Goal: Feedback & Contribution: Contribute content

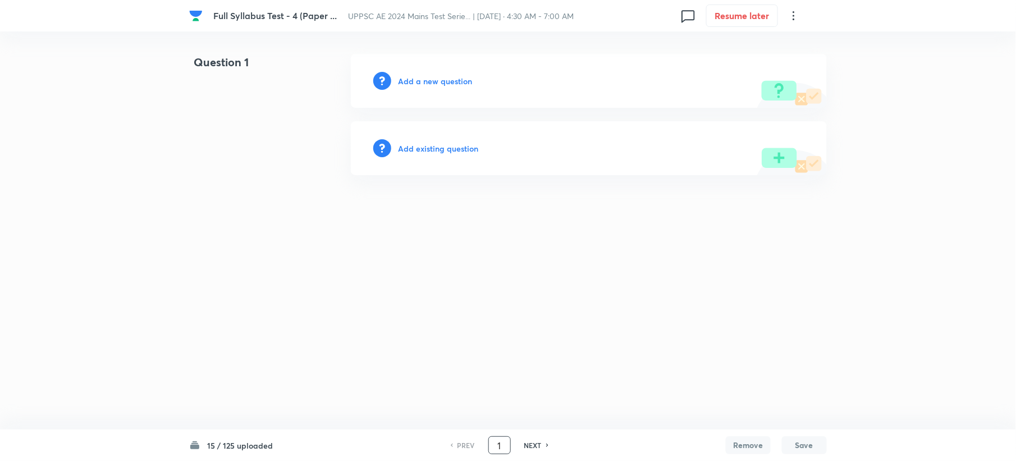
click at [503, 442] on input "1" at bounding box center [499, 445] width 21 height 20
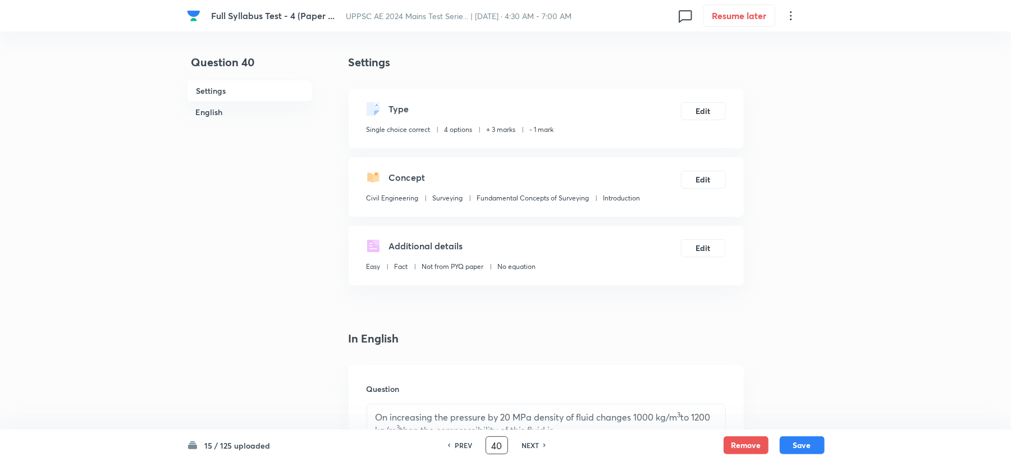
click at [524, 447] on h6 "NEXT" at bounding box center [529, 445] width 17 height 10
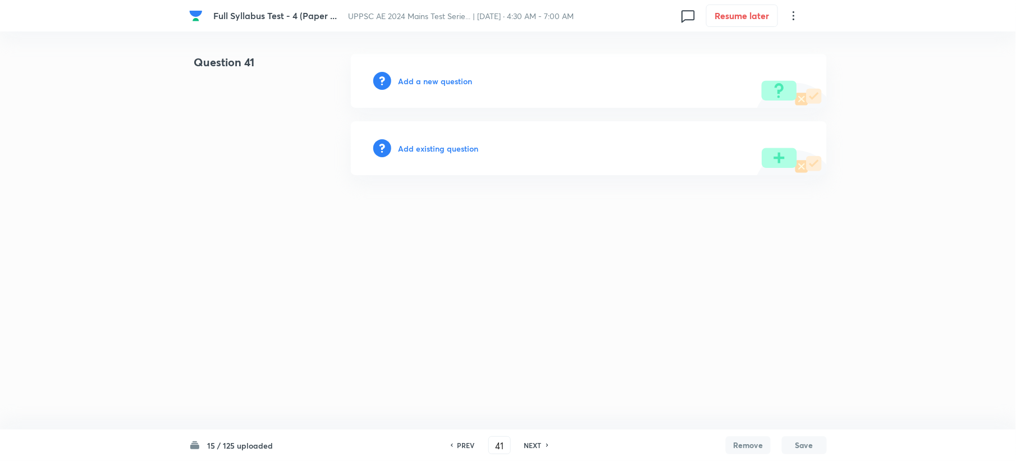
click at [457, 444] on h6 "PREV" at bounding box center [465, 445] width 17 height 10
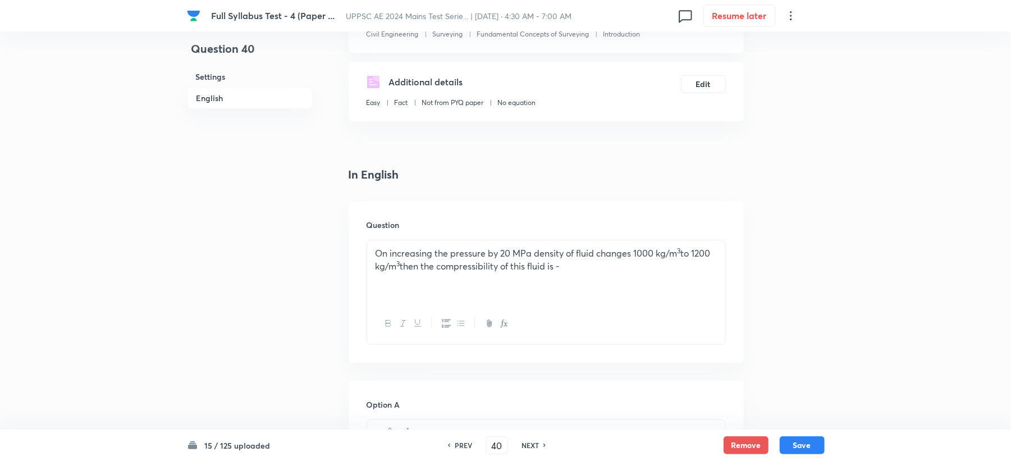
scroll to position [299, 0]
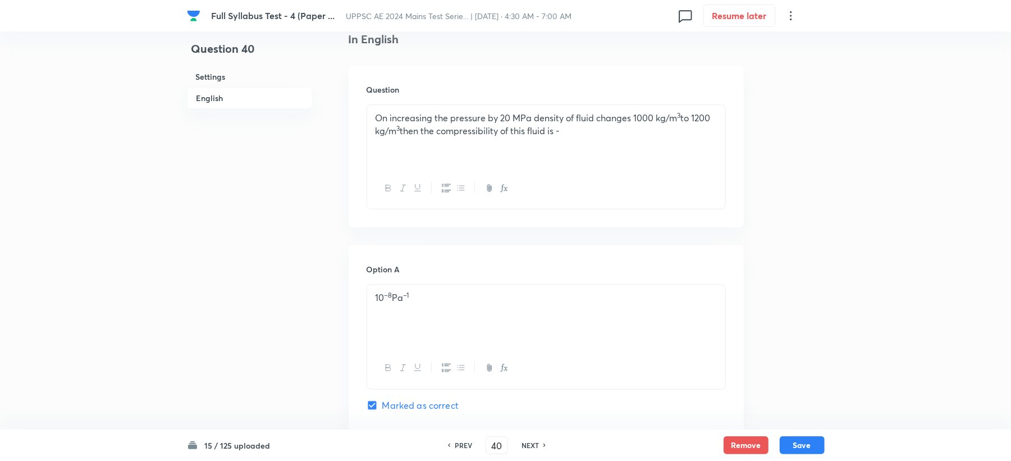
click at [533, 447] on h6 "NEXT" at bounding box center [529, 445] width 17 height 10
type input "41"
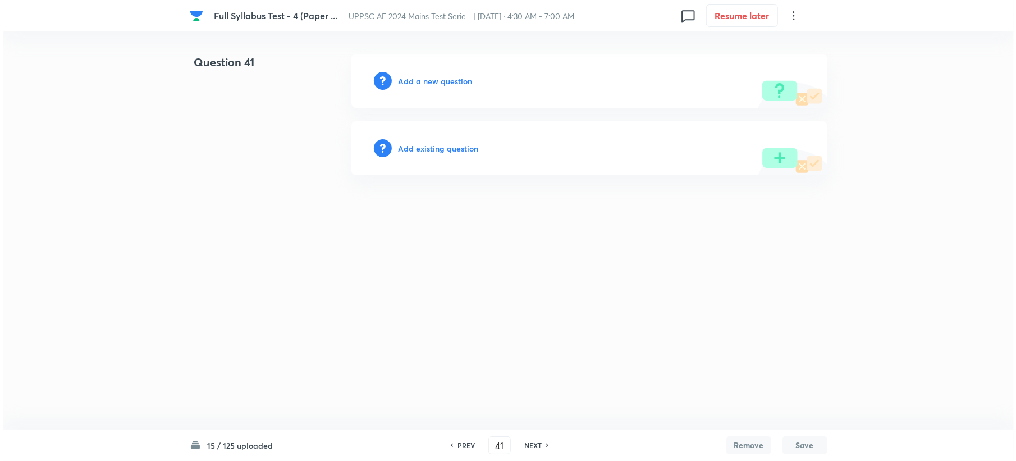
scroll to position [0, 0]
click at [431, 84] on h6 "Add a new question" at bounding box center [435, 81] width 74 height 12
click at [431, 84] on h6 "Choose a question type" at bounding box center [441, 81] width 86 height 12
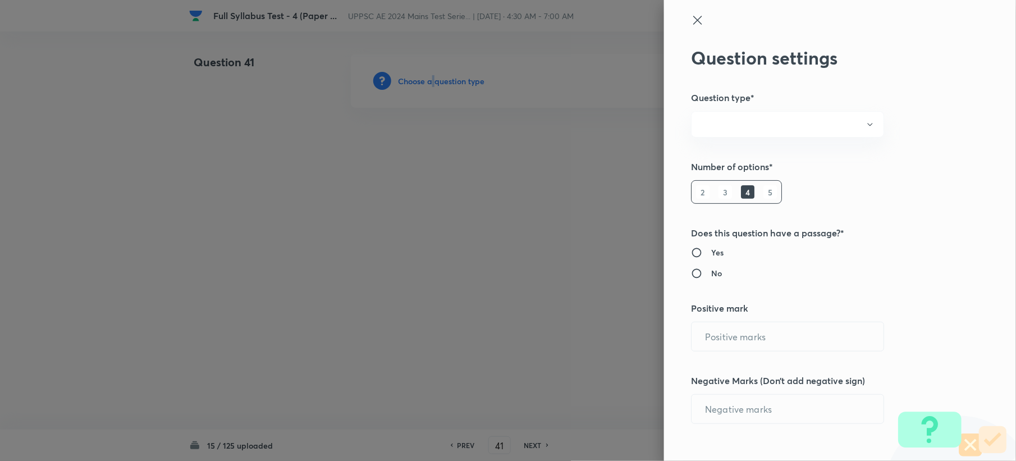
radio input "true"
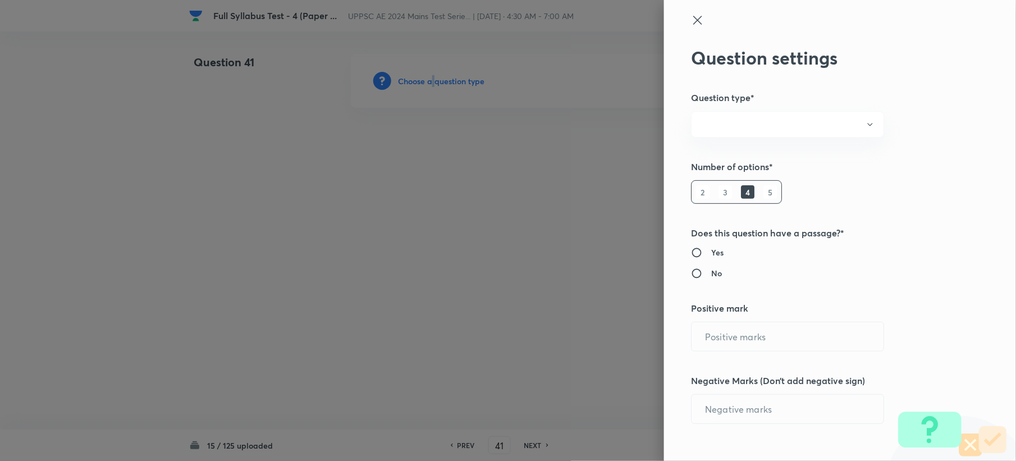
radio input "true"
type input "3"
type input "1"
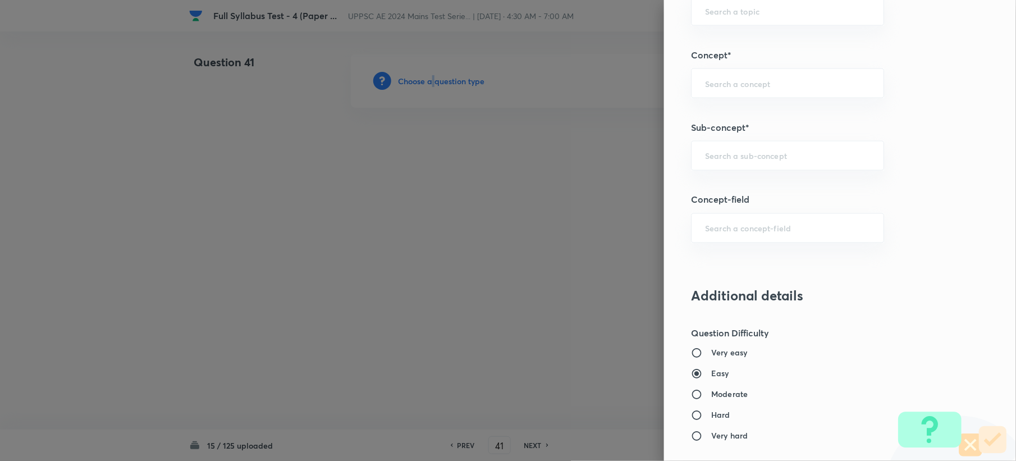
scroll to position [524, 0]
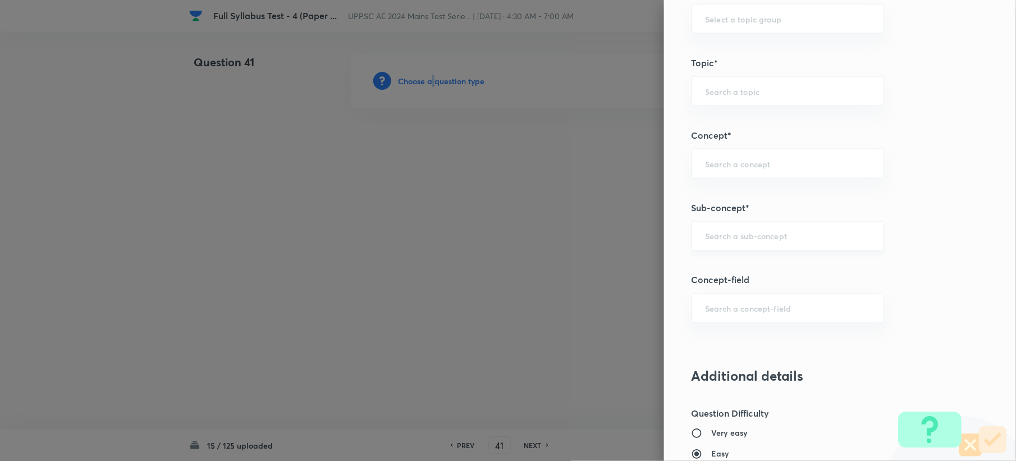
click at [710, 232] on div "​" at bounding box center [787, 236] width 193 height 30
paste input "Surface Tension"
click at [696, 265] on li "Surface Tension" at bounding box center [776, 270] width 191 height 20
type input "Surface Tension"
type input "Civil Engineering"
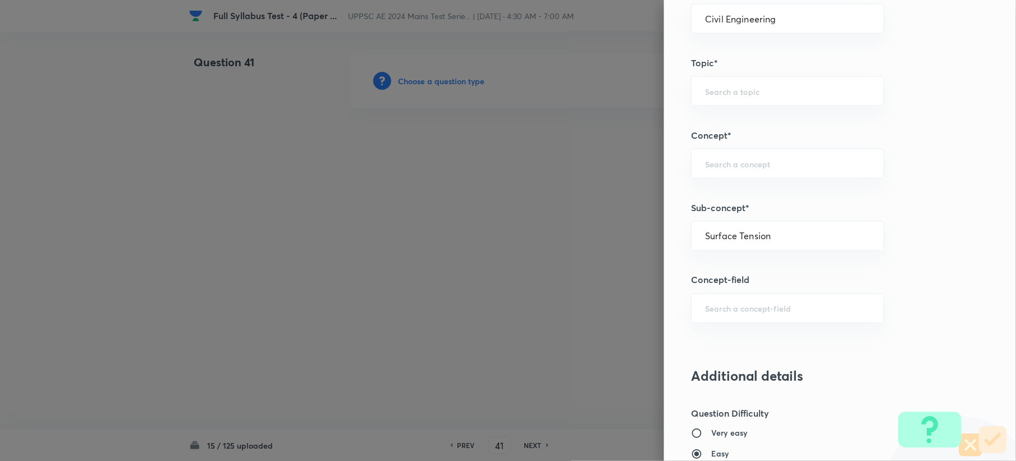
type input "Fluid Mechanics"
type input "Property of Fluid"
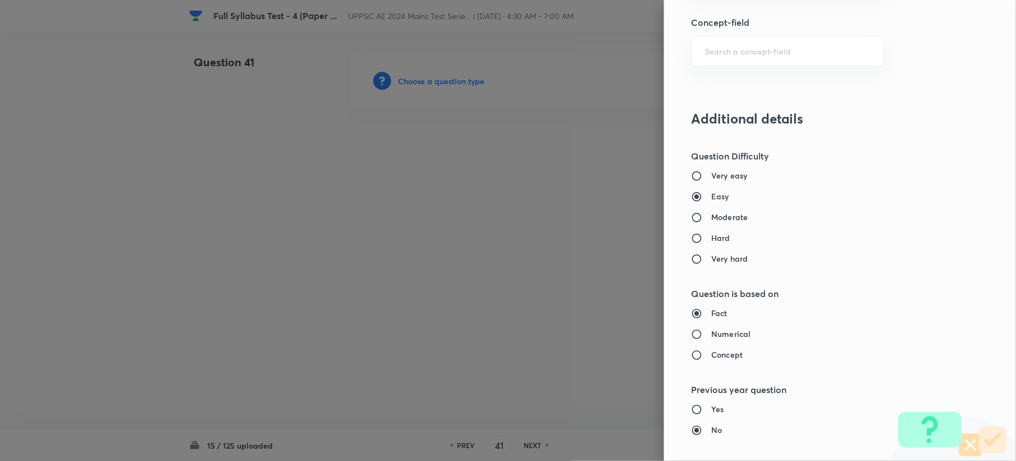
scroll to position [823, 0]
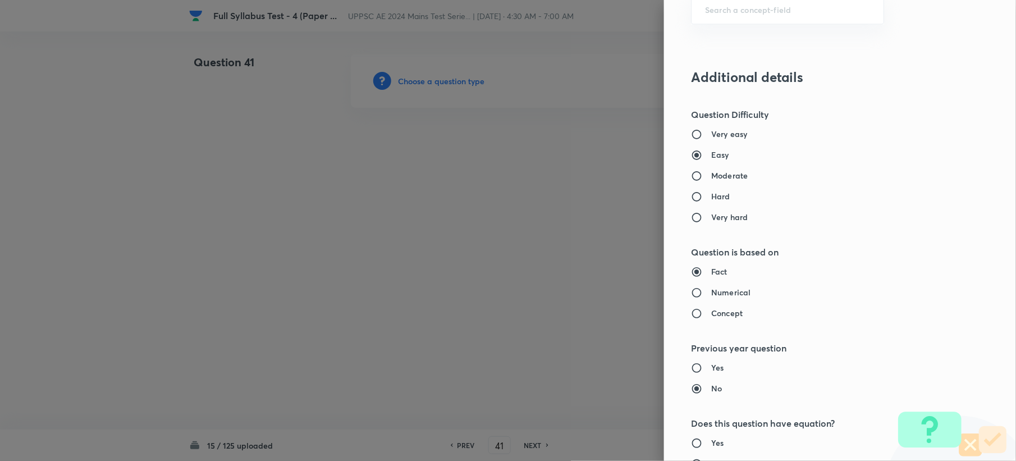
click at [711, 178] on h6 "Moderate" at bounding box center [729, 175] width 36 height 12
click at [704, 178] on input "Moderate" at bounding box center [701, 175] width 20 height 11
radio input "true"
radio input "false"
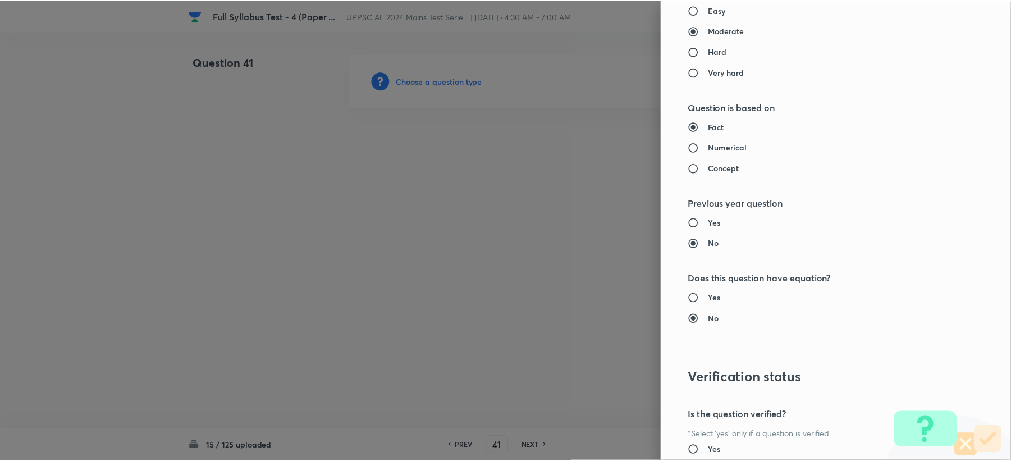
scroll to position [1047, 0]
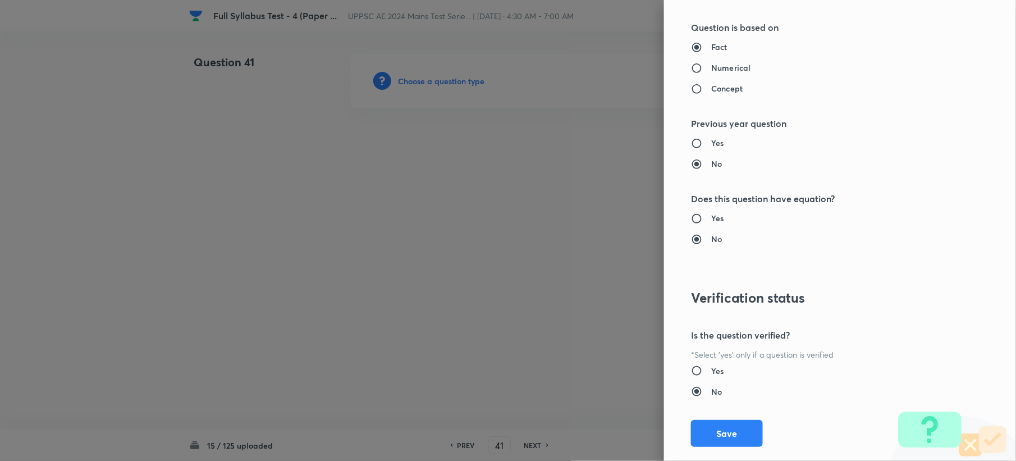
drag, startPoint x: 698, startPoint y: 437, endPoint x: 444, endPoint y: 367, distance: 263.0
click at [699, 436] on button "Save" at bounding box center [727, 433] width 72 height 27
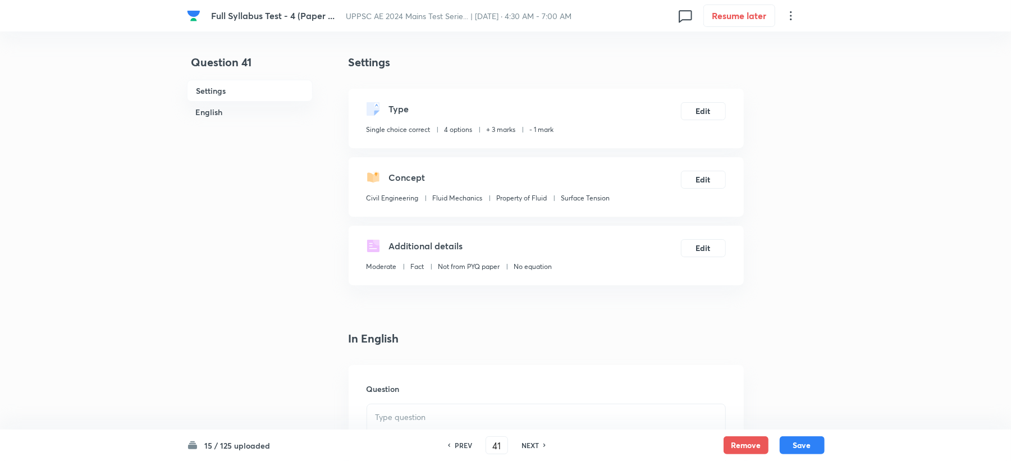
scroll to position [299, 0]
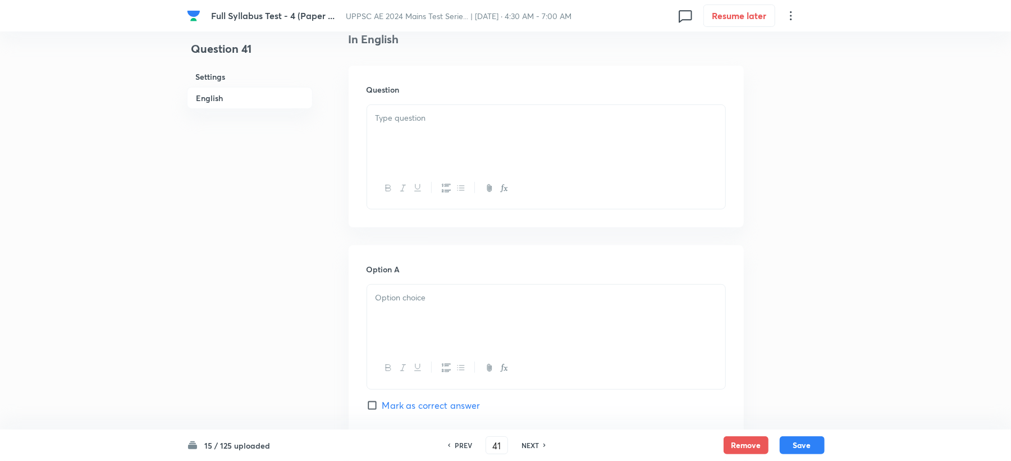
click at [405, 147] on div at bounding box center [546, 136] width 358 height 63
click at [403, 301] on p at bounding box center [545, 297] width 341 height 13
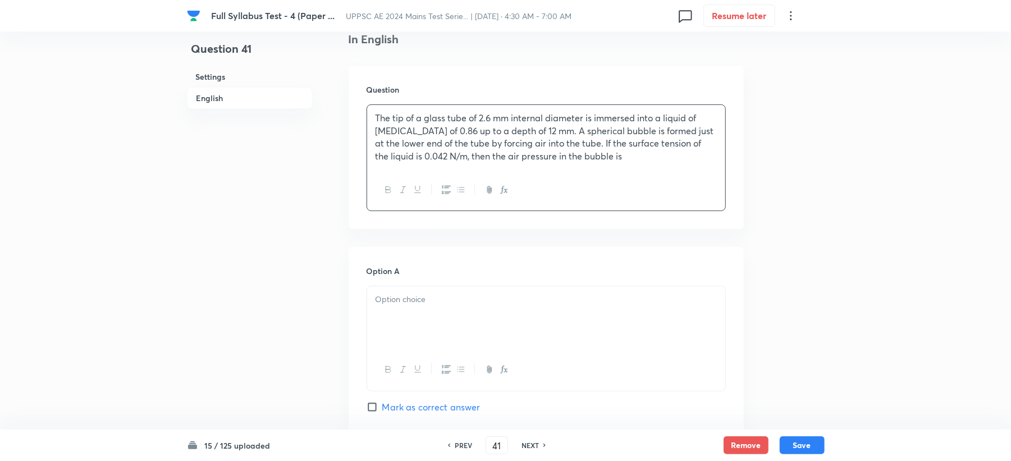
scroll to position [374, 0]
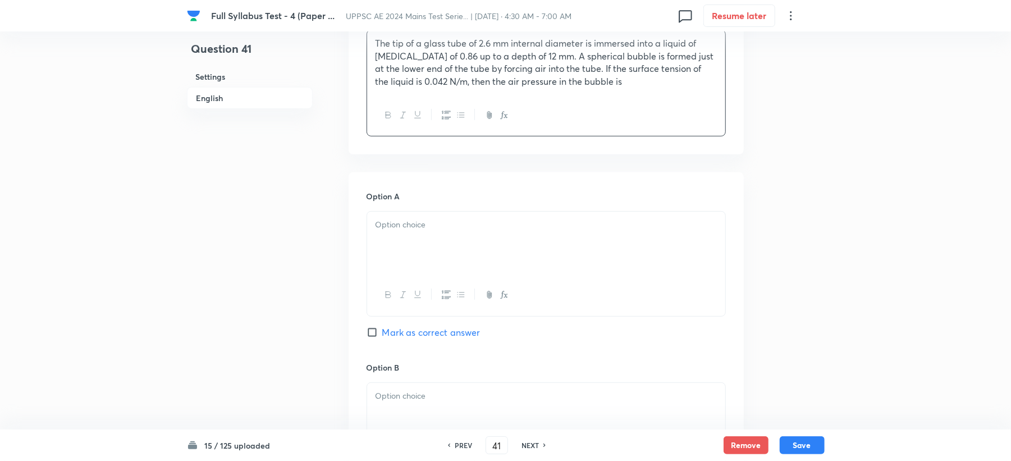
click at [374, 267] on div at bounding box center [546, 243] width 358 height 63
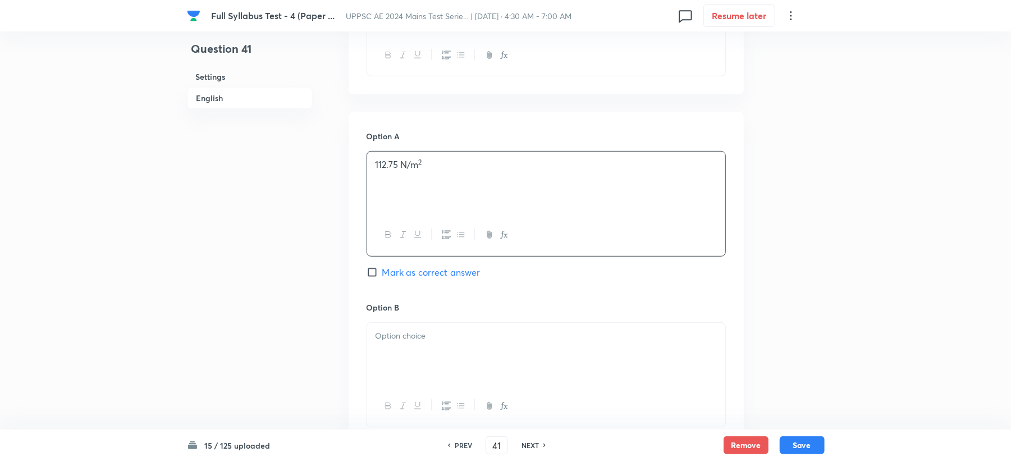
scroll to position [524, 0]
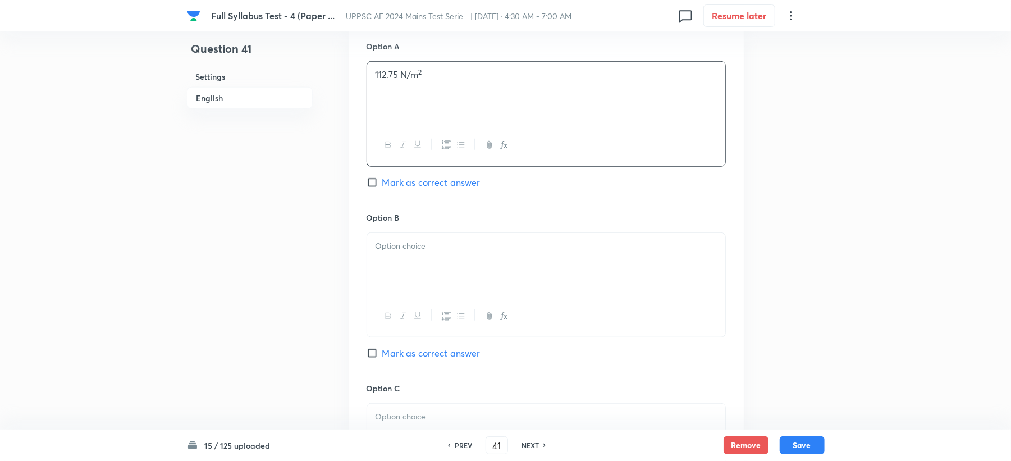
click at [392, 236] on div at bounding box center [546, 264] width 358 height 63
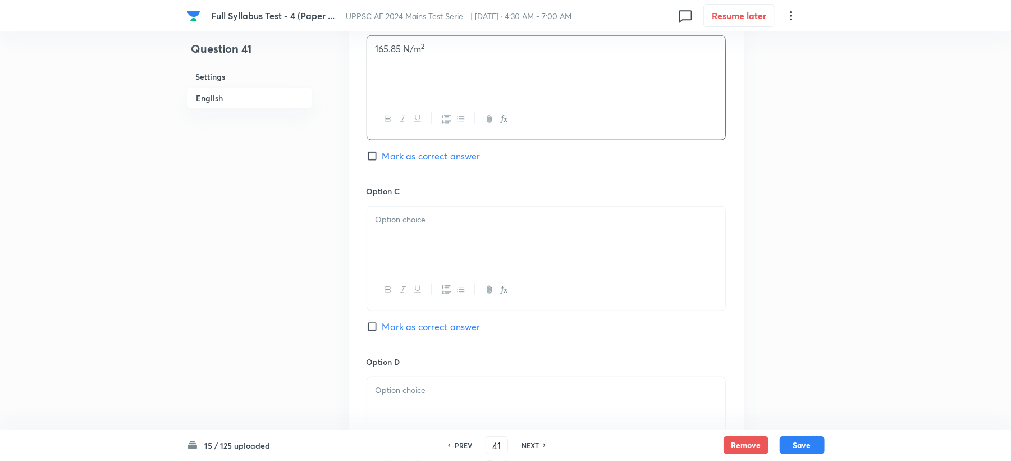
scroll to position [823, 0]
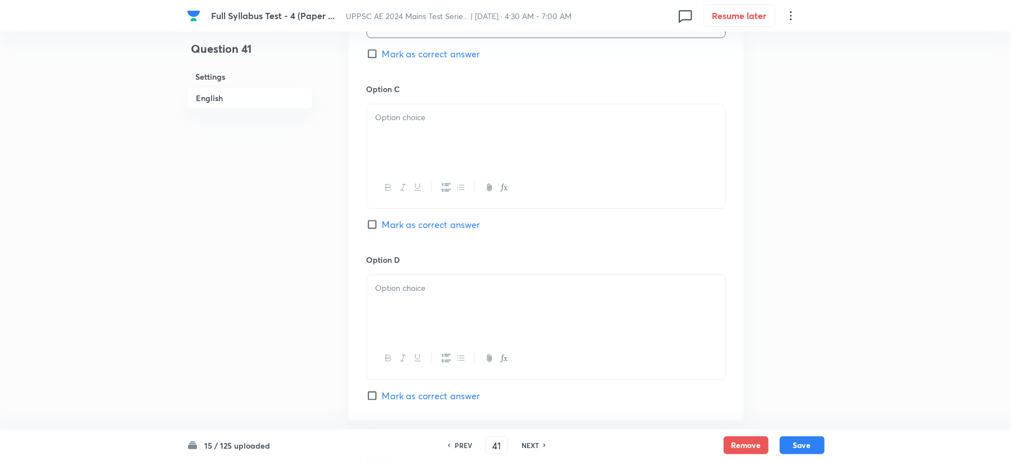
drag, startPoint x: 407, startPoint y: 131, endPoint x: 382, endPoint y: 196, distance: 69.3
click at [407, 131] on div at bounding box center [546, 135] width 358 height 63
drag, startPoint x: 389, startPoint y: 301, endPoint x: 400, endPoint y: 292, distance: 13.6
click at [391, 301] on div at bounding box center [546, 306] width 358 height 63
click at [418, 53] on span "Mark as correct answer" at bounding box center [431, 53] width 98 height 13
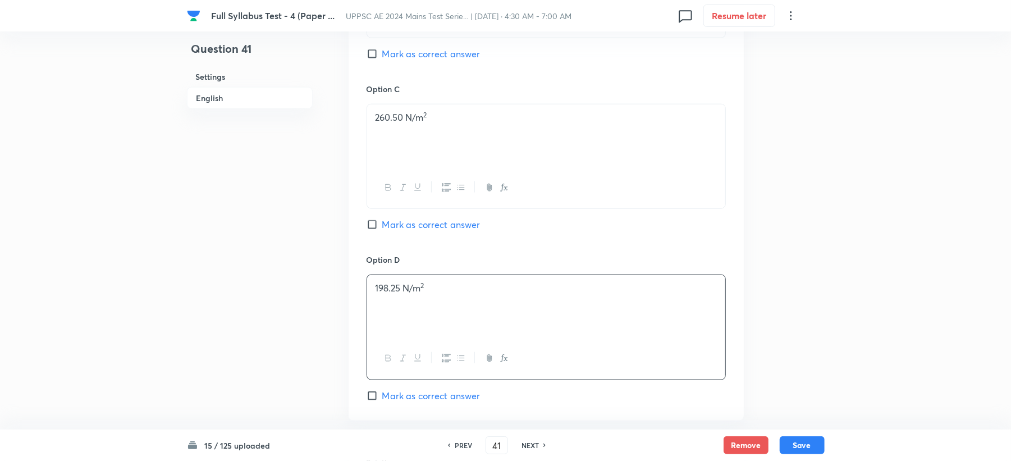
click at [382, 53] on input "Mark as correct answer" at bounding box center [374, 53] width 16 height 11
checkbox input "true"
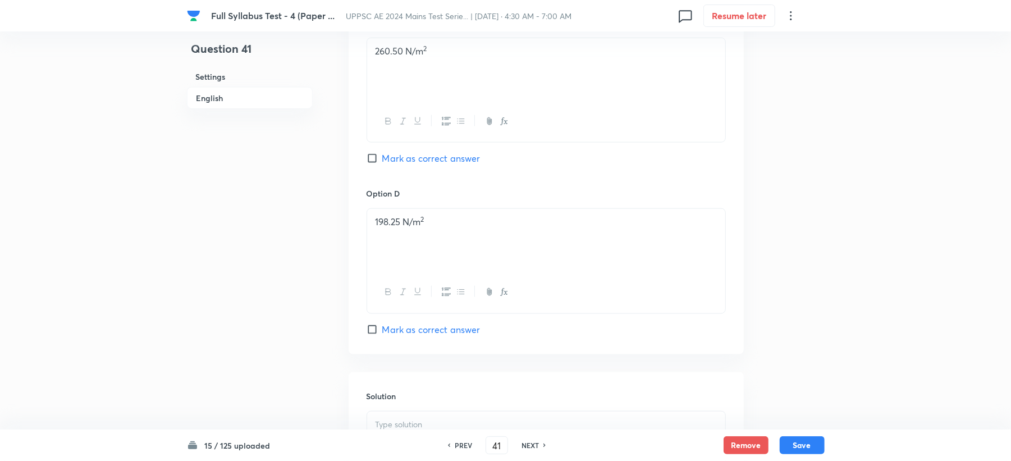
scroll to position [973, 0]
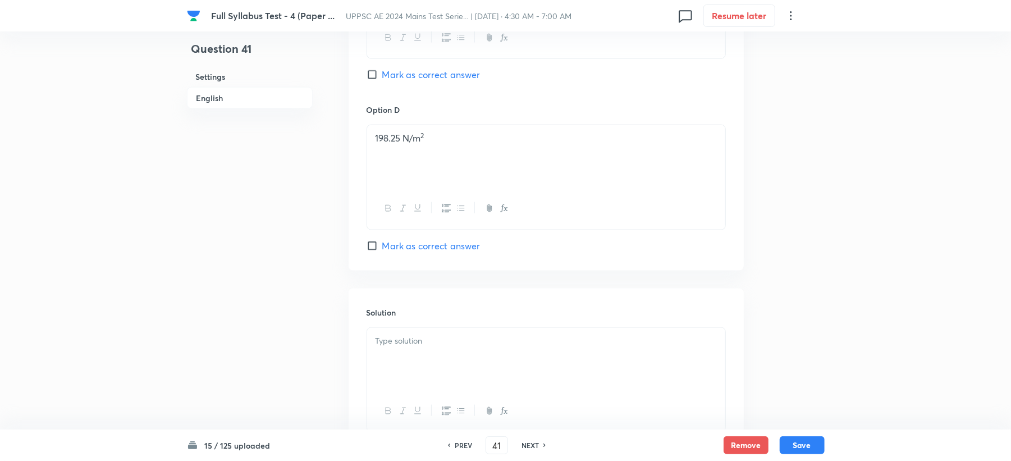
click at [400, 318] on h6 "Solution" at bounding box center [545, 312] width 359 height 12
click at [380, 366] on div at bounding box center [546, 359] width 358 height 63
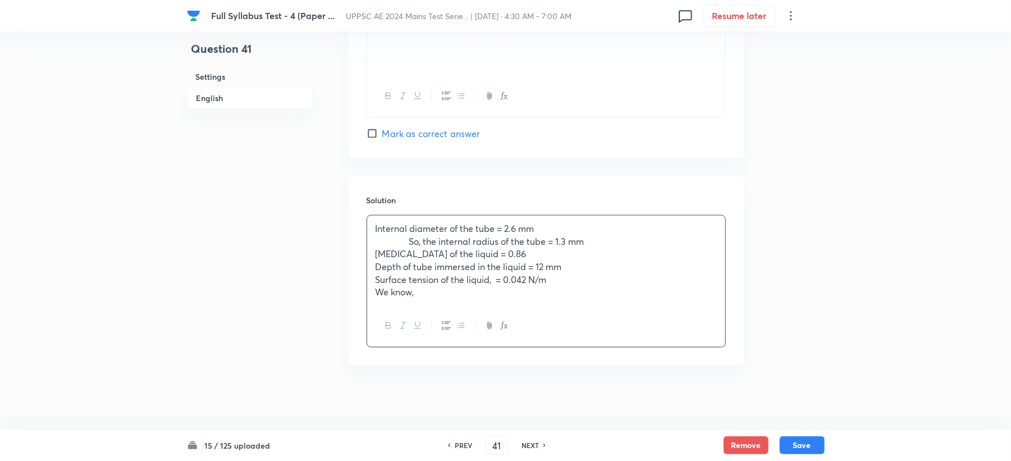
scroll to position [1091, 0]
drag, startPoint x: 411, startPoint y: 237, endPoint x: 341, endPoint y: 239, distance: 70.2
drag, startPoint x: 411, startPoint y: 253, endPoint x: 366, endPoint y: 249, distance: 45.0
click at [367, 249] on div "Internal diameter of the tube = 2.6 mm So, the internal radius of the tube = 1.…" at bounding box center [546, 257] width 358 height 90
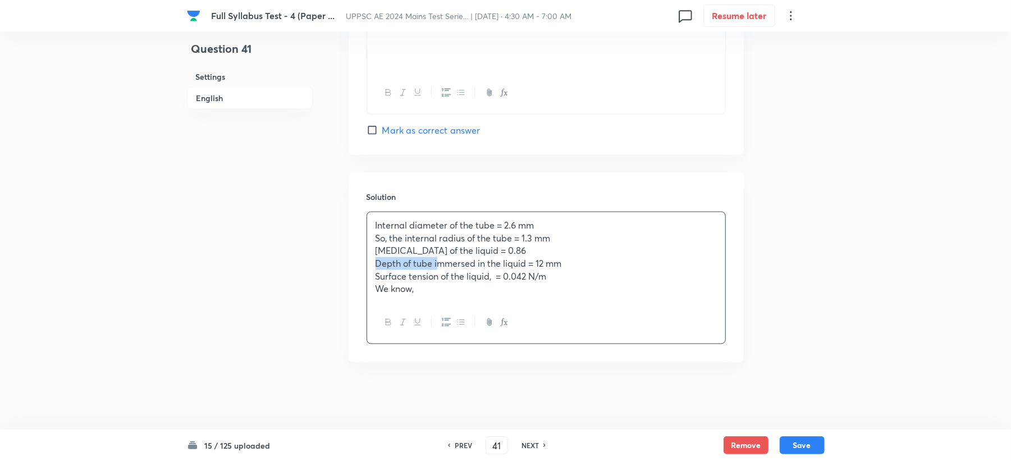
drag, startPoint x: 413, startPoint y: 260, endPoint x: 360, endPoint y: 260, distance: 53.3
click at [360, 260] on div "Solution Internal diameter of the tube = 2.6 mm So, the internal radius of the …" at bounding box center [546, 267] width 395 height 189
click at [416, 277] on p "Surface tension of the liquid, = 0.042 N/m" at bounding box center [545, 276] width 341 height 13
drag, startPoint x: 412, startPoint y: 274, endPoint x: 366, endPoint y: 275, distance: 46.0
click at [366, 275] on div "Internal diameter of the tube = 2.6 mm So, the internal radius of the tube = 1.…" at bounding box center [545, 278] width 359 height 132
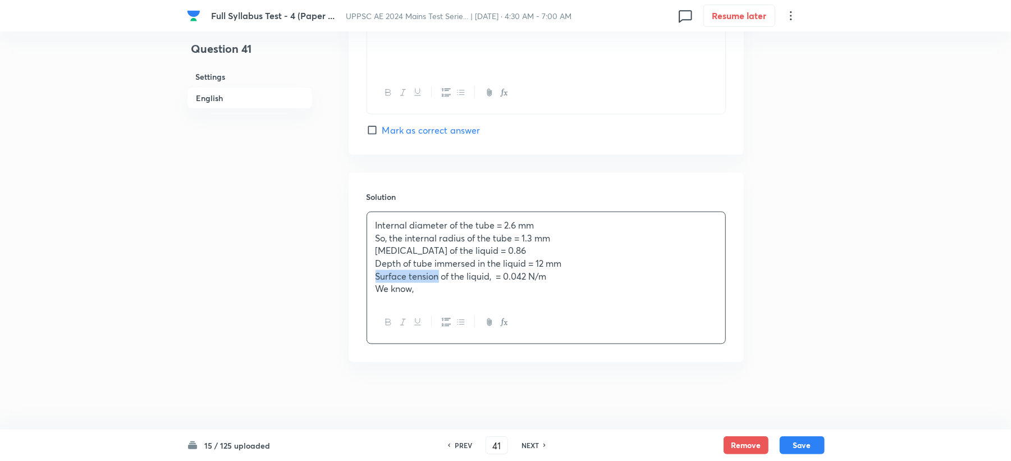
drag, startPoint x: 415, startPoint y: 288, endPoint x: 366, endPoint y: 290, distance: 49.4
click at [366, 290] on div "Internal diameter of the tube = 2.6 mm So, the internal radius of the tube = 1.…" at bounding box center [545, 278] width 359 height 132
click at [461, 287] on p "We know," at bounding box center [545, 288] width 341 height 13
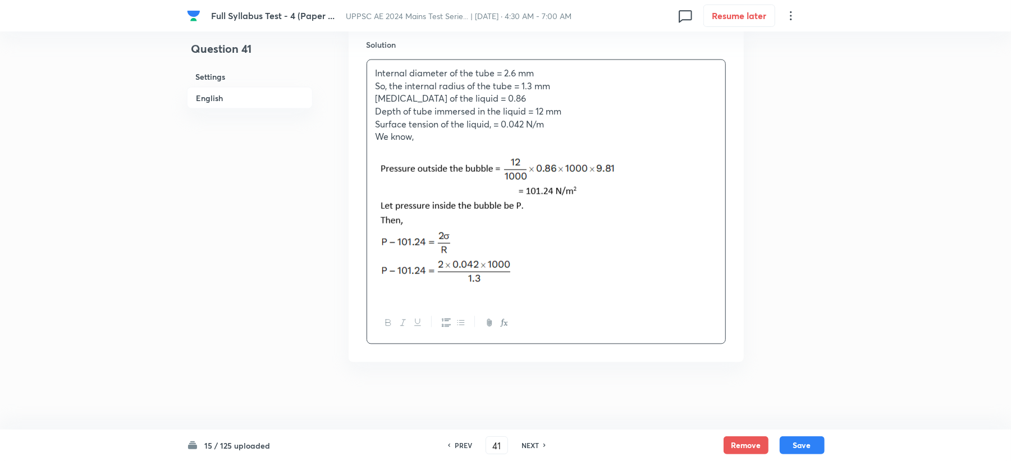
scroll to position [1242, 0]
click at [714, 151] on p at bounding box center [545, 149] width 341 height 13
click at [677, 192] on p at bounding box center [545, 226] width 341 height 140
click at [804, 448] on button "Save" at bounding box center [801, 444] width 45 height 18
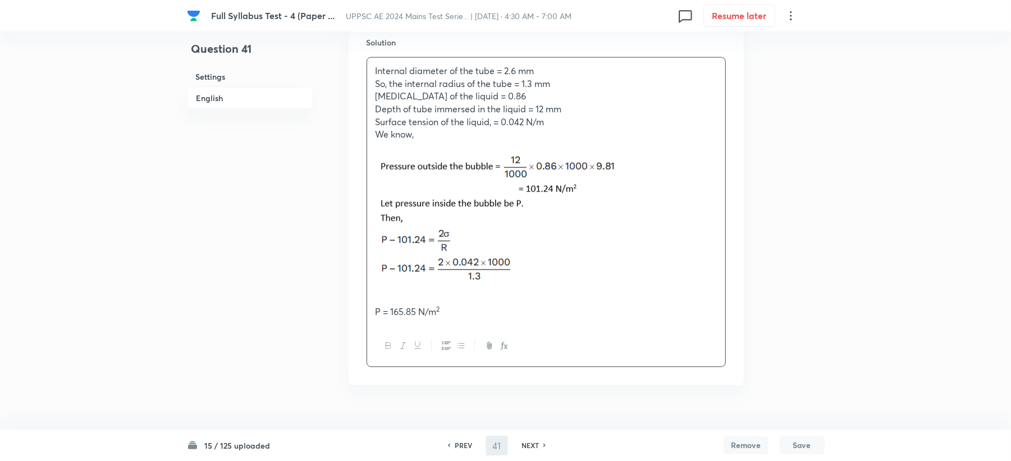
type input "42"
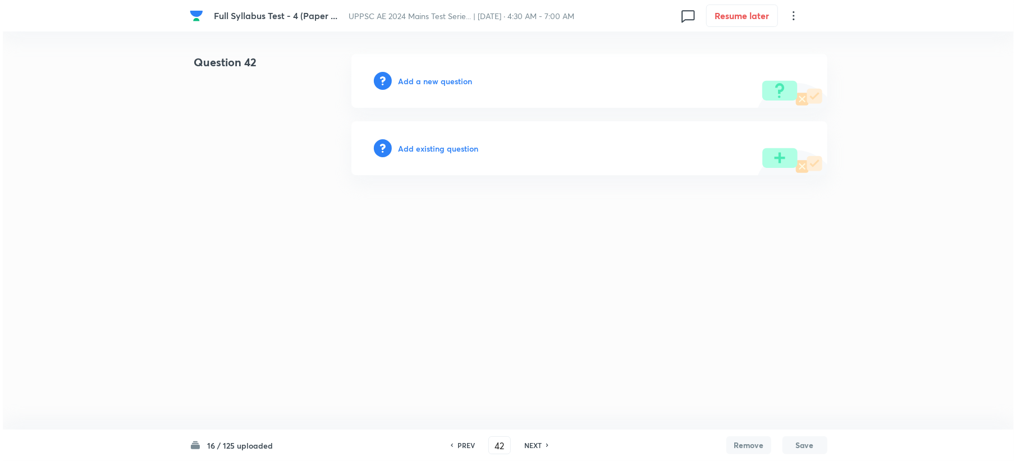
scroll to position [0, 0]
click at [416, 82] on h6 "Add a new question" at bounding box center [435, 81] width 74 height 12
click at [416, 82] on h6 "Choose a question type" at bounding box center [441, 81] width 86 height 12
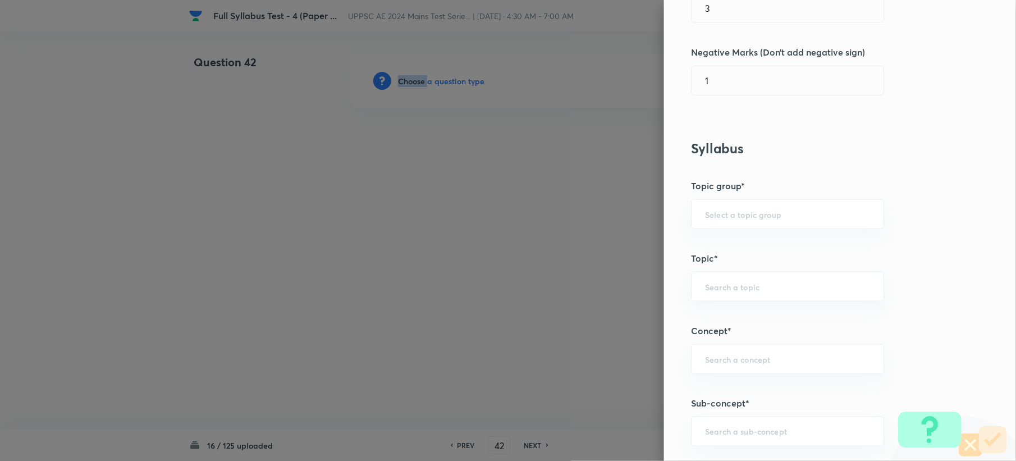
scroll to position [449, 0]
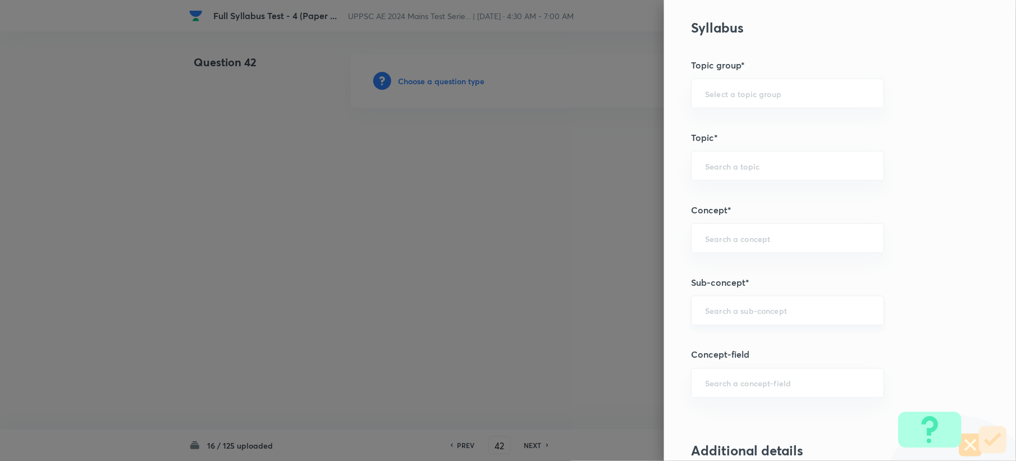
click at [705, 313] on input "text" at bounding box center [787, 310] width 165 height 11
paste input "Hydrostatic pressure on surfaces"
click at [695, 346] on li "Hydrostatic Pressure on Surfaces" at bounding box center [776, 345] width 191 height 20
type input "Hydrostatic Pressure on Surfaces"
type input "Civil Engineering"
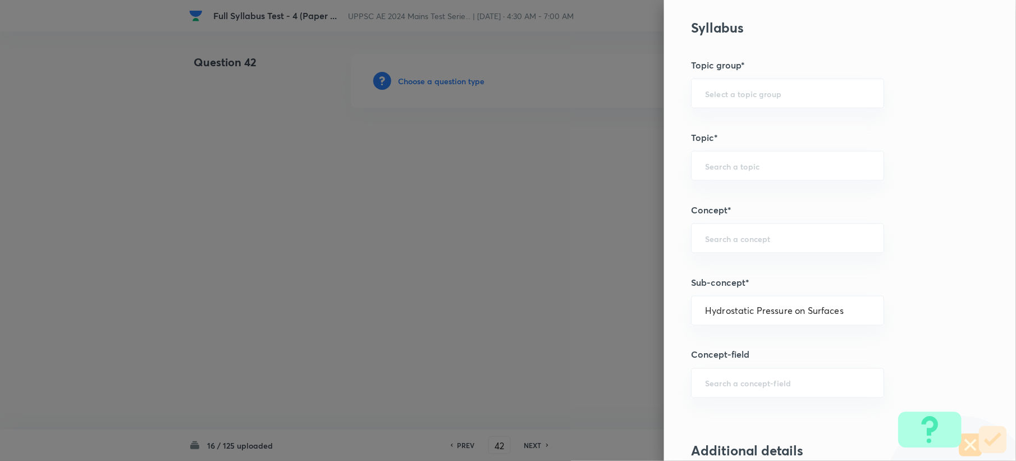
type input "Fluid Mechanics"
type input "Fluid Statics"
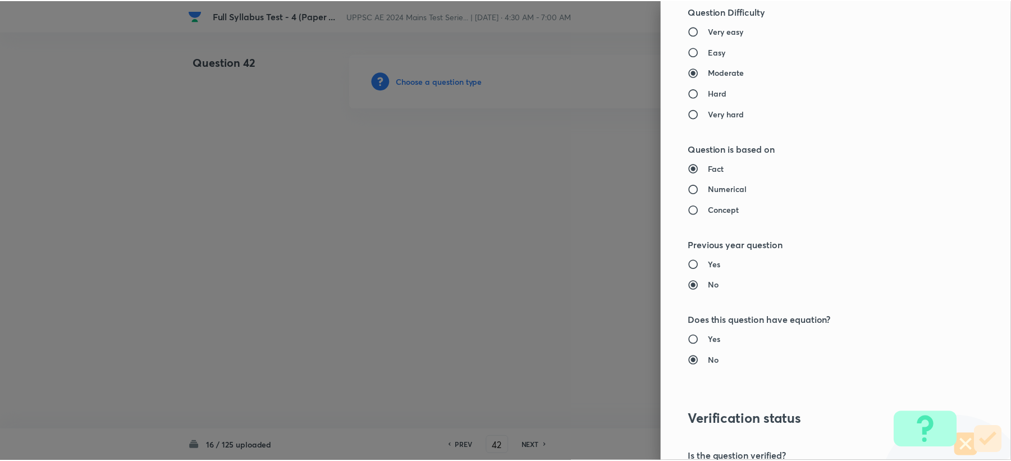
scroll to position [1071, 0]
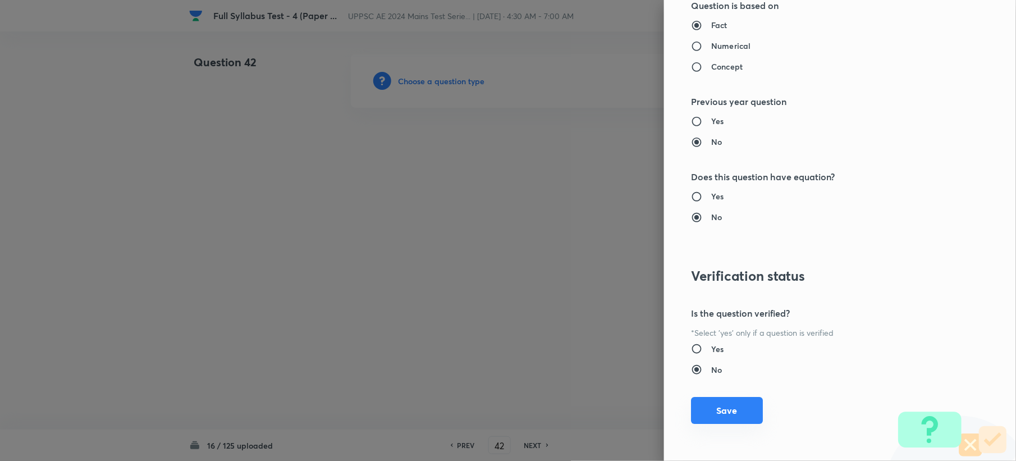
drag, startPoint x: 694, startPoint y: 401, endPoint x: 521, endPoint y: 321, distance: 190.3
click at [695, 402] on button "Save" at bounding box center [727, 411] width 72 height 27
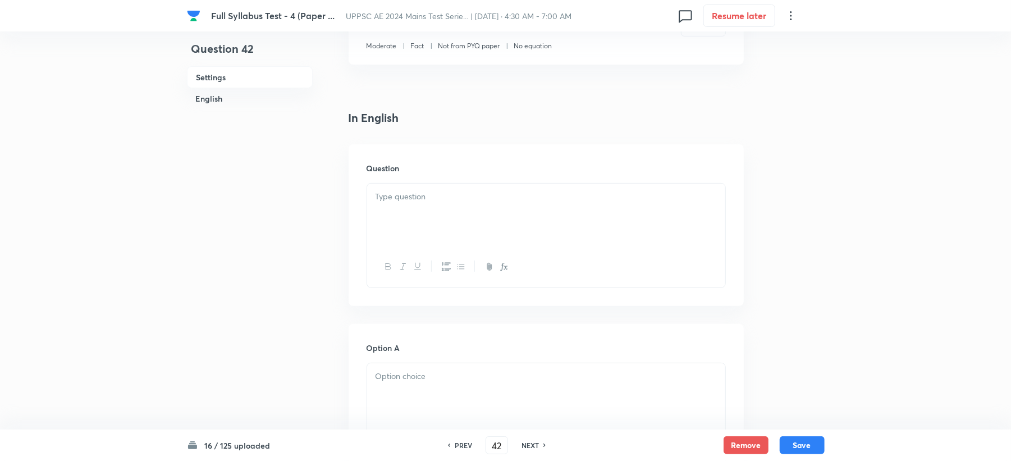
scroll to position [224, 0]
click at [379, 227] on div at bounding box center [546, 211] width 358 height 63
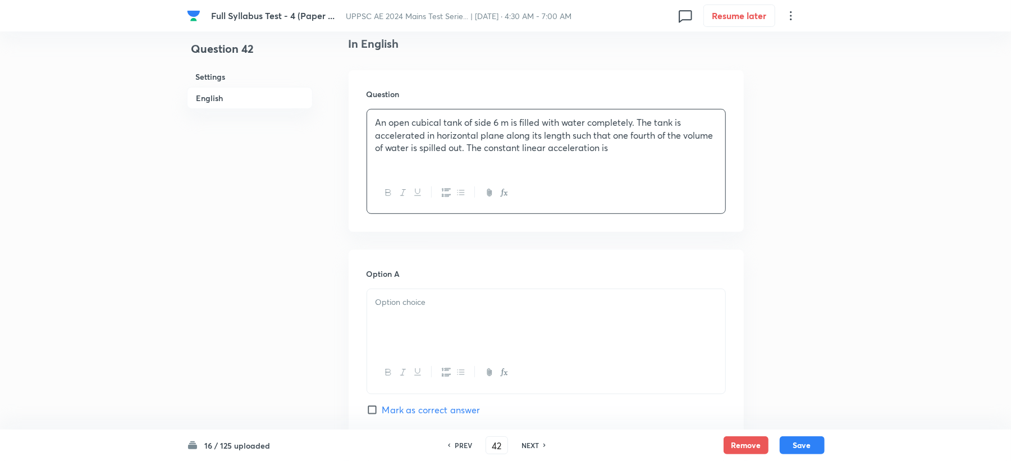
scroll to position [374, 0]
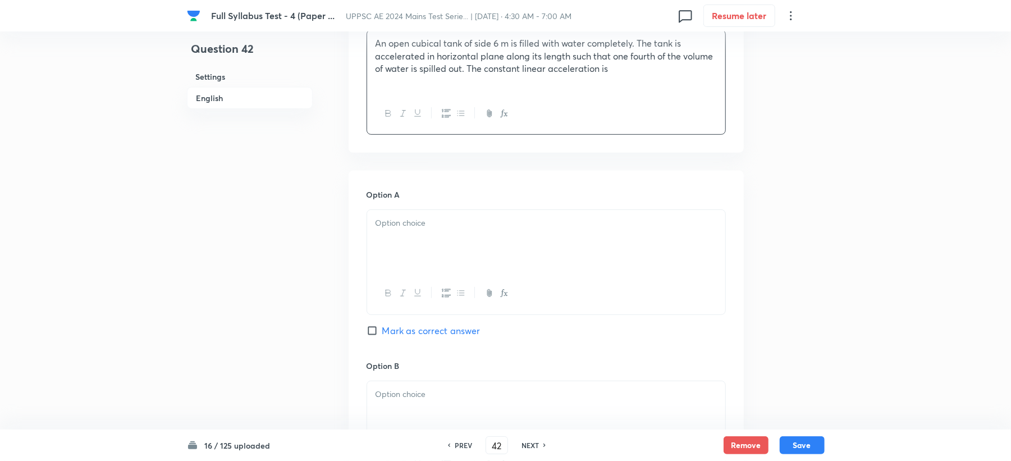
click at [402, 244] on div at bounding box center [546, 241] width 358 height 63
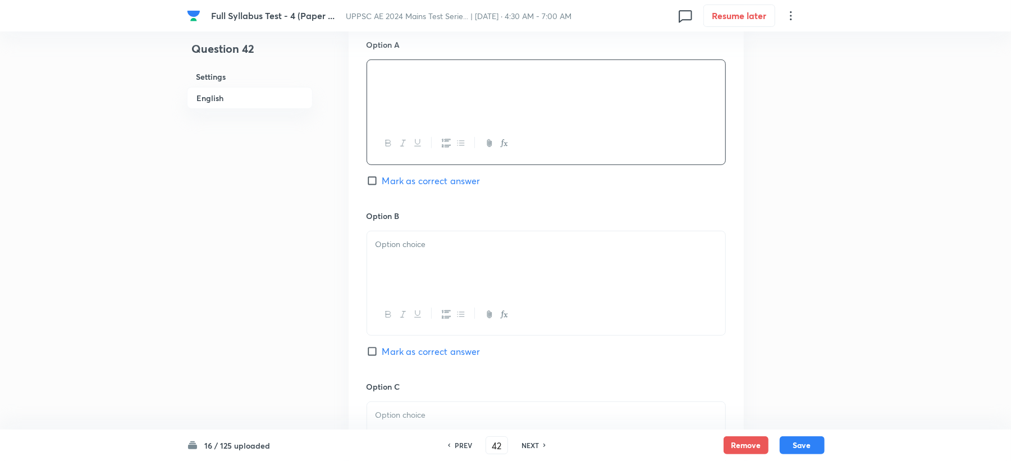
click at [402, 264] on div at bounding box center [546, 262] width 358 height 63
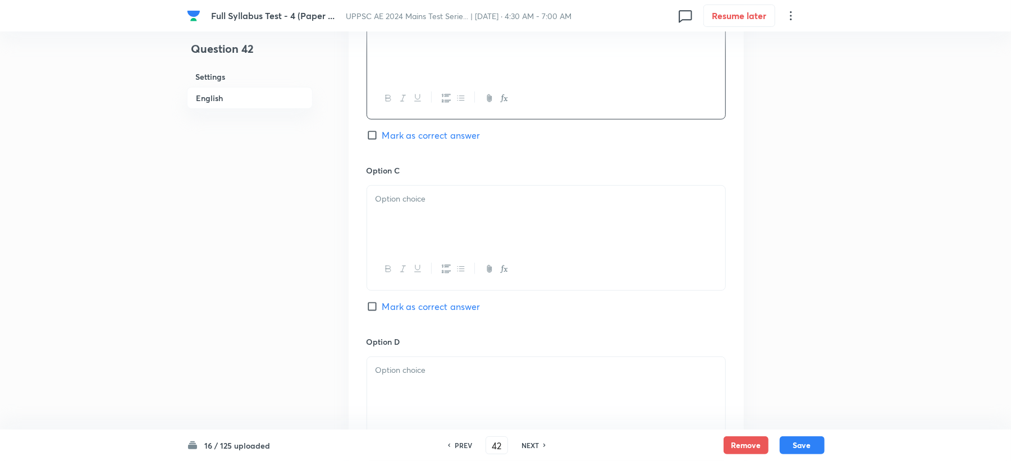
scroll to position [748, 0]
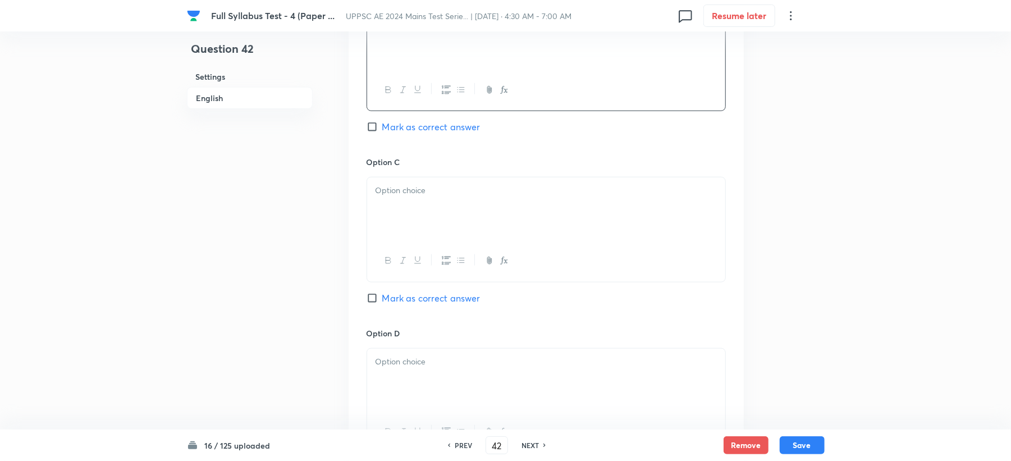
click at [396, 212] on div at bounding box center [546, 208] width 358 height 63
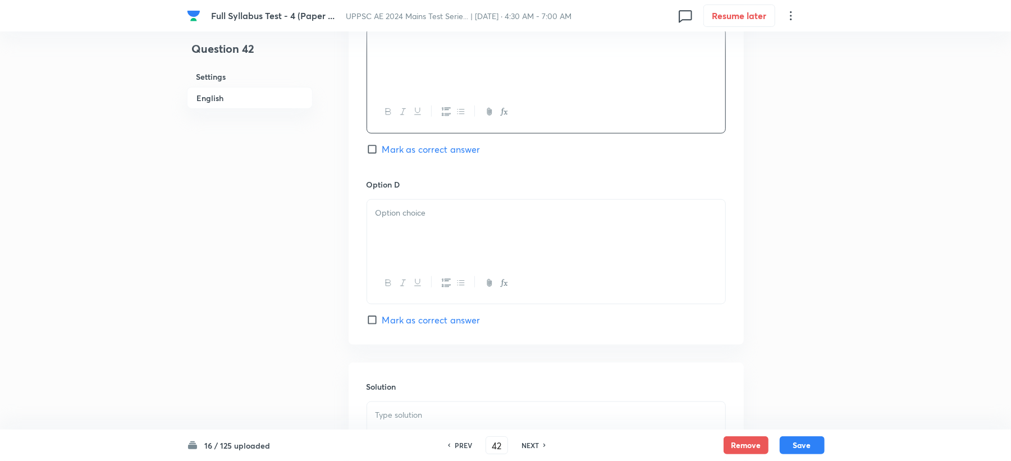
scroll to position [898, 0]
click at [415, 226] on div at bounding box center [546, 230] width 358 height 63
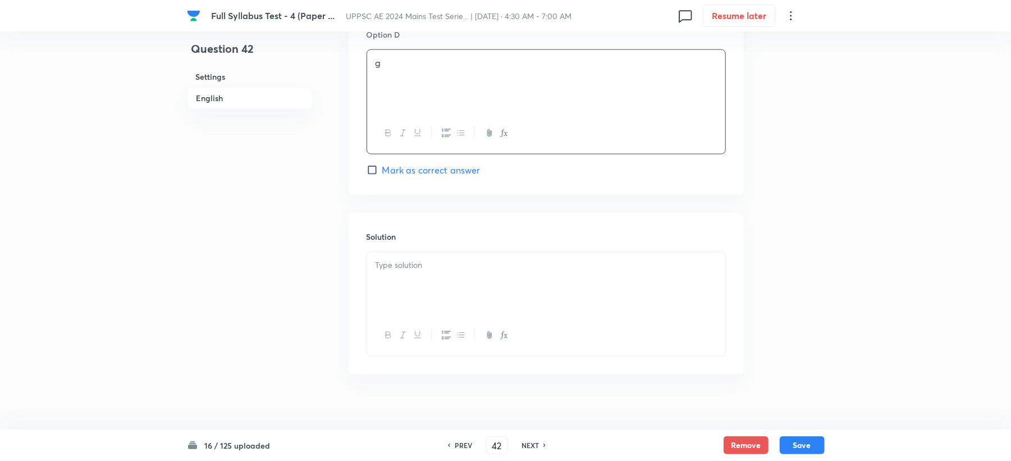
scroll to position [1062, 0]
click at [405, 251] on p at bounding box center [545, 252] width 341 height 13
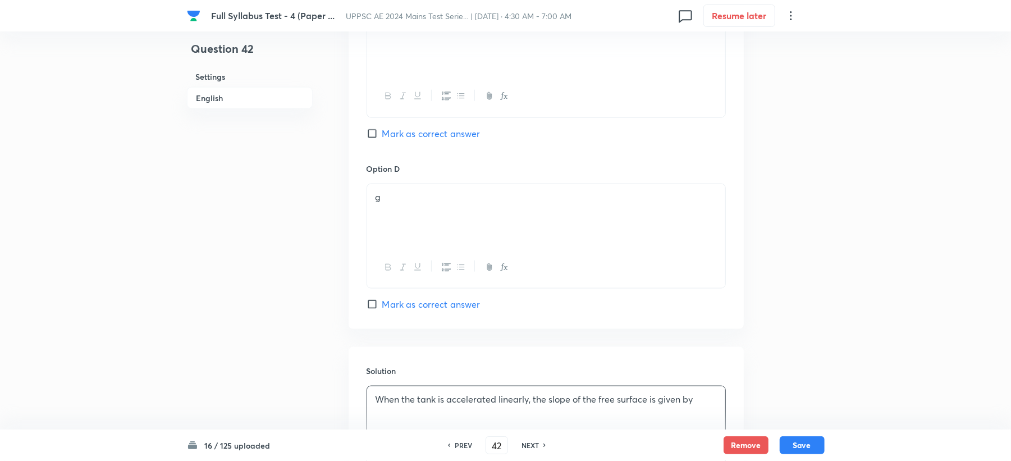
click at [387, 135] on span "Mark as correct answer" at bounding box center [431, 133] width 98 height 13
click at [382, 135] on input "Mark as correct answer" at bounding box center [374, 133] width 16 height 11
checkbox input "true"
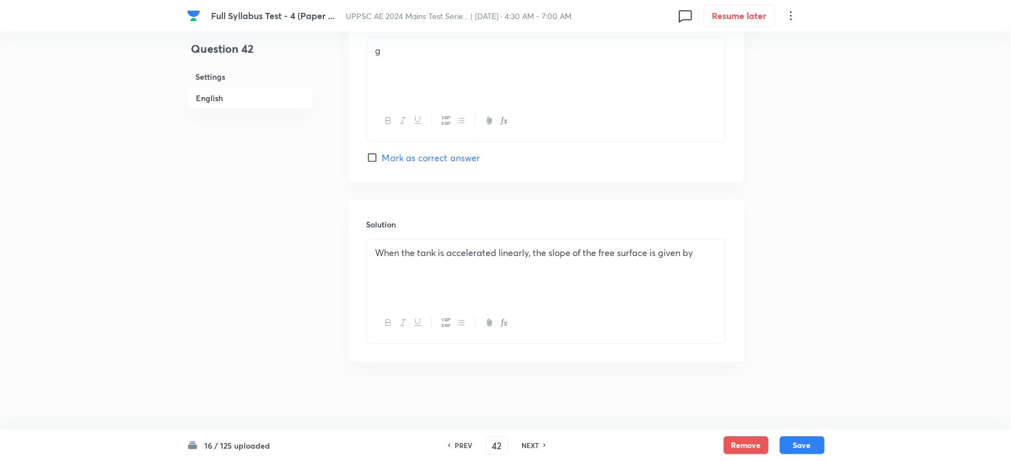
click at [703, 255] on p "When the tank is accelerated linearly, the slope of the free surface is given by" at bounding box center [545, 252] width 341 height 13
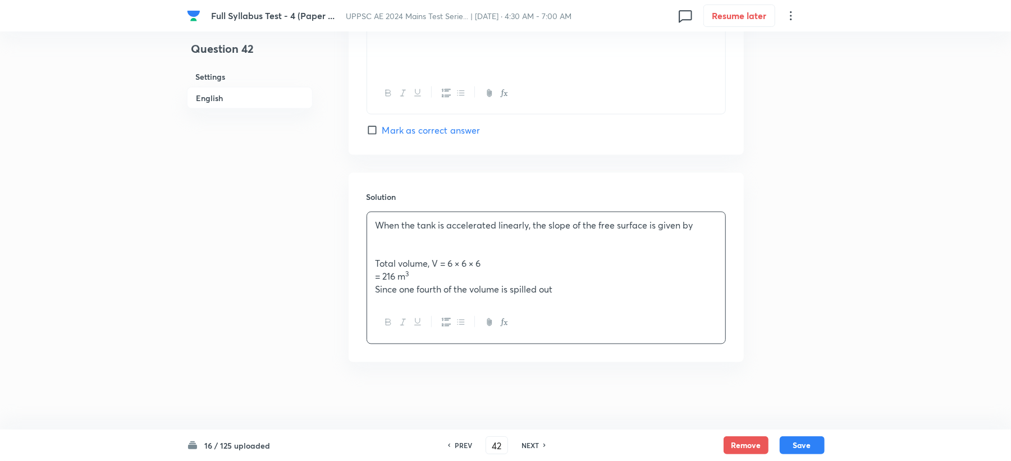
drag, startPoint x: 498, startPoint y: 313, endPoint x: 335, endPoint y: 311, distance: 163.3
drag, startPoint x: 411, startPoint y: 326, endPoint x: 359, endPoint y: 326, distance: 52.2
click at [359, 326] on div "Solution When the tank is accelerated linearly, the slope of the free surface i…" at bounding box center [546, 267] width 395 height 189
click at [581, 283] on p "= 216 m 3" at bounding box center [545, 276] width 341 height 13
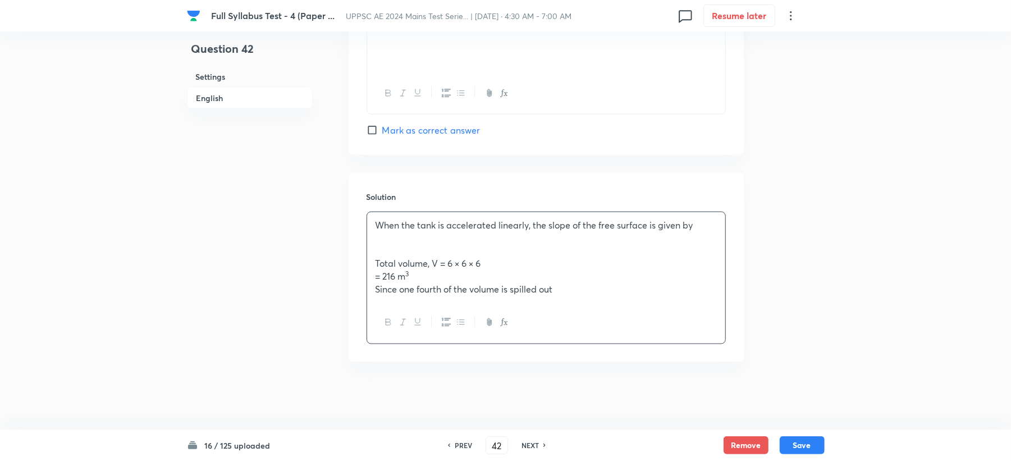
click at [577, 296] on p "Since one fourth of the volume is spilled out" at bounding box center [545, 289] width 341 height 13
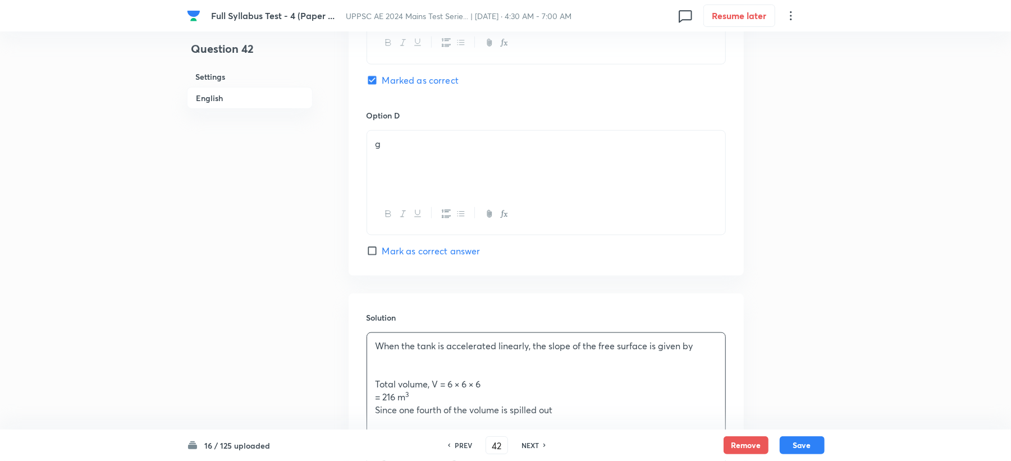
scroll to position [944, 0]
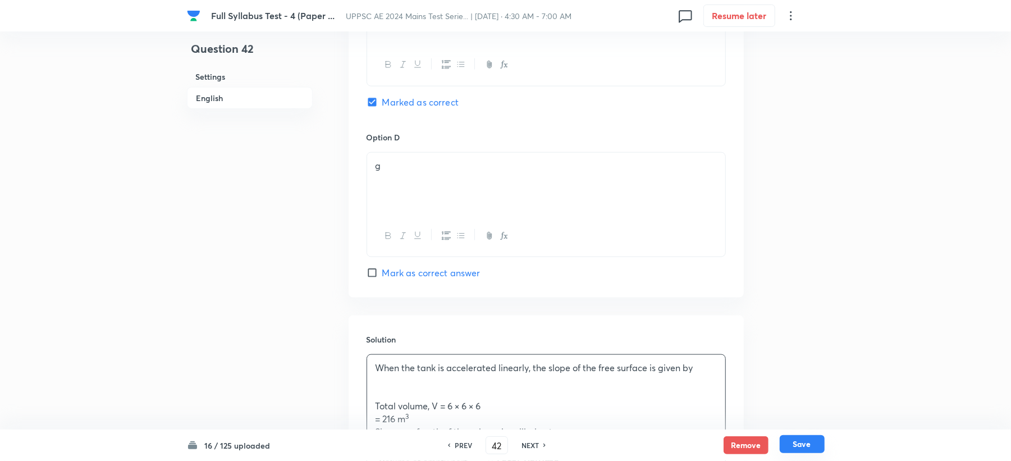
click at [795, 440] on button "Save" at bounding box center [801, 444] width 45 height 18
type input "43"
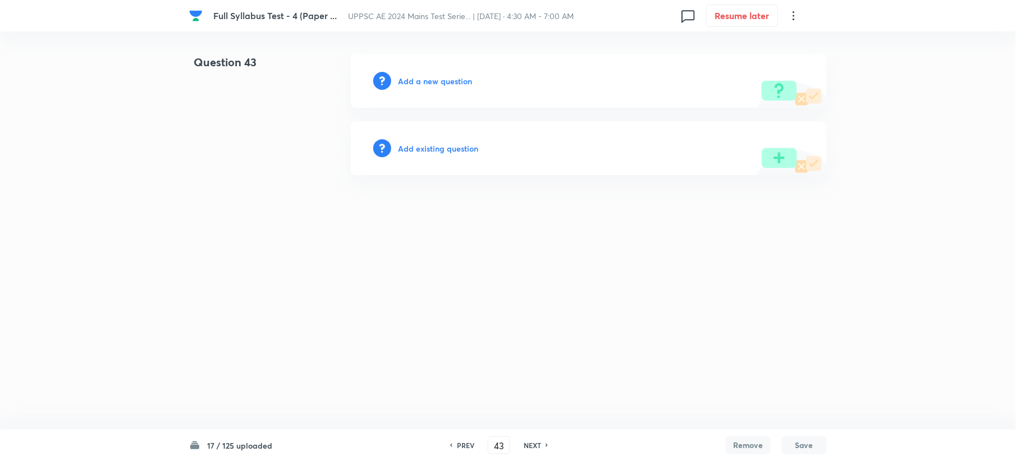
click at [418, 79] on h6 "Add a new question" at bounding box center [435, 81] width 74 height 12
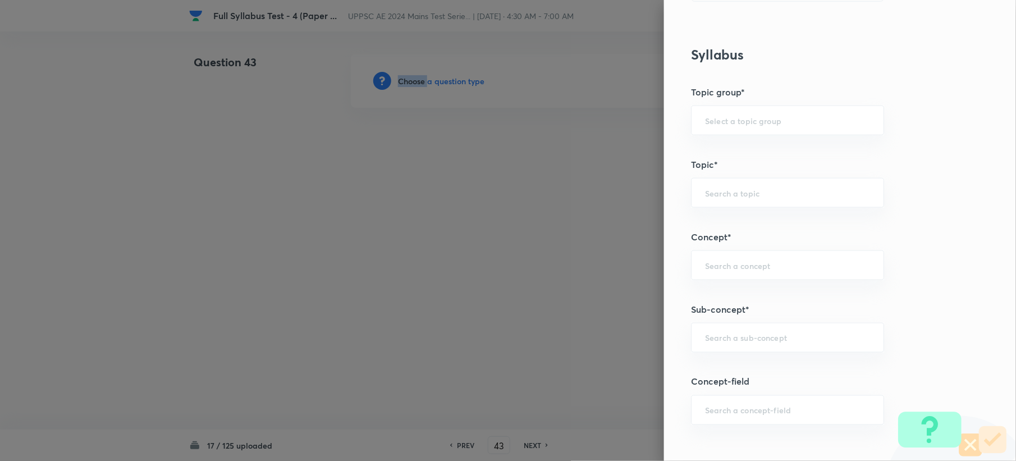
scroll to position [449, 0]
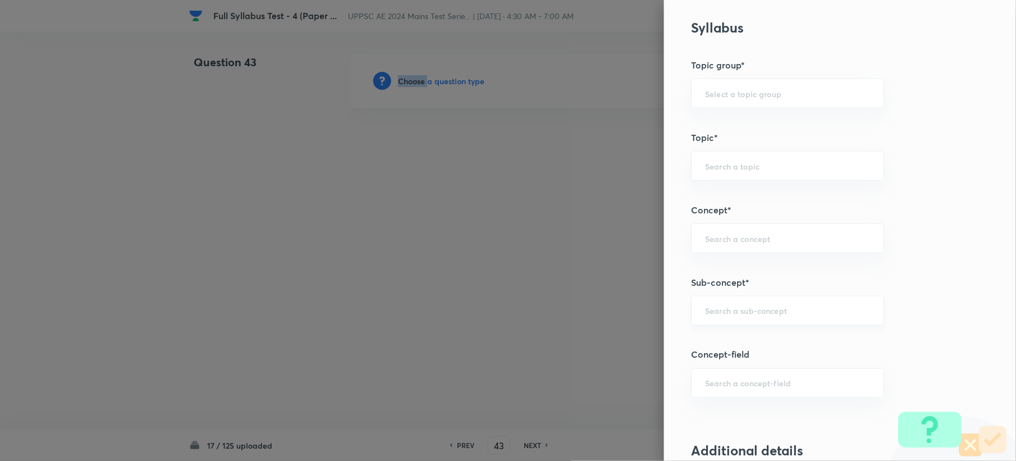
click at [749, 319] on div "​" at bounding box center [787, 311] width 193 height 30
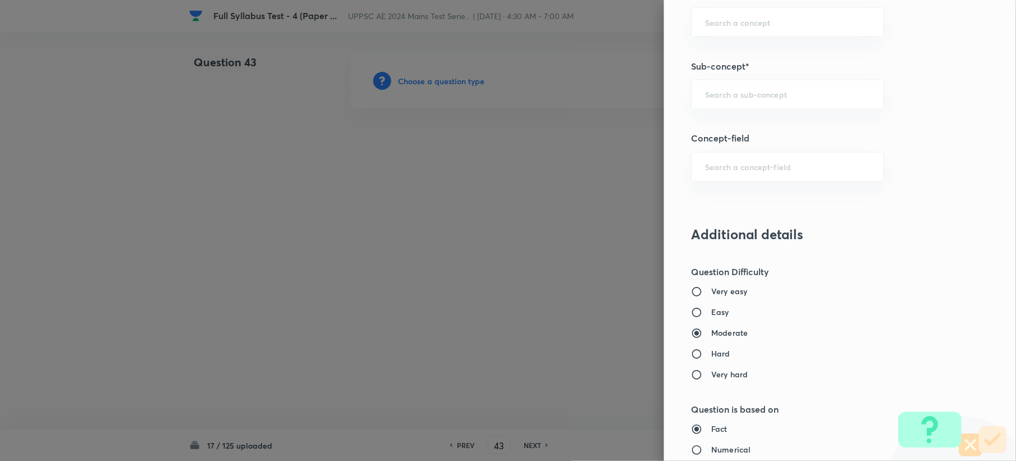
scroll to position [673, 0]
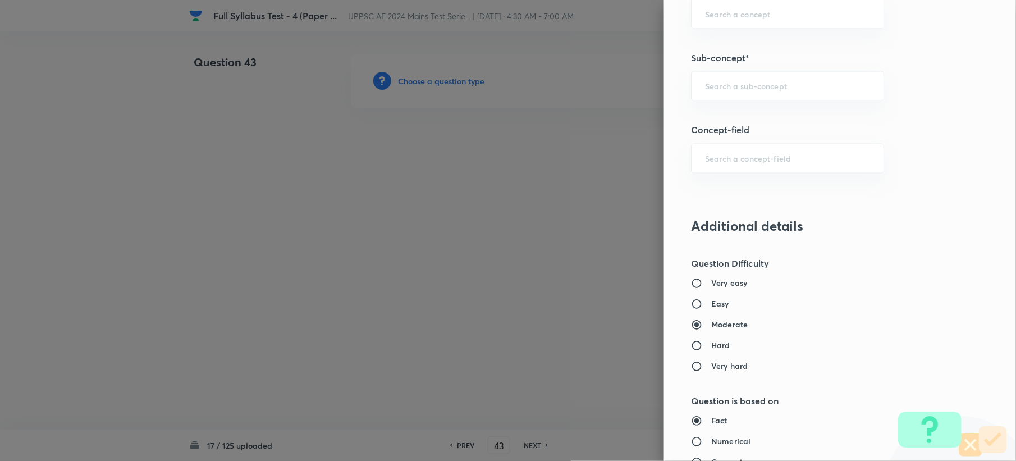
paste input "Vorticity, Rotation and Circulation"
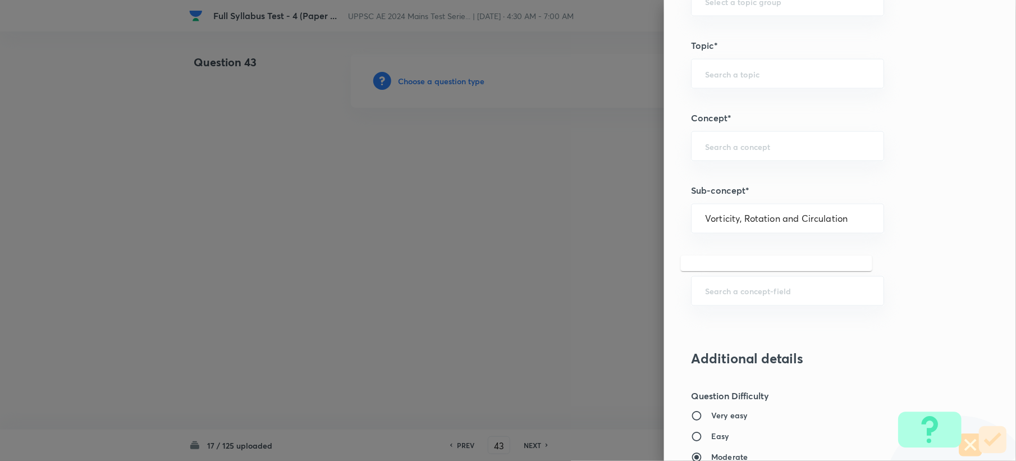
scroll to position [524, 0]
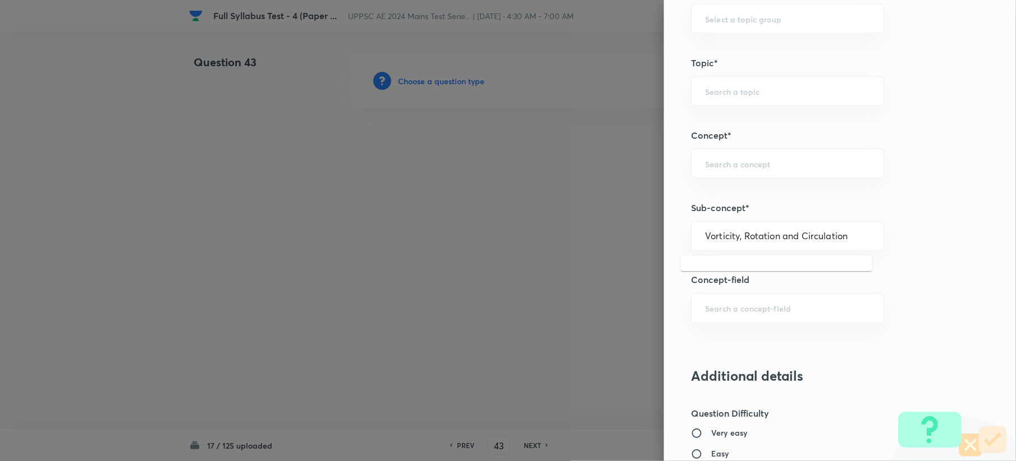
drag, startPoint x: 771, startPoint y: 239, endPoint x: 921, endPoint y: 236, distance: 151.0
click at [921, 236] on div "Question settings Question type* Single choice correct Number of options* 2 3 4…" at bounding box center [840, 230] width 352 height 461
click at [827, 269] on li "Vorticity, Rotation, Circulation" at bounding box center [776, 270] width 191 height 20
type input "Vorticity, Rotation, Circulation"
type input "Civil Engineering"
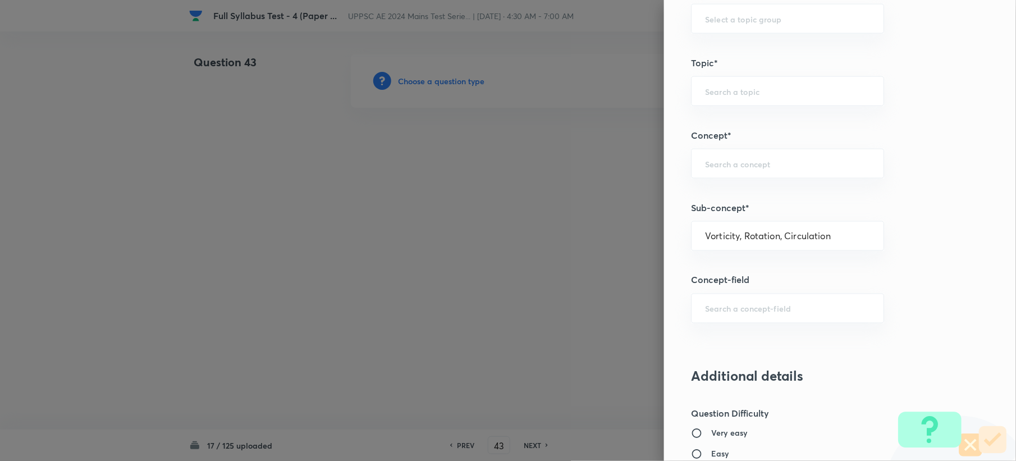
type input "Fluid Mechanics"
type input "Fluid Kinematics"
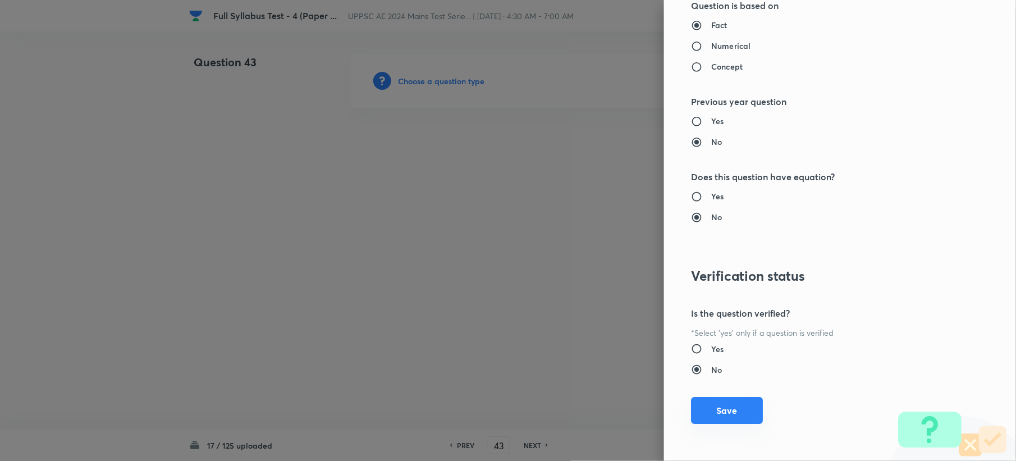
scroll to position [1071, 0]
drag, startPoint x: 708, startPoint y: 407, endPoint x: 418, endPoint y: 337, distance: 298.1
click at [705, 407] on button "Save" at bounding box center [727, 410] width 72 height 27
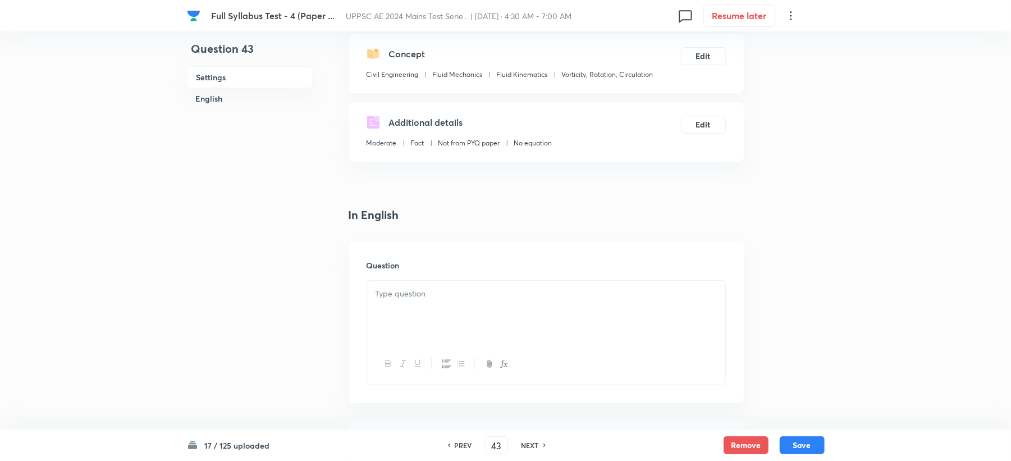
scroll to position [299, 0]
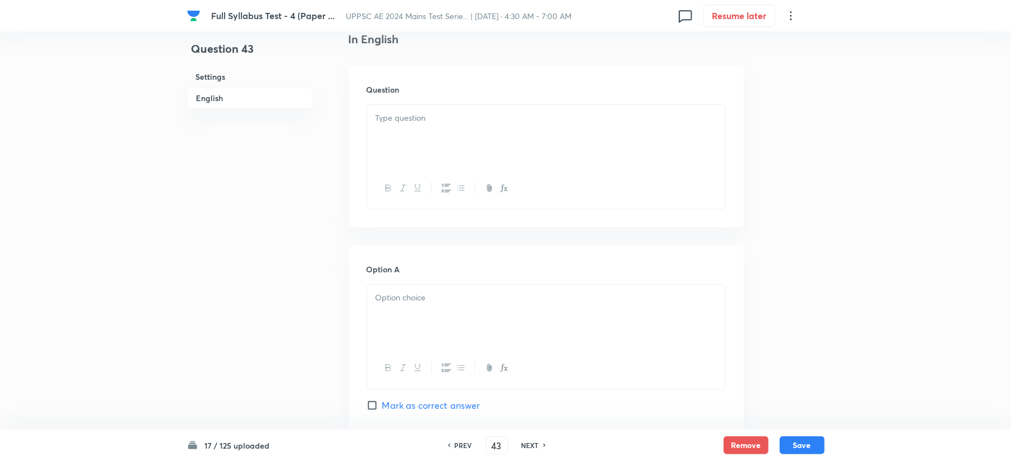
click at [398, 134] on div at bounding box center [546, 136] width 358 height 63
paste div
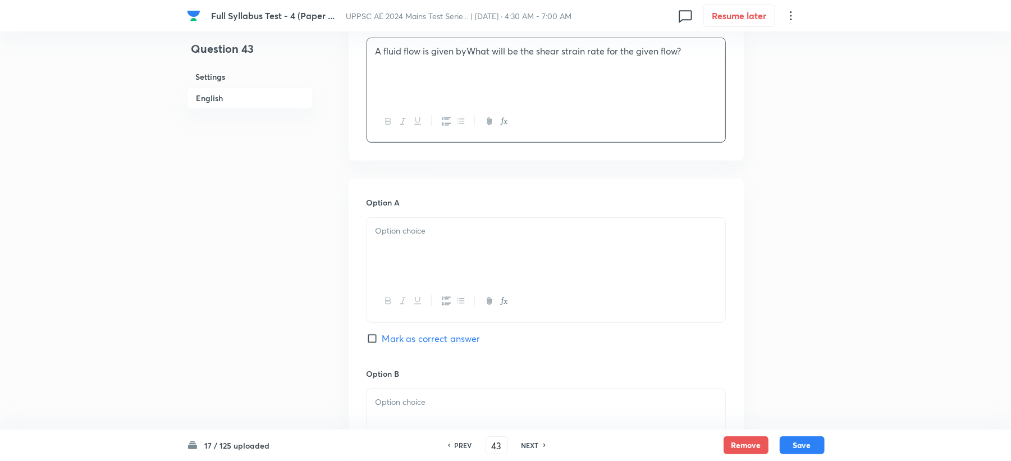
scroll to position [524, 0]
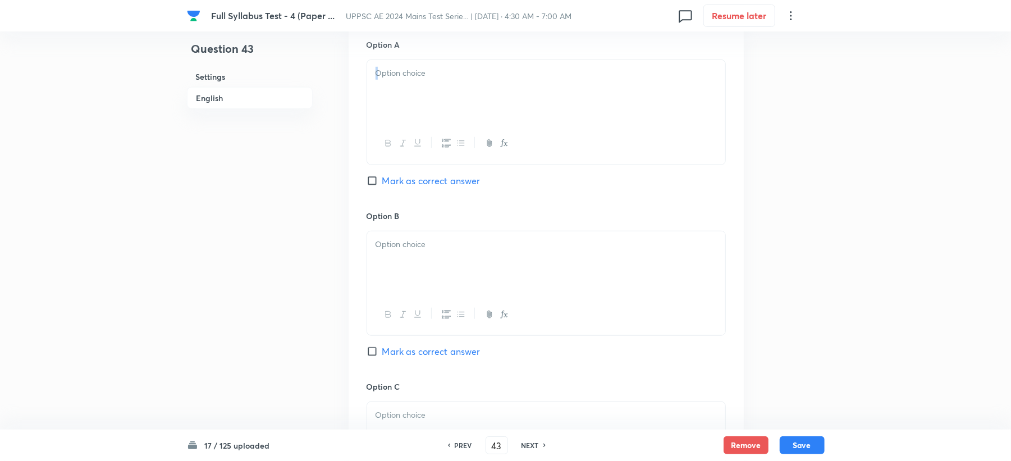
click at [402, 122] on div at bounding box center [545, 111] width 359 height 105
click at [407, 79] on p at bounding box center [545, 73] width 341 height 13
click at [402, 273] on div at bounding box center [546, 262] width 358 height 63
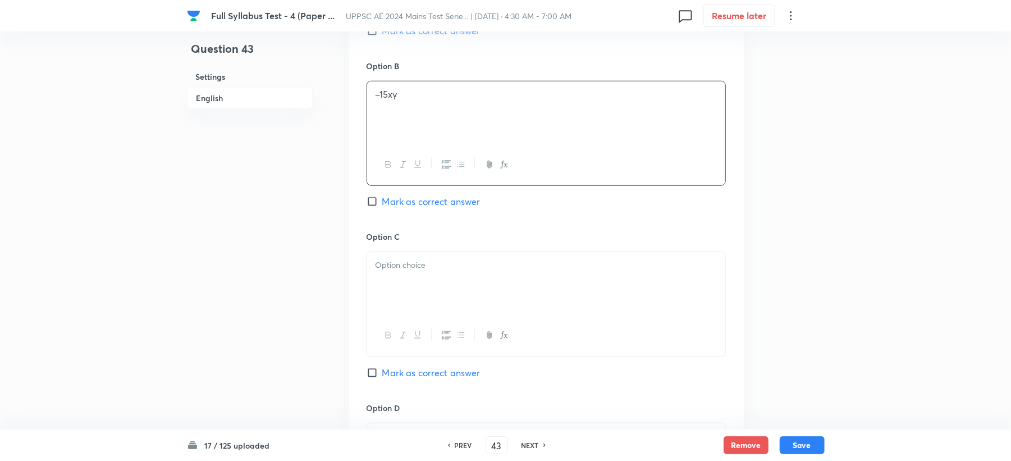
click at [422, 266] on p at bounding box center [545, 265] width 341 height 13
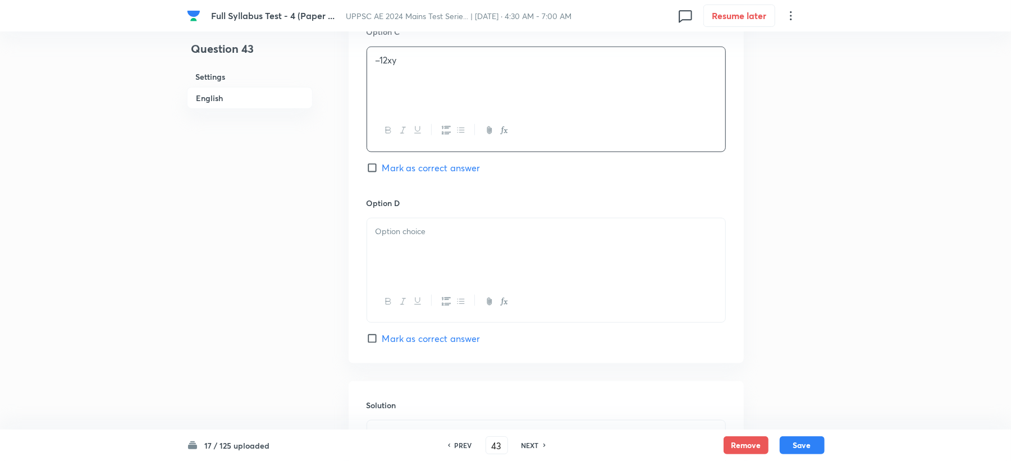
scroll to position [898, 0]
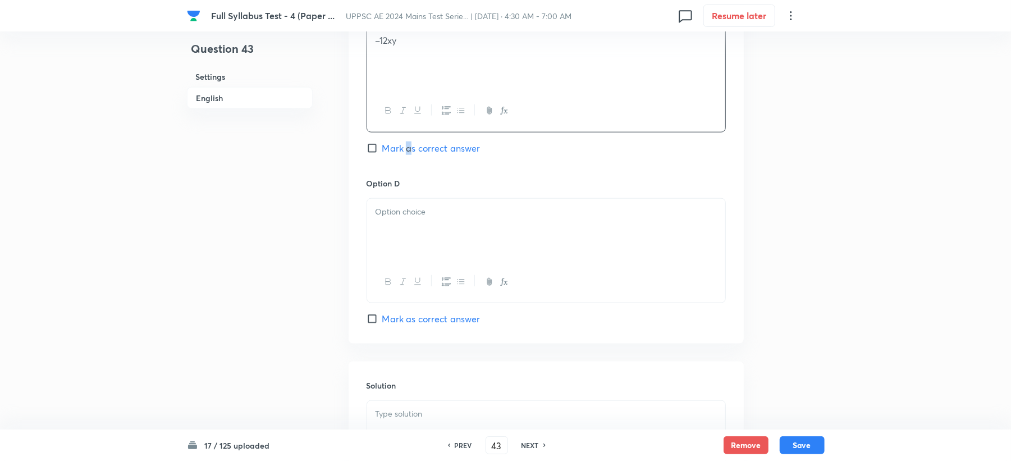
click at [409, 144] on span "Mark as correct answer" at bounding box center [431, 147] width 98 height 13
click at [405, 155] on span "Mark as correct answer" at bounding box center [431, 147] width 98 height 13
click at [382, 154] on input "Mark as correct answer" at bounding box center [374, 148] width 16 height 11
checkbox input "true"
click at [428, 244] on div at bounding box center [546, 230] width 358 height 63
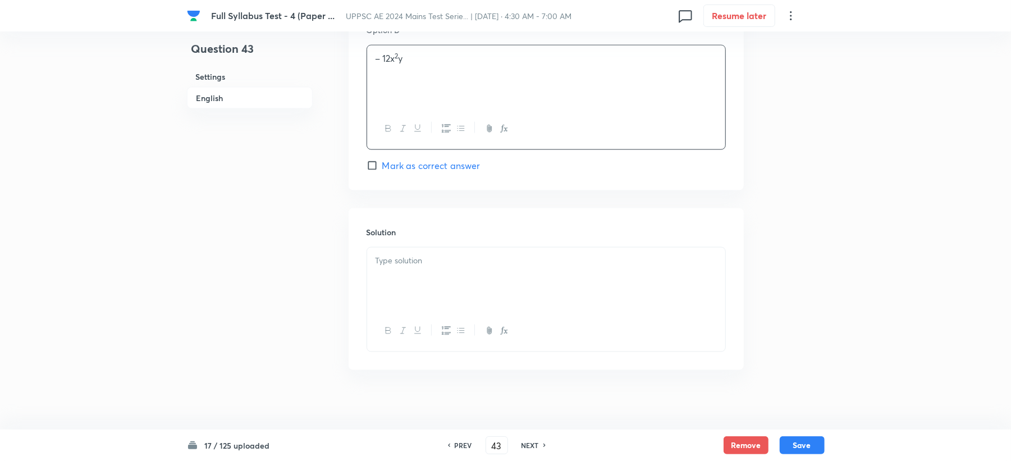
scroll to position [1062, 0]
click at [394, 260] on div at bounding box center [546, 271] width 358 height 63
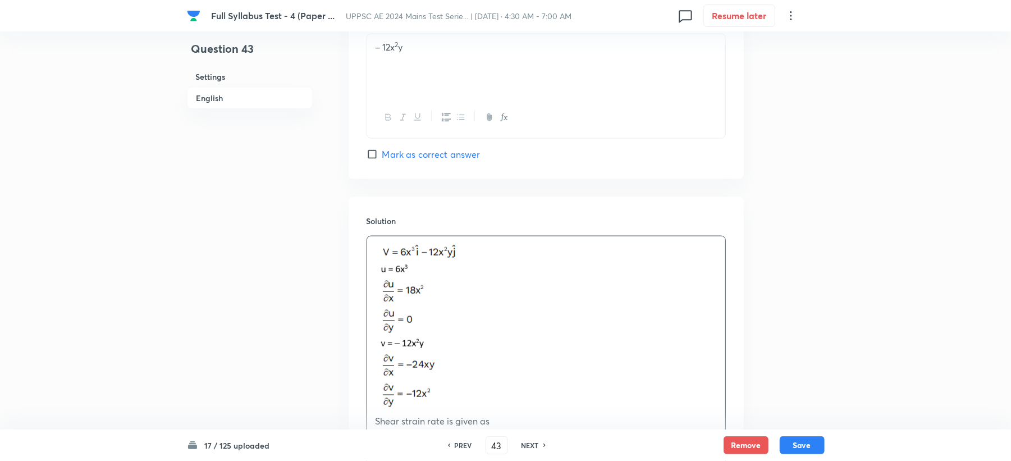
scroll to position [1222, 0]
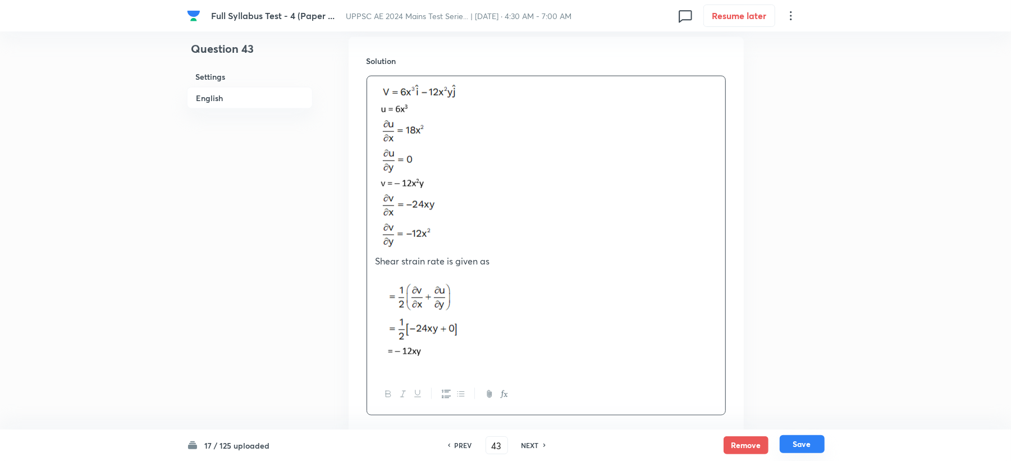
click at [797, 448] on button "Save" at bounding box center [801, 444] width 45 height 18
type input "44"
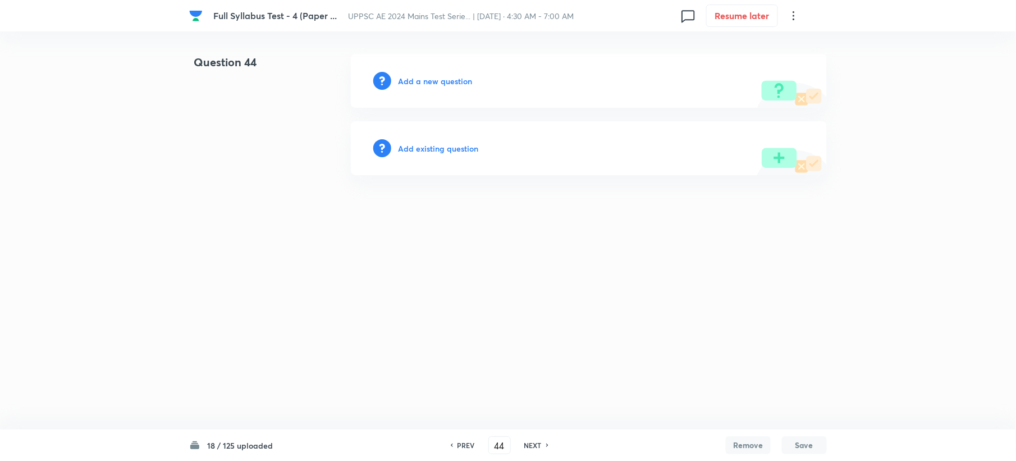
click at [439, 81] on h6 "Add a new question" at bounding box center [435, 81] width 74 height 12
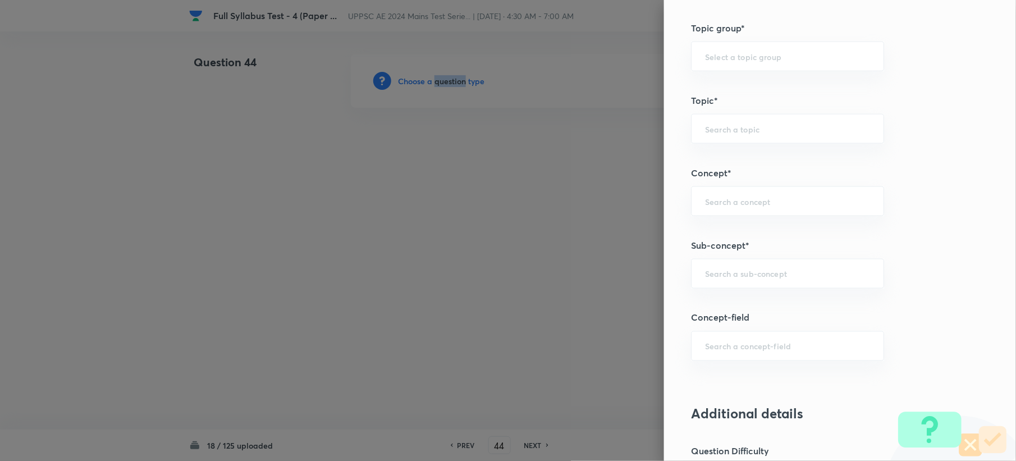
scroll to position [524, 0]
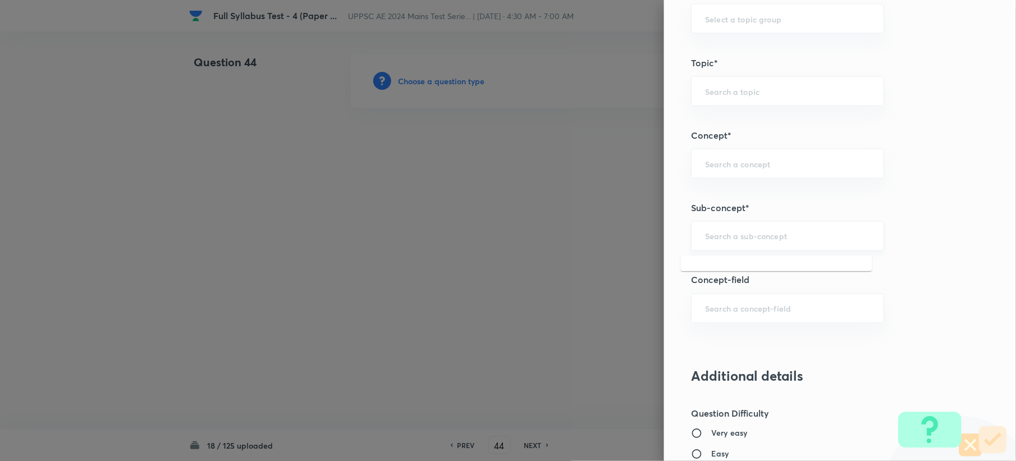
click at [705, 233] on input "text" at bounding box center [787, 236] width 165 height 11
paste input "Vortex Motion"
click at [715, 274] on li "Vortex Motion" at bounding box center [776, 270] width 191 height 20
type input "Vortex Motion"
type input "Civil Engineering"
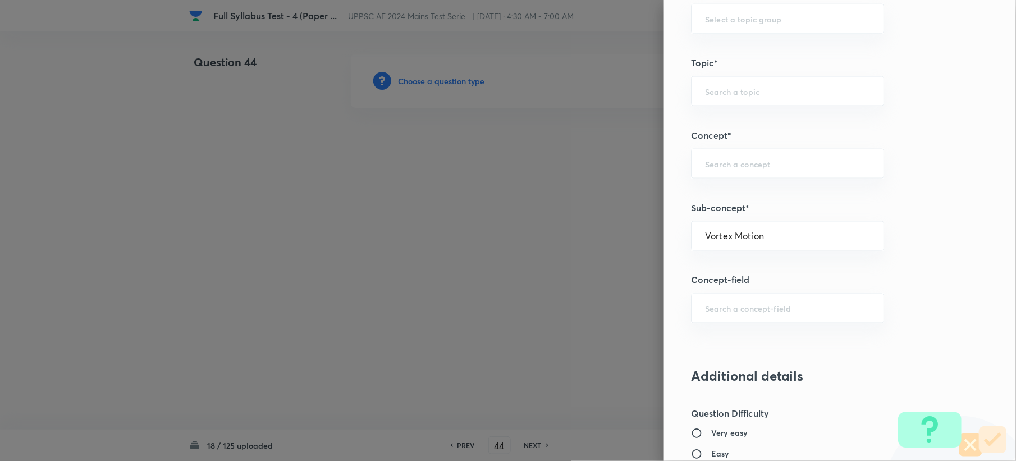
type input "Fluid Mechanics"
type input "Fluid Dynamics"
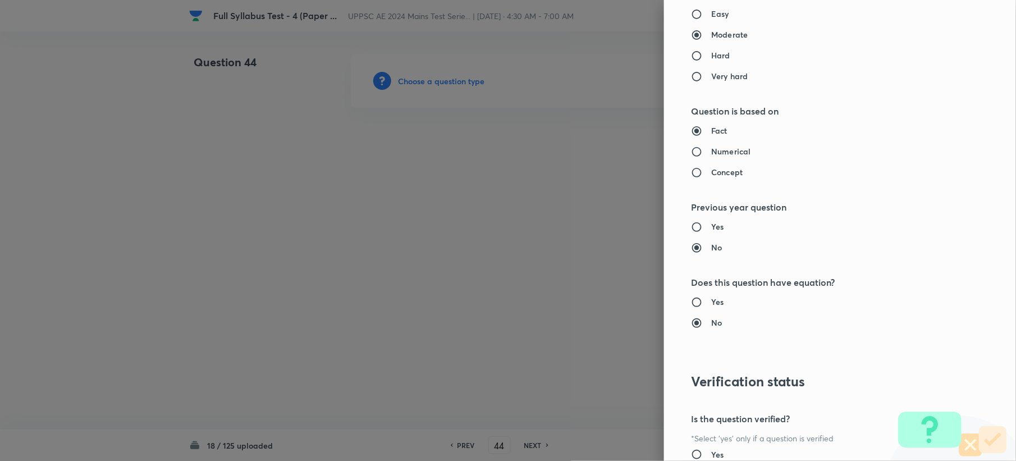
scroll to position [1071, 0]
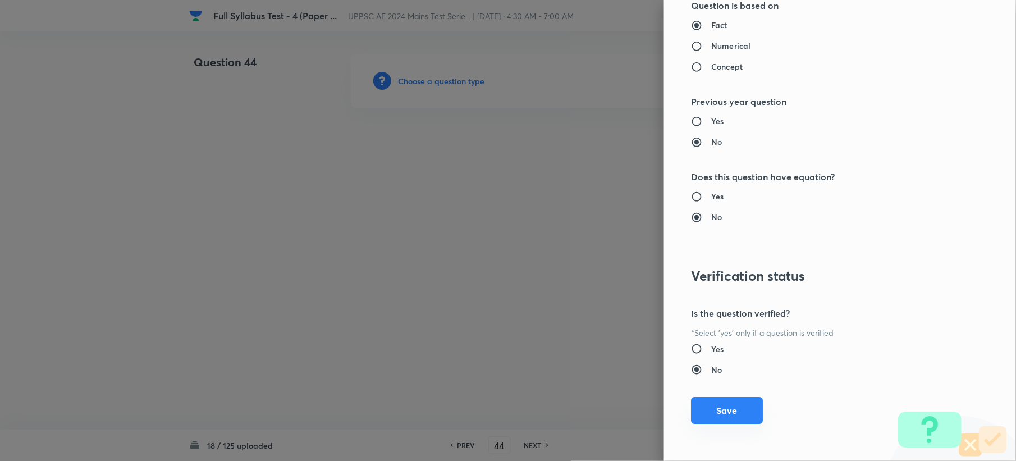
click at [701, 413] on button "Save" at bounding box center [727, 410] width 72 height 27
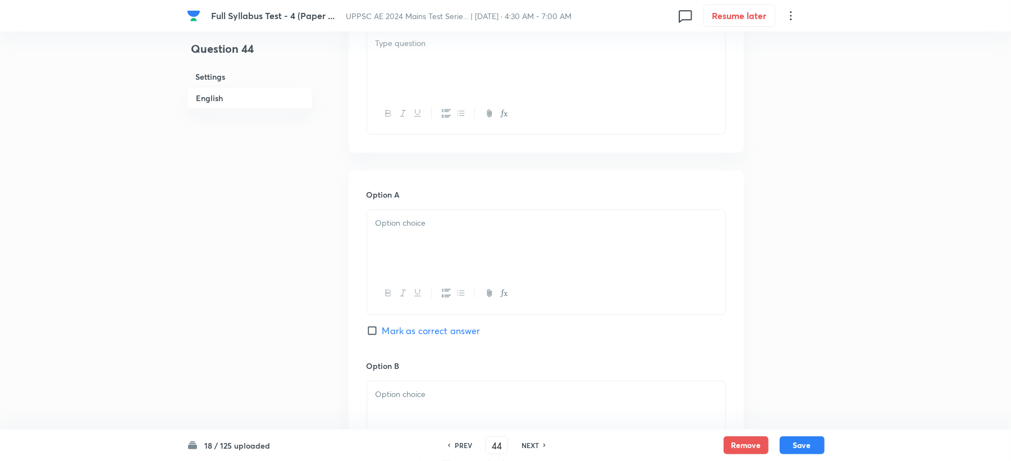
click at [397, 101] on div at bounding box center [546, 113] width 358 height 41
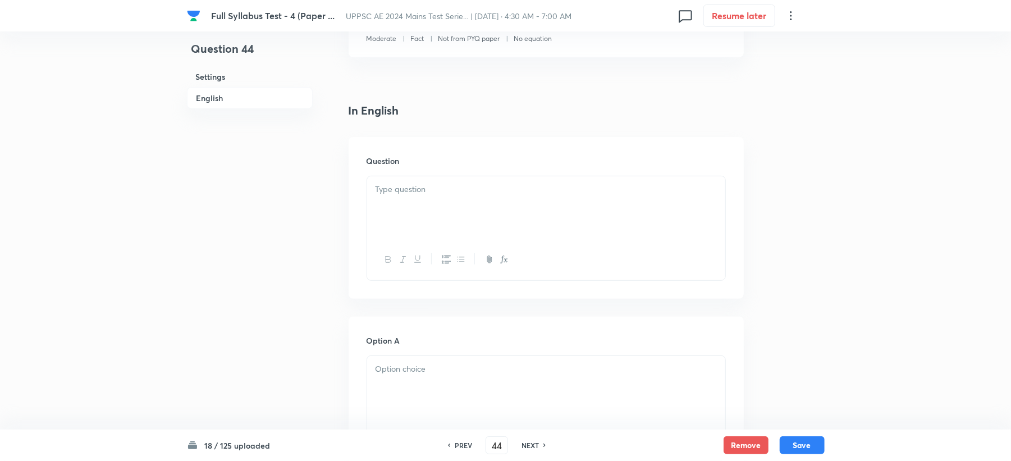
scroll to position [224, 0]
click at [388, 214] on div at bounding box center [546, 211] width 358 height 63
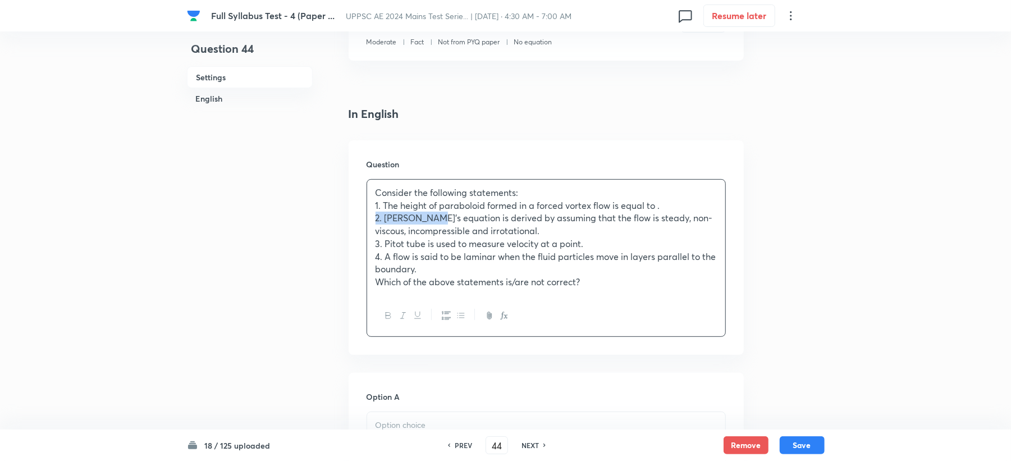
drag, startPoint x: 410, startPoint y: 219, endPoint x: 355, endPoint y: 221, distance: 54.5
click at [355, 221] on div "Question Consider the following statements: 1. The height of paraboloid formed …" at bounding box center [546, 247] width 395 height 214
drag, startPoint x: 413, startPoint y: 246, endPoint x: 350, endPoint y: 247, distance: 62.9
click at [350, 247] on div "Question Consider the following statements: 1. The height of paraboloid formed …" at bounding box center [546, 247] width 395 height 214
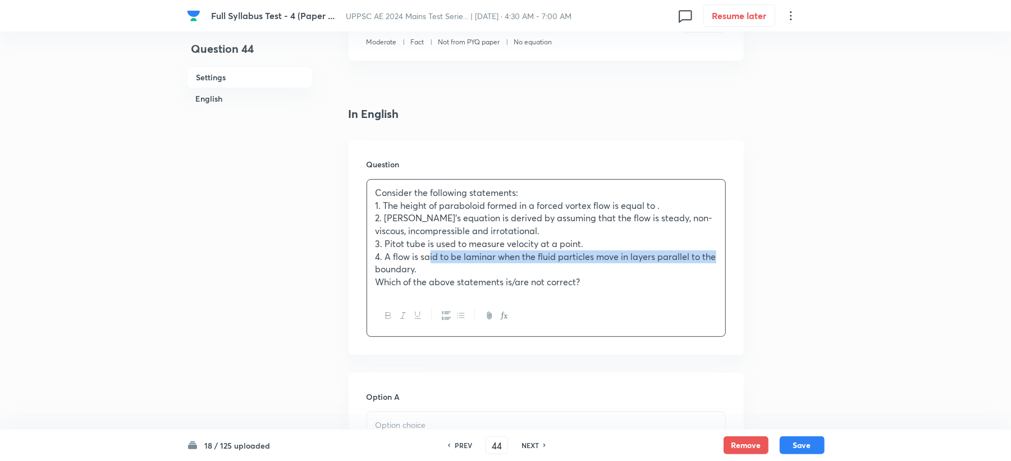
drag, startPoint x: 413, startPoint y: 261, endPoint x: 347, endPoint y: 263, distance: 66.3
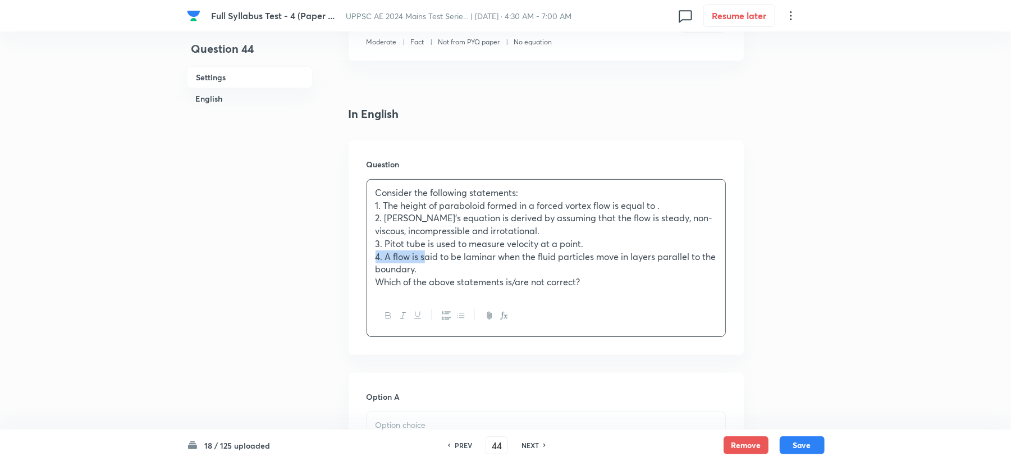
drag, startPoint x: 411, startPoint y: 258, endPoint x: 366, endPoint y: 258, distance: 44.3
click at [367, 258] on div "Consider the following statements: 1. The height of paraboloid formed in a forc…" at bounding box center [546, 238] width 358 height 116
drag, startPoint x: 409, startPoint y: 284, endPoint x: 358, endPoint y: 285, distance: 51.1
click at [358, 285] on div "Question Consider the following statements: 1. The height of paraboloid formed …" at bounding box center [546, 247] width 395 height 214
click at [656, 210] on p "1. The height of paraboloid formed in a forced vortex flow is equal to ." at bounding box center [545, 205] width 341 height 13
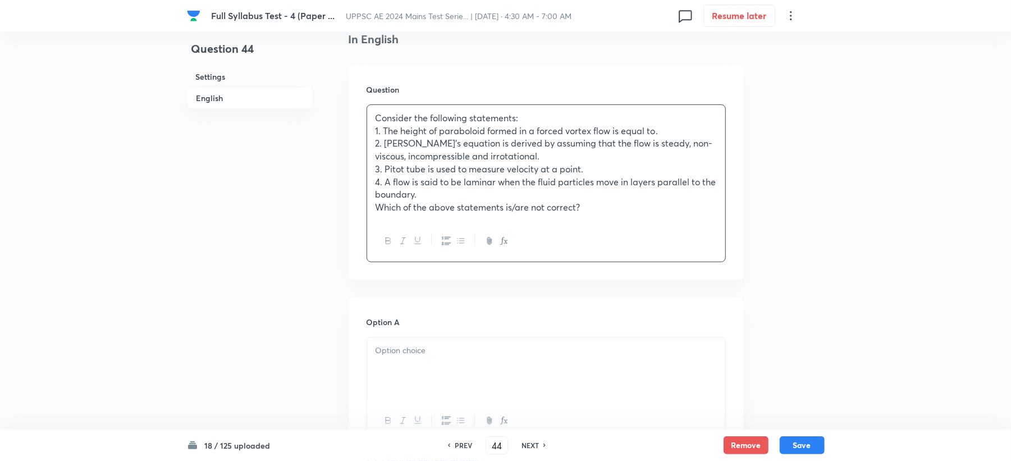
scroll to position [449, 0]
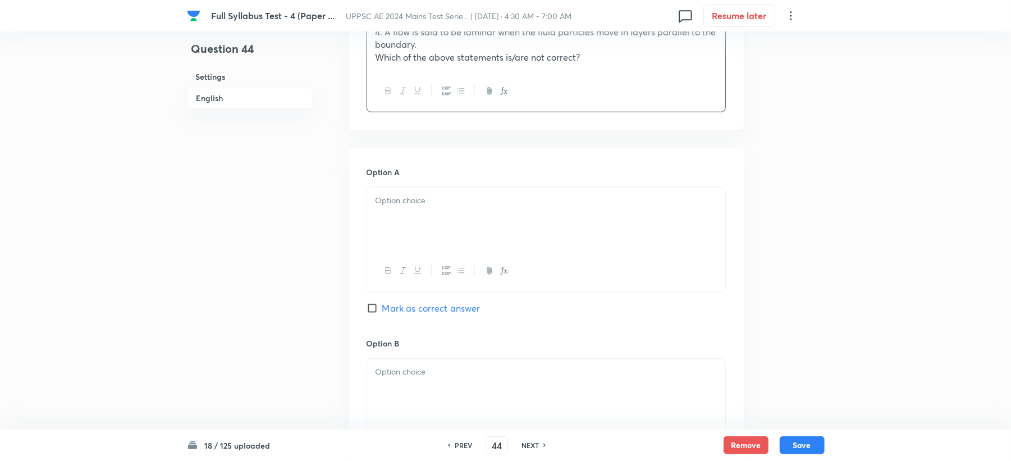
click at [414, 247] on div at bounding box center [546, 218] width 358 height 63
click at [401, 315] on span "Mark as correct answer" at bounding box center [431, 307] width 98 height 13
click at [382, 314] on input "Mark as correct answer" at bounding box center [374, 307] width 16 height 11
checkbox input "true"
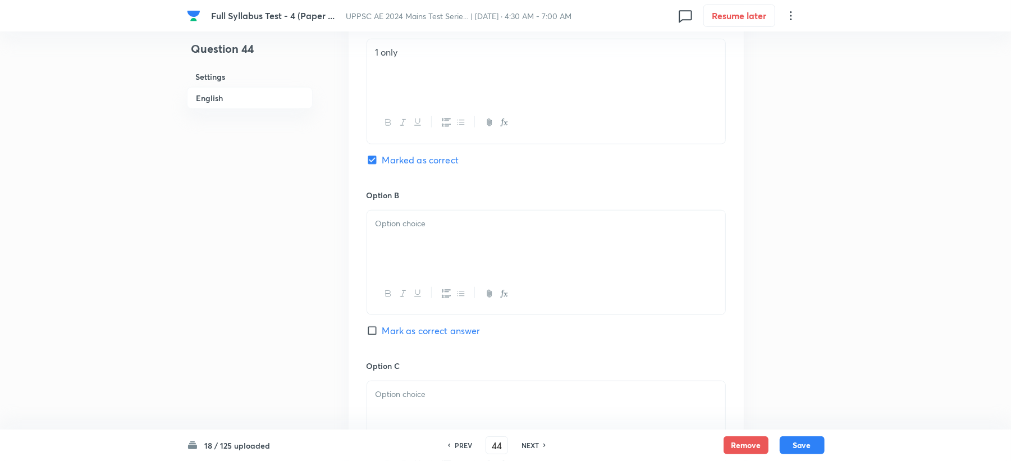
scroll to position [598, 0]
click at [407, 272] on div at bounding box center [546, 240] width 358 height 63
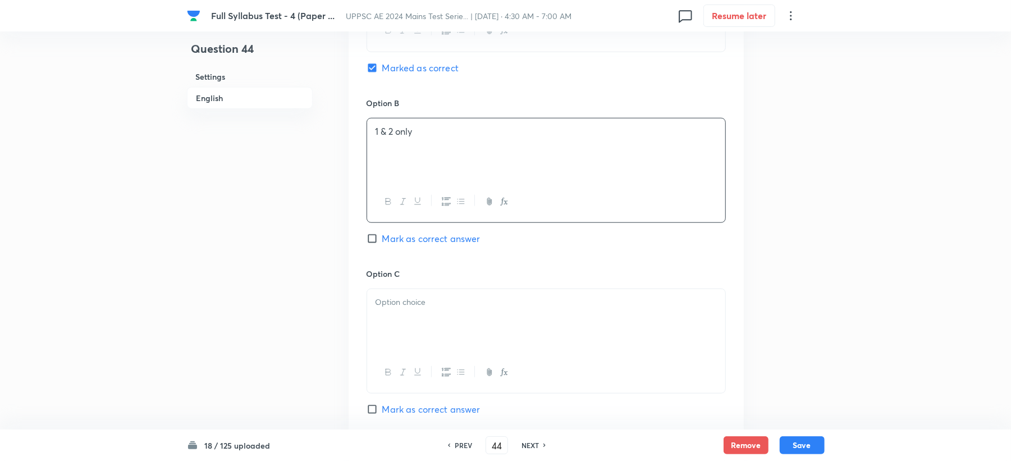
scroll to position [823, 0]
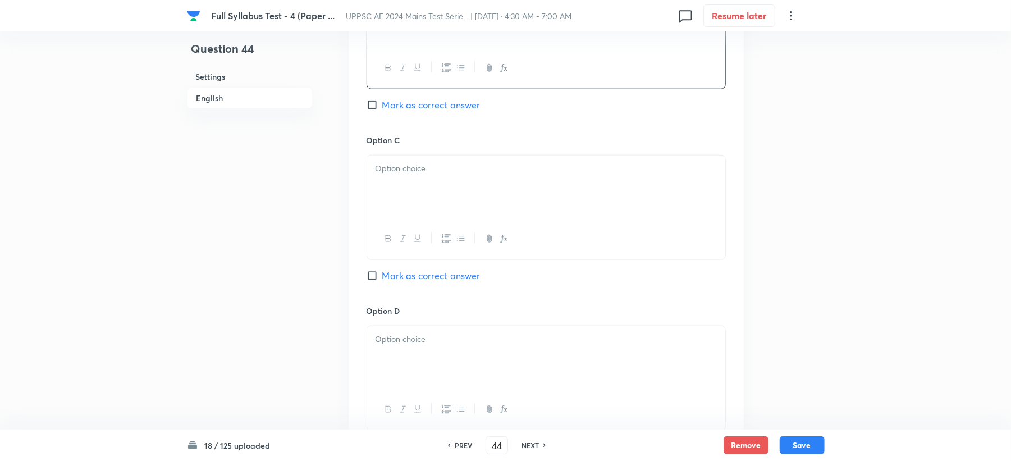
drag, startPoint x: 411, startPoint y: 198, endPoint x: 407, endPoint y: 205, distance: 8.5
click at [410, 175] on p at bounding box center [545, 168] width 341 height 13
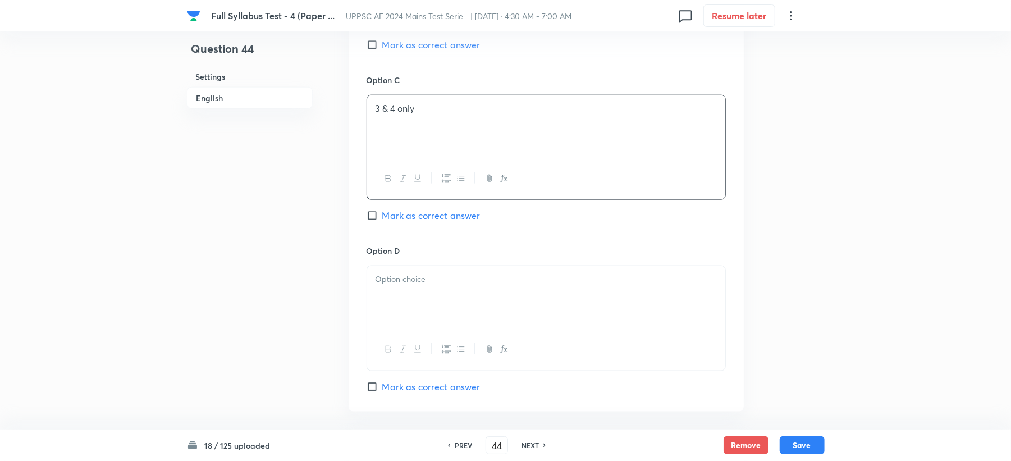
scroll to position [973, 0]
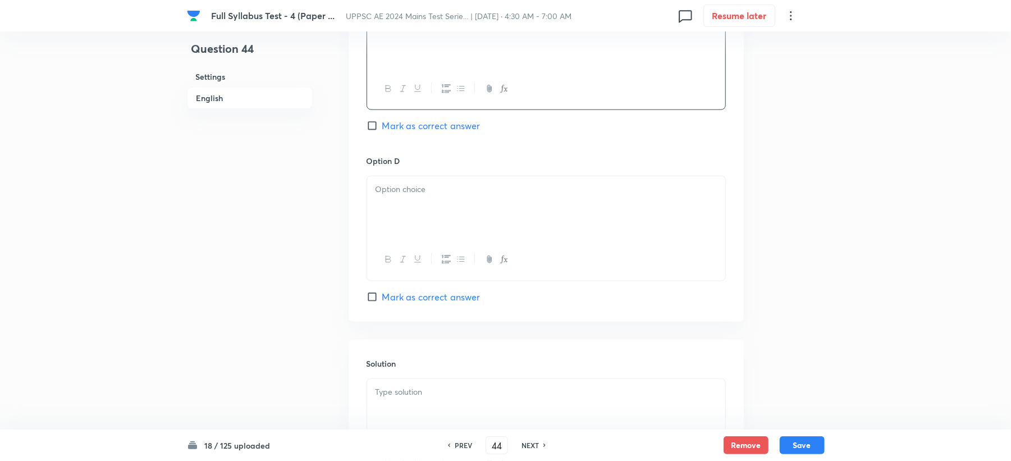
click at [416, 237] on div at bounding box center [546, 207] width 358 height 63
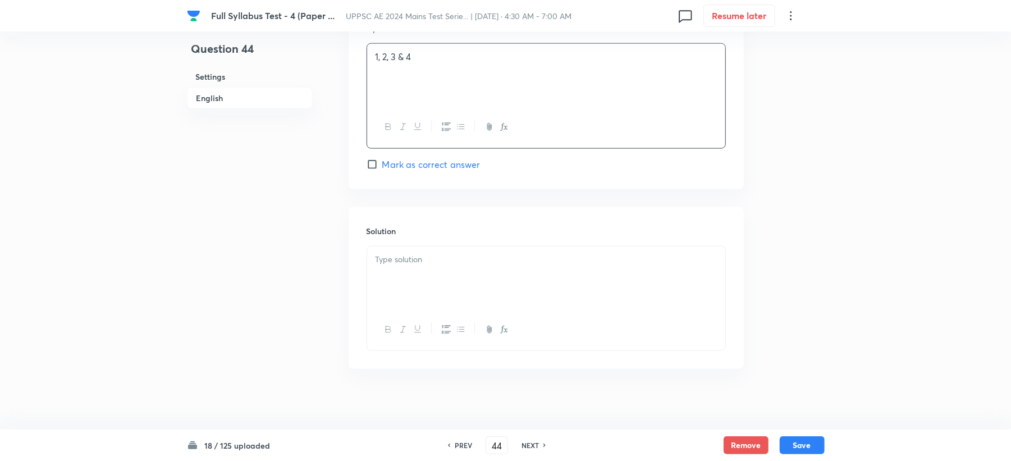
scroll to position [1122, 0]
click at [397, 302] on div at bounding box center [546, 271] width 358 height 63
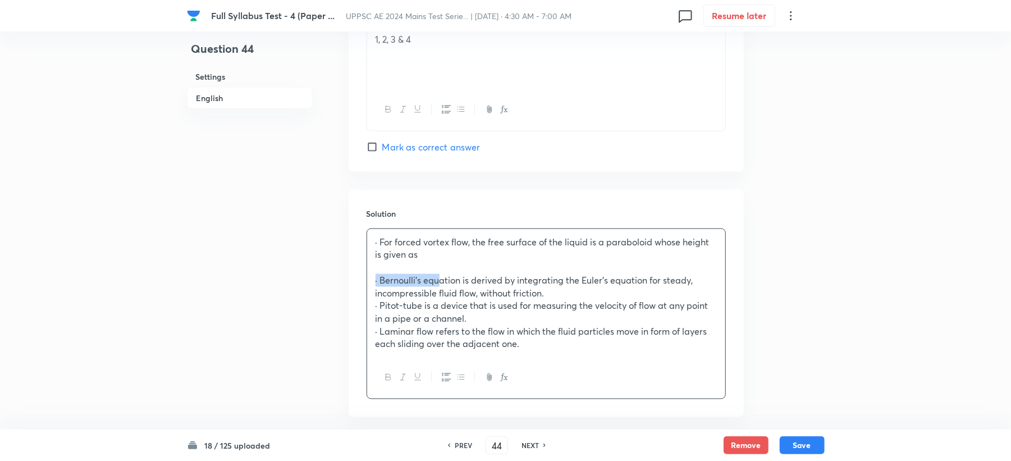
drag, startPoint x: 416, startPoint y: 313, endPoint x: 342, endPoint y: 314, distance: 74.1
drag, startPoint x: 379, startPoint y: 279, endPoint x: 360, endPoint y: 277, distance: 19.8
click at [360, 277] on div "Solution · For forced vortex flow, the free surface of the liquid is a parabolo…" at bounding box center [546, 303] width 395 height 227
drag, startPoint x: 407, startPoint y: 337, endPoint x: 346, endPoint y: 338, distance: 60.6
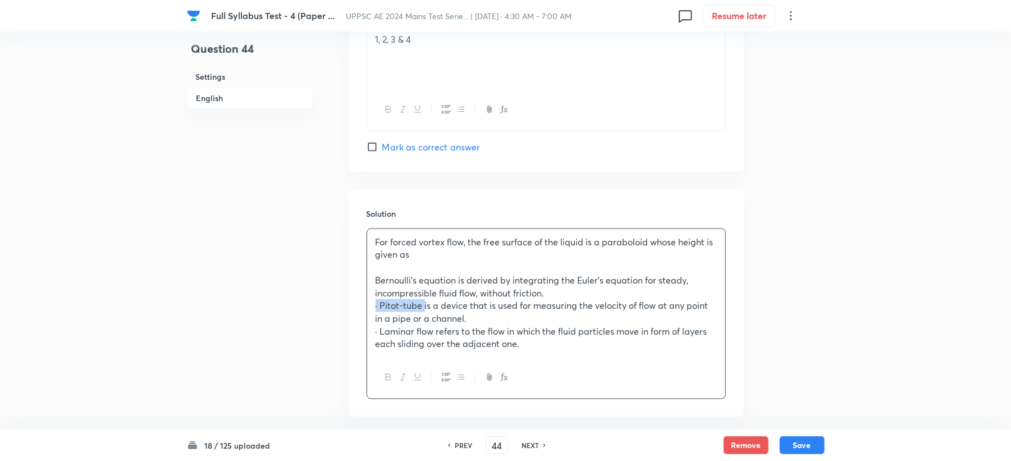
drag, startPoint x: 418, startPoint y: 364, endPoint x: 366, endPoint y: 368, distance: 52.3
click at [366, 368] on div "For forced vortex flow, the free surface of the liquid is a paraboloid whose he…" at bounding box center [545, 313] width 359 height 171
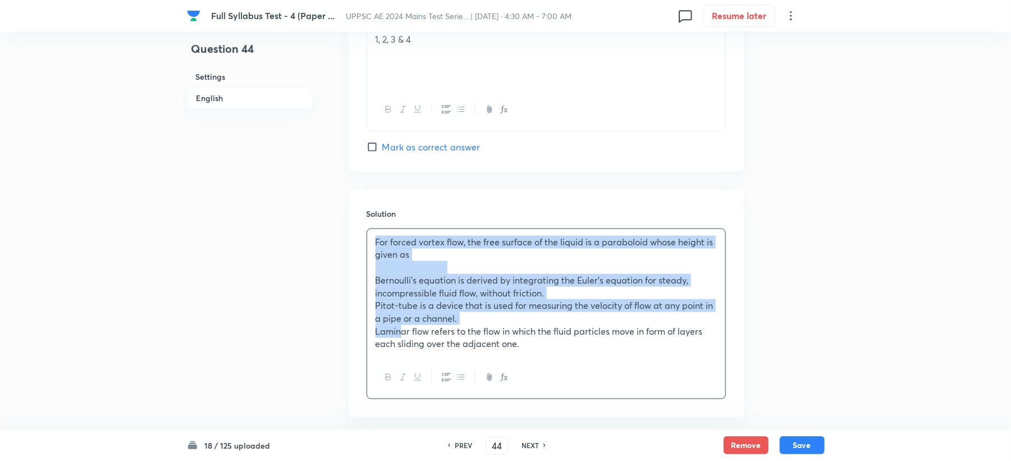
drag, startPoint x: 370, startPoint y: 274, endPoint x: 401, endPoint y: 359, distance: 90.0
click at [401, 357] on div "For forced vortex flow, the free surface of the liquid is a paraboloid whose he…" at bounding box center [546, 293] width 358 height 128
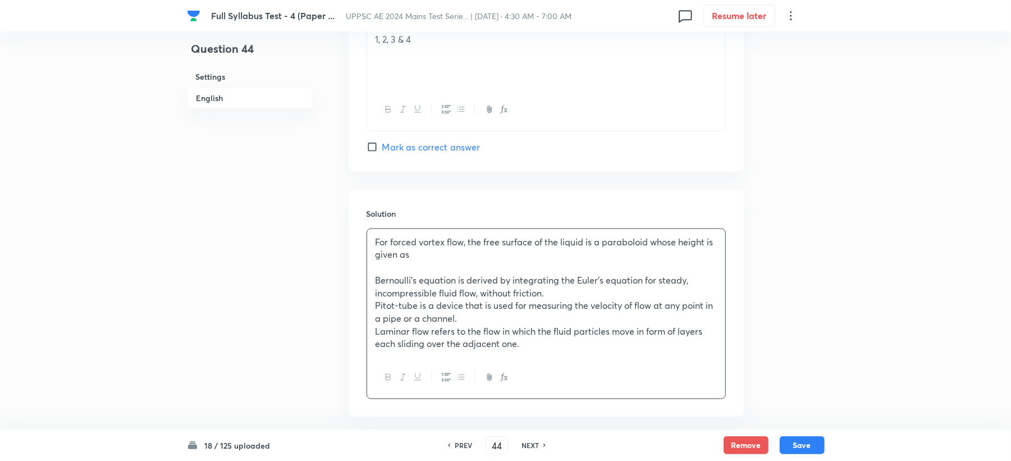
drag, startPoint x: 411, startPoint y: 367, endPoint x: 464, endPoint y: 411, distance: 68.5
click at [466, 398] on div at bounding box center [546, 377] width 358 height 41
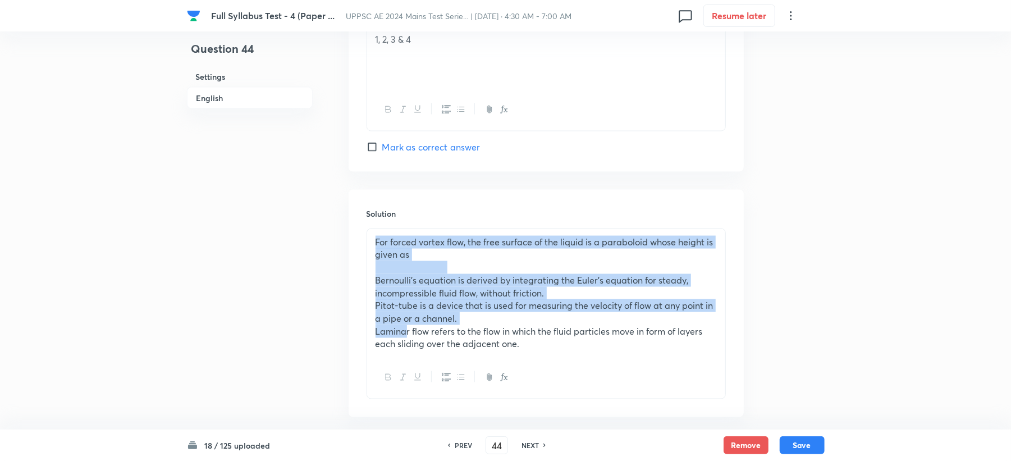
drag, startPoint x: 373, startPoint y: 277, endPoint x: 405, endPoint y: 354, distance: 82.8
click at [406, 357] on div "For forced vortex flow, the free surface of the liquid is a paraboloid whose he…" at bounding box center [546, 293] width 358 height 128
drag, startPoint x: 405, startPoint y: 354, endPoint x: 465, endPoint y: 409, distance: 81.0
click at [465, 382] on icon "button" at bounding box center [460, 377] width 9 height 9
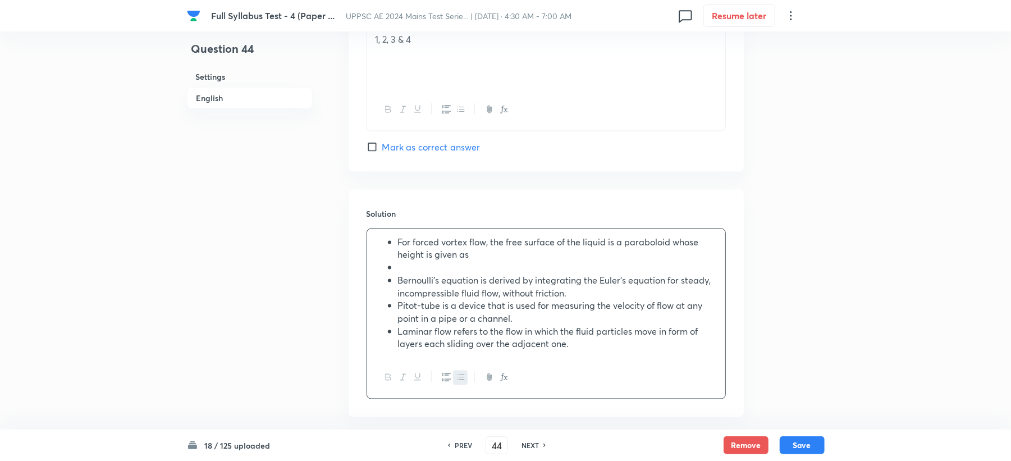
click at [456, 273] on strong at bounding box center [433, 267] width 70 height 12
click at [422, 273] on strong at bounding box center [433, 267] width 70 height 12
click at [501, 274] on p at bounding box center [545, 267] width 341 height 13
click at [485, 261] on li "For forced vortex flow, the free surface of the liquid is a paraboloid whose he…" at bounding box center [557, 248] width 319 height 25
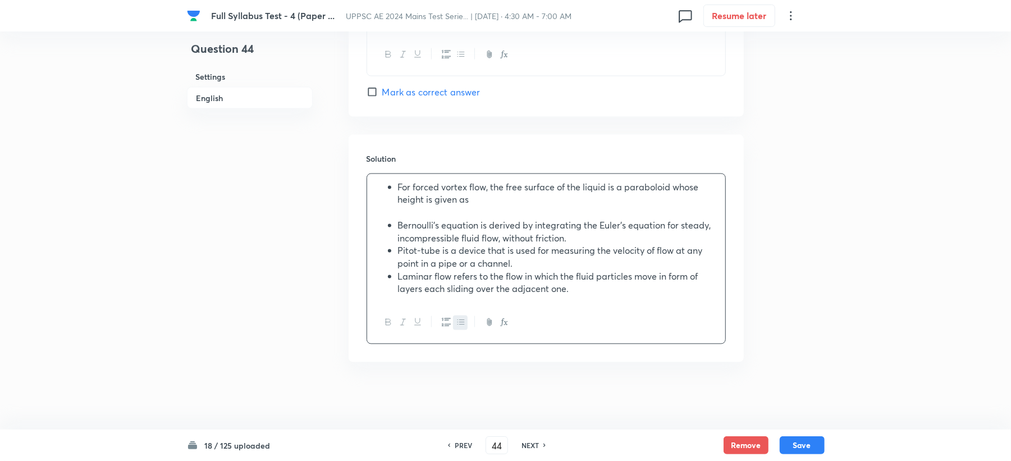
scroll to position [1235, 0]
click at [795, 448] on button "Save" at bounding box center [801, 444] width 45 height 18
type input "45"
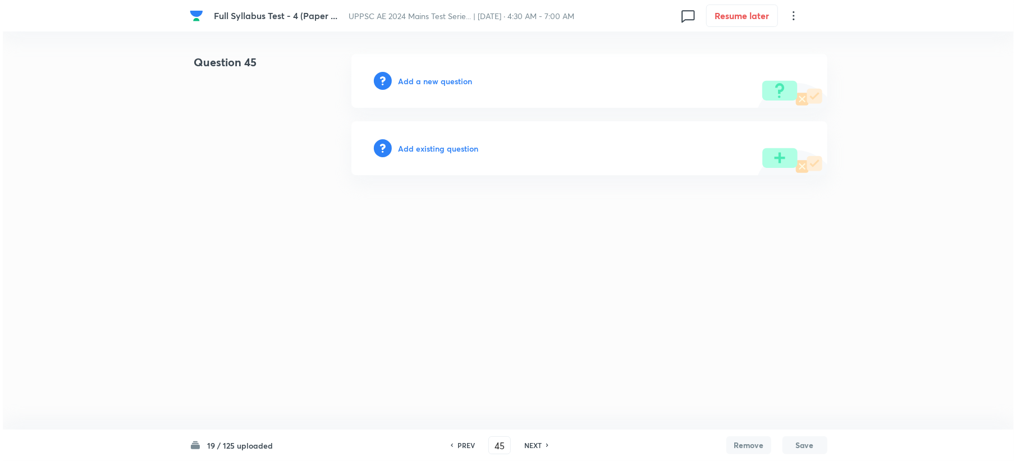
scroll to position [0, 0]
click at [413, 86] on h6 "Add a new question" at bounding box center [435, 81] width 74 height 12
click at [413, 86] on h6 "Choose a question type" at bounding box center [441, 81] width 86 height 12
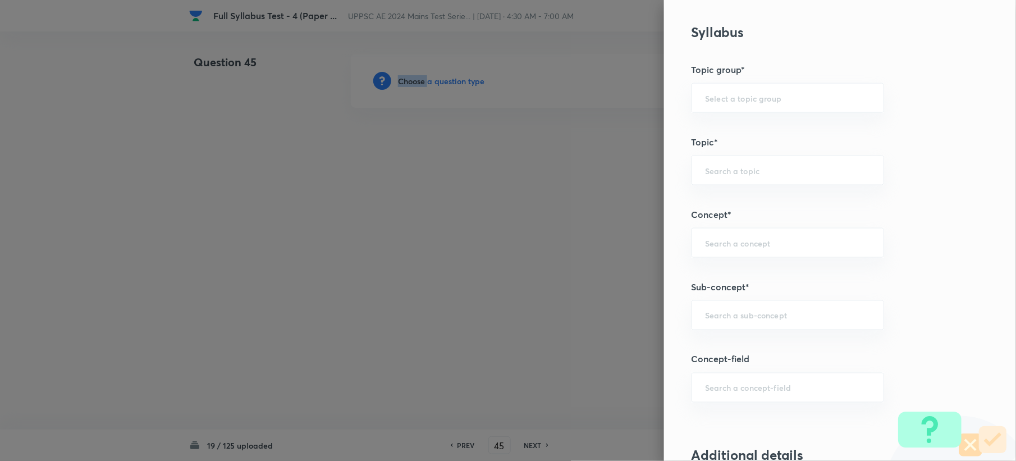
scroll to position [524, 0]
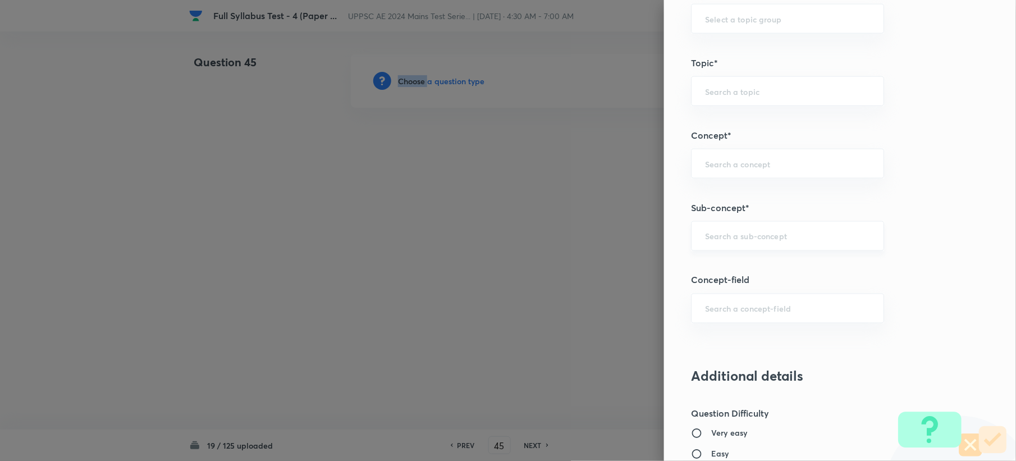
click at [731, 246] on div "​" at bounding box center [787, 236] width 193 height 30
paste input "Viscosity - Dynamic Viscosity"
click at [740, 235] on input "Viscosity - Dynamic Viscosity" at bounding box center [787, 236] width 165 height 11
drag, startPoint x: 768, startPoint y: 241, endPoint x: 826, endPoint y: 250, distance: 58.4
click at [838, 239] on input "Viscosity Dynamic Viscosity" at bounding box center [787, 236] width 165 height 11
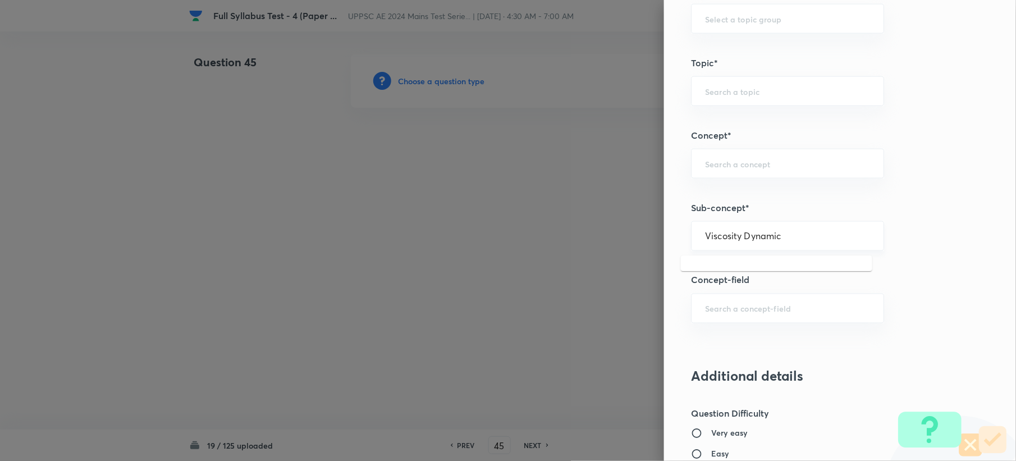
drag, startPoint x: 733, startPoint y: 236, endPoint x: 805, endPoint y: 238, distance: 71.9
click at [805, 238] on input "Viscosity Dynamic" at bounding box center [787, 236] width 165 height 11
click at [772, 270] on li "Viscosity" at bounding box center [776, 270] width 191 height 20
type input "Viscosity"
type input "Civil Engineering"
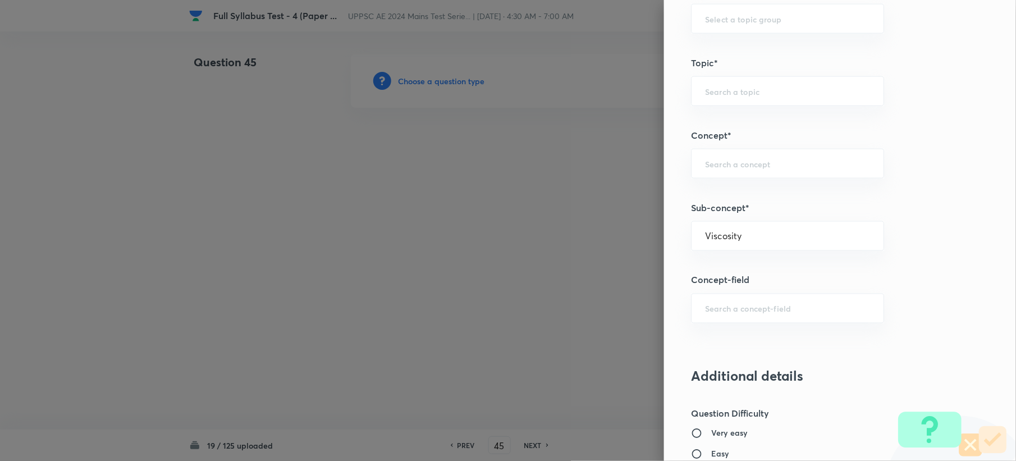
type input "Fluid Mechanics"
type input "Property of Fluid"
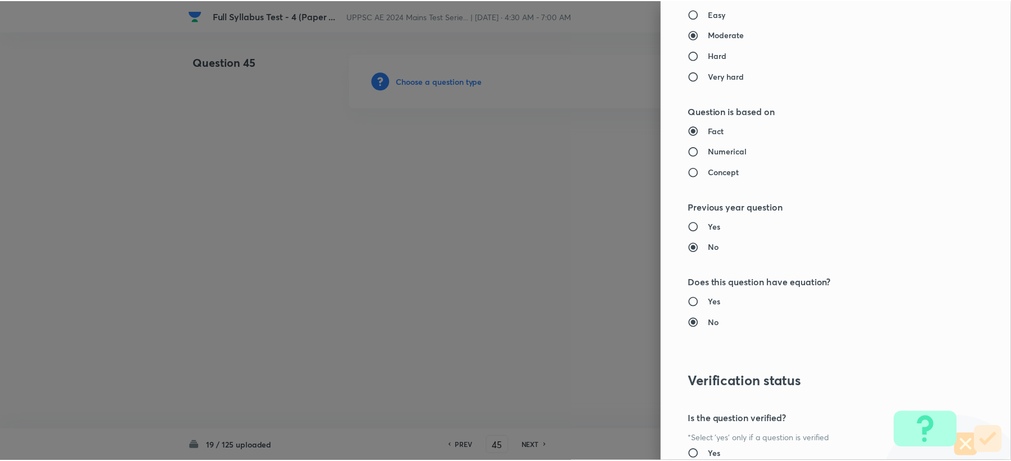
scroll to position [1071, 0]
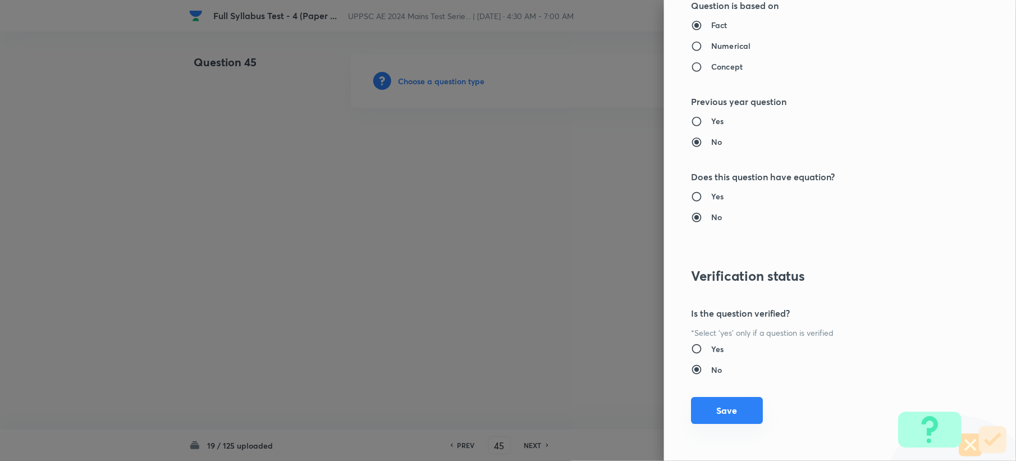
click at [699, 407] on button "Save" at bounding box center [727, 410] width 72 height 27
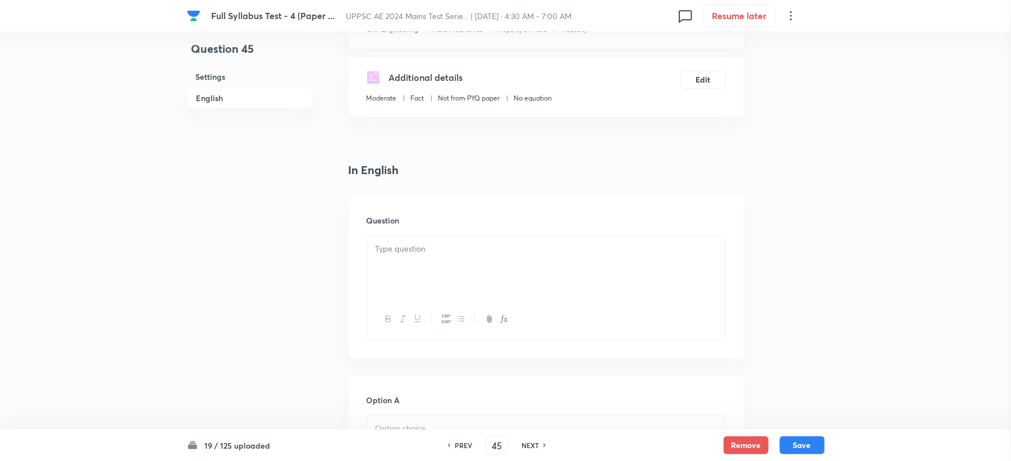
scroll to position [299, 0]
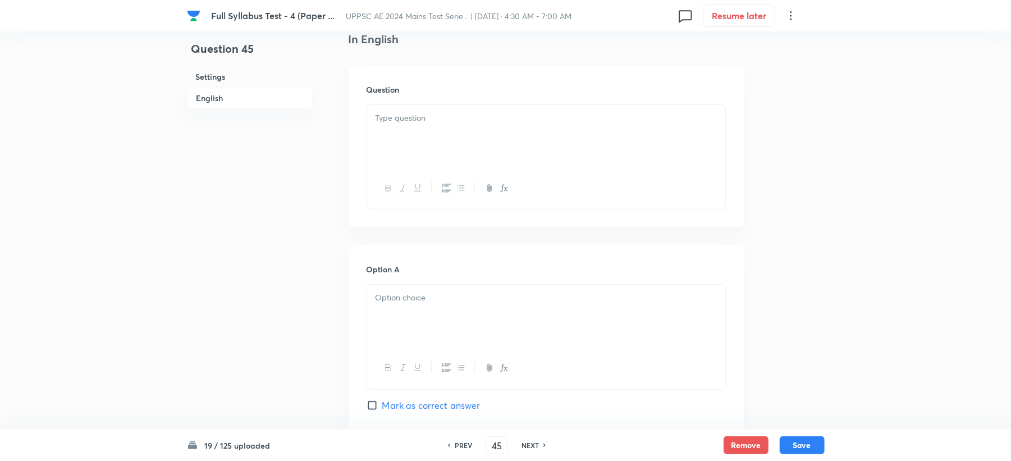
click at [400, 148] on div at bounding box center [546, 136] width 358 height 63
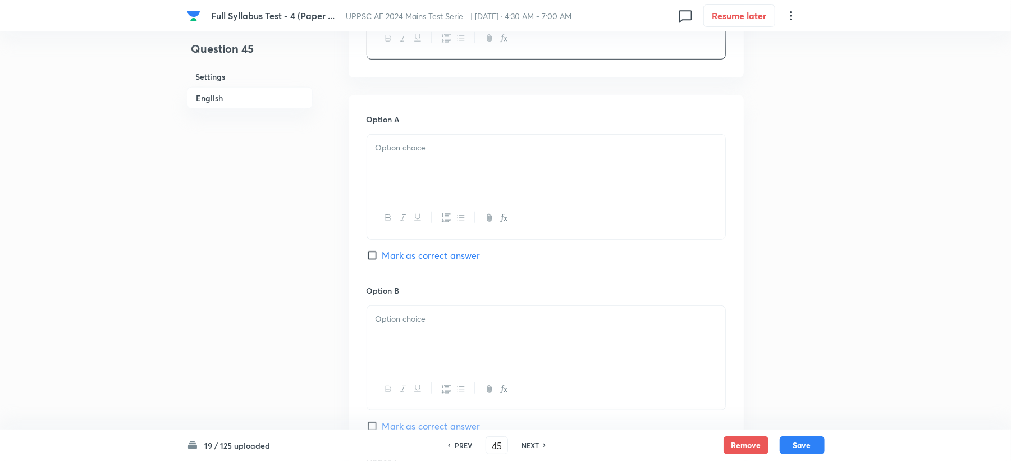
drag, startPoint x: 403, startPoint y: 161, endPoint x: 391, endPoint y: 168, distance: 14.2
click at [398, 162] on div at bounding box center [546, 166] width 358 height 63
click at [393, 342] on div at bounding box center [546, 337] width 358 height 63
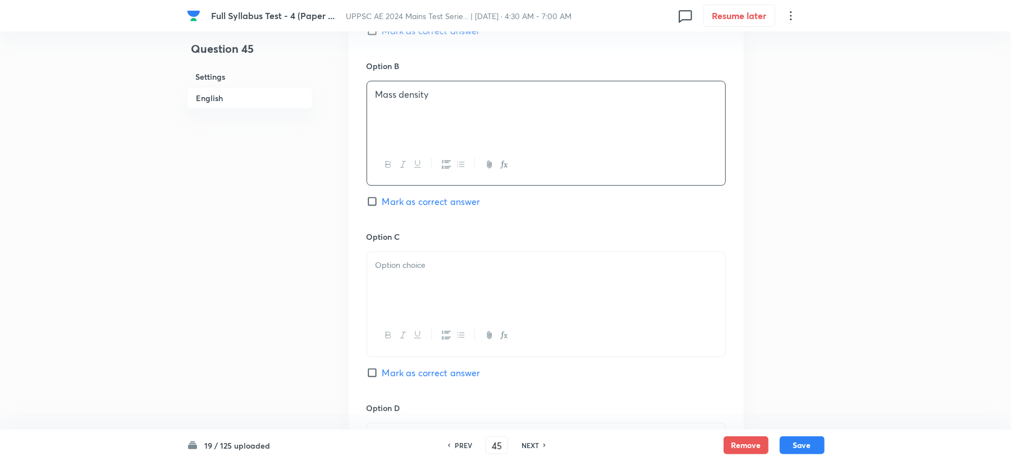
drag, startPoint x: 389, startPoint y: 290, endPoint x: 375, endPoint y: 292, distance: 13.7
click at [388, 290] on div at bounding box center [546, 283] width 358 height 63
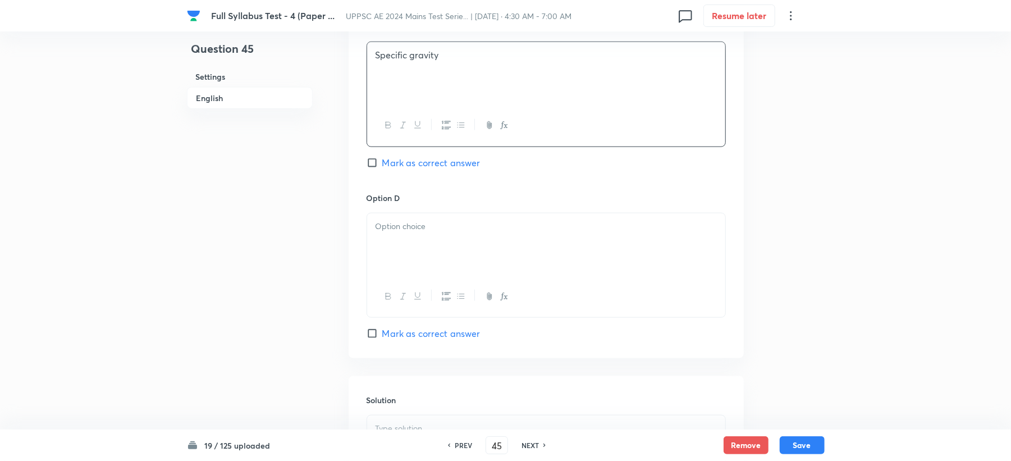
scroll to position [898, 0]
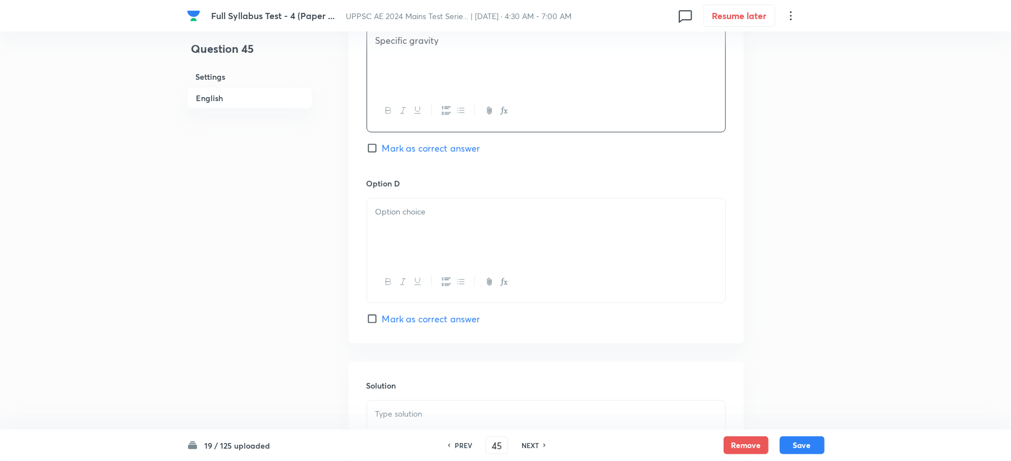
drag, startPoint x: 387, startPoint y: 306, endPoint x: 393, endPoint y: 291, distance: 17.1
click at [393, 304] on div "Option D [PERSON_NAME] as correct answer" at bounding box center [545, 251] width 359 height 148
click at [402, 214] on p at bounding box center [545, 211] width 341 height 13
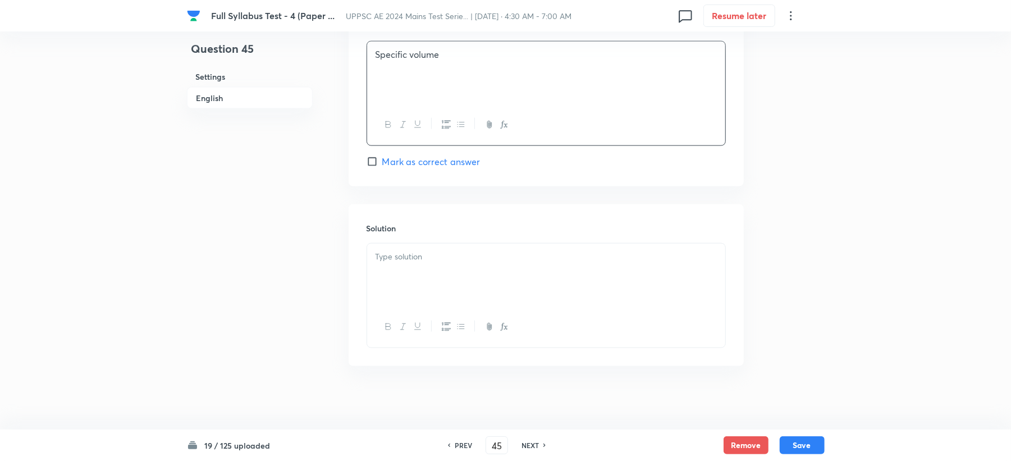
scroll to position [1062, 0]
drag, startPoint x: 373, startPoint y: 322, endPoint x: 376, endPoint y: 310, distance: 11.7
click at [375, 322] on div at bounding box center [546, 322] width 358 height 41
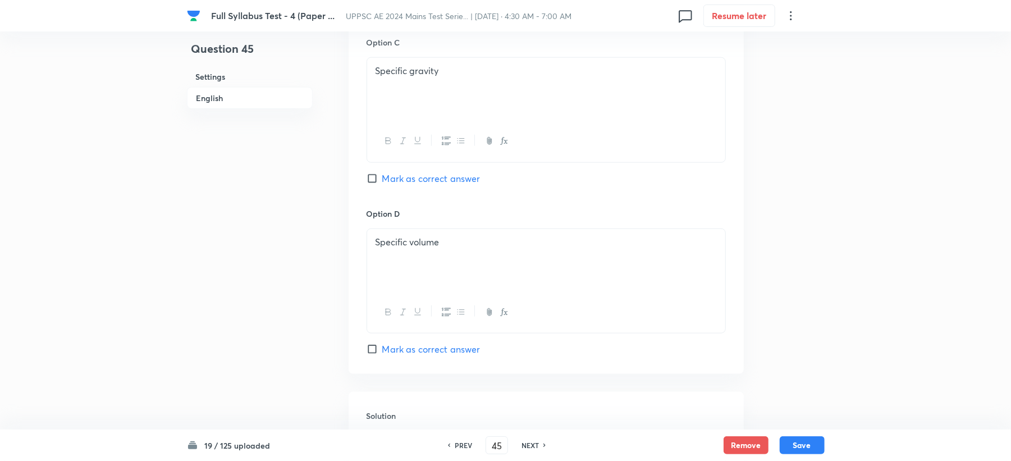
scroll to position [838, 0]
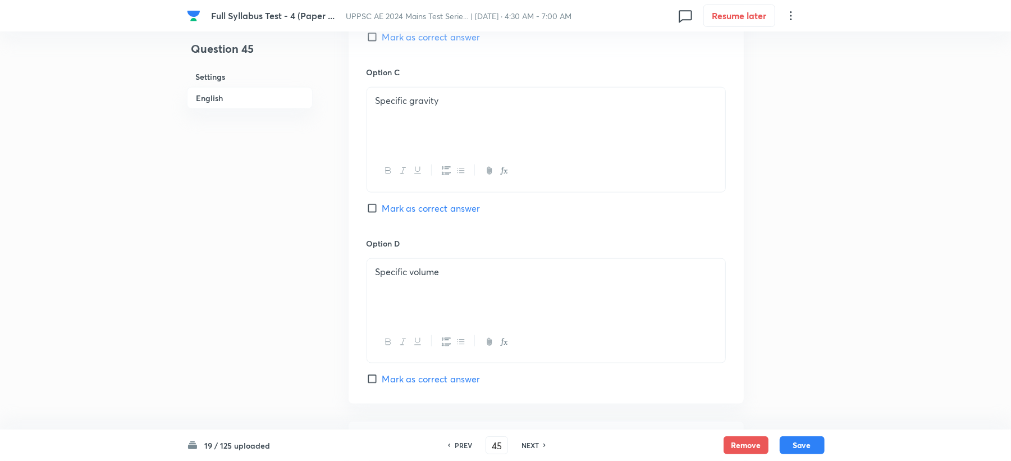
click at [420, 32] on span "Mark as correct answer" at bounding box center [431, 36] width 98 height 13
click at [382, 32] on input "Mark as correct answer" at bounding box center [374, 36] width 16 height 11
checkbox input "true"
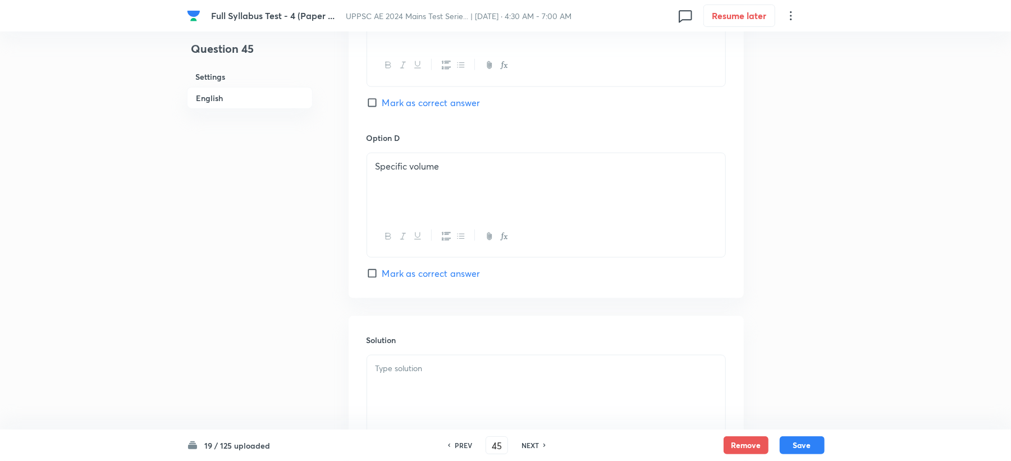
scroll to position [1062, 0]
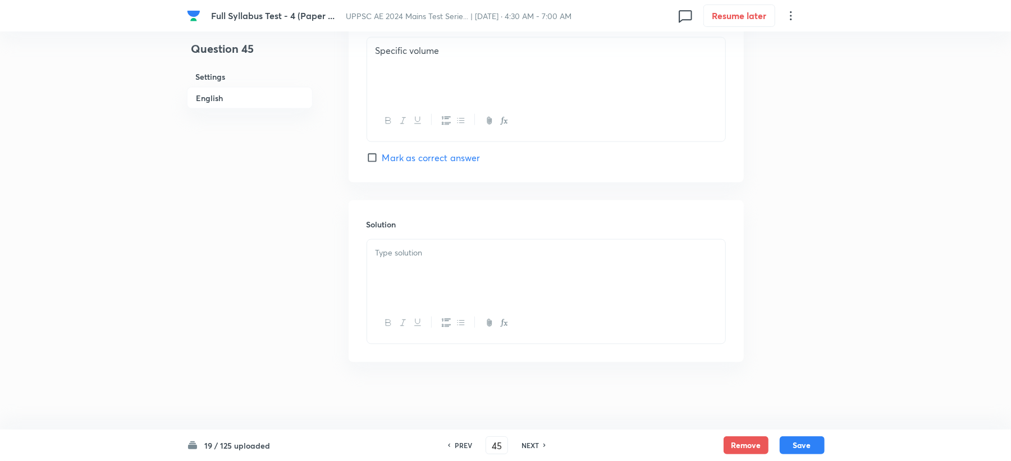
drag, startPoint x: 391, startPoint y: 301, endPoint x: 293, endPoint y: 252, distance: 109.2
click at [393, 301] on div at bounding box center [546, 271] width 358 height 63
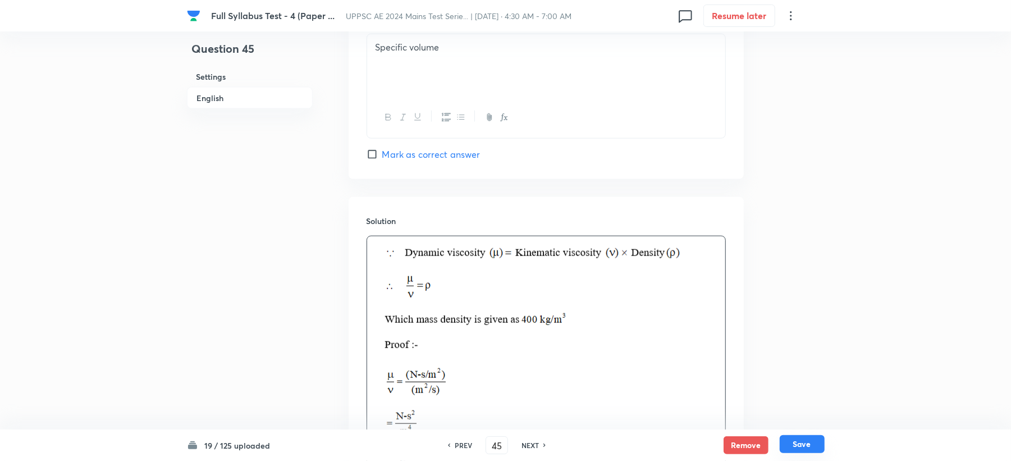
click at [806, 449] on button "Save" at bounding box center [801, 444] width 45 height 18
type input "46"
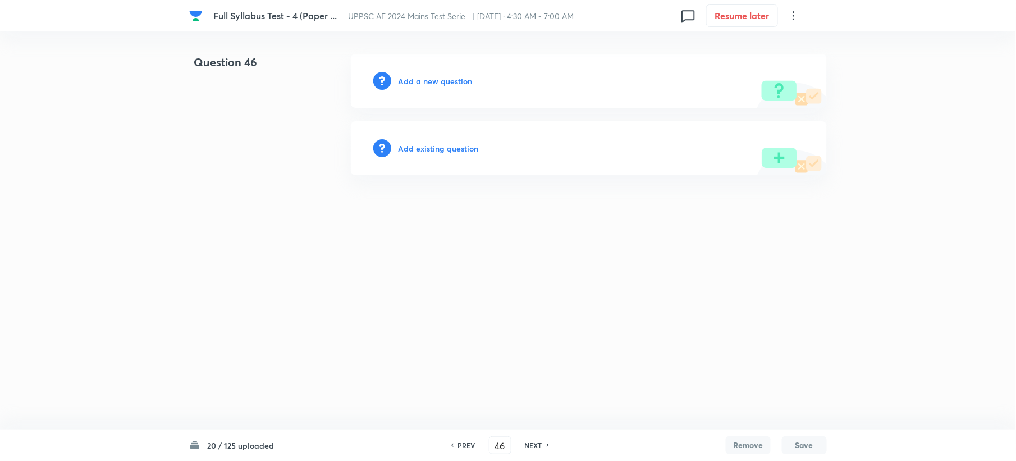
click at [414, 88] on div "Add a new question" at bounding box center [589, 81] width 476 height 54
click at [415, 88] on div "Add a new question" at bounding box center [589, 81] width 476 height 54
click at [415, 85] on h6 "Add a new question" at bounding box center [435, 81] width 74 height 12
click at [415, 85] on h6 "Choose a question type" at bounding box center [441, 81] width 86 height 12
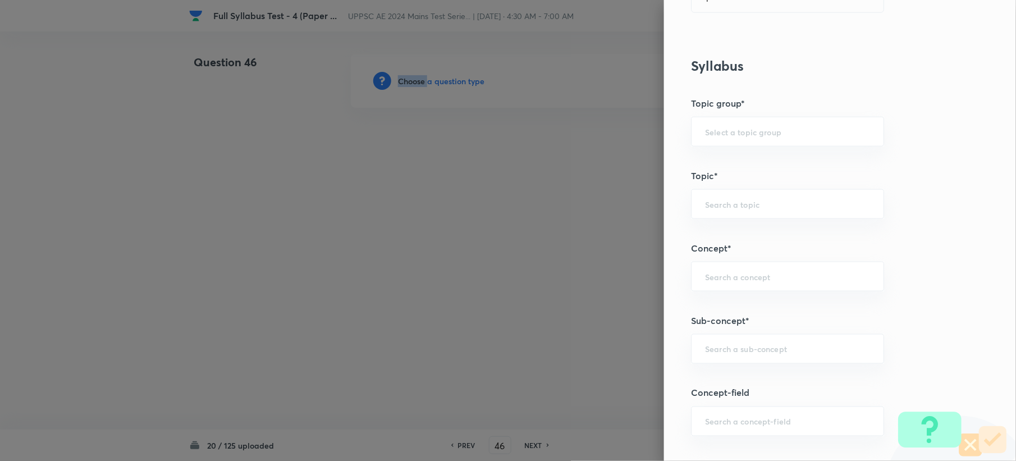
scroll to position [524, 0]
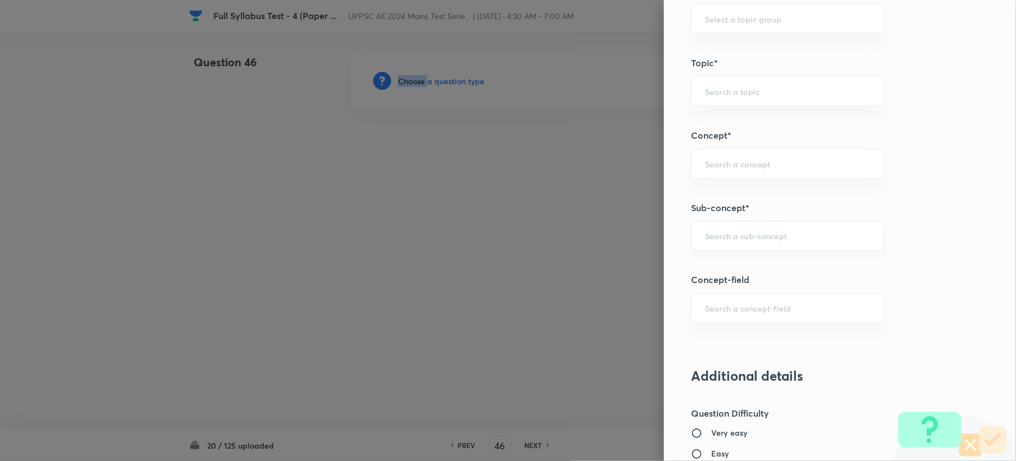
click at [691, 243] on div "​" at bounding box center [787, 236] width 193 height 30
paste input "Specific Energy, Momentum Equation and Specific Forc"
click at [746, 270] on li "Specific Energy, Momentum Equation and Specific Force" at bounding box center [776, 277] width 191 height 34
type input "Specific Energy, Momentum Equation and Specific Force"
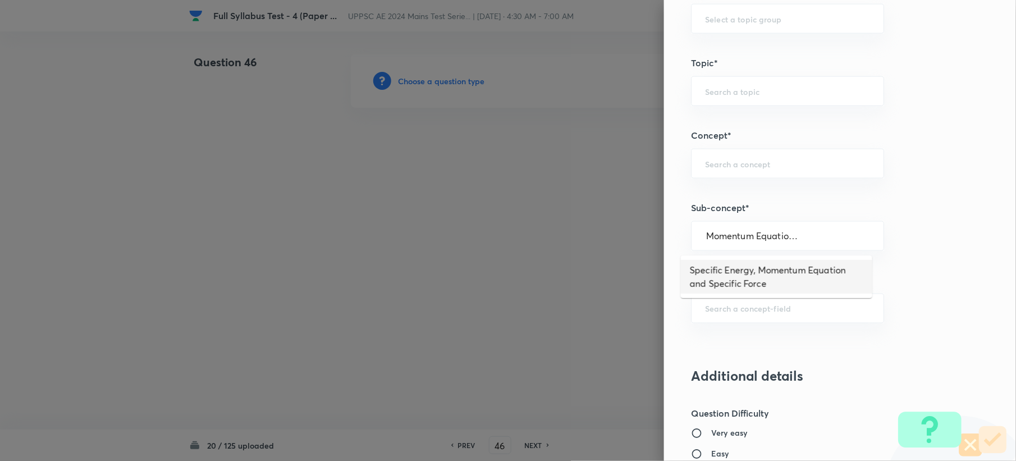
scroll to position [0, 0]
type input "Civil Engineering"
type input "Fluid Mechanics"
type input "Open Channel Flow"
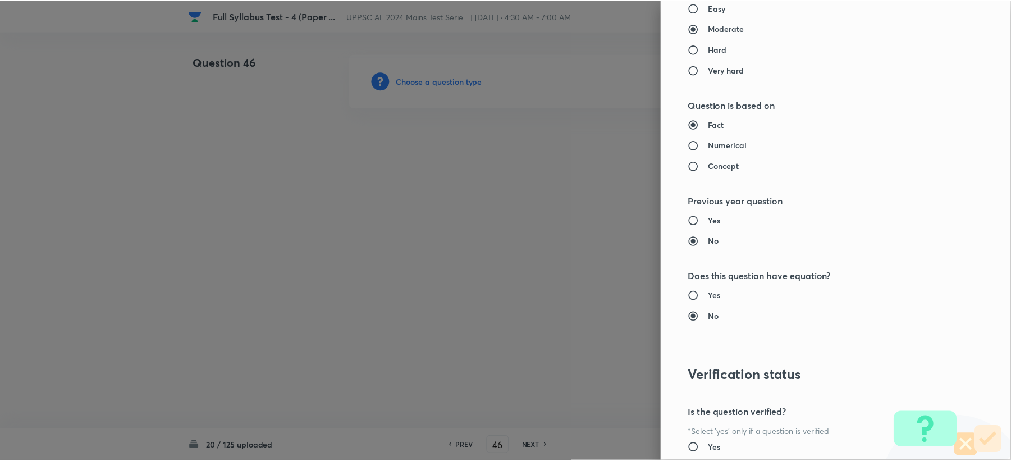
scroll to position [1071, 0]
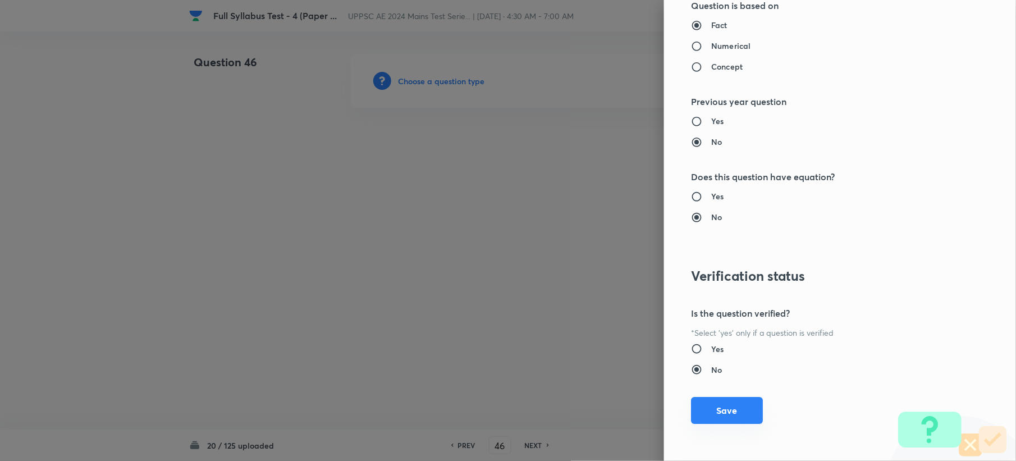
click at [691, 420] on button "Save" at bounding box center [727, 410] width 72 height 27
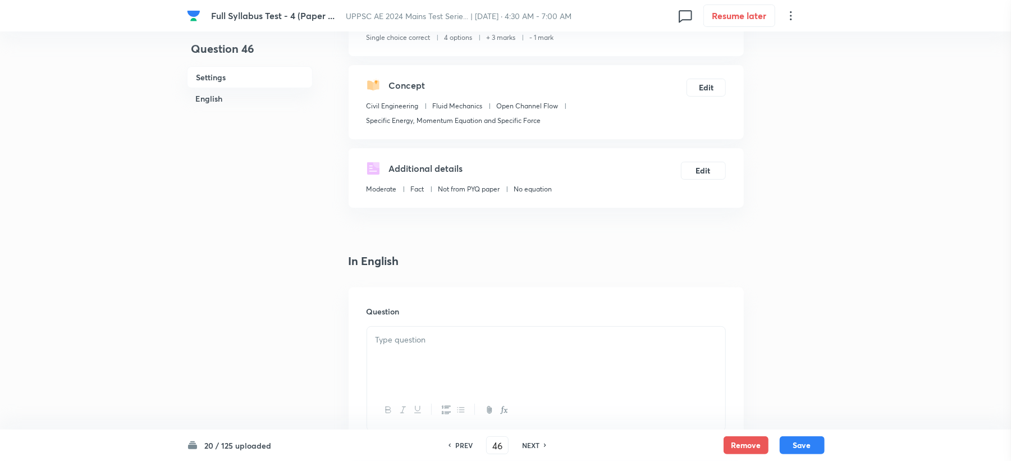
scroll to position [299, 0]
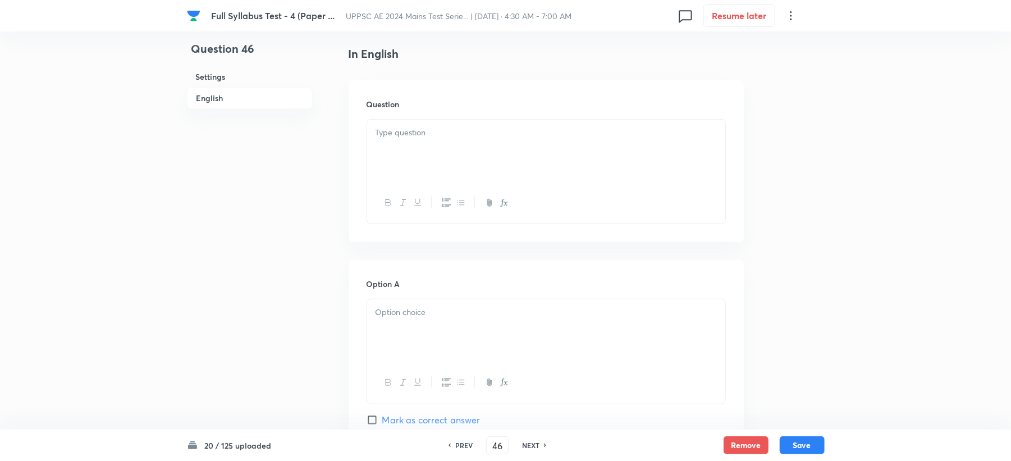
drag, startPoint x: 396, startPoint y: 165, endPoint x: 396, endPoint y: 158, distance: 7.3
click at [396, 158] on div at bounding box center [546, 151] width 358 height 63
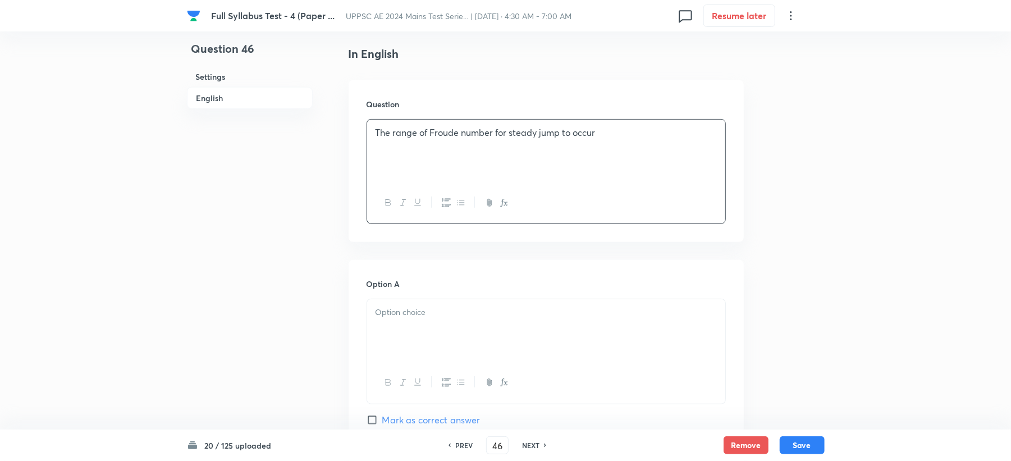
click at [384, 326] on div at bounding box center [546, 330] width 358 height 63
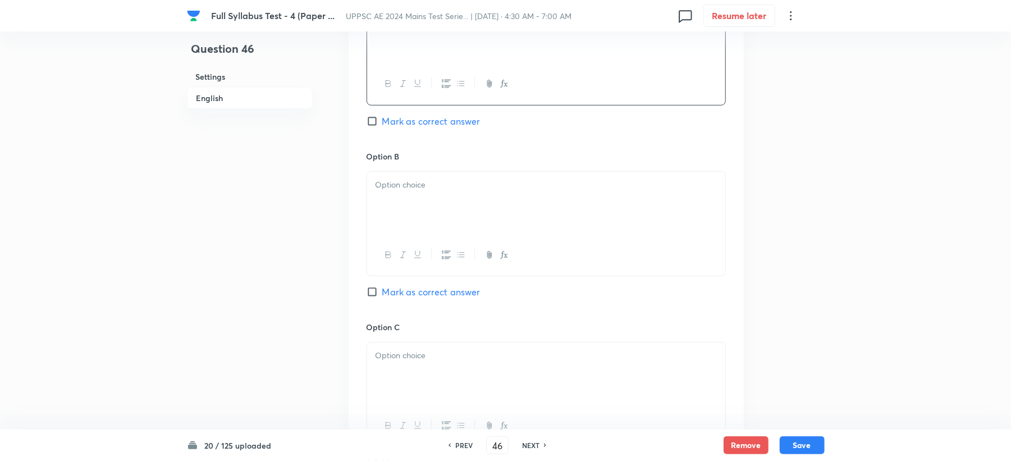
scroll to position [598, 0]
click at [410, 253] on button "button" at bounding box center [417, 254] width 15 height 14
click at [407, 182] on p "﻿" at bounding box center [545, 184] width 341 height 13
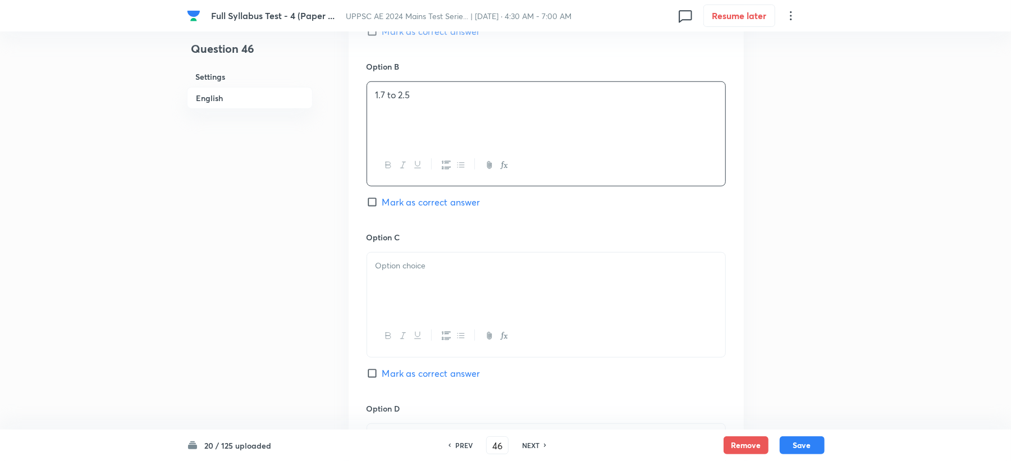
scroll to position [823, 0]
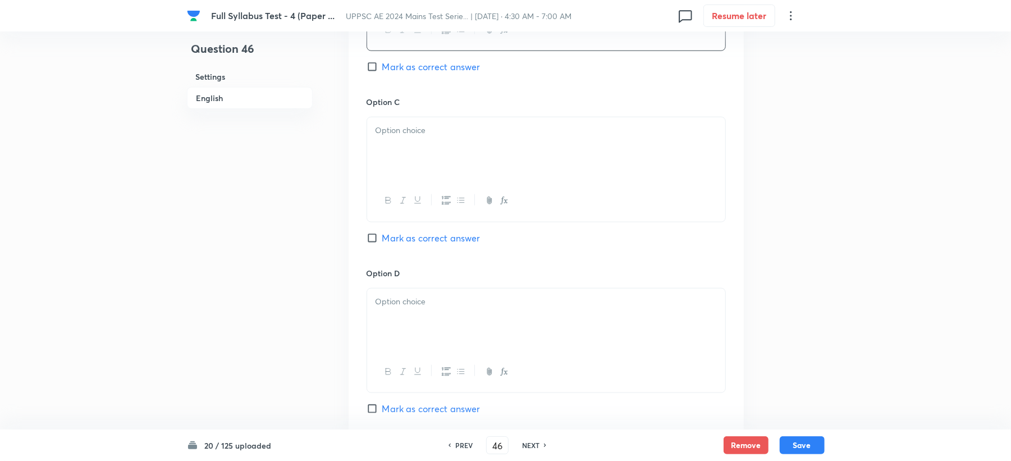
click at [398, 187] on div at bounding box center [546, 200] width 358 height 41
click at [412, 147] on div at bounding box center [546, 148] width 358 height 63
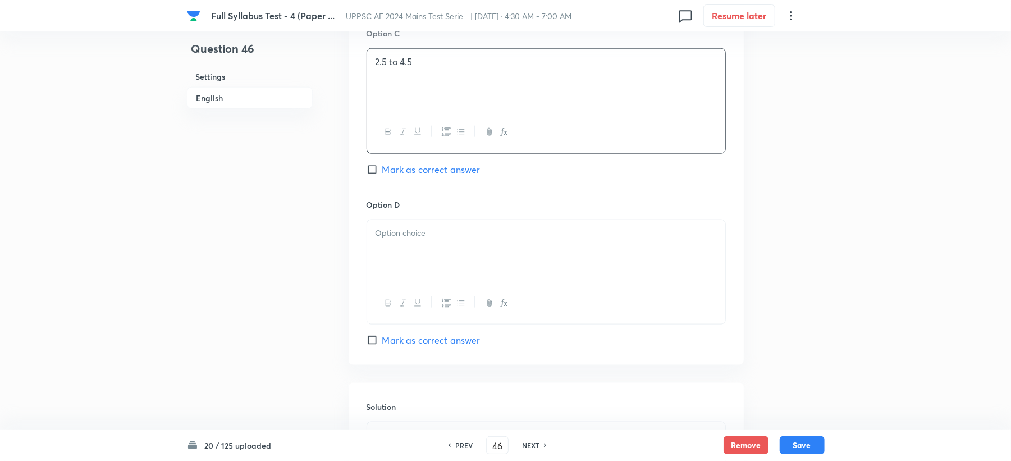
scroll to position [973, 0]
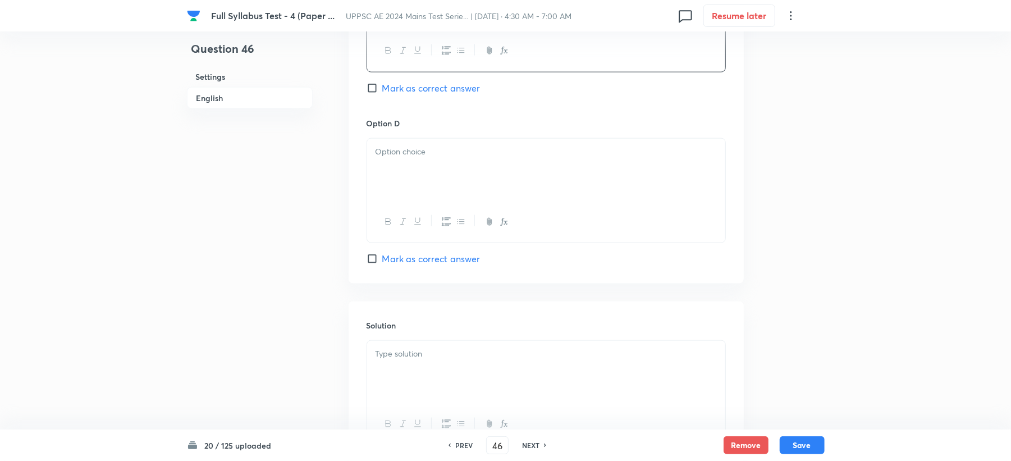
click at [386, 176] on div at bounding box center [546, 170] width 358 height 63
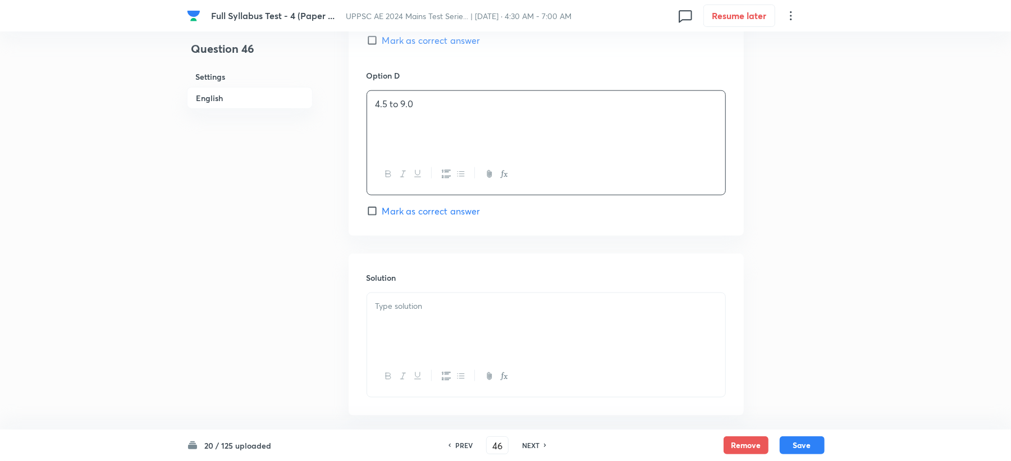
scroll to position [1076, 0]
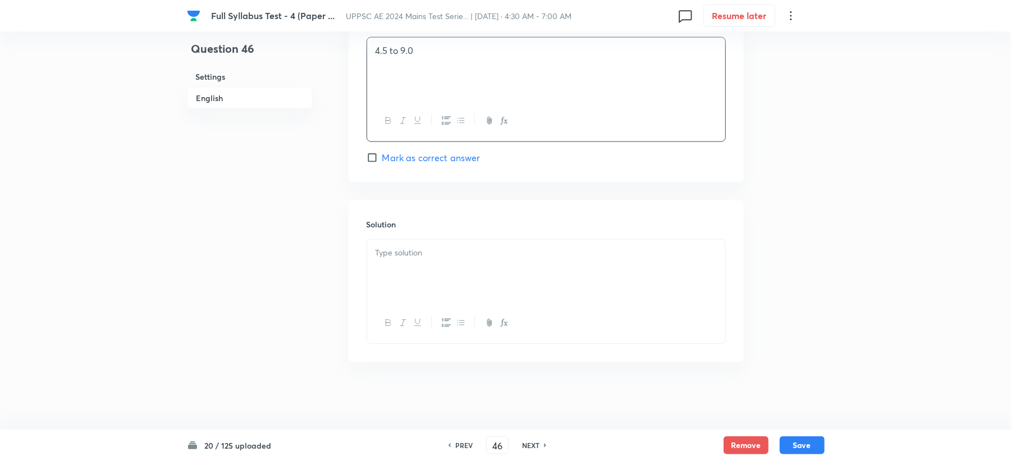
drag, startPoint x: 419, startPoint y: 149, endPoint x: 411, endPoint y: 167, distance: 19.1
click at [415, 150] on div "Option D 4.5 to 9.0 [PERSON_NAME] as correct answer" at bounding box center [545, 90] width 359 height 148
drag, startPoint x: 414, startPoint y: 162, endPoint x: 411, endPoint y: 180, distance: 18.2
click at [414, 162] on span "Mark as correct answer" at bounding box center [431, 157] width 98 height 13
click at [382, 162] on input "Mark as correct answer" at bounding box center [374, 157] width 16 height 11
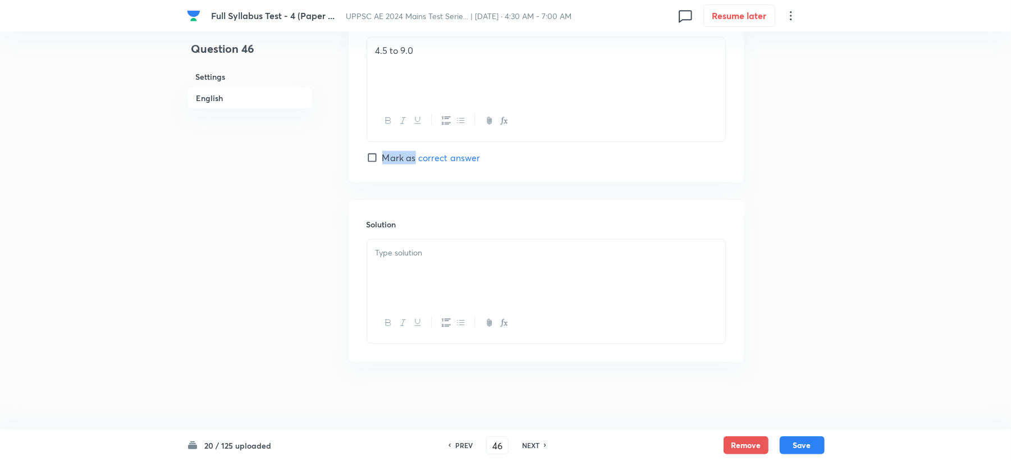
checkbox input "true"
click at [411, 254] on p at bounding box center [545, 252] width 341 height 13
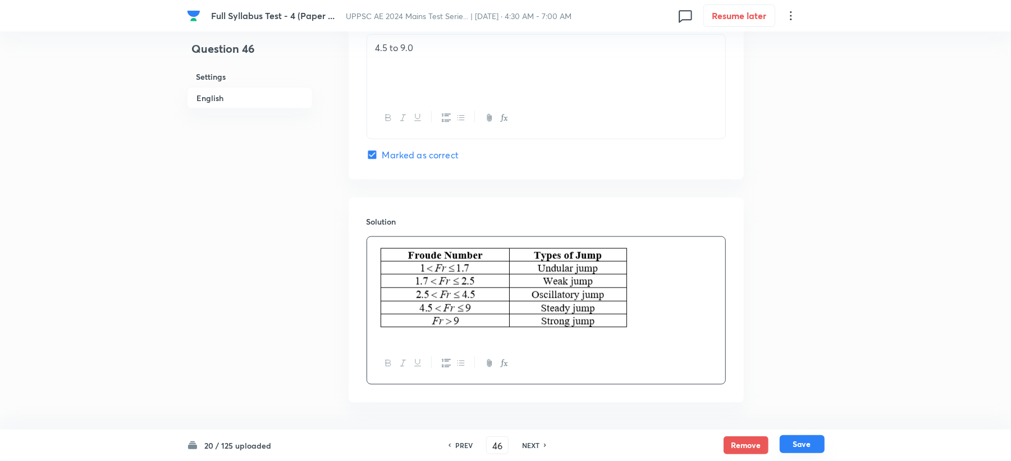
click at [802, 443] on button "Save" at bounding box center [801, 444] width 45 height 18
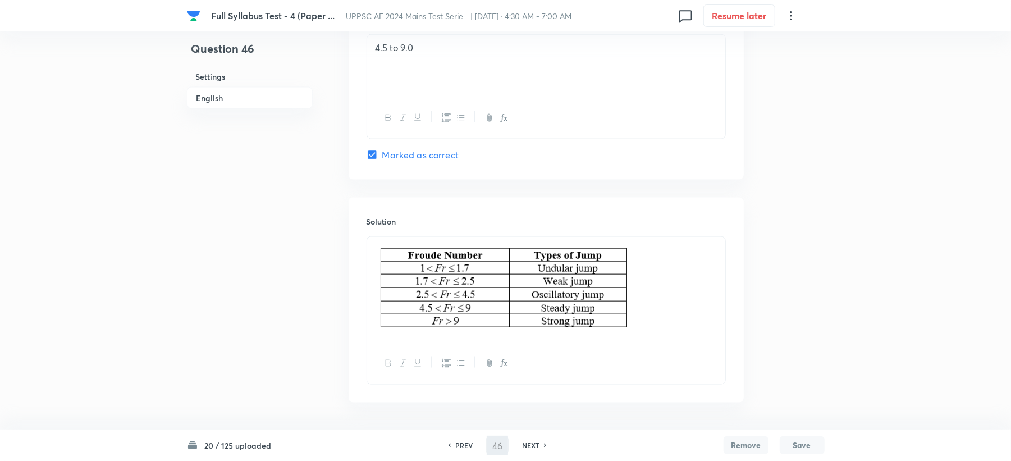
type input "47"
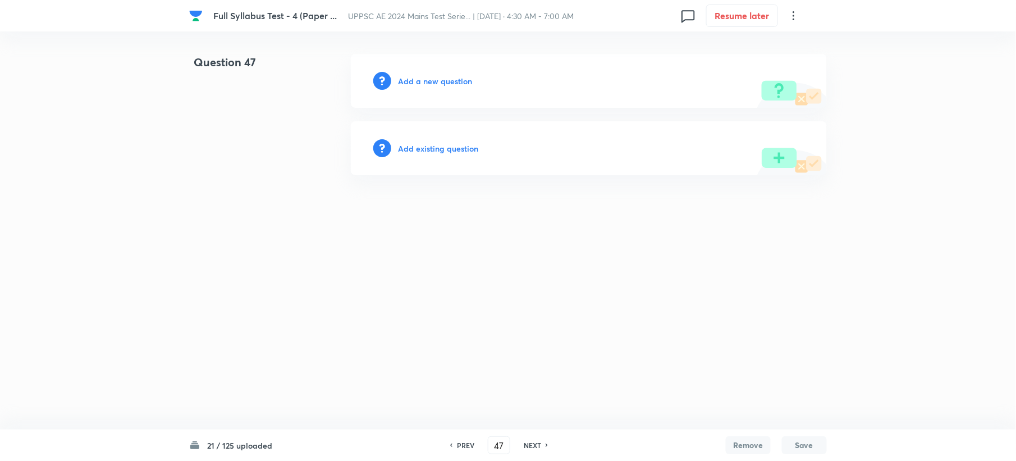
click at [405, 83] on h6 "Add a new question" at bounding box center [435, 81] width 74 height 12
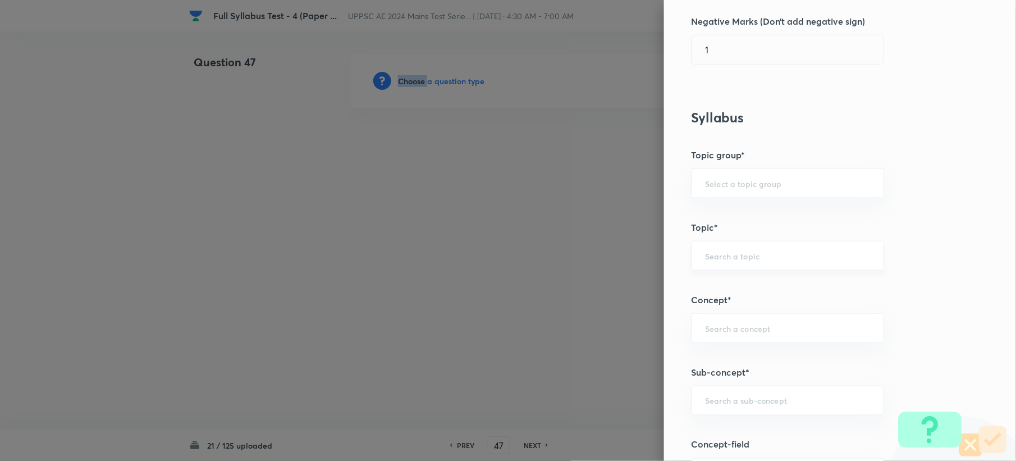
scroll to position [449, 0]
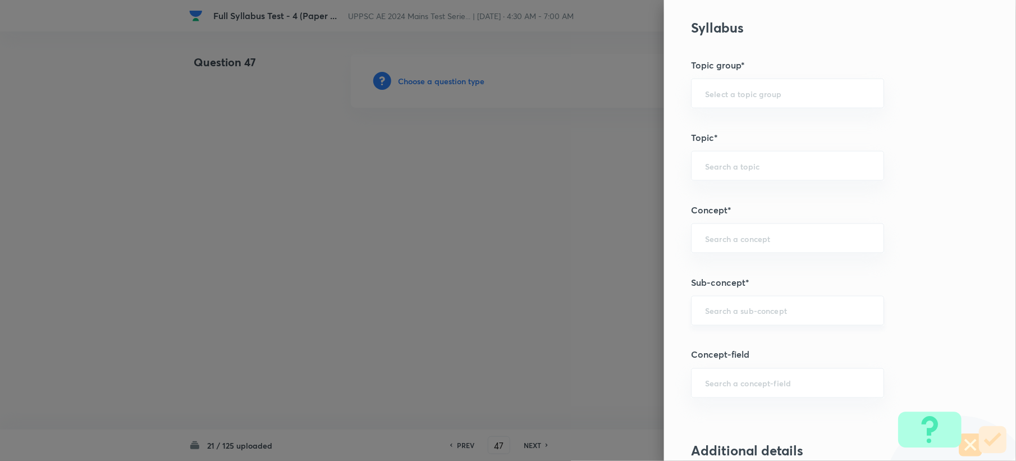
click at [713, 299] on div "Question settings Question type* Single choice correct Number of options* 2 3 4…" at bounding box center [840, 230] width 352 height 461
click at [705, 310] on input "text" at bounding box center [787, 310] width 165 height 11
paste input "Most Economical or Efficient Channel"
click at [708, 340] on li "Most Economical or Efficient Channel" at bounding box center [776, 345] width 191 height 20
type input "Most Economical or Efficient Channel"
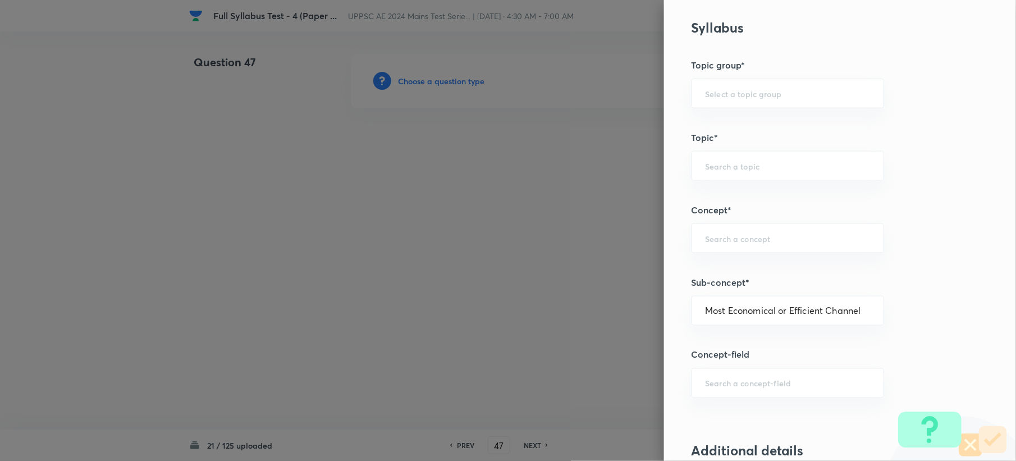
type input "Civil Engineering"
type input "Fluid Mechanics"
type input "Open Channel Flow"
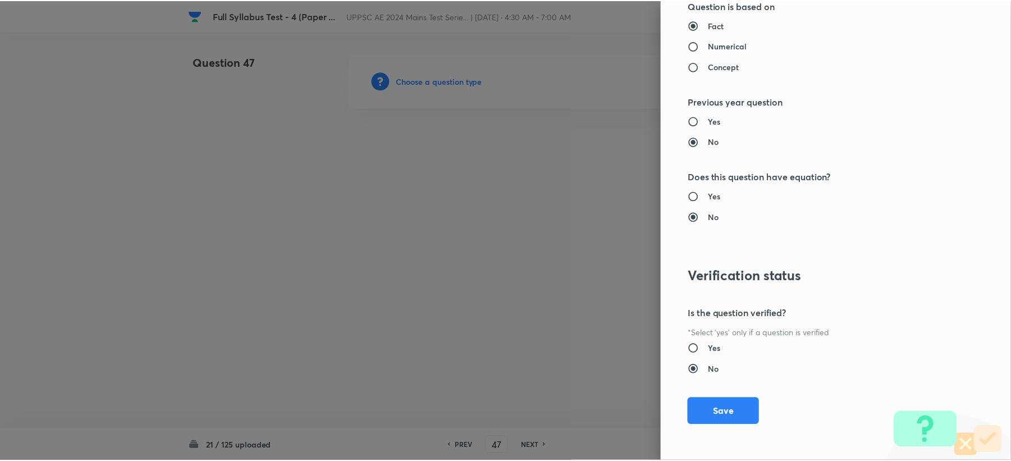
scroll to position [1071, 0]
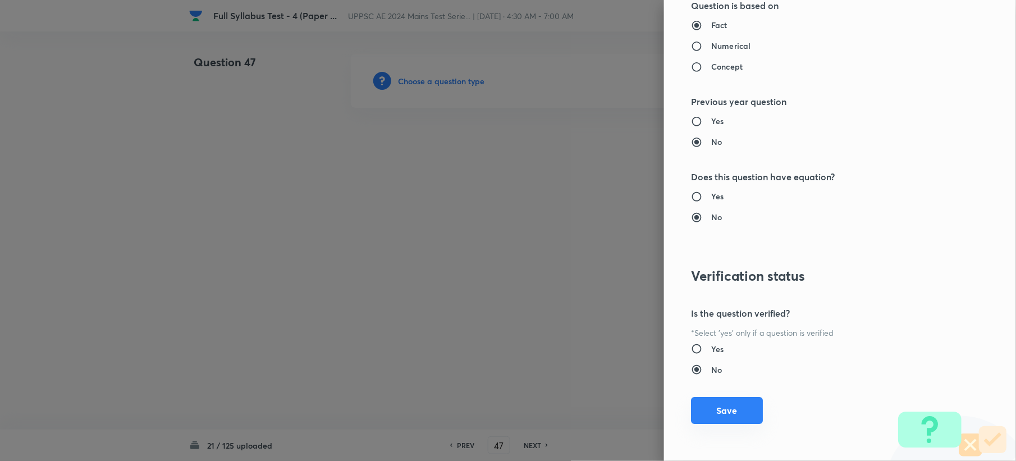
click at [705, 414] on button "Save" at bounding box center [727, 410] width 72 height 27
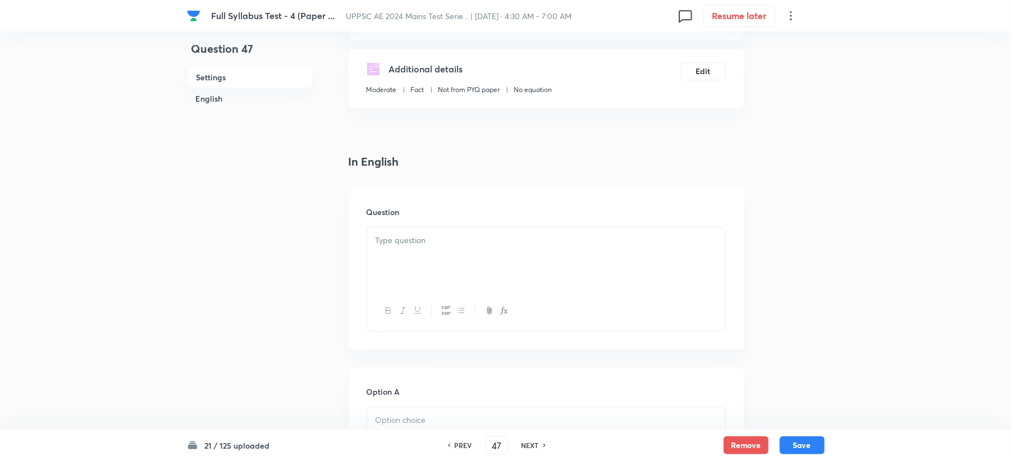
scroll to position [374, 0]
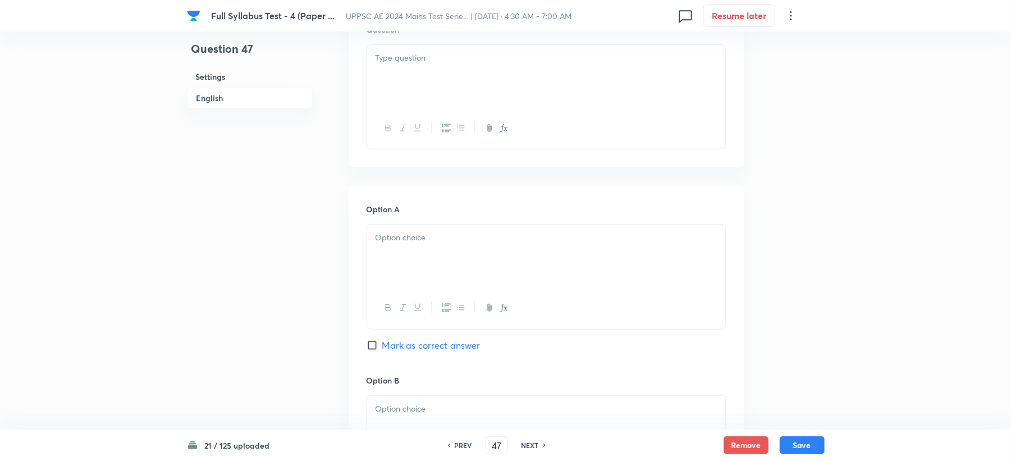
click at [400, 76] on div at bounding box center [546, 76] width 358 height 63
click at [407, 272] on div at bounding box center [546, 255] width 358 height 63
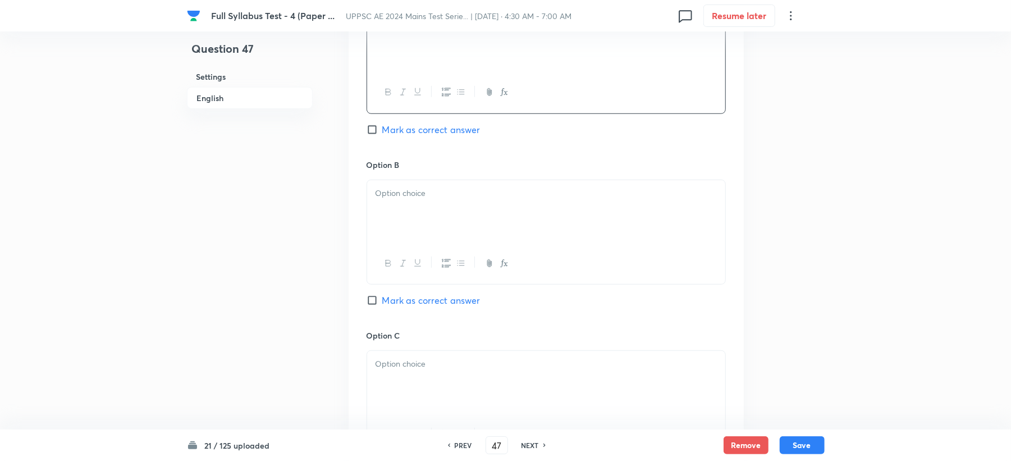
scroll to position [598, 0]
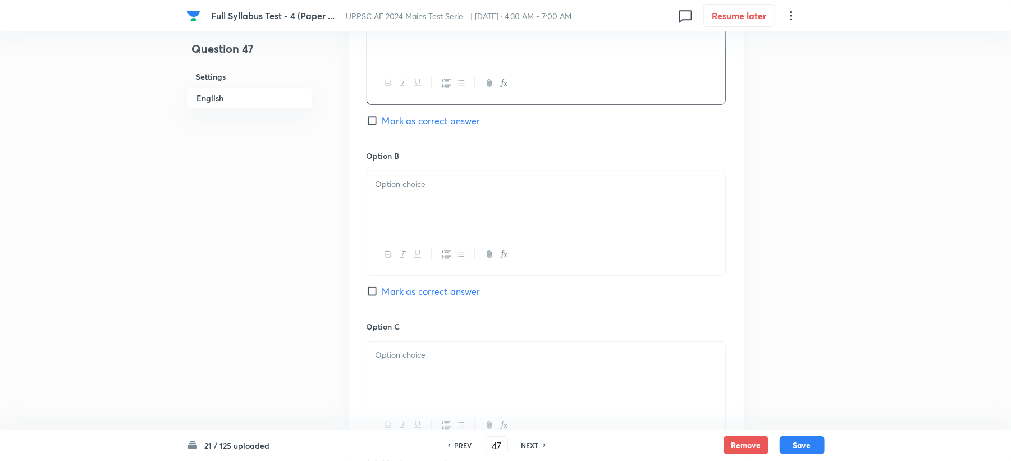
click at [432, 214] on div at bounding box center [546, 202] width 358 height 63
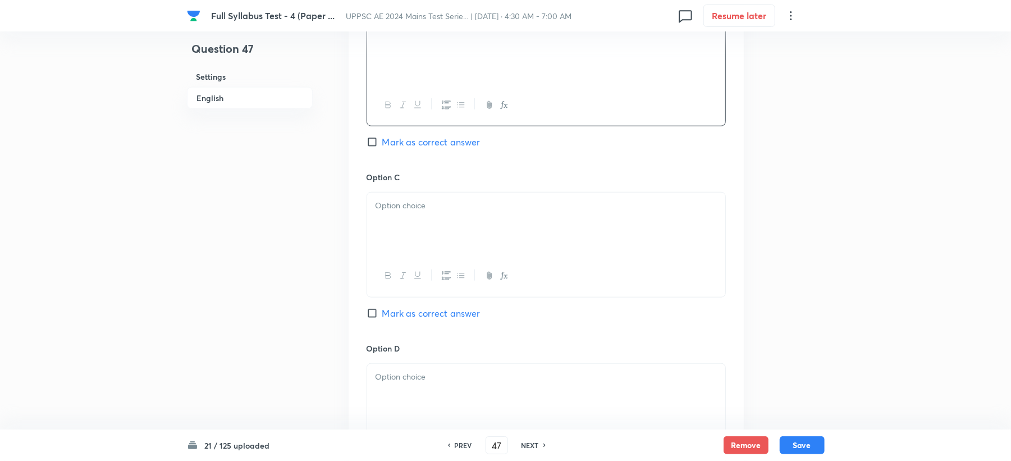
scroll to position [748, 0]
click at [420, 198] on div at bounding box center [546, 223] width 358 height 63
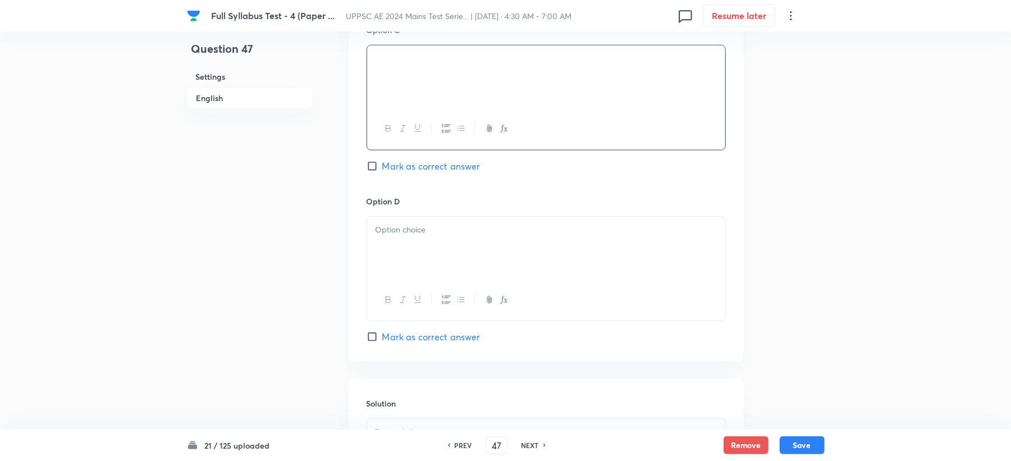
scroll to position [898, 0]
click at [423, 251] on div at bounding box center [546, 244] width 358 height 63
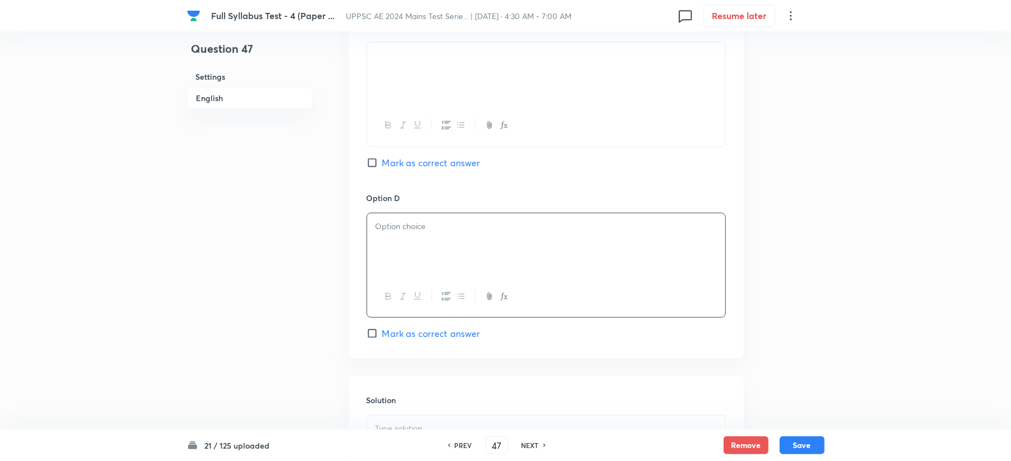
click at [490, 232] on p at bounding box center [545, 226] width 341 height 13
click at [416, 235] on div at bounding box center [546, 244] width 358 height 63
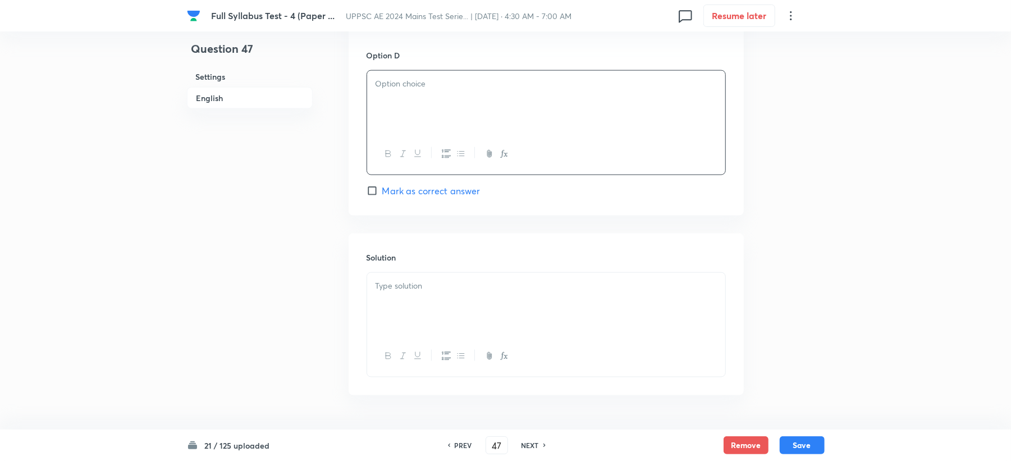
scroll to position [1047, 0]
drag, startPoint x: 418, startPoint y: 282, endPoint x: 418, endPoint y: 288, distance: 6.2
click at [418, 286] on p at bounding box center [545, 279] width 341 height 13
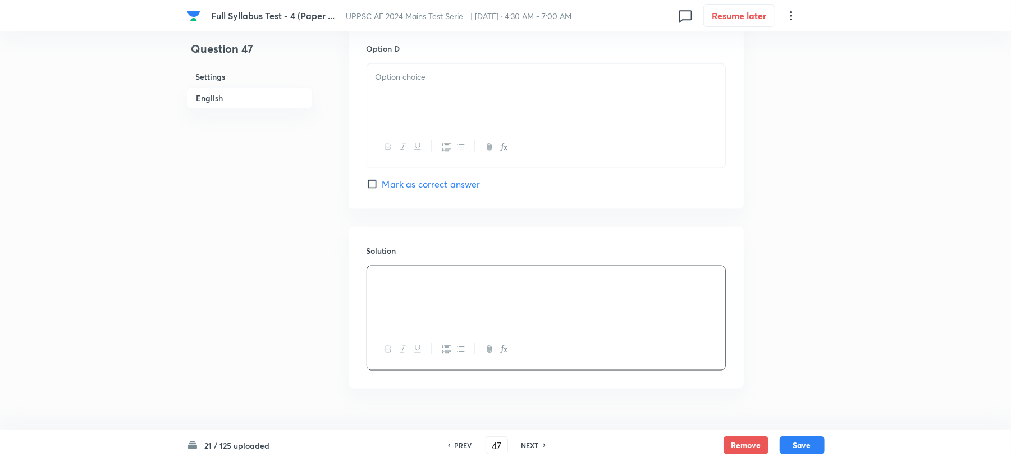
click at [415, 80] on p at bounding box center [545, 77] width 341 height 13
click at [374, 293] on div at bounding box center [546, 297] width 358 height 63
click at [800, 450] on button "Save" at bounding box center [801, 444] width 45 height 18
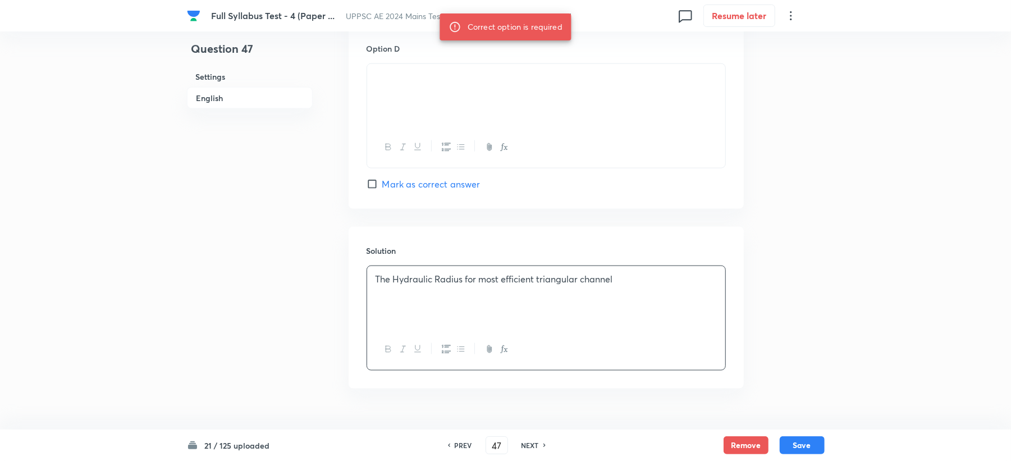
click at [804, 434] on div "21 / 125 uploaded PREV 47 ​ NEXT Remove Save" at bounding box center [506, 444] width 638 height 31
click at [421, 187] on span "Mark as correct answer" at bounding box center [431, 183] width 98 height 13
click at [382, 187] on input "Mark as correct answer" at bounding box center [374, 183] width 16 height 11
checkbox input "true"
click at [804, 442] on button "Save" at bounding box center [801, 444] width 45 height 18
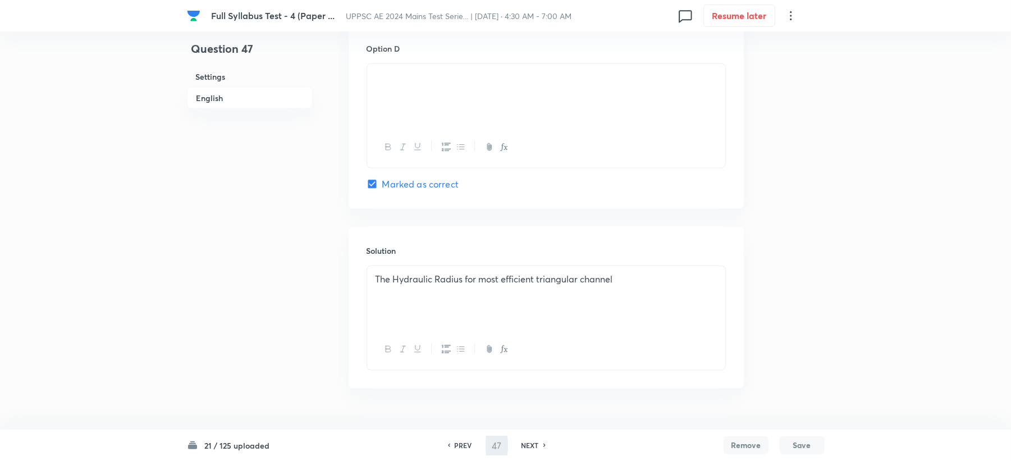
type input "48"
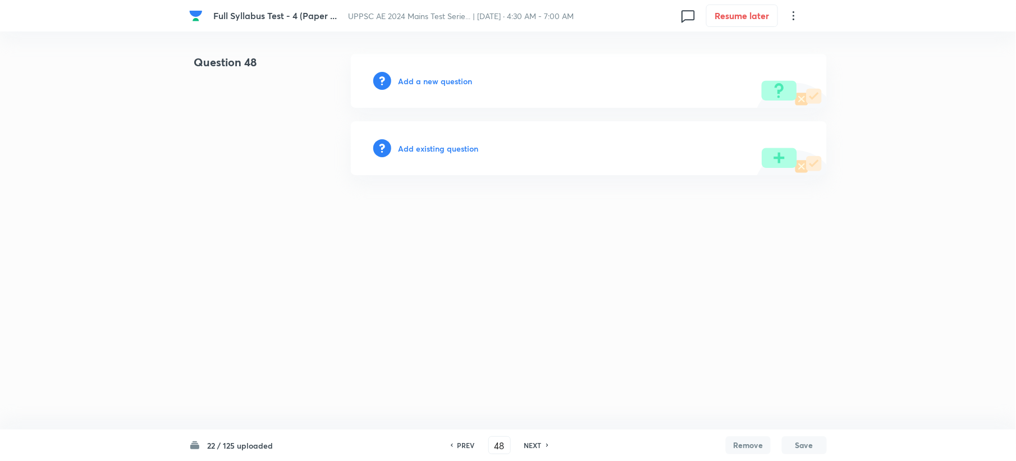
click at [416, 86] on h6 "Add a new question" at bounding box center [435, 81] width 74 height 12
click at [416, 86] on h6 "Choose a question type" at bounding box center [441, 81] width 86 height 12
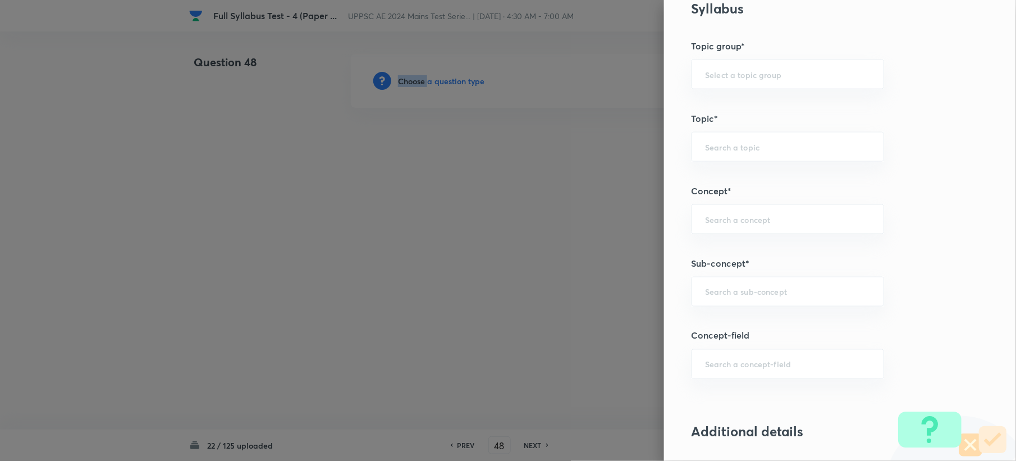
scroll to position [598, 0]
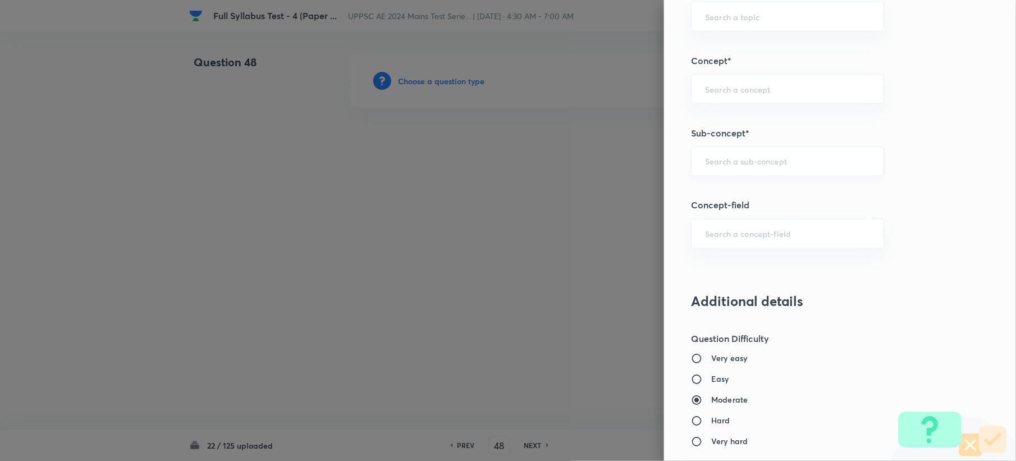
click at [712, 167] on input "text" at bounding box center [787, 161] width 165 height 11
paste input "Specific Speed"
click at [696, 191] on li "Specific Speed" at bounding box center [776, 195] width 191 height 20
type input "Specific Speed"
type input "Civil Engineering"
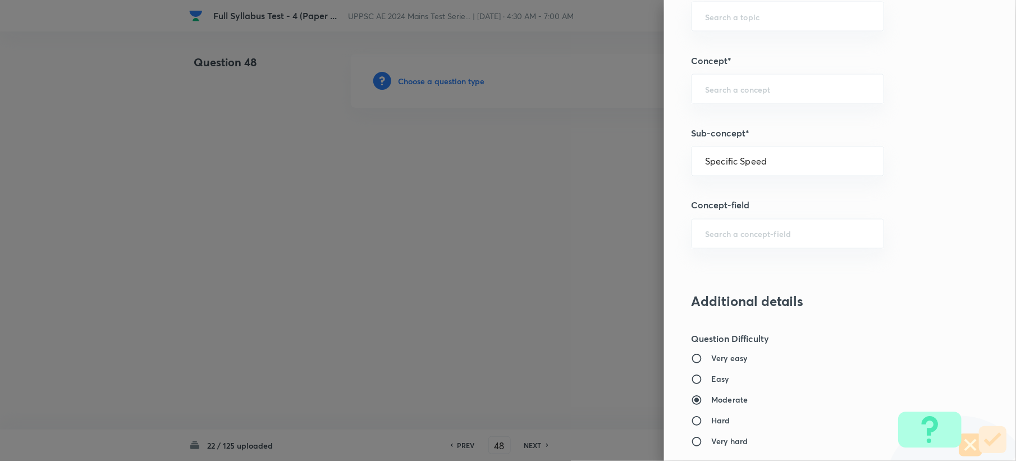
type input "Fluid Mechanics"
type input "Hydraulic Turbines"
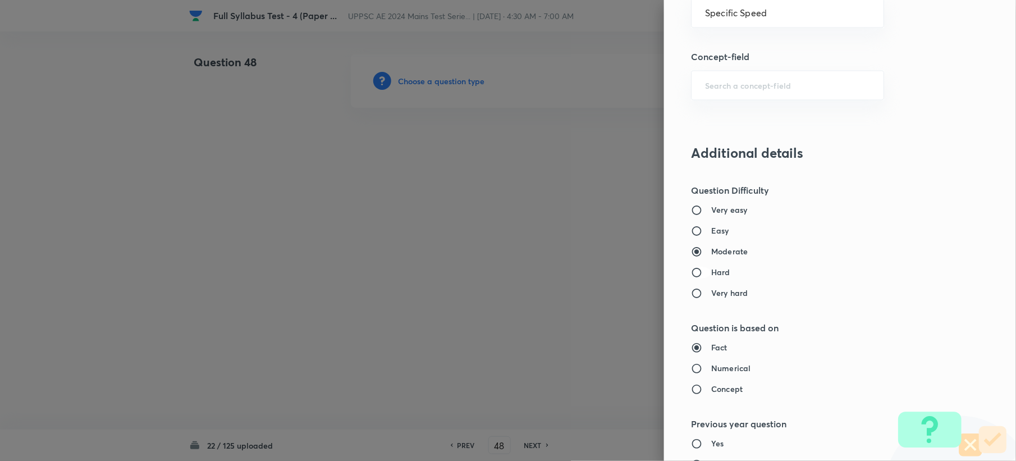
scroll to position [748, 0]
click at [691, 231] on input "Easy" at bounding box center [701, 229] width 20 height 11
radio input "true"
radio input "false"
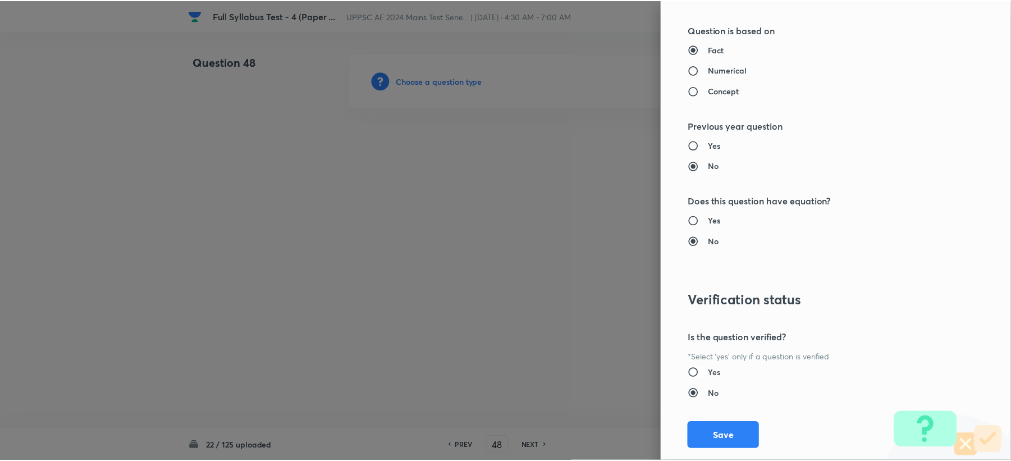
scroll to position [1047, 0]
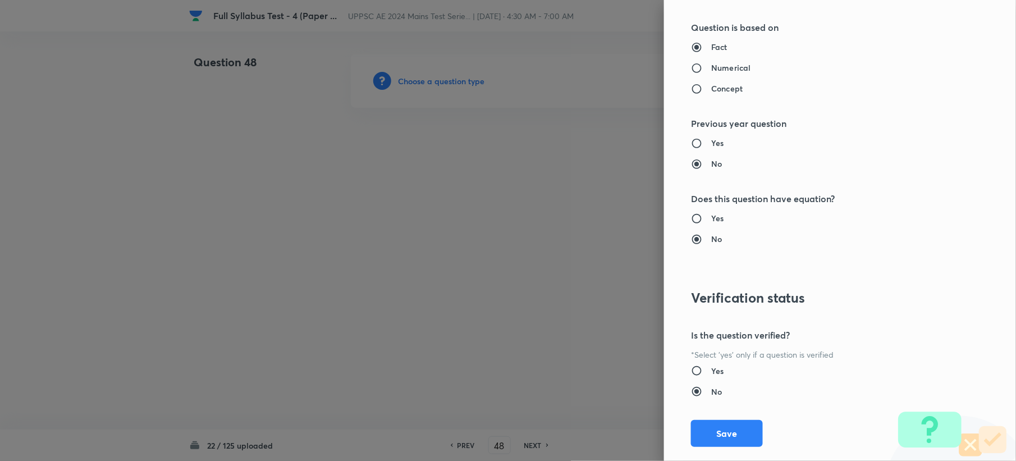
click at [695, 452] on div "Question settings Question type* Single choice correct Number of options* 2 3 4…" at bounding box center [840, 230] width 352 height 461
click at [700, 430] on button "Save" at bounding box center [727, 432] width 72 height 27
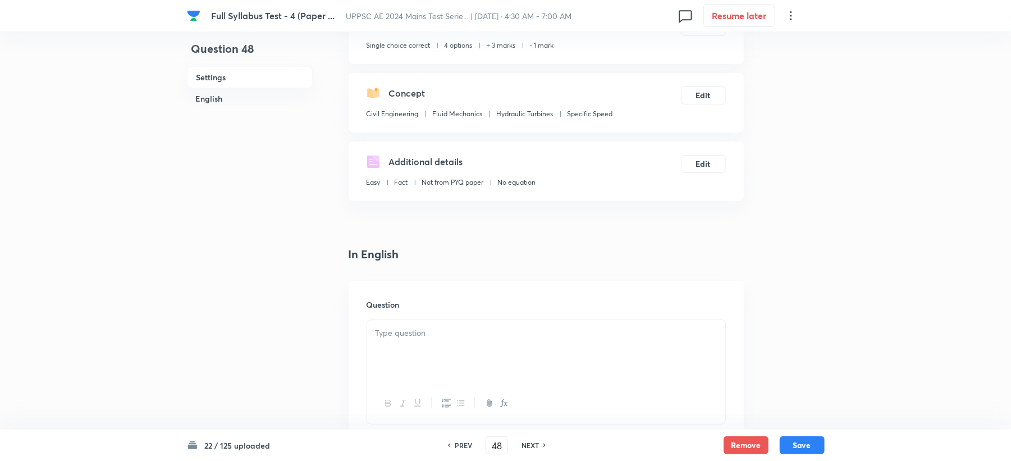
scroll to position [224, 0]
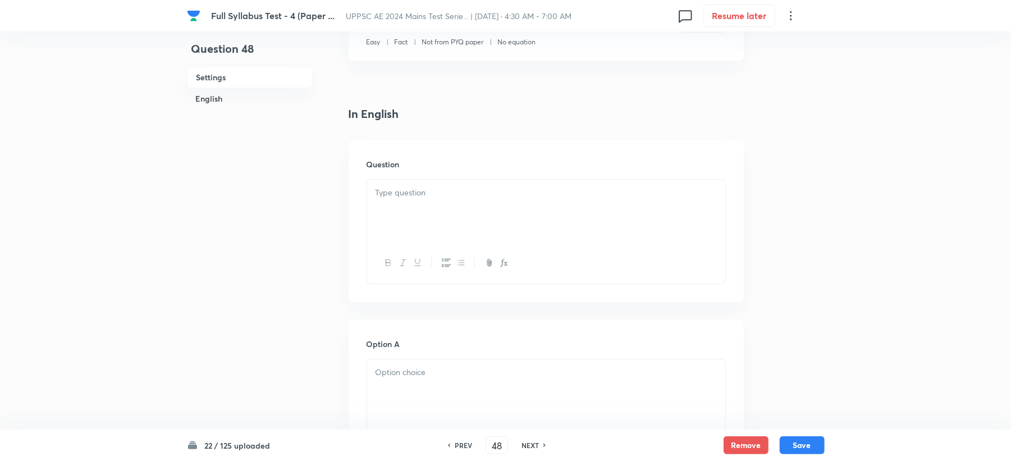
drag, startPoint x: 397, startPoint y: 194, endPoint x: 342, endPoint y: 267, distance: 91.7
click at [397, 198] on p at bounding box center [545, 192] width 341 height 13
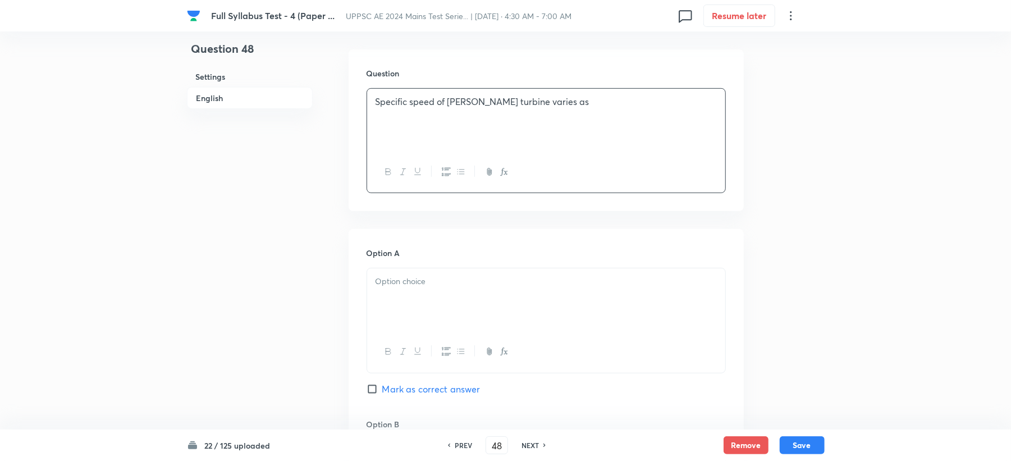
scroll to position [449, 0]
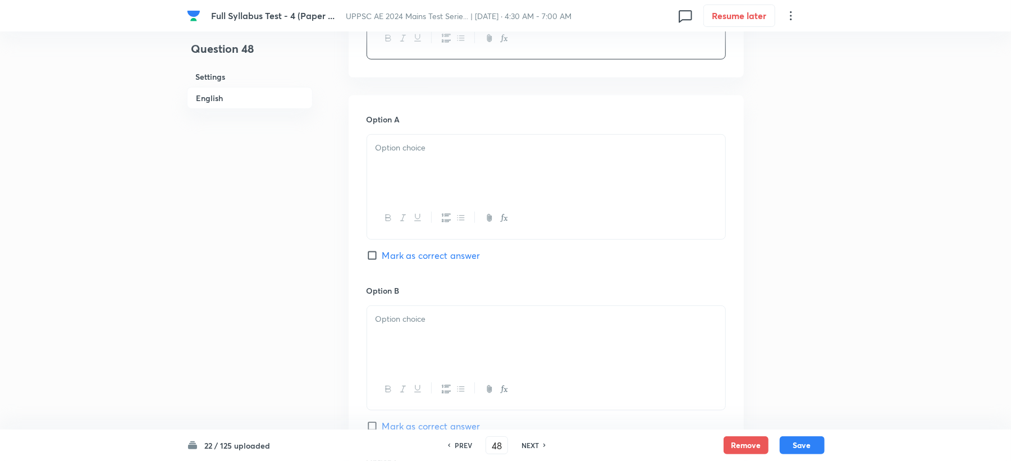
drag, startPoint x: 397, startPoint y: 167, endPoint x: 351, endPoint y: 205, distance: 60.2
click at [397, 167] on div at bounding box center [546, 166] width 358 height 63
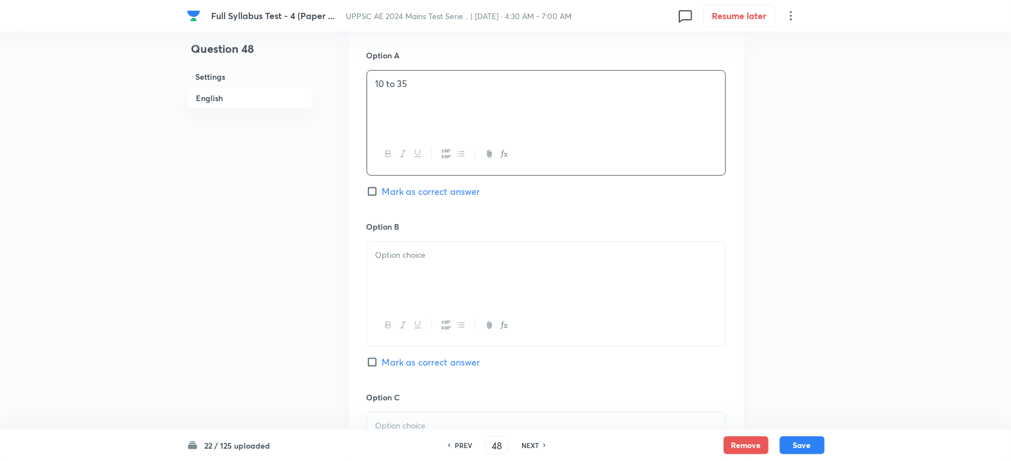
scroll to position [598, 0]
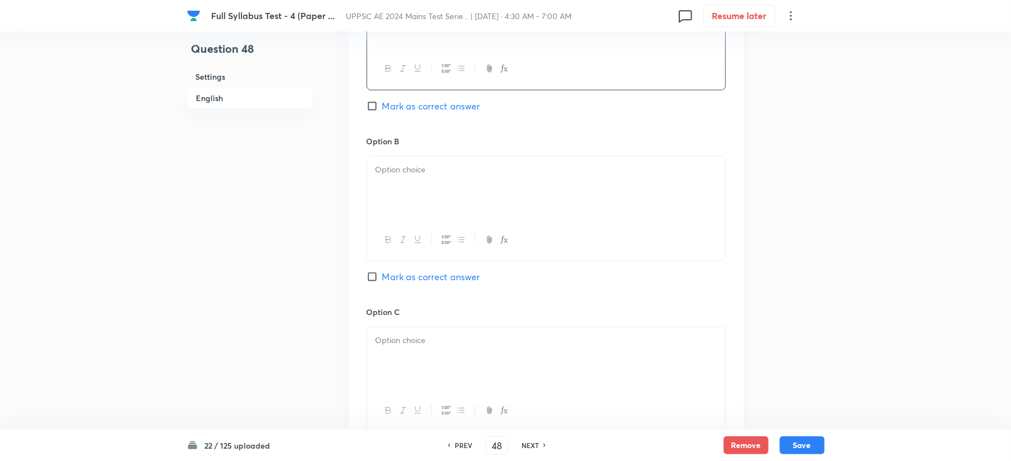
click at [402, 178] on div at bounding box center [546, 188] width 358 height 63
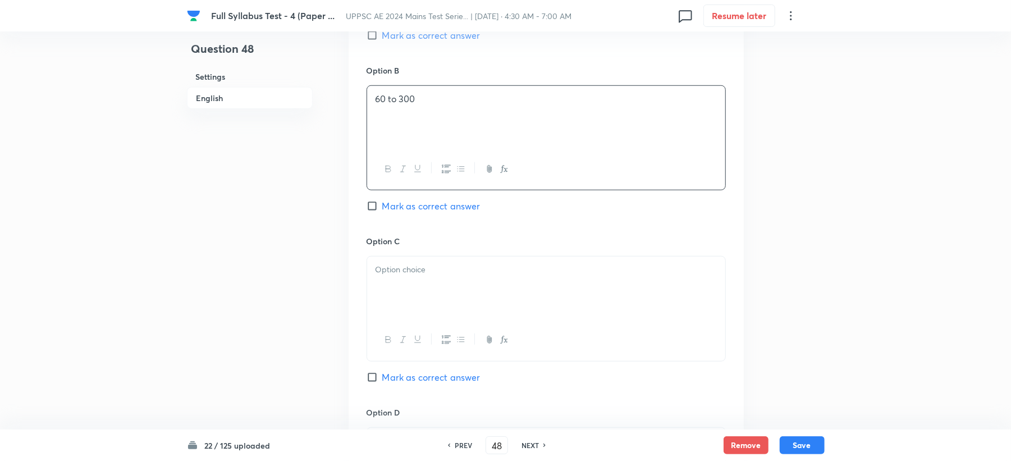
scroll to position [748, 0]
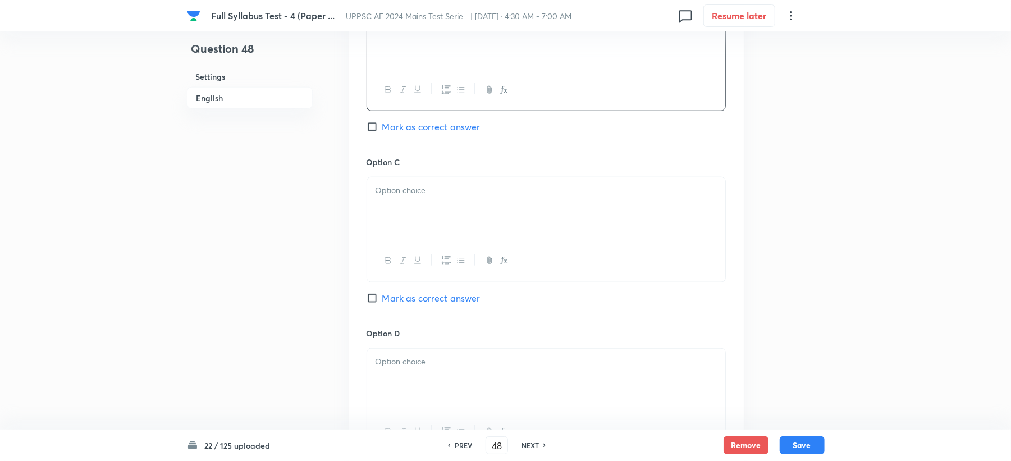
click at [413, 130] on span "Mark as correct answer" at bounding box center [431, 126] width 98 height 13
click at [382, 130] on input "Mark as correct answer" at bounding box center [374, 126] width 16 height 11
checkbox input "true"
click at [411, 240] on div at bounding box center [546, 208] width 358 height 63
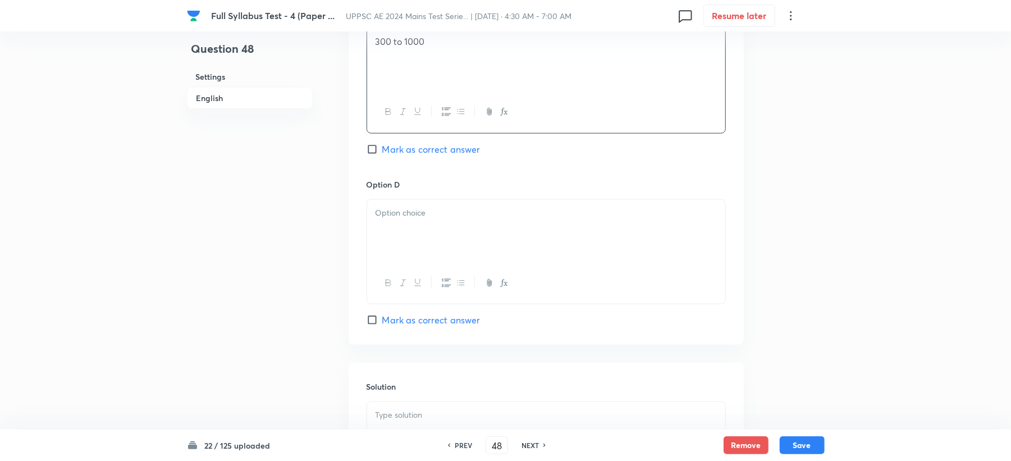
scroll to position [898, 0]
click at [394, 237] on div at bounding box center [546, 230] width 358 height 63
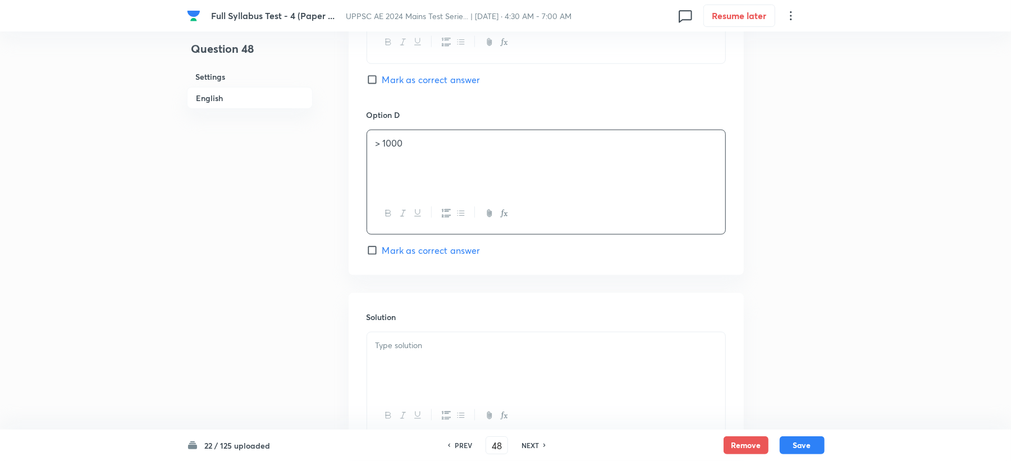
scroll to position [1062, 0]
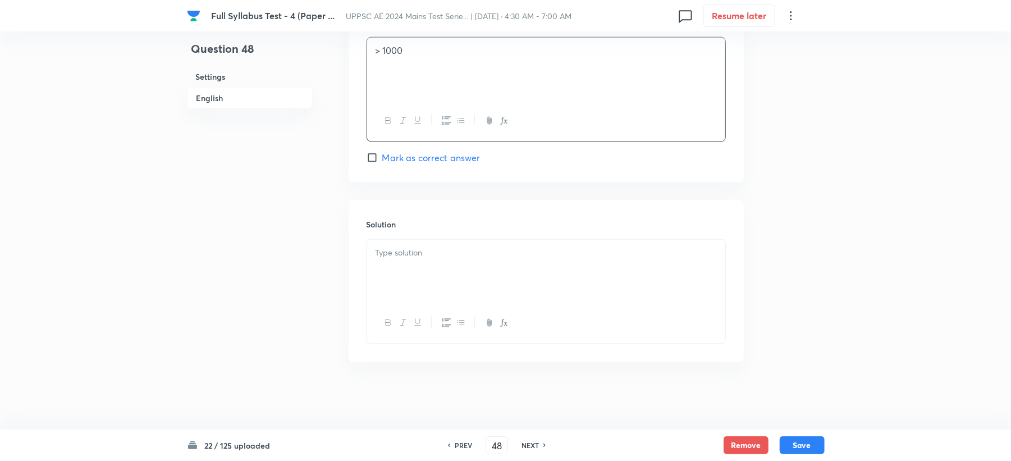
click at [401, 241] on div at bounding box center [546, 271] width 358 height 63
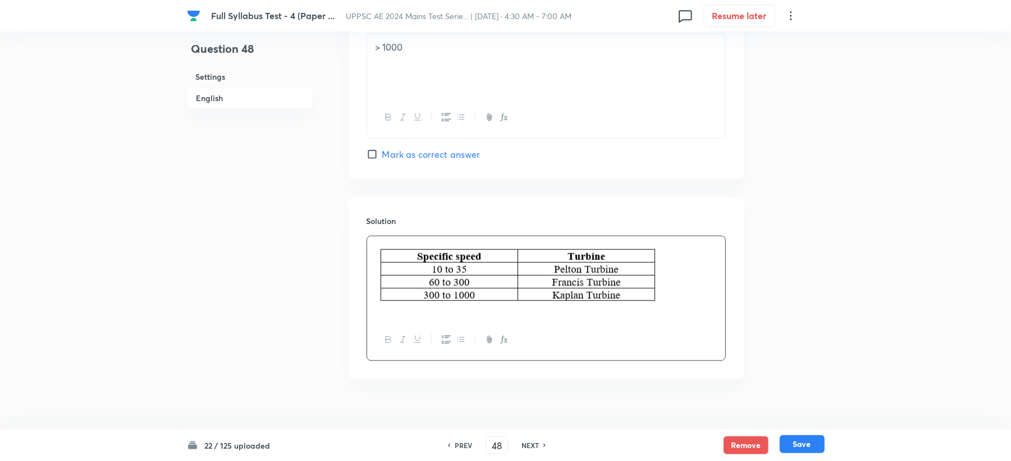
click at [804, 440] on button "Save" at bounding box center [801, 444] width 45 height 18
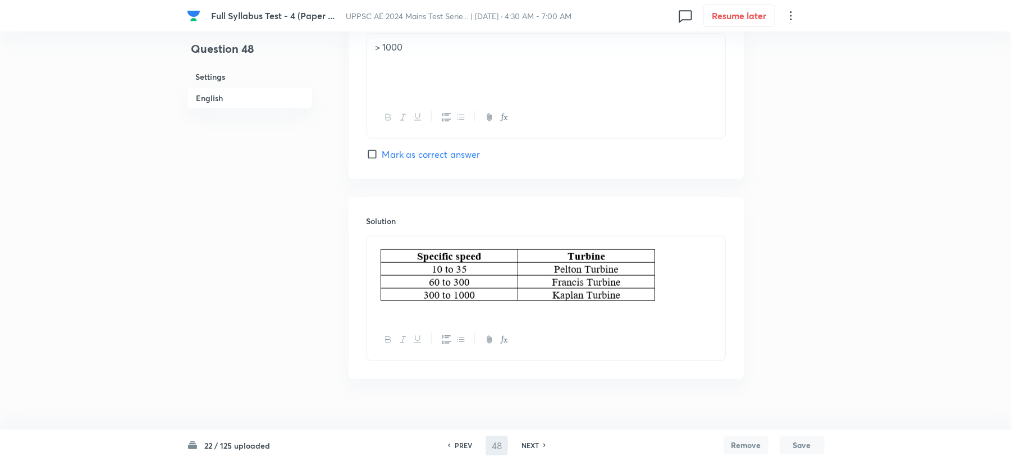
type input "49"
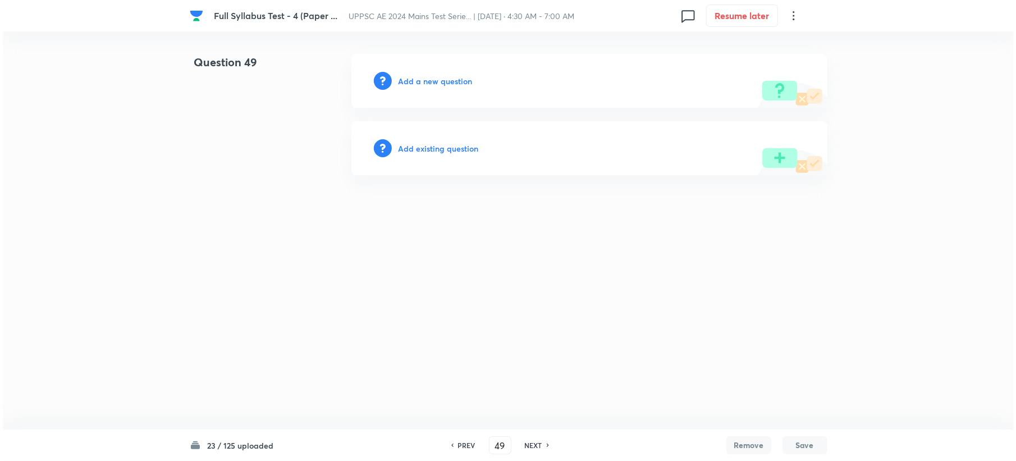
scroll to position [0, 0]
drag, startPoint x: 428, startPoint y: 70, endPoint x: 421, endPoint y: 76, distance: 9.1
click at [424, 72] on div "Add a new question" at bounding box center [589, 81] width 476 height 54
click at [421, 77] on h6 "Add a new question" at bounding box center [435, 81] width 74 height 12
click at [421, 77] on h6 "Choose a question type" at bounding box center [441, 81] width 86 height 12
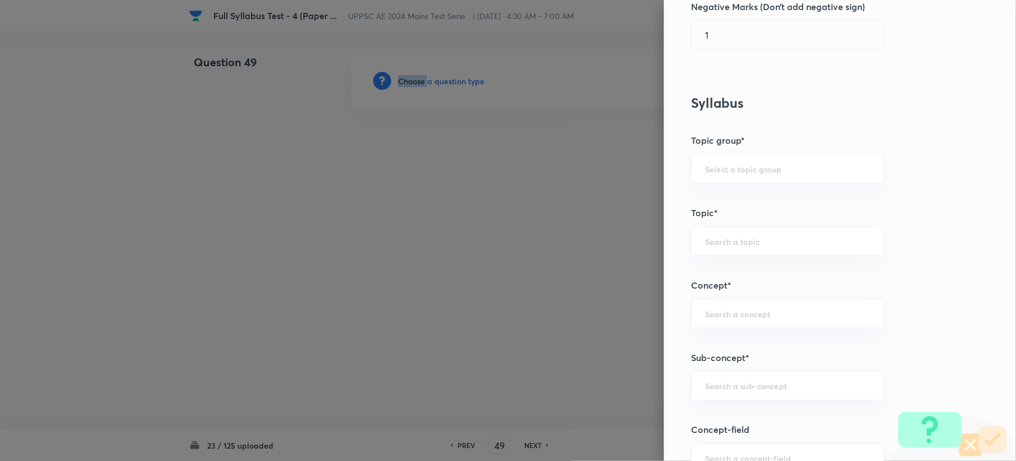
scroll to position [598, 0]
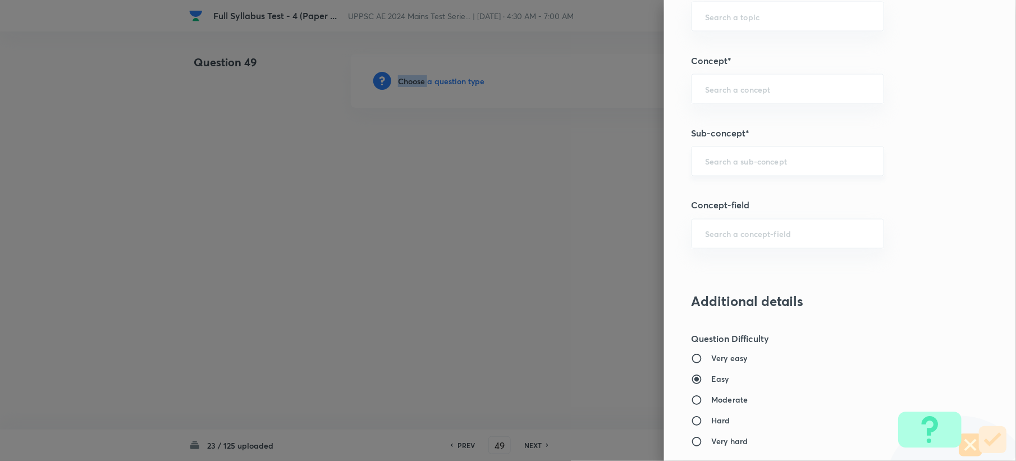
click at [721, 173] on div "​" at bounding box center [787, 161] width 193 height 30
paste input "Introduction"
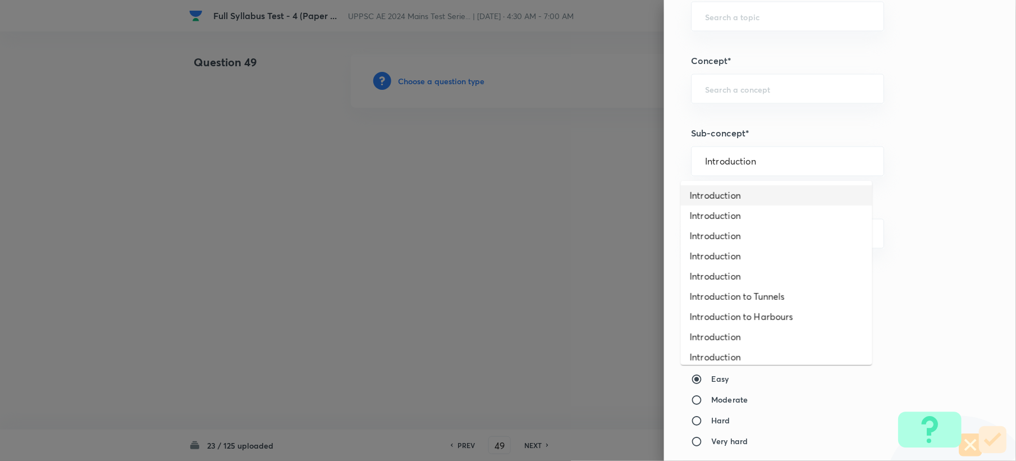
click at [697, 198] on li "Introduction" at bounding box center [776, 195] width 191 height 20
type input "Introduction"
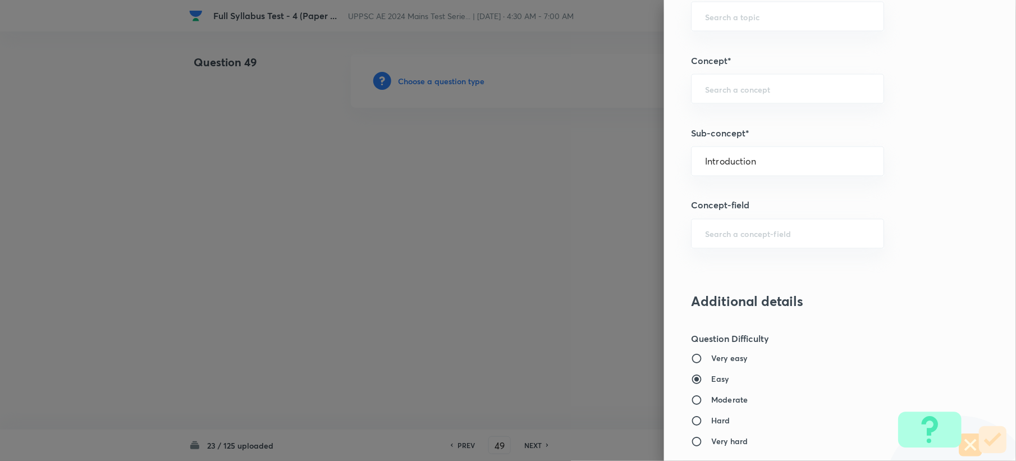
type input "Civil Engineering"
type input "Steel Structures"
type input "Plastic Analysis"
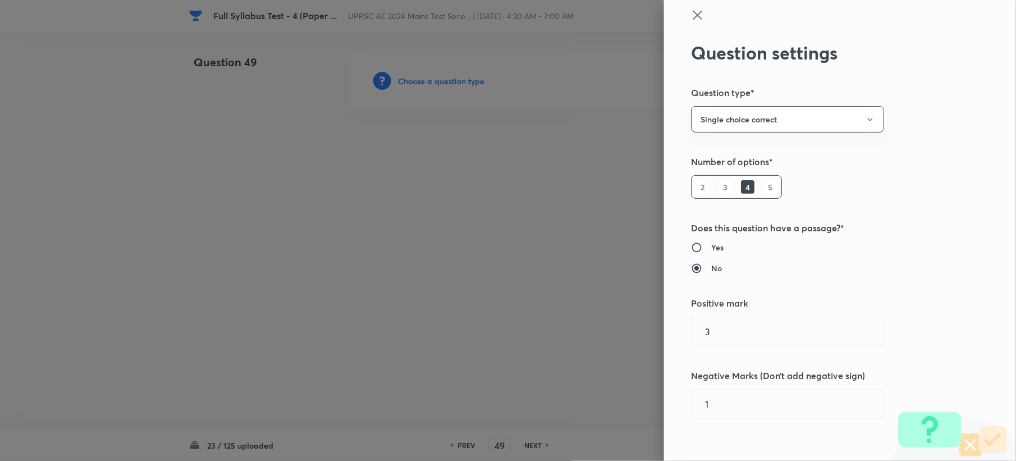
scroll to position [0, 0]
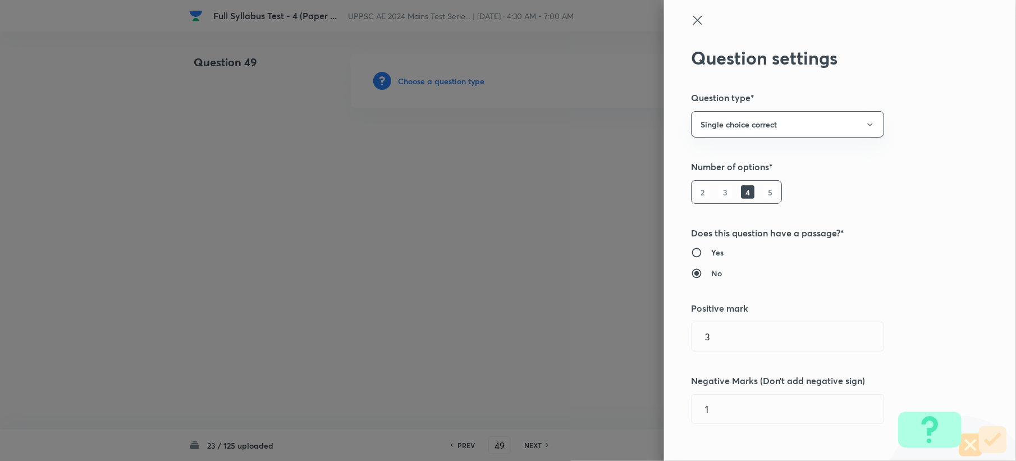
click at [691, 21] on icon at bounding box center [697, 19] width 13 height 13
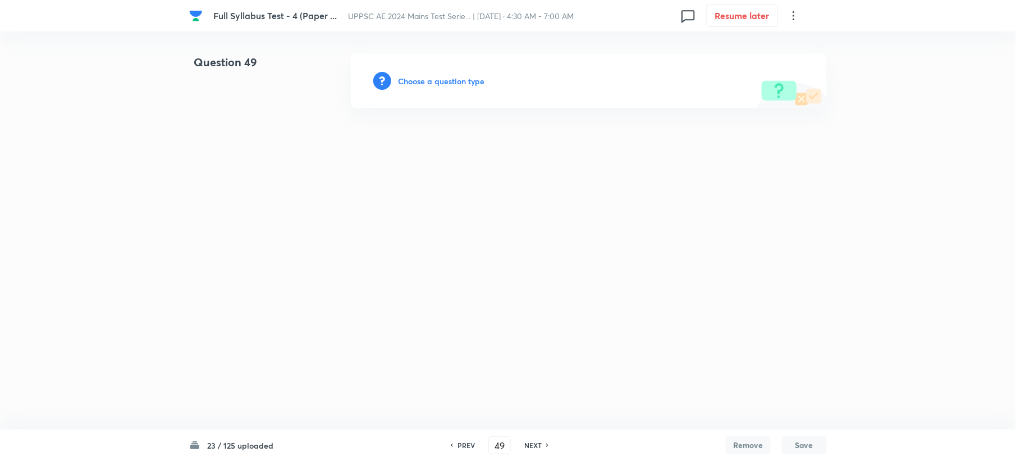
click at [460, 77] on h6 "Choose a question type" at bounding box center [441, 81] width 86 height 12
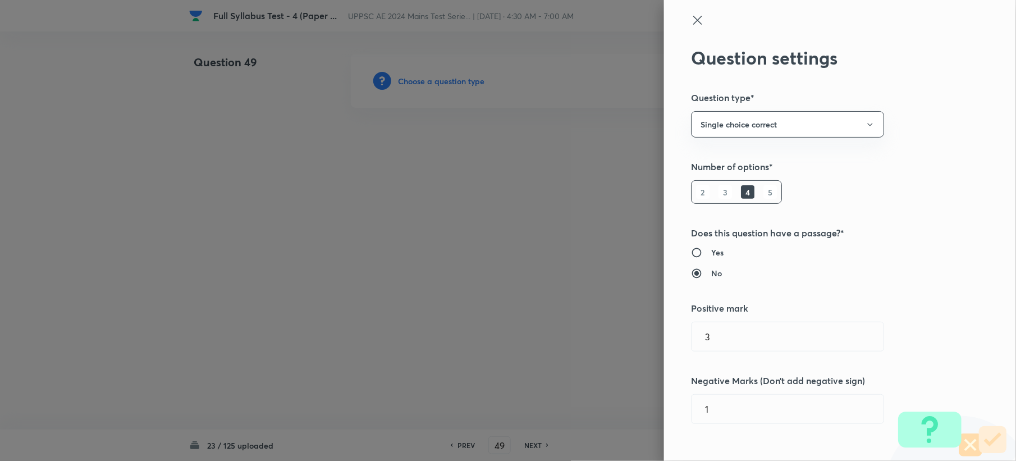
type input "Civil Engineering"
type input "Steel Structures"
type input "Plastic Analysis"
type input "Introduction"
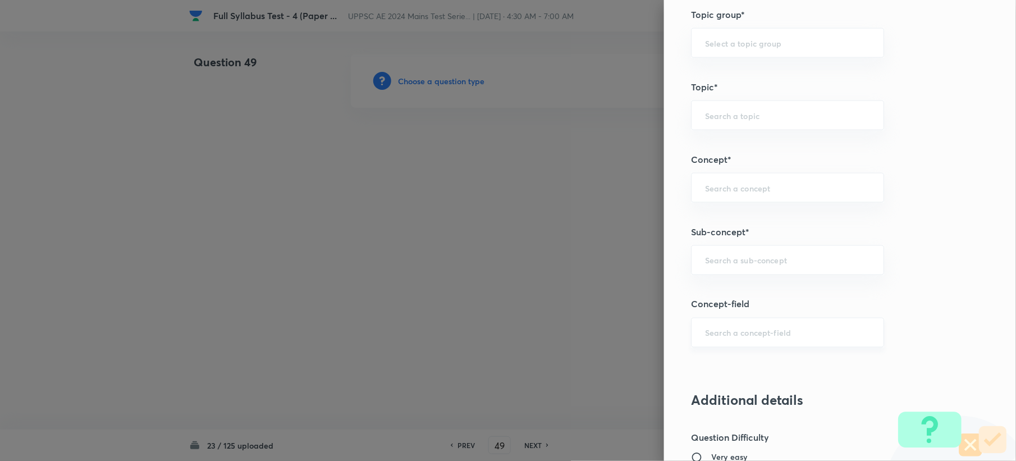
scroll to position [598, 0]
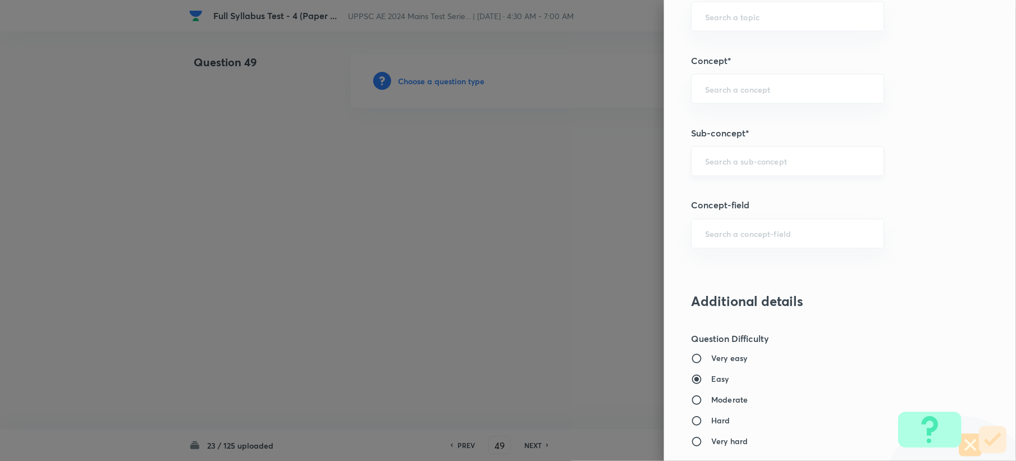
click at [712, 159] on div "​" at bounding box center [787, 161] width 193 height 30
paste input "Introduction"
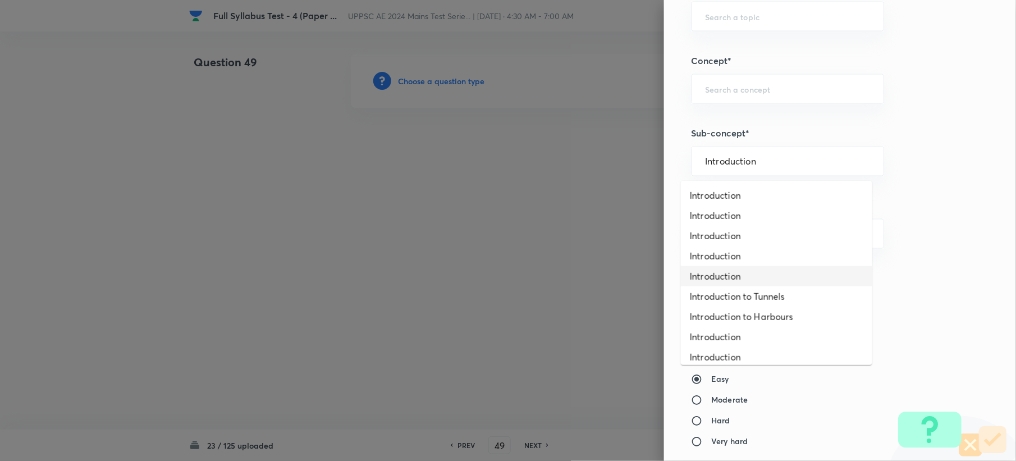
click at [714, 278] on li "Introduction" at bounding box center [776, 276] width 191 height 20
type input "Introduction"
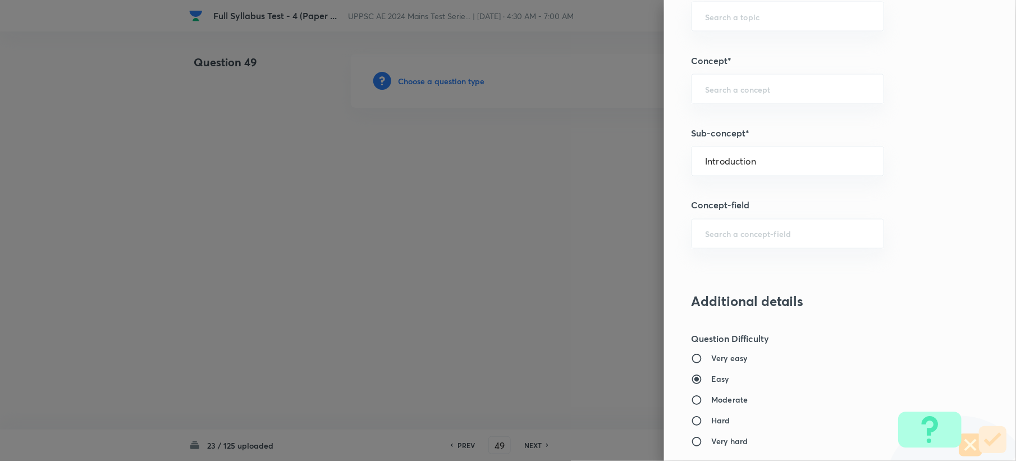
type input "Civil Engineering"
type input "Geo-technical Engg & Found. Engg"
type input "Deep Foundation"
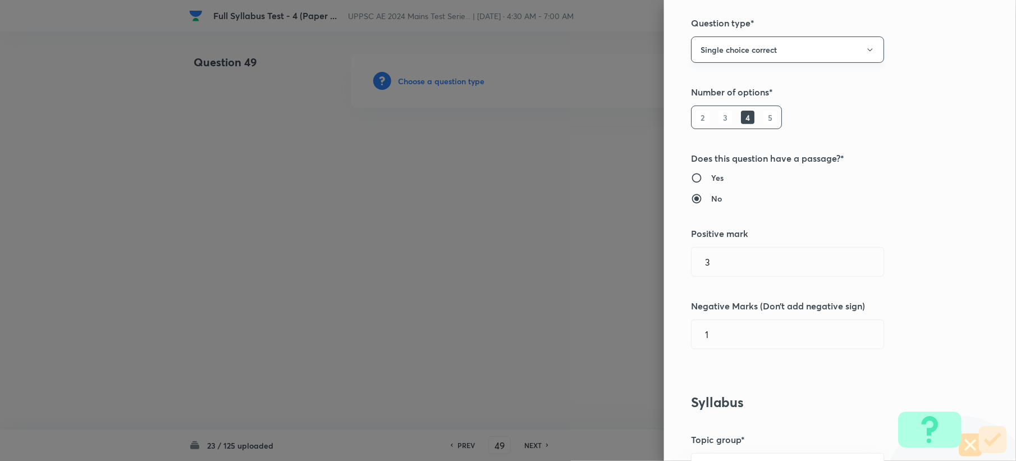
scroll to position [0, 0]
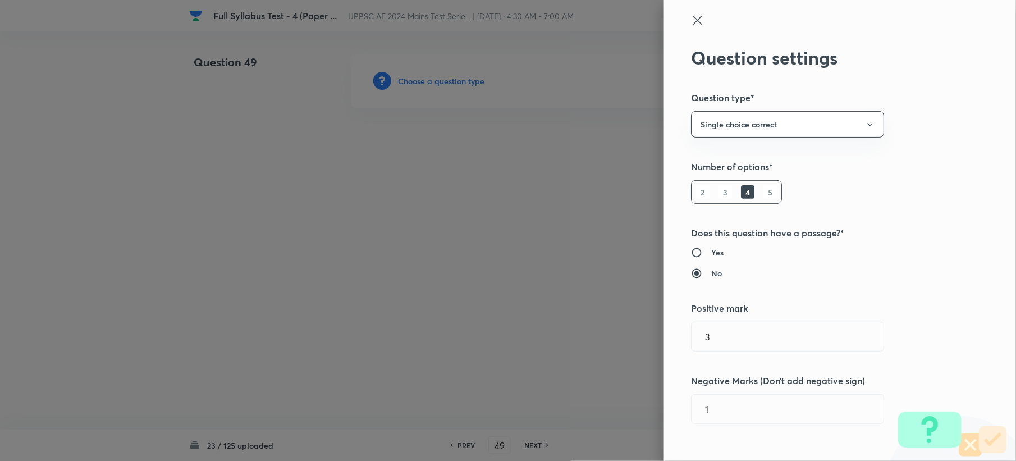
click at [691, 20] on icon at bounding box center [697, 19] width 13 height 13
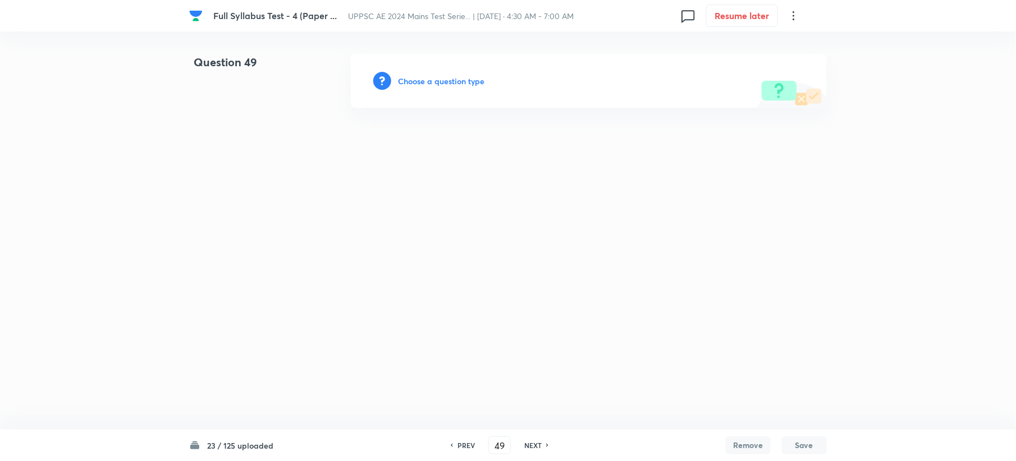
click at [460, 71] on div "Choose a question type" at bounding box center [589, 81] width 476 height 54
click at [458, 77] on h6 "Choose a question type" at bounding box center [441, 81] width 86 height 12
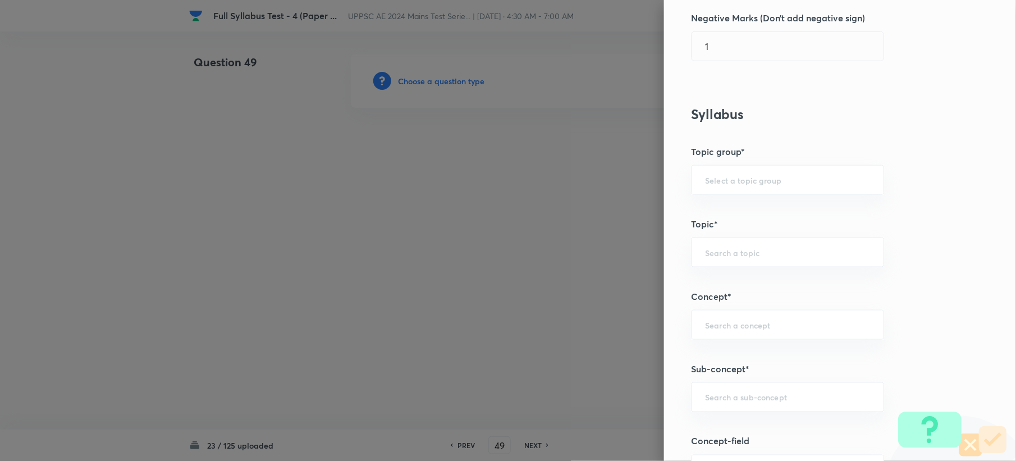
scroll to position [374, 0]
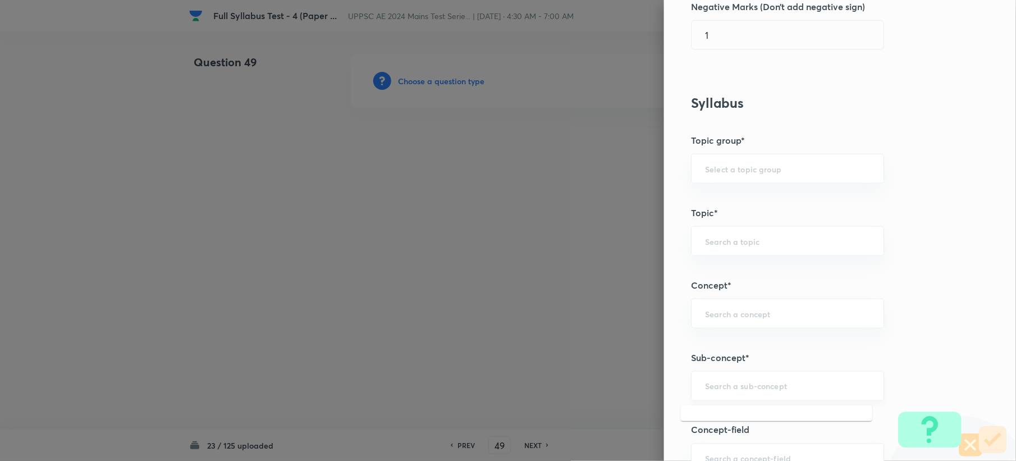
click at [712, 391] on input "text" at bounding box center [787, 385] width 165 height 11
paste input "Introduction"
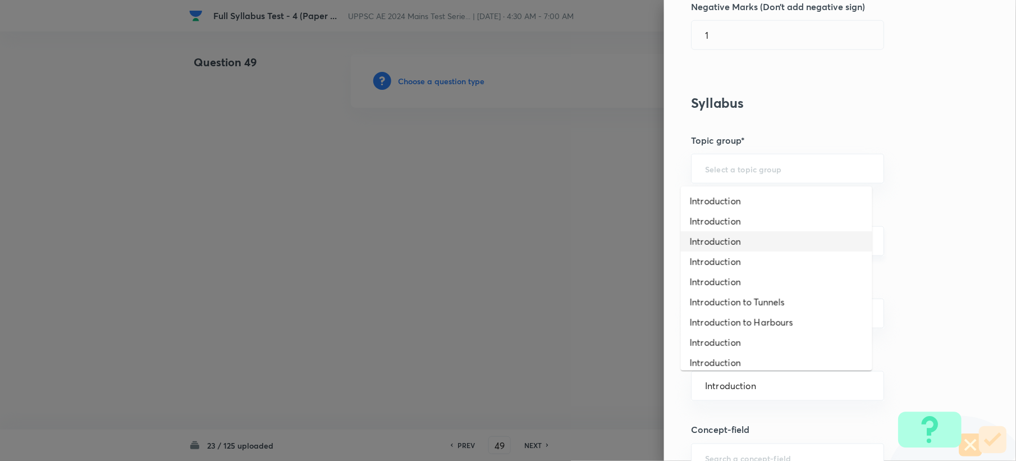
click at [716, 246] on li "Introduction" at bounding box center [776, 241] width 191 height 20
type input "Introduction"
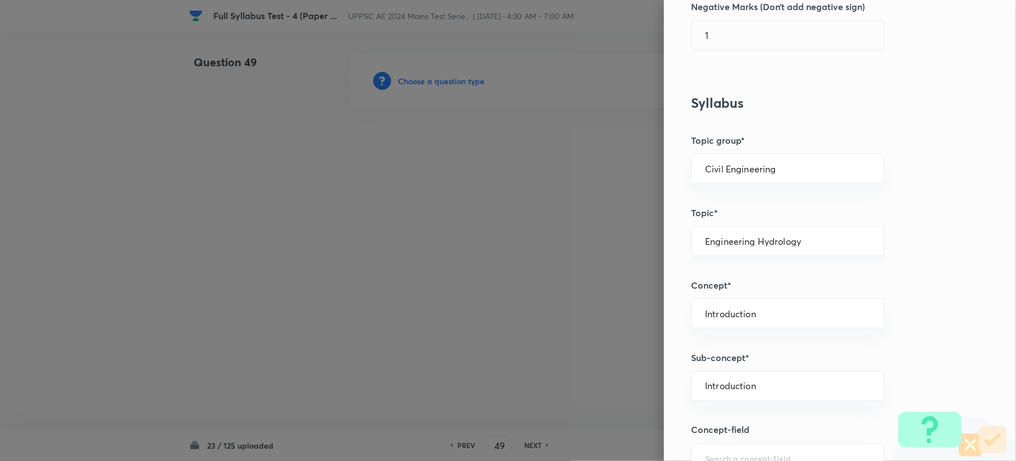
type input "Civil Engineering"
type input "Engineering Hydrology"
type input "Introduction"
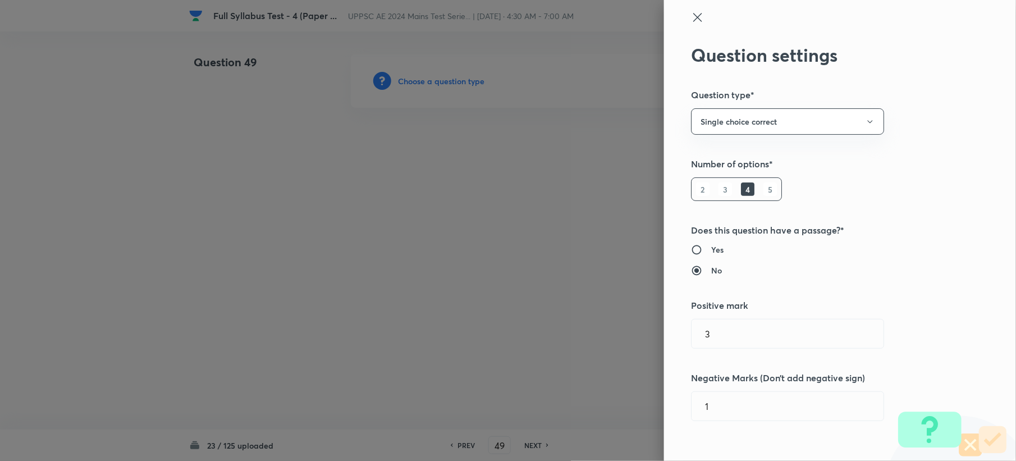
scroll to position [0, 0]
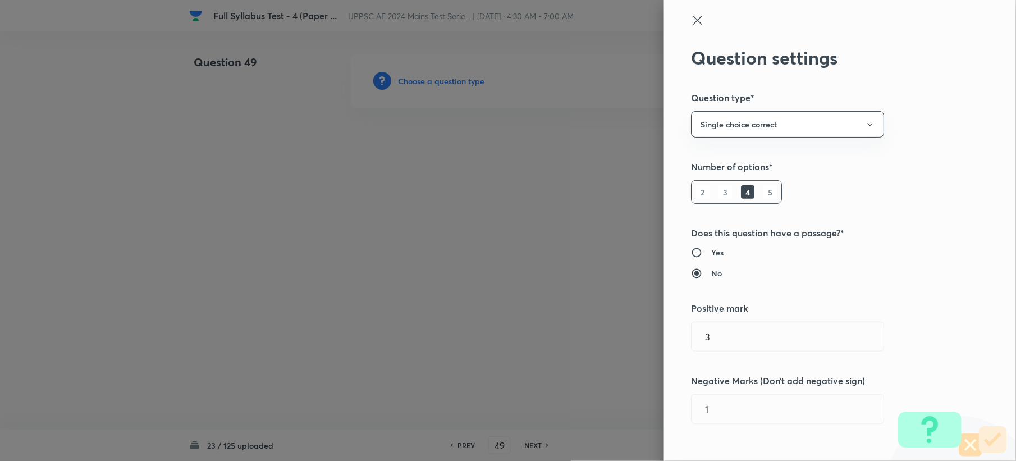
drag, startPoint x: 685, startPoint y: 16, endPoint x: 663, endPoint y: 30, distance: 26.0
click at [691, 19] on icon at bounding box center [697, 19] width 13 height 13
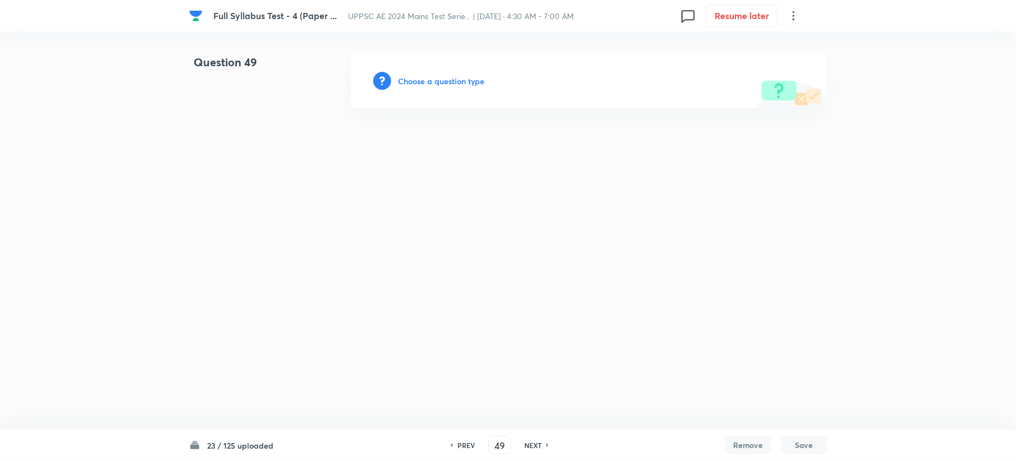
click at [409, 79] on h6 "Choose a question type" at bounding box center [441, 81] width 86 height 12
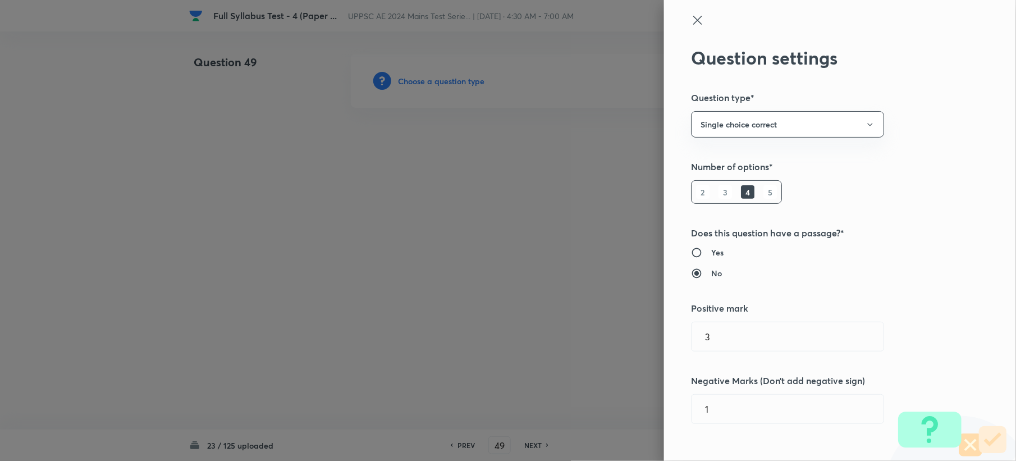
type input "Civil Engineering"
type input "Engineering Hydrology"
type input "Introduction"
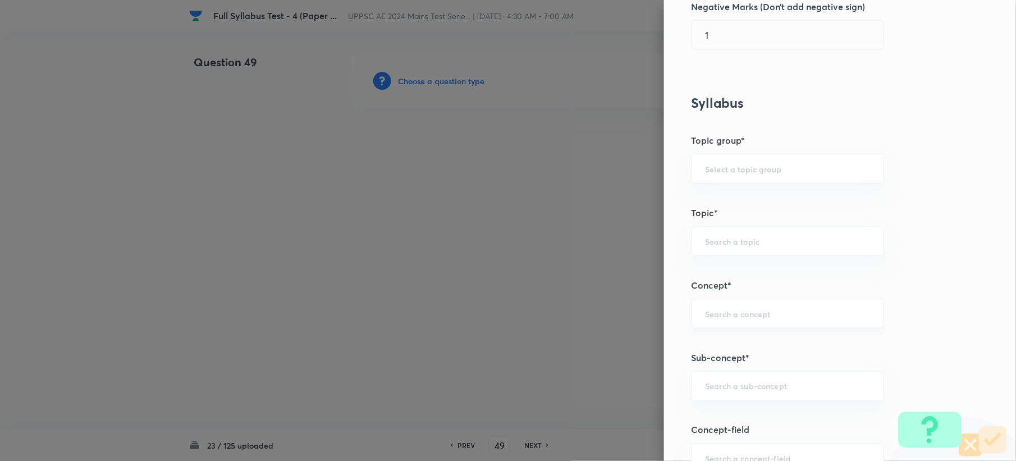
scroll to position [598, 0]
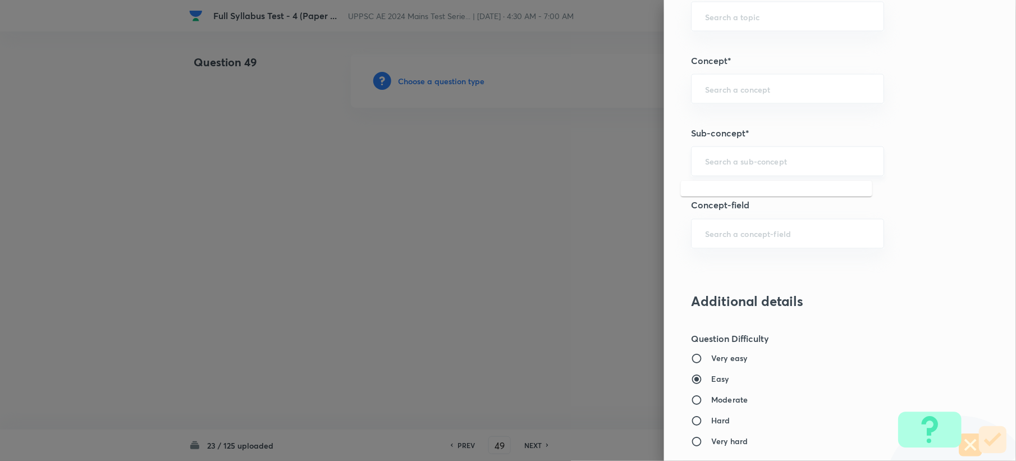
click at [726, 160] on input "text" at bounding box center [787, 161] width 165 height 11
paste input "Introduction"
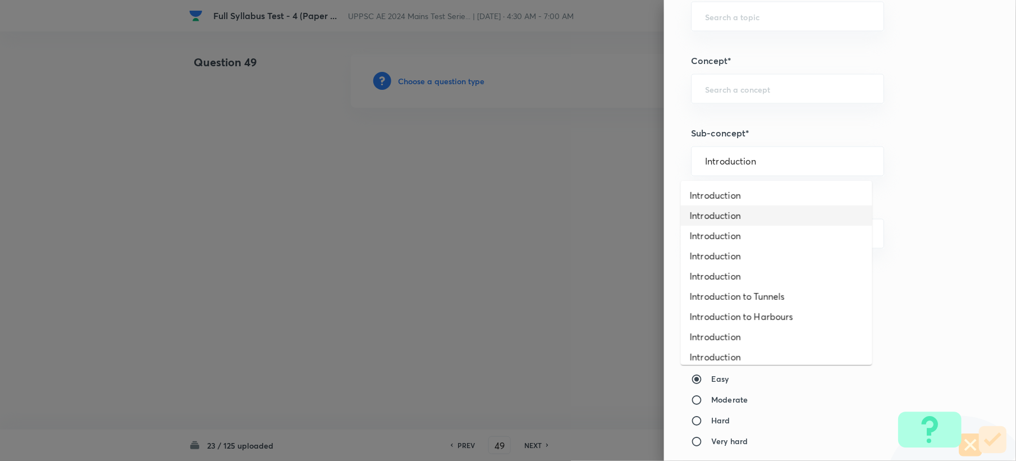
click at [705, 221] on li "Introduction" at bounding box center [776, 215] width 191 height 20
type input "Introduction"
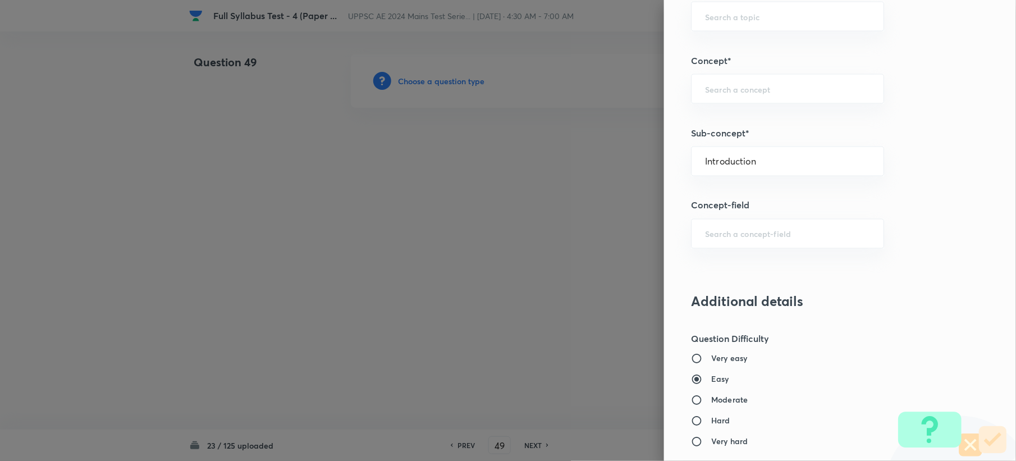
type input "Civil Engineering"
type input "Building Material and Construction"
type input "Cement"
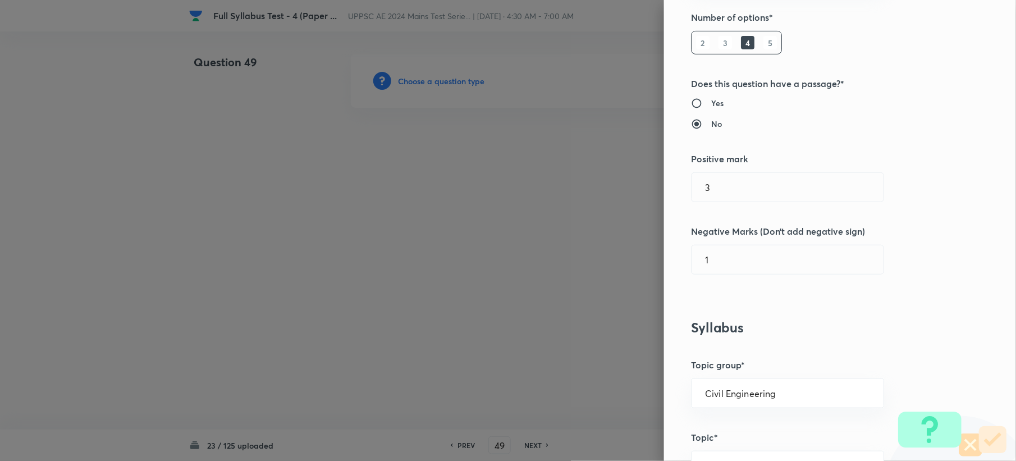
scroll to position [0, 0]
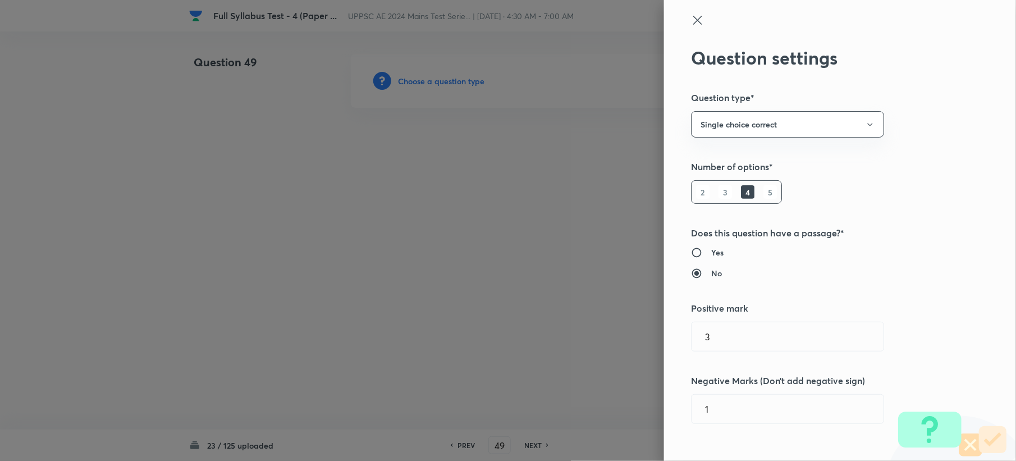
drag, startPoint x: 691, startPoint y: 23, endPoint x: 493, endPoint y: 55, distance: 201.2
click at [691, 23] on icon at bounding box center [697, 19] width 13 height 13
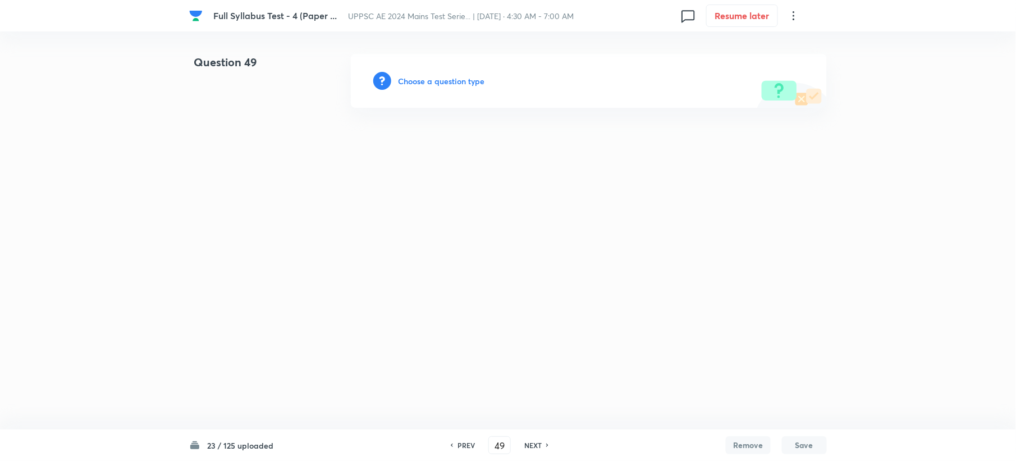
click at [447, 76] on h6 "Choose a question type" at bounding box center [441, 81] width 86 height 12
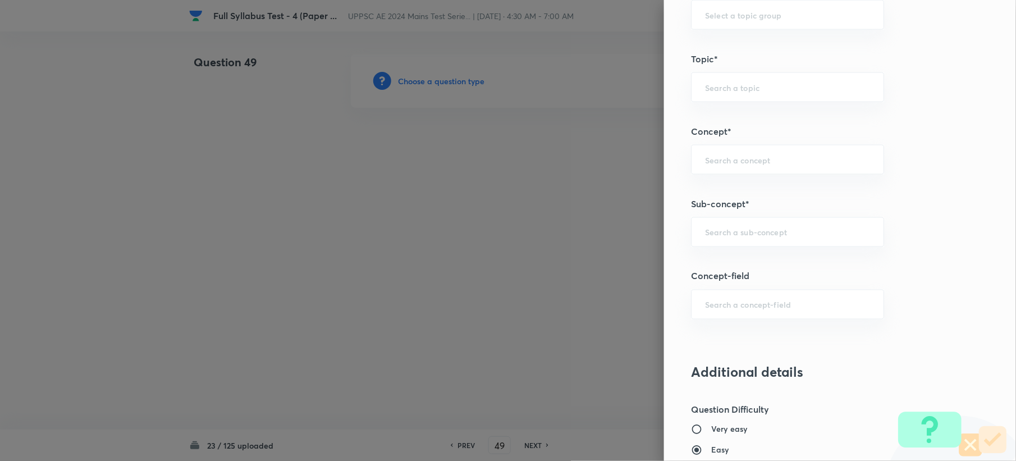
scroll to position [673, 0]
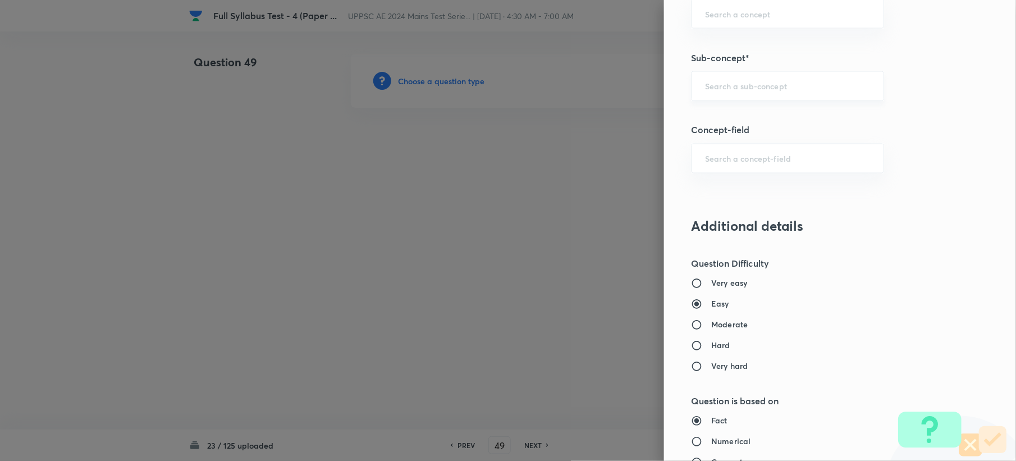
click at [723, 82] on div "​" at bounding box center [787, 86] width 193 height 30
paste input "Introduction"
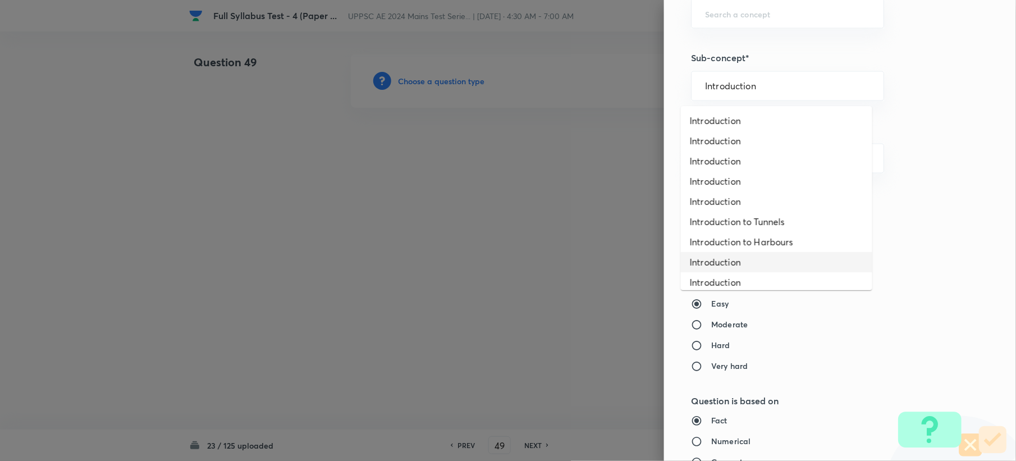
click at [722, 260] on li "Introduction" at bounding box center [776, 262] width 191 height 20
type input "Introduction"
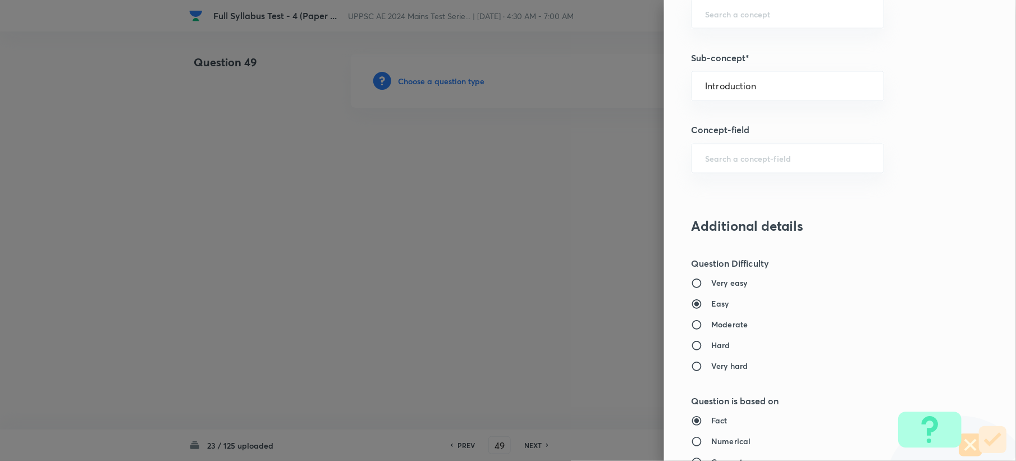
type input "Civil Engineering"
type input "Surveying"
type input "Linear Measurement"
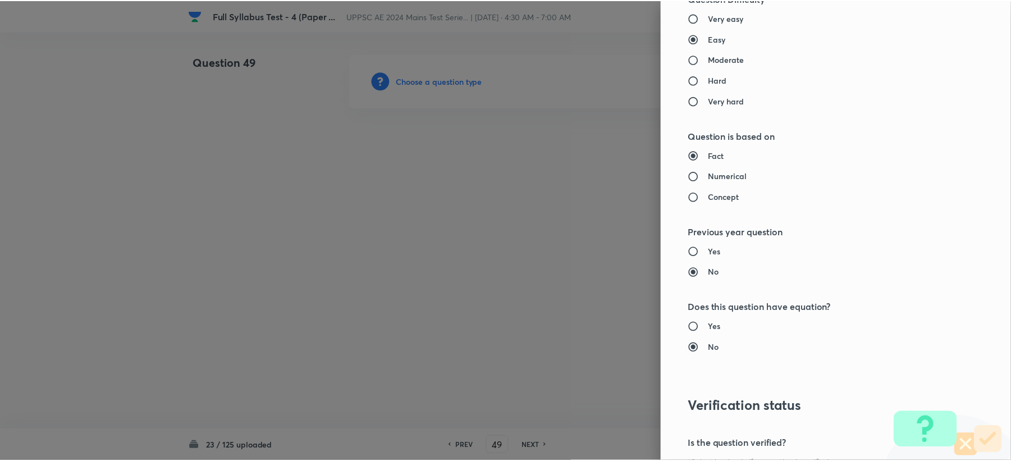
scroll to position [1071, 0]
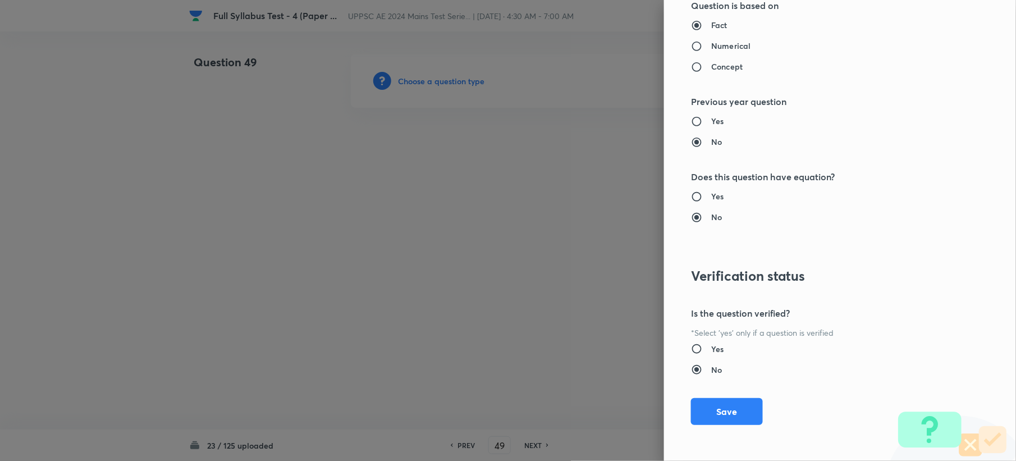
click at [708, 416] on button "Save" at bounding box center [727, 411] width 72 height 27
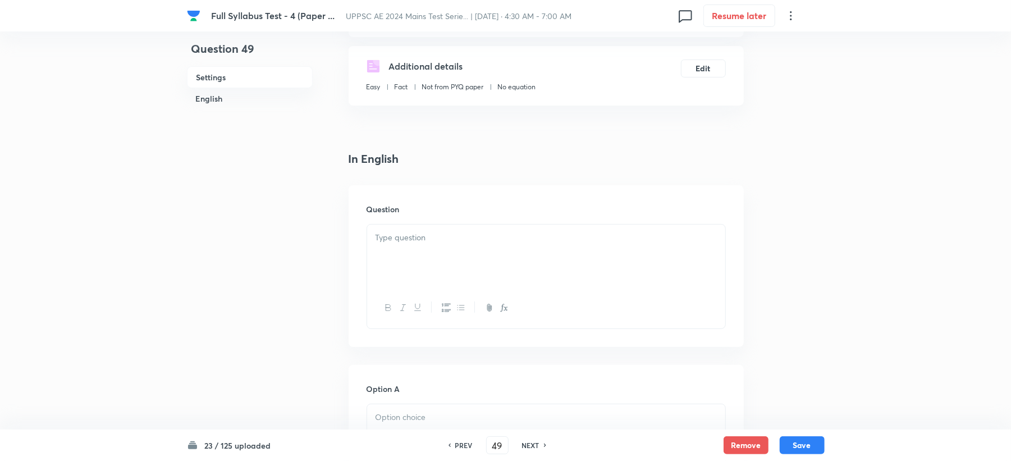
scroll to position [224, 0]
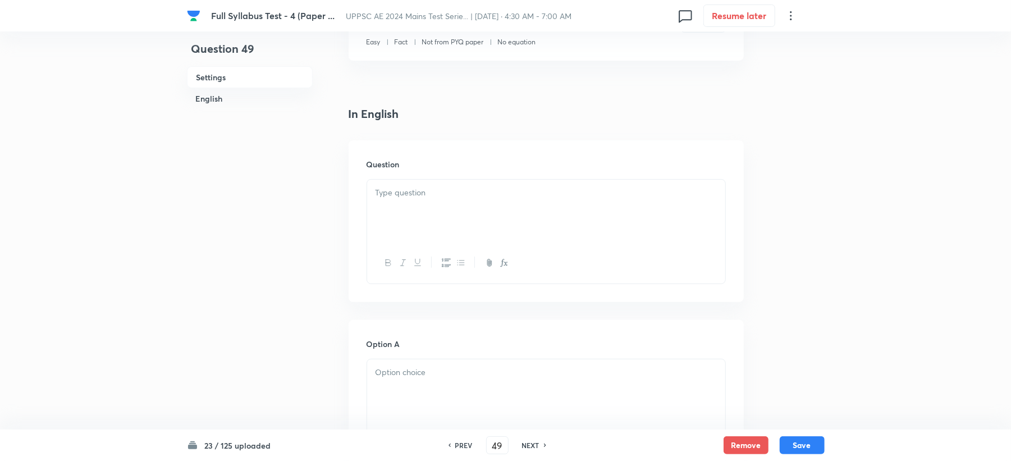
drag, startPoint x: 389, startPoint y: 173, endPoint x: 385, endPoint y: 199, distance: 26.1
click at [385, 173] on div "Question" at bounding box center [546, 221] width 395 height 162
click at [383, 208] on div at bounding box center [546, 211] width 358 height 63
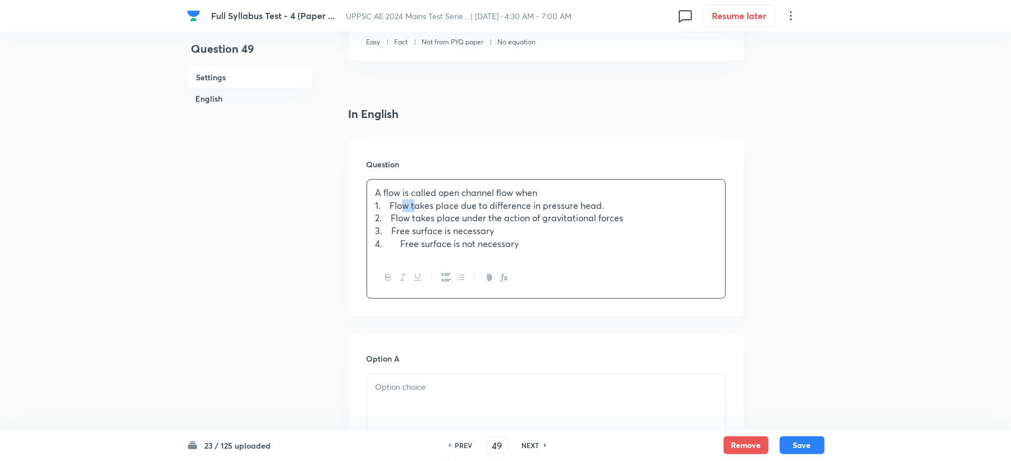
drag, startPoint x: 405, startPoint y: 203, endPoint x: 397, endPoint y: 203, distance: 7.3
click at [397, 203] on p "1. Flow takes place due to difference in pressure head." at bounding box center [545, 205] width 341 height 13
click at [407, 208] on p "1. Flow takes place due to difference in pressure head." at bounding box center [545, 205] width 341 height 13
drag, startPoint x: 404, startPoint y: 205, endPoint x: 340, endPoint y: 212, distance: 64.8
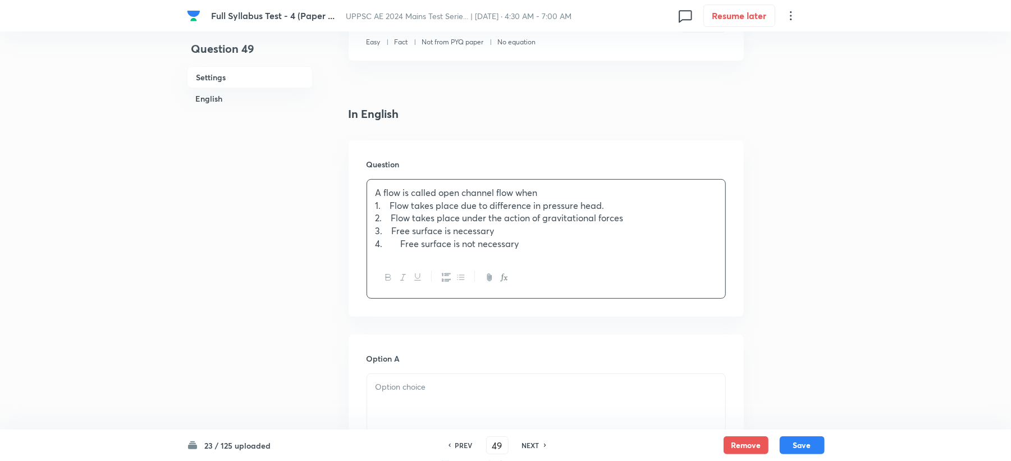
click at [391, 220] on p "2. Flow takes place under the action of gravitational forces" at bounding box center [545, 218] width 341 height 13
drag, startPoint x: 404, startPoint y: 202, endPoint x: 355, endPoint y: 210, distance: 49.5
click at [355, 210] on div "Question A flow is called open channel flow when 1. Flow takes place due to dif…" at bounding box center [546, 228] width 395 height 176
click at [405, 212] on p "2. Flow takes place under the action of gravitational forces" at bounding box center [545, 218] width 341 height 13
drag, startPoint x: 403, startPoint y: 203, endPoint x: 311, endPoint y: 216, distance: 93.0
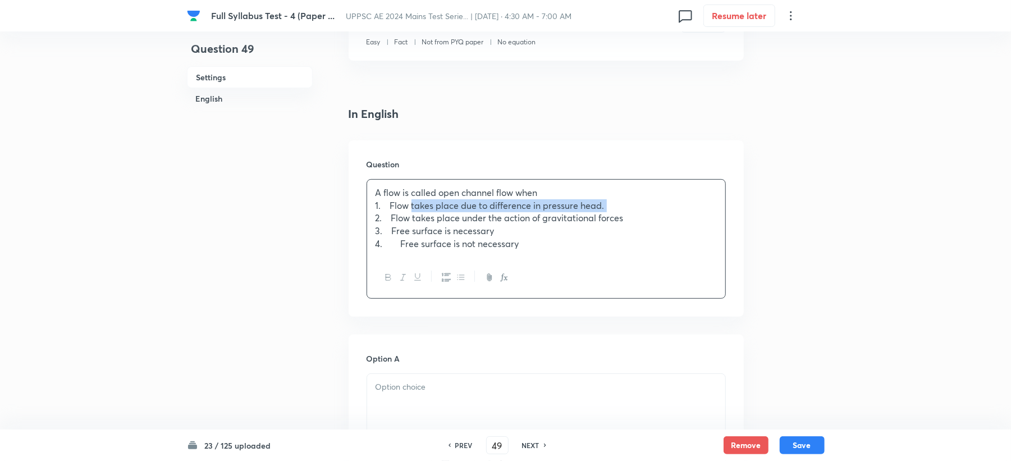
drag, startPoint x: 401, startPoint y: 204, endPoint x: 353, endPoint y: 205, distance: 47.7
click at [353, 205] on div "Question A flow is called open channel flow when 1. Flow takes place due to dif…" at bounding box center [546, 228] width 395 height 176
drag, startPoint x: 402, startPoint y: 216, endPoint x: 369, endPoint y: 221, distance: 33.4
click at [369, 221] on div "A flow is called open channel flow when 1. Flow takes place due to difference i…" at bounding box center [546, 218] width 358 height 77
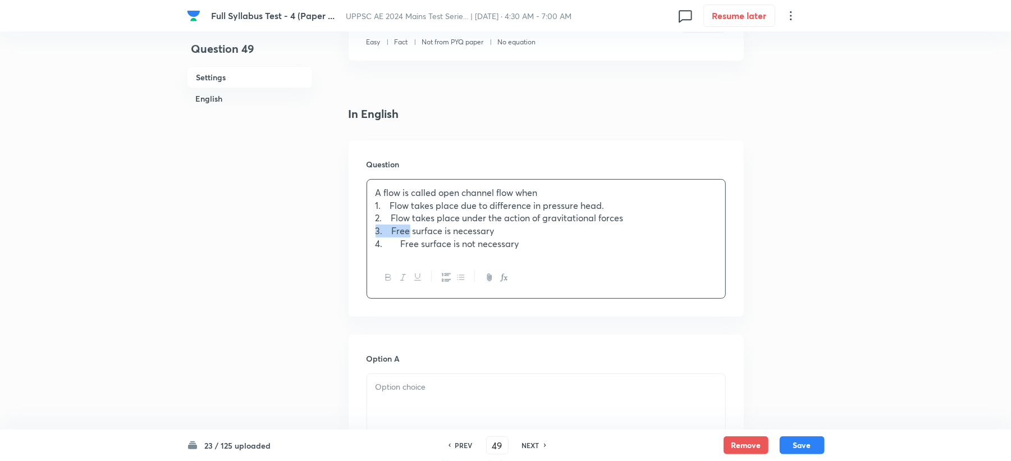
drag, startPoint x: 401, startPoint y: 231, endPoint x: 355, endPoint y: 235, distance: 46.1
click at [355, 235] on div "Question A flow is called open channel flow when 1. Flow takes place due to dif…" at bounding box center [546, 228] width 395 height 176
drag, startPoint x: 405, startPoint y: 241, endPoint x: 349, endPoint y: 249, distance: 57.2
click at [349, 249] on div "Question A flow is called open channel flow when 1. Flow takes place due to dif…" at bounding box center [546, 228] width 395 height 176
click at [396, 244] on p "4. Free surface is not necessary" at bounding box center [545, 243] width 341 height 13
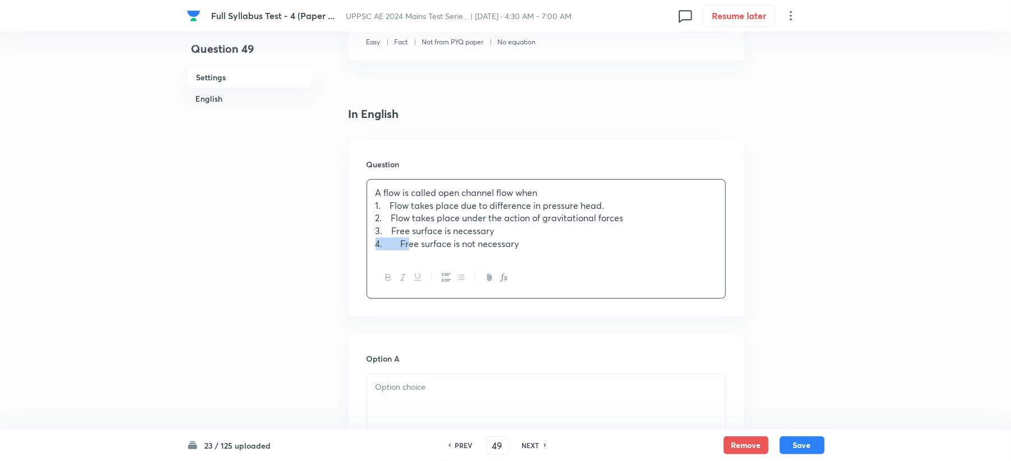
drag, startPoint x: 404, startPoint y: 241, endPoint x: 371, endPoint y: 245, distance: 33.3
click at [371, 245] on div "A flow is called open channel flow when 1. Flow takes place due to difference i…" at bounding box center [546, 218] width 358 height 77
click at [404, 245] on p "4. Free surface is not necessary" at bounding box center [545, 243] width 341 height 13
drag, startPoint x: 400, startPoint y: 245, endPoint x: 352, endPoint y: 248, distance: 47.3
click at [352, 248] on div "Question A flow is called open channel flow when 1. Flow takes place due to dif…" at bounding box center [546, 228] width 395 height 176
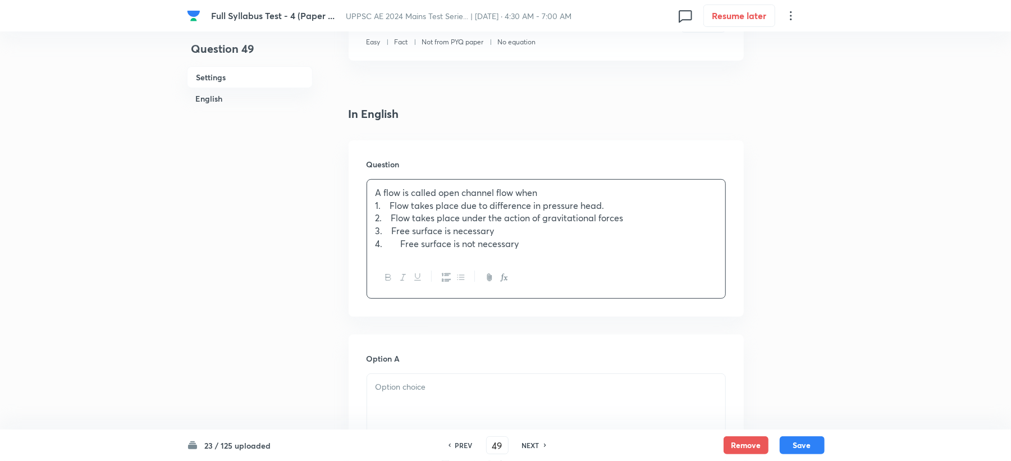
click at [376, 232] on p "3. Free surface is necessary" at bounding box center [545, 230] width 341 height 13
click at [382, 235] on p "3. Free surface is necessary" at bounding box center [545, 230] width 341 height 13
click at [377, 207] on p "1. Flow takes place due to difference in pressure head." at bounding box center [545, 205] width 341 height 13
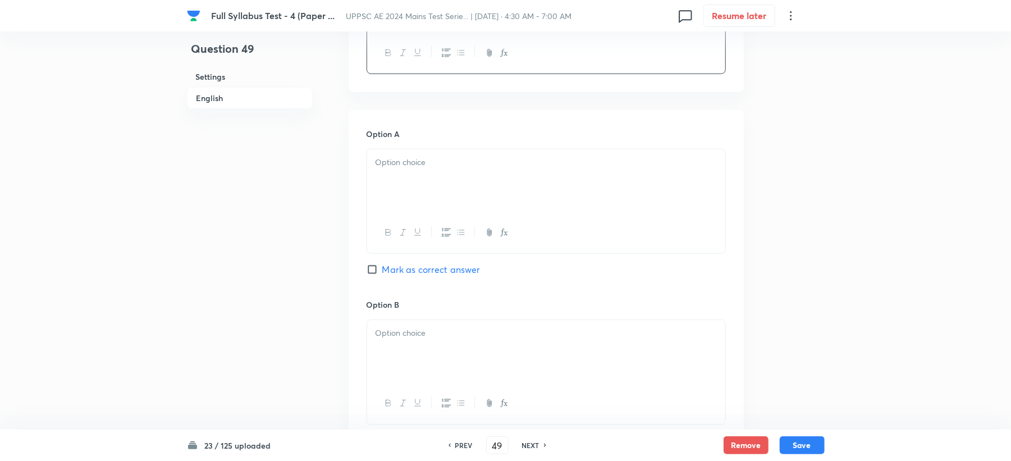
click at [398, 168] on p at bounding box center [545, 162] width 341 height 13
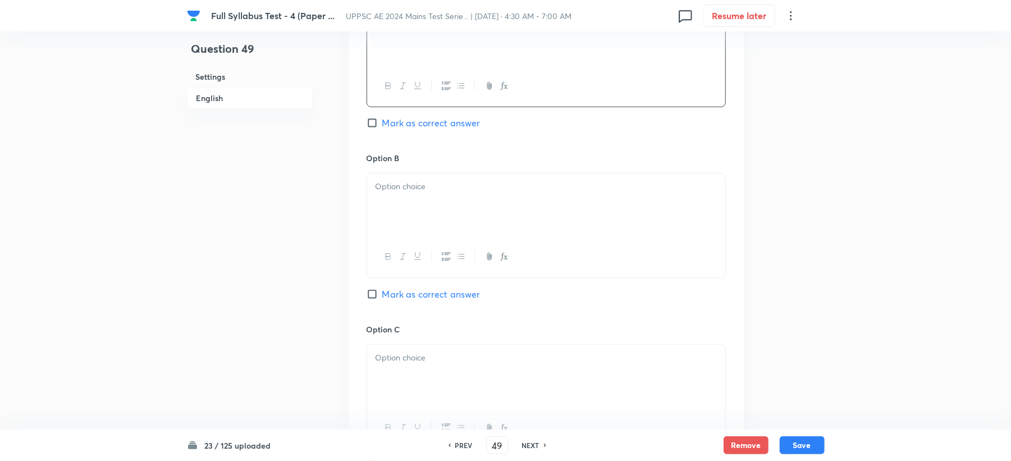
scroll to position [598, 0]
click at [393, 189] on p at bounding box center [545, 183] width 341 height 13
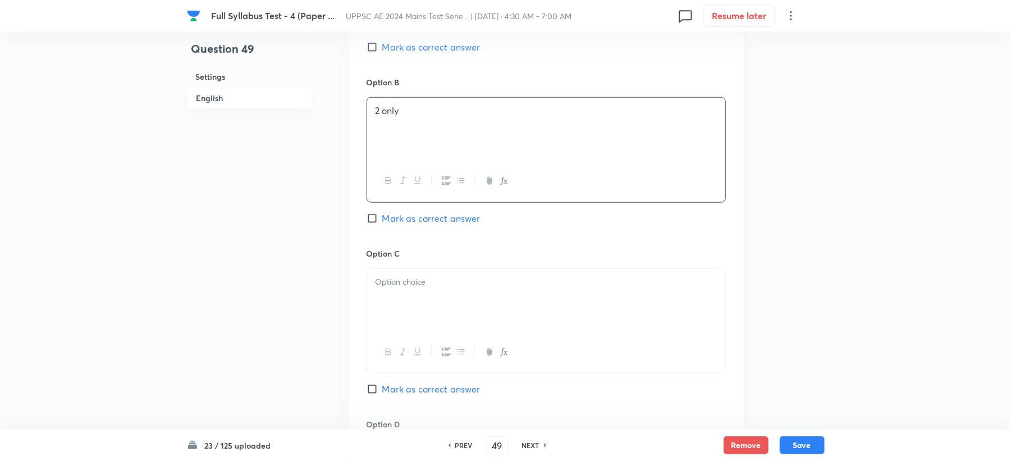
scroll to position [823, 0]
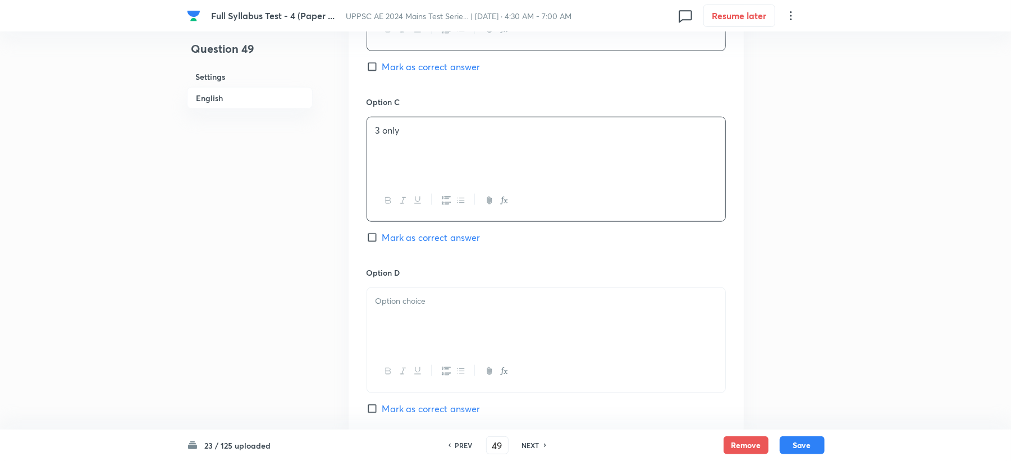
click at [398, 325] on div at bounding box center [546, 319] width 358 height 63
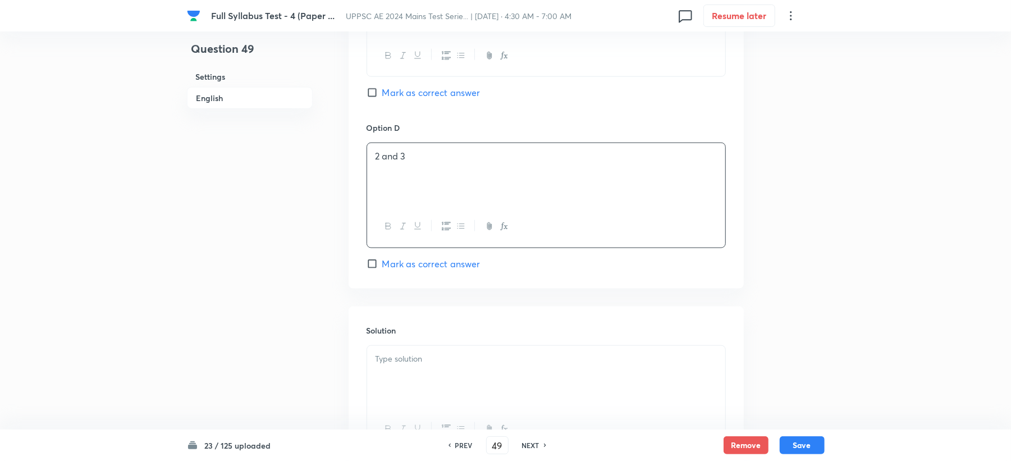
scroll to position [973, 0]
click at [414, 257] on span "Mark as correct answer" at bounding box center [431, 258] width 98 height 13
click at [382, 257] on input "Mark as correct answer" at bounding box center [374, 258] width 16 height 11
checkbox input "true"
drag, startPoint x: 393, startPoint y: 411, endPoint x: 283, endPoint y: 295, distance: 159.6
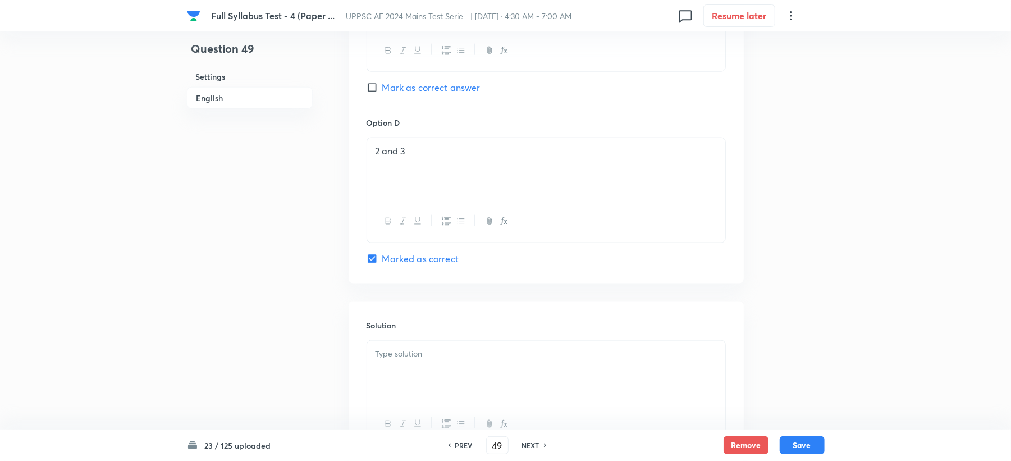
click at [393, 411] on div at bounding box center [546, 423] width 358 height 41
drag, startPoint x: 407, startPoint y: 155, endPoint x: 323, endPoint y: 150, distance: 84.3
copy p "2 and 3"
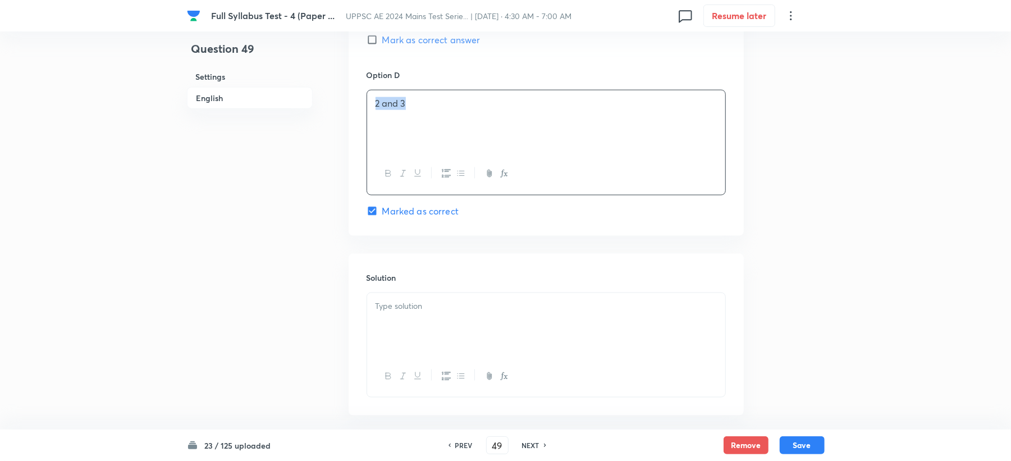
scroll to position [1076, 0]
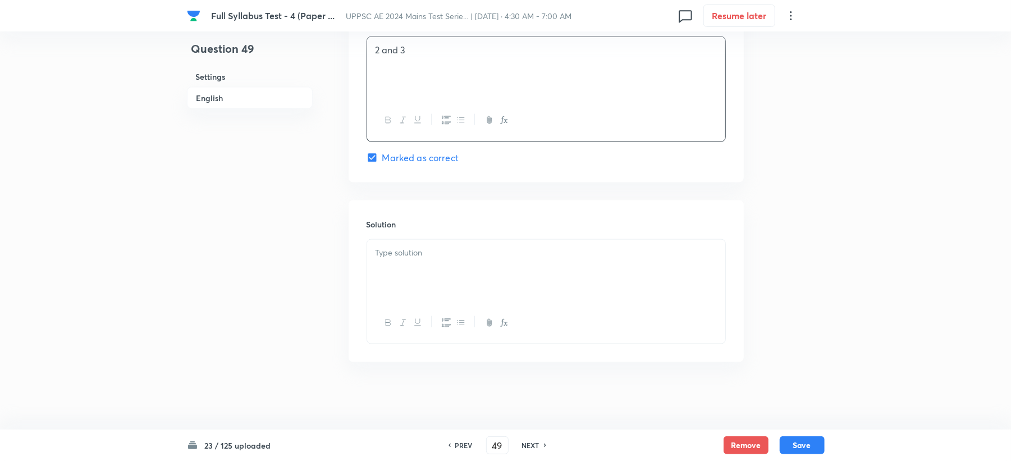
click at [424, 257] on p at bounding box center [545, 252] width 341 height 13
click at [798, 441] on button "Save" at bounding box center [801, 444] width 45 height 18
type input "50"
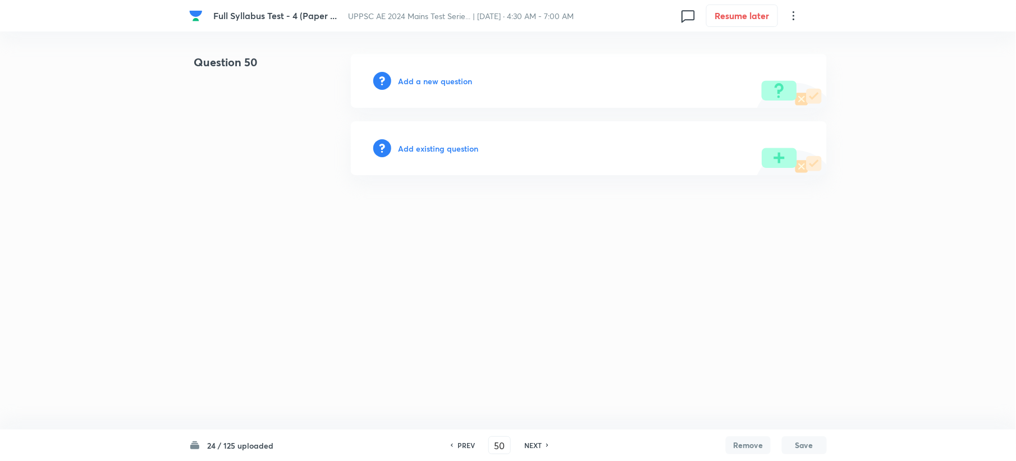
click at [418, 79] on h6 "Add a new question" at bounding box center [435, 81] width 74 height 12
click at [418, 85] on h6 "Choose a question type" at bounding box center [441, 81] width 86 height 12
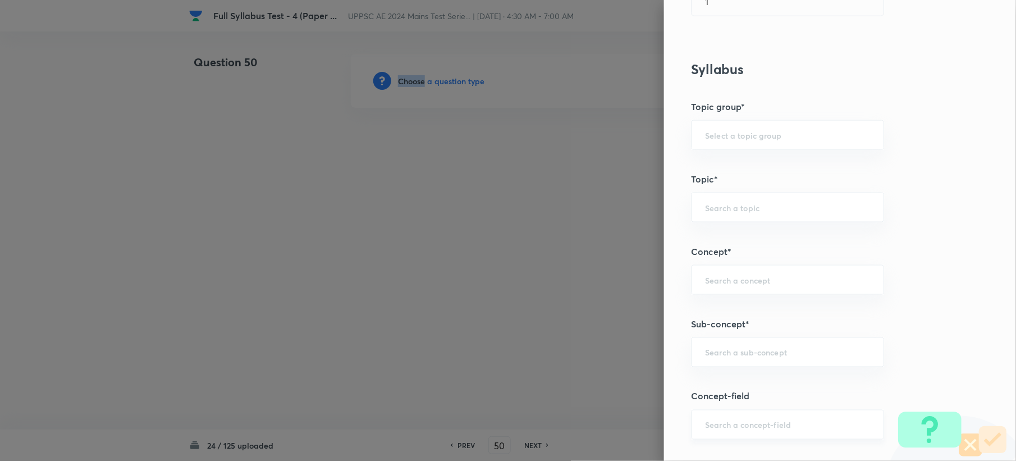
scroll to position [524, 0]
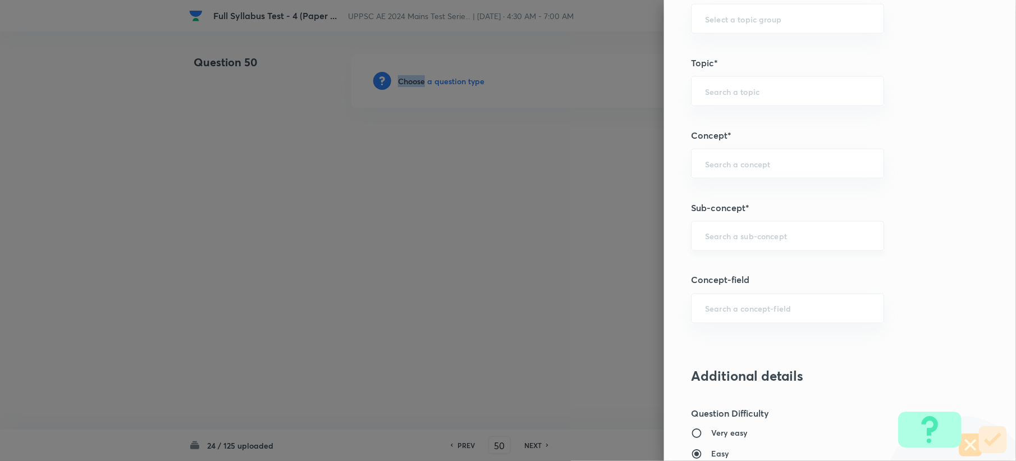
click at [718, 250] on div "​" at bounding box center [787, 236] width 193 height 30
paste input "Capillarity"
click at [712, 275] on li "Capillarity" at bounding box center [776, 270] width 191 height 20
type input "Capillarity"
type input "Civil Engineering"
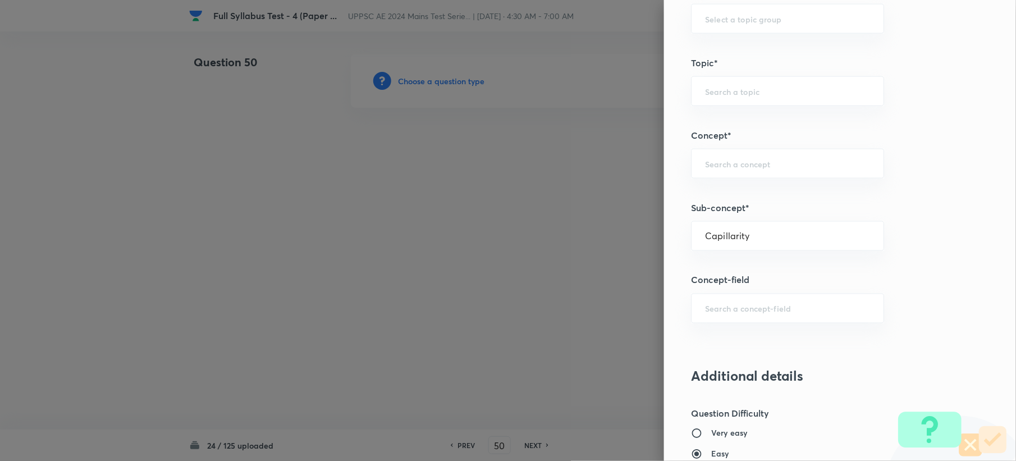
type input "Fluid Mechanics"
type input "Property of Fluid"
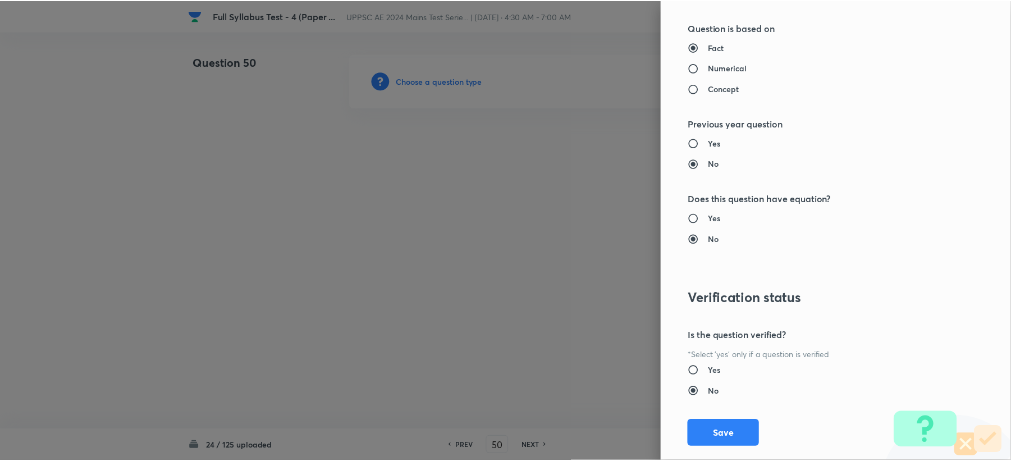
scroll to position [1071, 0]
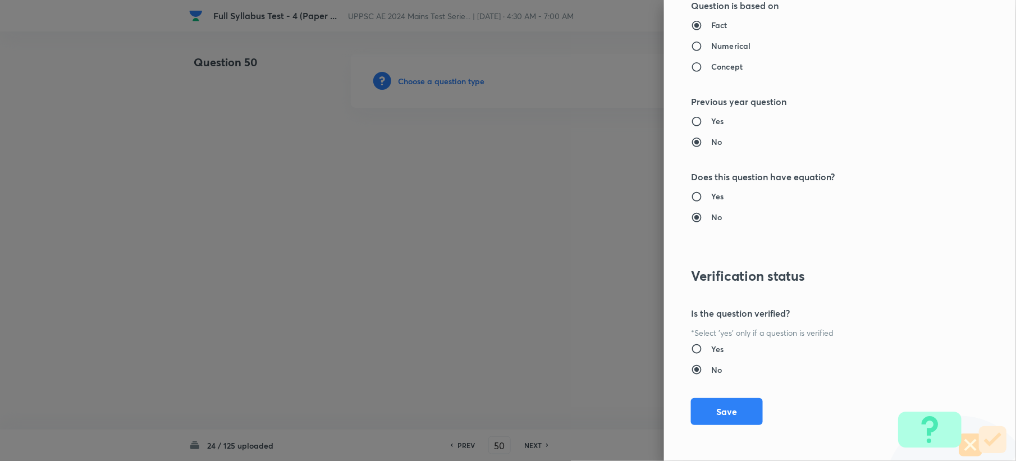
drag, startPoint x: 698, startPoint y: 410, endPoint x: 528, endPoint y: 299, distance: 203.6
click at [697, 410] on button "Save" at bounding box center [727, 411] width 72 height 27
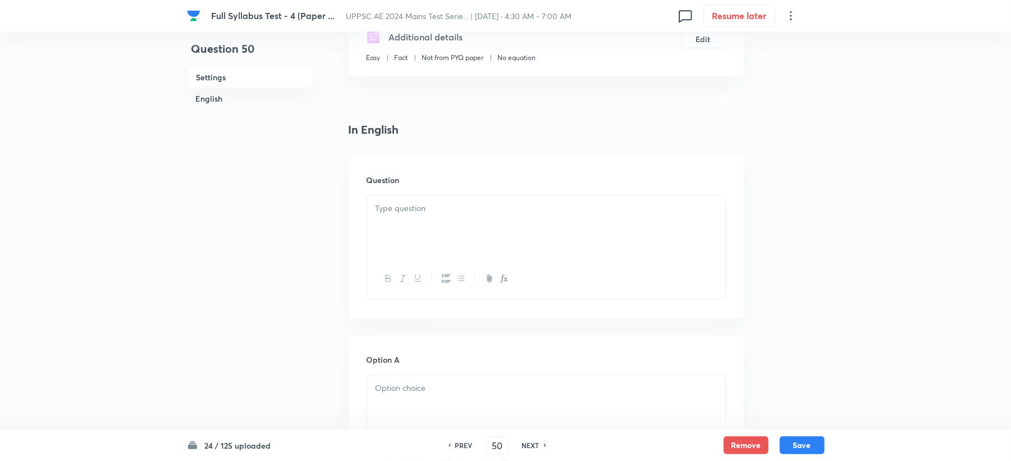
scroll to position [224, 0]
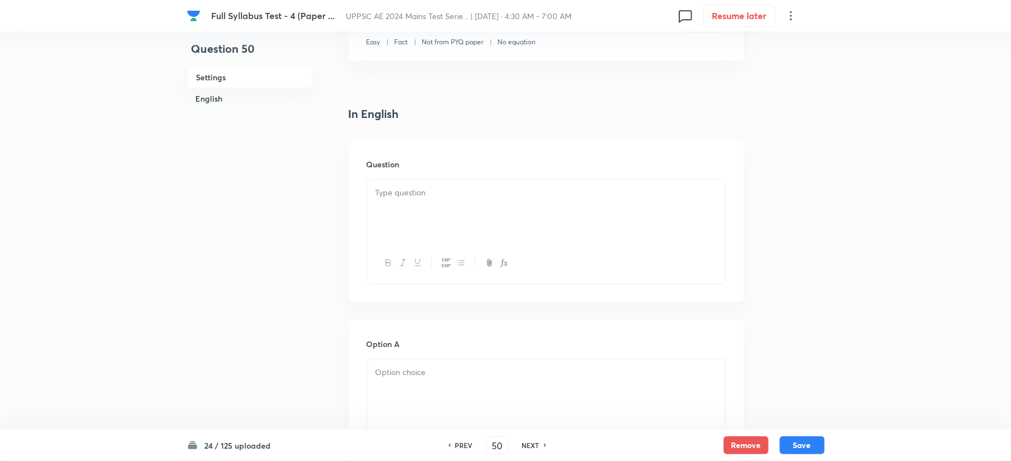
click at [404, 214] on div at bounding box center [546, 211] width 358 height 63
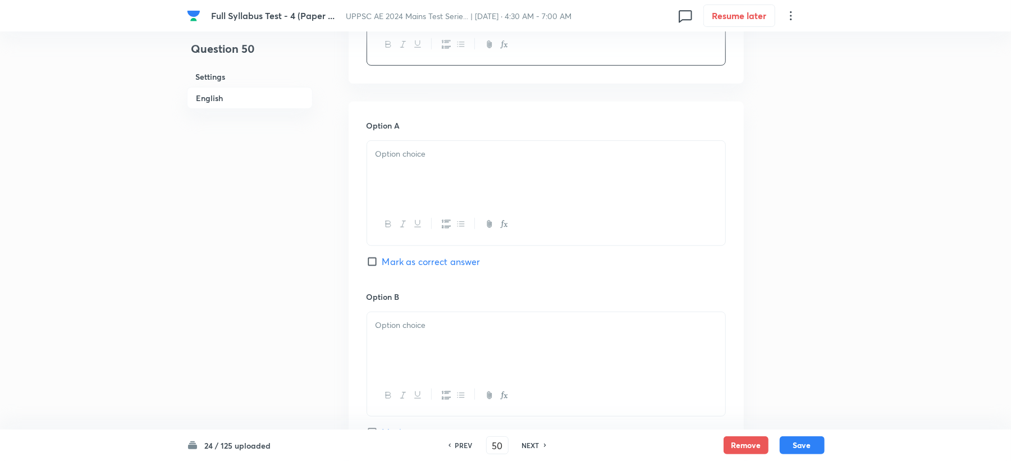
scroll to position [449, 0]
click at [416, 218] on icon "button" at bounding box center [417, 217] width 9 height 9
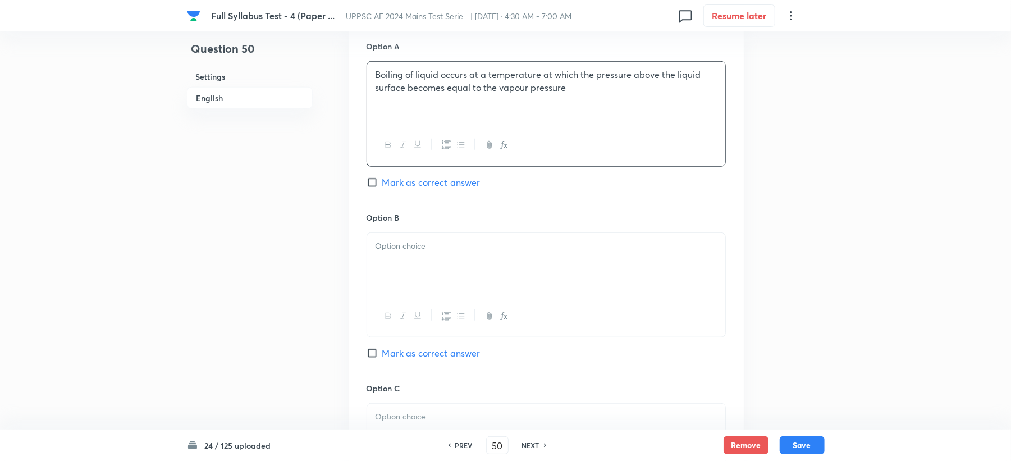
scroll to position [524, 0]
click at [395, 246] on p at bounding box center [545, 244] width 341 height 13
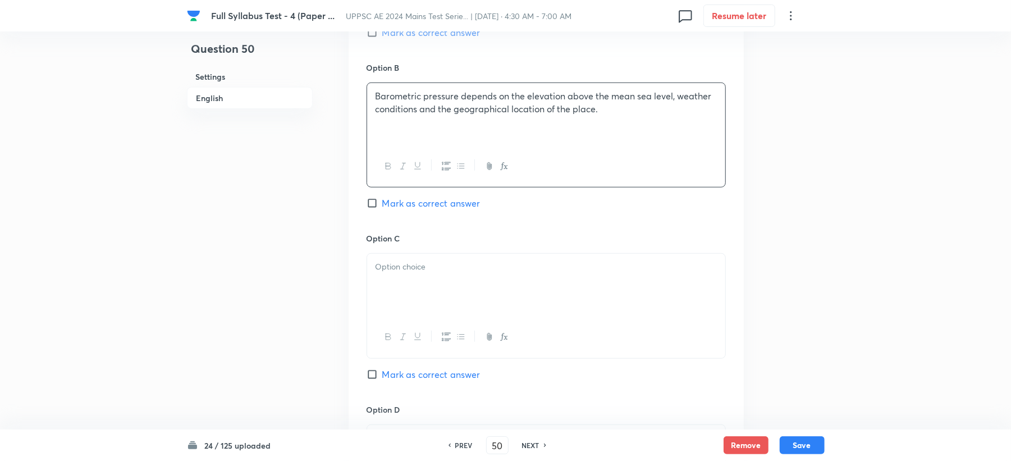
scroll to position [673, 0]
click at [393, 286] on div at bounding box center [546, 283] width 358 height 63
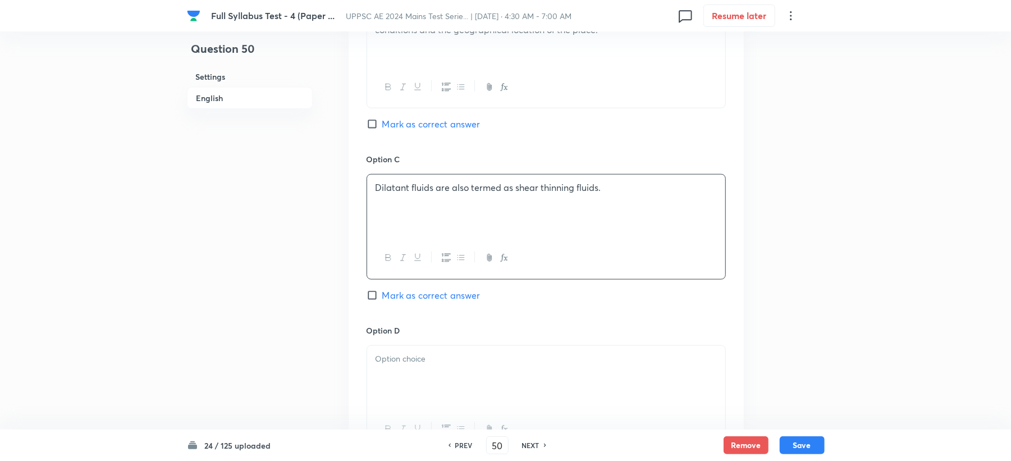
scroll to position [823, 0]
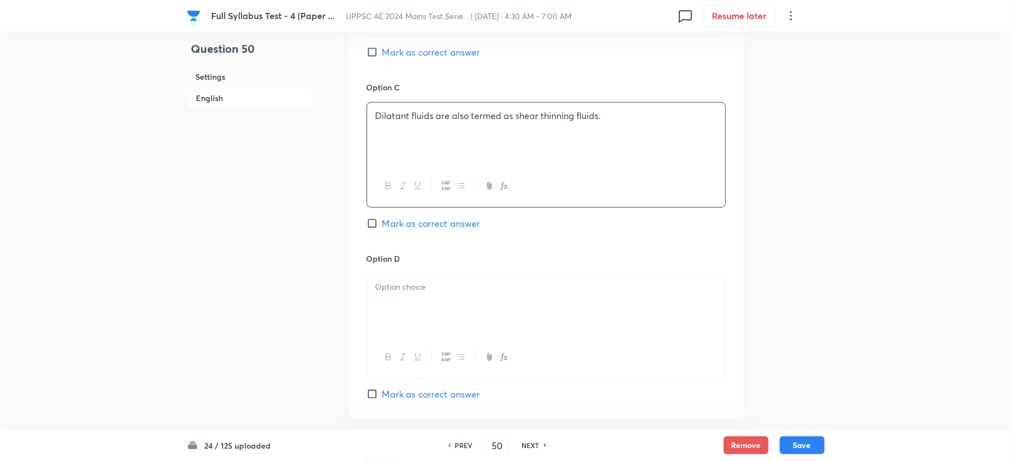
click at [398, 296] on div at bounding box center [546, 305] width 358 height 63
click at [418, 230] on span "Mark as correct answer" at bounding box center [431, 223] width 98 height 13
click at [382, 229] on input "Mark as correct answer" at bounding box center [374, 223] width 16 height 11
click at [422, 221] on span "Marked as correct" at bounding box center [420, 223] width 77 height 13
click at [382, 221] on input "Marked as correct" at bounding box center [374, 223] width 16 height 11
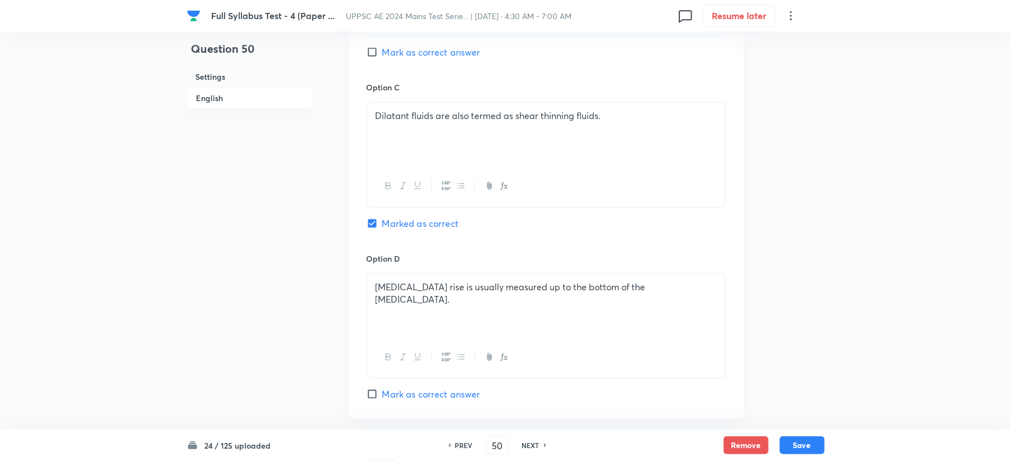
checkbox input "true"
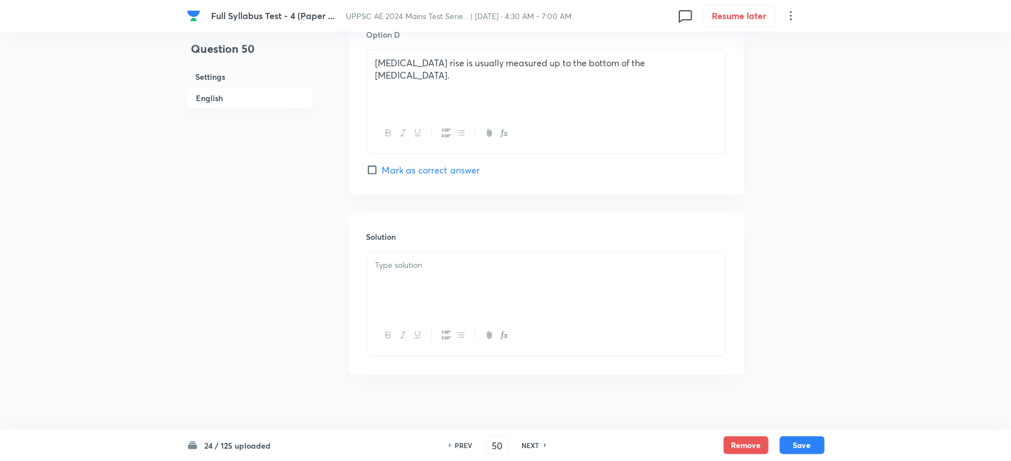
scroll to position [1047, 0]
click at [385, 290] on div at bounding box center [546, 282] width 358 height 63
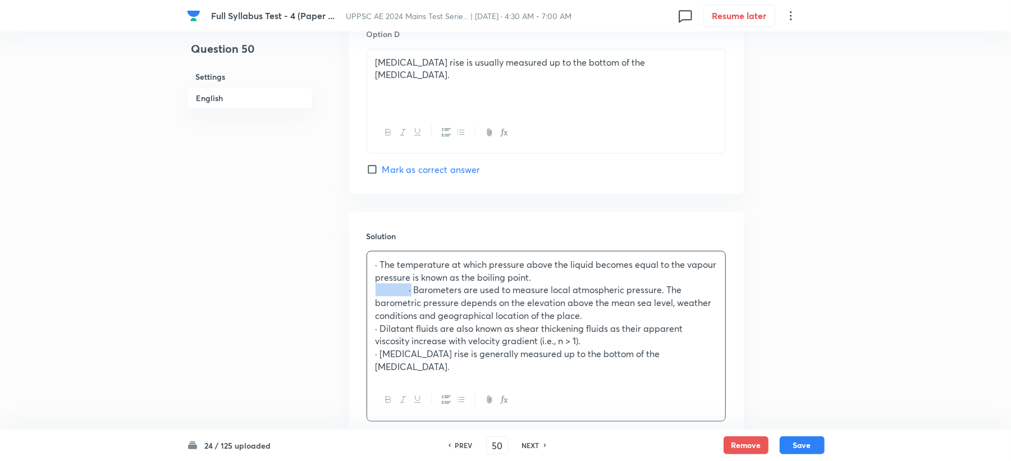
drag, startPoint x: 412, startPoint y: 295, endPoint x: 303, endPoint y: 295, distance: 108.9
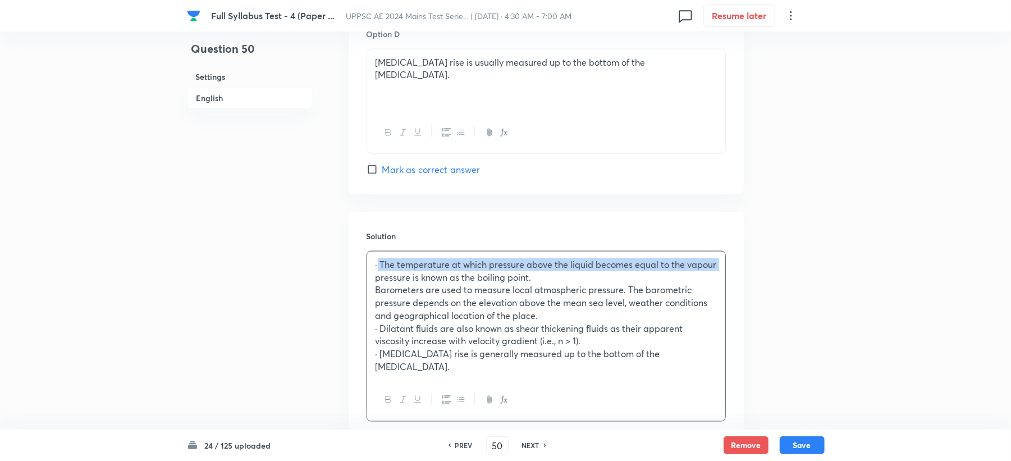
drag, startPoint x: 377, startPoint y: 265, endPoint x: 340, endPoint y: 276, distance: 39.2
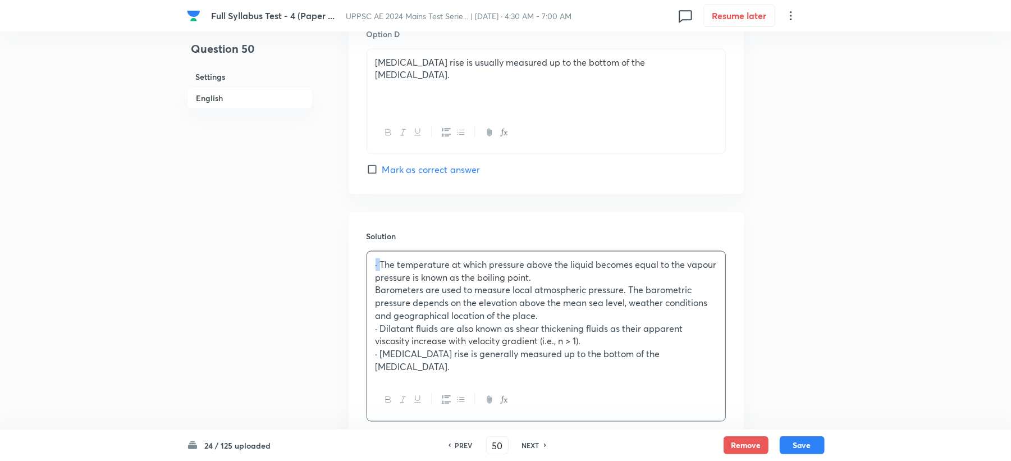
drag, startPoint x: 380, startPoint y: 264, endPoint x: 337, endPoint y: 266, distance: 42.7
drag, startPoint x: 414, startPoint y: 333, endPoint x: 351, endPoint y: 333, distance: 62.9
click at [351, 333] on div "Solution The temperature at which pressure above the liquid becomes equal to th…" at bounding box center [546, 325] width 395 height 227
drag, startPoint x: 416, startPoint y: 351, endPoint x: 349, endPoint y: 357, distance: 67.6
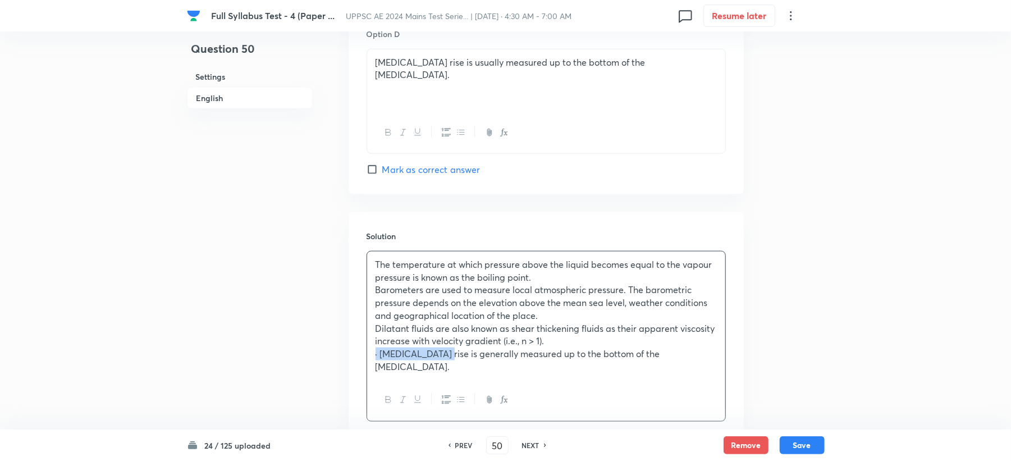
click at [349, 357] on div "Solution The temperature at which pressure above the liquid becomes equal to th…" at bounding box center [546, 325] width 395 height 227
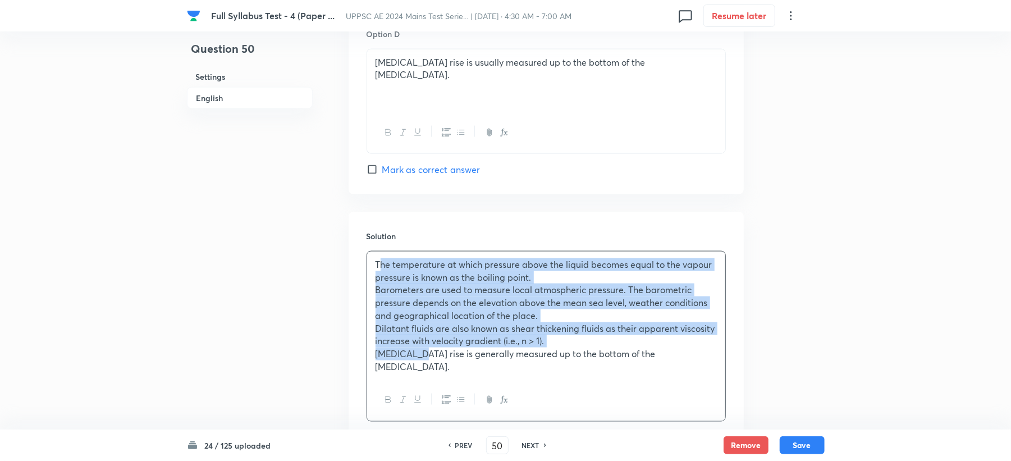
drag, startPoint x: 386, startPoint y: 293, endPoint x: 414, endPoint y: 364, distance: 76.6
click at [414, 364] on div "The temperature at which pressure above the liquid becomes equal to the vapour …" at bounding box center [546, 315] width 358 height 128
drag, startPoint x: 414, startPoint y: 364, endPoint x: 460, endPoint y: 387, distance: 51.4
click at [460, 397] on icon "button" at bounding box center [460, 399] width 7 height 4
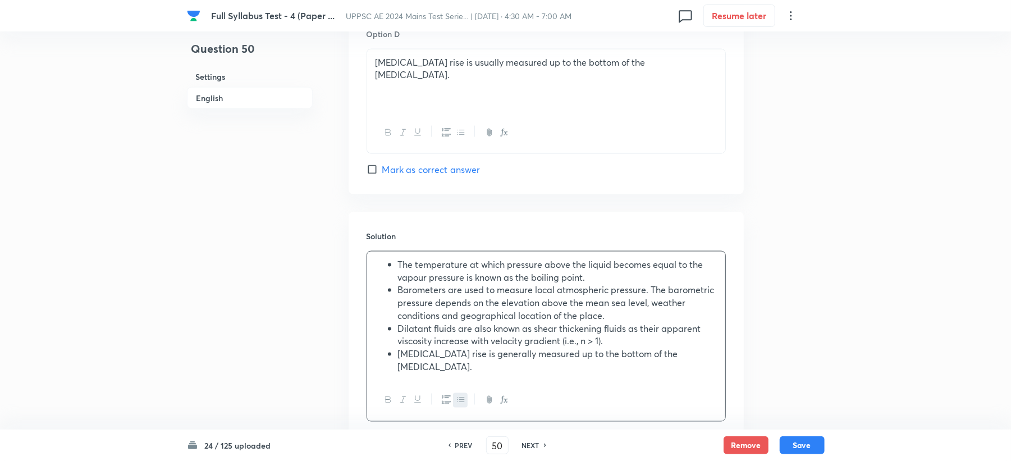
click at [450, 379] on div at bounding box center [546, 399] width 358 height 41
click at [802, 443] on button "Save" at bounding box center [801, 444] width 45 height 18
type input "51"
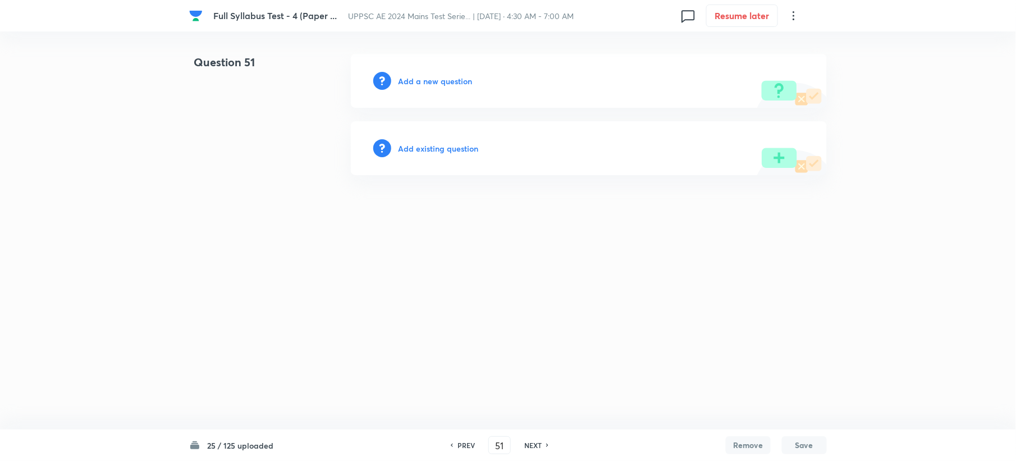
click at [411, 77] on h6 "Add a new question" at bounding box center [435, 81] width 74 height 12
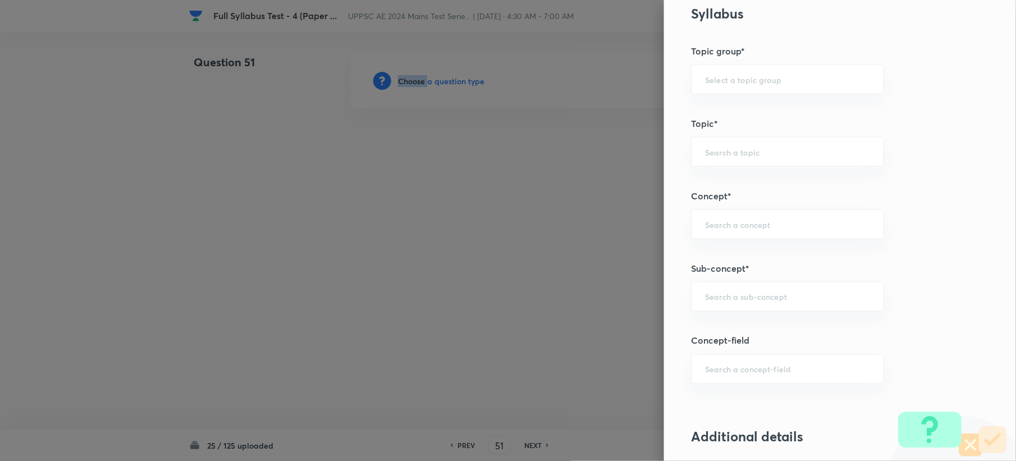
scroll to position [598, 0]
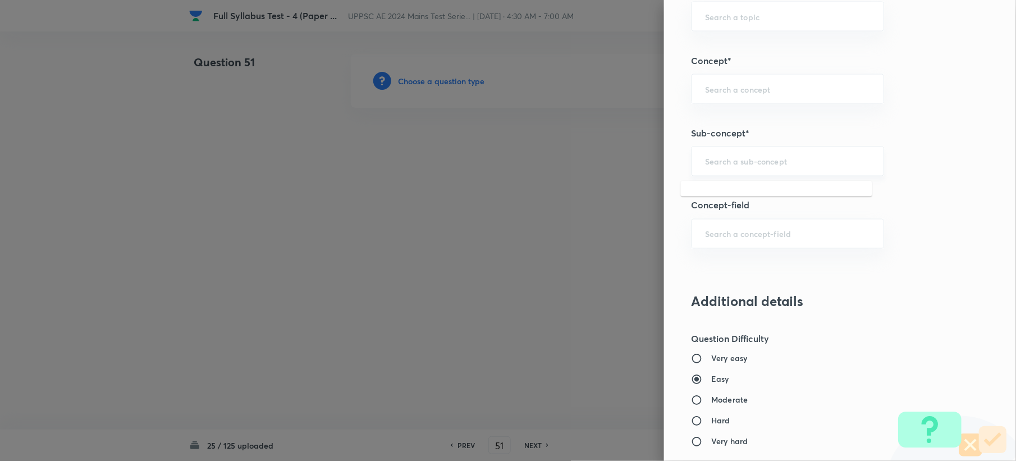
click at [725, 158] on input "text" at bounding box center [787, 161] width 165 height 11
paste input "Hydrostatic pressure on surfaces"
click at [697, 202] on li "Hydrostatic Pressure on Surfaces" at bounding box center [776, 195] width 191 height 20
type input "Hydrostatic Pressure on Surfaces"
type input "Civil Engineering"
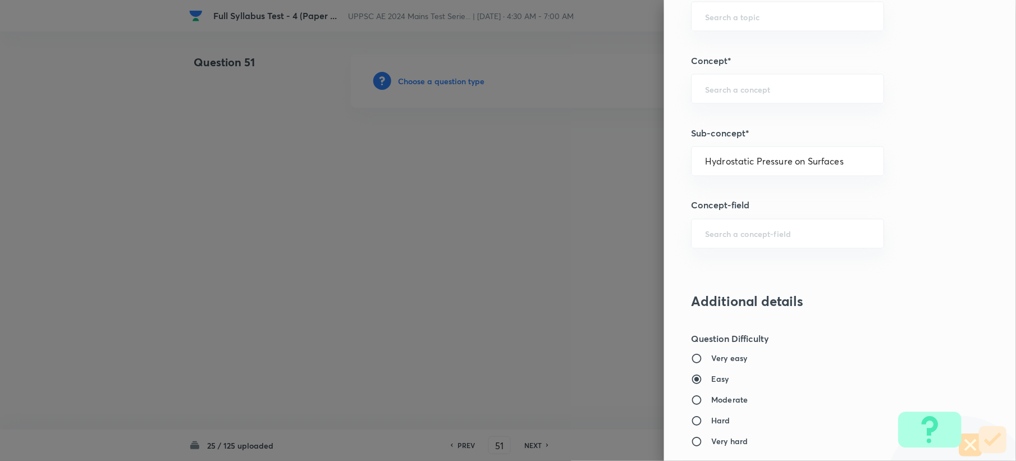
type input "Fluid Mechanics"
type input "Fluid Statics"
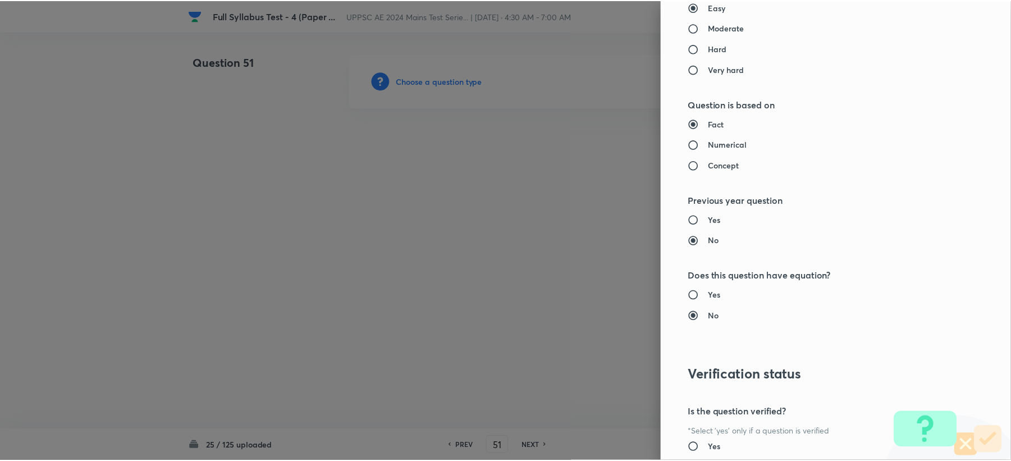
scroll to position [1071, 0]
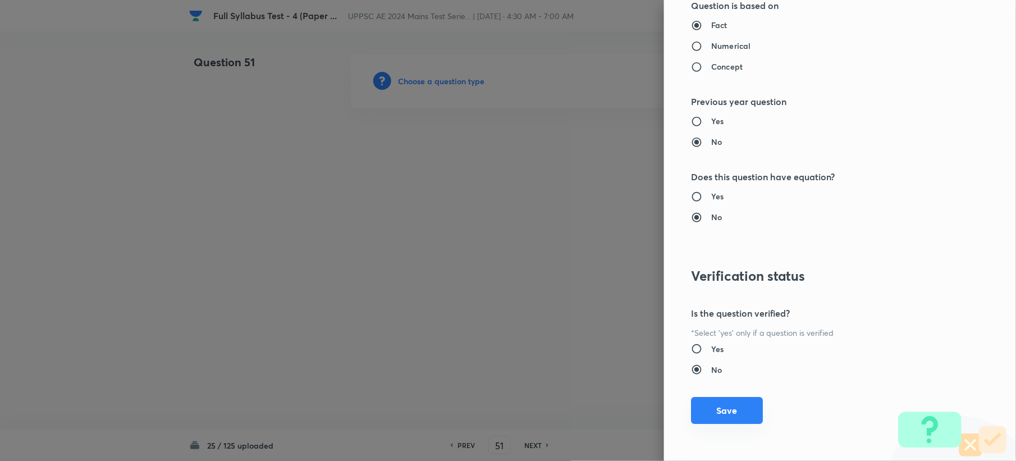
drag, startPoint x: 699, startPoint y: 427, endPoint x: 699, endPoint y: 406, distance: 20.8
click at [701, 425] on div "Question settings Question type* Single choice correct Number of options* 2 3 4…" at bounding box center [840, 230] width 352 height 461
click at [699, 406] on button "Save" at bounding box center [727, 410] width 72 height 27
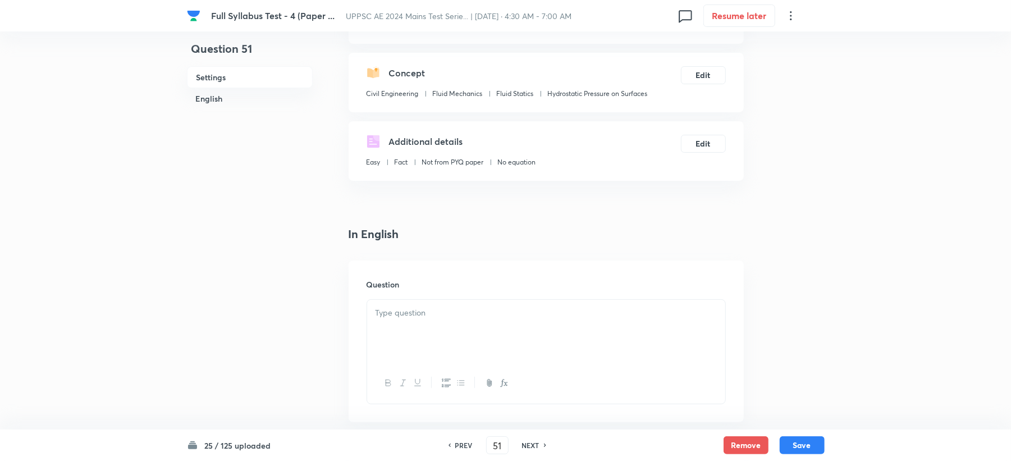
scroll to position [299, 0]
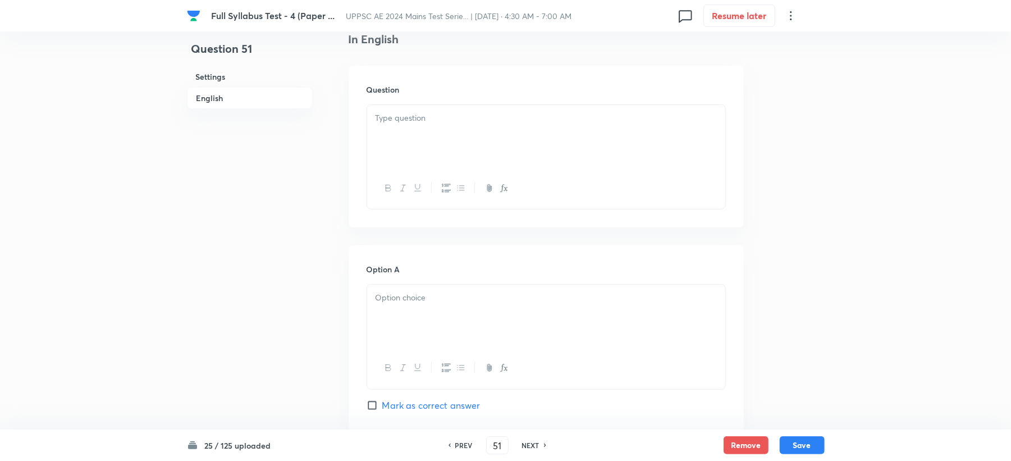
drag, startPoint x: 396, startPoint y: 146, endPoint x: 365, endPoint y: 174, distance: 41.7
click at [394, 145] on div at bounding box center [546, 136] width 358 height 63
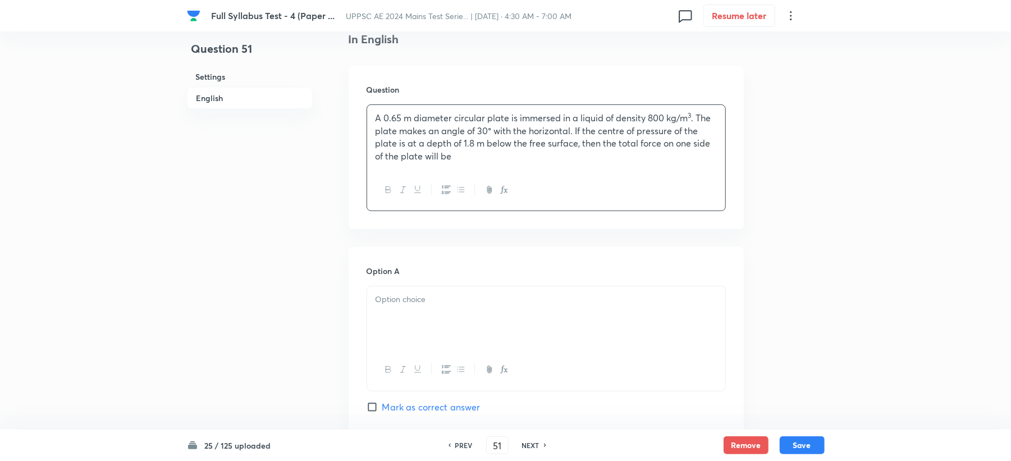
click at [388, 322] on div at bounding box center [546, 317] width 358 height 63
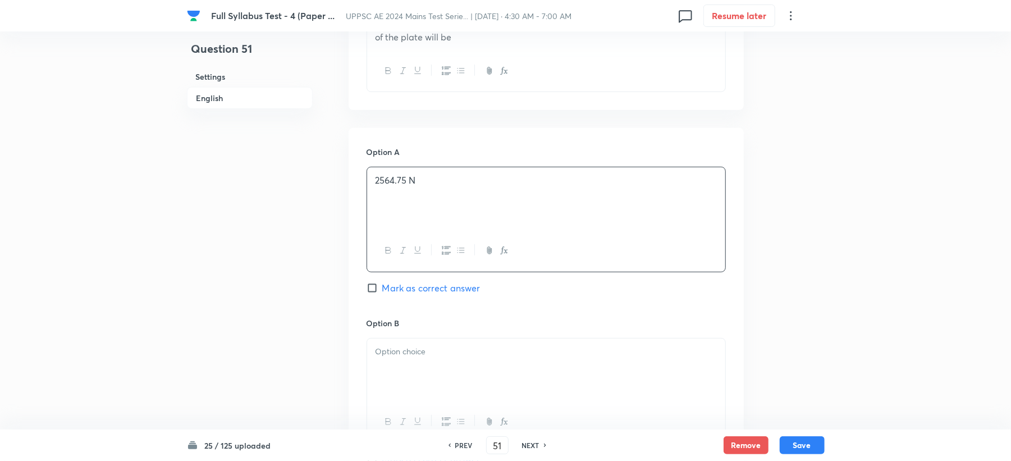
scroll to position [449, 0]
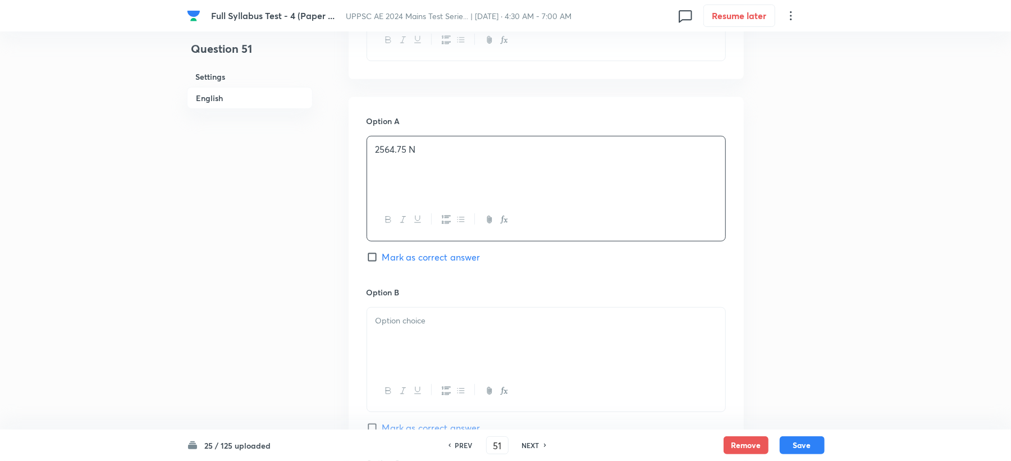
click at [400, 309] on div at bounding box center [546, 339] width 358 height 63
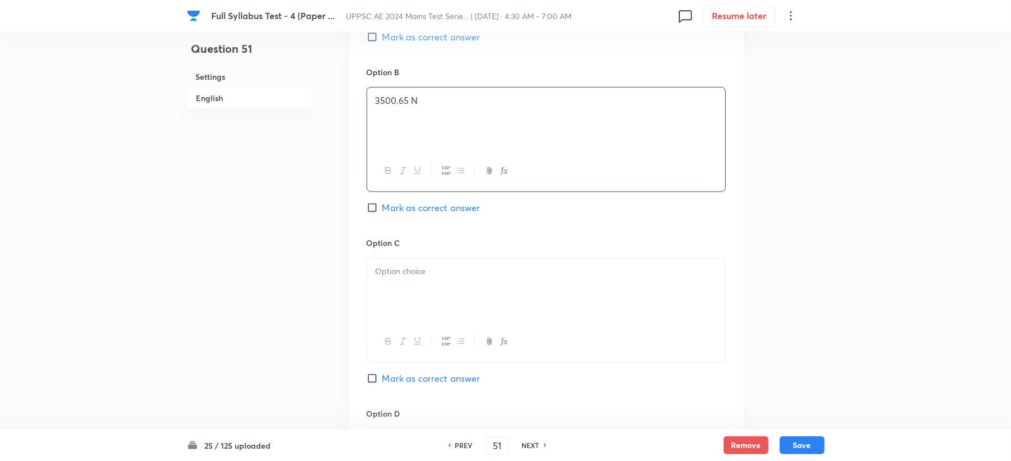
scroll to position [673, 0]
drag, startPoint x: 393, startPoint y: 292, endPoint x: 412, endPoint y: 286, distance: 19.5
click at [393, 292] on div at bounding box center [546, 285] width 358 height 63
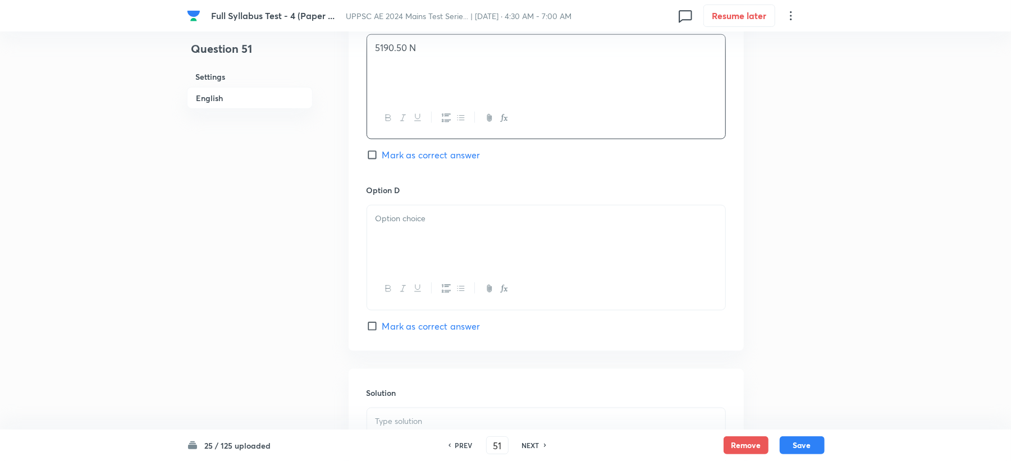
scroll to position [898, 0]
click at [415, 233] on div at bounding box center [546, 231] width 358 height 63
click at [396, 320] on span "Mark as correct answer" at bounding box center [431, 320] width 98 height 13
click at [382, 320] on input "Mark as correct answer" at bounding box center [374, 320] width 16 height 11
checkbox input "true"
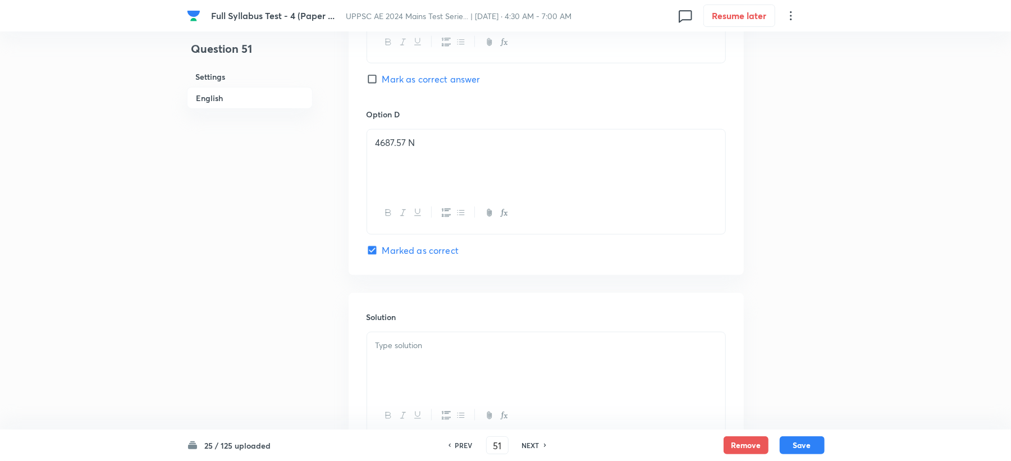
scroll to position [1064, 0]
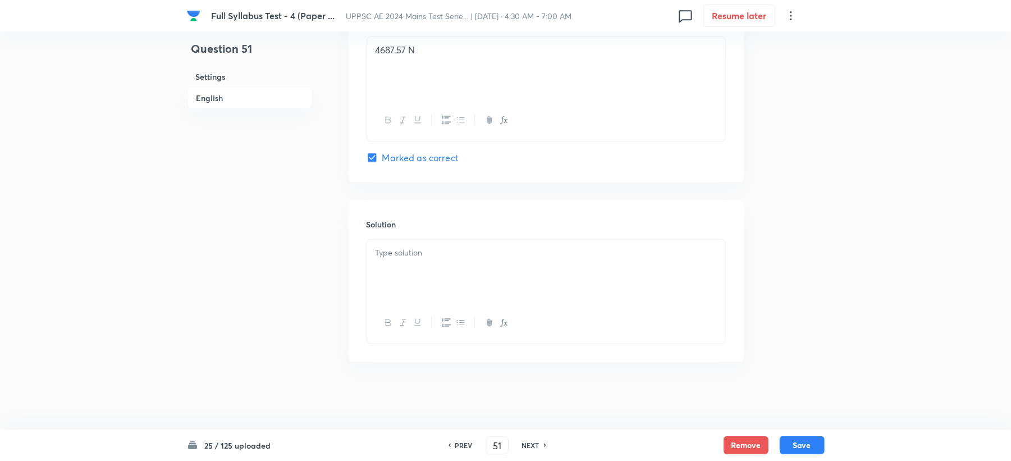
drag, startPoint x: 402, startPoint y: 233, endPoint x: 388, endPoint y: 257, distance: 27.1
click at [395, 244] on div "Solution" at bounding box center [546, 281] width 395 height 162
click at [394, 276] on div at bounding box center [546, 271] width 358 height 63
drag, startPoint x: 414, startPoint y: 267, endPoint x: 392, endPoint y: 269, distance: 22.0
click at [393, 269] on p "Density of the liquid, r = 800 kg/m 3" at bounding box center [545, 264] width 341 height 13
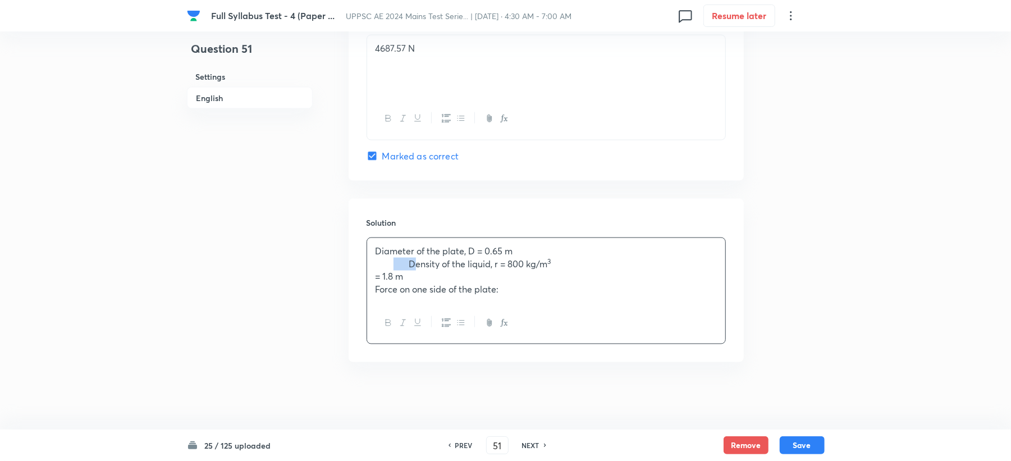
click at [410, 270] on p "Density of the liquid, r = 800 kg/m 3" at bounding box center [545, 264] width 341 height 13
drag, startPoint x: 410, startPoint y: 268, endPoint x: 357, endPoint y: 265, distance: 52.8
click at [357, 265] on div "Solution Diameter of the plate, D = 0.65 m Density of the liquid, r = 800 kg/m …" at bounding box center [546, 280] width 395 height 163
drag, startPoint x: 414, startPoint y: 276, endPoint x: 346, endPoint y: 276, distance: 67.9
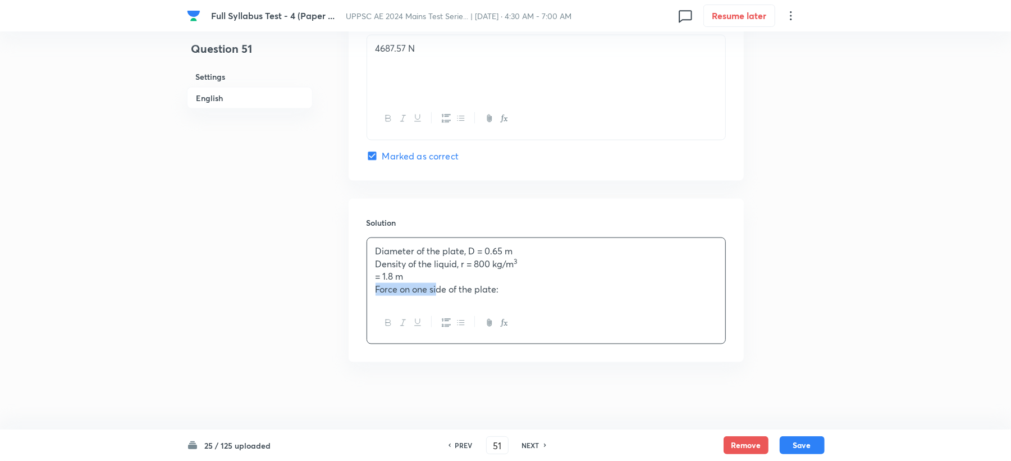
drag, startPoint x: 411, startPoint y: 292, endPoint x: 341, endPoint y: 295, distance: 70.2
click at [531, 292] on p "Force on one side of the plate:" at bounding box center [545, 289] width 341 height 13
click at [803, 446] on button "Save" at bounding box center [801, 444] width 45 height 18
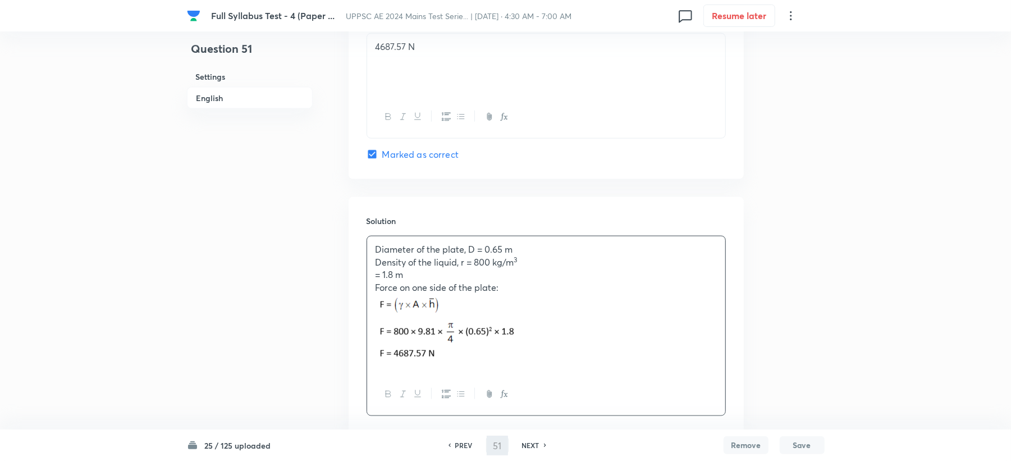
type input "52"
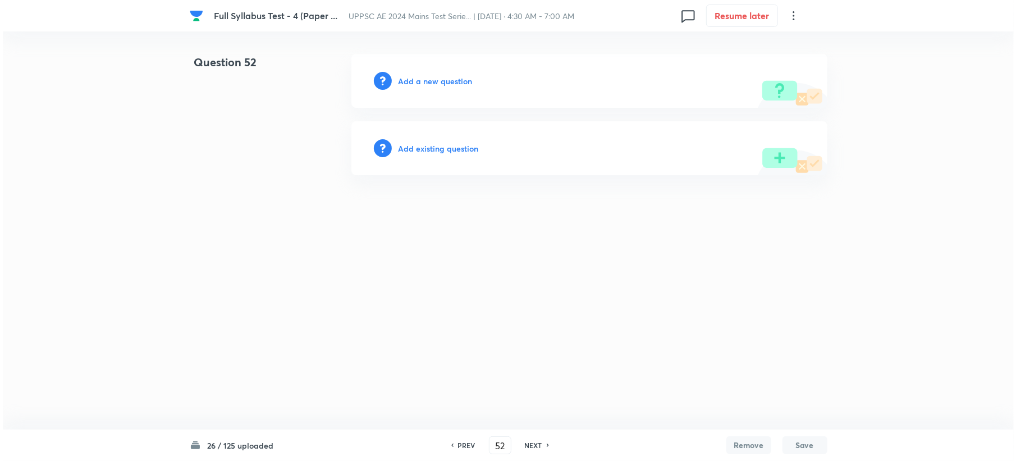
scroll to position [0, 0]
click at [432, 70] on div "Add a new question" at bounding box center [589, 81] width 476 height 54
click at [432, 72] on div "Add a new question" at bounding box center [589, 81] width 476 height 54
click at [433, 84] on h6 "Add a new question" at bounding box center [435, 81] width 74 height 12
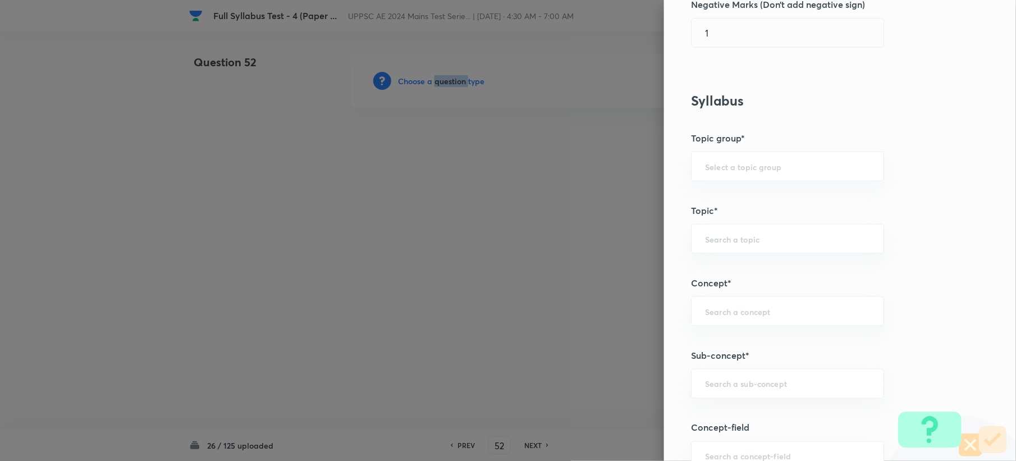
scroll to position [449, 0]
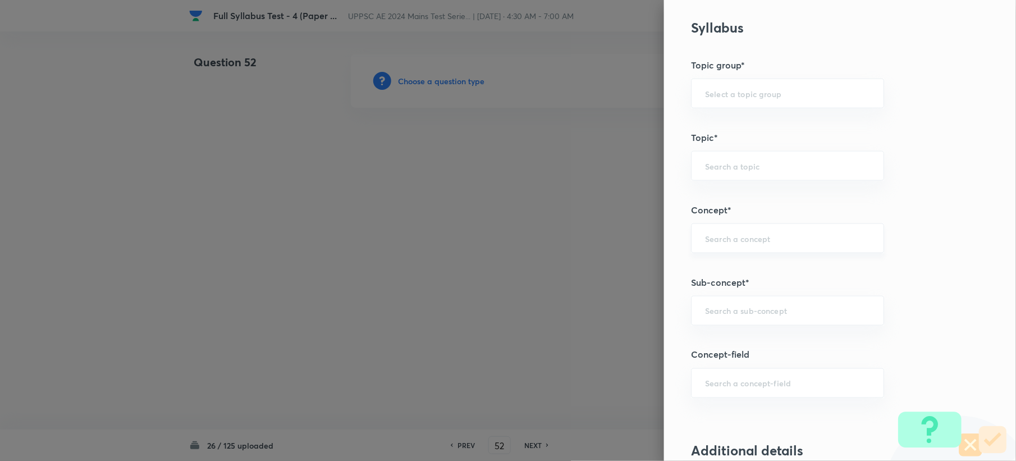
drag, startPoint x: 734, startPoint y: 243, endPoint x: 728, endPoint y: 249, distance: 8.7
click at [733, 243] on input "text" at bounding box center [787, 238] width 165 height 11
click at [730, 319] on div "​" at bounding box center [787, 311] width 193 height 30
paste input "Velocity potential function and stream function"
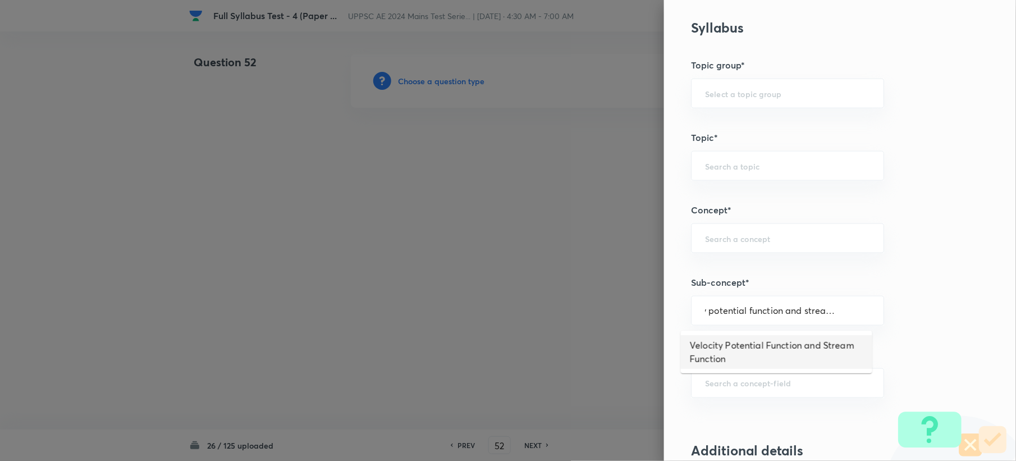
click at [716, 355] on li "Velocity Potential Function and Stream Function" at bounding box center [776, 352] width 191 height 34
type input "Velocity Potential Function and Stream Function"
type input "Civil Engineering"
type input "Fluid Mechanics"
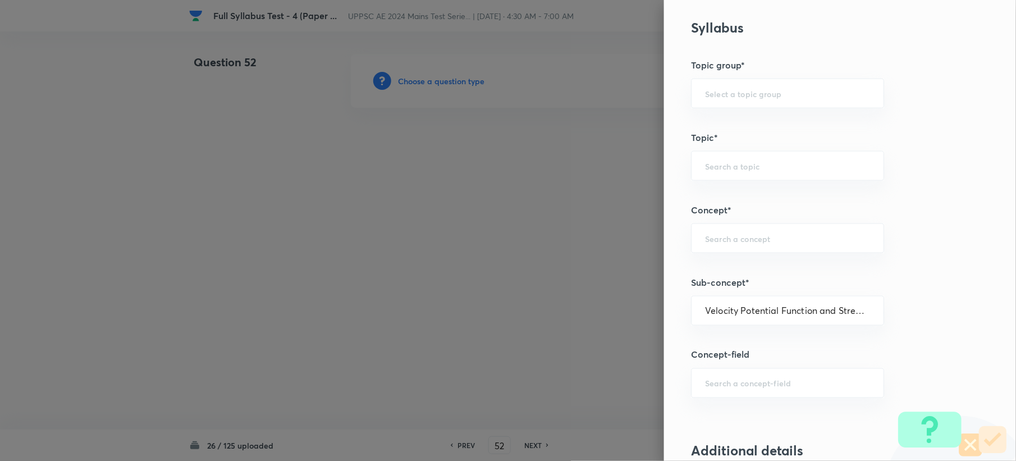
type input "Fluid Kinematics"
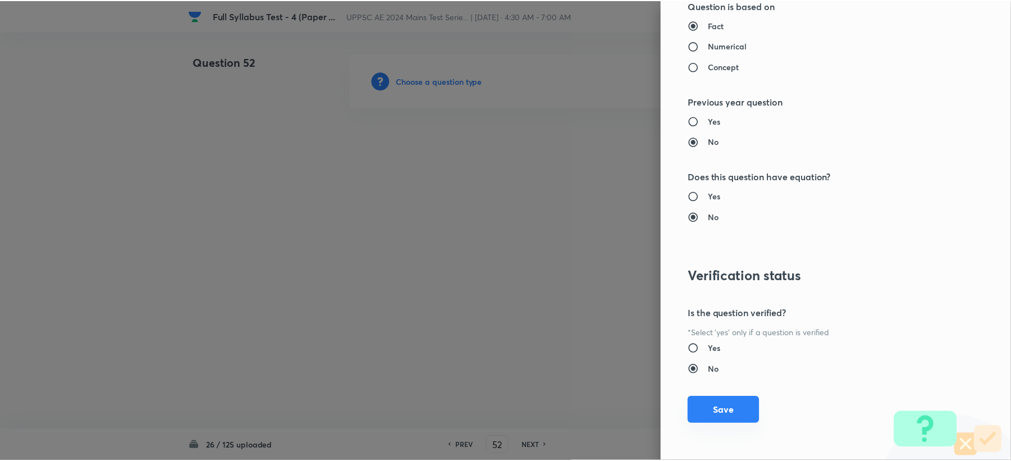
scroll to position [1071, 0]
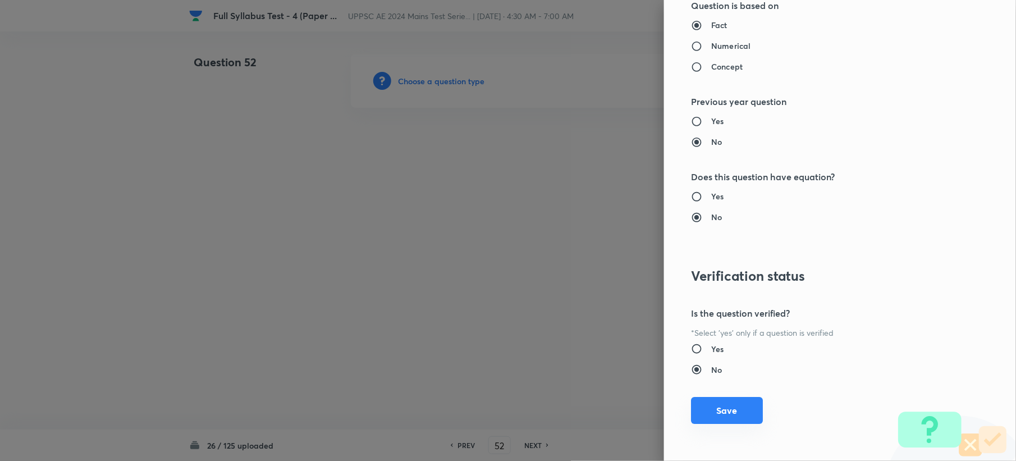
click at [701, 409] on button "Save" at bounding box center [727, 410] width 72 height 27
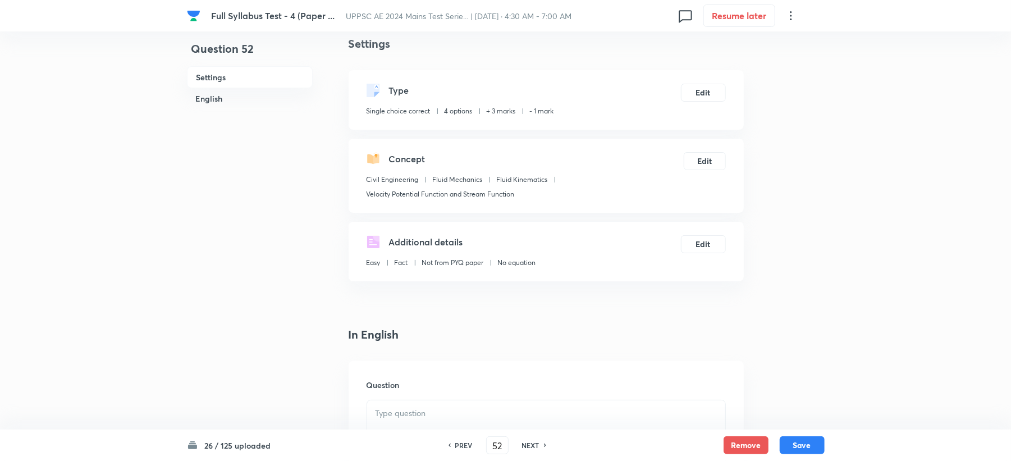
scroll to position [224, 0]
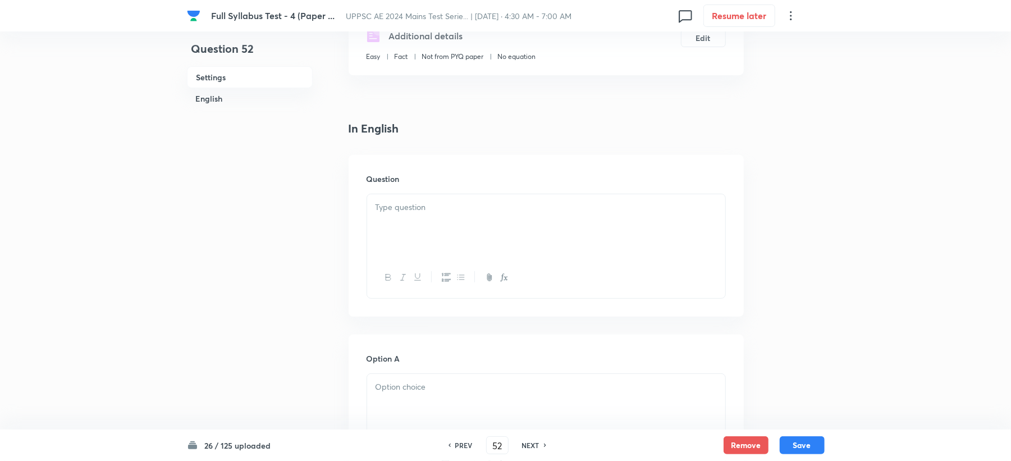
click at [397, 229] on div at bounding box center [546, 225] width 358 height 63
drag, startPoint x: 371, startPoint y: 209, endPoint x: 429, endPoint y: 203, distance: 58.6
click at [429, 203] on div at bounding box center [546, 225] width 358 height 63
click at [423, 207] on p at bounding box center [545, 207] width 341 height 13
click at [427, 209] on p at bounding box center [545, 207] width 341 height 13
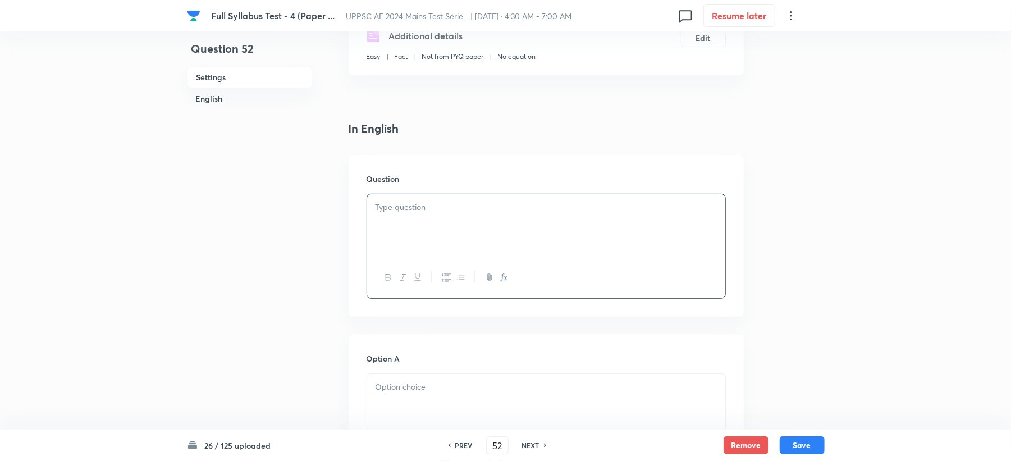
paste div
click at [487, 227] on p at bounding box center [545, 220] width 341 height 13
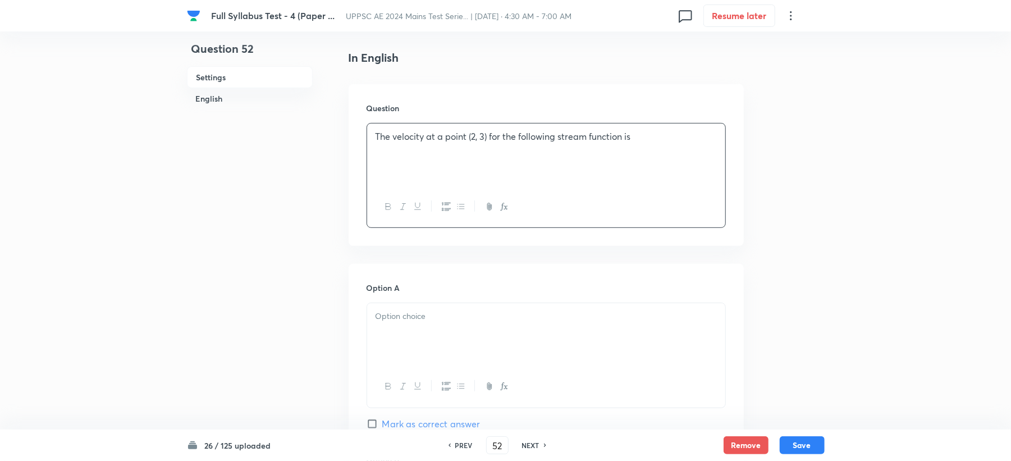
scroll to position [299, 0]
click at [412, 334] on div at bounding box center [546, 330] width 358 height 63
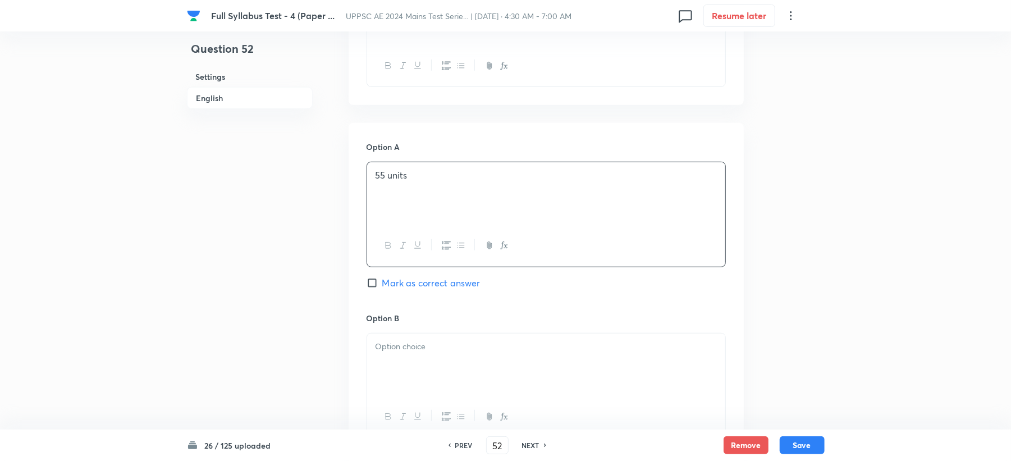
scroll to position [449, 0]
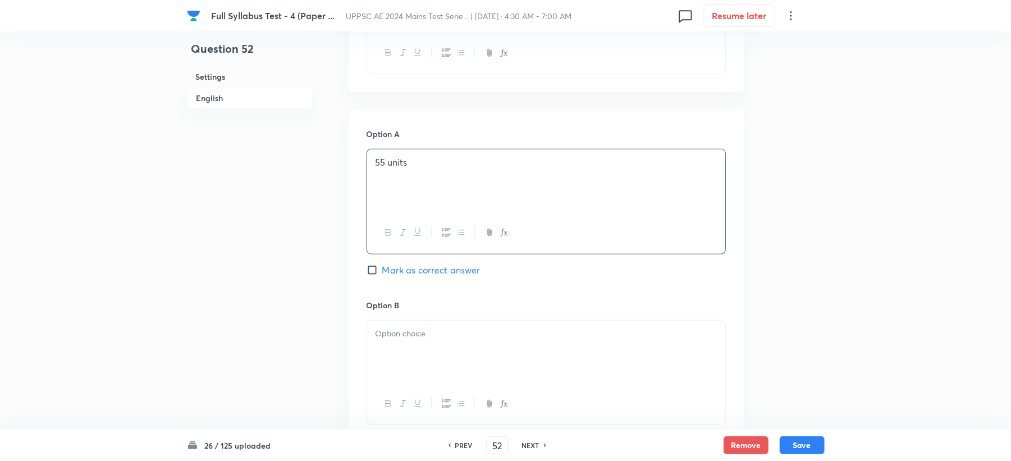
click at [420, 321] on div "Option B [PERSON_NAME] as correct answer" at bounding box center [545, 384] width 359 height 171
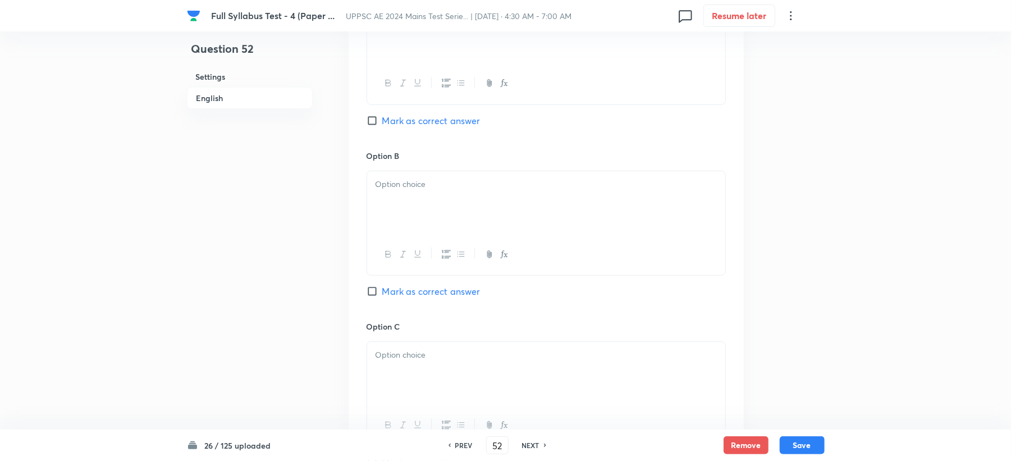
click at [434, 209] on div at bounding box center [546, 202] width 358 height 63
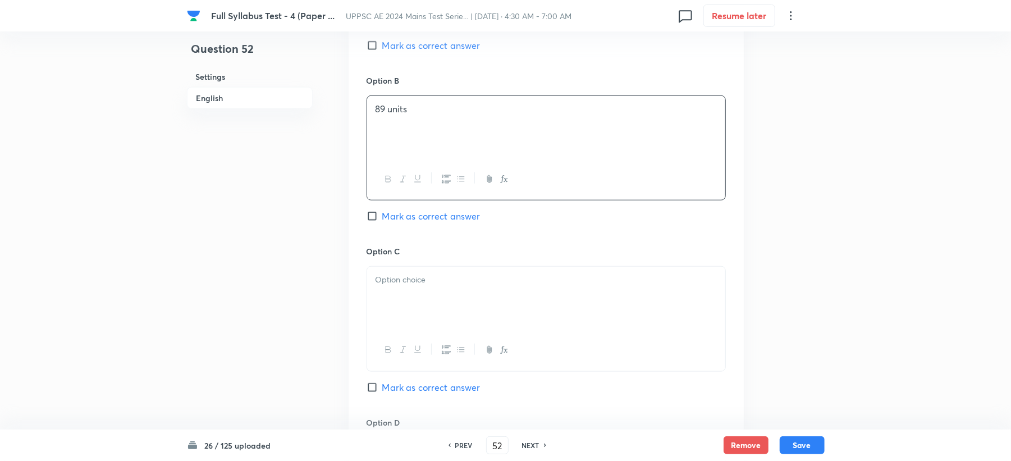
scroll to position [823, 0]
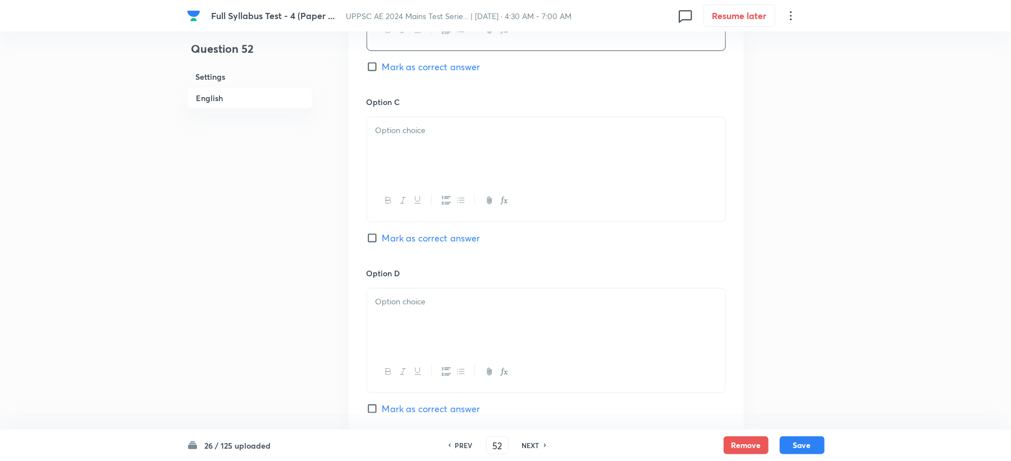
click at [432, 207] on div at bounding box center [546, 200] width 358 height 41
click at [398, 155] on div at bounding box center [546, 148] width 358 height 63
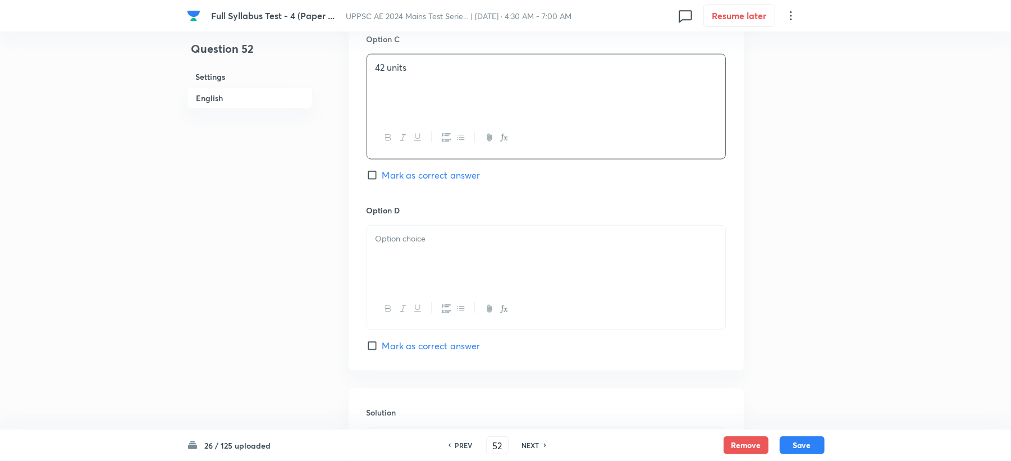
scroll to position [973, 0]
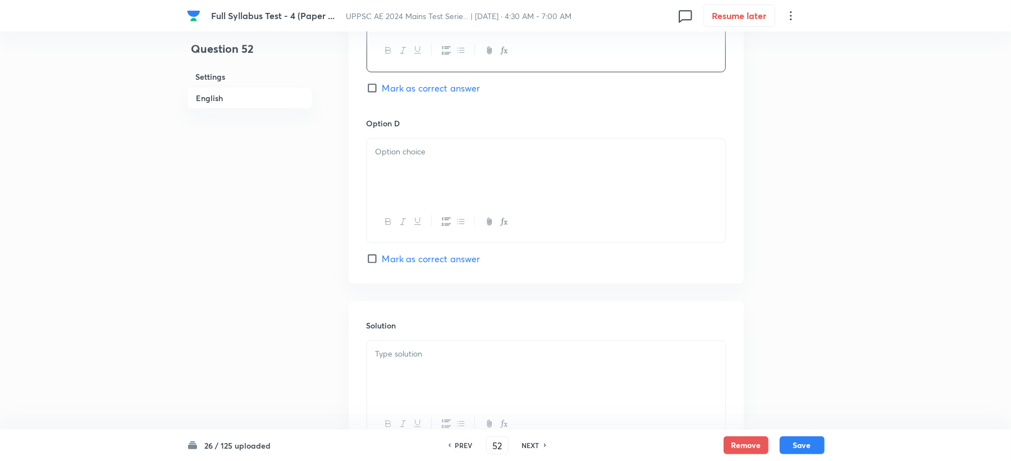
click at [396, 162] on div at bounding box center [546, 170] width 358 height 63
click at [382, 153] on p "42 units" at bounding box center [545, 151] width 341 height 13
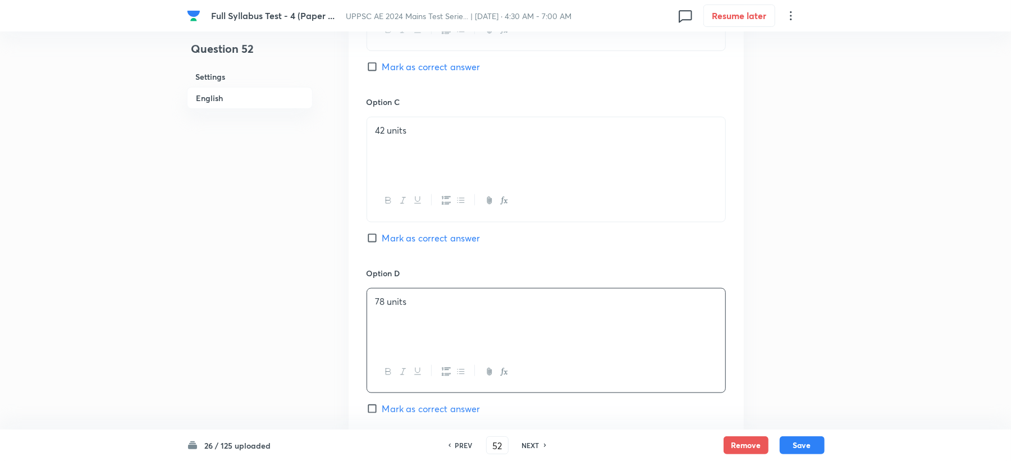
scroll to position [1047, 0]
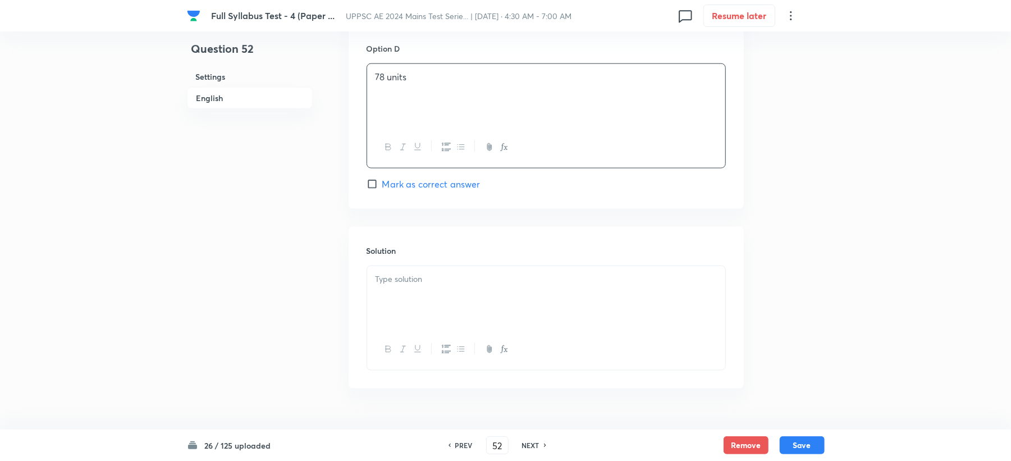
click at [397, 310] on div at bounding box center [546, 297] width 358 height 63
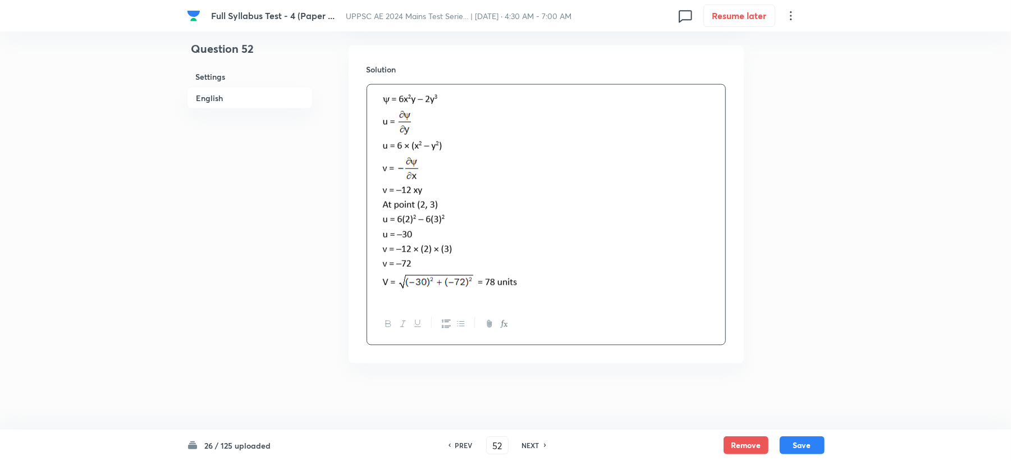
scroll to position [1232, 0]
click at [804, 448] on button "Save" at bounding box center [801, 444] width 45 height 18
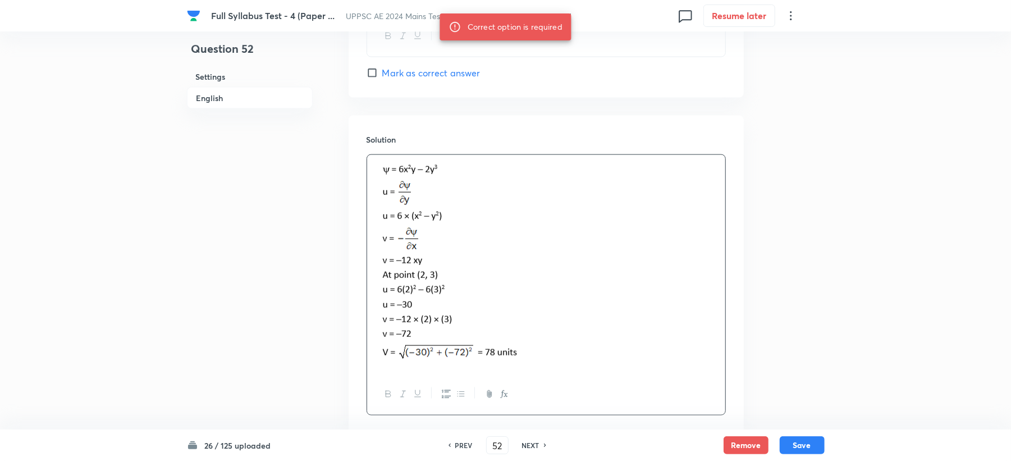
scroll to position [1157, 0]
click at [423, 75] on span "Mark as correct answer" at bounding box center [431, 73] width 98 height 13
click at [382, 75] on input "Mark as correct answer" at bounding box center [374, 73] width 16 height 11
checkbox input "true"
click at [810, 447] on button "Save" at bounding box center [801, 444] width 45 height 18
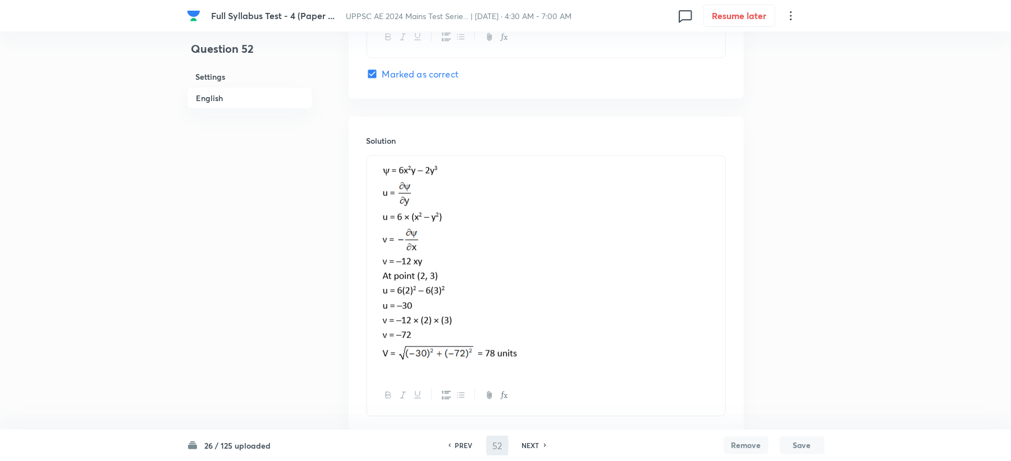
type input "53"
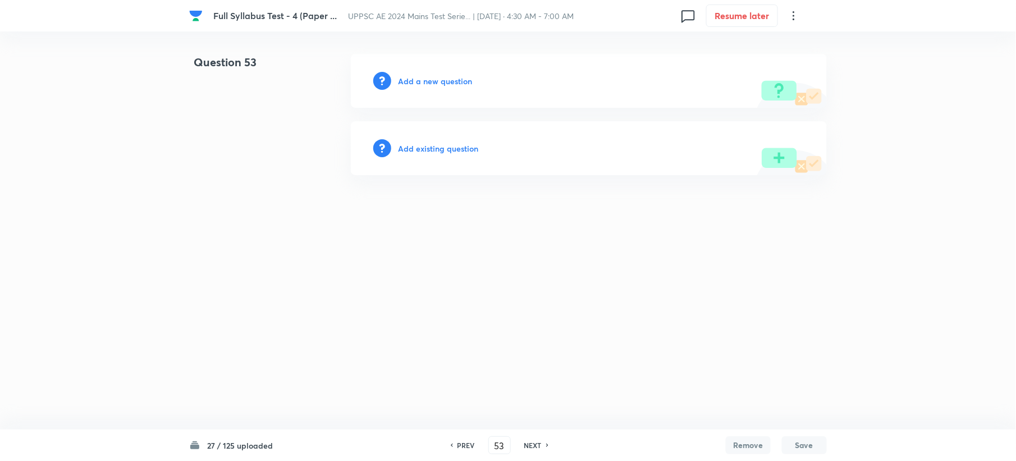
click at [425, 70] on div "Add a new question" at bounding box center [589, 81] width 476 height 54
click at [415, 79] on h6 "Add a new question" at bounding box center [435, 81] width 74 height 12
click at [415, 79] on h6 "Choose a question type" at bounding box center [441, 81] width 86 height 12
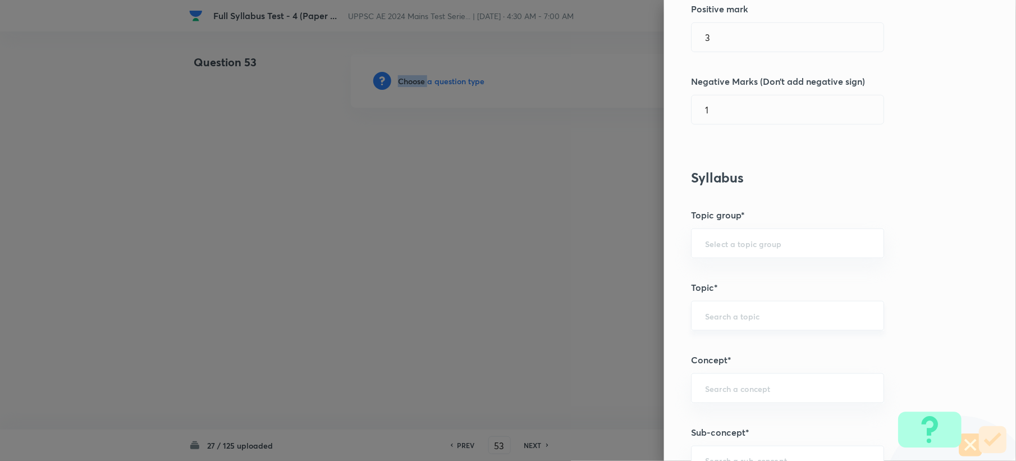
scroll to position [598, 0]
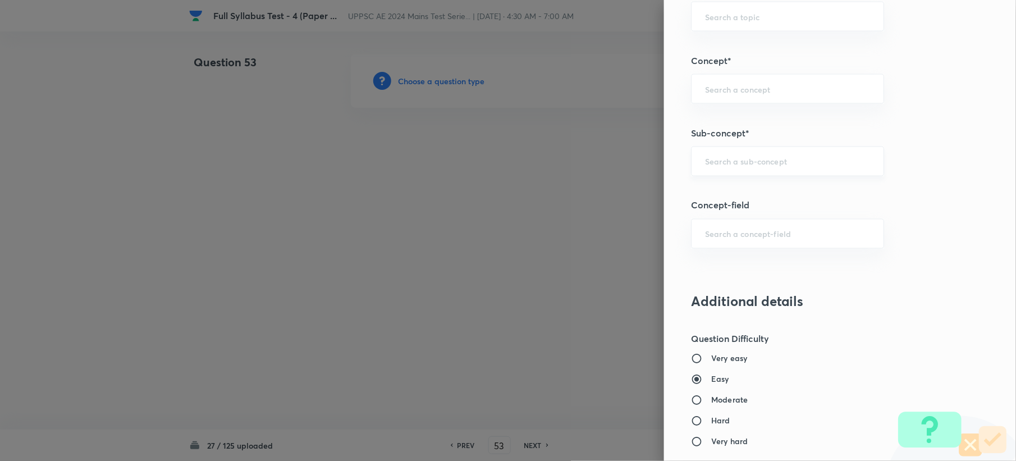
click at [732, 166] on input "text" at bounding box center [787, 161] width 165 height 11
paste input "Types of Fluid Flow"
click at [721, 198] on li "Types of Fluid Flow" at bounding box center [776, 195] width 191 height 20
type input "Types of Fluid Flow"
type input "Civil Engineering"
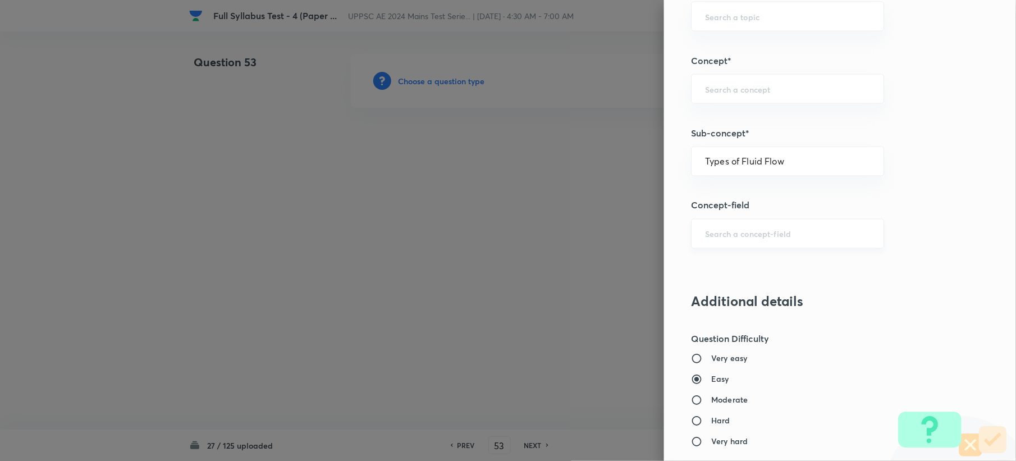
type input "Fluid Mechanics"
type input "Fluid Kinematics"
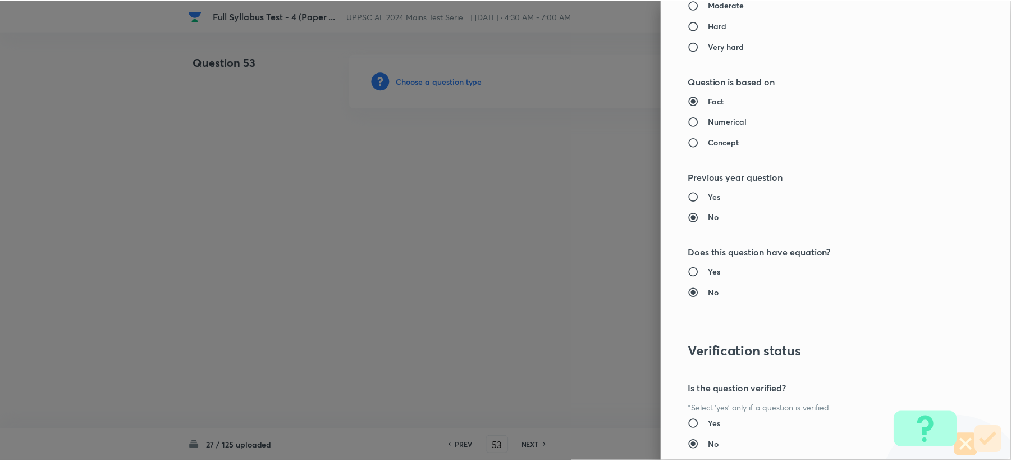
scroll to position [1071, 0]
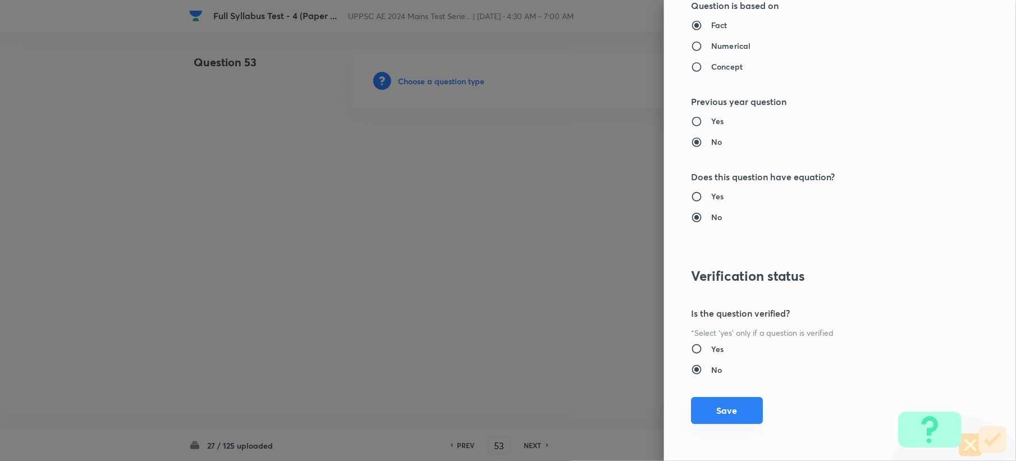
drag, startPoint x: 708, startPoint y: 425, endPoint x: 713, endPoint y: 419, distance: 7.6
click at [713, 419] on button "Save" at bounding box center [727, 410] width 72 height 27
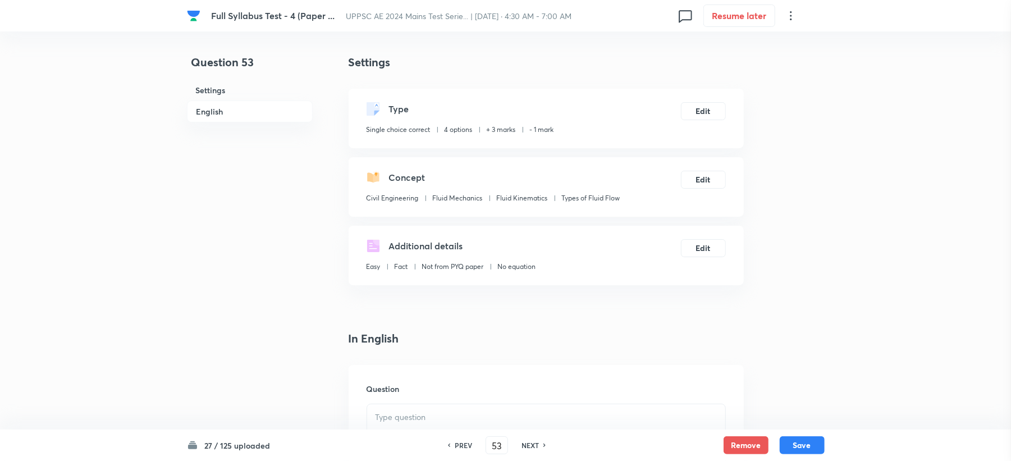
click at [713, 419] on div "Question settings Question type* Single choice correct Number of options* 2 3 4…" at bounding box center [505, 230] width 1011 height 461
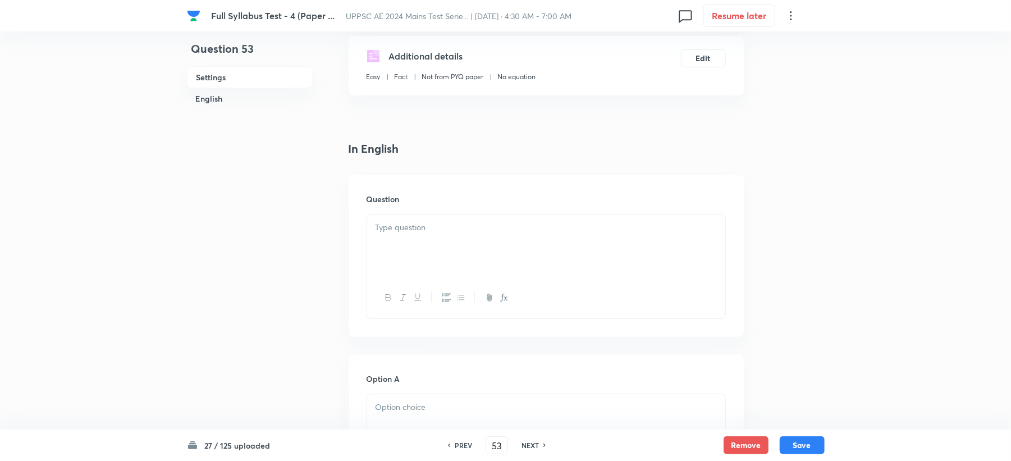
scroll to position [224, 0]
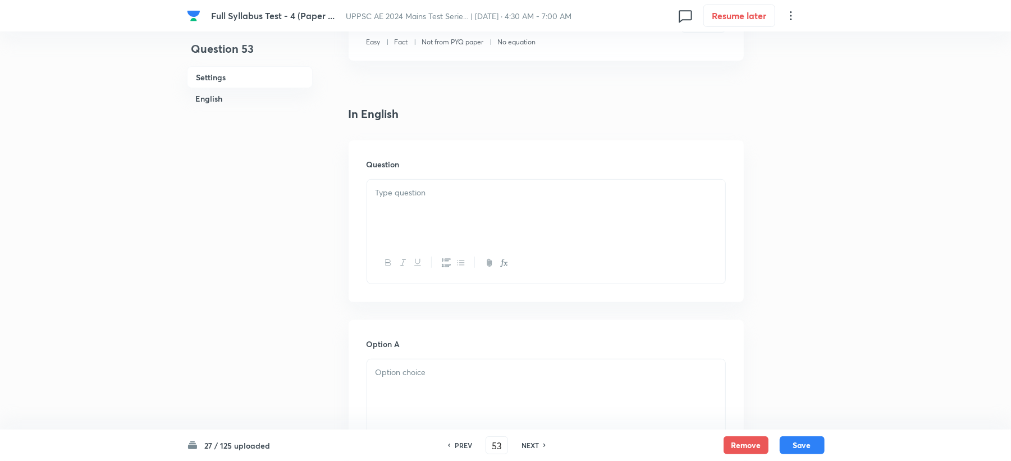
click at [407, 209] on div at bounding box center [546, 211] width 358 height 63
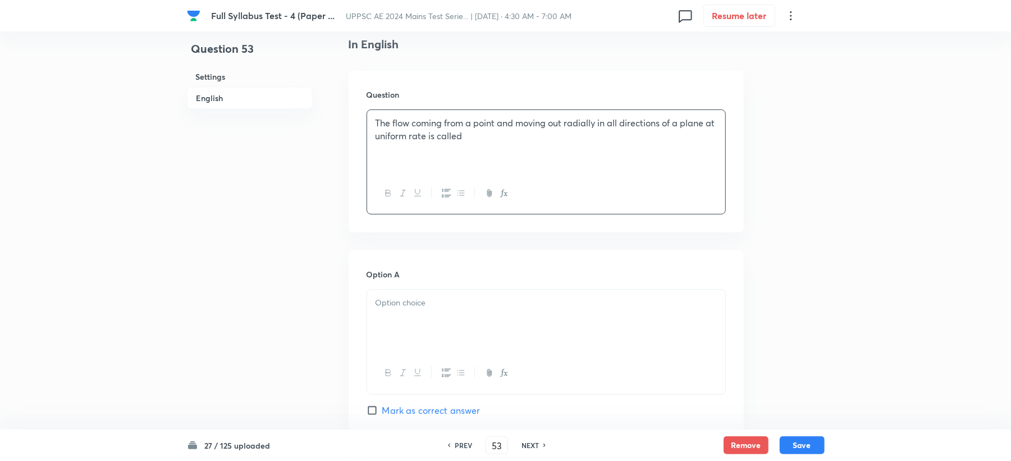
scroll to position [524, 0]
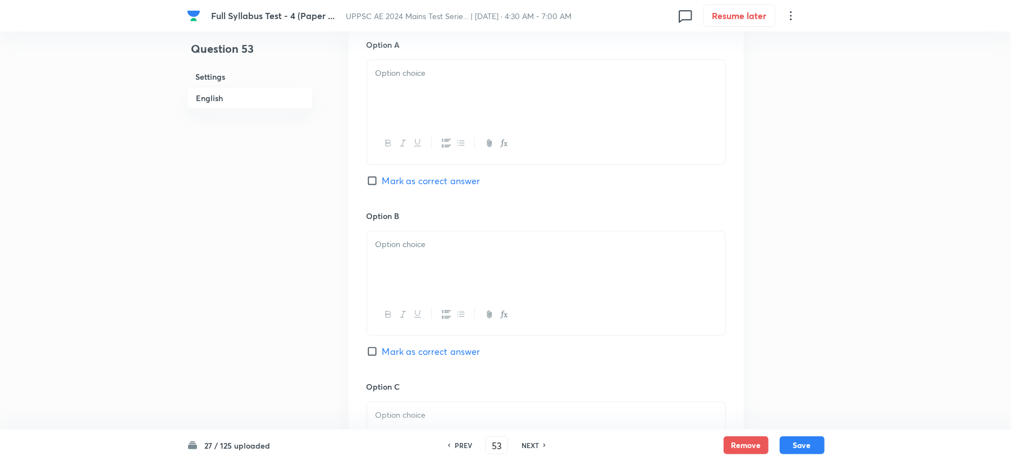
click at [392, 114] on div at bounding box center [546, 91] width 358 height 63
click at [430, 283] on div at bounding box center [546, 262] width 358 height 63
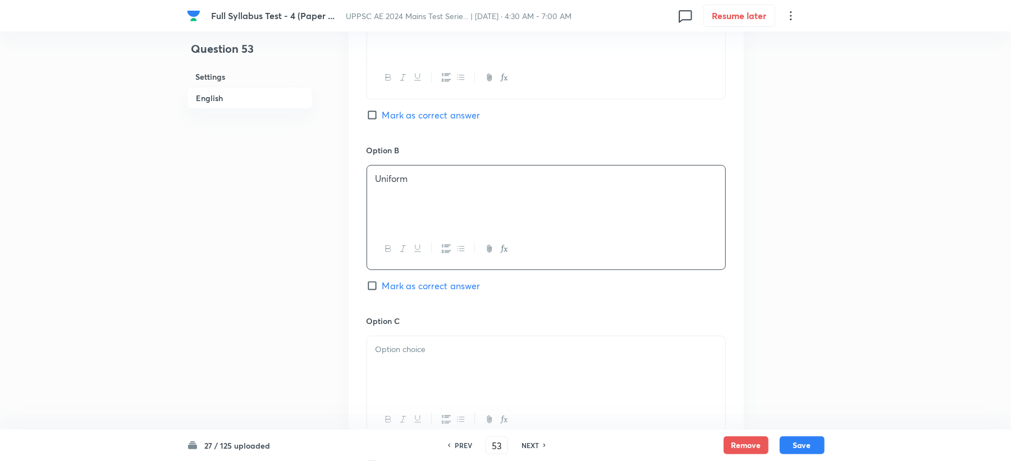
scroll to position [673, 0]
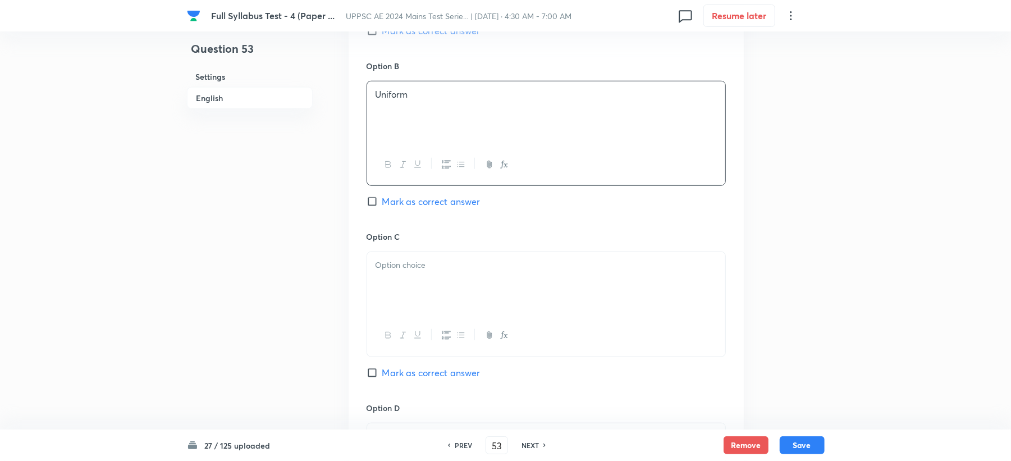
drag, startPoint x: 427, startPoint y: 236, endPoint x: 416, endPoint y: 241, distance: 11.6
click at [425, 236] on h6 "Option C" at bounding box center [545, 237] width 359 height 12
drag, startPoint x: 373, startPoint y: 260, endPoint x: 387, endPoint y: 282, distance: 25.5
click at [375, 279] on div at bounding box center [546, 283] width 358 height 63
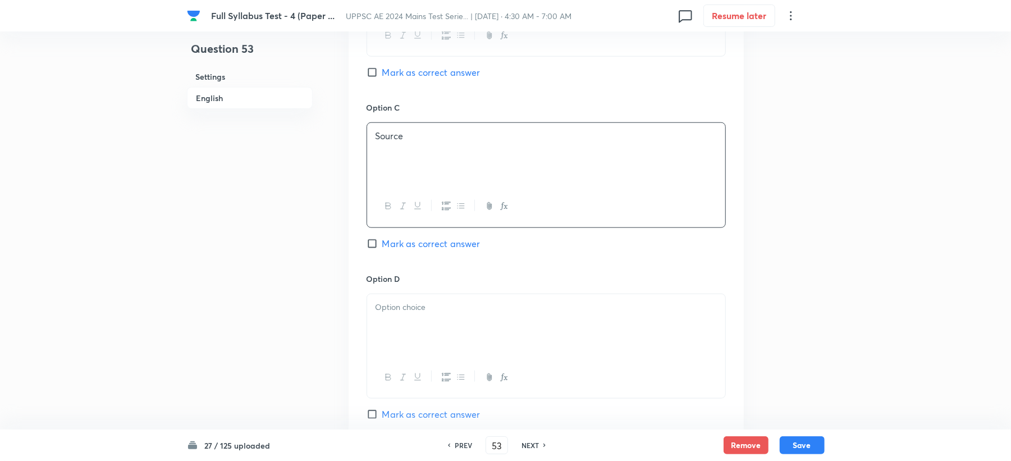
scroll to position [823, 0]
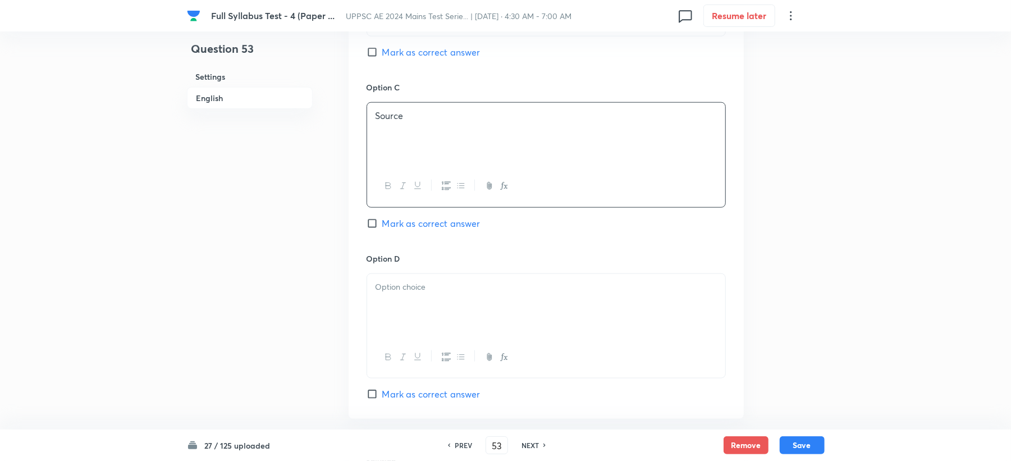
drag, startPoint x: 405, startPoint y: 267, endPoint x: 402, endPoint y: 277, distance: 10.3
click at [405, 273] on div "Option D [PERSON_NAME] as correct answer" at bounding box center [545, 327] width 359 height 148
click at [427, 292] on p at bounding box center [545, 287] width 341 height 13
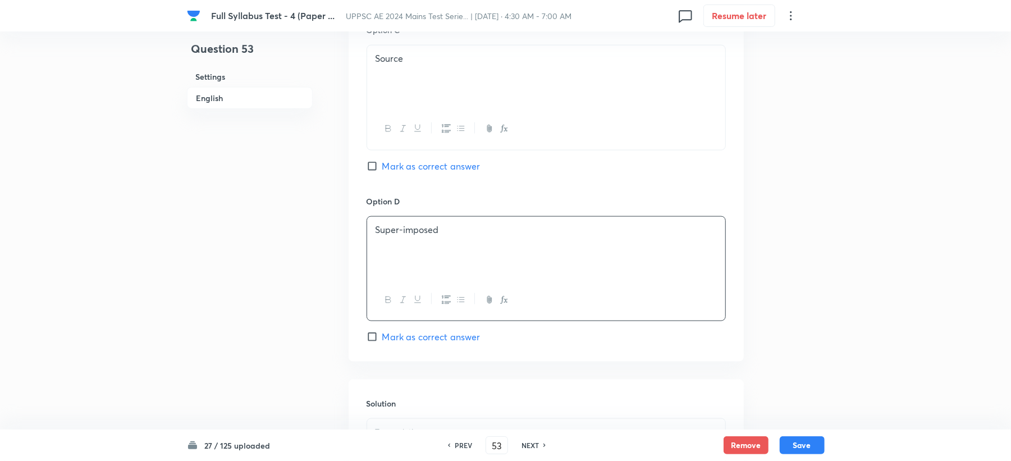
scroll to position [973, 0]
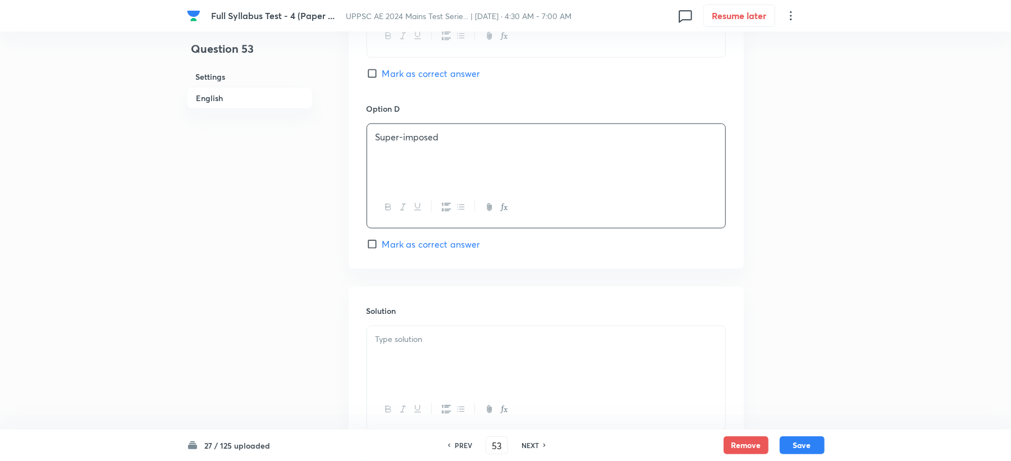
drag, startPoint x: 424, startPoint y: 292, endPoint x: 409, endPoint y: 310, distance: 23.5
click at [414, 310] on div "Solution" at bounding box center [546, 368] width 395 height 162
click at [412, 373] on div at bounding box center [546, 357] width 358 height 63
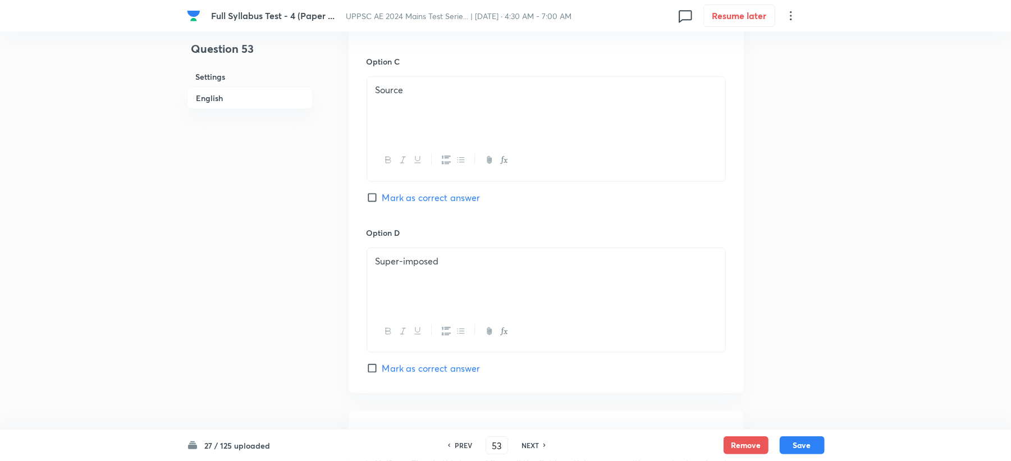
scroll to position [834, 0]
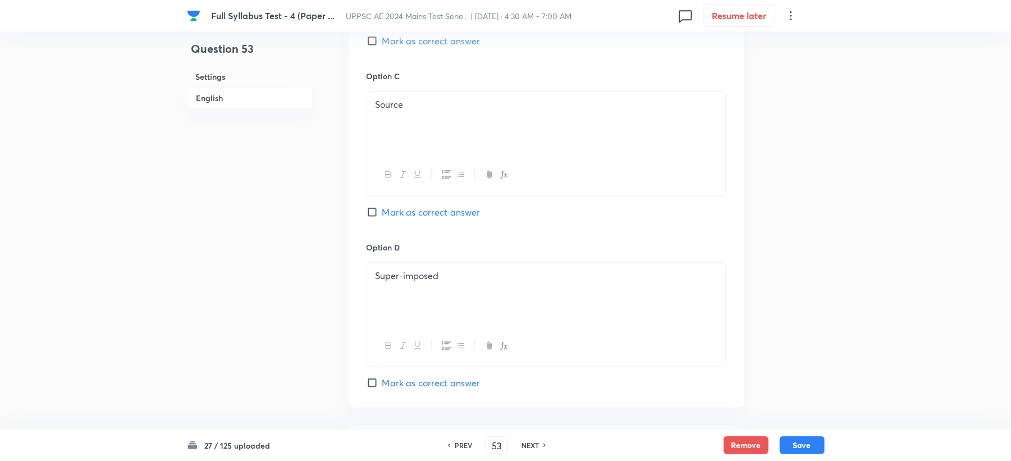
click at [411, 212] on span "Mark as correct answer" at bounding box center [431, 211] width 98 height 13
click at [382, 212] on input "Mark as correct answer" at bounding box center [374, 212] width 16 height 11
checkbox input "true"
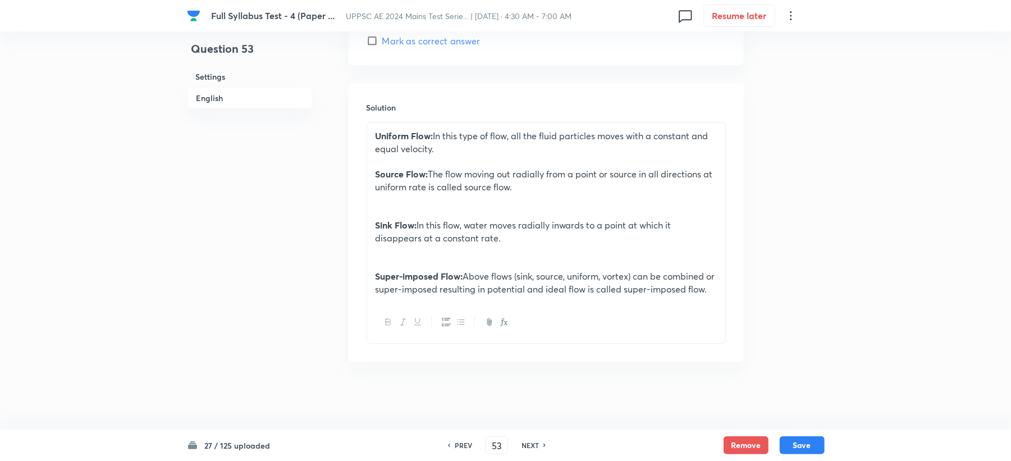
scroll to position [1507, 0]
click at [790, 440] on button "Save" at bounding box center [801, 444] width 45 height 18
type input "54"
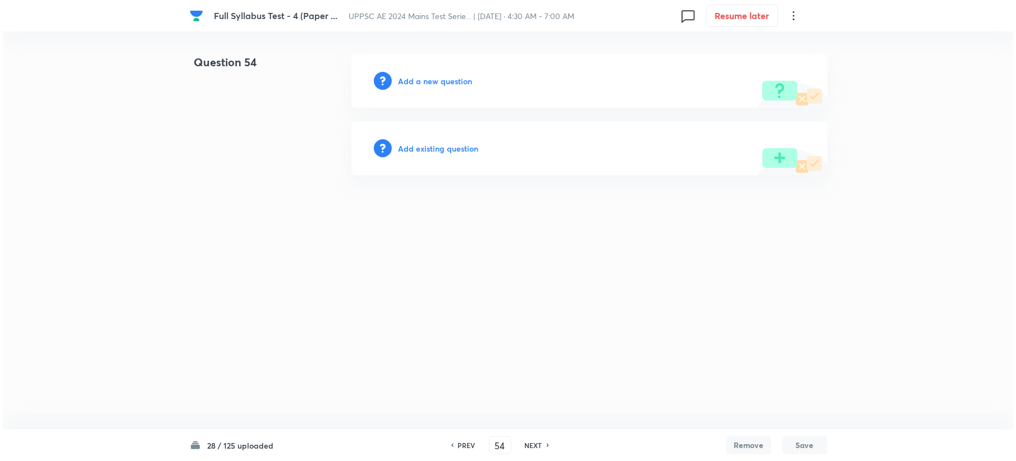
scroll to position [0, 0]
click at [397, 83] on div "Add a new question" at bounding box center [589, 81] width 476 height 54
click at [398, 82] on h6 "Add a new question" at bounding box center [435, 81] width 74 height 12
click at [419, 82] on h6 "Choose a question type" at bounding box center [441, 81] width 86 height 12
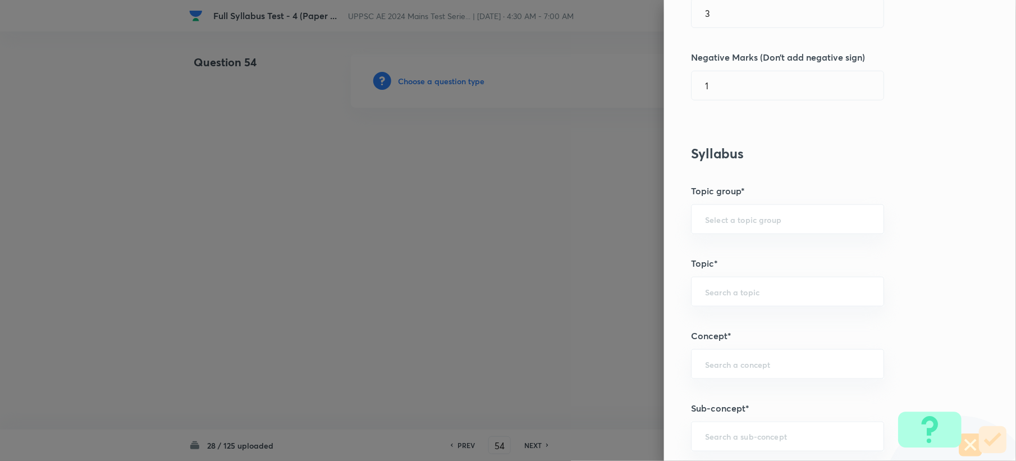
scroll to position [449, 0]
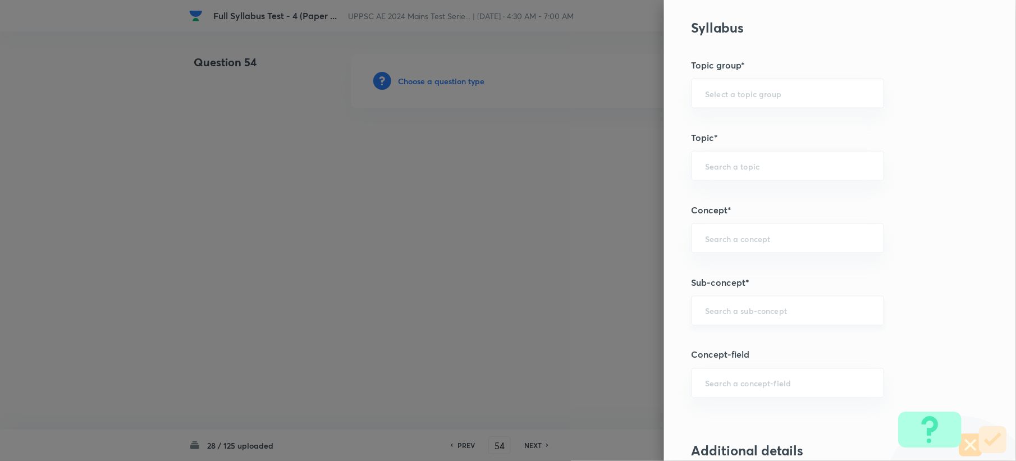
click at [723, 319] on div "​" at bounding box center [787, 311] width 193 height 30
paste input "Development of Flow - Boundary Layer Thickness"
click at [743, 314] on input "Development of Flow - Boundary Layer Thickness" at bounding box center [787, 310] width 165 height 11
click at [746, 315] on input "Development of Flow - Boundary Layer Thickness" at bounding box center [787, 310] width 165 height 11
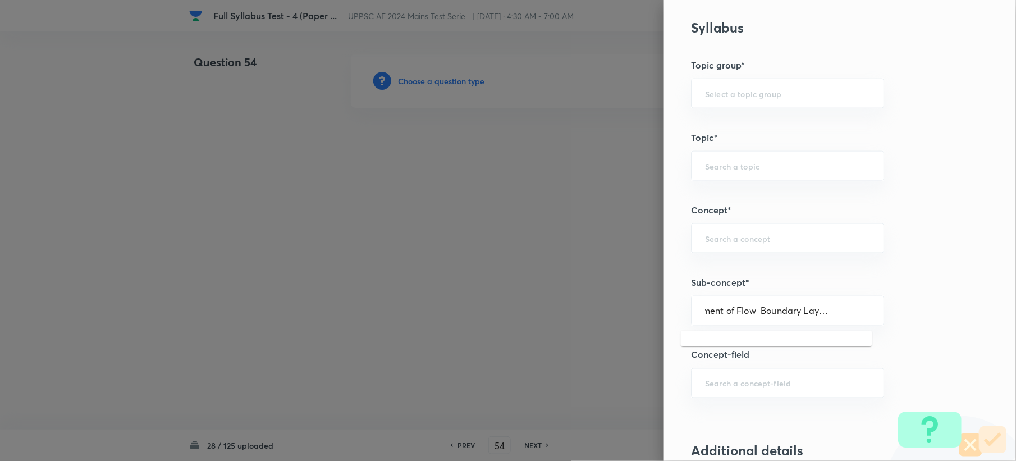
scroll to position [0, 39]
click at [746, 314] on input "Development of Flow Boundary Layer Thickness" at bounding box center [787, 310] width 165 height 11
type input "Development of Flow Boundary Layer Thickness"
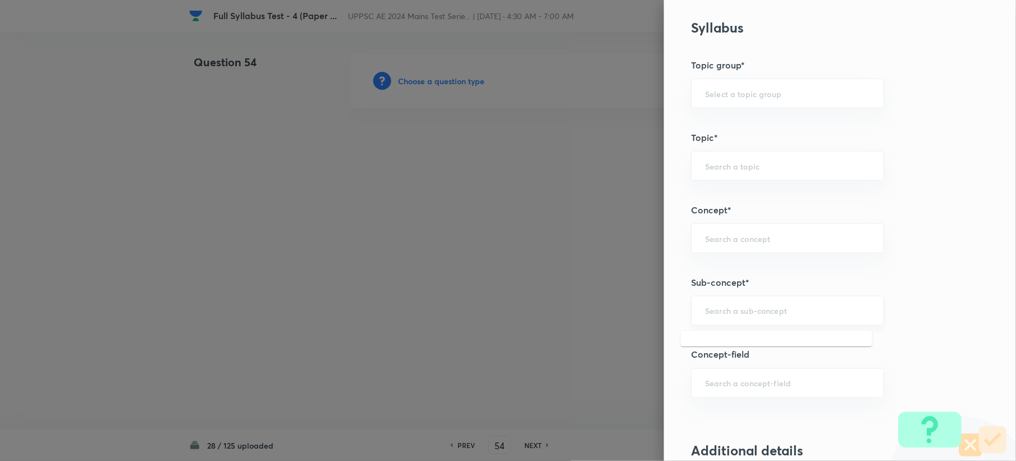
click at [716, 311] on input "text" at bounding box center [787, 310] width 165 height 11
paste input "Development of Flow - Boundary Layer Thickness"
click at [748, 314] on input "Development of Flow - Boundary Layer Thickness" at bounding box center [787, 310] width 165 height 11
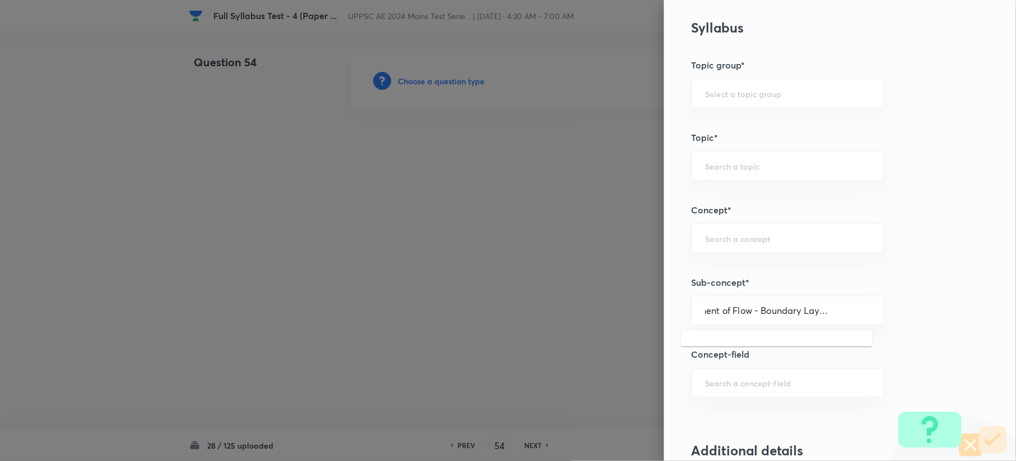
drag, startPoint x: 741, startPoint y: 313, endPoint x: 877, endPoint y: 319, distance: 135.4
click at [877, 319] on div "Question settings Question type* Single choice correct Number of options* 2 3 4…" at bounding box center [840, 230] width 352 height 461
click at [776, 344] on li "Development of Flow" at bounding box center [776, 345] width 191 height 20
type input "Development of Flow"
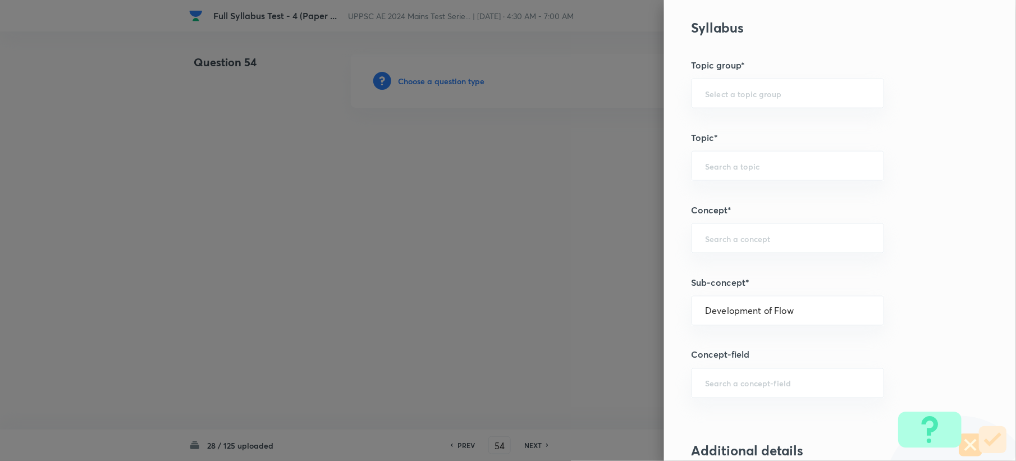
type input "Civil Engineering"
type input "Fluid Mechanics"
type input "Boundary Layer Theory"
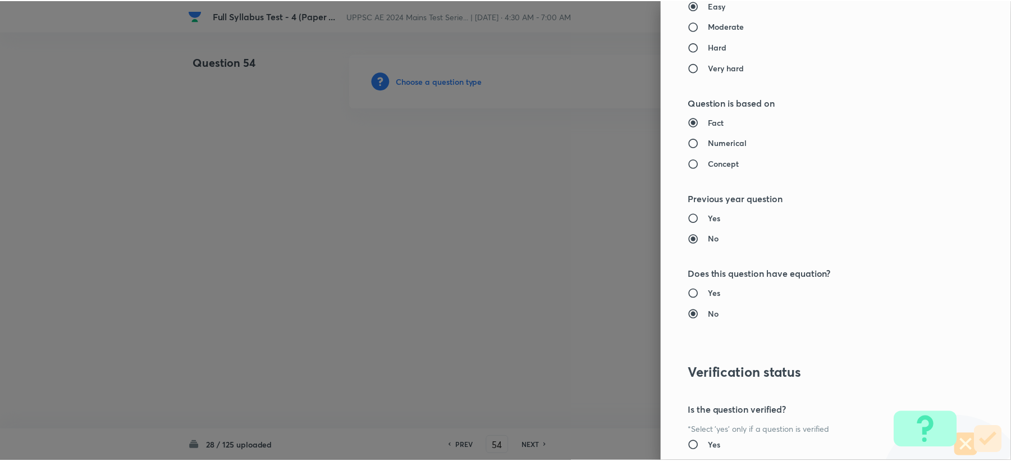
scroll to position [1071, 0]
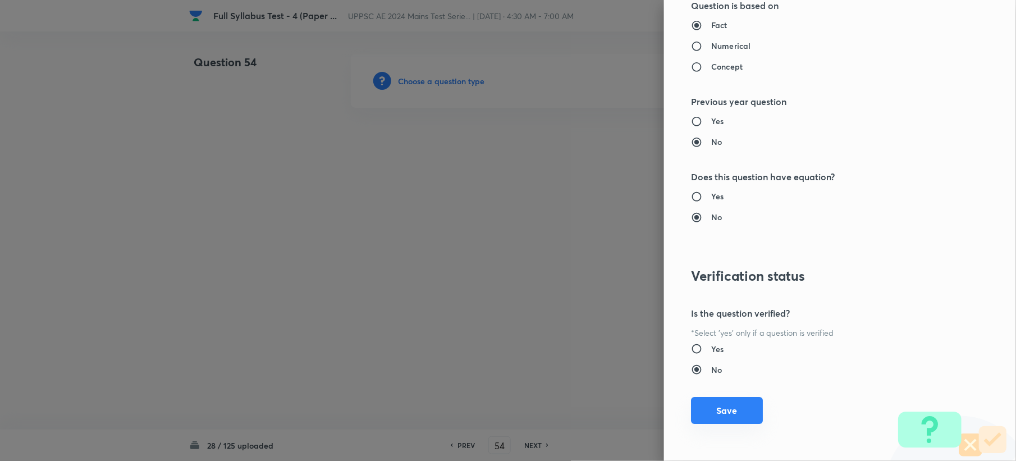
click at [705, 422] on button "Save" at bounding box center [727, 410] width 72 height 27
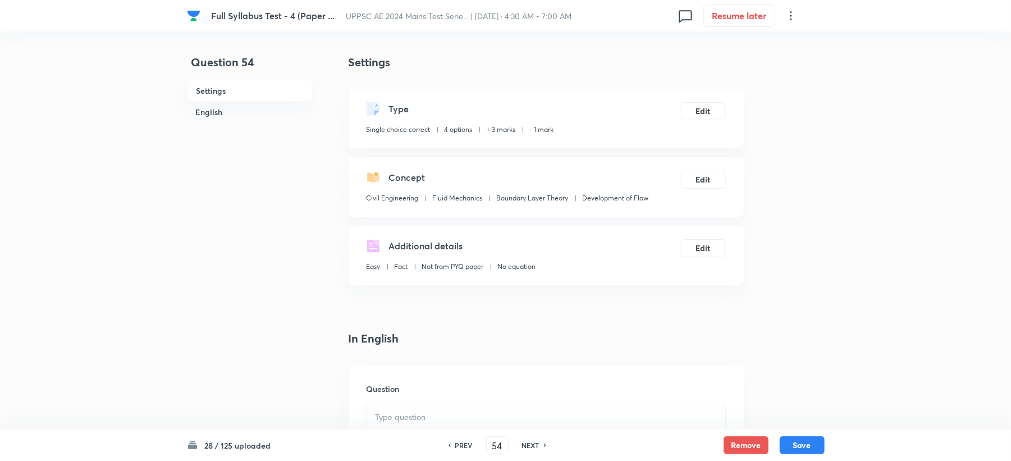
scroll to position [299, 0]
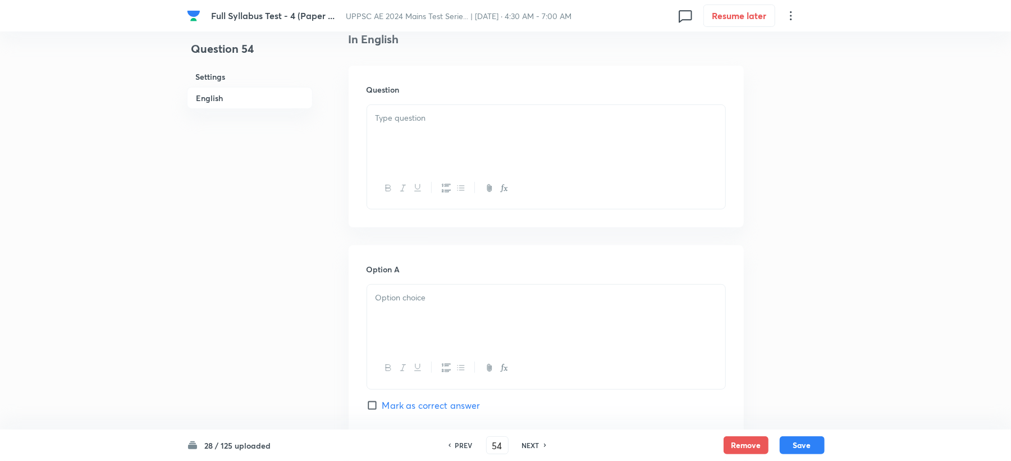
click at [432, 164] on div at bounding box center [546, 136] width 358 height 63
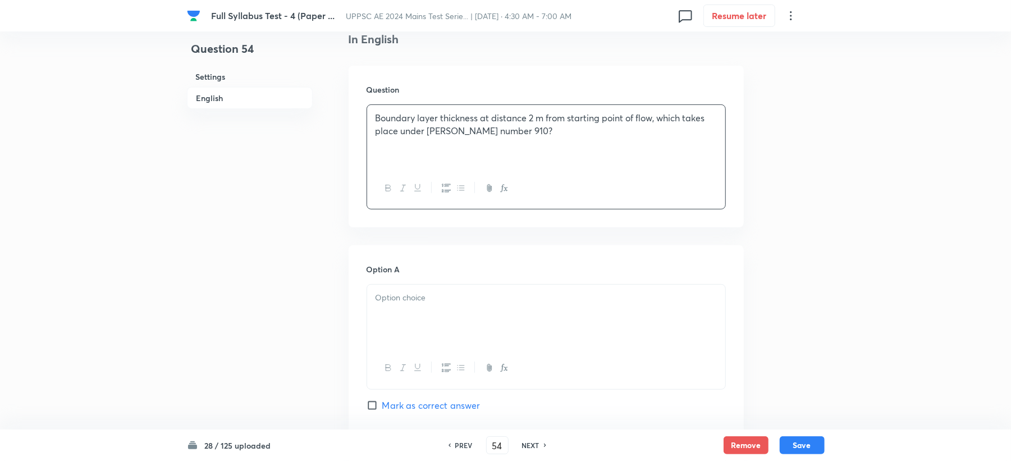
click at [394, 319] on div at bounding box center [546, 316] width 358 height 63
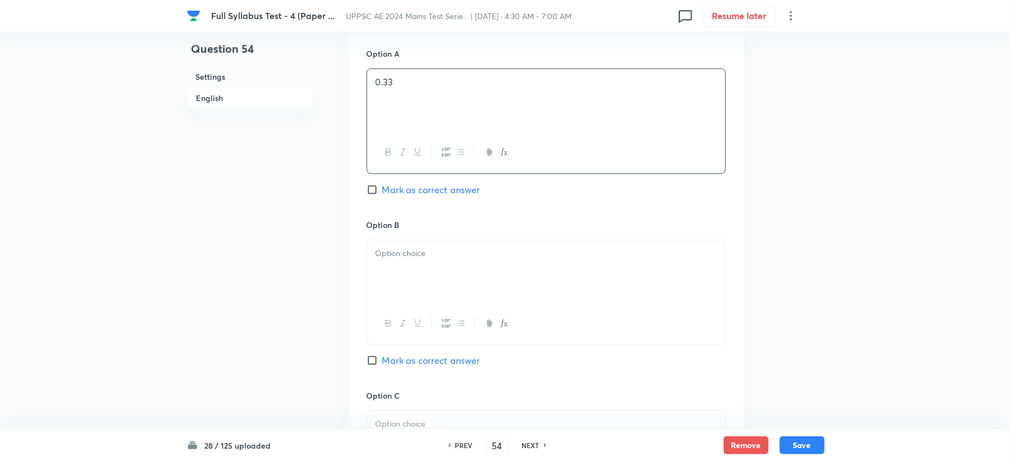
scroll to position [524, 0]
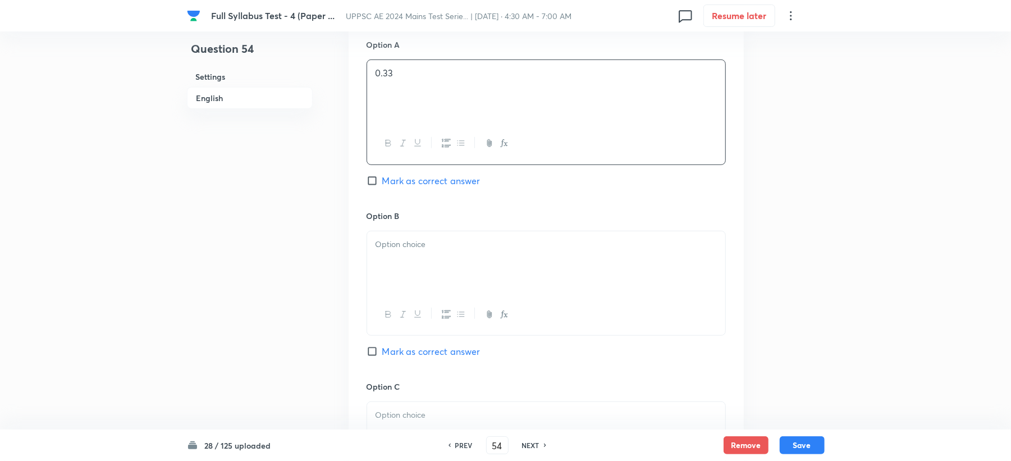
click at [402, 281] on div at bounding box center [546, 262] width 358 height 63
click at [414, 183] on span "Mark as correct answer" at bounding box center [431, 180] width 98 height 13
click at [382, 183] on input "Mark as correct answer" at bounding box center [374, 180] width 16 height 11
checkbox input "true"
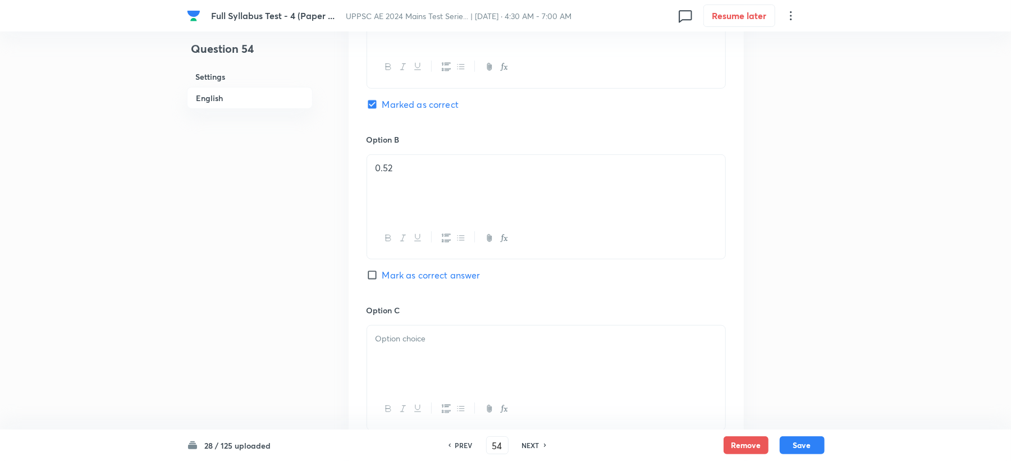
scroll to position [673, 0]
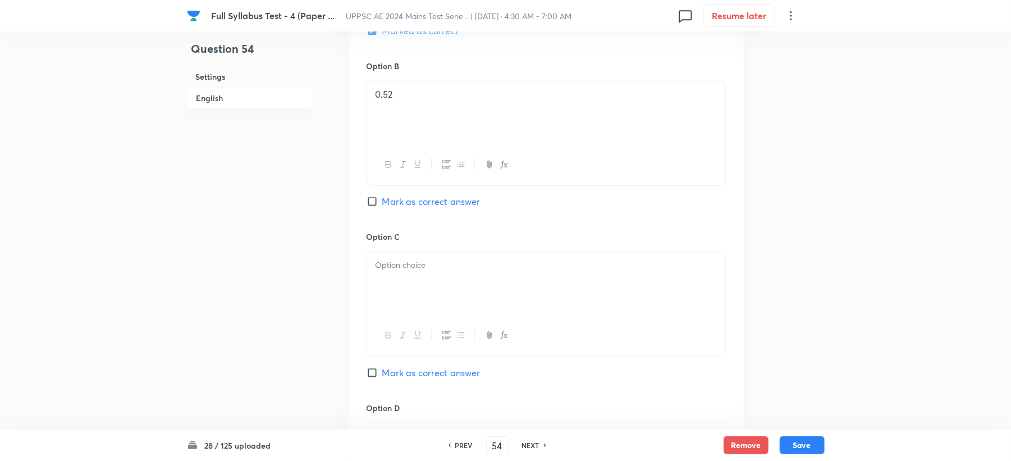
click at [405, 265] on p at bounding box center [545, 265] width 341 height 13
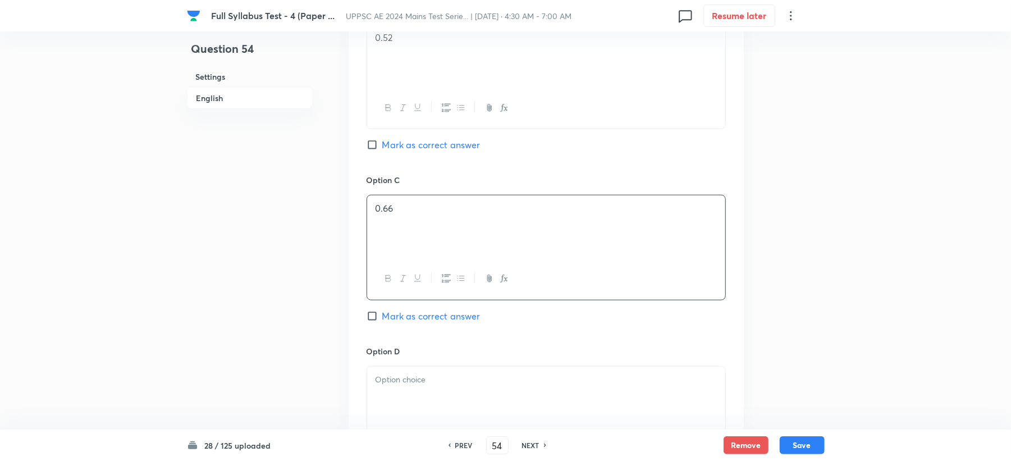
scroll to position [898, 0]
click at [411, 268] on div at bounding box center [546, 282] width 358 height 41
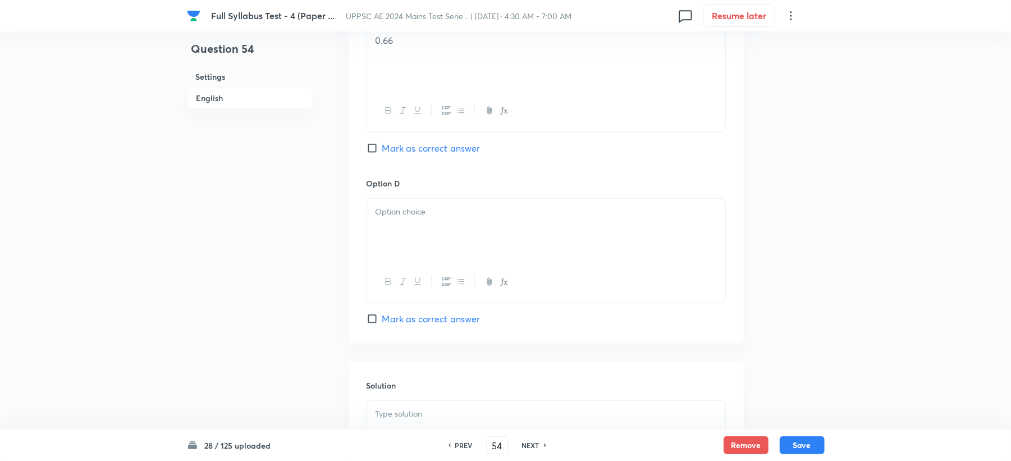
click at [387, 233] on div at bounding box center [546, 230] width 358 height 63
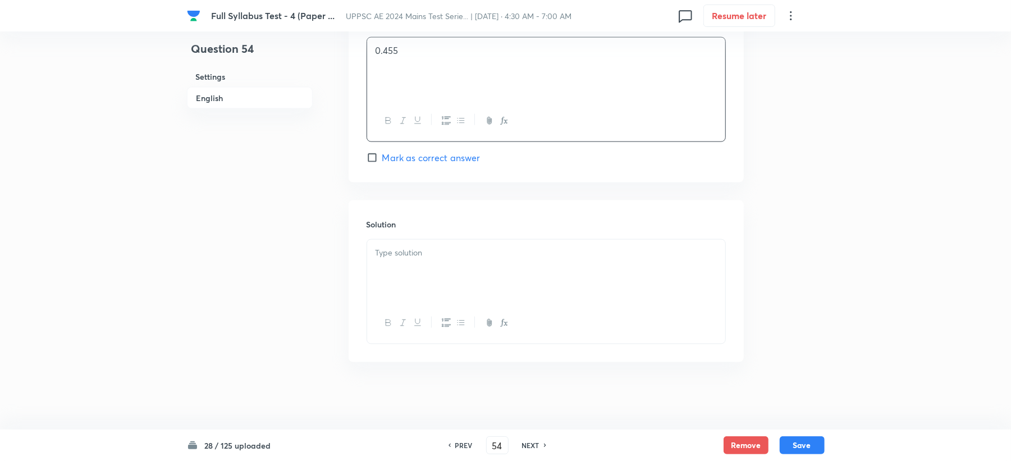
scroll to position [1062, 0]
click at [394, 283] on div at bounding box center [546, 271] width 358 height 63
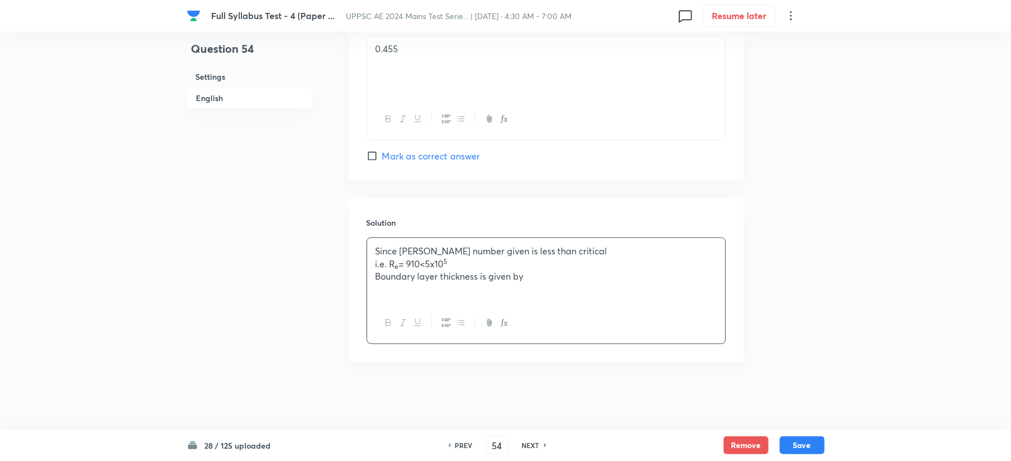
drag, startPoint x: 400, startPoint y: 266, endPoint x: 319, endPoint y: 266, distance: 80.8
drag, startPoint x: 400, startPoint y: 277, endPoint x: 340, endPoint y: 283, distance: 60.3
click at [558, 281] on p "Boundary layer thickness is given by" at bounding box center [545, 276] width 341 height 13
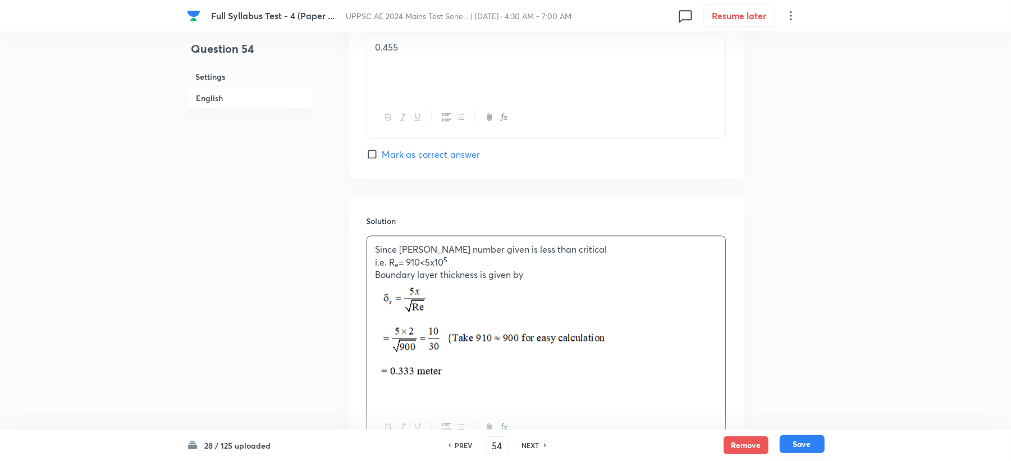
click at [793, 441] on button "Save" at bounding box center [801, 444] width 45 height 18
type input "55"
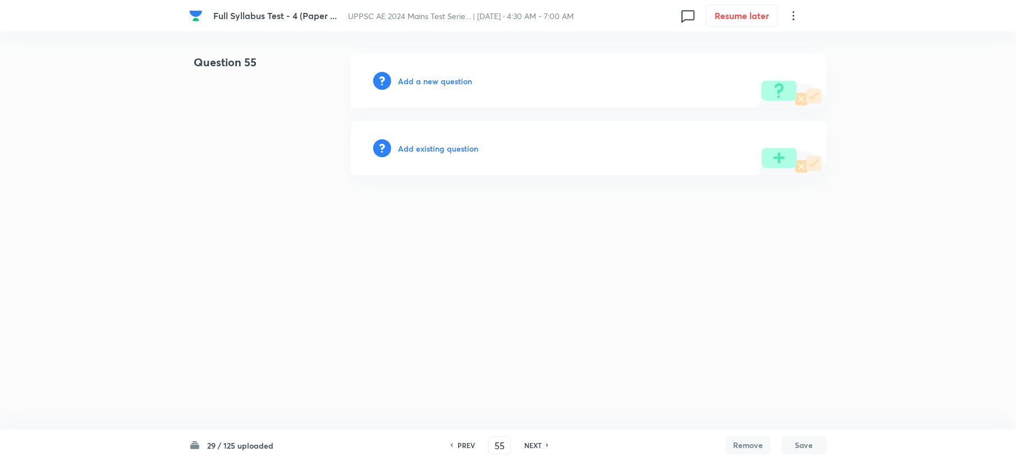
click at [407, 77] on h6 "Add a new question" at bounding box center [435, 81] width 74 height 12
click at [409, 77] on h6 "Choose a question type" at bounding box center [441, 81] width 86 height 12
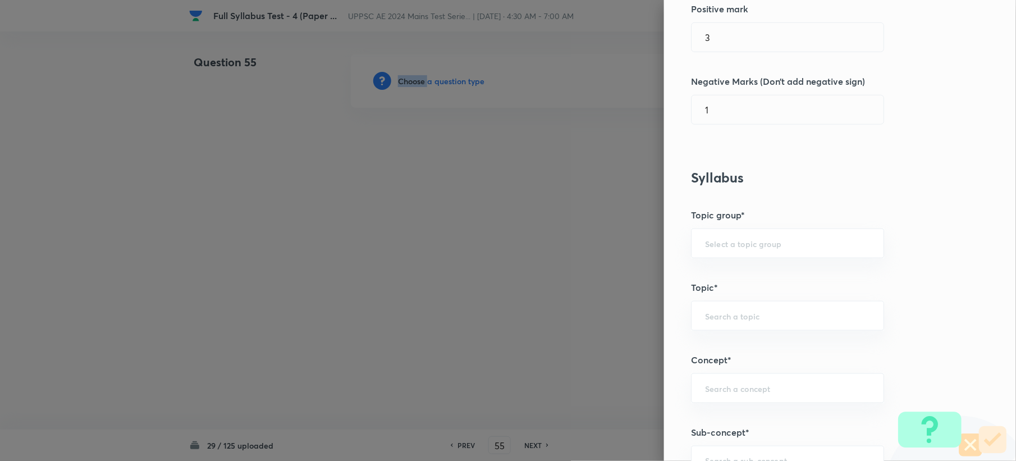
scroll to position [449, 0]
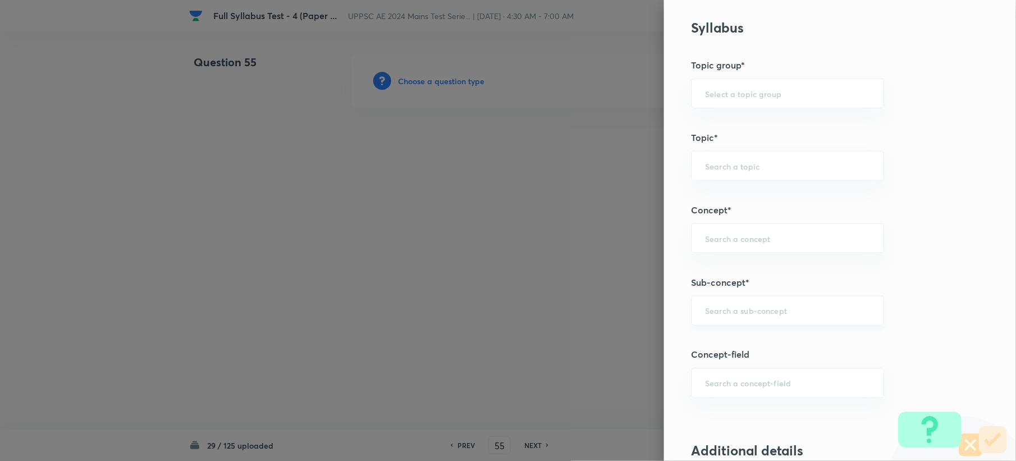
click at [735, 270] on div "Question settings Question type* Single choice correct Number of options* 2 3 4…" at bounding box center [840, 230] width 352 height 461
click at [730, 311] on input "text" at bounding box center [787, 310] width 165 height 11
paste input "Specific Speed"
click at [714, 346] on li "Specific Speed" at bounding box center [776, 345] width 191 height 20
type input "Specific Speed"
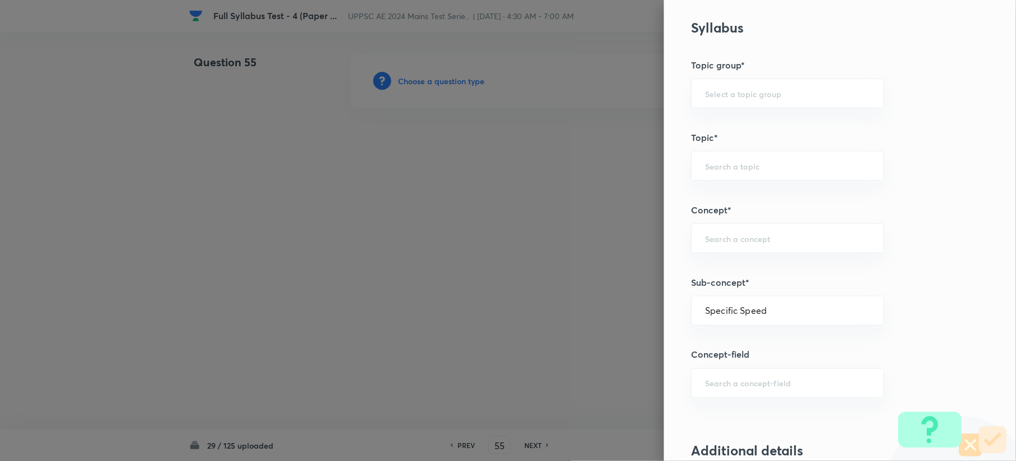
type input "Civil Engineering"
type input "Fluid Mechanics"
type input "Hydraulic Turbines"
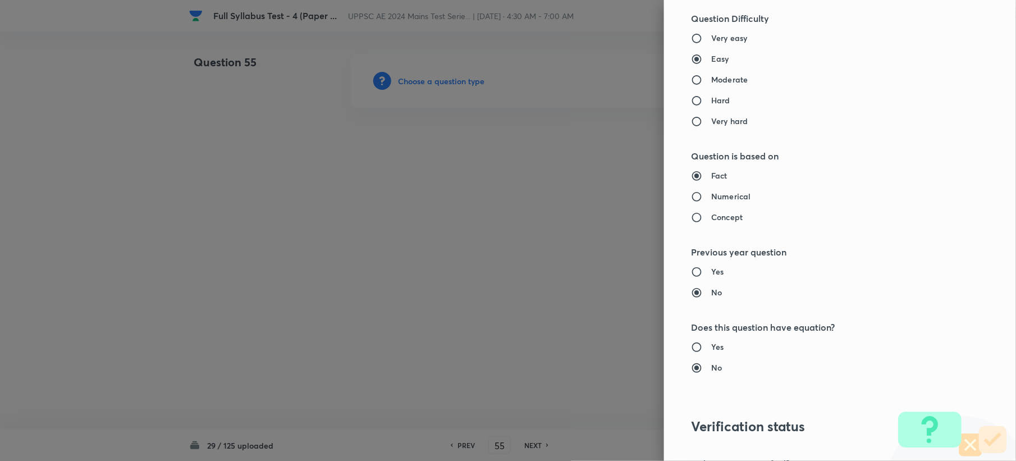
scroll to position [1071, 0]
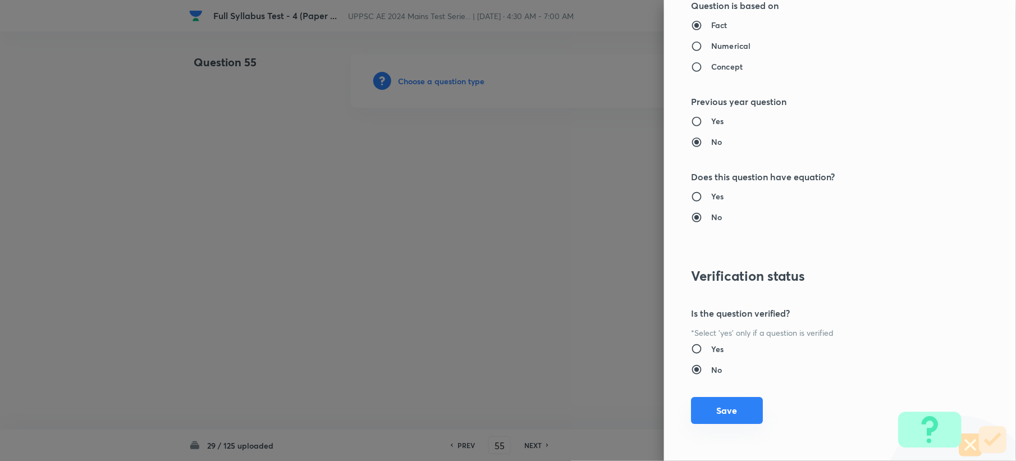
click at [707, 416] on button "Save" at bounding box center [727, 410] width 72 height 27
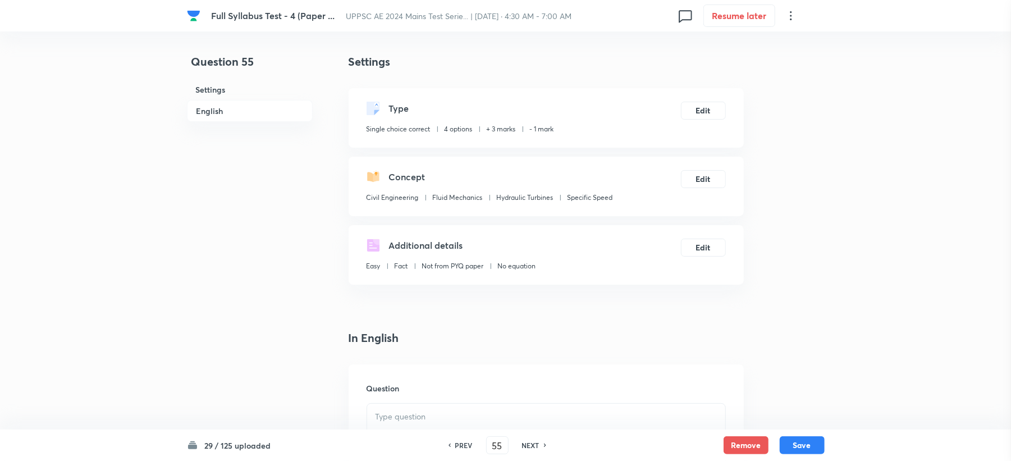
scroll to position [299, 0]
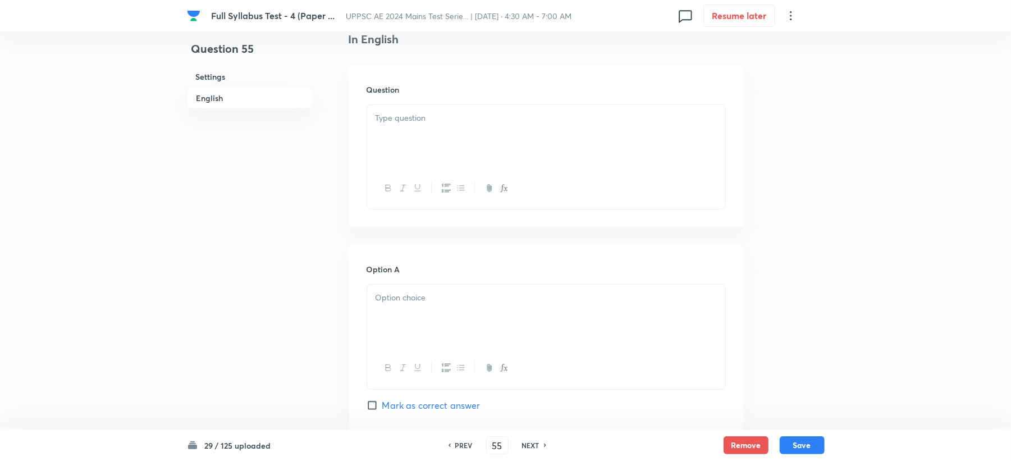
click at [382, 153] on div at bounding box center [546, 136] width 358 height 63
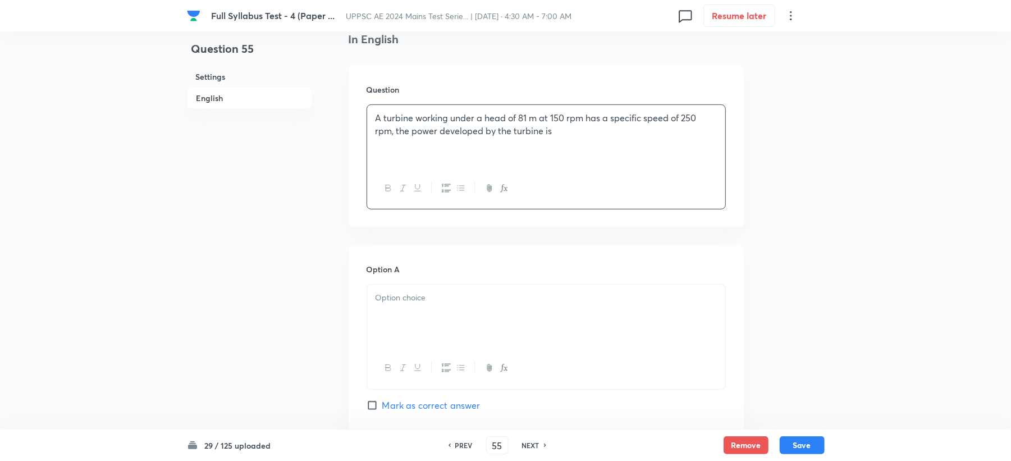
click at [402, 315] on div at bounding box center [546, 316] width 358 height 63
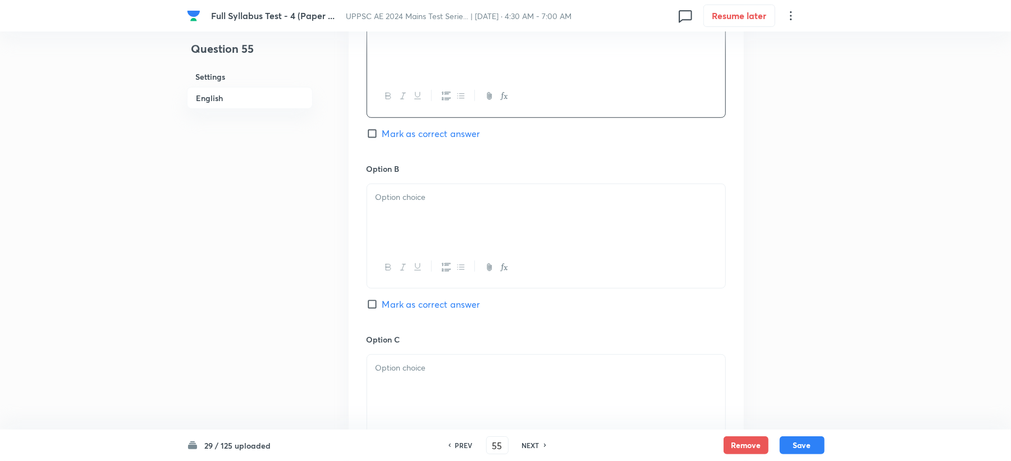
scroll to position [598, 0]
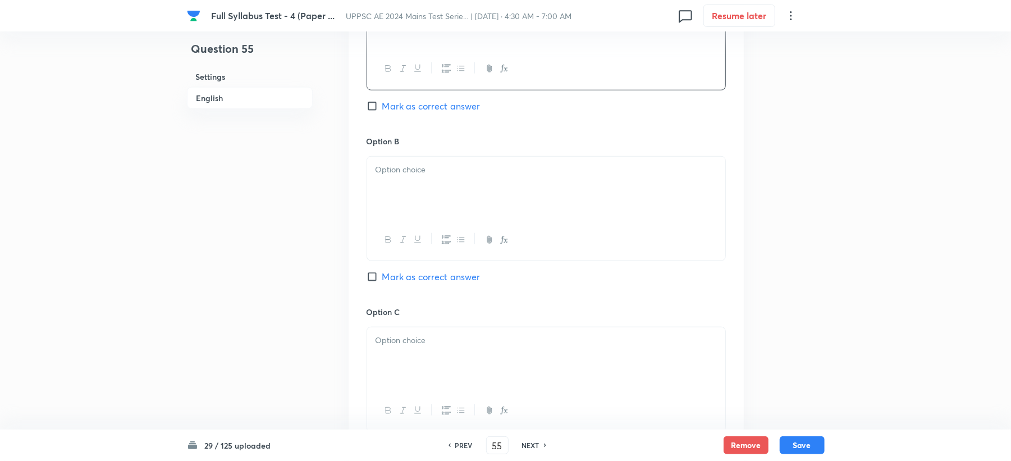
click at [402, 175] on p at bounding box center [545, 169] width 341 height 13
click at [392, 355] on div at bounding box center [546, 358] width 358 height 63
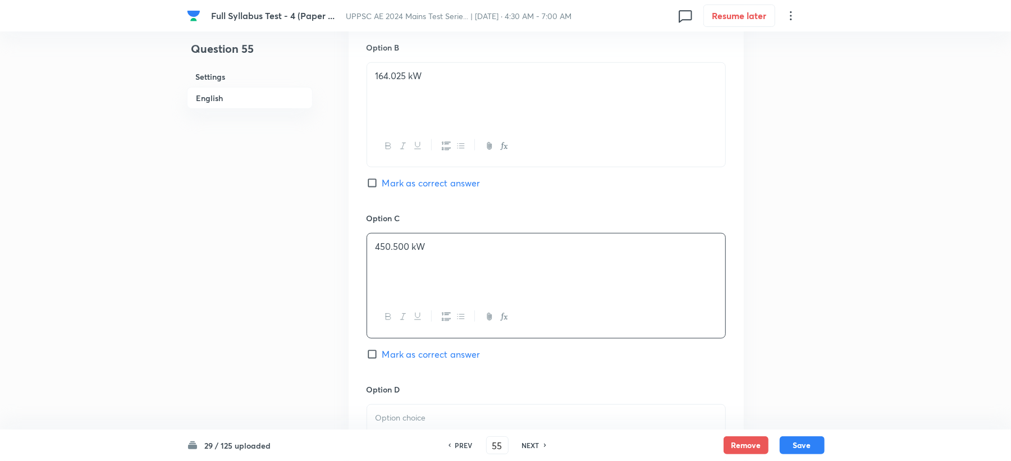
scroll to position [823, 0]
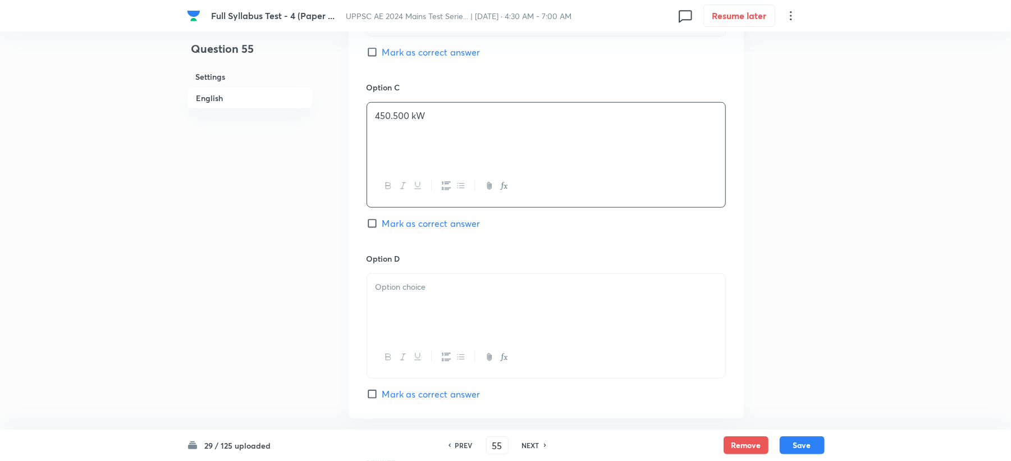
click at [413, 259] on h6 "Option D" at bounding box center [545, 259] width 359 height 12
click at [380, 296] on div at bounding box center [546, 305] width 358 height 63
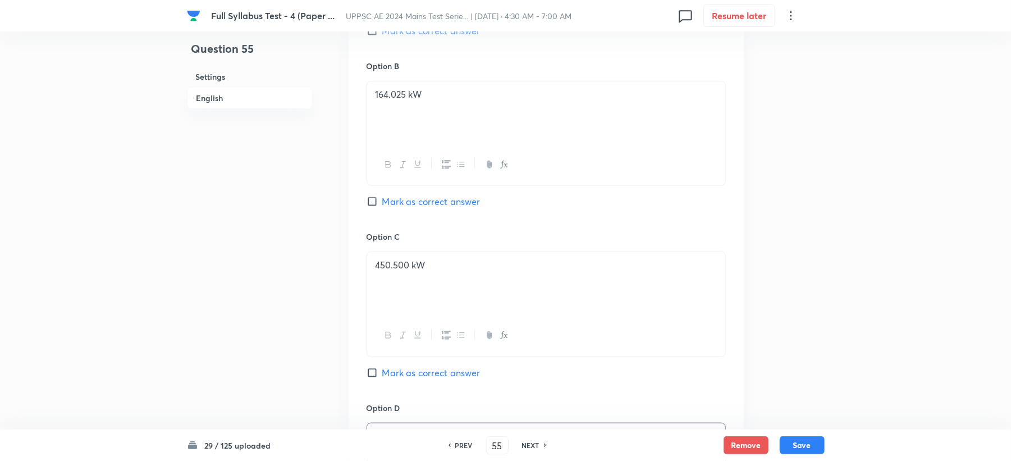
click at [409, 200] on span "Mark as correct answer" at bounding box center [431, 201] width 98 height 13
click at [382, 200] on input "Mark as correct answer" at bounding box center [374, 201] width 16 height 11
checkbox input "true"
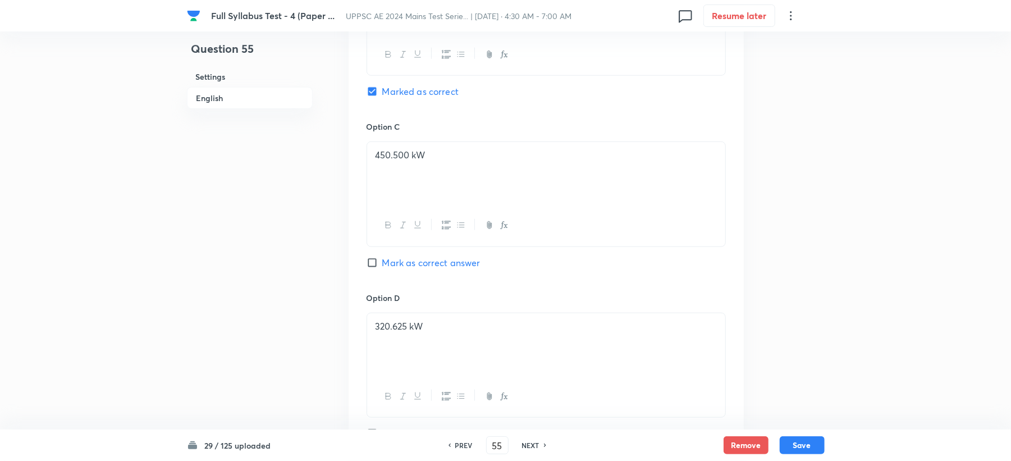
scroll to position [1047, 0]
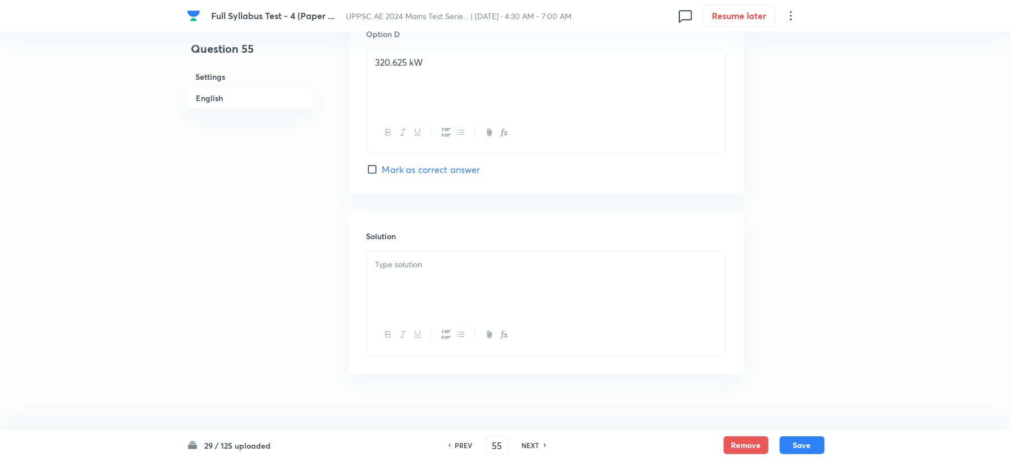
click at [400, 291] on div at bounding box center [546, 282] width 358 height 63
drag, startPoint x: 414, startPoint y: 278, endPoint x: 331, endPoint y: 285, distance: 82.8
drag, startPoint x: 411, startPoint y: 295, endPoint x: 340, endPoint y: 296, distance: 71.3
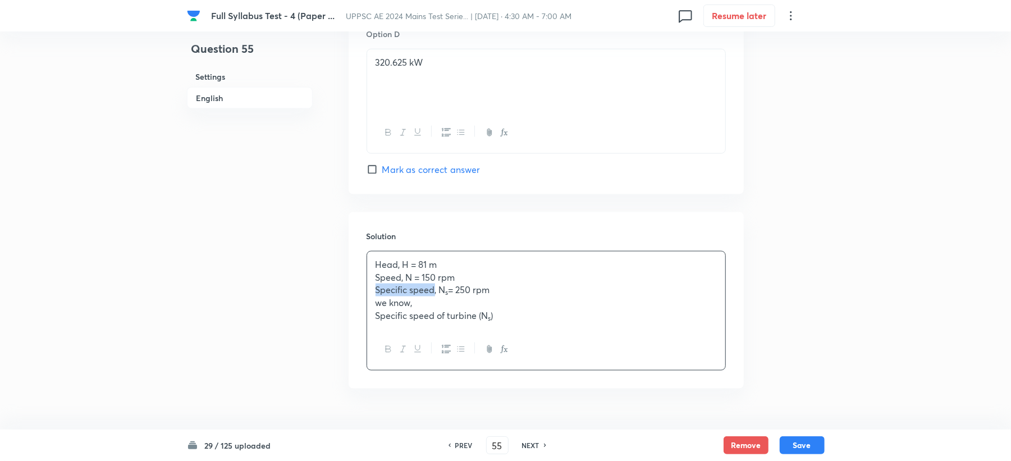
drag, startPoint x: 411, startPoint y: 306, endPoint x: 350, endPoint y: 314, distance: 61.7
drag, startPoint x: 413, startPoint y: 292, endPoint x: 320, endPoint y: 292, distance: 93.2
click at [411, 304] on p "we know," at bounding box center [545, 302] width 341 height 13
click at [410, 306] on p "we know," at bounding box center [545, 302] width 341 height 13
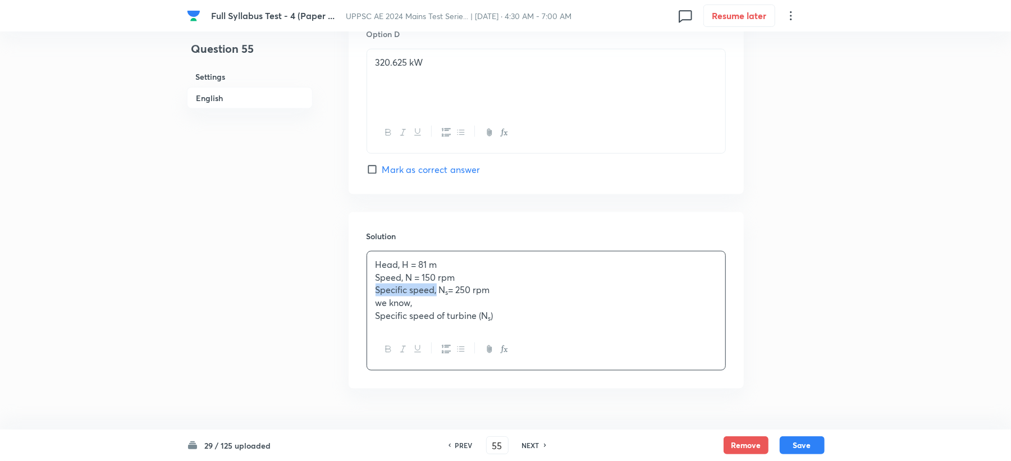
drag, startPoint x: 411, startPoint y: 305, endPoint x: 334, endPoint y: 311, distance: 77.1
drag, startPoint x: 452, startPoint y: 319, endPoint x: 362, endPoint y: 317, distance: 90.4
click at [362, 318] on div "Solution Head, H = 81 m Speed, N = 150 rpm Specific speed, N s = 250 rpm we kno…" at bounding box center [546, 300] width 395 height 176
click at [506, 315] on p "Specific speed of turbine (N s )" at bounding box center [545, 315] width 341 height 13
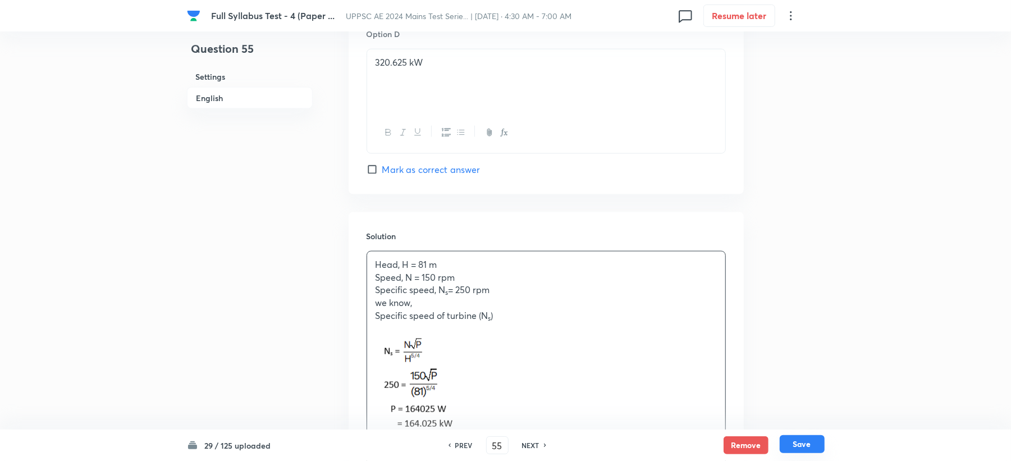
click at [816, 440] on button "Save" at bounding box center [801, 444] width 45 height 18
type input "56"
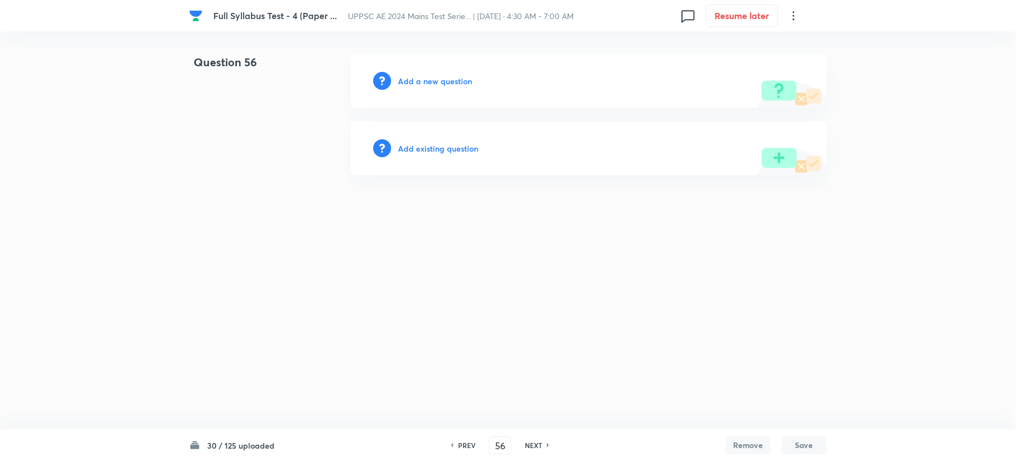
click at [413, 83] on h6 "Add a new question" at bounding box center [435, 81] width 74 height 12
click at [413, 83] on h6 "Choose a question type" at bounding box center [441, 81] width 86 height 12
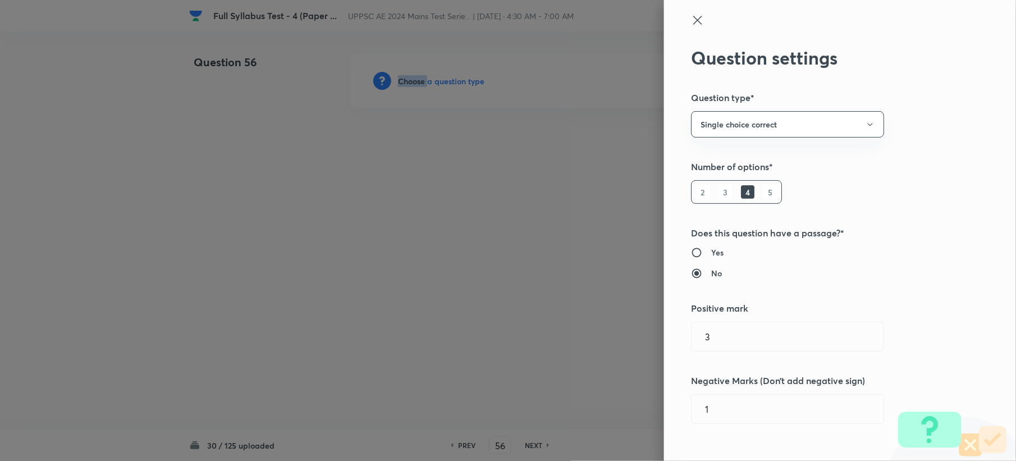
scroll to position [374, 0]
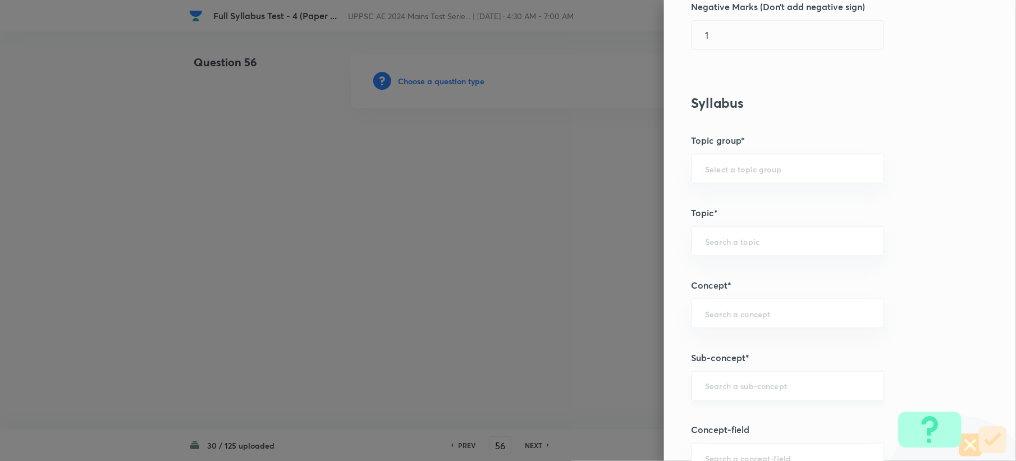
click at [714, 386] on input "text" at bounding box center [787, 385] width 165 height 11
paste input "Velocity Potential Function and Stream Function"
click at [723, 414] on li "Velocity Potential Function and Stream Function" at bounding box center [776, 427] width 191 height 34
type input "Velocity Potential Function and Stream Function"
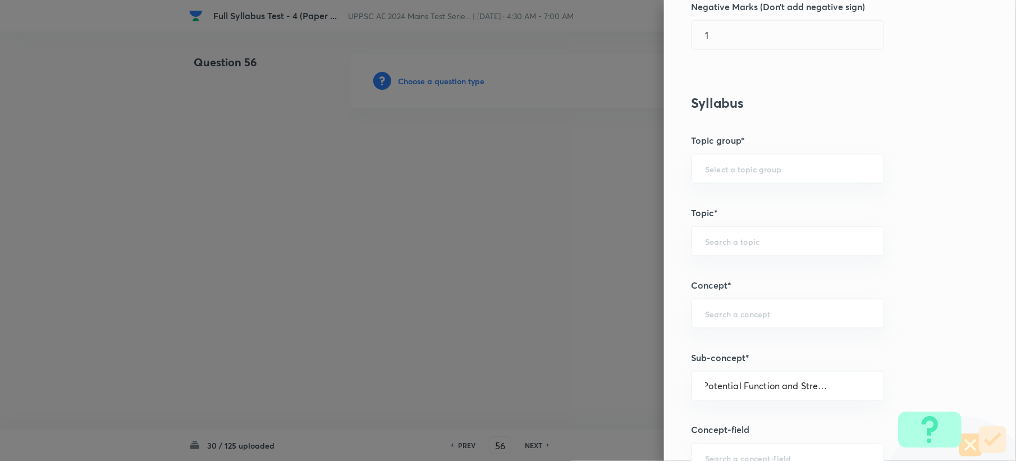
scroll to position [0, 0]
type input "Civil Engineering"
type input "Fluid Mechanics"
type input "Fluid Kinematics"
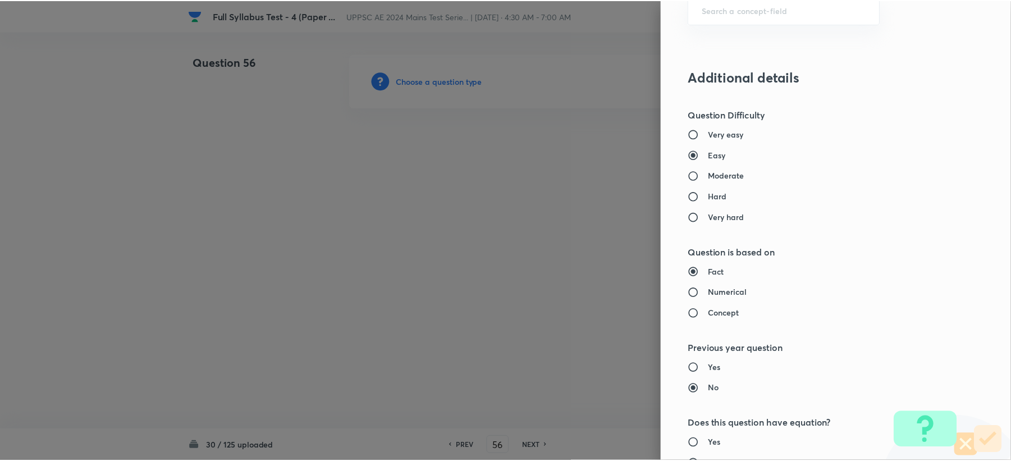
scroll to position [1071, 0]
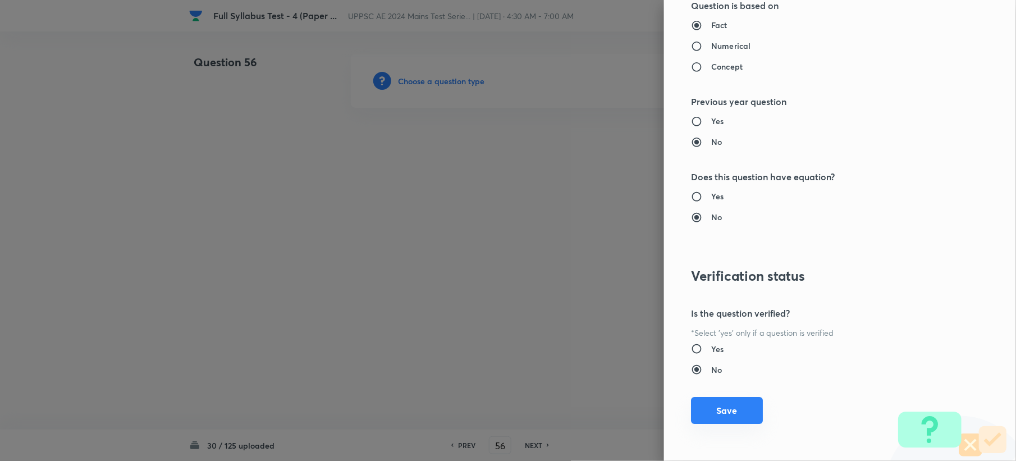
click at [715, 418] on button "Save" at bounding box center [727, 410] width 72 height 27
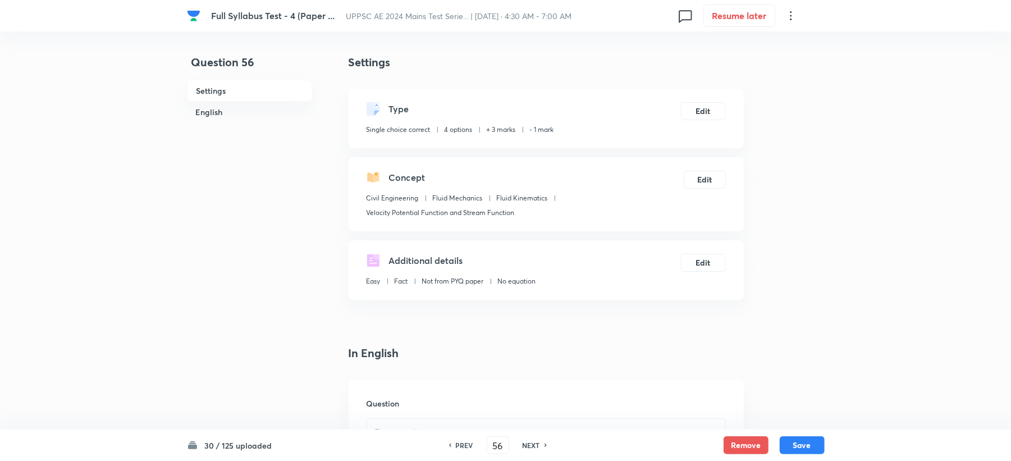
scroll to position [374, 0]
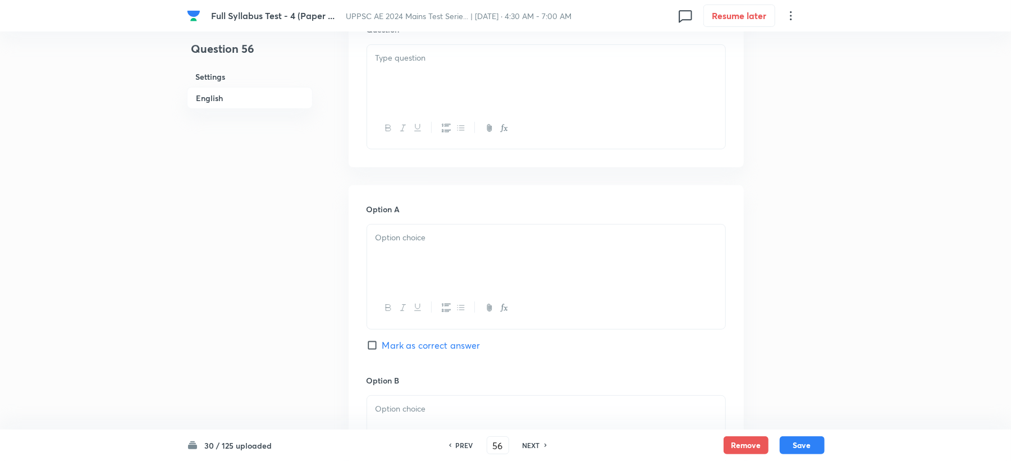
click at [397, 75] on div at bounding box center [546, 76] width 358 height 63
drag, startPoint x: 401, startPoint y: 73, endPoint x: 497, endPoint y: 73, distance: 96.5
click at [497, 73] on p "y = 4x 2 y – 3y 3" at bounding box center [545, 71] width 341 height 13
drag, startPoint x: 403, startPoint y: 90, endPoint x: 299, endPoint y: 90, distance: 104.4
click at [299, 90] on div "Question 56 Settings English Settings Type Single choice correct 4 options + 3 …" at bounding box center [506, 393] width 638 height 1427
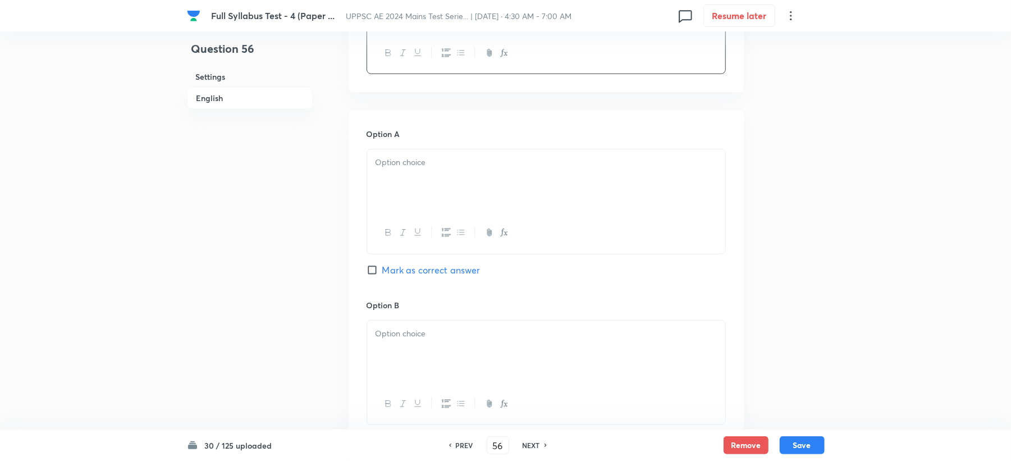
click at [424, 173] on div at bounding box center [546, 180] width 358 height 63
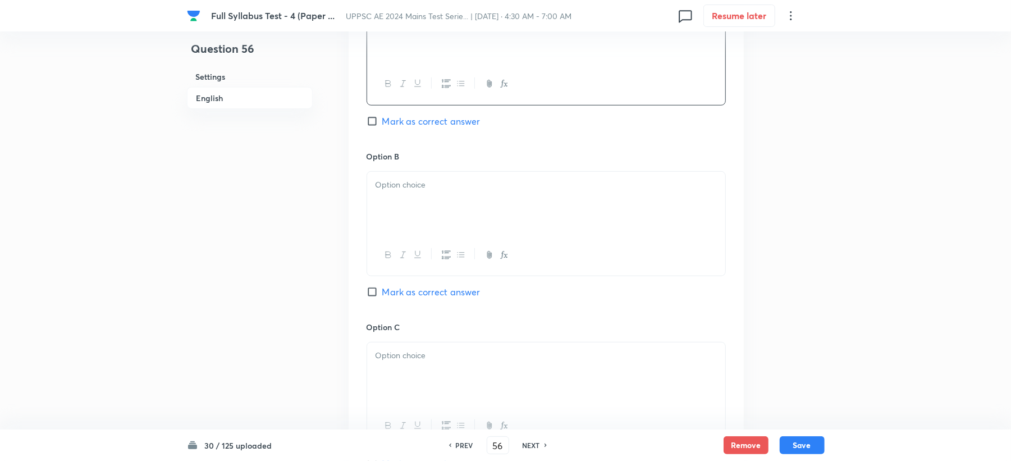
scroll to position [598, 0]
click at [403, 203] on div at bounding box center [546, 202] width 358 height 63
click at [388, 366] on div at bounding box center [546, 373] width 358 height 63
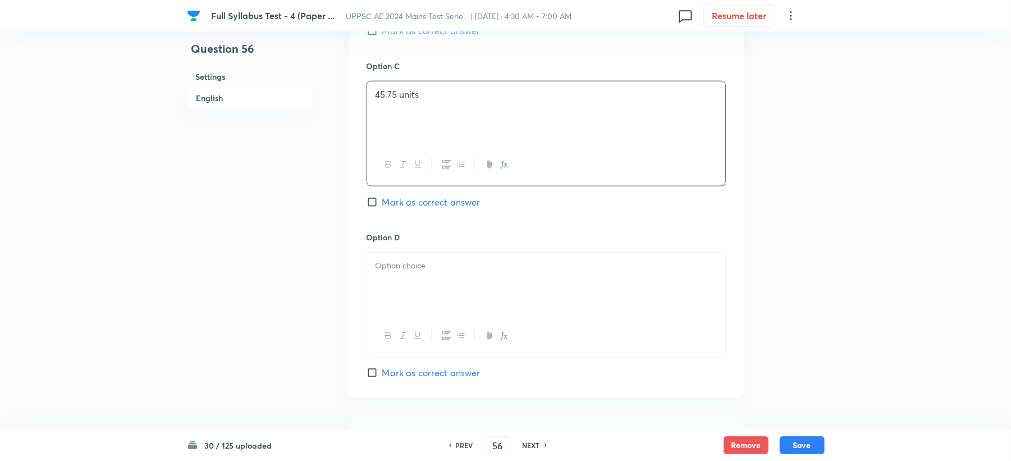
scroll to position [898, 0]
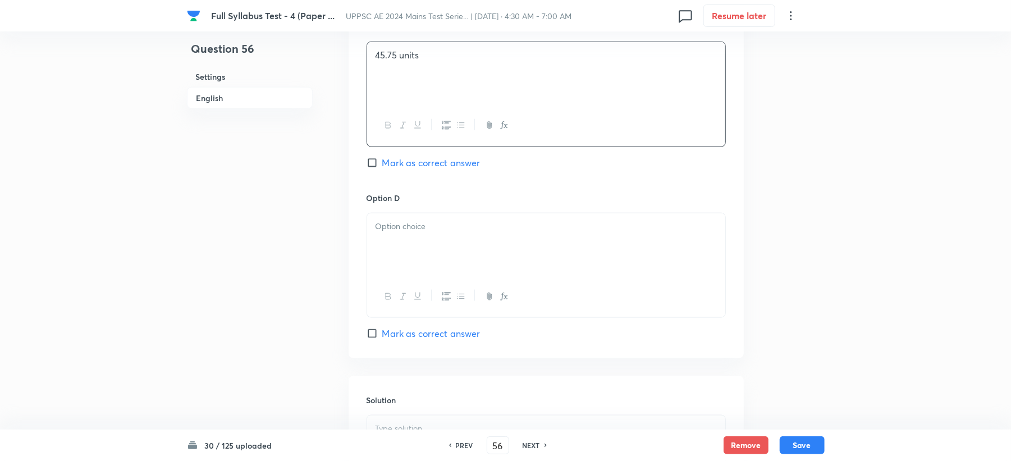
drag, startPoint x: 409, startPoint y: 270, endPoint x: 409, endPoint y: 263, distance: 6.7
click at [409, 263] on div at bounding box center [546, 244] width 358 height 63
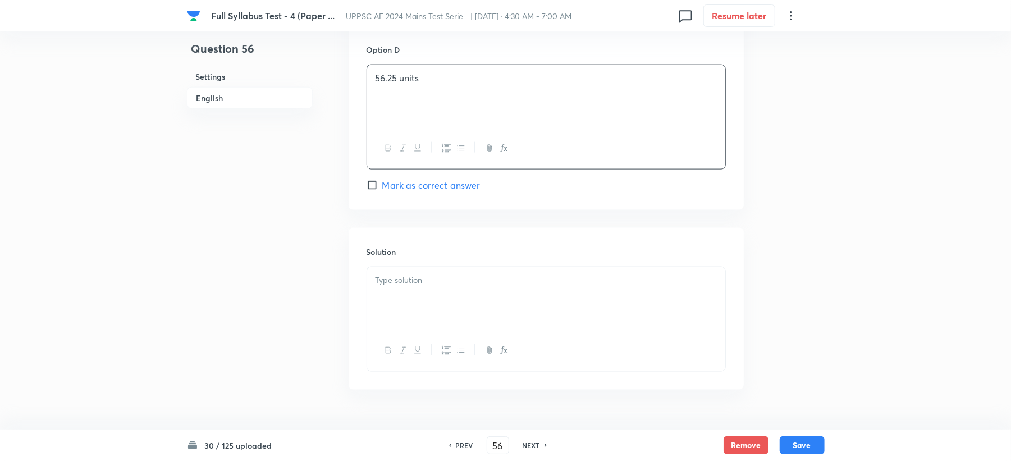
scroll to position [1047, 0]
click at [379, 293] on div at bounding box center [546, 297] width 358 height 63
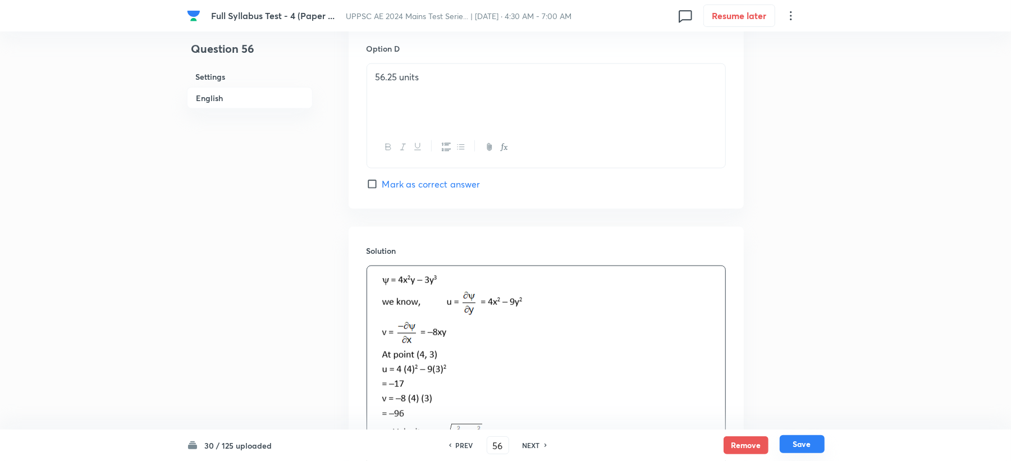
click at [818, 448] on button "Save" at bounding box center [801, 444] width 45 height 18
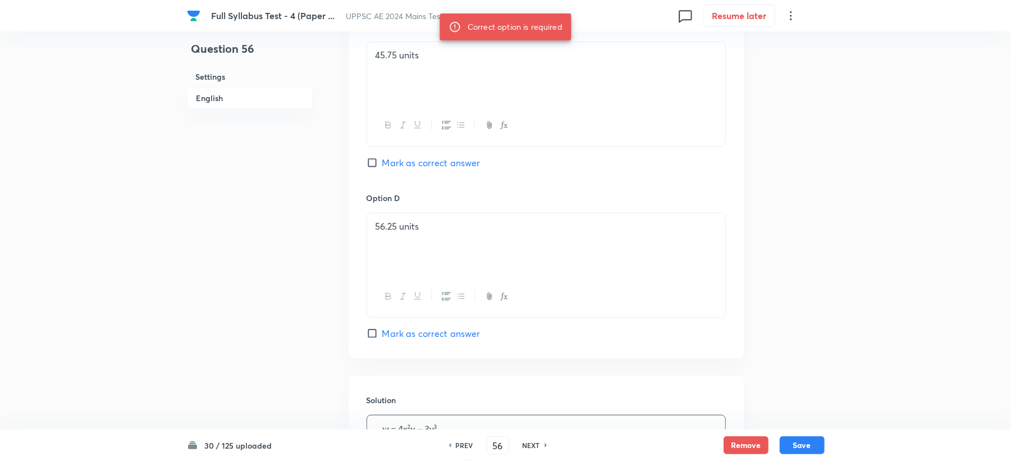
scroll to position [673, 0]
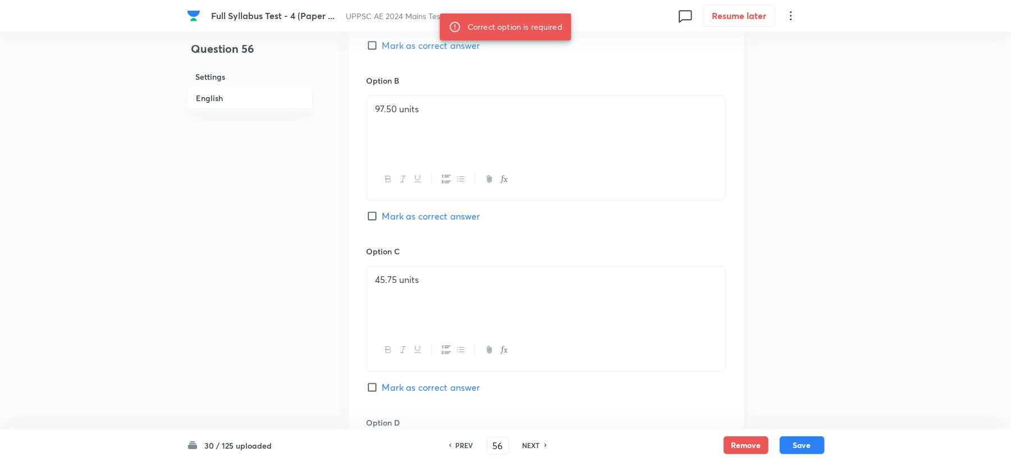
click at [375, 214] on input "Mark as correct answer" at bounding box center [374, 215] width 16 height 11
checkbox input "true"
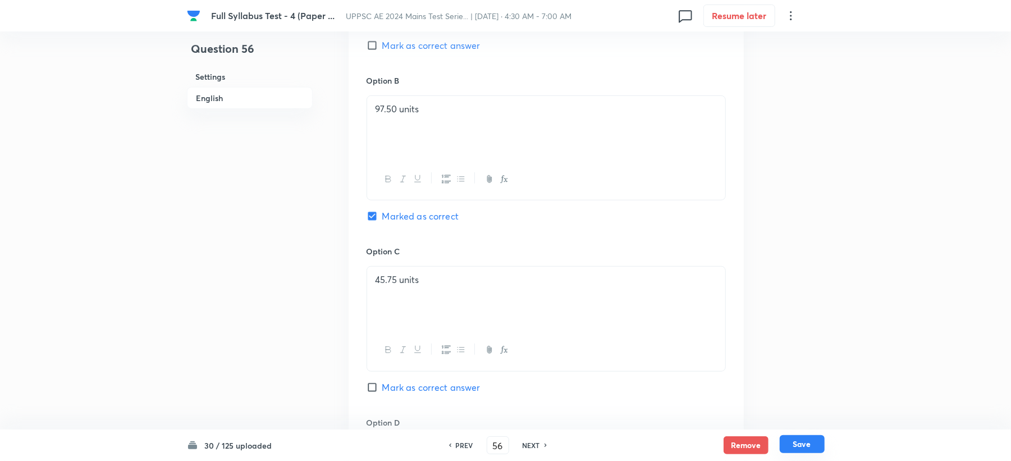
click at [797, 449] on button "Save" at bounding box center [801, 444] width 45 height 18
type input "57"
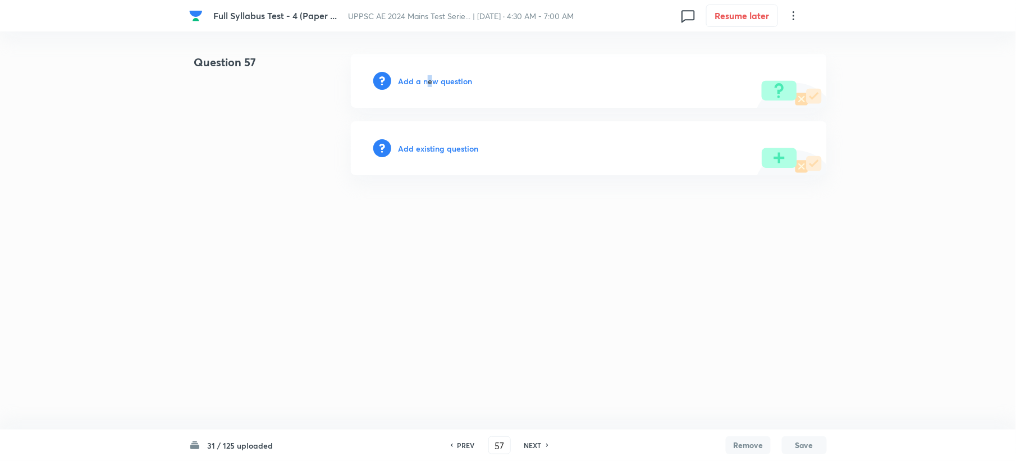
click at [429, 81] on h6 "Add a new question" at bounding box center [435, 81] width 74 height 12
click at [429, 81] on h6 "Choose a question type" at bounding box center [441, 81] width 86 height 12
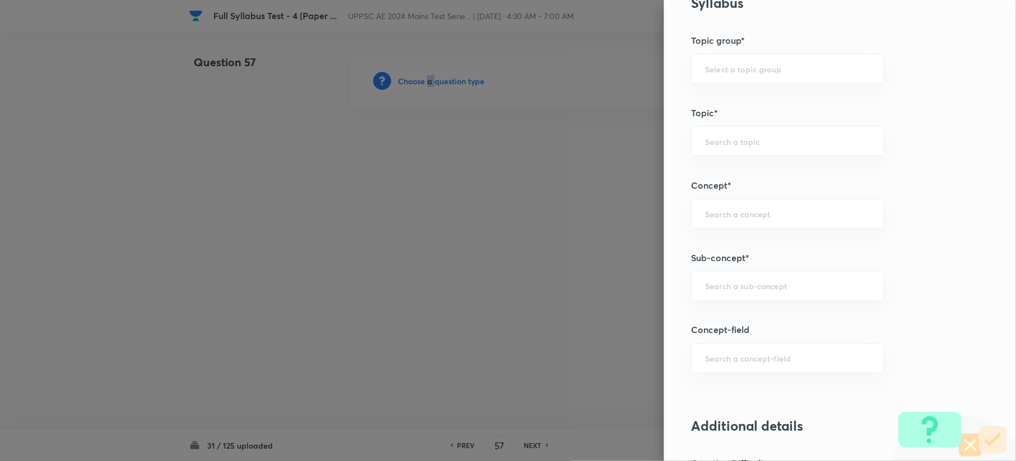
scroll to position [598, 0]
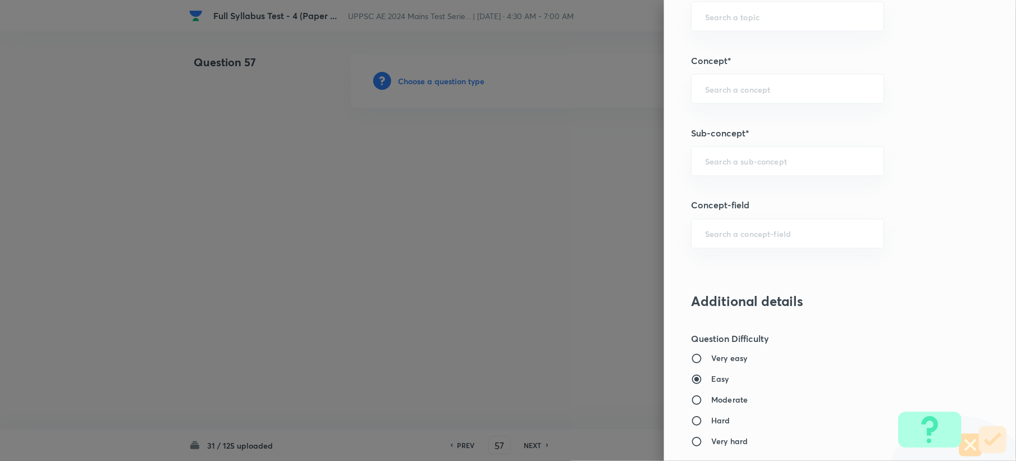
click at [724, 180] on div "Question settings Question type* Single choice correct Number of options* 2 3 4…" at bounding box center [840, 230] width 352 height 461
click at [726, 174] on div "​" at bounding box center [787, 161] width 193 height 30
paste input "Notches and weirs"
click at [696, 194] on li "Notches and Weirs" at bounding box center [776, 195] width 191 height 20
type input "Notches and Weirs"
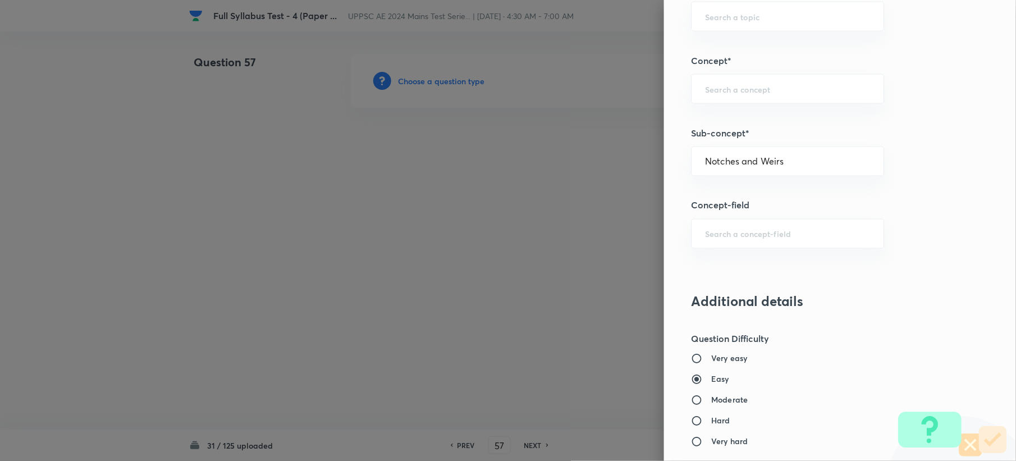
type input "Civil Engineering"
type input "Fluid Mechanics"
type input "Flow Measurement"
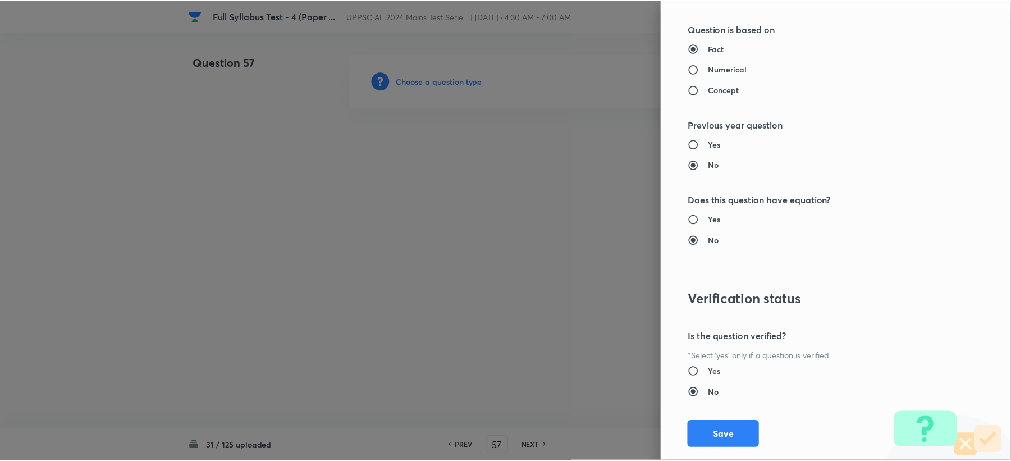
scroll to position [1047, 0]
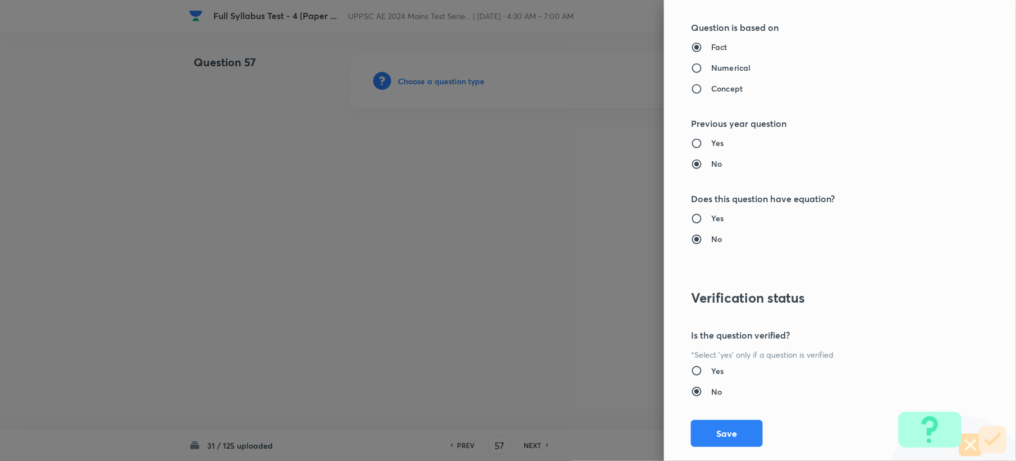
drag, startPoint x: 697, startPoint y: 434, endPoint x: 375, endPoint y: 288, distance: 353.1
click at [693, 435] on button "Save" at bounding box center [727, 433] width 72 height 27
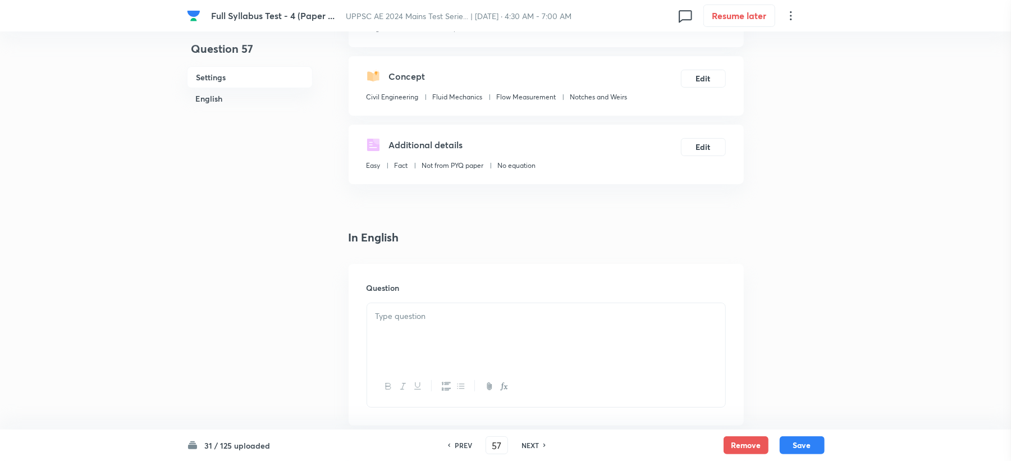
scroll to position [299, 0]
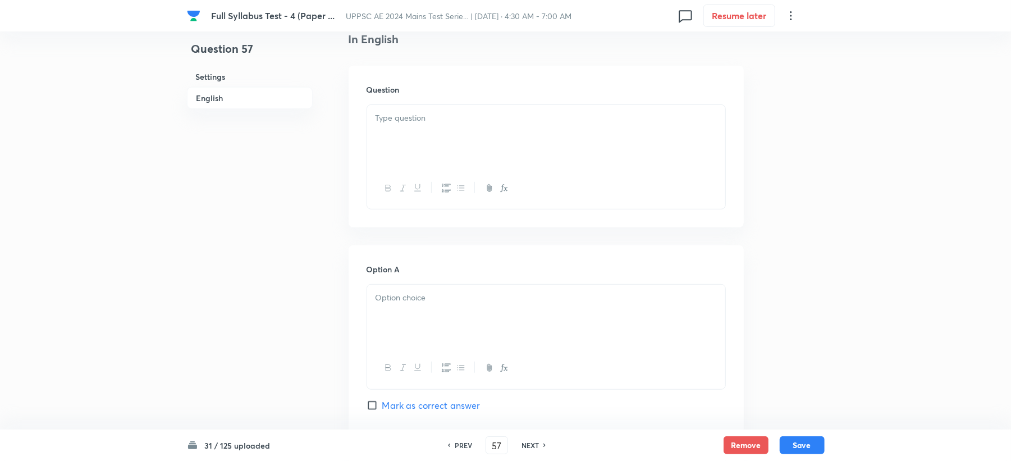
click at [392, 150] on div at bounding box center [546, 136] width 358 height 63
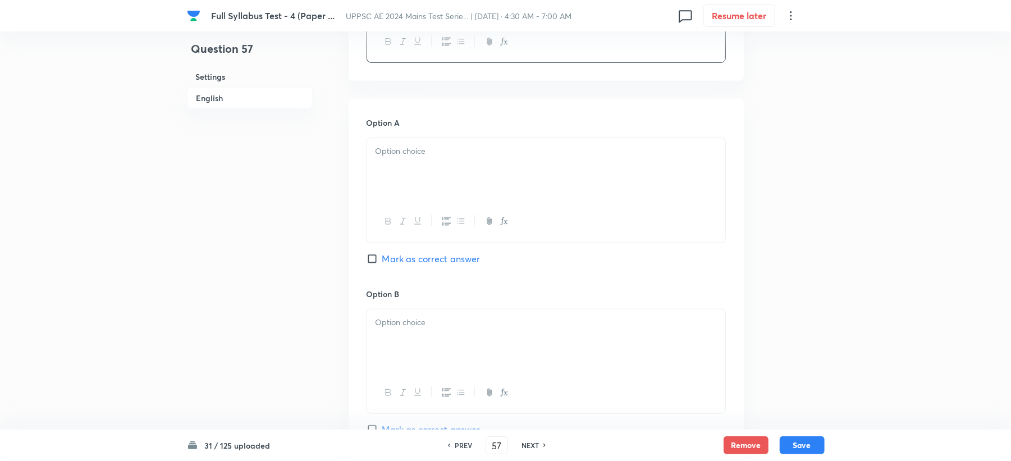
scroll to position [449, 0]
click at [398, 167] on div at bounding box center [546, 167] width 358 height 63
drag, startPoint x: 380, startPoint y: 349, endPoint x: 387, endPoint y: 333, distance: 17.1
click at [382, 349] on div at bounding box center [546, 339] width 358 height 63
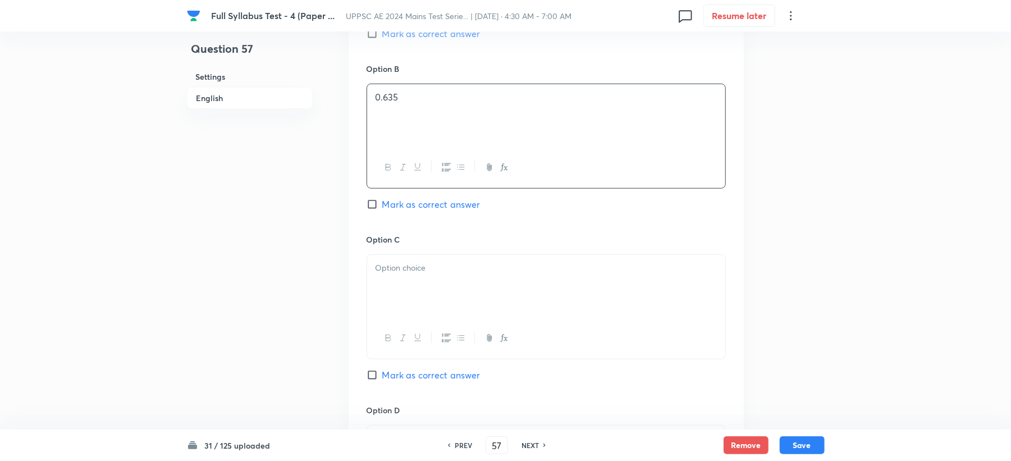
scroll to position [673, 0]
drag, startPoint x: 415, startPoint y: 247, endPoint x: 409, endPoint y: 255, distance: 10.0
click at [413, 255] on div "Option C Mark as correct answer" at bounding box center [545, 317] width 359 height 171
click at [422, 273] on p at bounding box center [545, 266] width 341 height 13
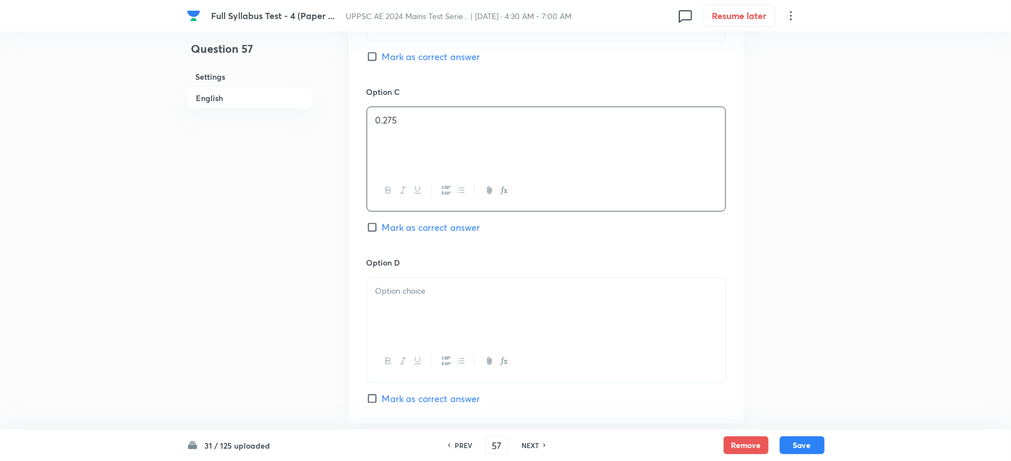
scroll to position [823, 0]
click at [401, 290] on p at bounding box center [545, 288] width 341 height 13
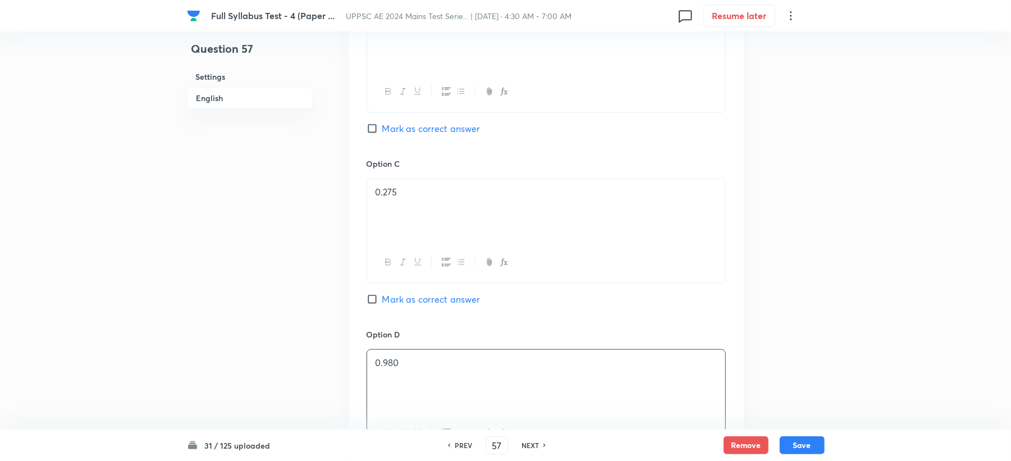
click at [404, 124] on span "Mark as correct answer" at bounding box center [431, 128] width 98 height 13
click at [382, 124] on input "Mark as correct answer" at bounding box center [374, 128] width 16 height 11
checkbox input "true"
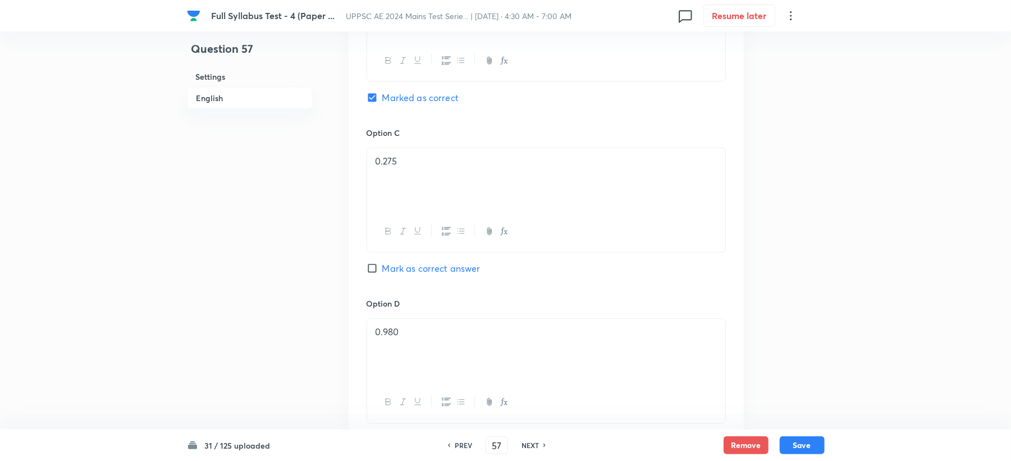
scroll to position [973, 0]
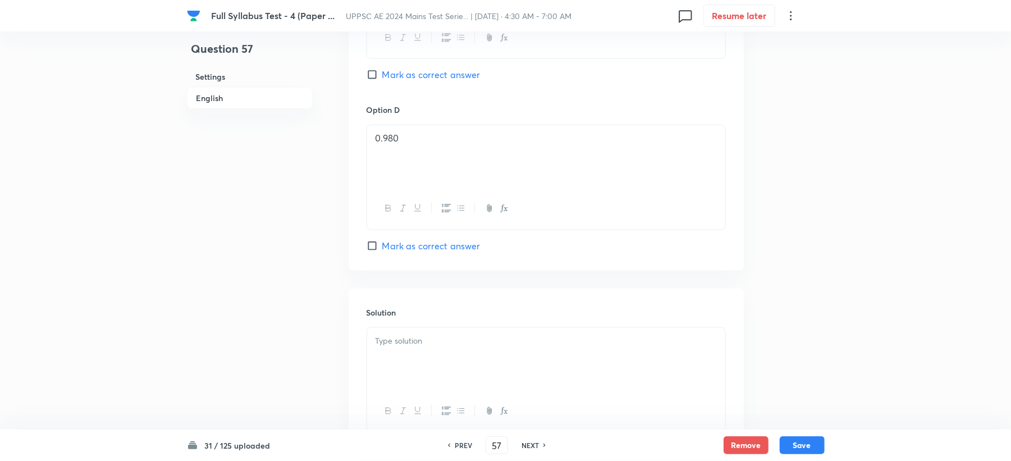
drag, startPoint x: 397, startPoint y: 340, endPoint x: 400, endPoint y: 346, distance: 6.8
click at [400, 346] on div at bounding box center [546, 359] width 358 height 63
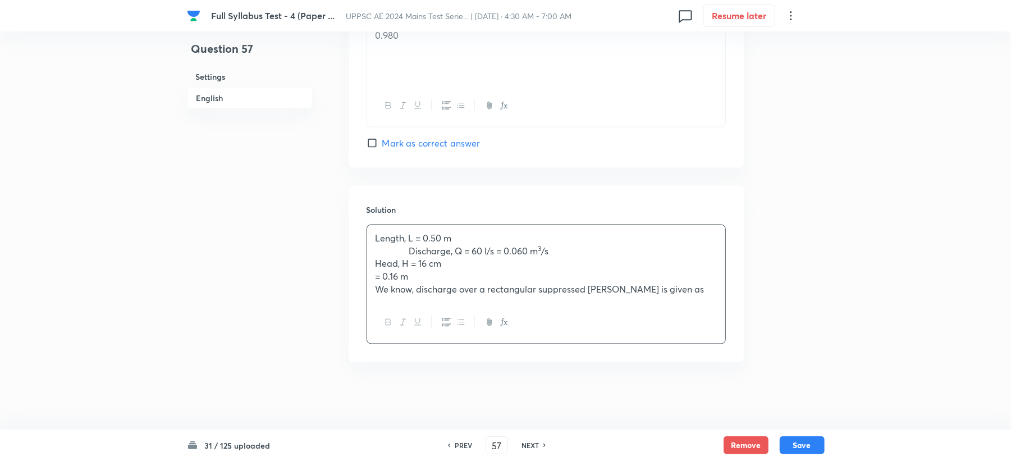
scroll to position [1078, 0]
drag, startPoint x: 409, startPoint y: 248, endPoint x: 357, endPoint y: 249, distance: 51.6
click at [357, 249] on div "Solution Length, L = 0.50 m Discharge, Q = 60 l/s = 0.060 m 3 /s Head, H = 16 c…" at bounding box center [546, 274] width 395 height 176
drag, startPoint x: 411, startPoint y: 263, endPoint x: 353, endPoint y: 267, distance: 58.0
click at [353, 267] on div "Solution Length, L = 0.50 m Discharge, Q = 60 l/s = 0.060 m 3 /s Head, H = 16 c…" at bounding box center [546, 274] width 395 height 176
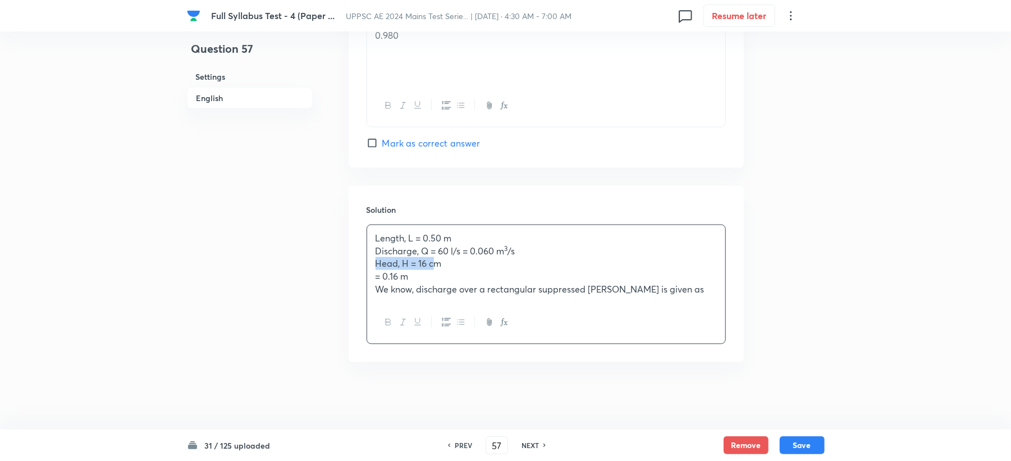
drag, startPoint x: 413, startPoint y: 281, endPoint x: 366, endPoint y: 281, distance: 47.1
click at [366, 281] on div "Length, L = 0.50 m Discharge, Q = 60 l/s = 0.060 m 3 /s Head, H = 16 cm = 0.16 …" at bounding box center [545, 284] width 359 height 120
drag, startPoint x: 416, startPoint y: 292, endPoint x: 364, endPoint y: 299, distance: 52.1
click at [364, 299] on div "Solution Length, L = 0.50 m Discharge, Q = 60 l/s = 0.060 m 3 /s Head, H = 16 c…" at bounding box center [546, 274] width 395 height 176
click at [670, 277] on p "= 0.16 m" at bounding box center [545, 276] width 341 height 13
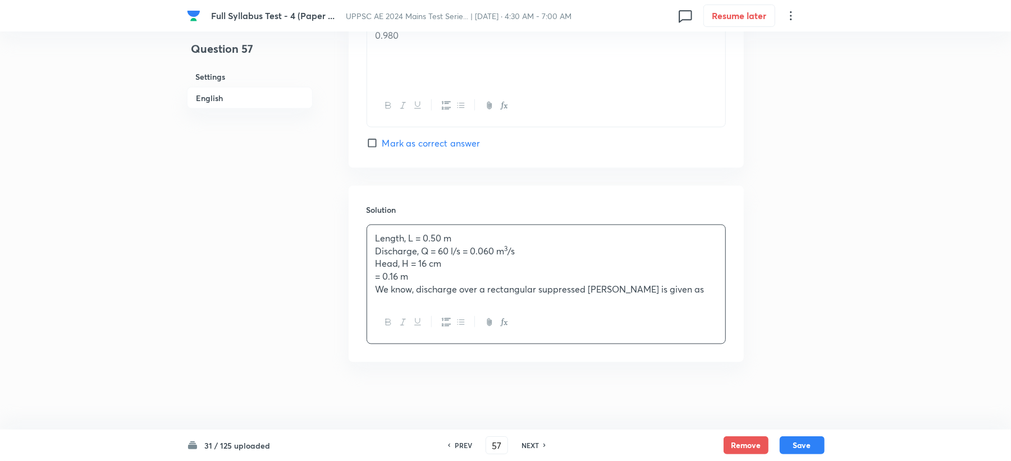
click at [680, 286] on p "We know, discharge over a rectangular suppressed [PERSON_NAME] is given as" at bounding box center [545, 289] width 341 height 13
click at [800, 446] on button "Save" at bounding box center [801, 444] width 45 height 18
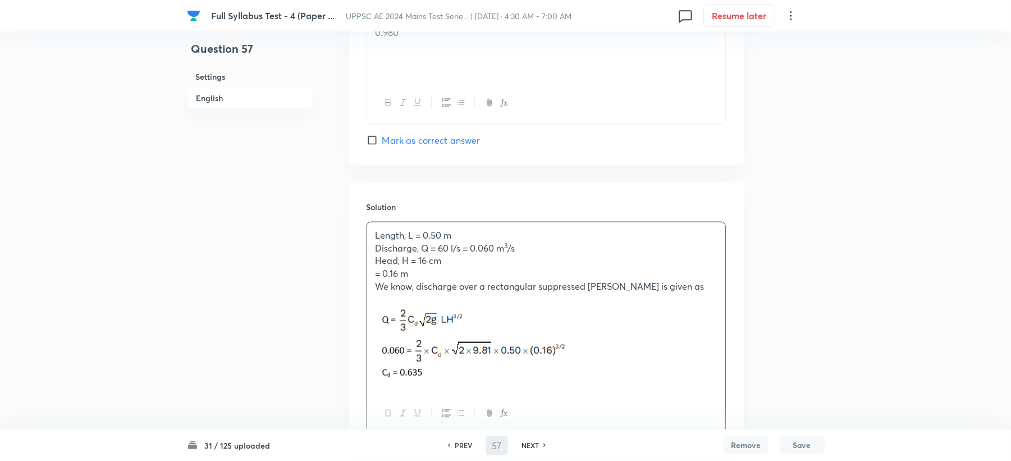
type input "58"
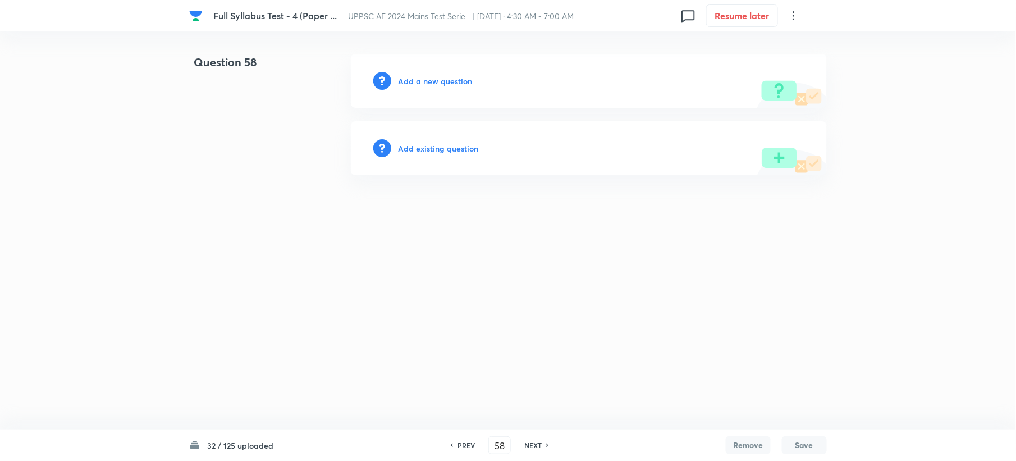
click at [412, 81] on h6 "Add a new question" at bounding box center [435, 81] width 74 height 12
click at [412, 81] on h6 "Choose a question type" at bounding box center [441, 81] width 86 height 12
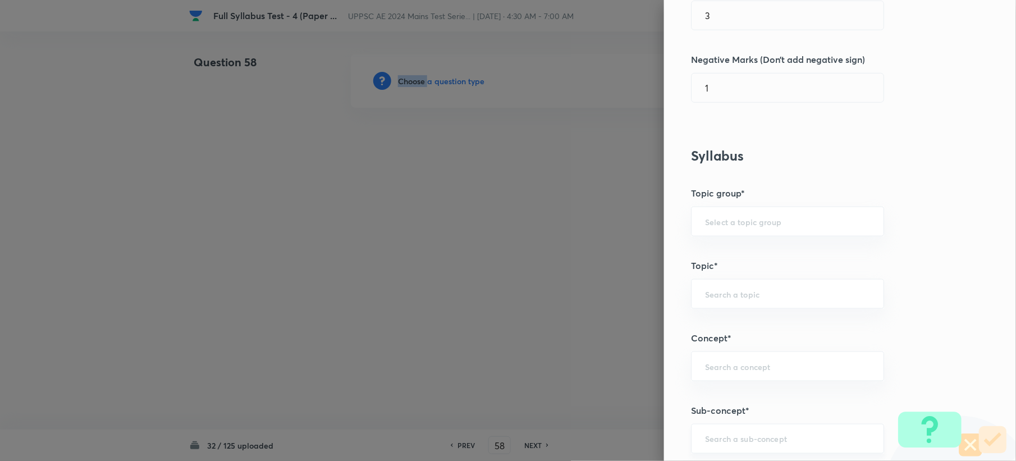
scroll to position [449, 0]
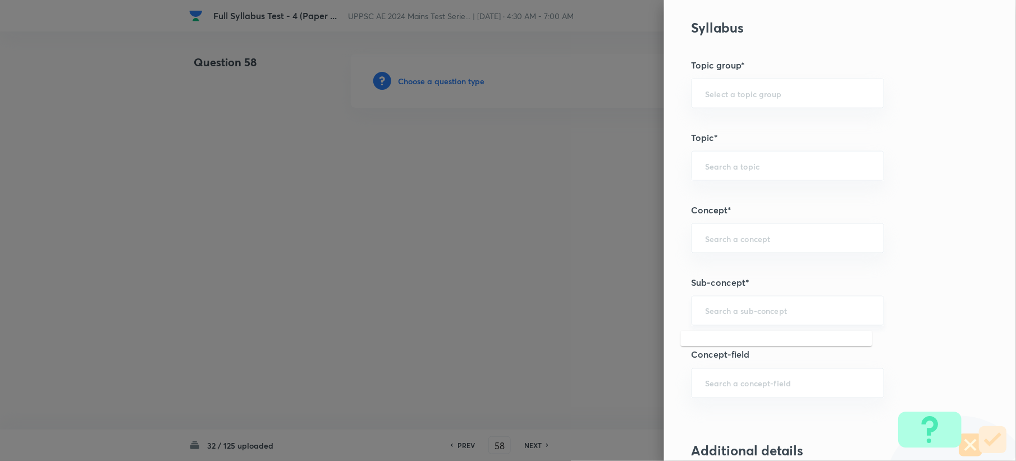
click at [744, 313] on input "text" at bounding box center [787, 310] width 165 height 11
paste input "Flow Past over submerged Body"
click at [723, 346] on li "Flow Past Over Submerged Body" at bounding box center [776, 345] width 191 height 20
type input "Flow Past Over Submerged Body"
type input "Civil Engineering"
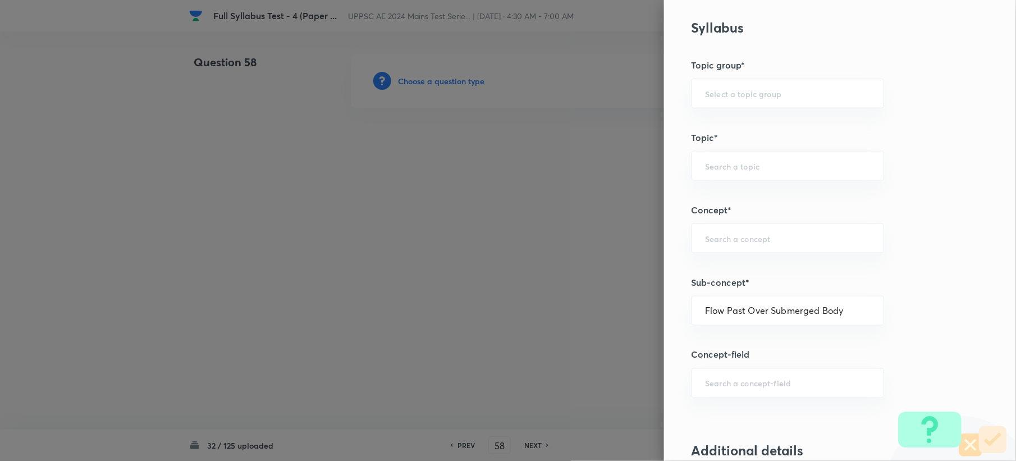
type input "Fluid Mechanics"
type input "Boundary Layer Theory"
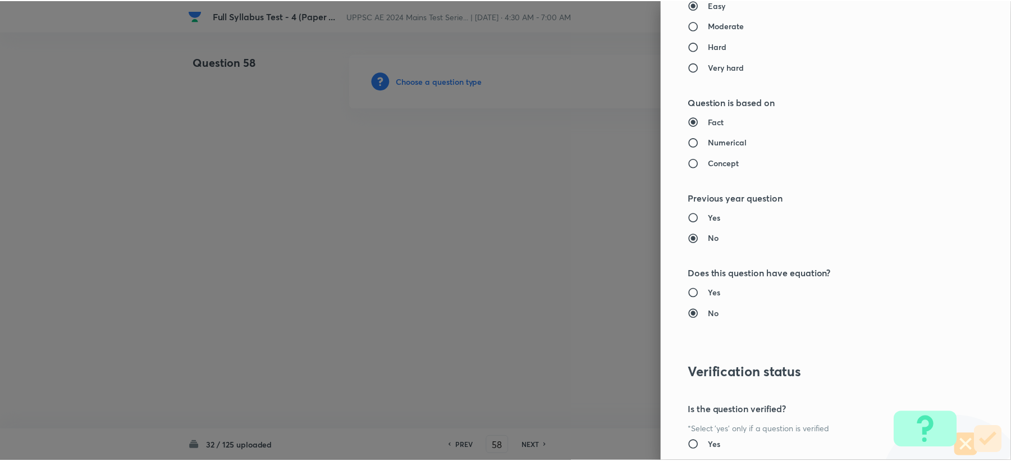
scroll to position [1071, 0]
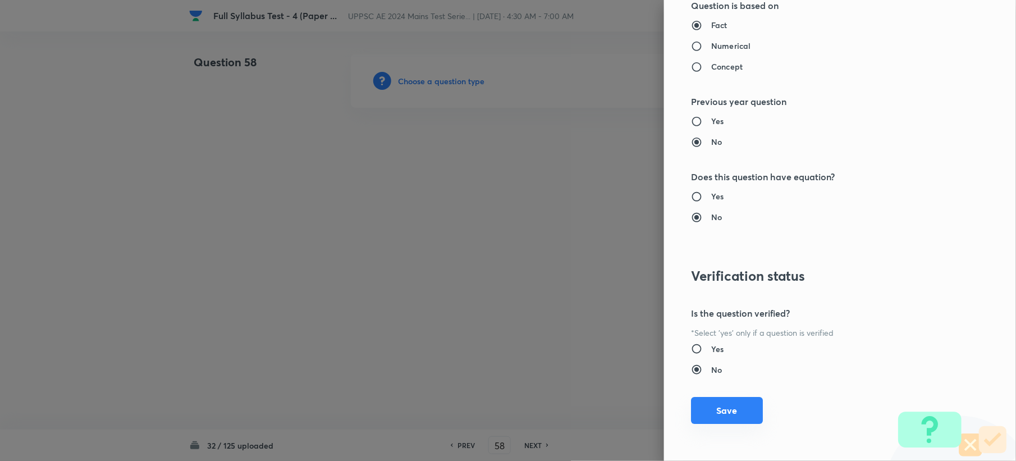
click at [699, 419] on button "Save" at bounding box center [727, 410] width 72 height 27
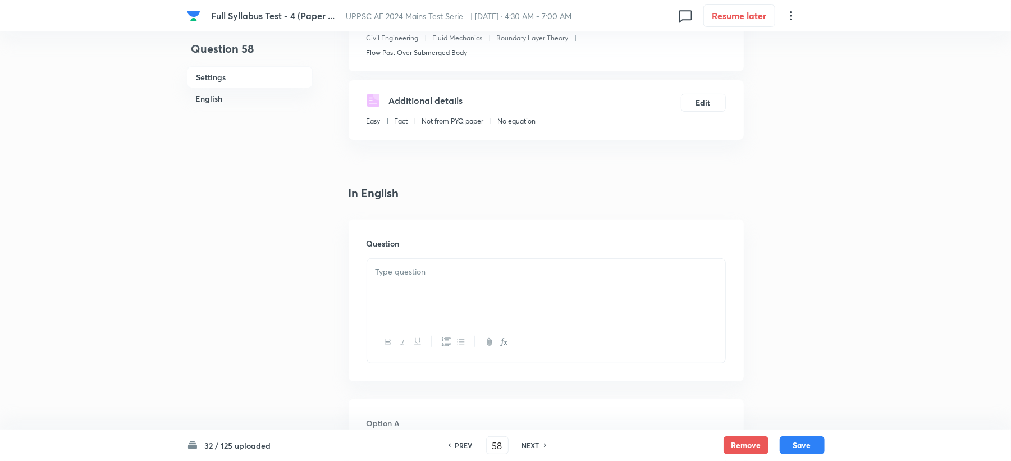
scroll to position [224, 0]
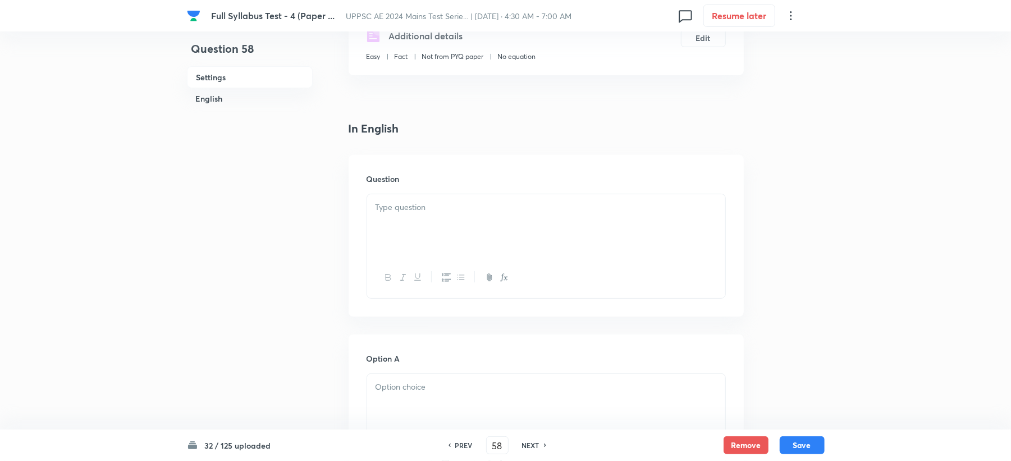
drag, startPoint x: 407, startPoint y: 207, endPoint x: 377, endPoint y: 243, distance: 47.1
click at [400, 209] on p at bounding box center [545, 207] width 341 height 13
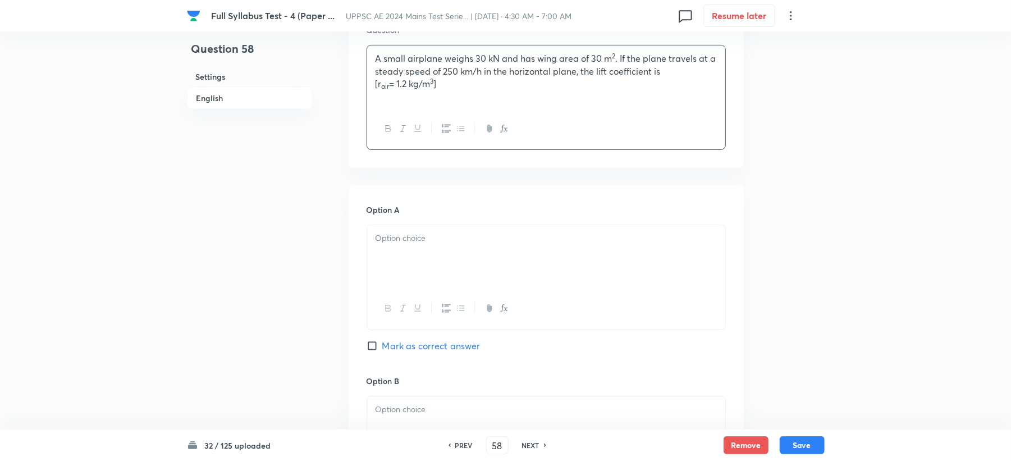
scroll to position [374, 0]
click at [384, 230] on div at bounding box center [546, 255] width 358 height 63
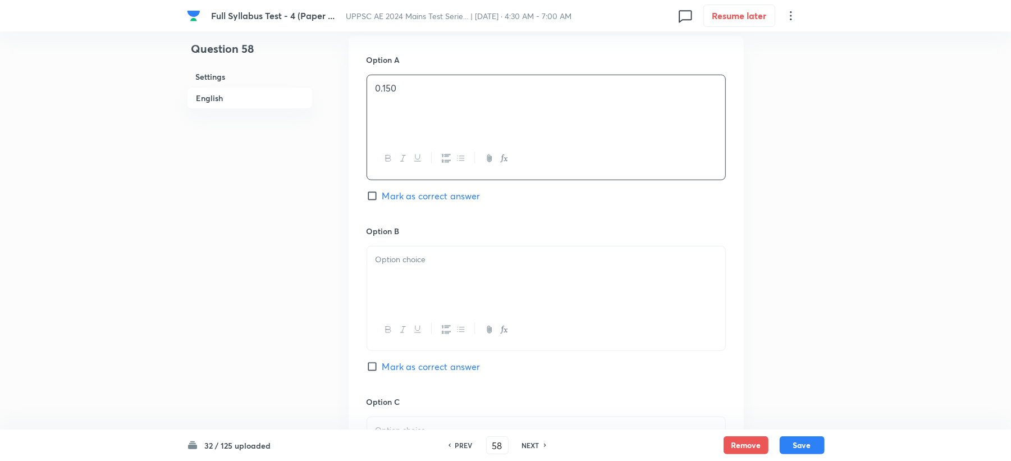
scroll to position [524, 0]
click at [387, 254] on p at bounding box center [545, 259] width 341 height 13
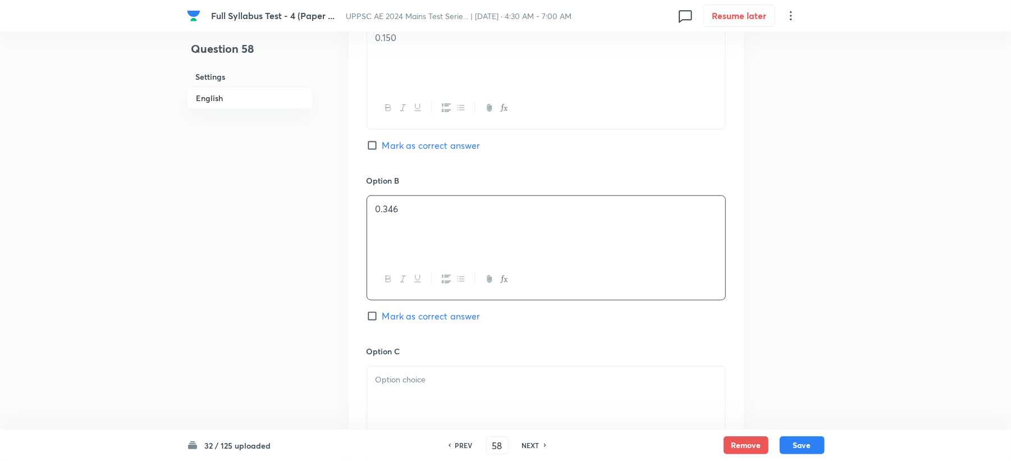
scroll to position [673, 0]
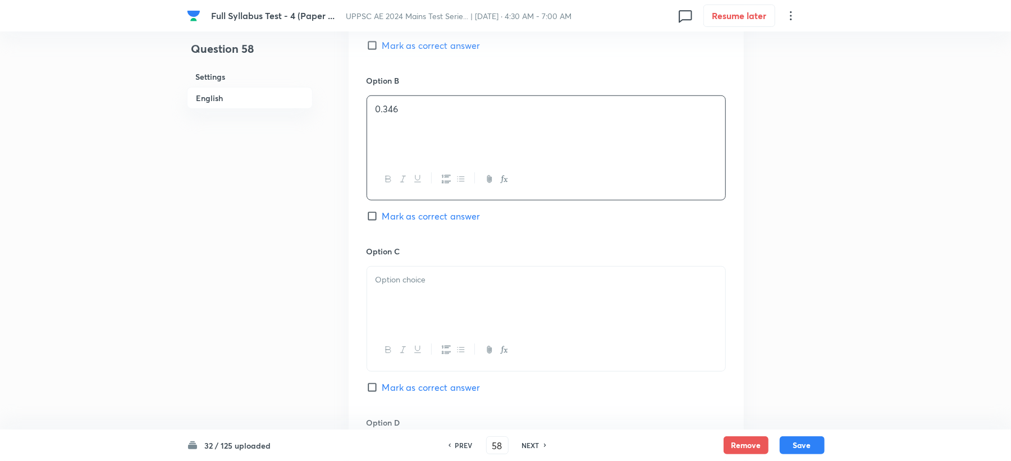
click at [423, 221] on span "Mark as correct answer" at bounding box center [431, 215] width 98 height 13
click at [382, 221] on input "Mark as correct answer" at bounding box center [374, 215] width 16 height 11
checkbox input "true"
click at [413, 302] on div at bounding box center [546, 298] width 358 height 63
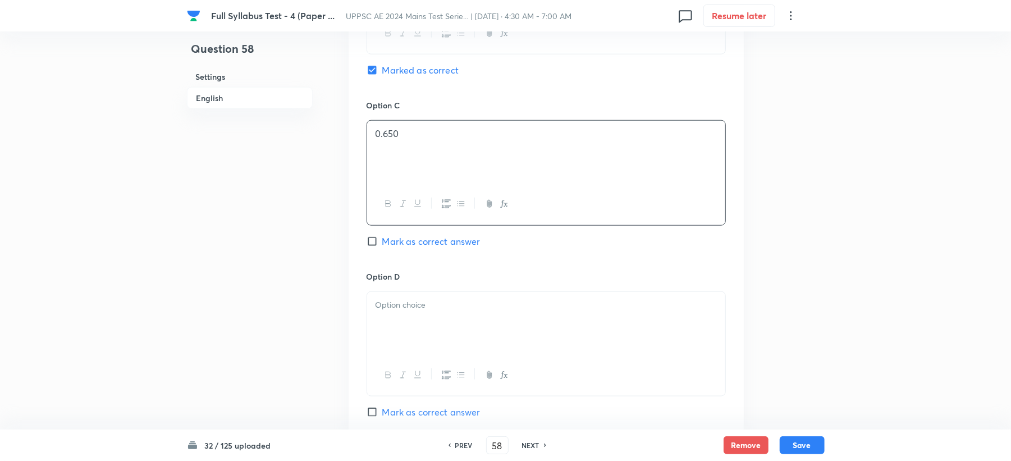
scroll to position [823, 0]
click at [419, 288] on div at bounding box center [545, 340] width 359 height 105
click at [393, 323] on div at bounding box center [546, 319] width 358 height 63
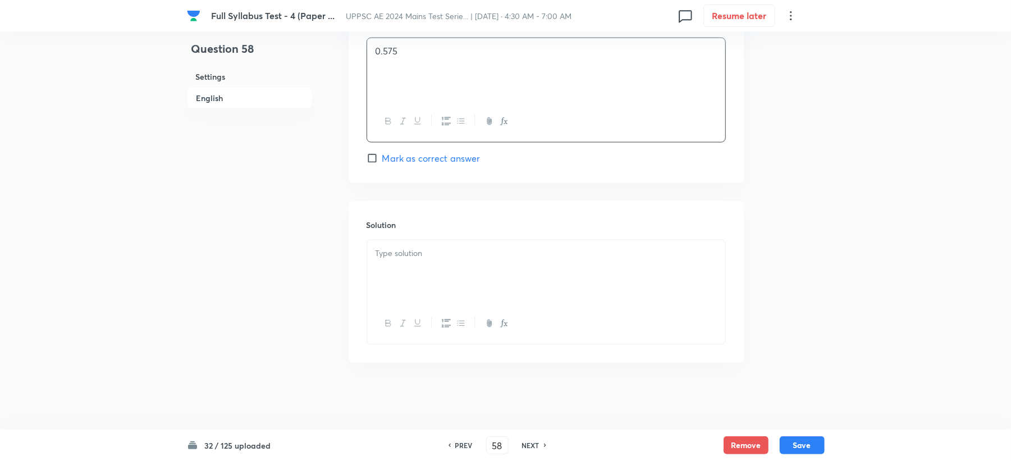
scroll to position [1076, 0]
click at [409, 265] on div at bounding box center [546, 271] width 358 height 63
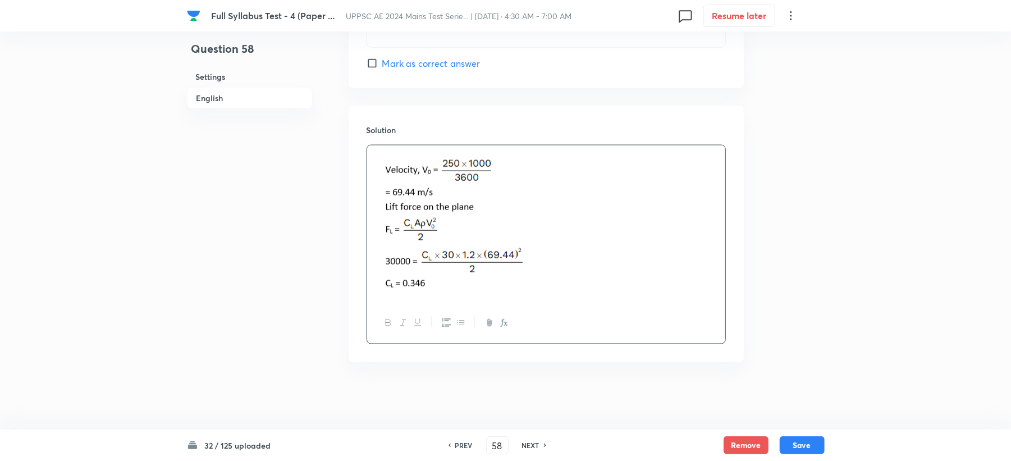
scroll to position [1171, 0]
click at [790, 447] on button "Save" at bounding box center [801, 444] width 45 height 18
type input "59"
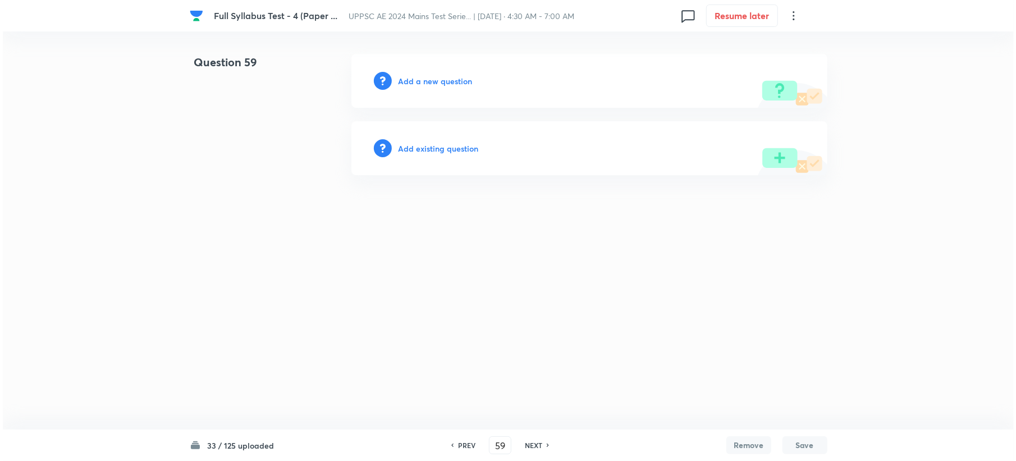
scroll to position [0, 0]
click at [407, 86] on div "Add a new question" at bounding box center [589, 81] width 476 height 54
click at [414, 84] on h6 "Add a new question" at bounding box center [435, 81] width 74 height 12
click at [418, 81] on h6 "Choose a question type" at bounding box center [441, 81] width 86 height 12
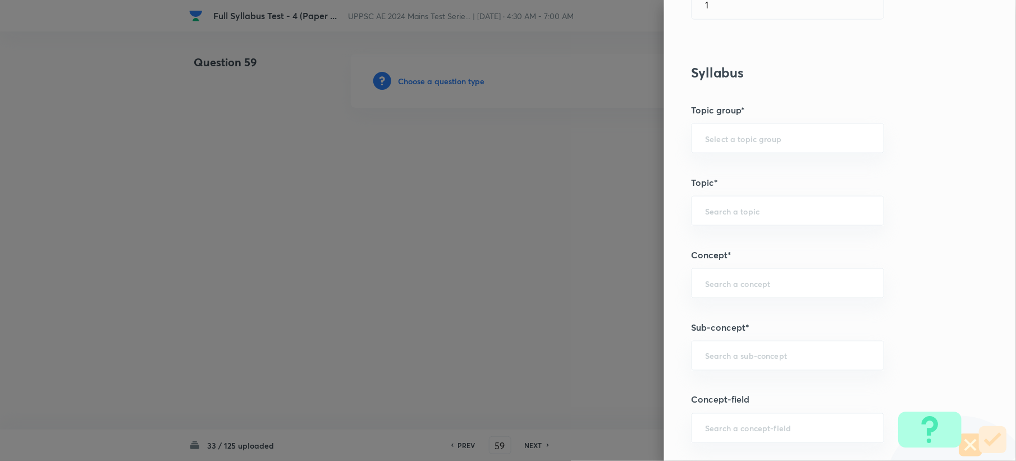
scroll to position [524, 0]
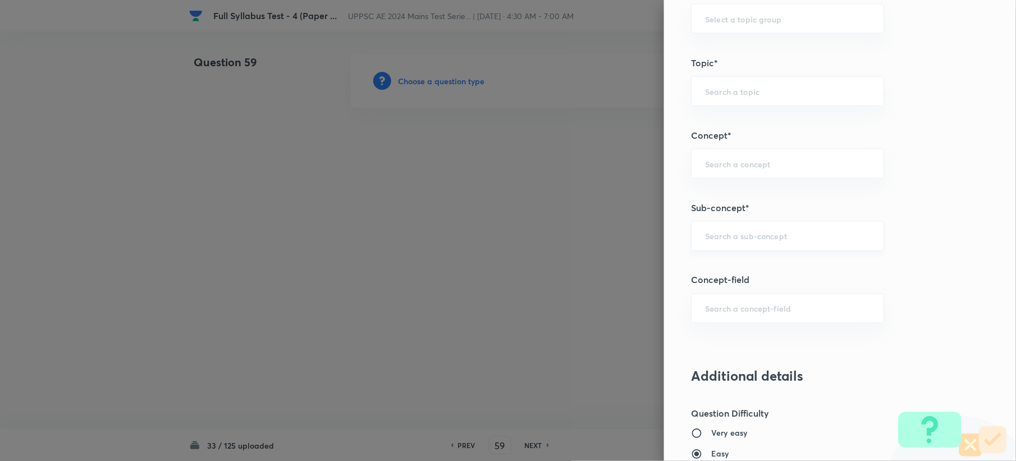
click at [719, 244] on div "​" at bounding box center [787, 236] width 193 height 30
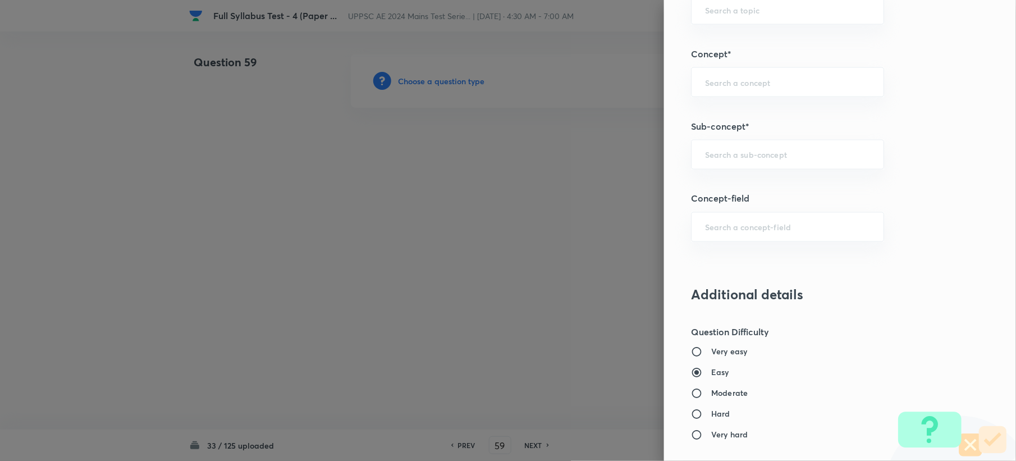
scroll to position [598, 0]
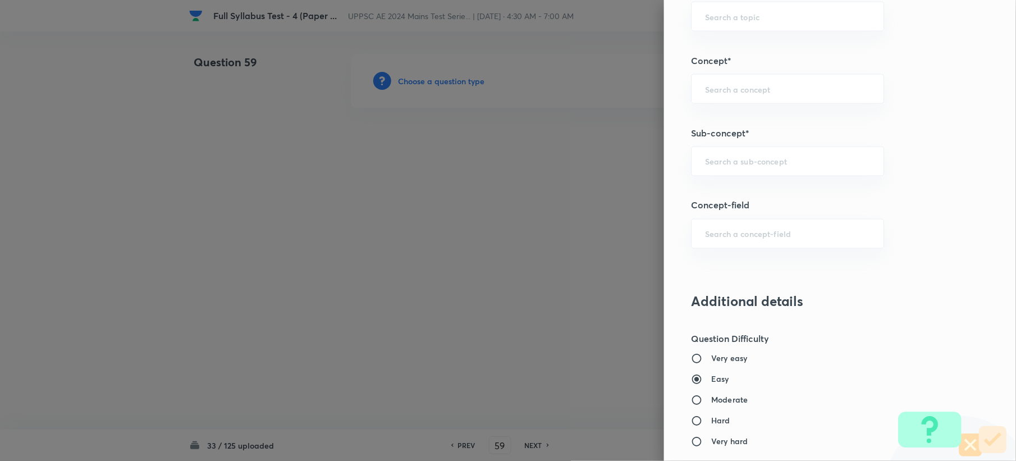
paste input "Function of Turbine"
click at [708, 189] on li "Function of Turbine" at bounding box center [776, 195] width 191 height 20
type input "Function of Turbine"
type input "Civil Engineering"
type input "Fluid Mechanics"
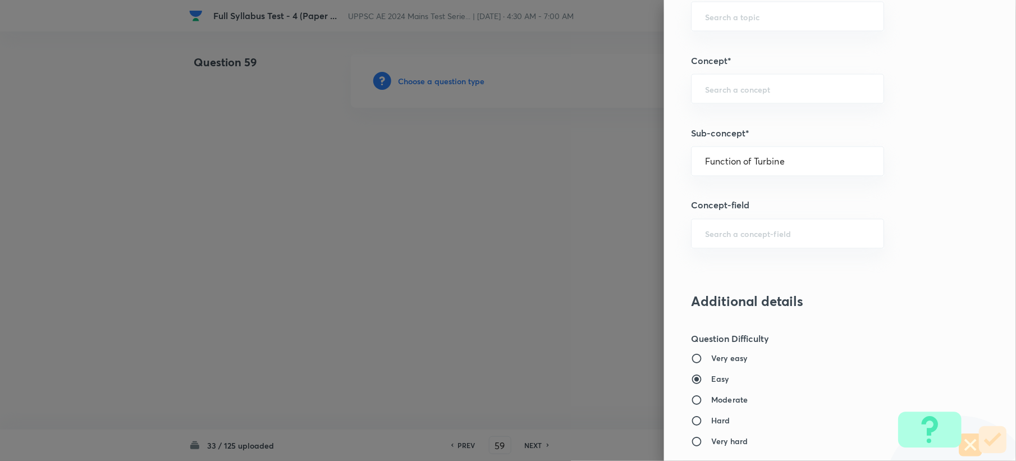
type input "Hydraulic Turbines"
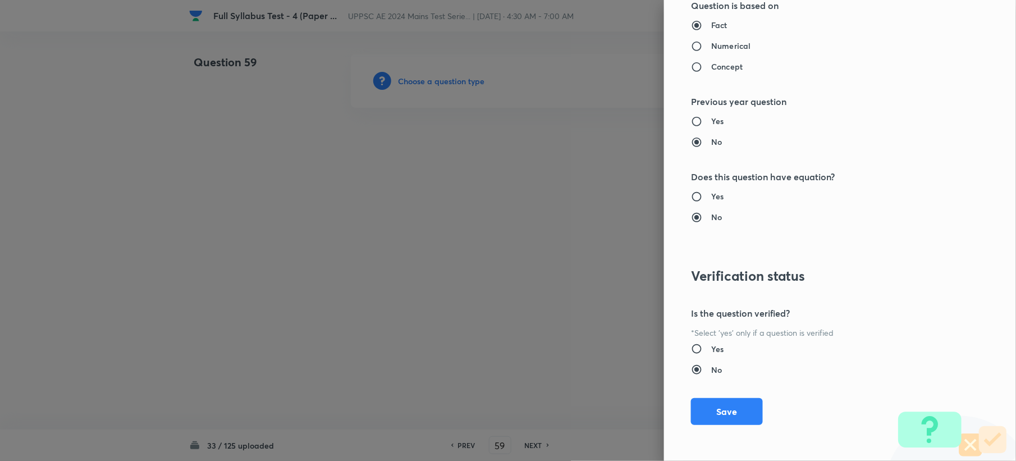
scroll to position [921, 0]
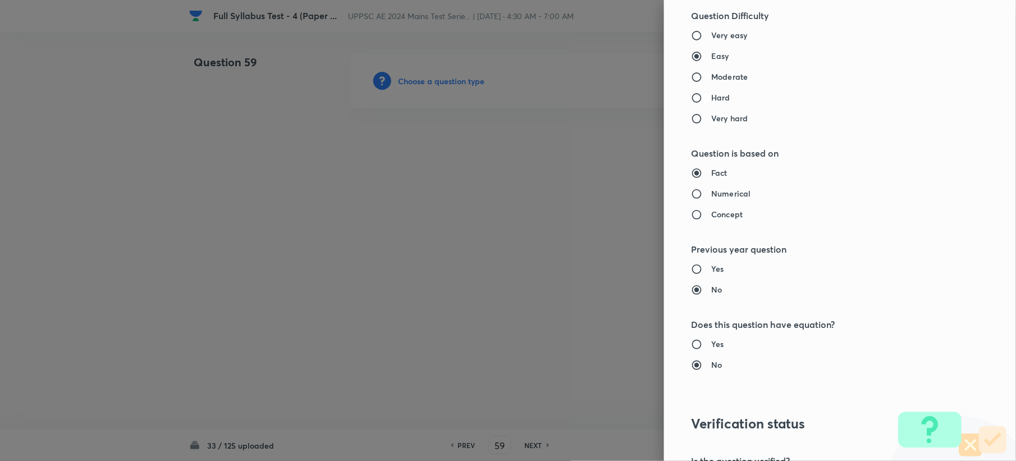
click at [691, 103] on input "Hard" at bounding box center [701, 97] width 20 height 11
radio input "true"
radio input "false"
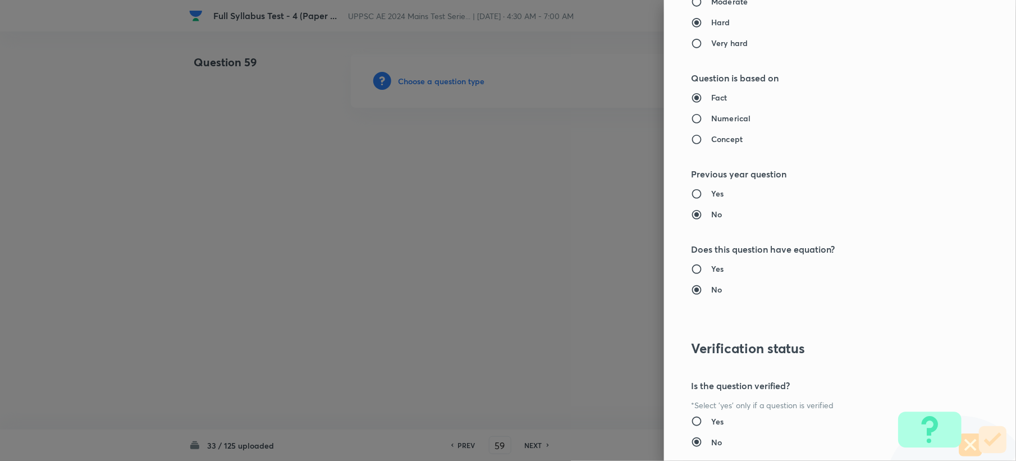
scroll to position [1071, 0]
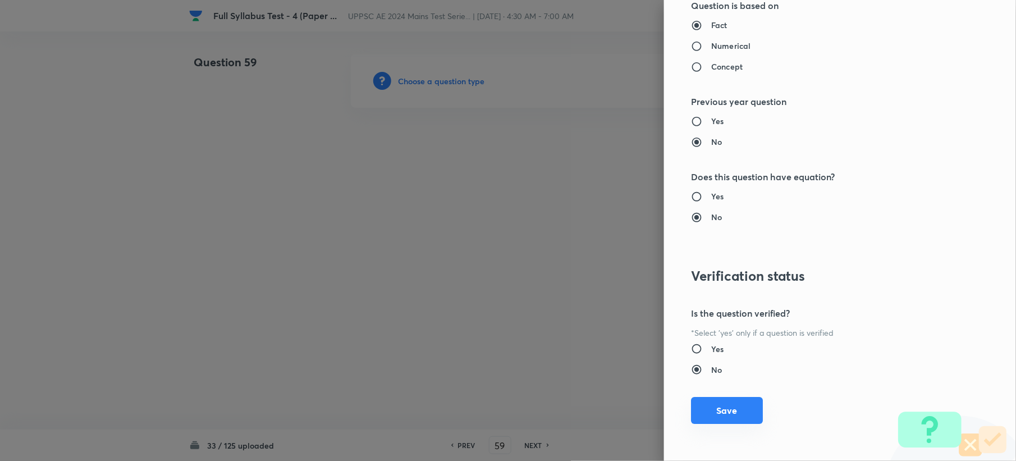
click at [708, 416] on button "Save" at bounding box center [727, 410] width 72 height 27
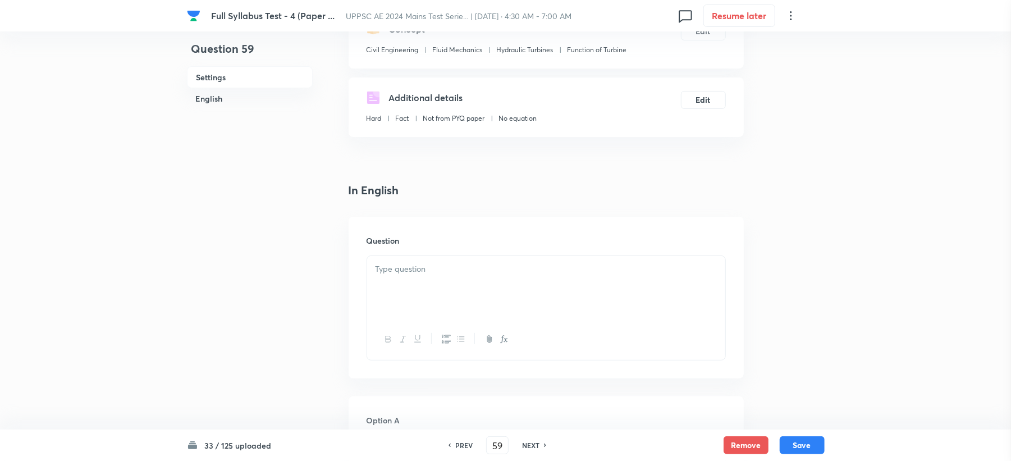
scroll to position [224, 0]
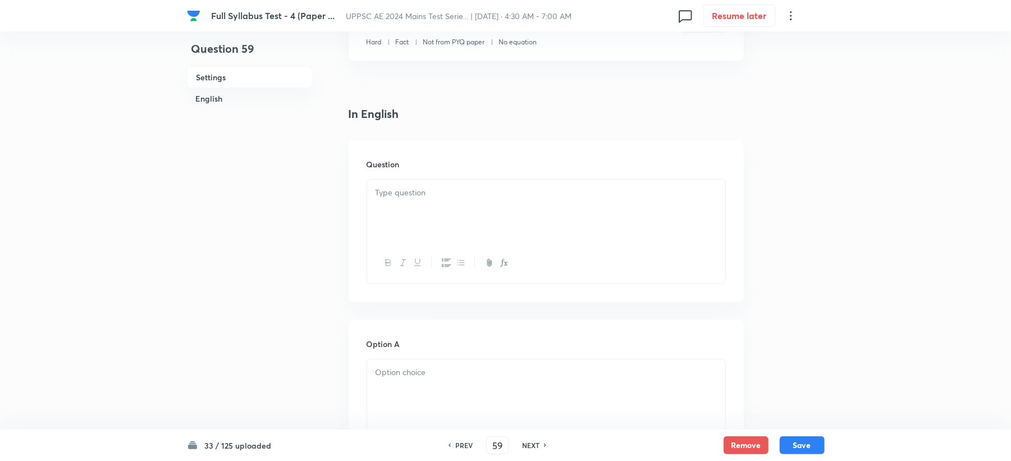
drag, startPoint x: 423, startPoint y: 194, endPoint x: 409, endPoint y: 202, distance: 16.1
click at [418, 195] on p at bounding box center [545, 192] width 341 height 13
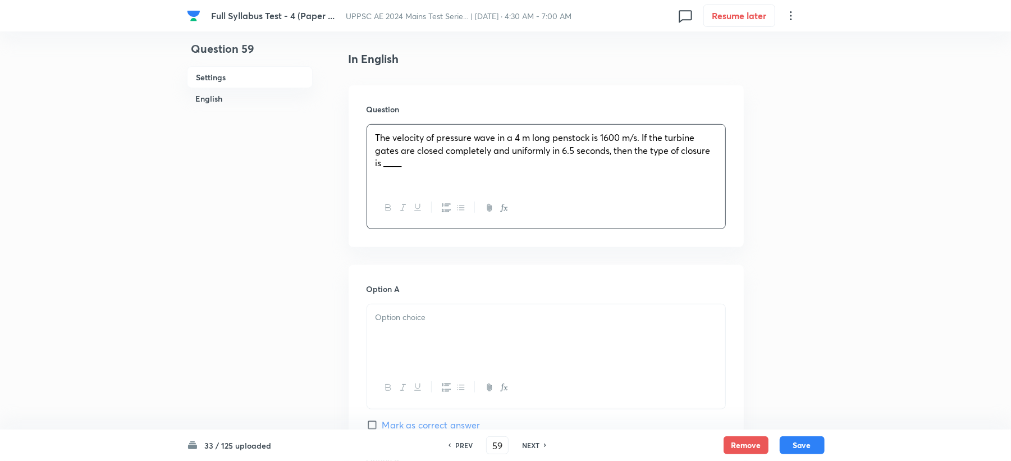
scroll to position [374, 0]
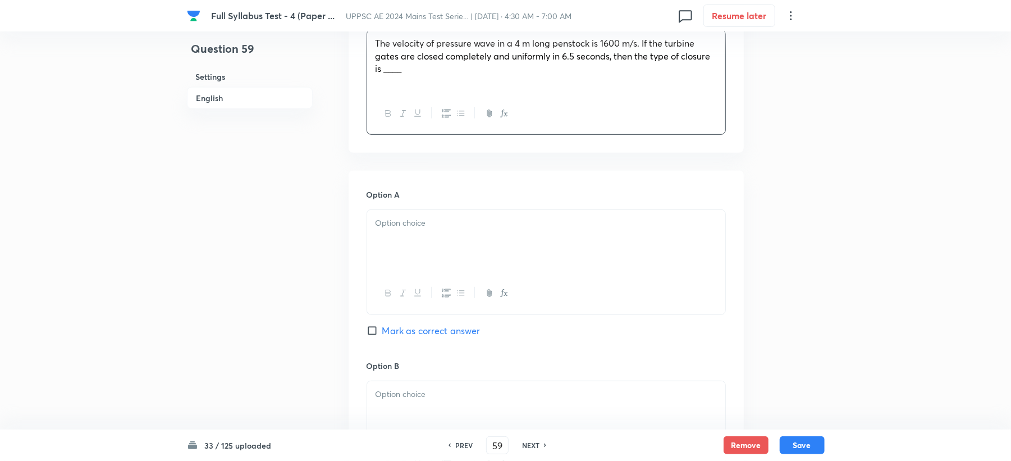
click at [396, 239] on div at bounding box center [546, 241] width 358 height 63
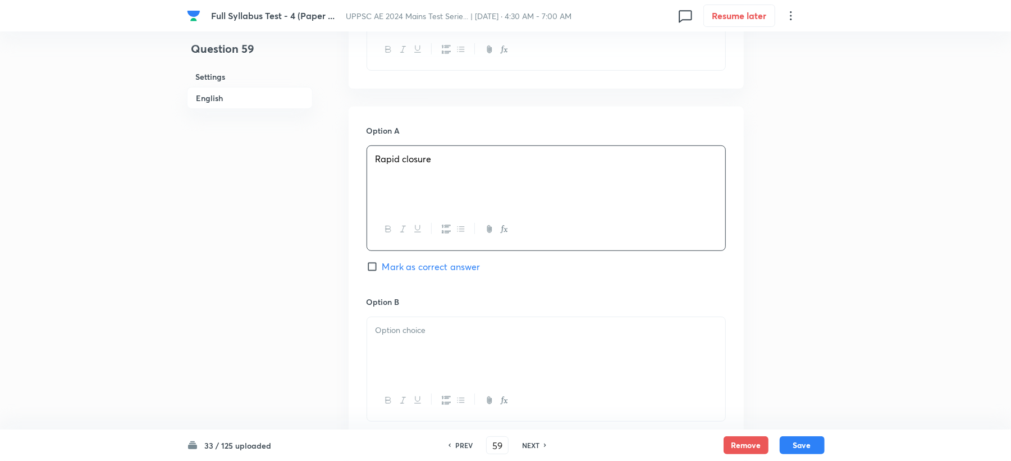
scroll to position [524, 0]
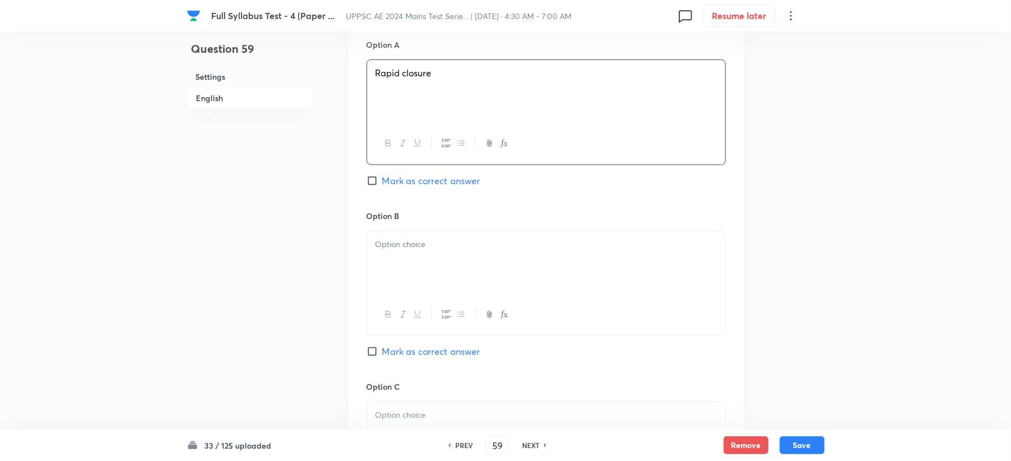
click at [393, 254] on div at bounding box center [546, 262] width 358 height 63
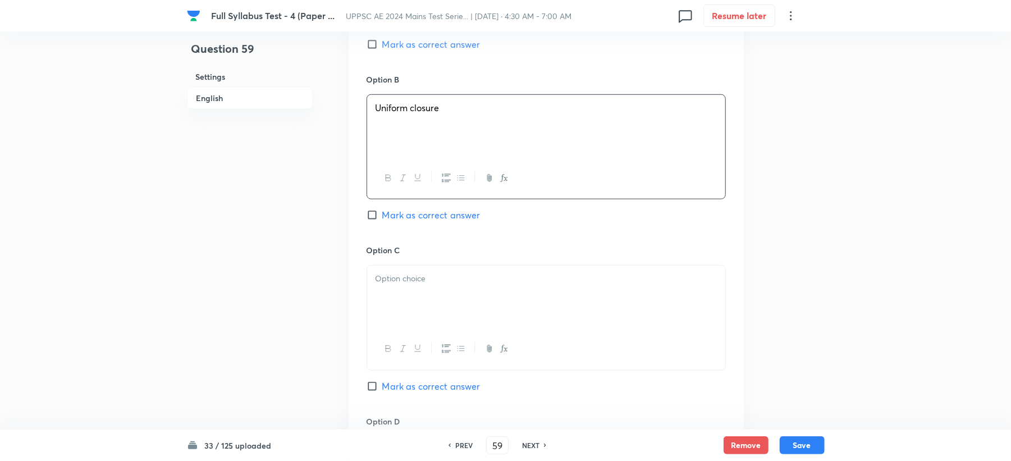
scroll to position [673, 0]
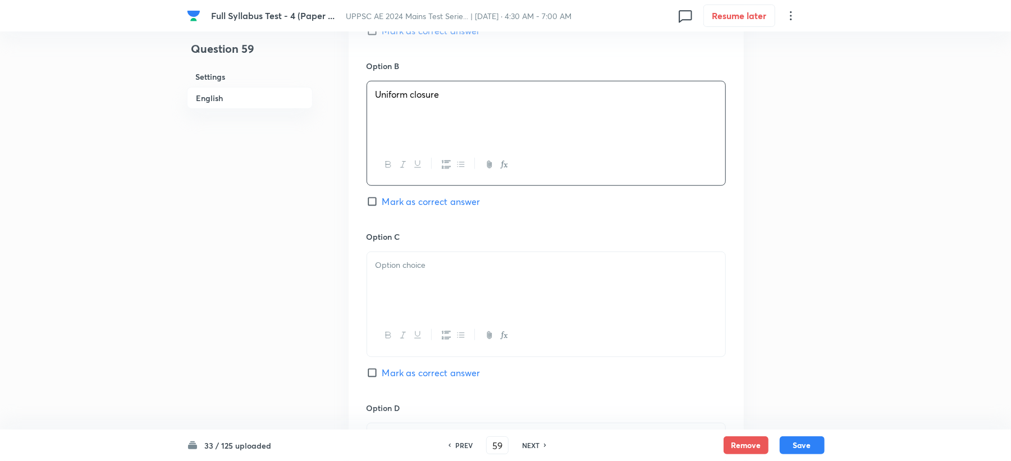
click at [393, 259] on div at bounding box center [546, 283] width 358 height 63
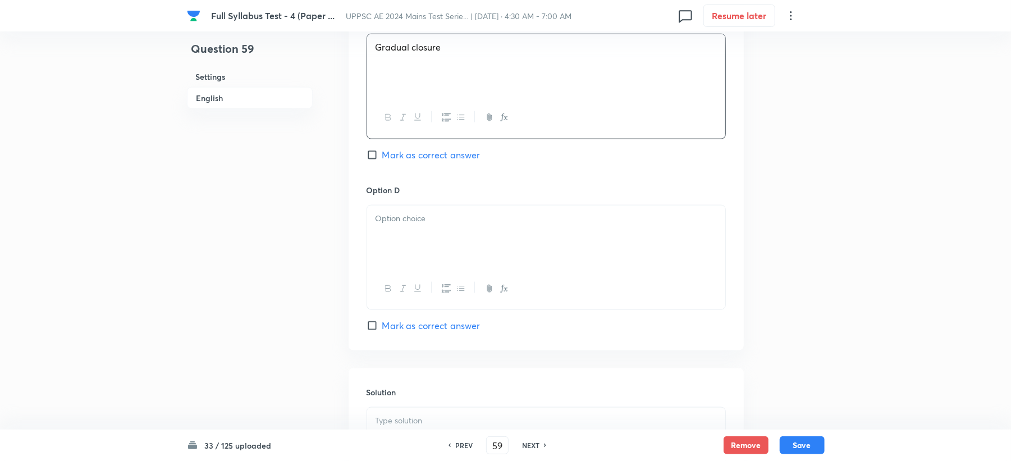
scroll to position [898, 0]
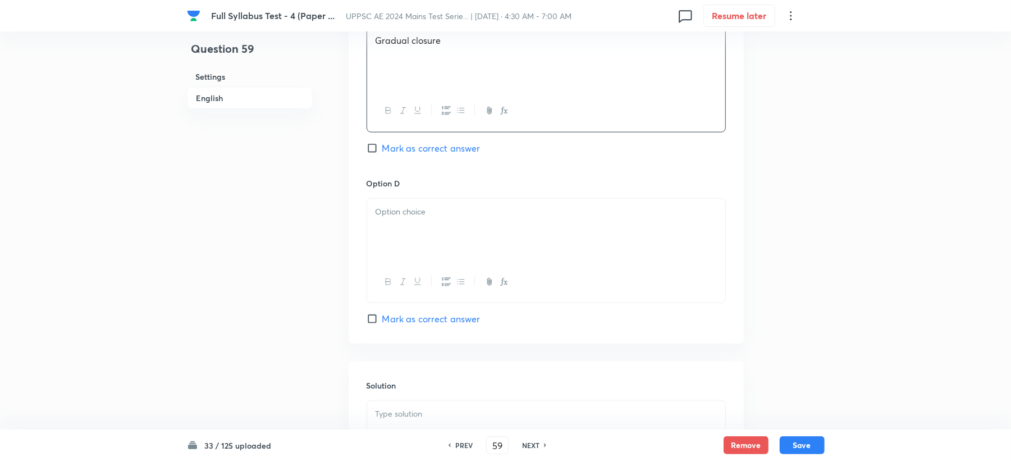
click at [407, 250] on div at bounding box center [546, 230] width 358 height 63
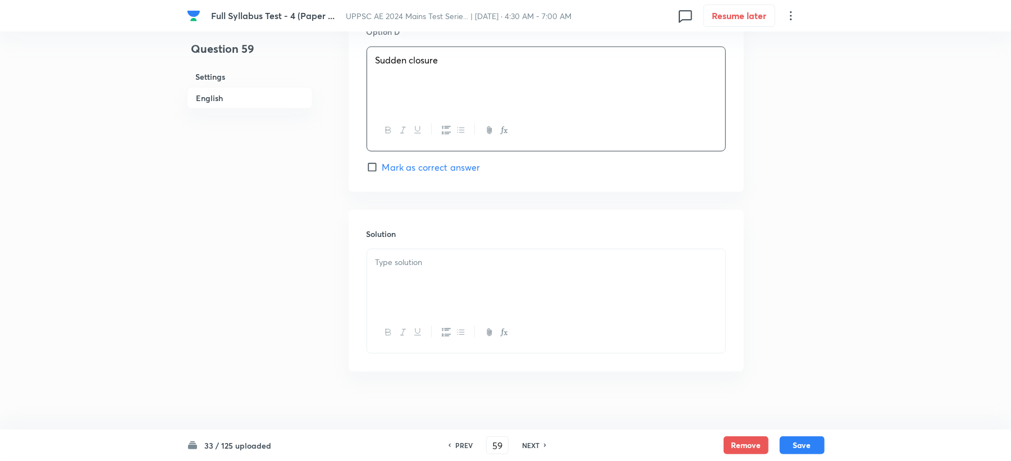
scroll to position [1062, 0]
click at [389, 270] on div at bounding box center [546, 271] width 358 height 63
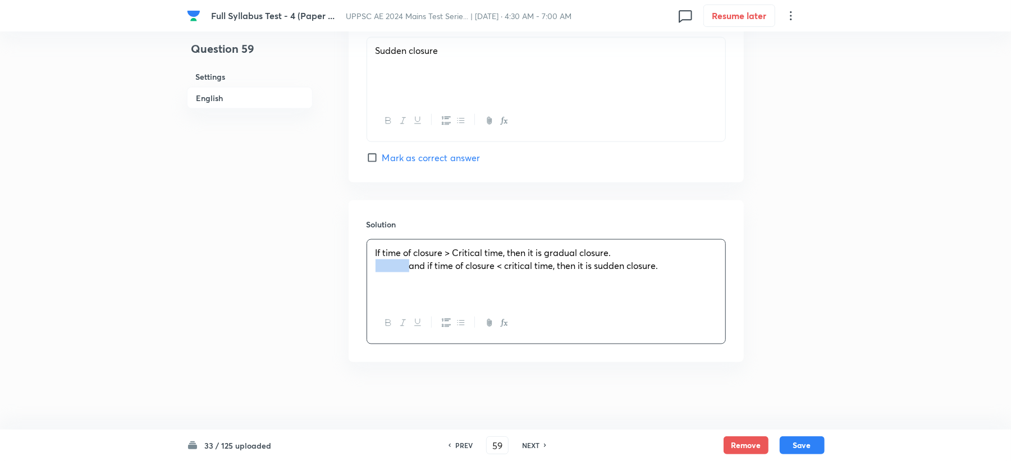
drag, startPoint x: 410, startPoint y: 266, endPoint x: 350, endPoint y: 269, distance: 59.6
click at [350, 269] on div "Solution If time of closure > Critical time, then it is gradual closure. and if…" at bounding box center [546, 281] width 395 height 162
click at [652, 268] on p "and if time of closure < critical time, then it is sudden closure." at bounding box center [545, 265] width 341 height 13
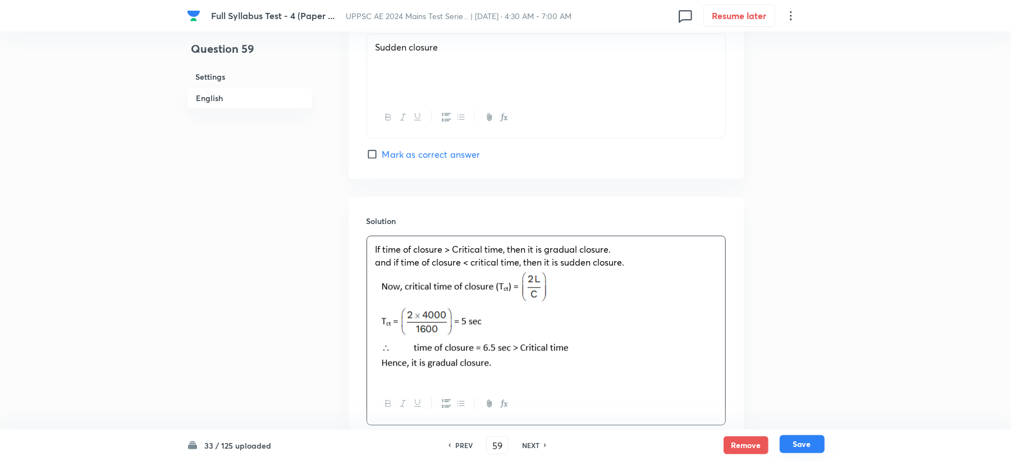
click at [799, 445] on button "Save" at bounding box center [801, 444] width 45 height 18
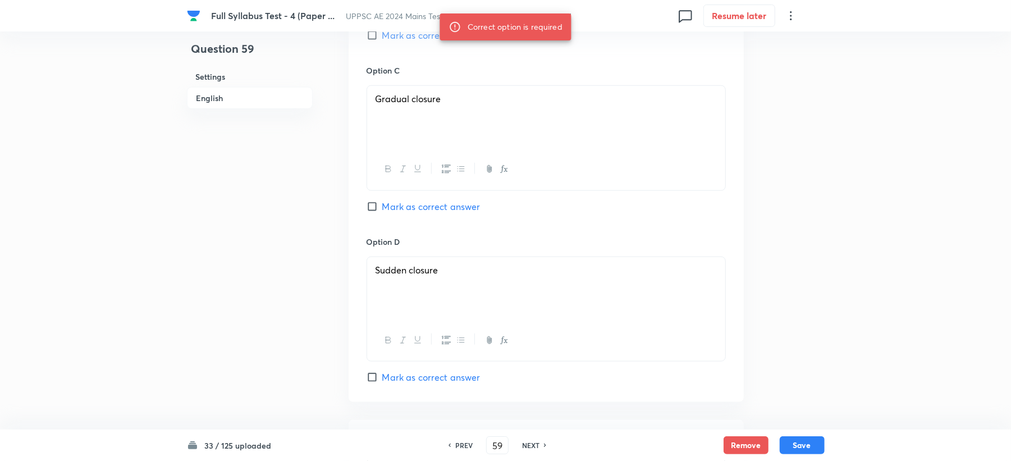
scroll to position [838, 0]
click at [414, 200] on div "Option C Gradual closure Mark as correct answer" at bounding box center [545, 151] width 359 height 171
click at [409, 204] on span "Mark as correct answer" at bounding box center [431, 207] width 98 height 13
click at [382, 204] on input "Mark as correct answer" at bounding box center [374, 208] width 16 height 11
checkbox input "true"
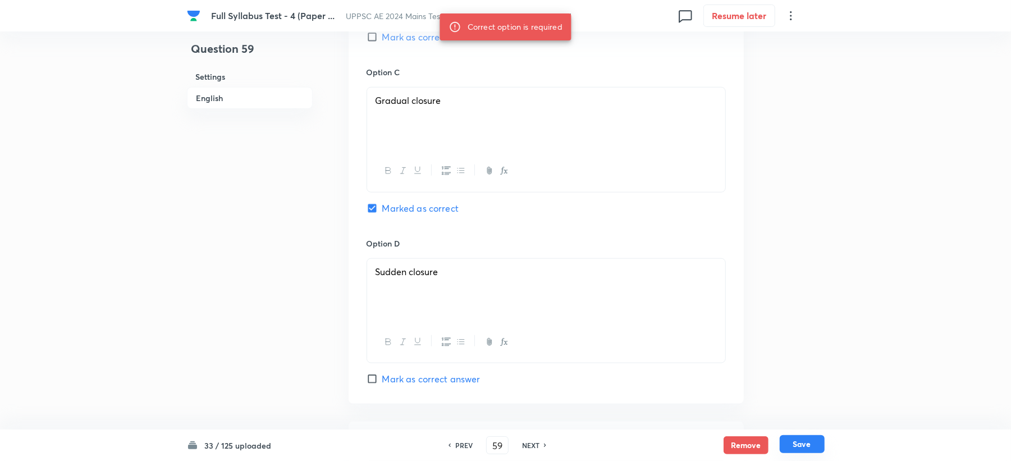
click at [806, 444] on button "Save" at bounding box center [801, 444] width 45 height 18
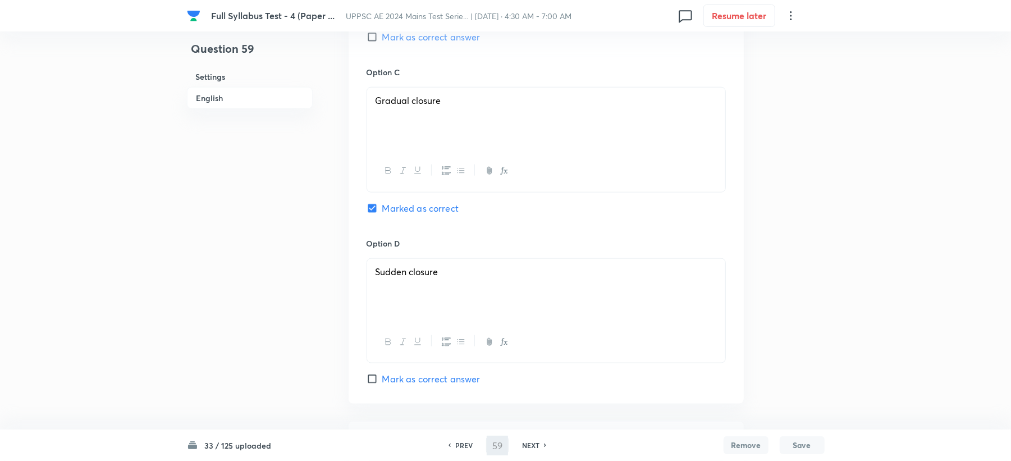
type input "60"
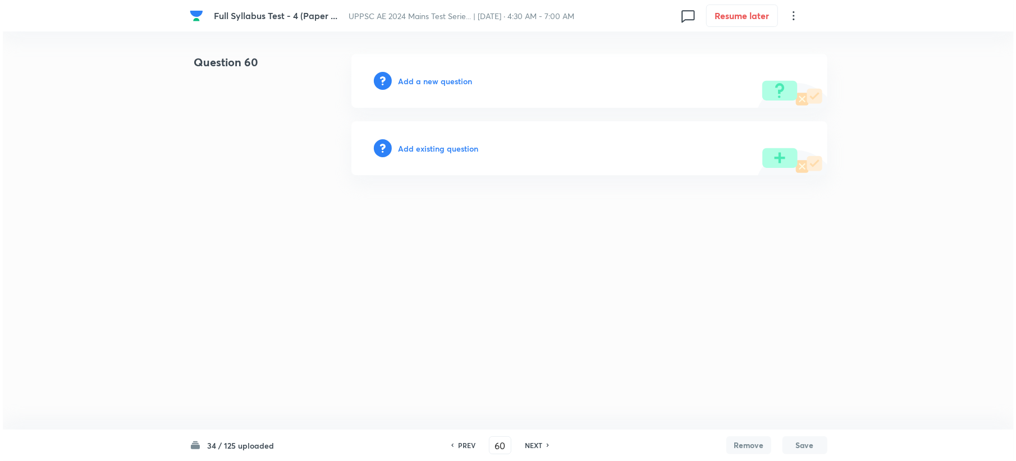
scroll to position [0, 0]
click at [428, 76] on h6 "Add a new question" at bounding box center [435, 81] width 74 height 12
click at [427, 75] on h6 "Choose a question type" at bounding box center [441, 81] width 86 height 12
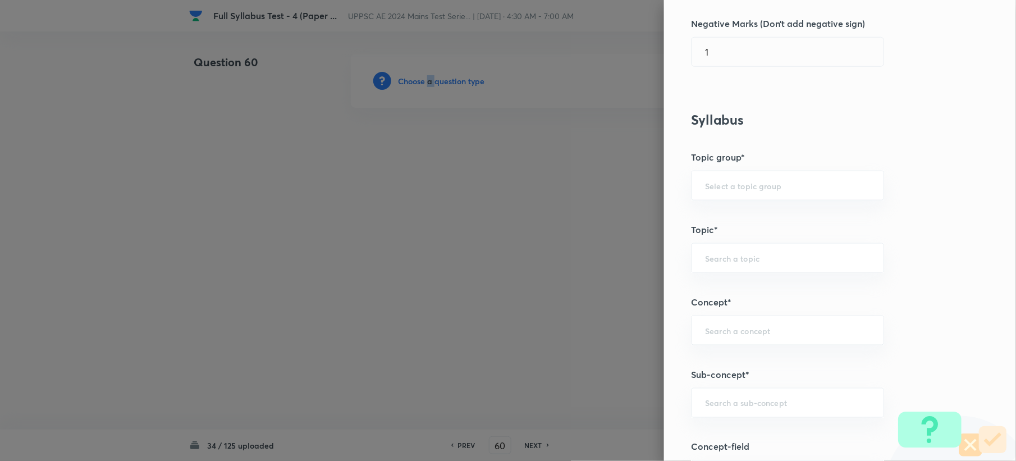
scroll to position [449, 0]
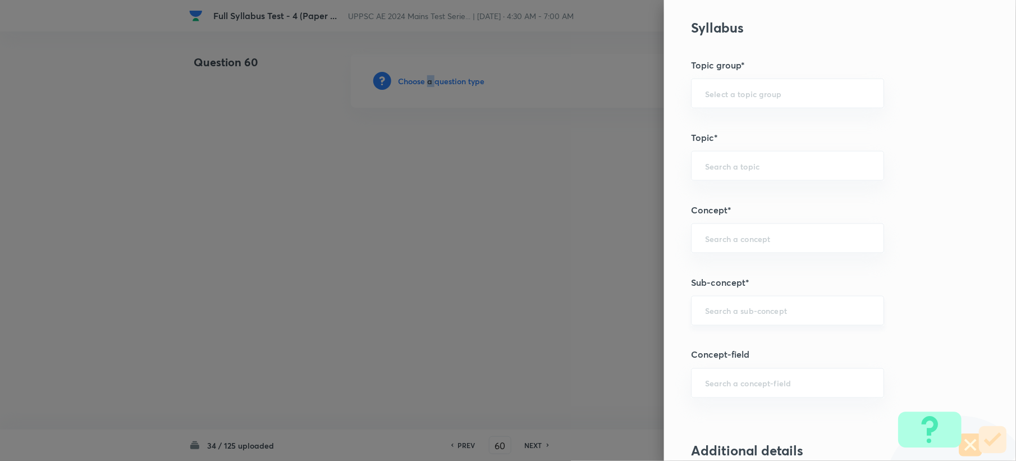
click at [716, 325] on div "​" at bounding box center [787, 311] width 193 height 30
paste input "Surges in Open Channels"
click at [724, 341] on li "Surges in Open Channels" at bounding box center [776, 345] width 191 height 20
type input "Surges in Open Channels"
type input "Civil Engineering"
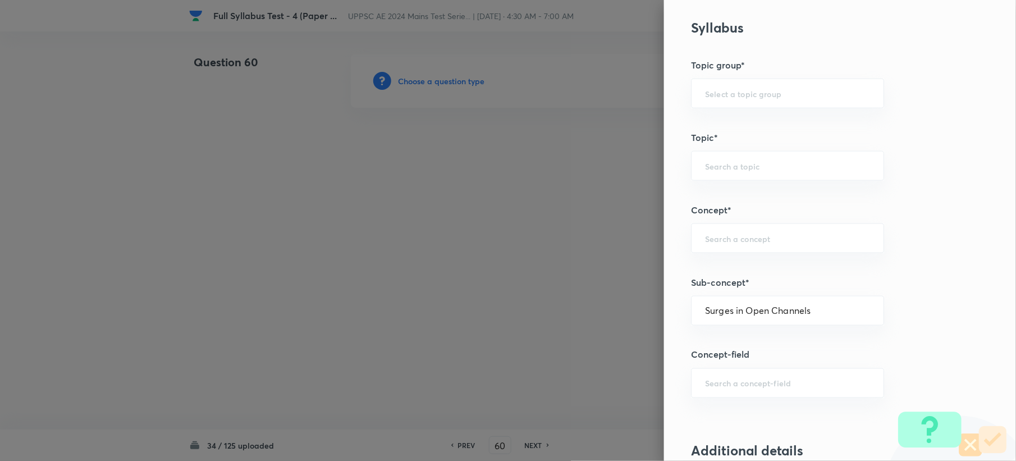
type input "Fluid Mechanics"
type input "Open Channel Flow"
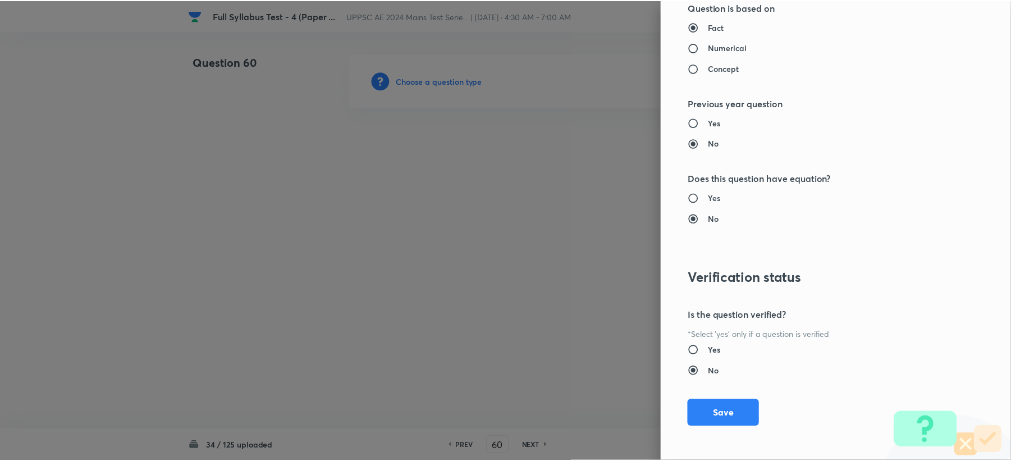
scroll to position [1071, 0]
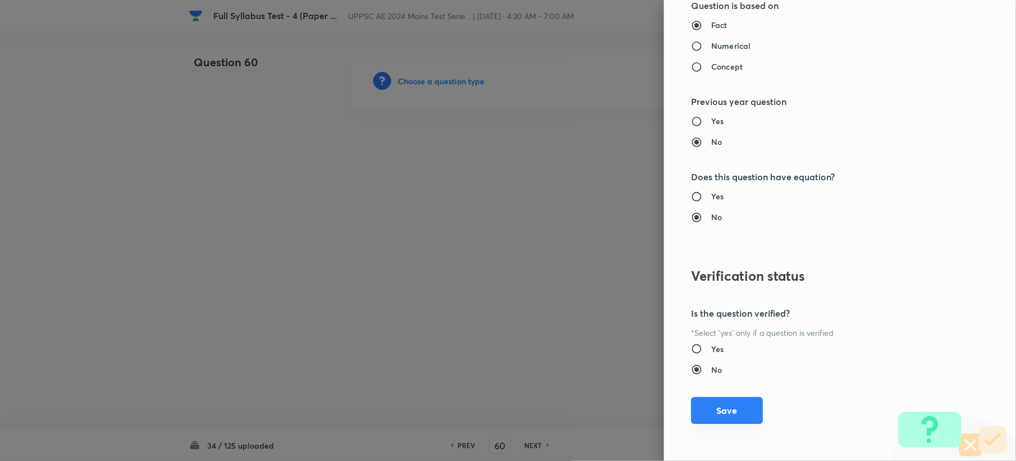
drag, startPoint x: 716, startPoint y: 397, endPoint x: 716, endPoint y: 418, distance: 20.8
click at [716, 411] on div "Question settings Question type* Single choice correct Number of options* 2 3 4…" at bounding box center [840, 230] width 352 height 461
click at [716, 418] on button "Save" at bounding box center [727, 410] width 72 height 27
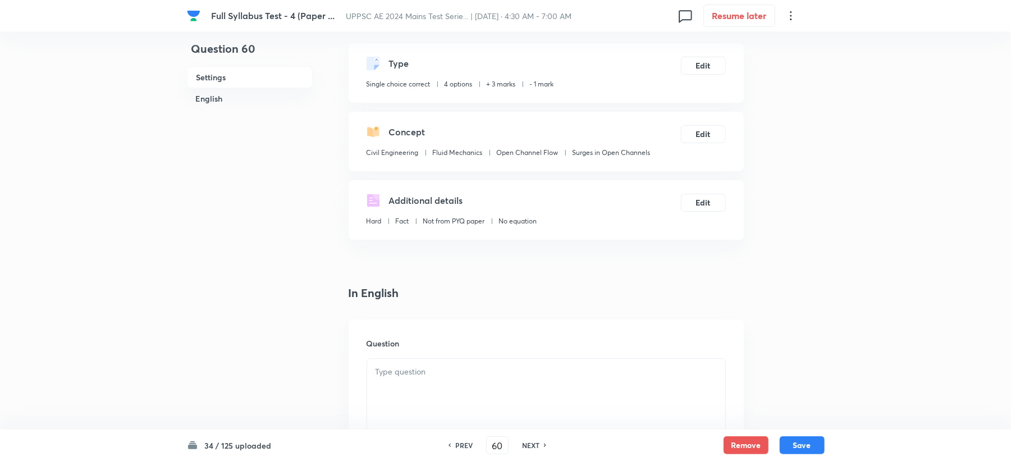
scroll to position [224, 0]
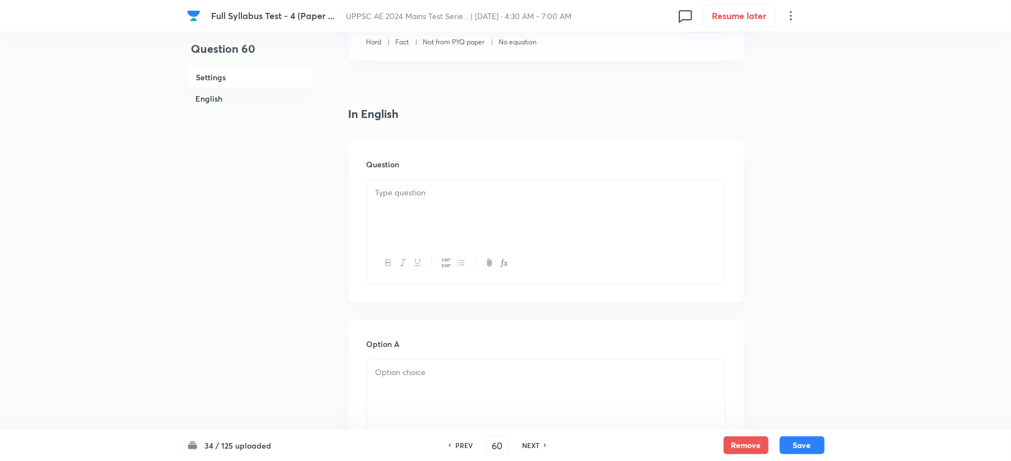
click at [391, 192] on p at bounding box center [545, 192] width 341 height 13
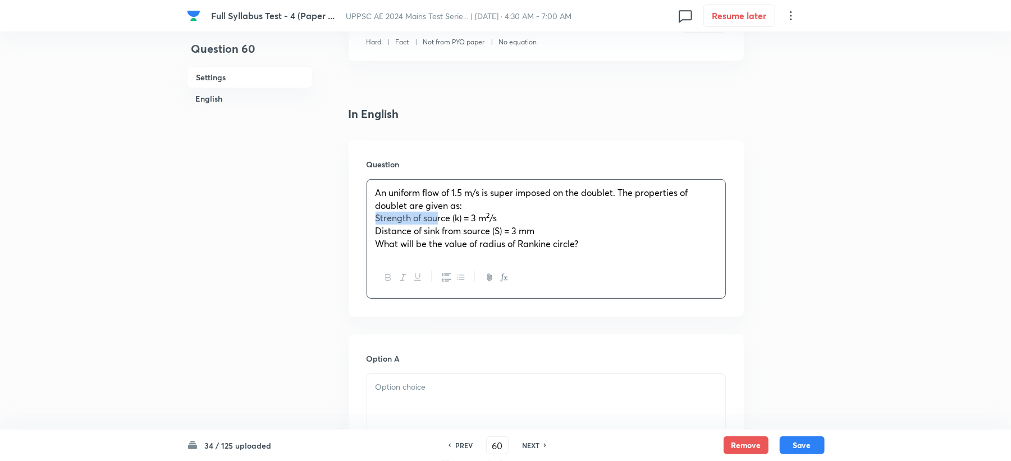
drag, startPoint x: 412, startPoint y: 219, endPoint x: 360, endPoint y: 218, distance: 52.2
click at [360, 218] on div "Question An uniform flow of 1.5 m/s is super imposed on the doublet. The proper…" at bounding box center [546, 228] width 395 height 176
drag, startPoint x: 414, startPoint y: 230, endPoint x: 344, endPoint y: 234, distance: 70.3
drag, startPoint x: 413, startPoint y: 243, endPoint x: 366, endPoint y: 243, distance: 47.1
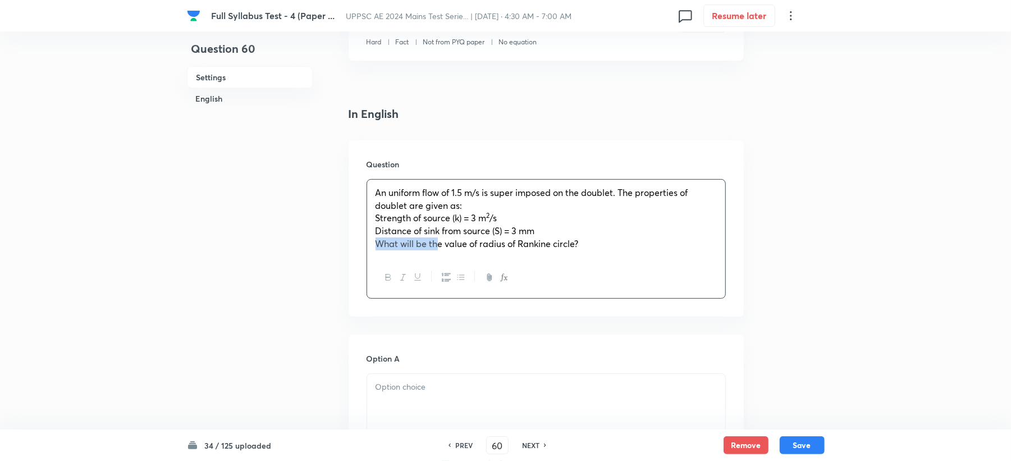
click at [366, 243] on div "An uniform flow of 1.5 m/s is super imposed on the doublet. The properties of d…" at bounding box center [545, 239] width 359 height 120
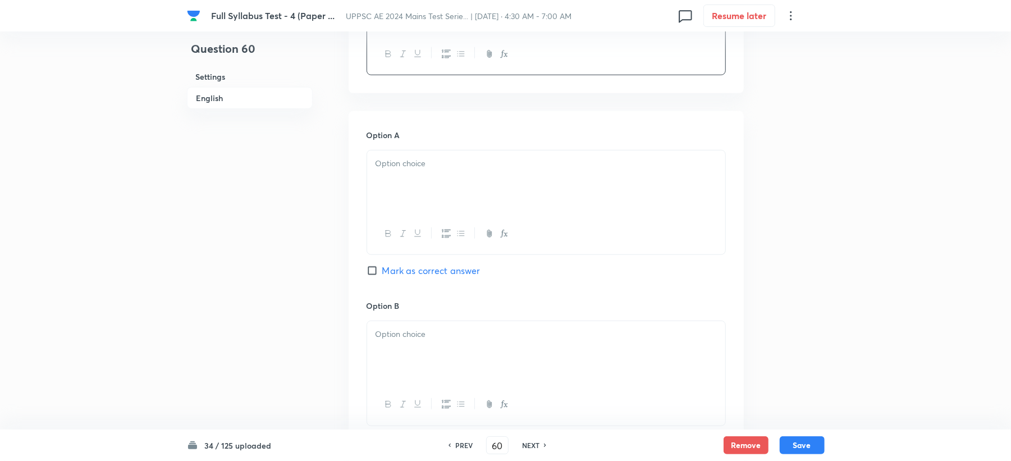
scroll to position [449, 0]
click at [396, 196] on div at bounding box center [546, 180] width 358 height 63
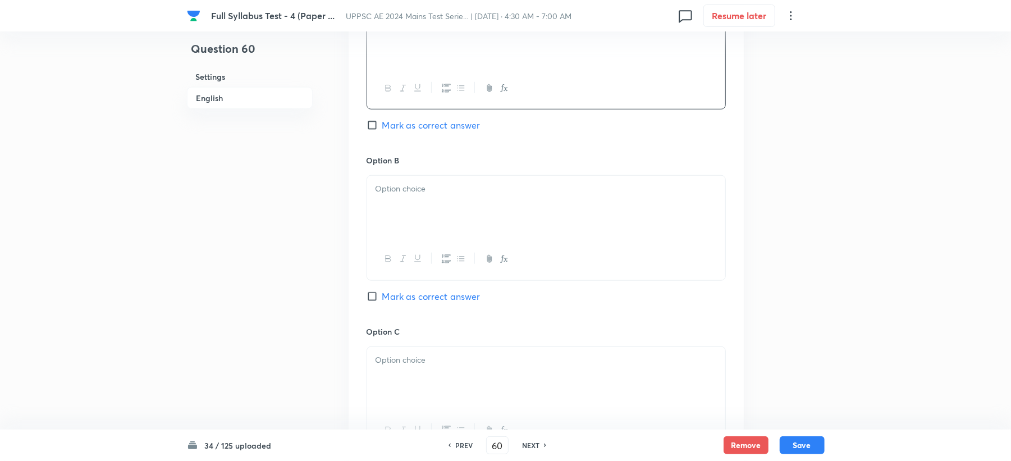
scroll to position [598, 0]
click at [394, 202] on div at bounding box center [546, 202] width 358 height 63
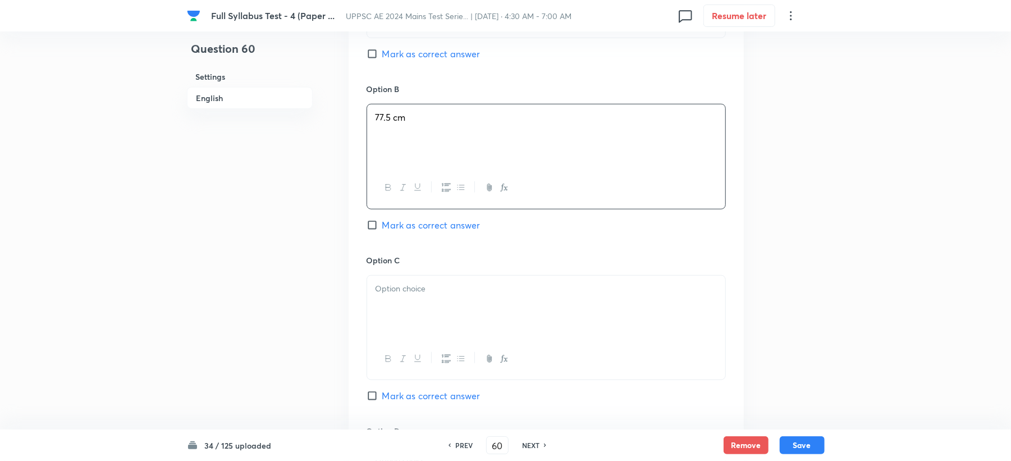
scroll to position [748, 0]
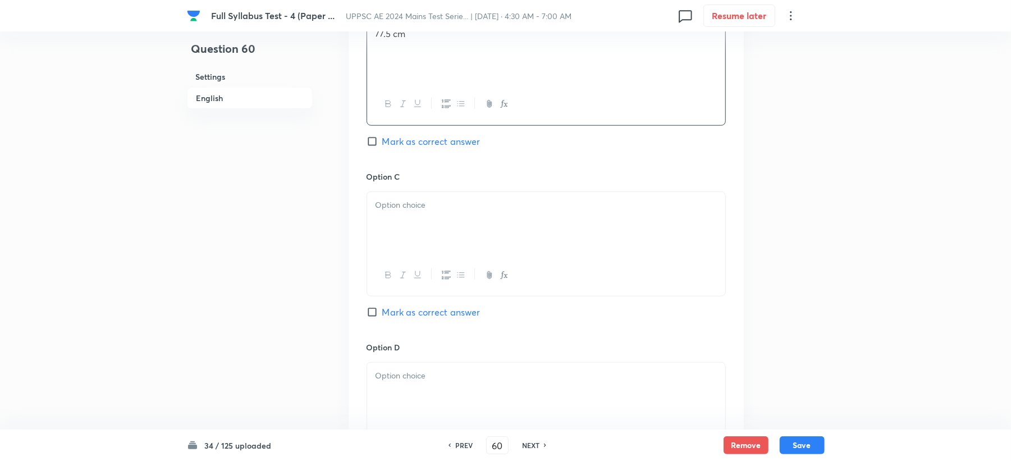
click at [396, 200] on p at bounding box center [545, 205] width 341 height 13
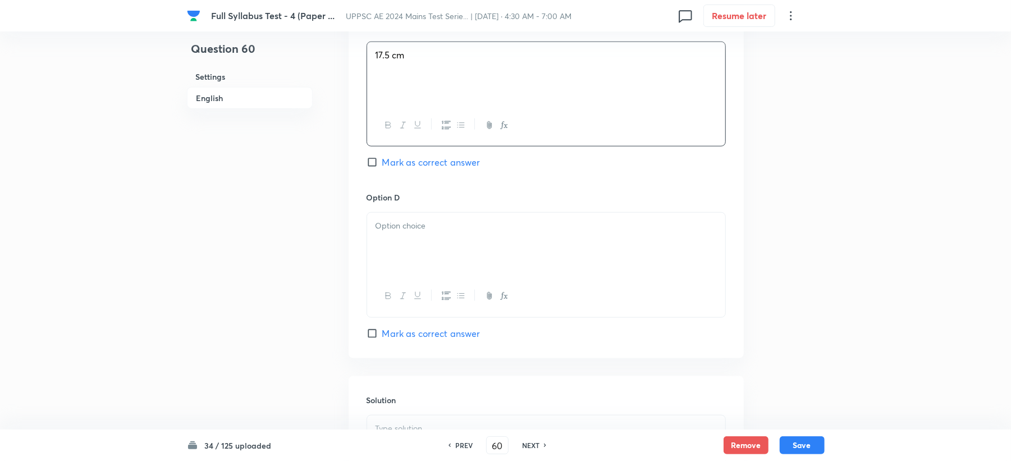
click at [391, 231] on p at bounding box center [545, 225] width 341 height 13
click at [425, 151] on span "Mark as correct answer" at bounding box center [431, 157] width 98 height 13
click at [382, 152] on input "Mark as correct answer" at bounding box center [374, 157] width 16 height 11
checkbox input "true"
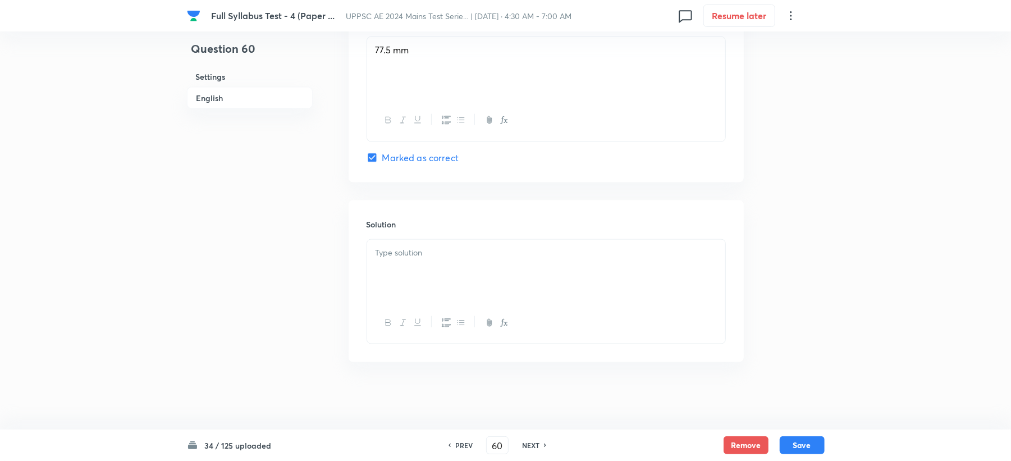
click at [405, 259] on div "Solution" at bounding box center [546, 281] width 395 height 162
click at [401, 259] on div at bounding box center [546, 271] width 358 height 63
drag, startPoint x: 490, startPoint y: 266, endPoint x: 345, endPoint y: 270, distance: 145.4
drag, startPoint x: 488, startPoint y: 277, endPoint x: 375, endPoint y: 287, distance: 113.8
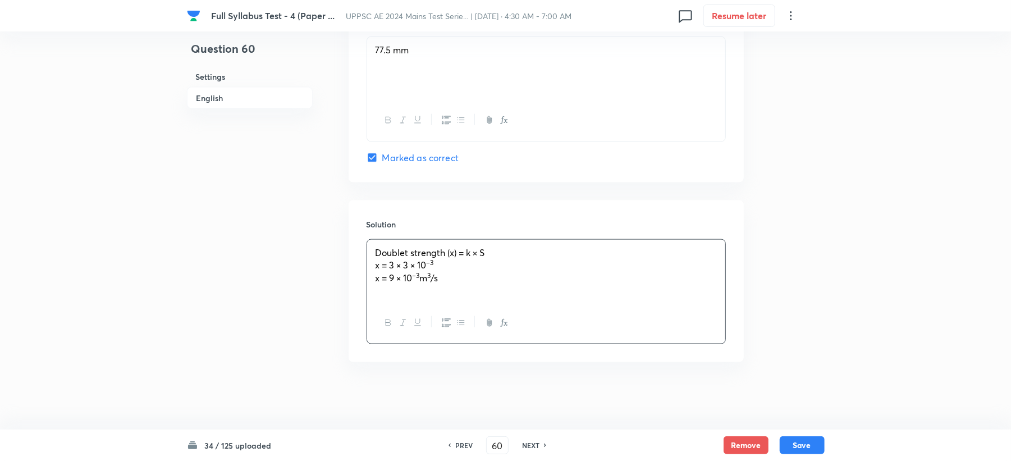
click at [375, 287] on div "Doublet strength (x) = k × S x = 3 × 3 × 10 –3 x = 9 × 10 –3 m 3 /s" at bounding box center [546, 271] width 358 height 63
click at [479, 284] on div "Doublet strength (x) = k × S x = 3 × 3 × 10 –3 x = 9 × 10 –3 m 3 /s" at bounding box center [546, 271] width 358 height 63
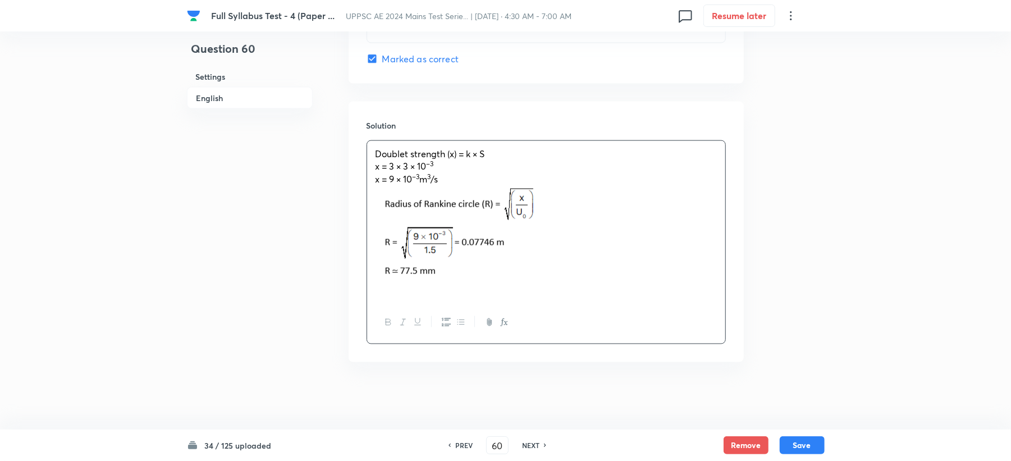
scroll to position [1175, 0]
click at [803, 443] on button "Save" at bounding box center [801, 444] width 45 height 18
type input "61"
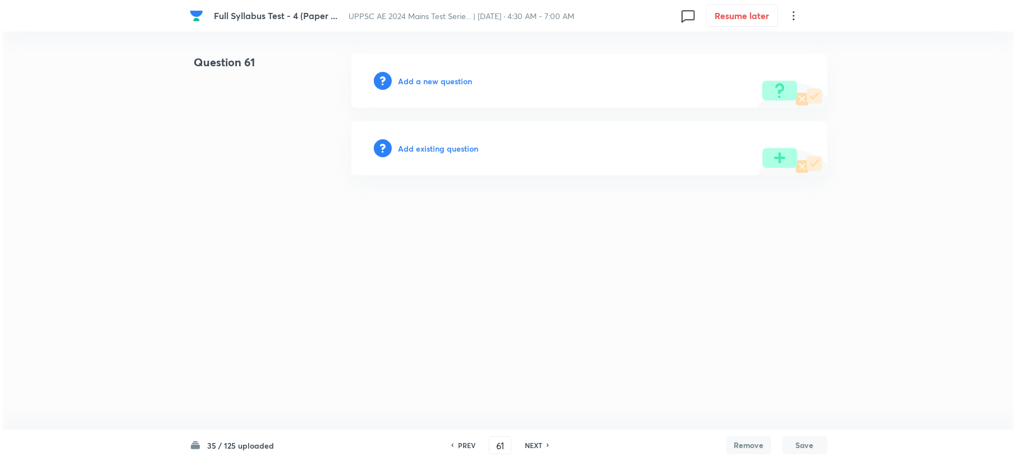
scroll to position [0, 0]
click at [438, 83] on h6 "Add a new question" at bounding box center [435, 81] width 74 height 12
click at [438, 83] on h6 "Choose a question type" at bounding box center [441, 81] width 86 height 12
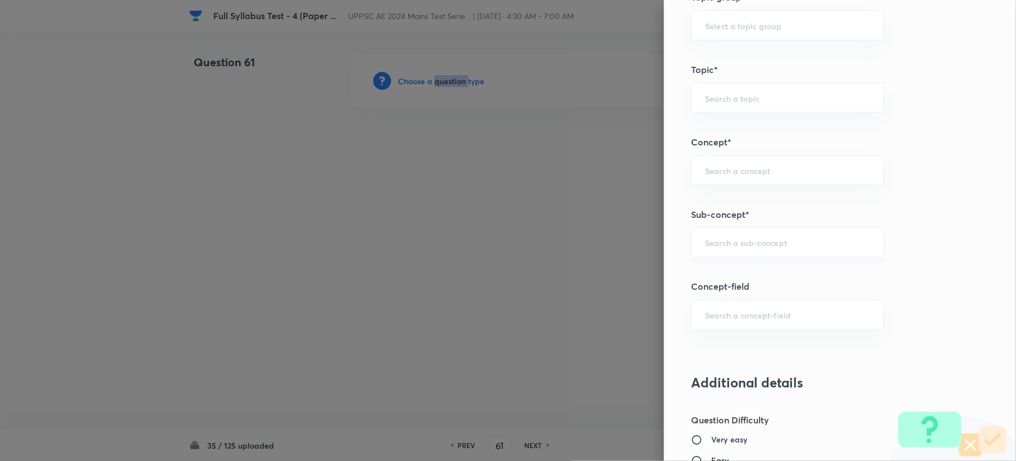
scroll to position [524, 0]
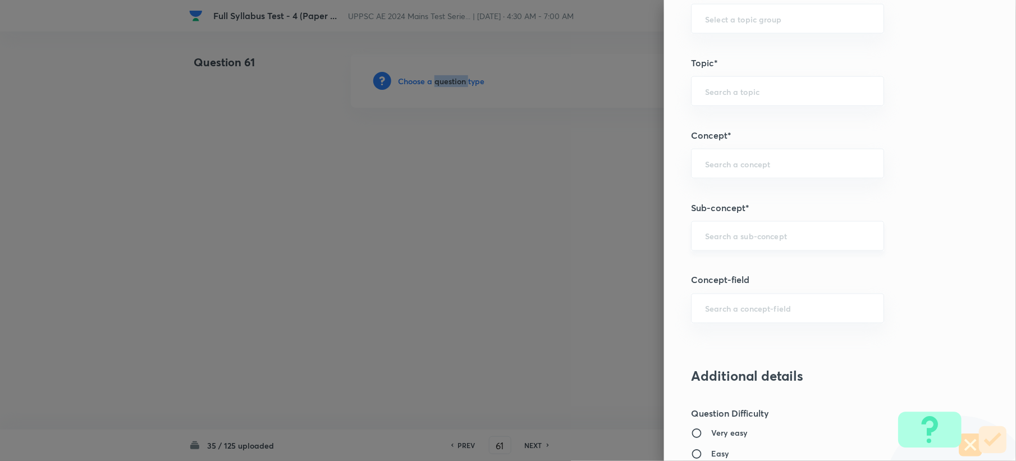
drag, startPoint x: 732, startPoint y: 223, endPoint x: 728, endPoint y: 227, distance: 6.0
click at [731, 223] on div "​" at bounding box center [787, 236] width 193 height 30
paste input "Applications of [PERSON_NAME]'s Equation"
type input "Applications of [PERSON_NAME]'s Equation"
paste input "Applications of [PERSON_NAME]'s Equation"
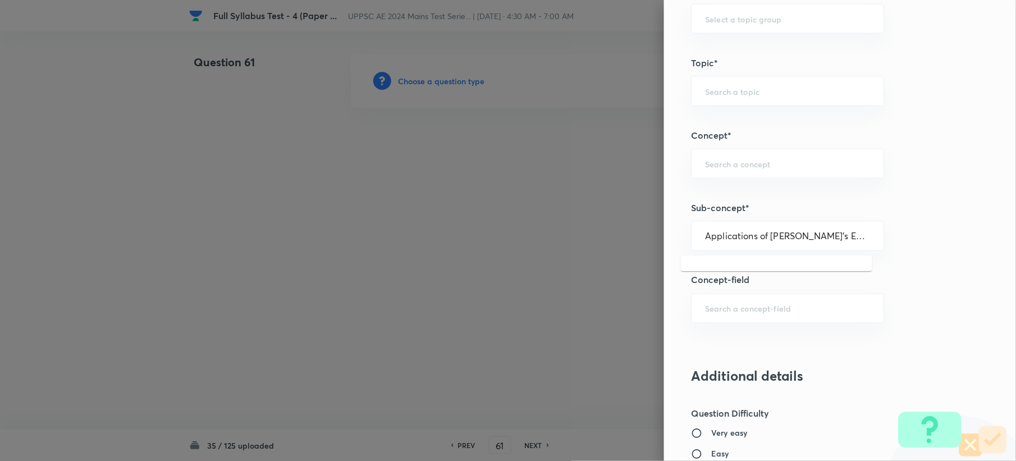
drag, startPoint x: 746, startPoint y: 236, endPoint x: 894, endPoint y: 249, distance: 148.7
click at [894, 249] on div "Question settings Question type* Single choice correct Number of options* 2 3 4…" at bounding box center [840, 230] width 352 height 461
click at [759, 176] on div "​" at bounding box center [787, 164] width 193 height 30
paste input "Dynamics of Fluid Flow"
click at [719, 248] on div "​" at bounding box center [787, 236] width 193 height 30
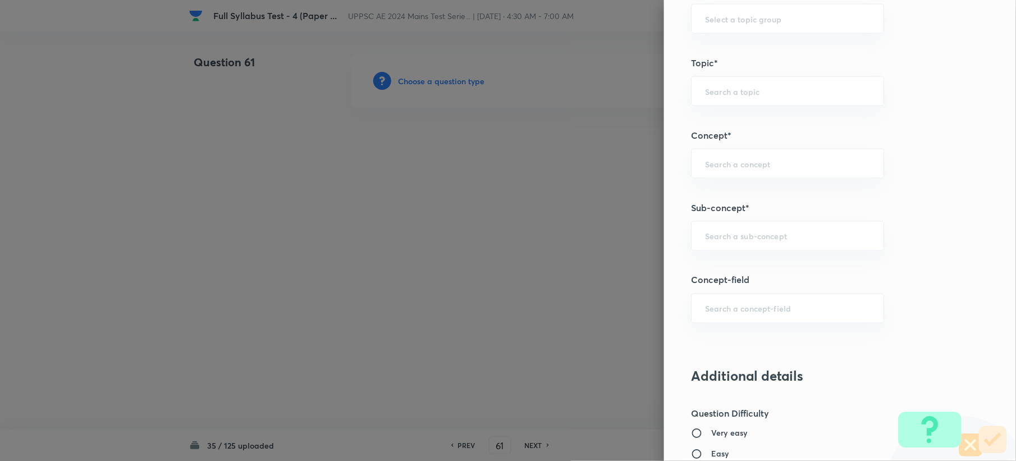
paste input "[PERSON_NAME]'s Equation"
click at [730, 267] on li "[PERSON_NAME]'s Equation" at bounding box center [776, 270] width 191 height 20
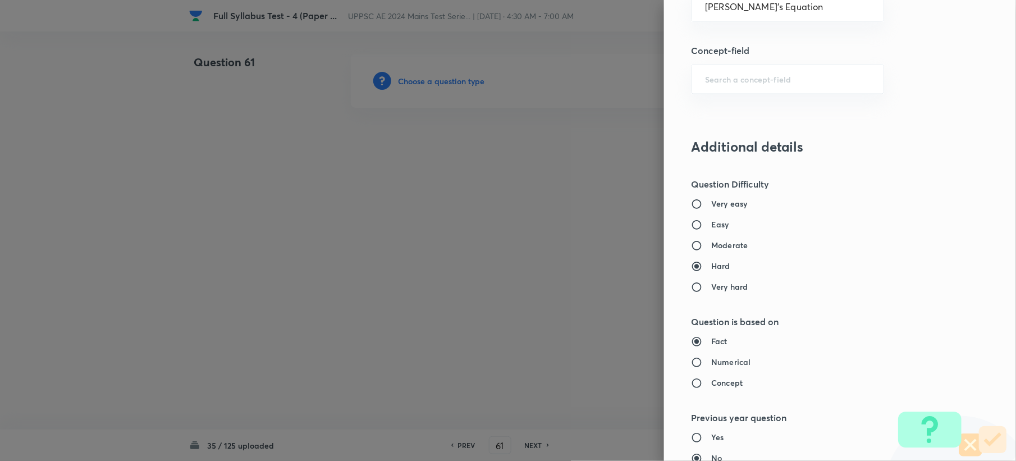
scroll to position [622, 0]
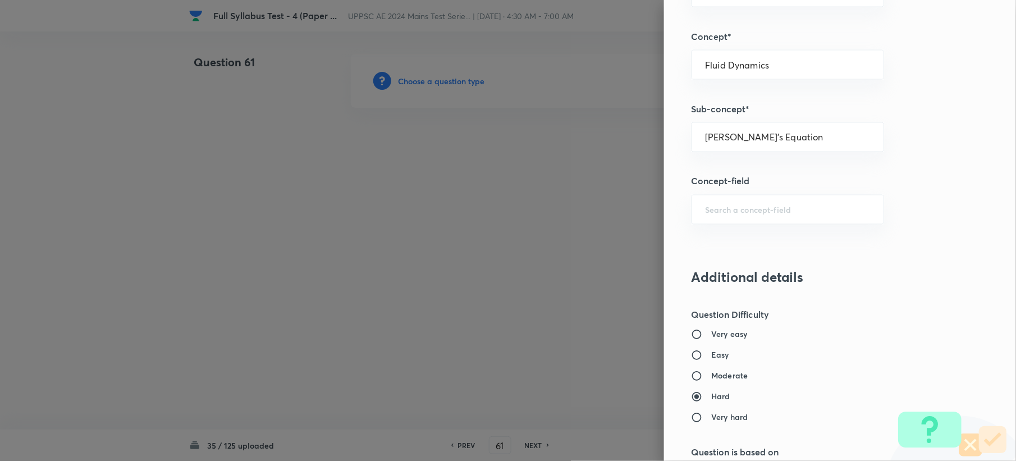
click at [711, 357] on h6 "Easy" at bounding box center [720, 355] width 18 height 12
click at [700, 357] on input "Easy" at bounding box center [701, 355] width 20 height 11
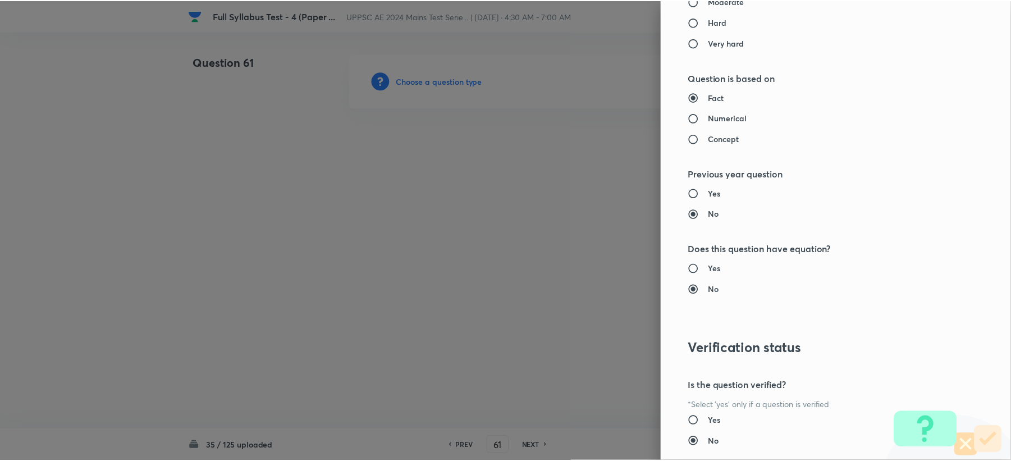
scroll to position [1071, 0]
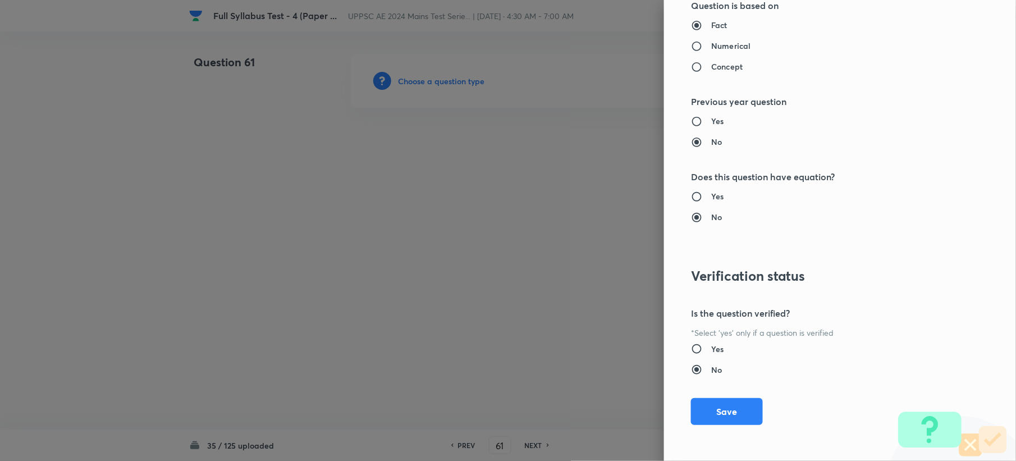
drag, startPoint x: 717, startPoint y: 414, endPoint x: 134, endPoint y: 245, distance: 606.9
click at [717, 414] on button "Save" at bounding box center [727, 411] width 72 height 27
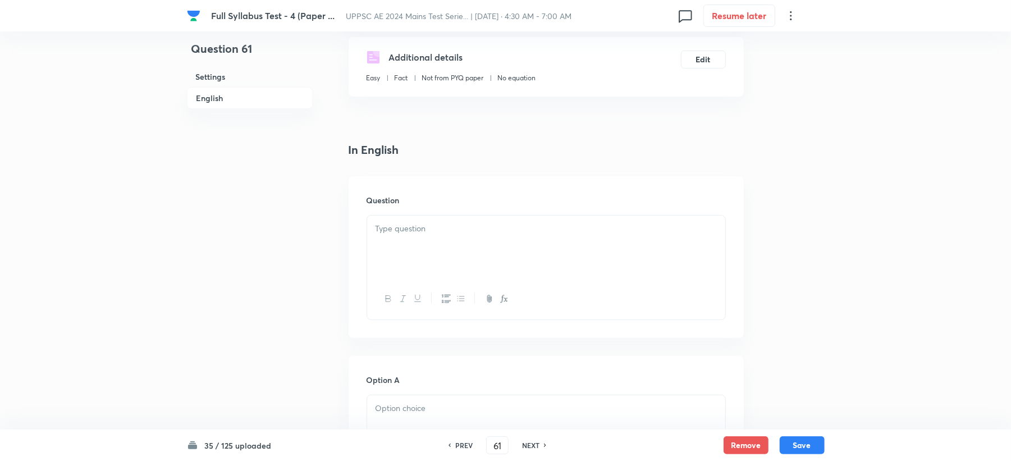
scroll to position [299, 0]
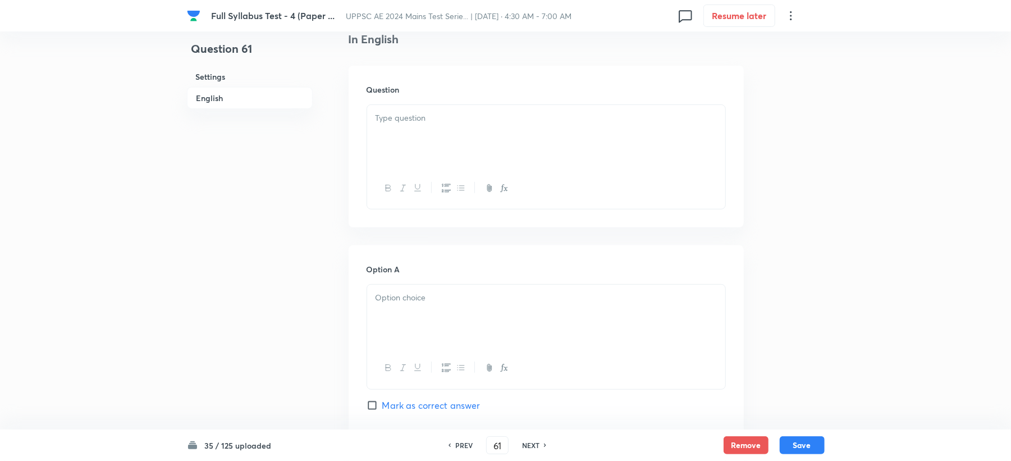
click at [438, 120] on p at bounding box center [545, 118] width 341 height 13
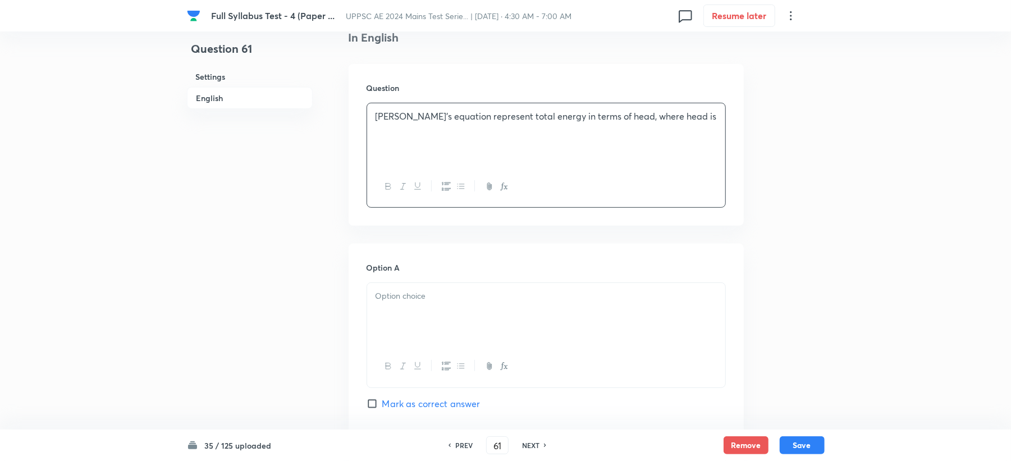
scroll to position [374, 0]
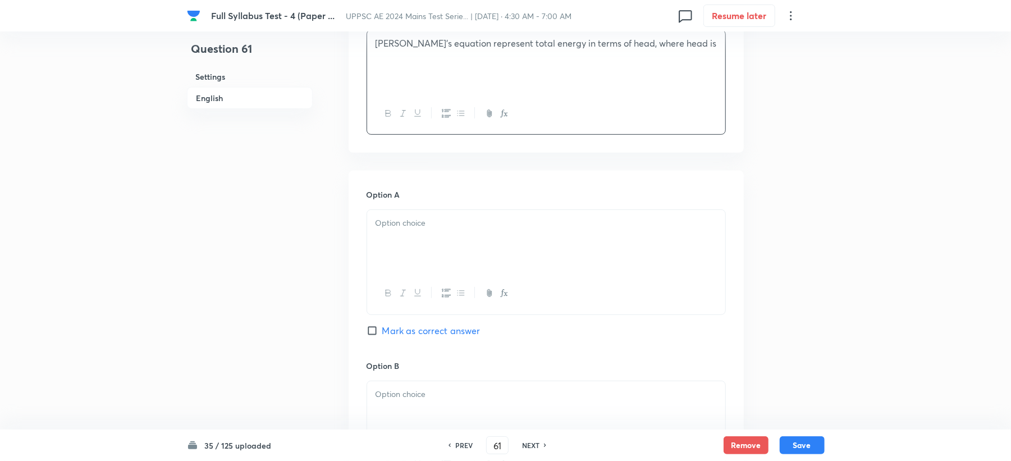
click at [412, 208] on div "Option A Mark as correct answer" at bounding box center [545, 274] width 359 height 171
click at [434, 237] on div at bounding box center [546, 241] width 358 height 63
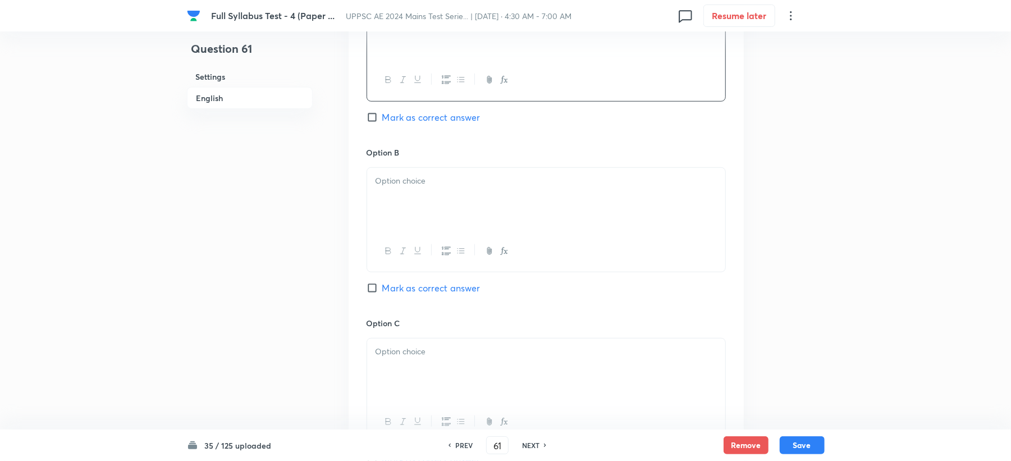
scroll to position [598, 0]
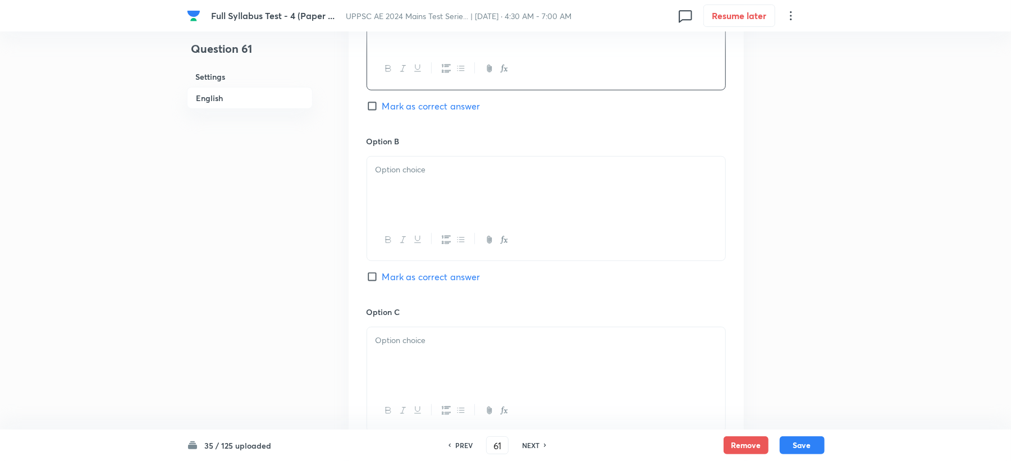
click at [432, 200] on div at bounding box center [546, 188] width 358 height 63
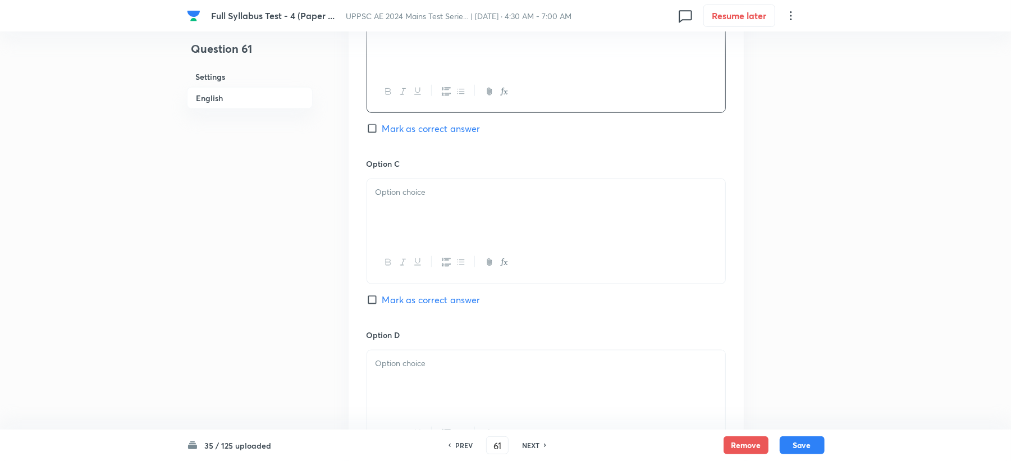
scroll to position [748, 0]
click at [434, 220] on div at bounding box center [546, 208] width 358 height 63
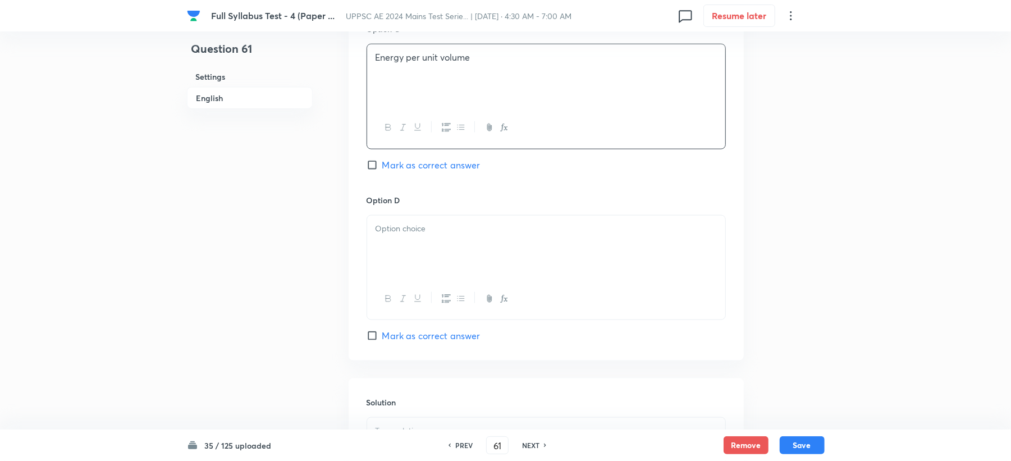
scroll to position [898, 0]
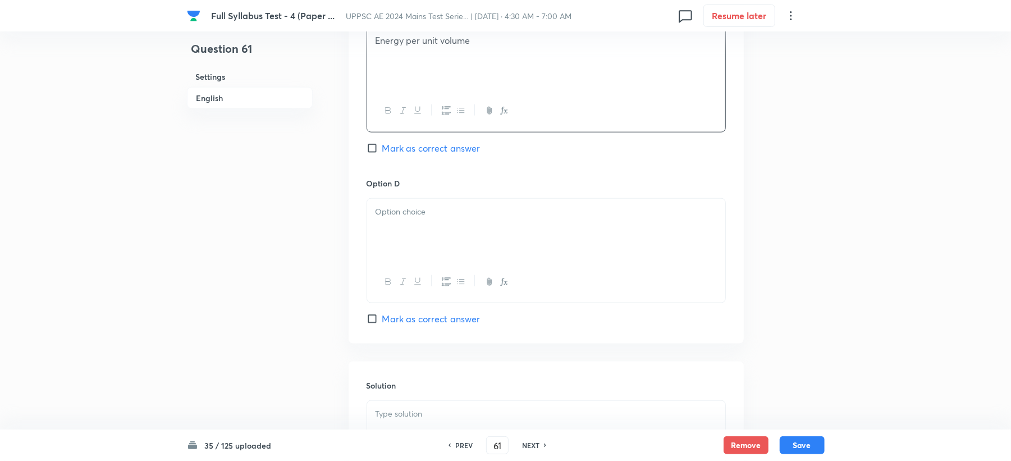
click at [427, 232] on div at bounding box center [546, 230] width 358 height 63
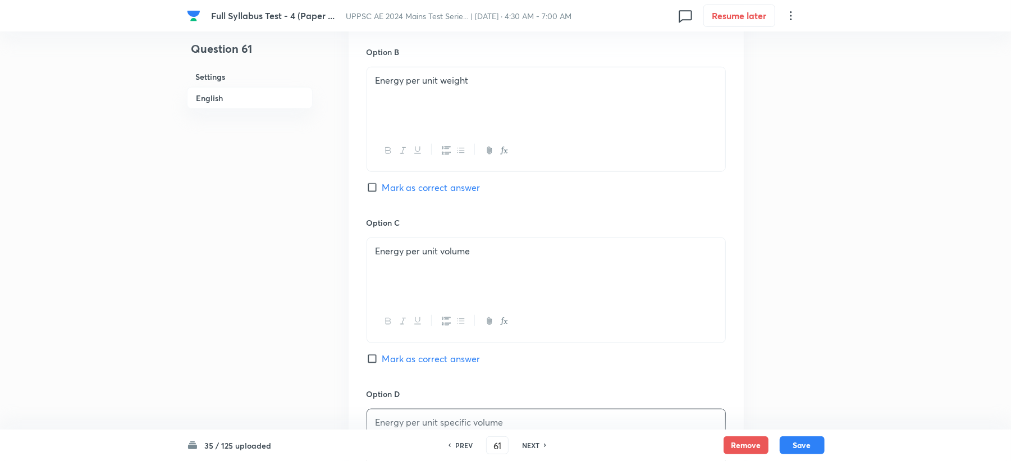
scroll to position [673, 0]
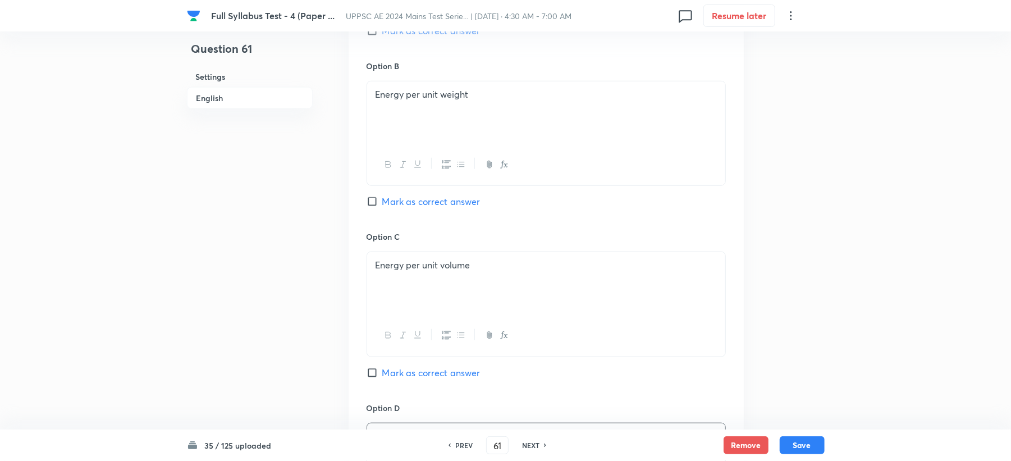
click at [416, 196] on span "Mark as correct answer" at bounding box center [431, 201] width 98 height 13
click at [382, 196] on input "Mark as correct answer" at bounding box center [374, 201] width 16 height 11
click at [414, 198] on span "Marked as correct" at bounding box center [420, 201] width 77 height 13
click at [382, 198] on input "Marked as correct" at bounding box center [374, 201] width 16 height 11
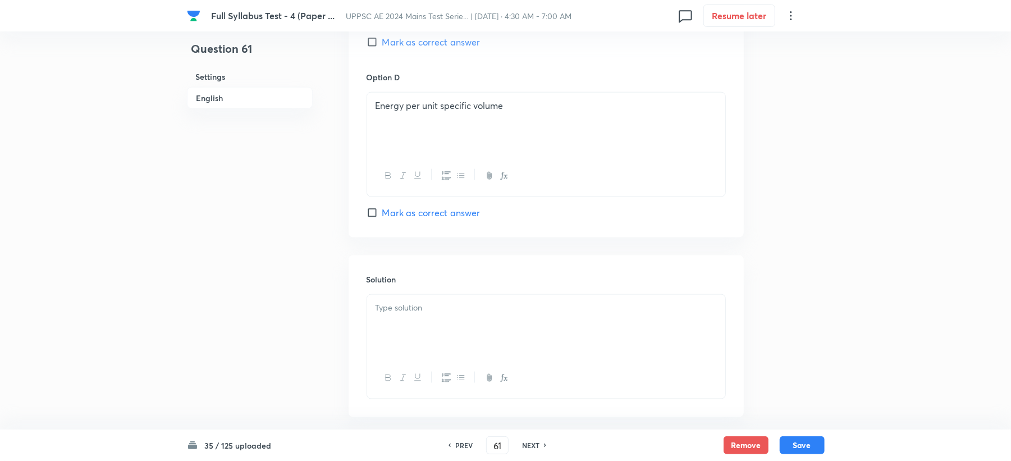
scroll to position [1047, 0]
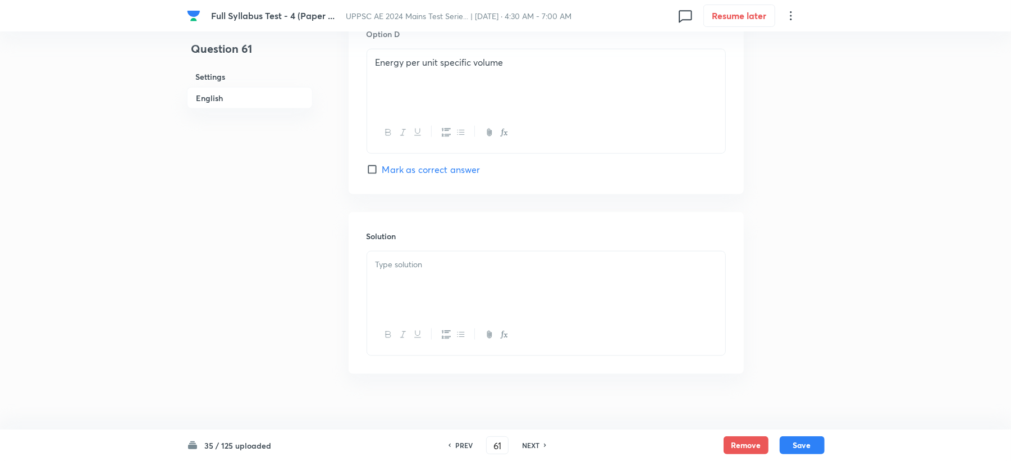
click at [405, 286] on div at bounding box center [546, 282] width 358 height 63
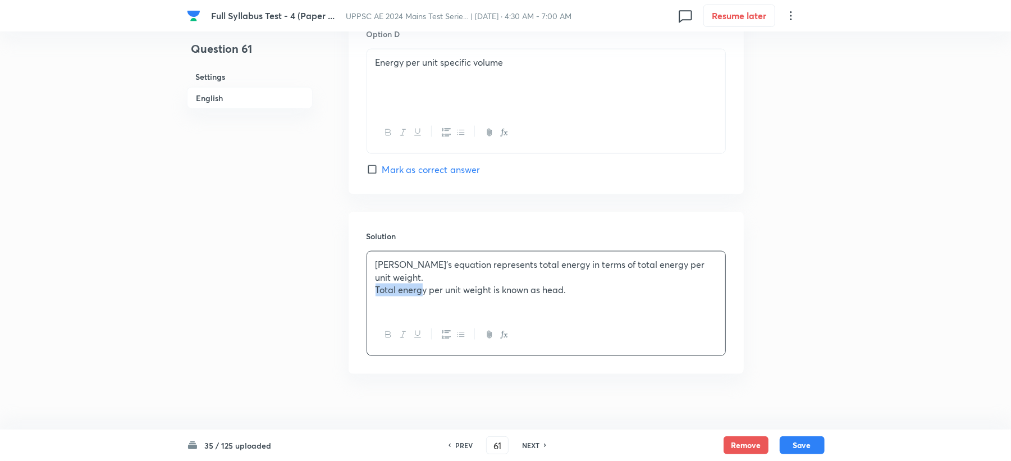
drag, startPoint x: 404, startPoint y: 290, endPoint x: 351, endPoint y: 295, distance: 53.0
click at [351, 295] on div "Solution Bernoulli’s equation represents total energy in terms of total energy …" at bounding box center [546, 293] width 395 height 162
click at [804, 443] on button "Save" at bounding box center [801, 444] width 45 height 18
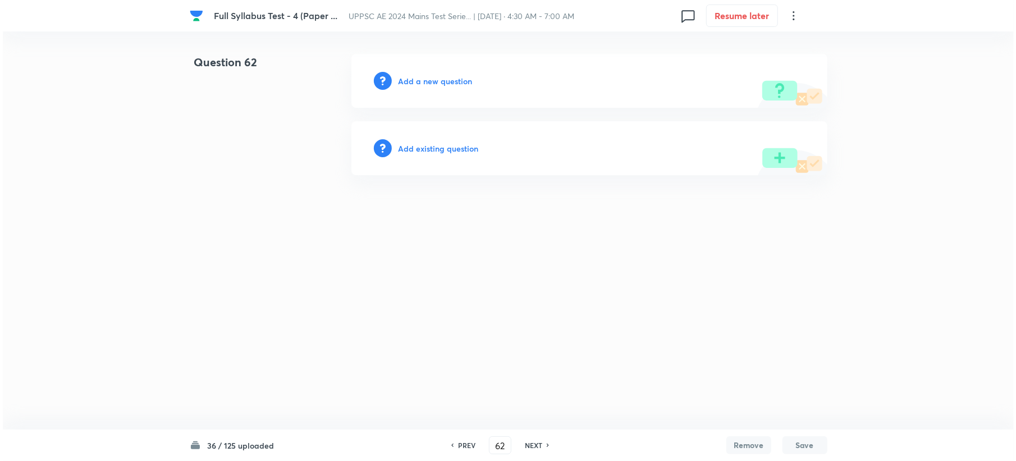
scroll to position [0, 0]
click at [432, 77] on h6 "Add a new question" at bounding box center [435, 81] width 74 height 12
click at [432, 76] on h6 "Choose a question type" at bounding box center [441, 81] width 86 height 12
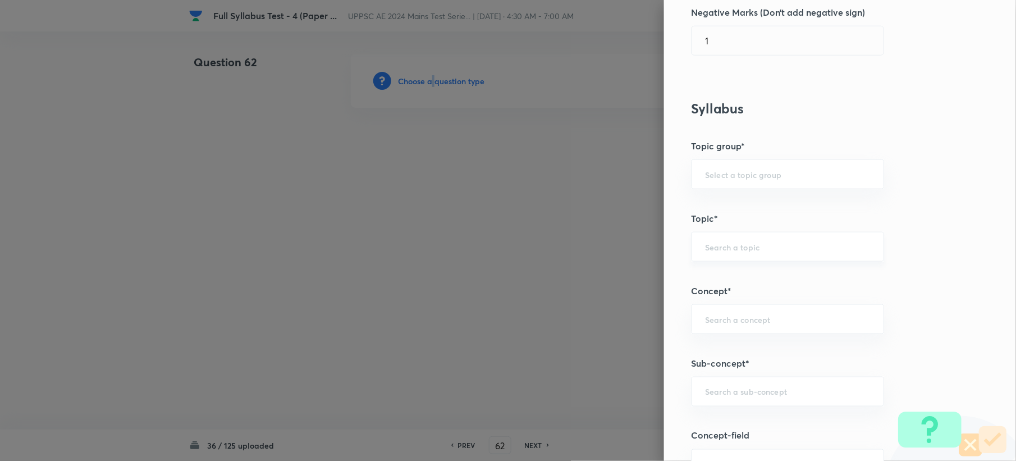
scroll to position [374, 0]
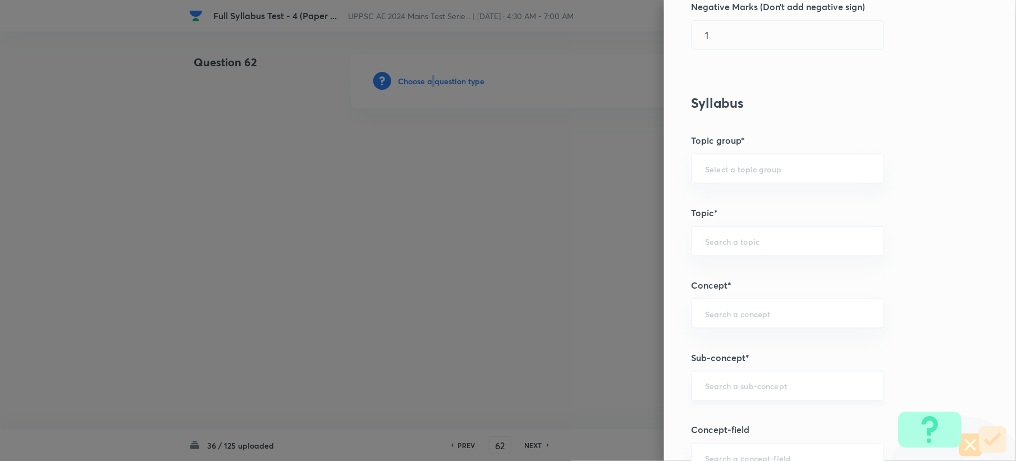
click at [736, 398] on div "​" at bounding box center [787, 386] width 193 height 30
paste input "Velocity & Acceleration"
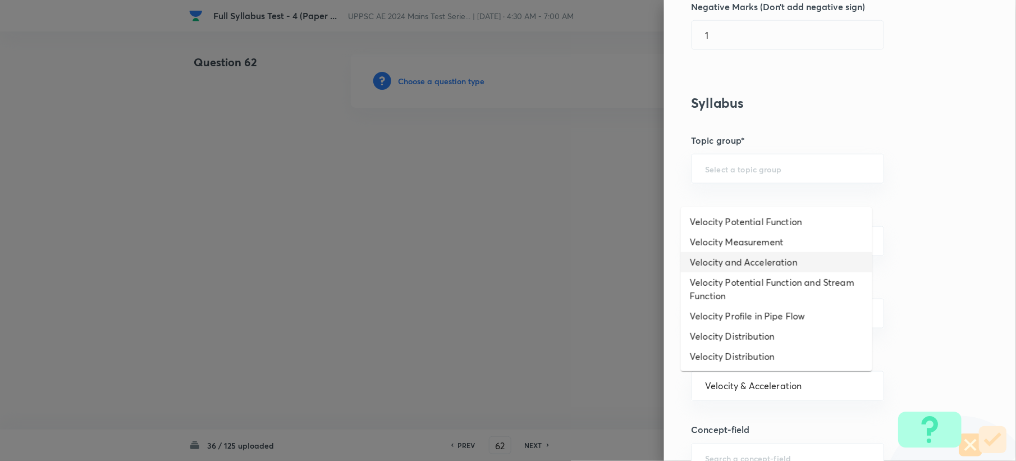
click at [759, 267] on li "Velocity and Acceleration" at bounding box center [776, 262] width 191 height 20
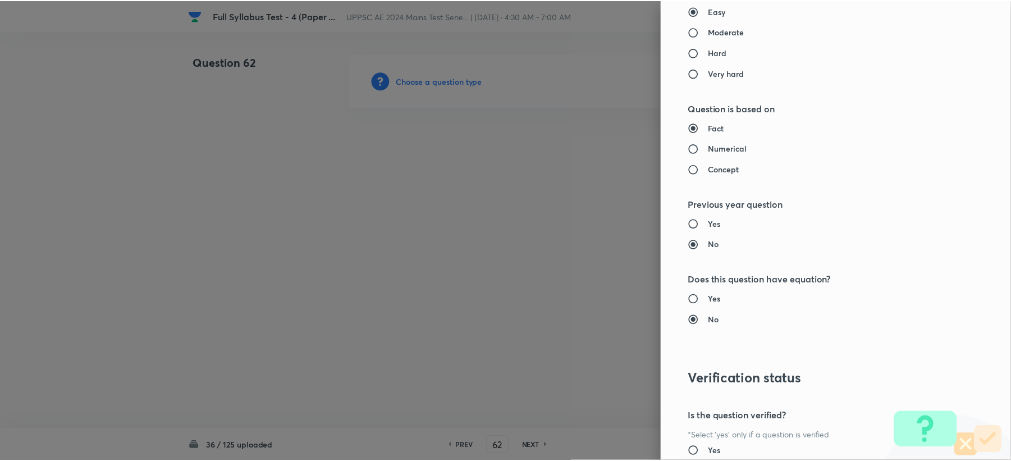
scroll to position [1071, 0]
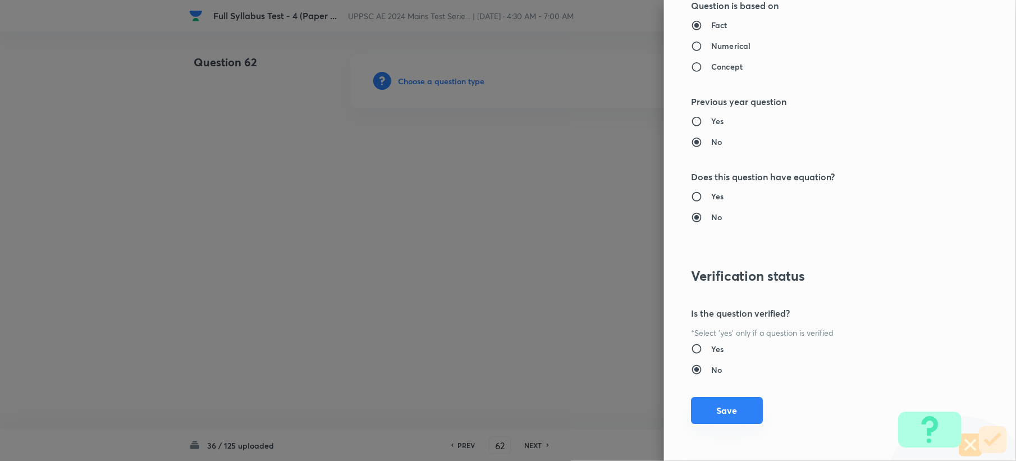
click at [723, 415] on button "Save" at bounding box center [727, 410] width 72 height 27
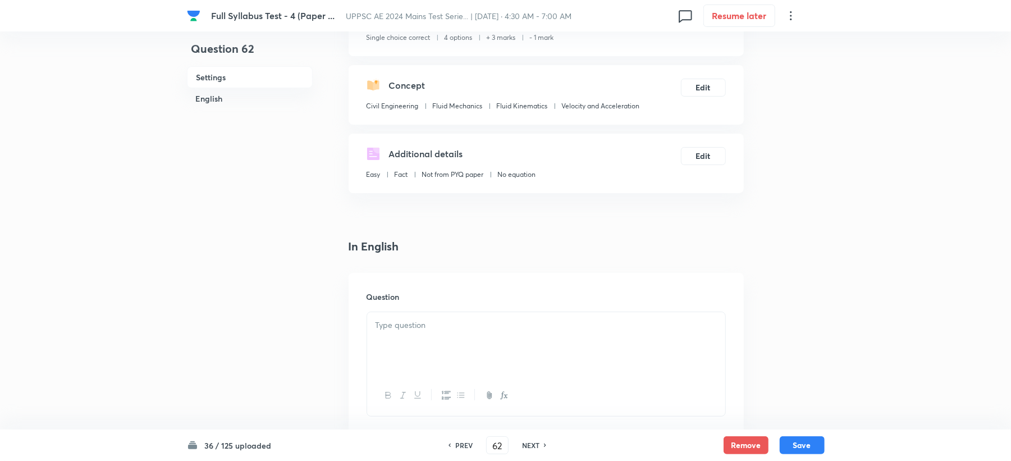
scroll to position [299, 0]
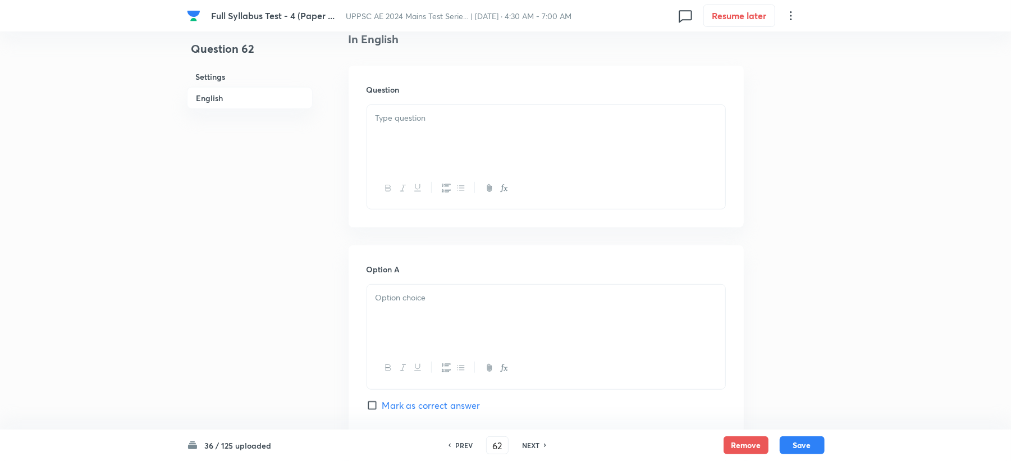
click at [400, 151] on div at bounding box center [546, 136] width 358 height 63
click at [443, 303] on p at bounding box center [545, 297] width 341 height 13
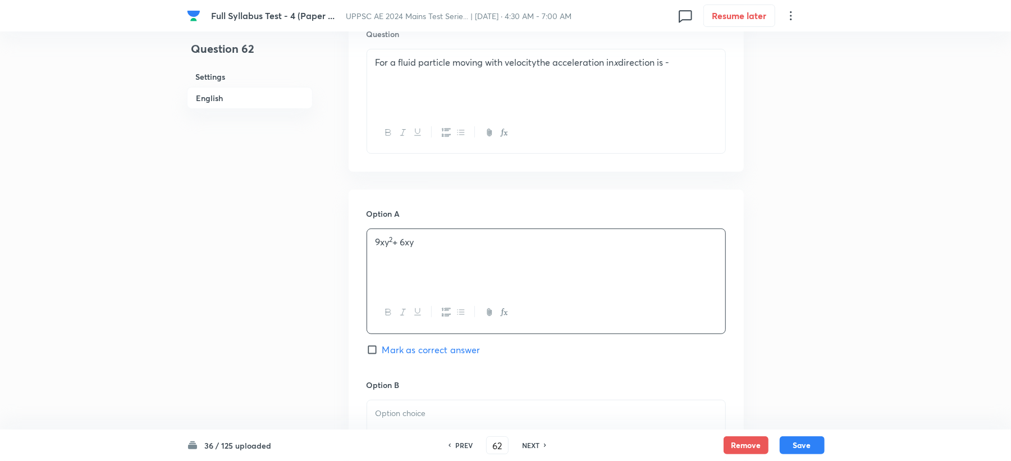
scroll to position [382, 0]
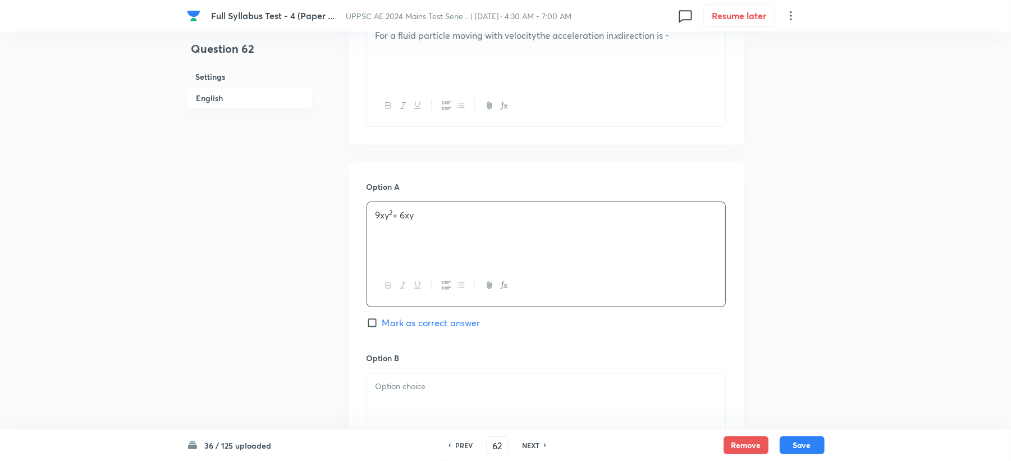
click at [403, 414] on div at bounding box center [546, 404] width 358 height 63
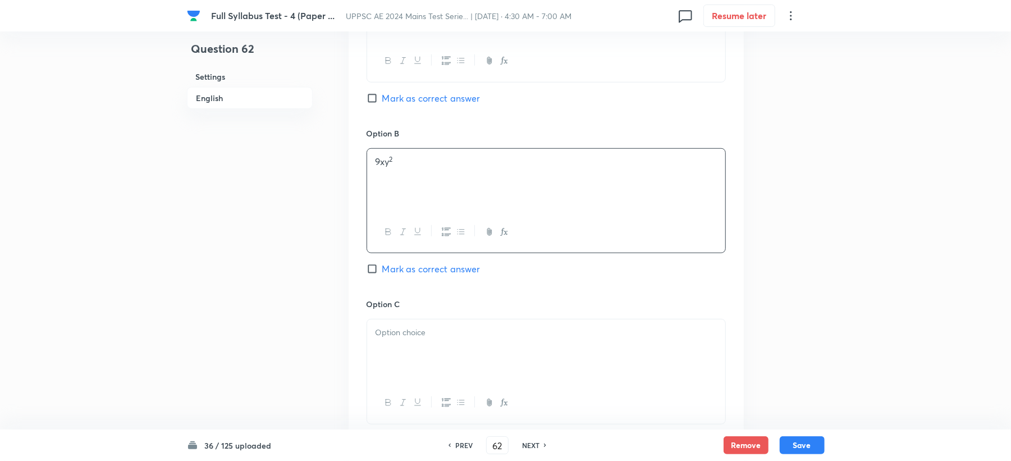
click at [411, 339] on p at bounding box center [545, 332] width 341 height 13
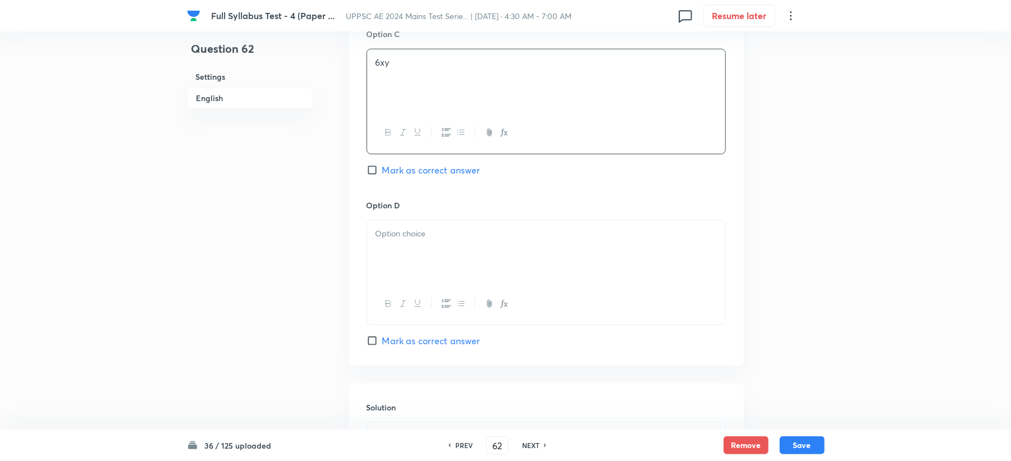
scroll to position [905, 0]
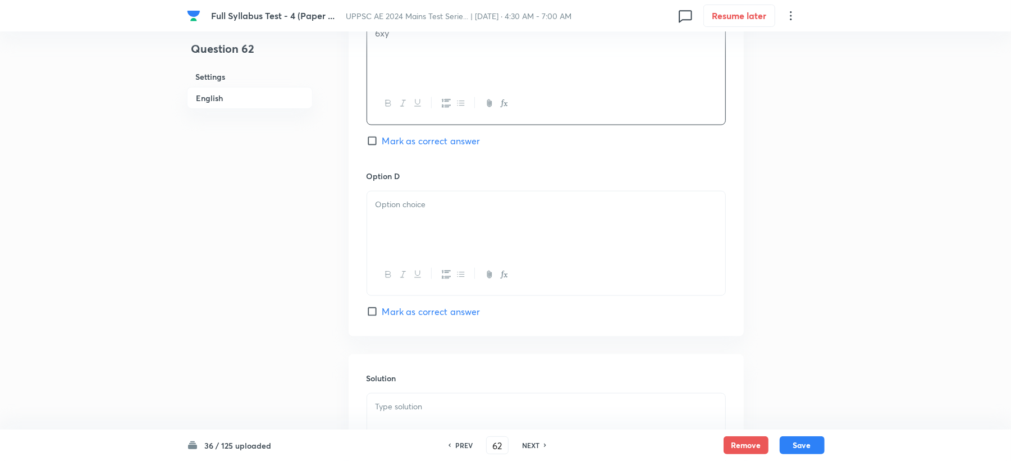
click at [420, 281] on div at bounding box center [546, 274] width 358 height 41
click at [425, 250] on div at bounding box center [546, 222] width 358 height 63
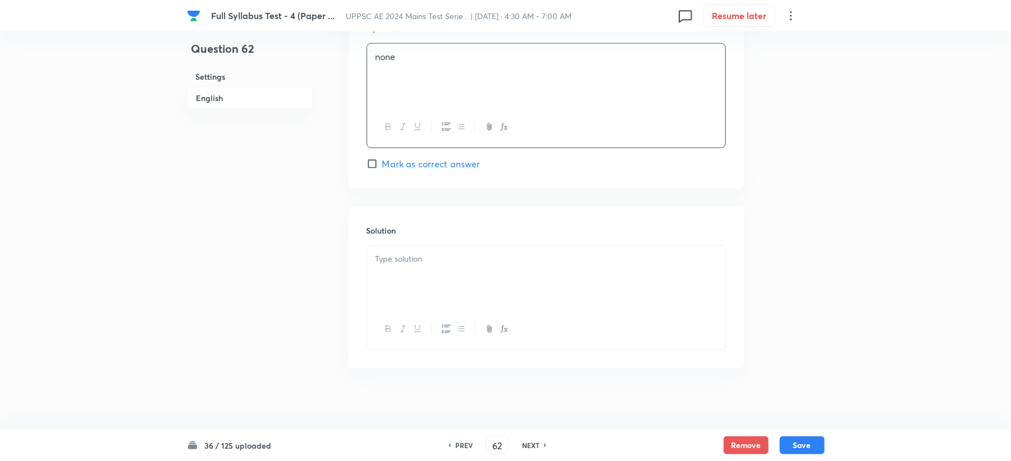
scroll to position [1069, 0]
click at [405, 260] on div at bounding box center [546, 271] width 358 height 63
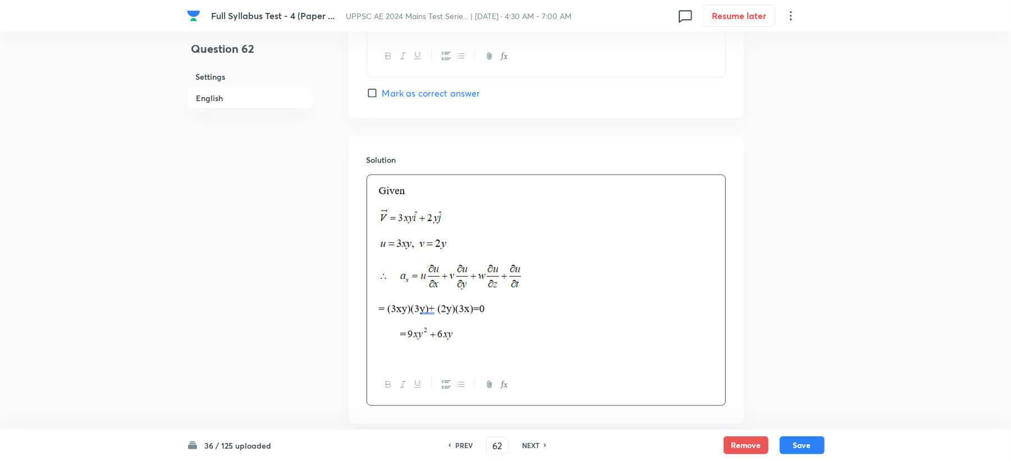
scroll to position [1195, 0]
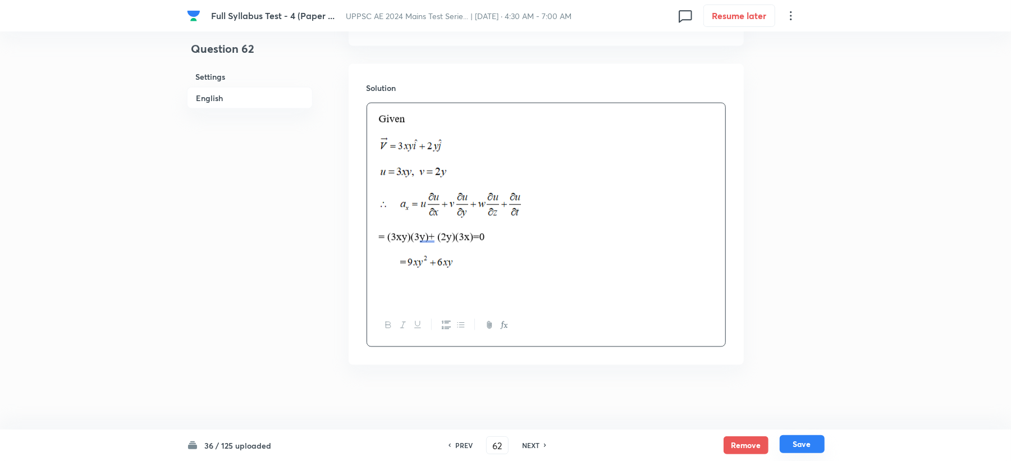
click at [805, 441] on button "Save" at bounding box center [801, 444] width 45 height 18
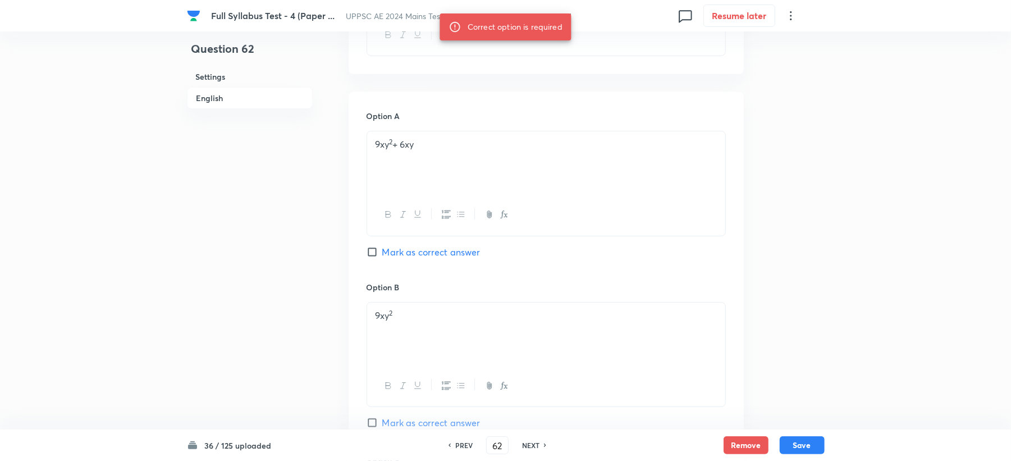
scroll to position [447, 0]
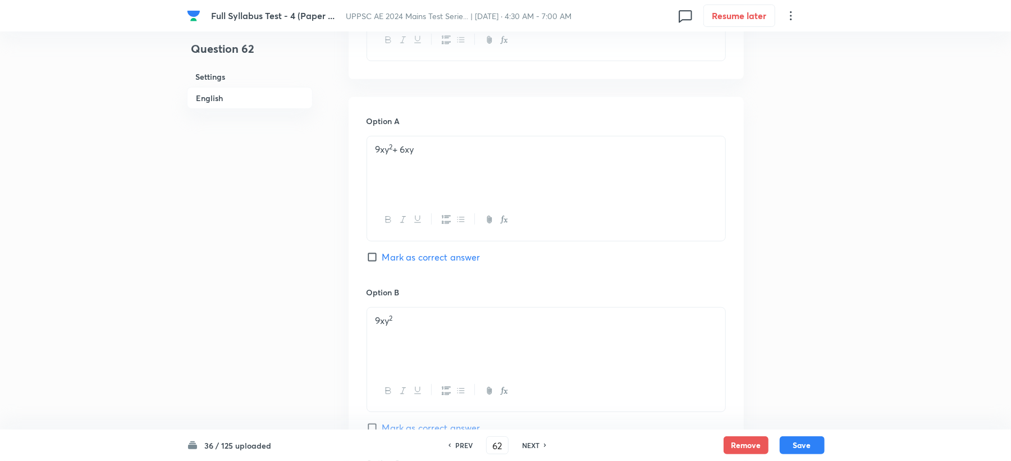
click at [425, 260] on span "Mark as correct answer" at bounding box center [431, 256] width 98 height 13
click at [382, 260] on input "Mark as correct answer" at bounding box center [374, 256] width 16 height 11
click at [793, 441] on button "Save" at bounding box center [801, 444] width 45 height 18
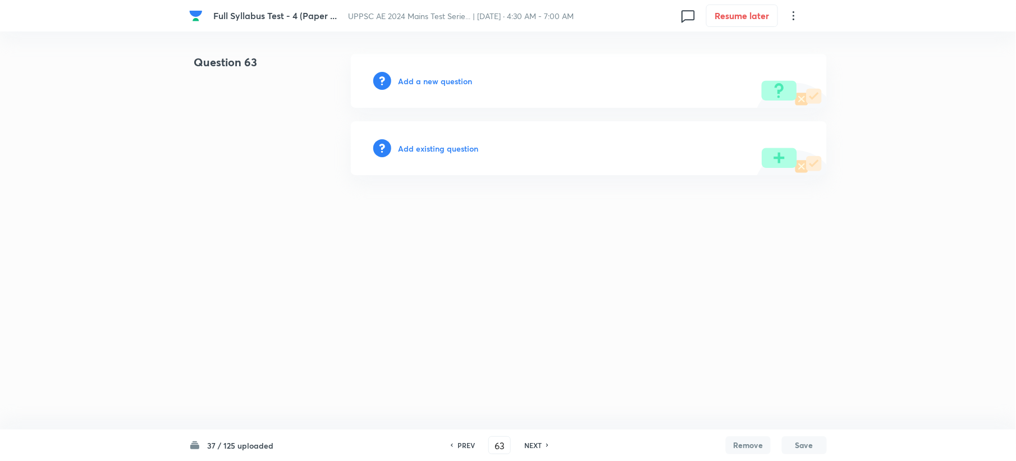
click at [418, 84] on h6 "Add a new question" at bounding box center [435, 81] width 74 height 12
click at [418, 83] on h6 "Choose a question type" at bounding box center [441, 81] width 86 height 12
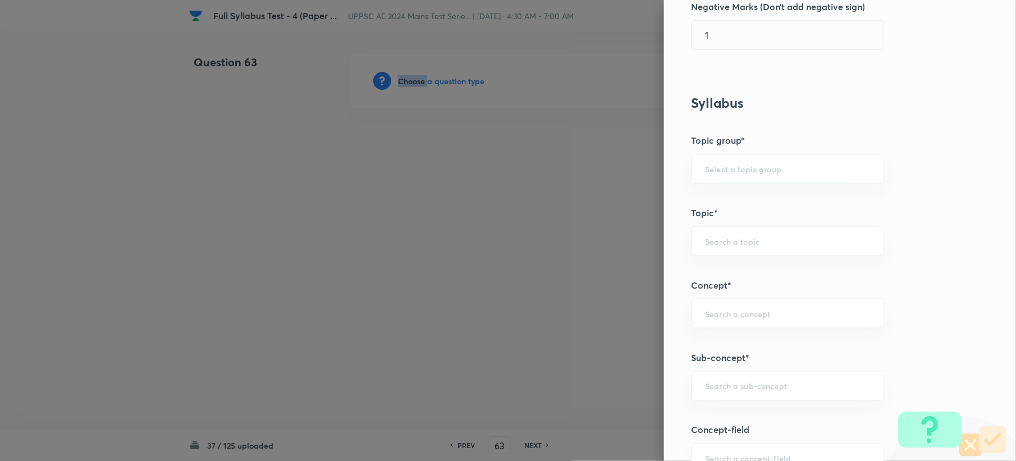
scroll to position [598, 0]
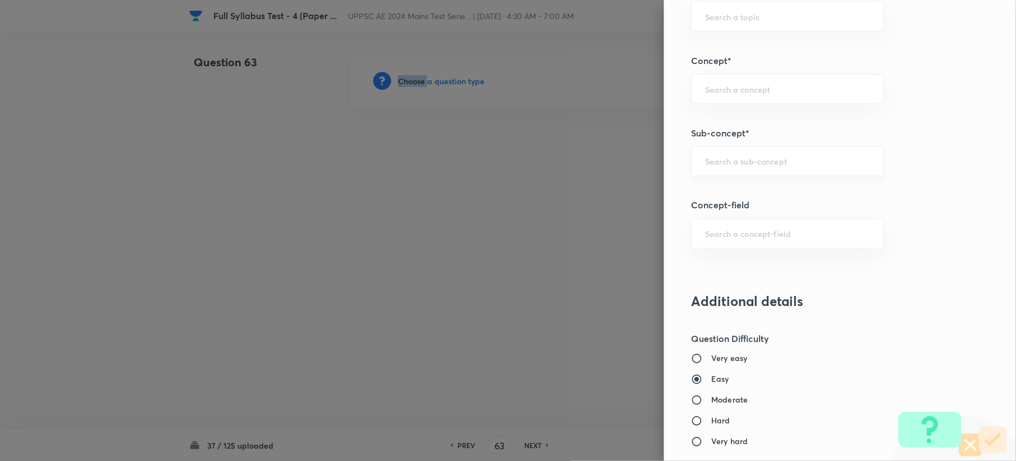
click at [730, 155] on div "​" at bounding box center [787, 161] width 193 height 30
paste input "Design of Unlined Canal"
click at [714, 196] on li "Design of Unlined Canal" at bounding box center [776, 195] width 191 height 20
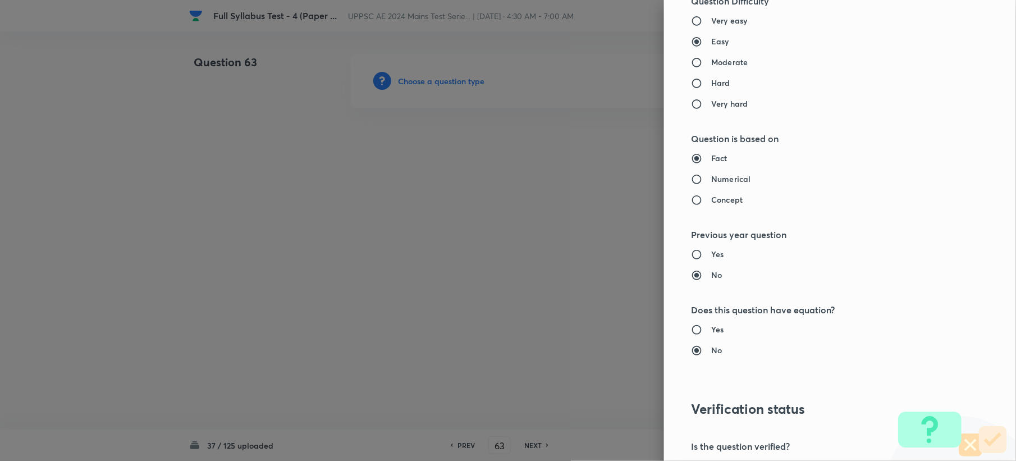
scroll to position [1071, 0]
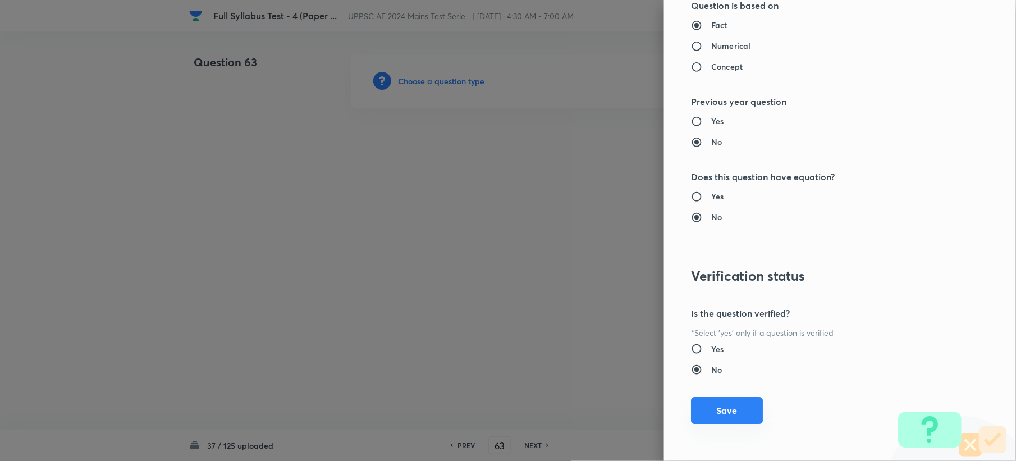
click at [694, 401] on button "Save" at bounding box center [727, 410] width 72 height 27
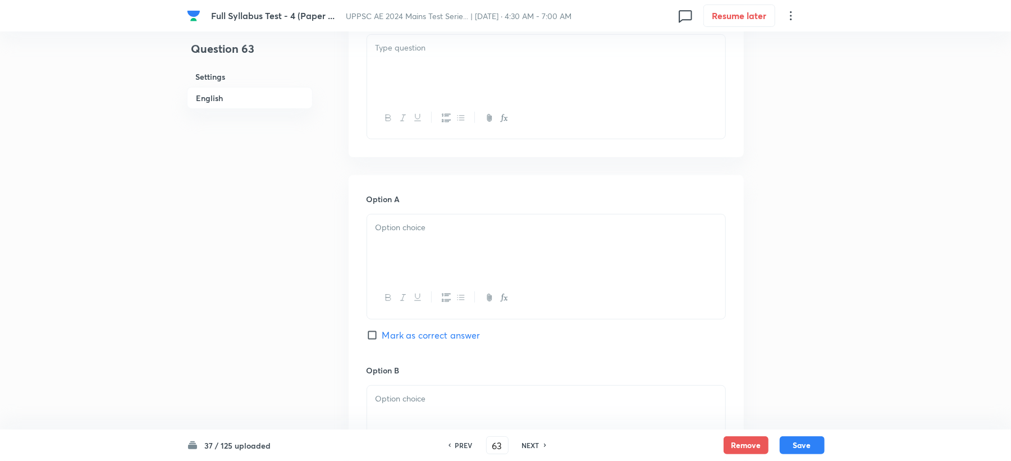
scroll to position [374, 0]
click at [409, 77] on div at bounding box center [546, 61] width 358 height 63
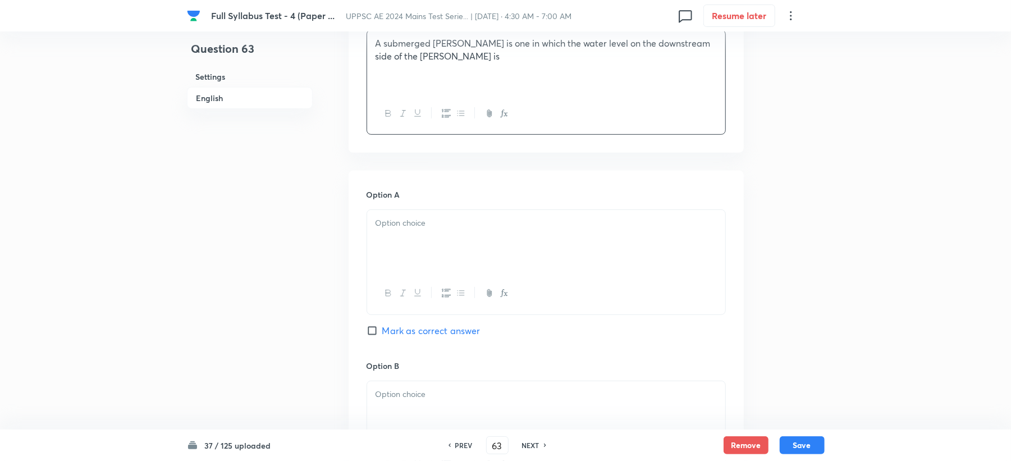
click at [392, 230] on p at bounding box center [545, 223] width 341 height 13
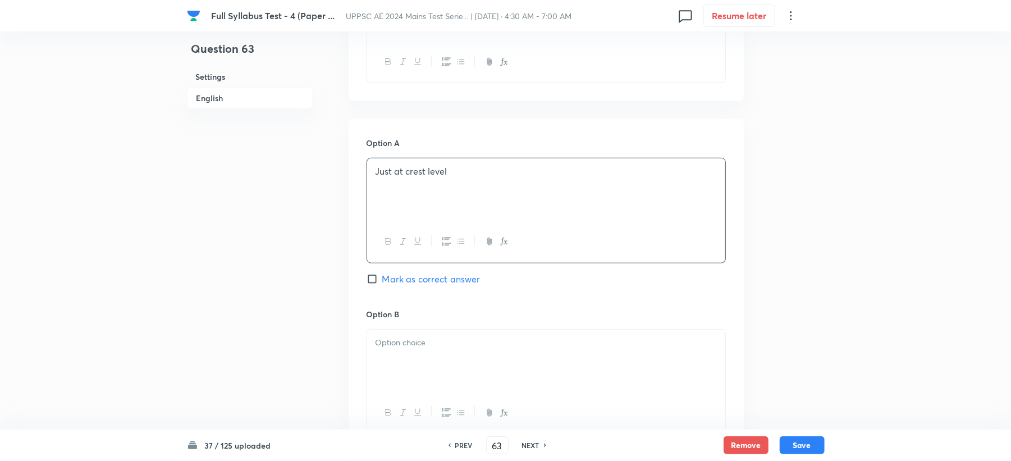
scroll to position [524, 0]
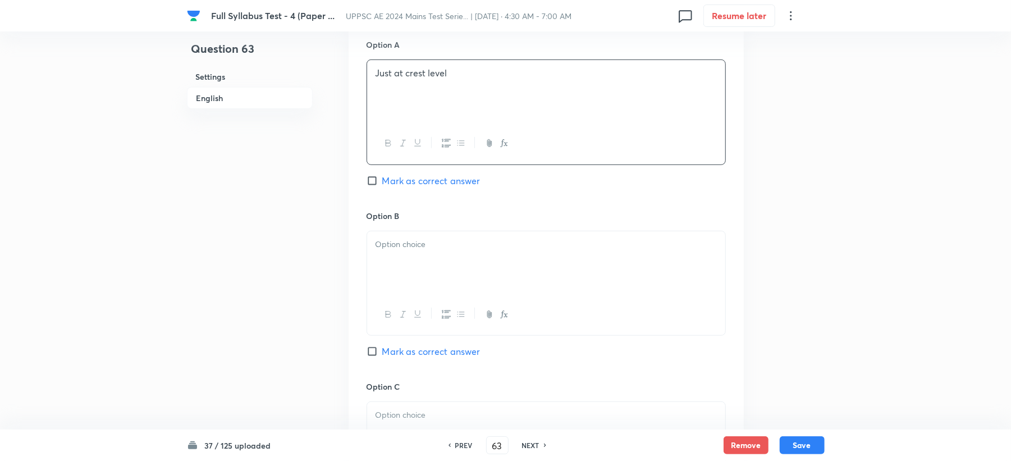
click at [410, 263] on div at bounding box center [546, 262] width 358 height 63
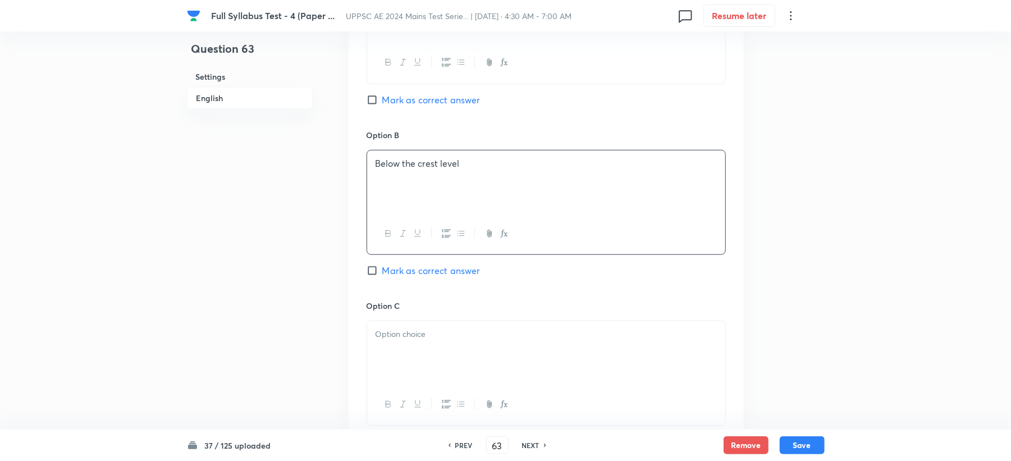
scroll to position [748, 0]
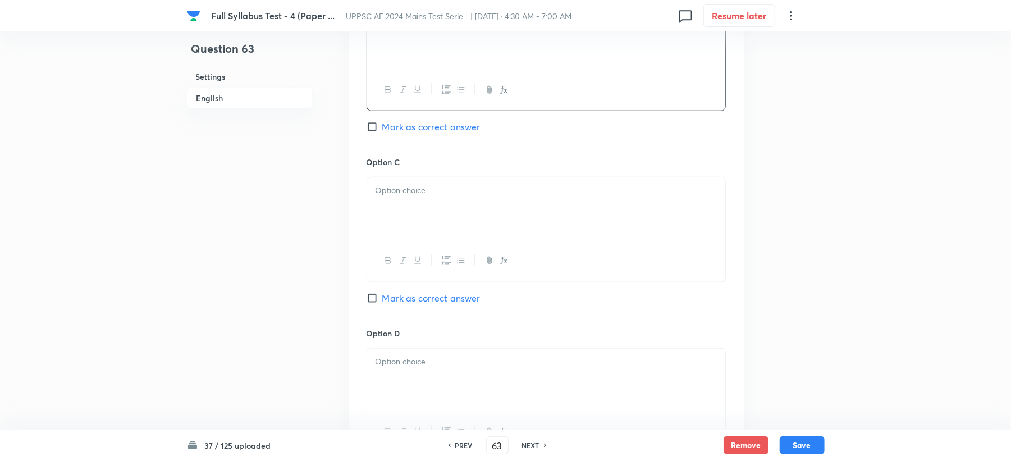
click at [404, 204] on div at bounding box center [546, 208] width 358 height 63
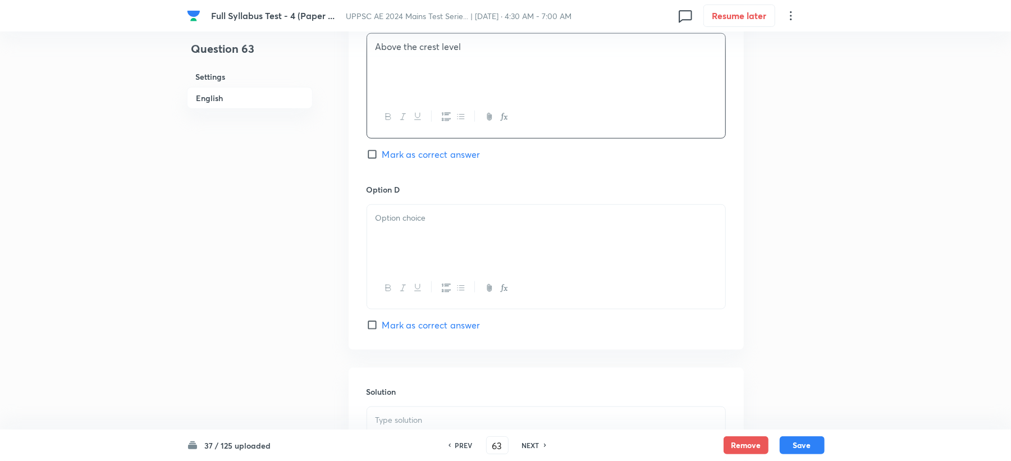
scroll to position [898, 0]
click at [396, 239] on div at bounding box center [546, 230] width 358 height 63
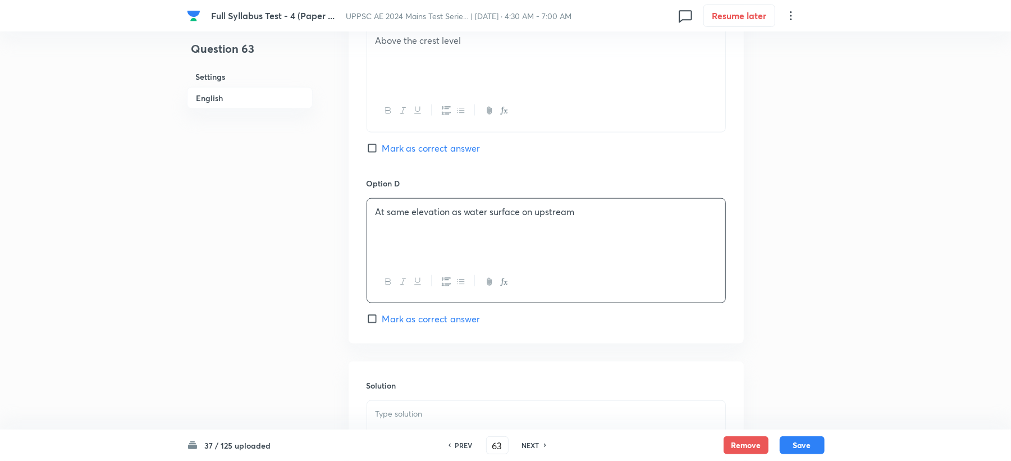
click at [430, 168] on div "Option C Above the crest level Mark as correct answer" at bounding box center [545, 91] width 359 height 171
click at [429, 151] on span "Mark as correct answer" at bounding box center [431, 147] width 98 height 13
click at [382, 151] on input "Mark as correct answer" at bounding box center [374, 148] width 16 height 11
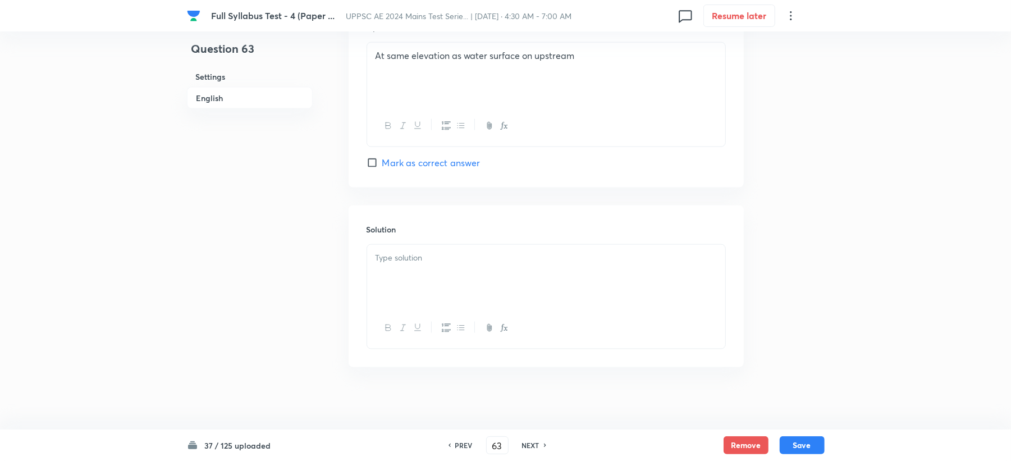
scroll to position [1062, 0]
drag, startPoint x: 407, startPoint y: 234, endPoint x: 404, endPoint y: 257, distance: 23.2
click at [404, 257] on div "Solution" at bounding box center [546, 281] width 395 height 162
click at [398, 261] on div at bounding box center [546, 271] width 358 height 63
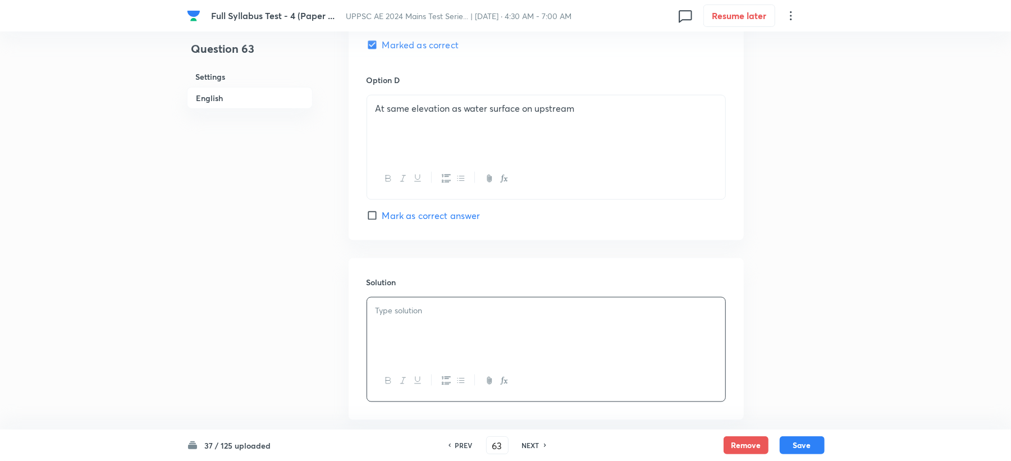
scroll to position [763, 0]
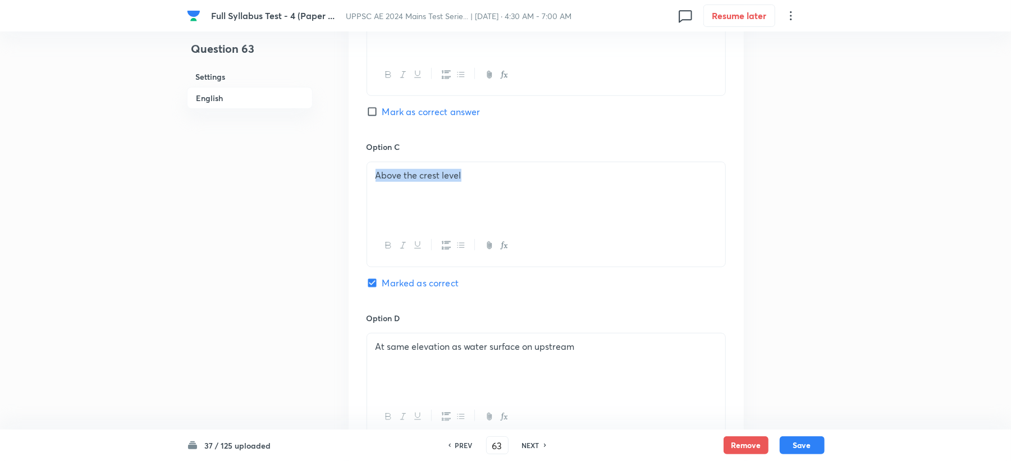
drag, startPoint x: 476, startPoint y: 172, endPoint x: 364, endPoint y: 180, distance: 112.5
click at [364, 180] on div "Option A Just at crest level Mark as correct answer Option B Below the crest le…" at bounding box center [546, 129] width 395 height 697
copy p "Above the crest level"
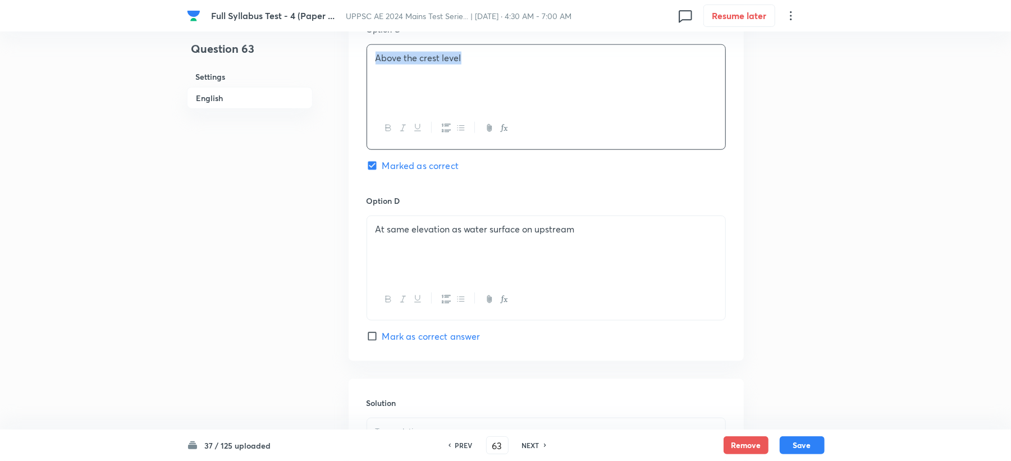
scroll to position [988, 0]
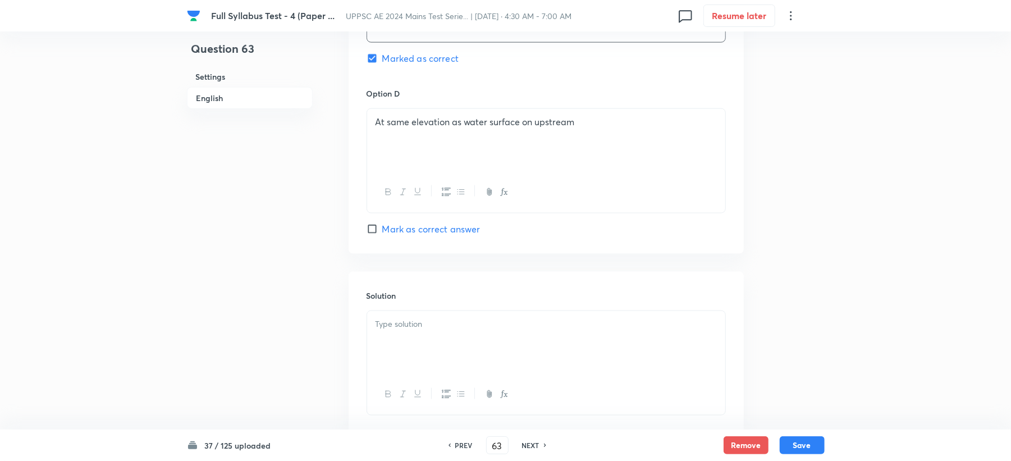
click at [407, 326] on p at bounding box center [545, 324] width 341 height 13
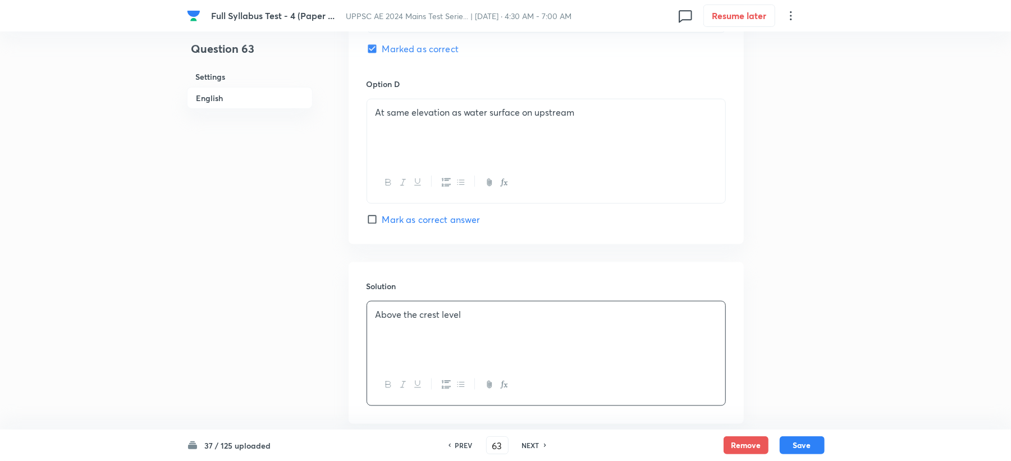
scroll to position [1062, 0]
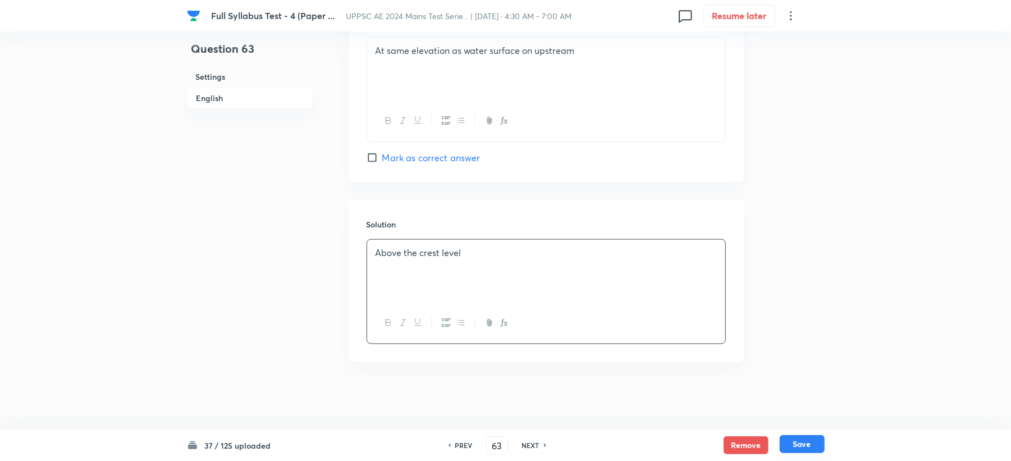
click at [800, 445] on button "Save" at bounding box center [801, 444] width 45 height 18
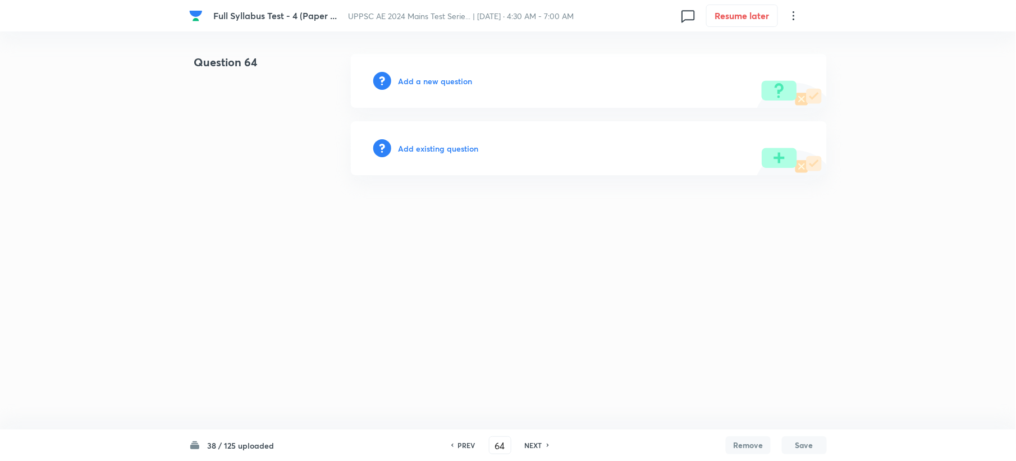
click at [407, 82] on h6 "Add a new question" at bounding box center [435, 81] width 74 height 12
click at [407, 82] on h6 "Choose a question type" at bounding box center [441, 81] width 86 height 12
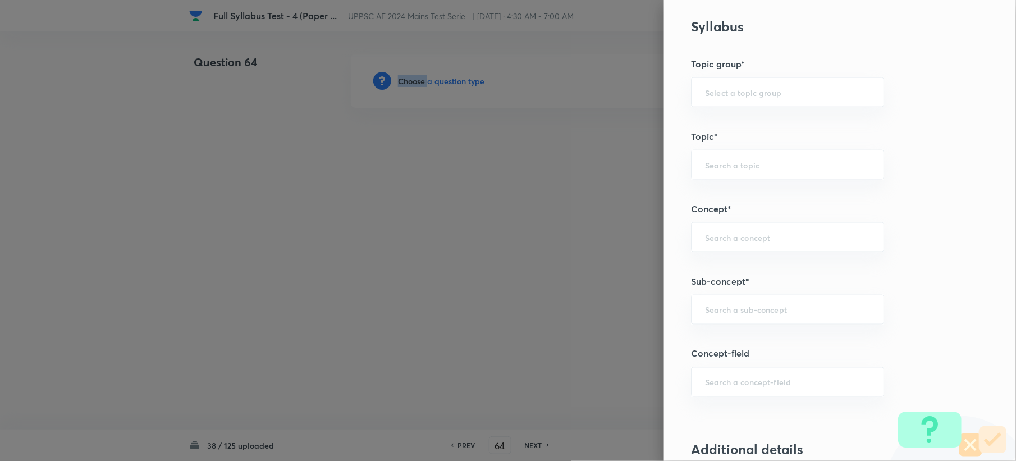
scroll to position [524, 0]
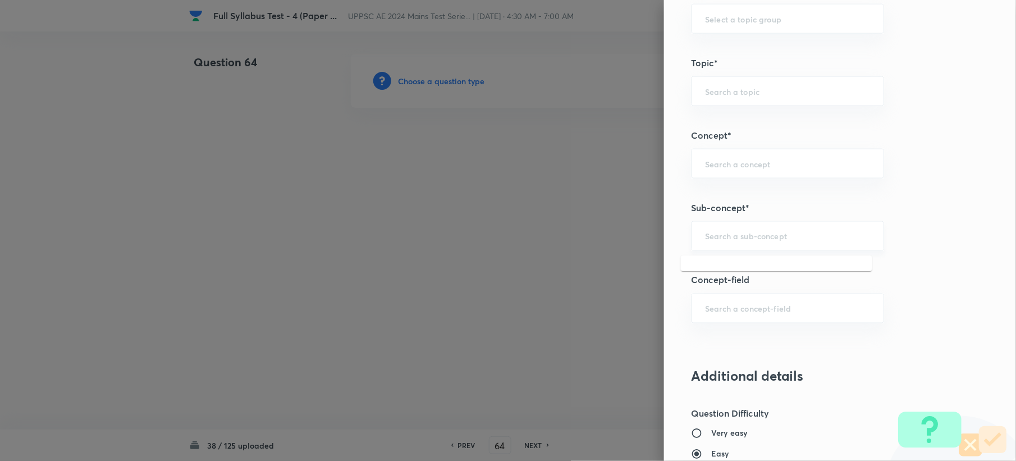
click at [749, 241] on input "text" at bounding box center [787, 236] width 165 height 11
paste input "Water Requirement of Crop"
click at [730, 276] on li "Water Requirement of Crop" at bounding box center [776, 270] width 191 height 20
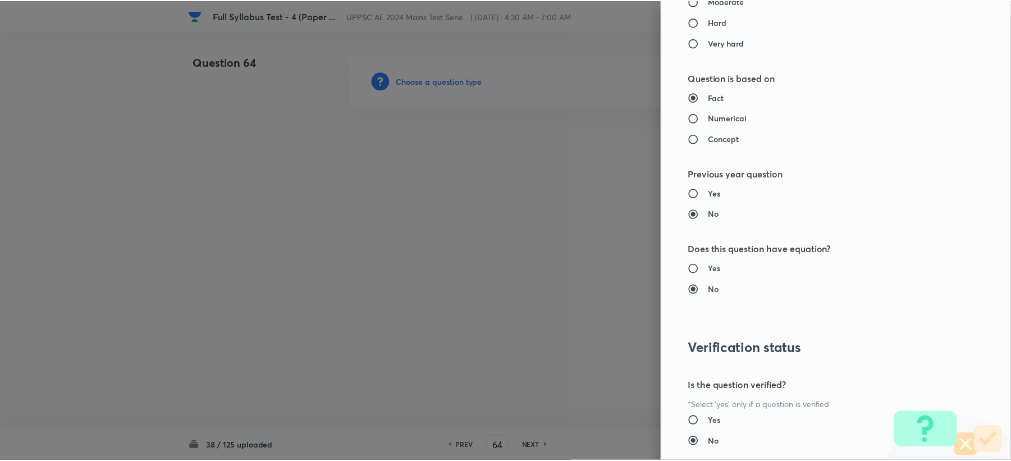
scroll to position [1071, 0]
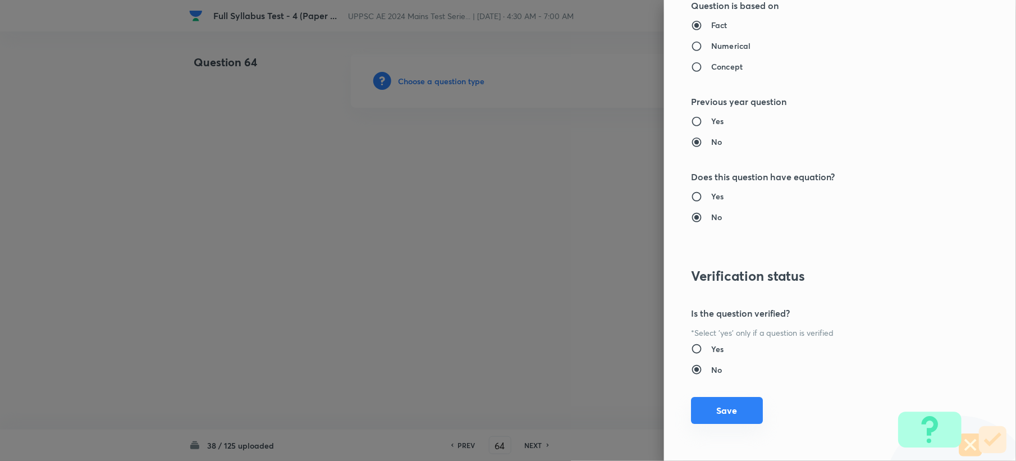
click at [700, 406] on button "Save" at bounding box center [727, 410] width 72 height 27
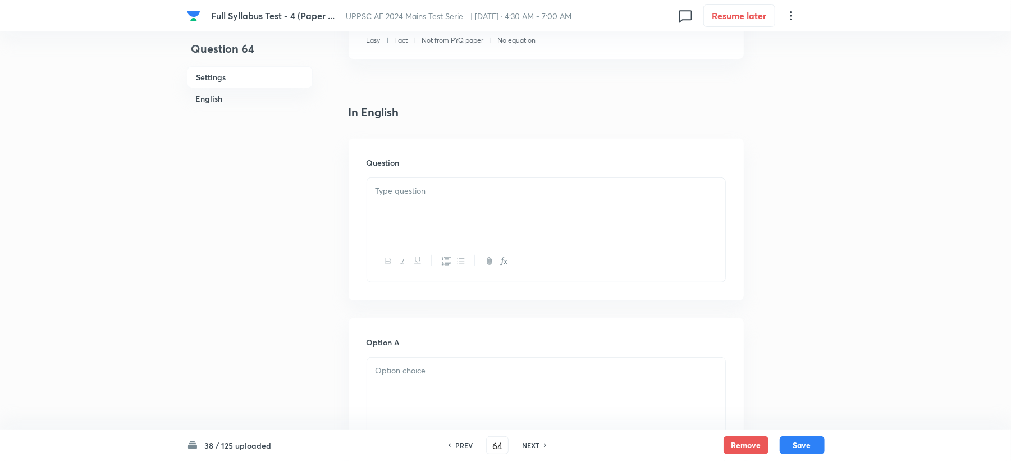
scroll to position [299, 0]
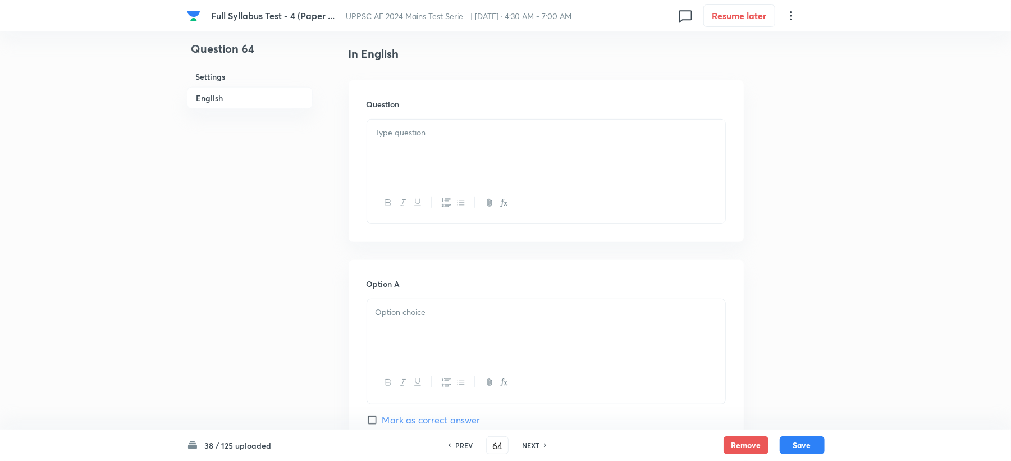
click at [392, 142] on div at bounding box center [546, 151] width 358 height 63
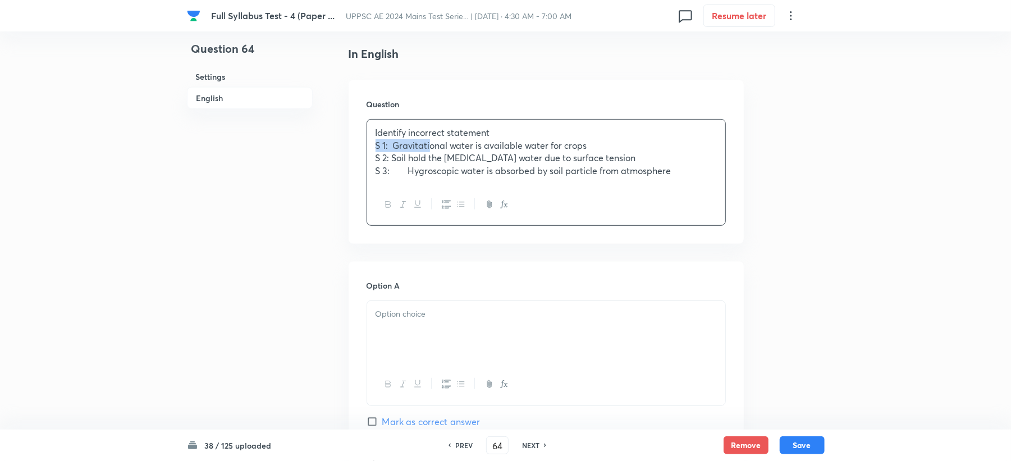
drag, startPoint x: 413, startPoint y: 144, endPoint x: 322, endPoint y: 143, distance: 90.9
click at [322, 143] on div "Question 64 Settings English Settings Type Single choice correct 4 options + 3 …" at bounding box center [506, 469] width 638 height 1428
drag, startPoint x: 413, startPoint y: 158, endPoint x: 357, endPoint y: 162, distance: 56.2
click at [357, 162] on div "Question Identify incorrect statement S 1: Gravitational water is available wat…" at bounding box center [546, 161] width 395 height 163
drag, startPoint x: 412, startPoint y: 171, endPoint x: 360, endPoint y: 174, distance: 52.3
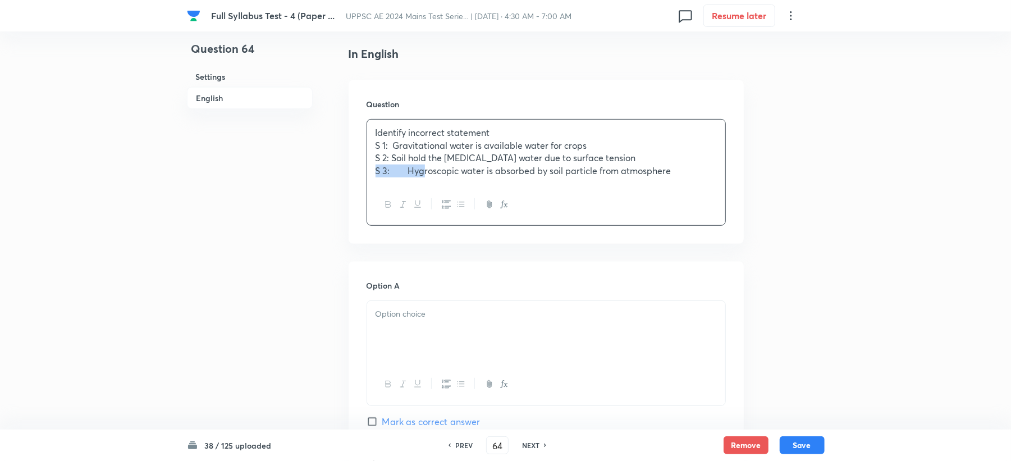
click at [360, 174] on div "Question Identify incorrect statement S 1: Gravitational water is available wat…" at bounding box center [546, 161] width 395 height 163
drag, startPoint x: 411, startPoint y: 172, endPoint x: 402, endPoint y: 196, distance: 25.7
click at [405, 182] on div "Identify incorrect statement S 1: Gravitational water is available water for cr…" at bounding box center [546, 152] width 358 height 65
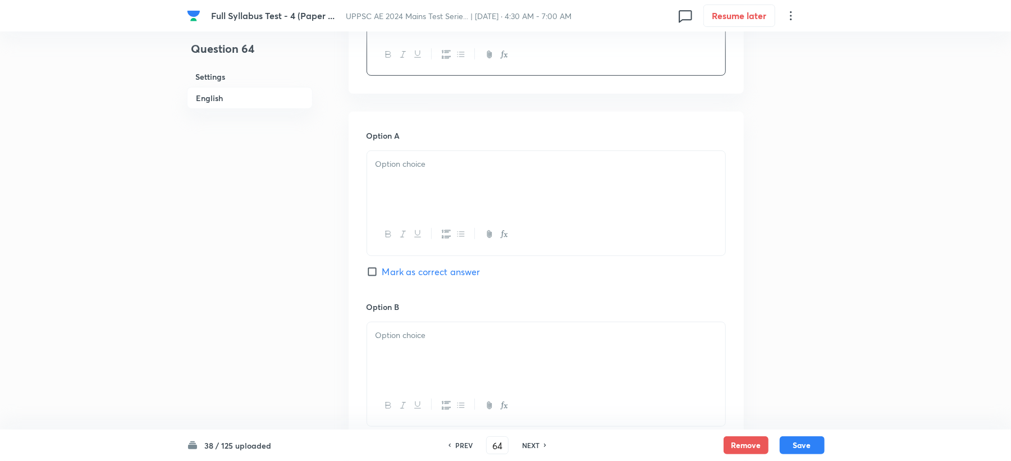
click at [400, 178] on div at bounding box center [546, 182] width 358 height 63
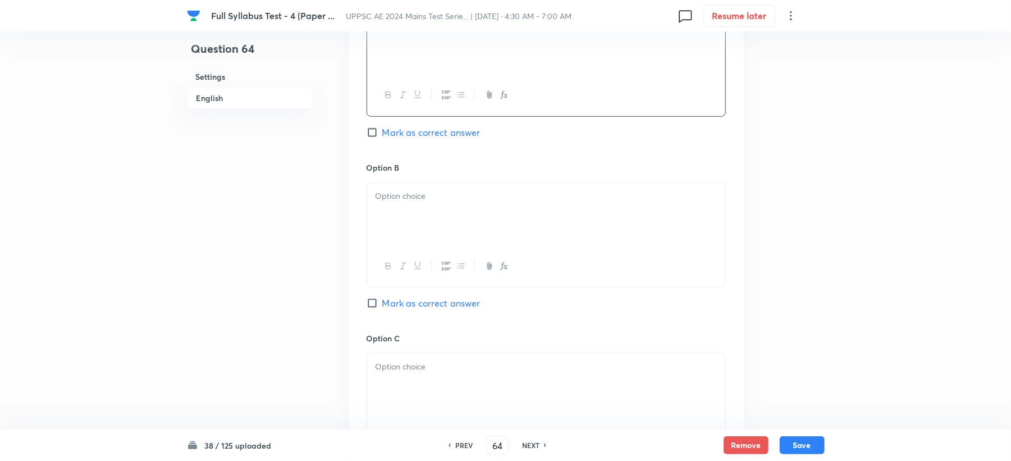
scroll to position [598, 0]
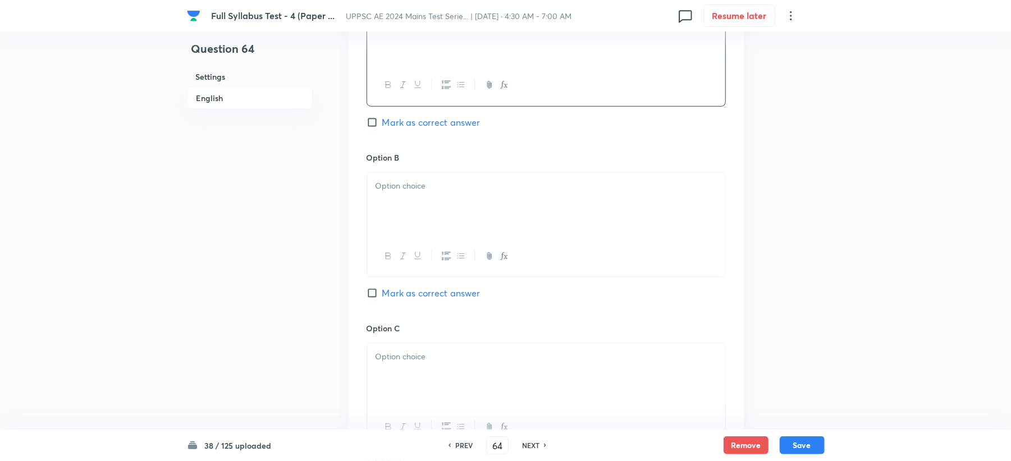
click at [388, 221] on div at bounding box center [546, 204] width 358 height 63
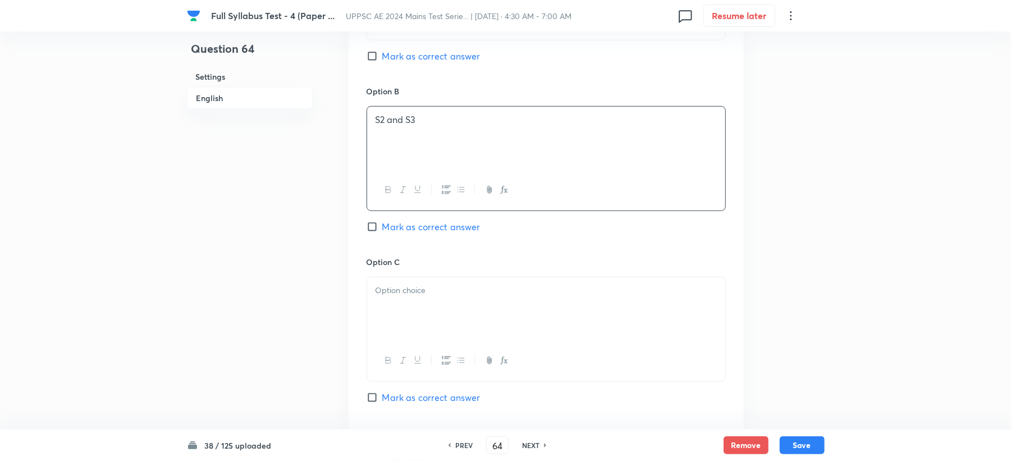
scroll to position [748, 0]
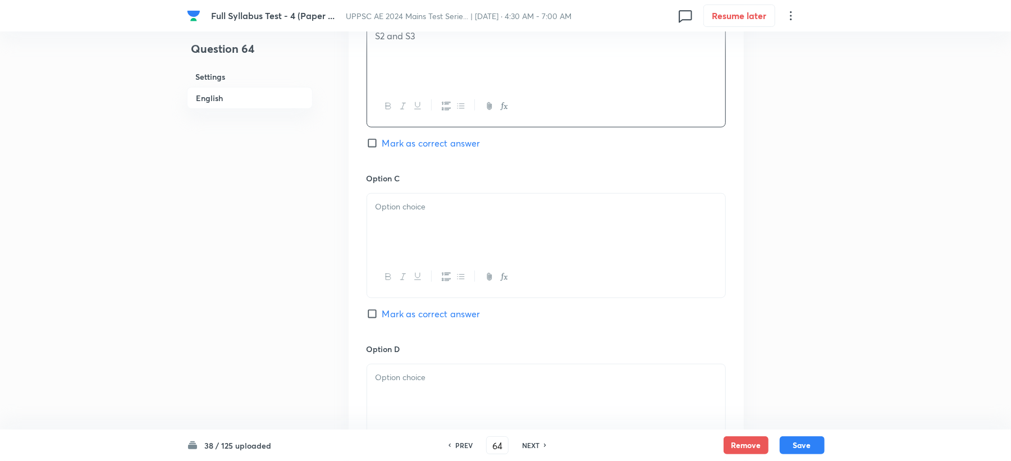
click at [383, 213] on p at bounding box center [545, 206] width 341 height 13
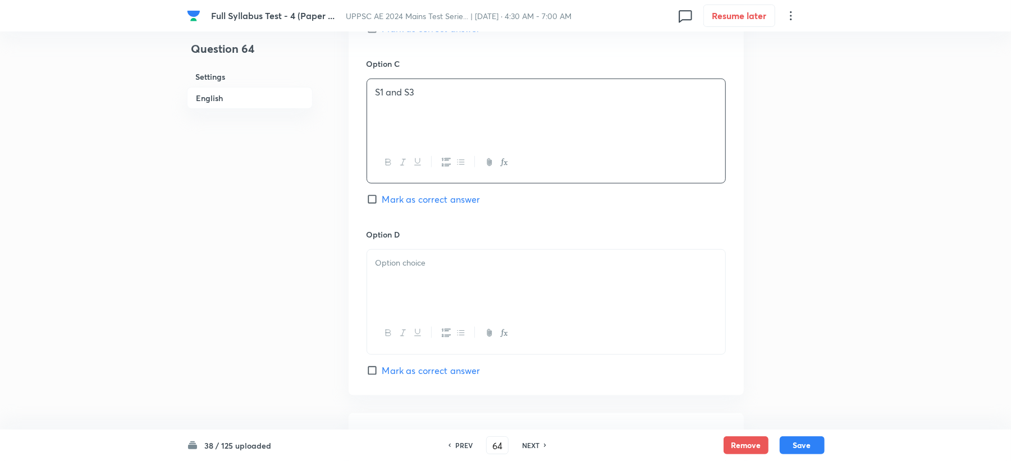
scroll to position [973, 0]
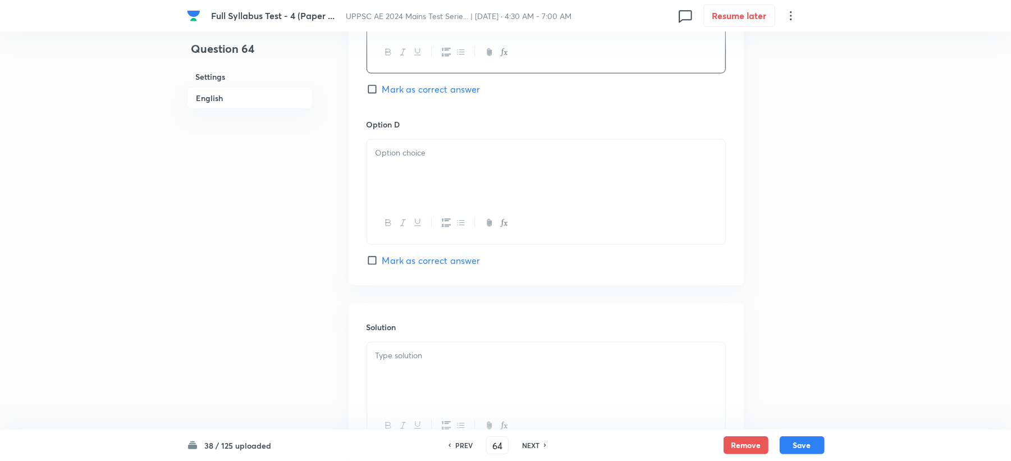
click at [391, 214] on div at bounding box center [546, 223] width 358 height 41
click at [398, 181] on div at bounding box center [546, 171] width 358 height 63
drag, startPoint x: 418, startPoint y: 268, endPoint x: 407, endPoint y: 257, distance: 15.5
click at [416, 267] on span "Mark as correct answer" at bounding box center [431, 260] width 98 height 13
click at [382, 266] on input "Mark as correct answer" at bounding box center [374, 260] width 16 height 11
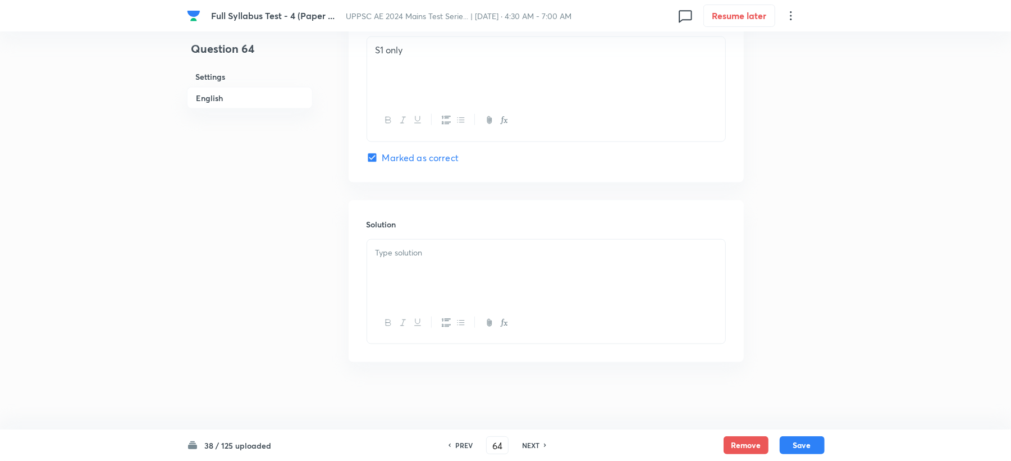
scroll to position [1078, 0]
drag, startPoint x: 398, startPoint y: 218, endPoint x: 396, endPoint y: 272, distance: 53.4
click at [396, 247] on div "Solution" at bounding box center [546, 281] width 395 height 162
click at [396, 272] on div at bounding box center [546, 271] width 358 height 63
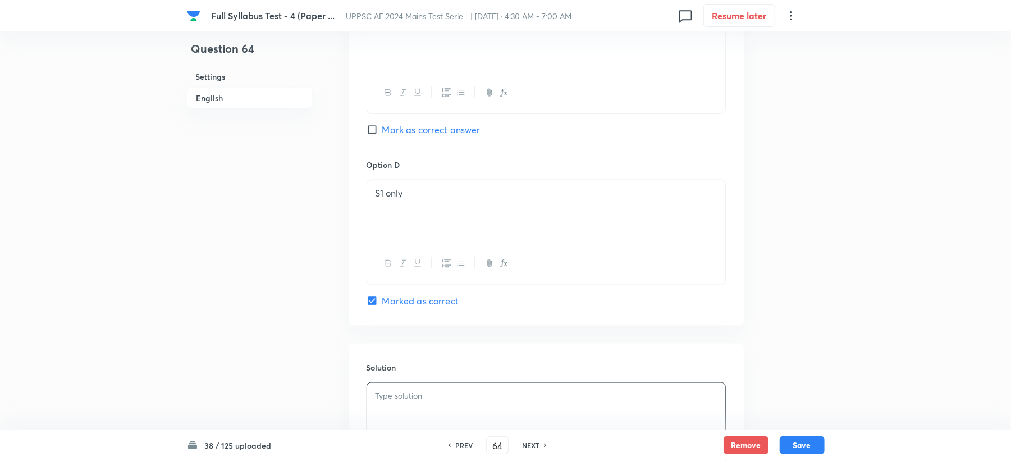
scroll to position [928, 0]
drag, startPoint x: 421, startPoint y: 203, endPoint x: 301, endPoint y: 215, distance: 120.2
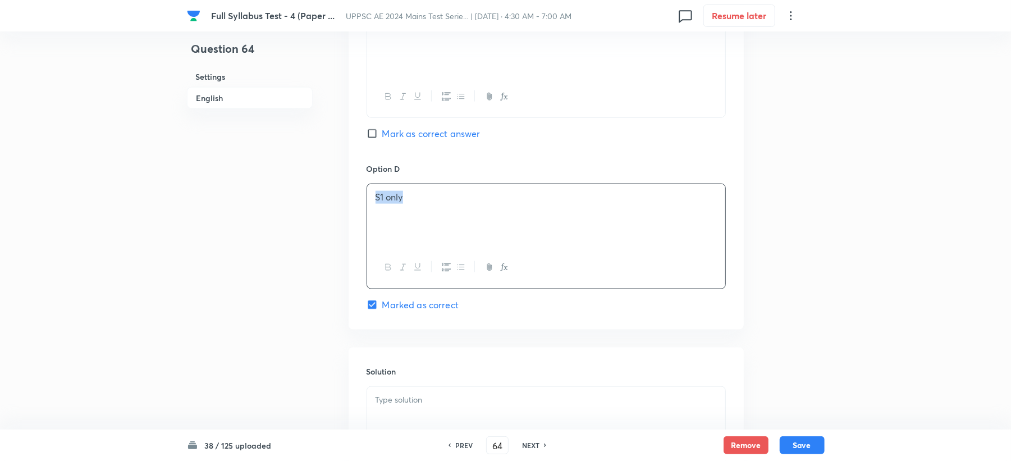
copy p "S1 only"
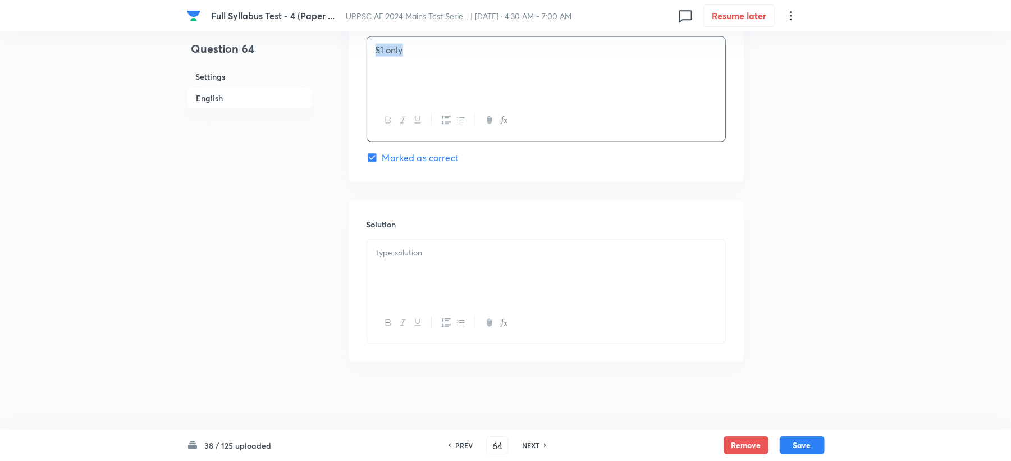
scroll to position [1078, 0]
click at [407, 262] on div at bounding box center [546, 271] width 358 height 63
click at [797, 447] on button "Save" at bounding box center [801, 444] width 45 height 18
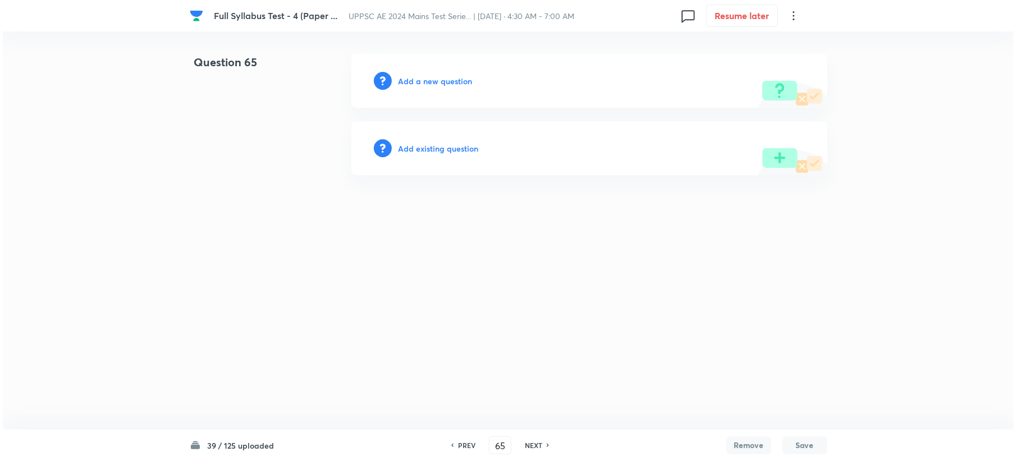
scroll to position [0, 0]
click at [412, 79] on h6 "Add a new question" at bounding box center [435, 81] width 74 height 12
click at [412, 79] on h6 "Choose a question type" at bounding box center [441, 81] width 86 height 12
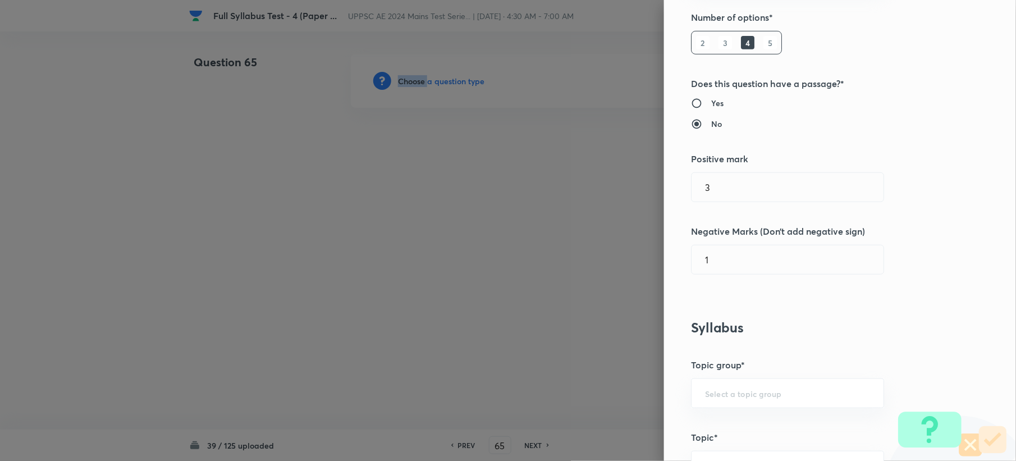
scroll to position [374, 0]
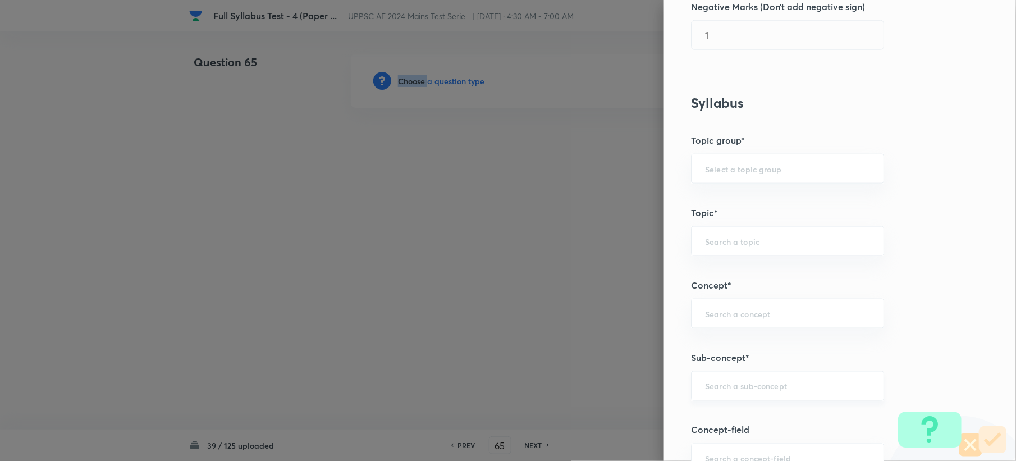
drag, startPoint x: 695, startPoint y: 373, endPoint x: 697, endPoint y: 382, distance: 9.3
click at [695, 378] on div "​" at bounding box center [787, 386] width 193 height 30
paste input "Types of Canal"
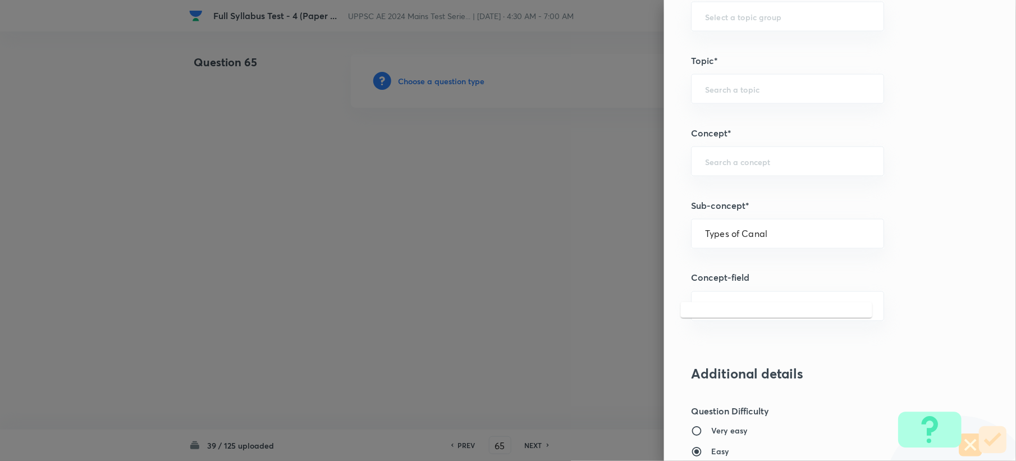
scroll to position [598, 0]
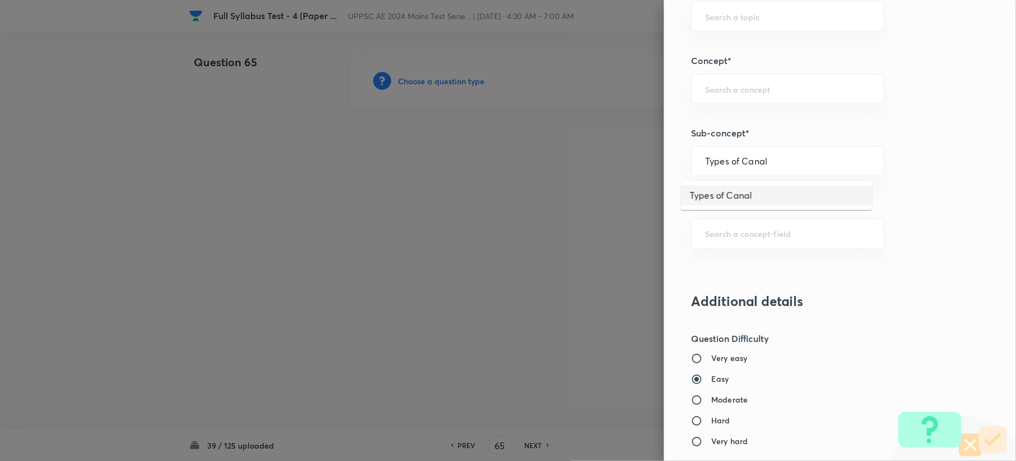
click at [748, 191] on li "Types of Canal" at bounding box center [776, 195] width 191 height 20
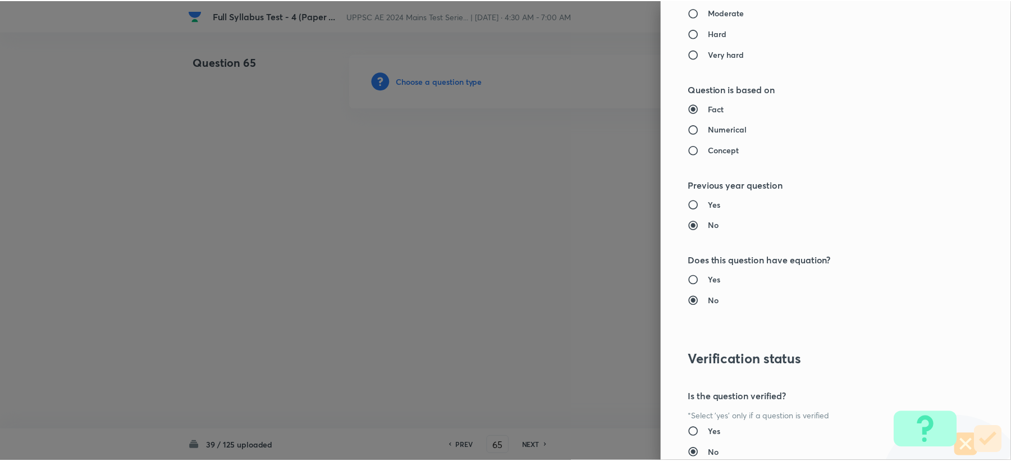
scroll to position [1071, 0]
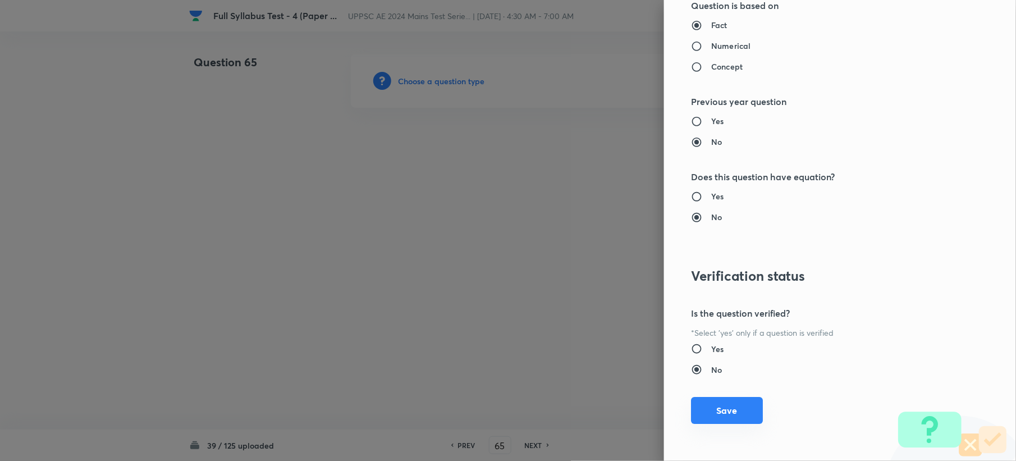
drag, startPoint x: 715, startPoint y: 422, endPoint x: 707, endPoint y: 411, distance: 13.2
click at [717, 423] on button "Save" at bounding box center [727, 410] width 72 height 27
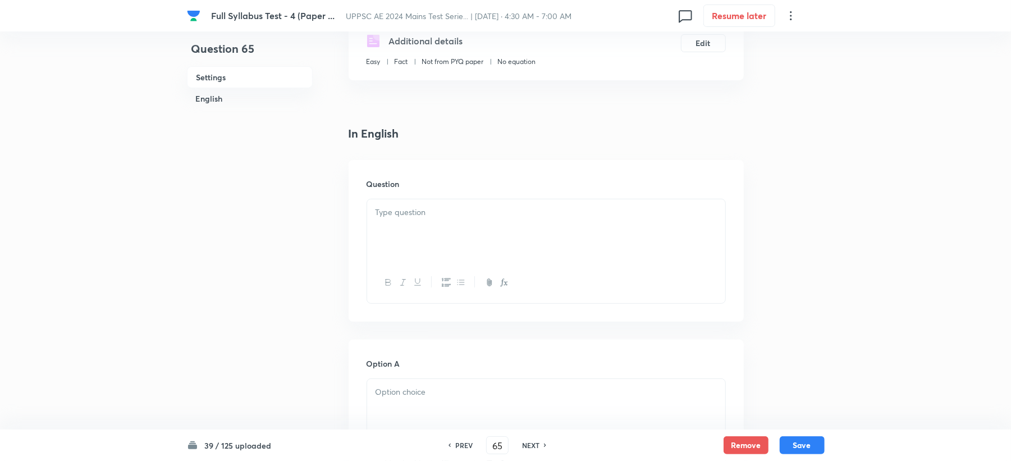
scroll to position [224, 0]
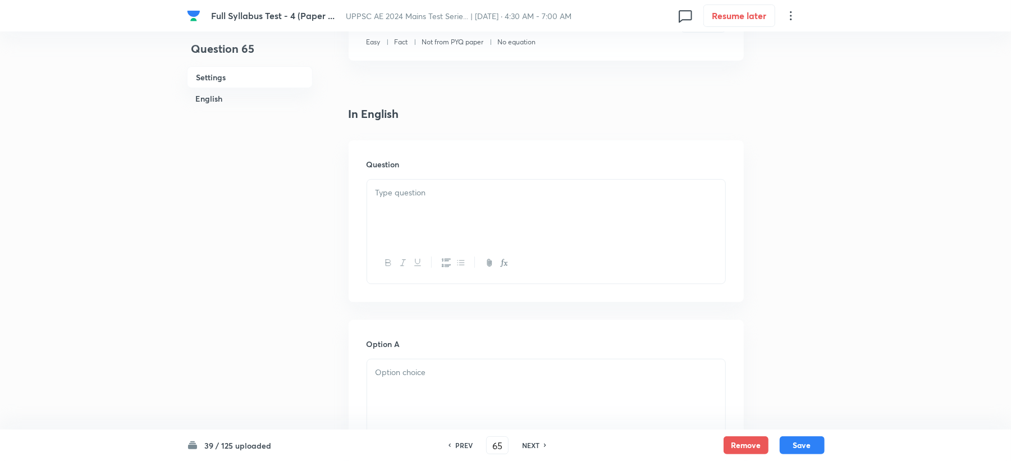
click at [403, 214] on div at bounding box center [546, 211] width 358 height 63
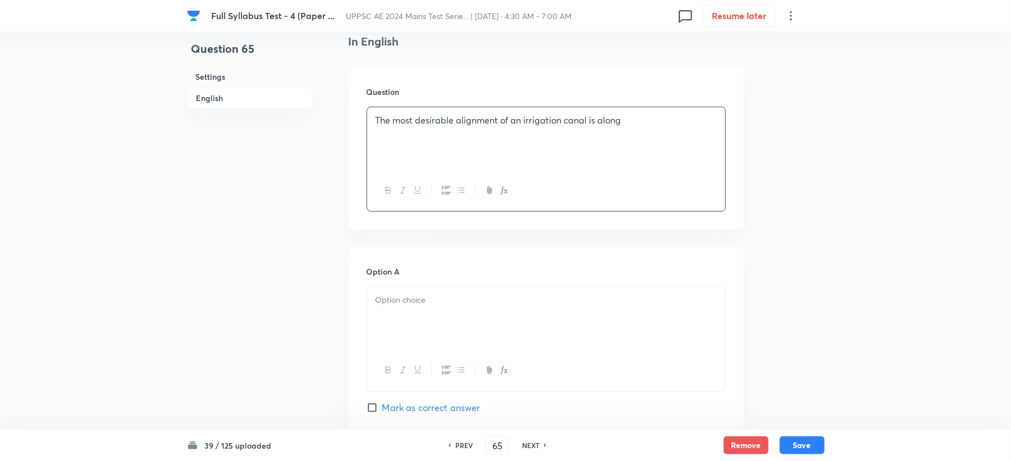
scroll to position [449, 0]
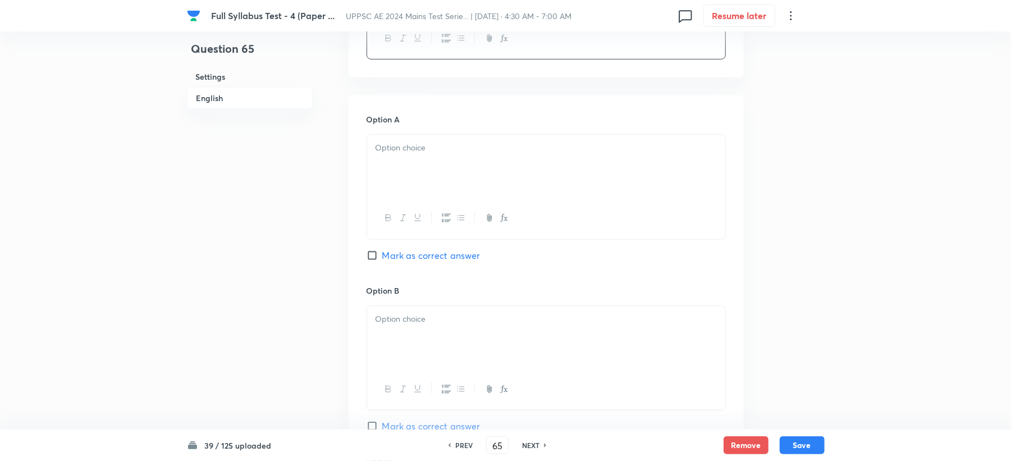
click at [393, 178] on div at bounding box center [546, 166] width 358 height 63
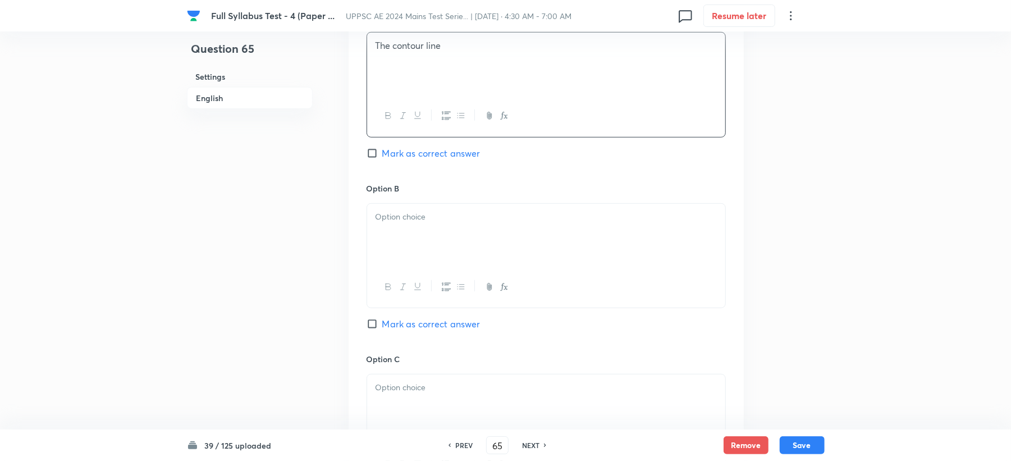
scroll to position [673, 0]
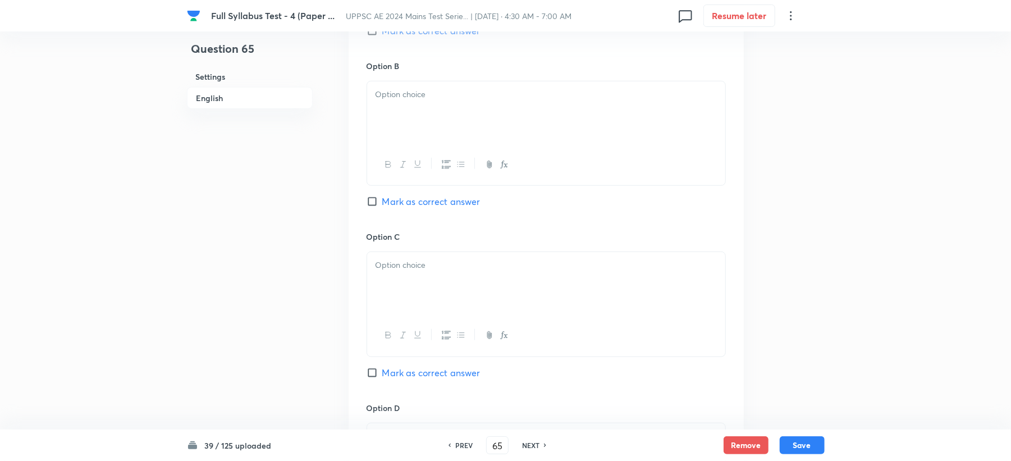
click at [393, 138] on div at bounding box center [546, 112] width 358 height 63
click at [389, 261] on p at bounding box center [545, 265] width 341 height 13
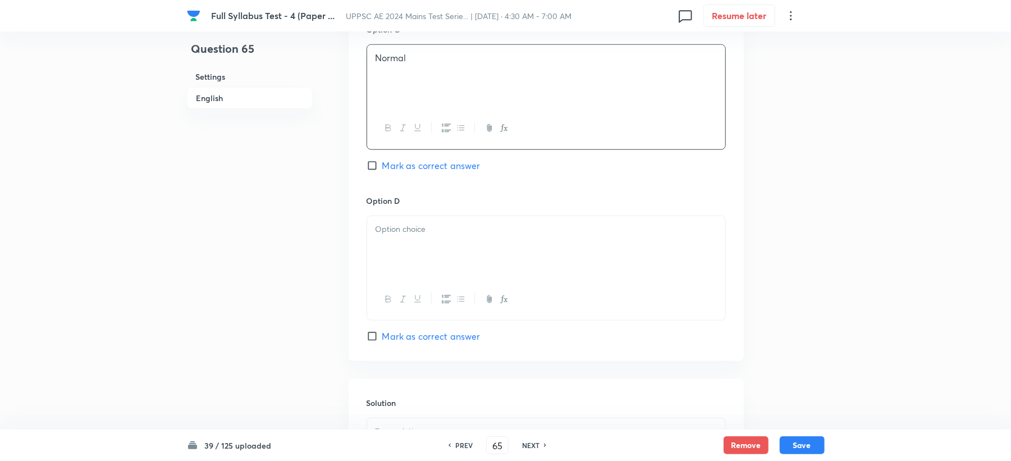
scroll to position [898, 0]
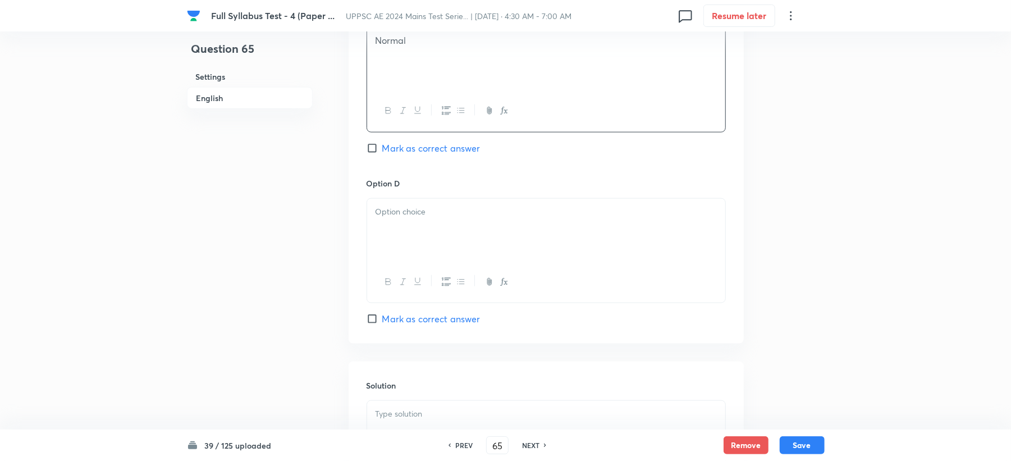
click at [423, 238] on div at bounding box center [546, 230] width 358 height 63
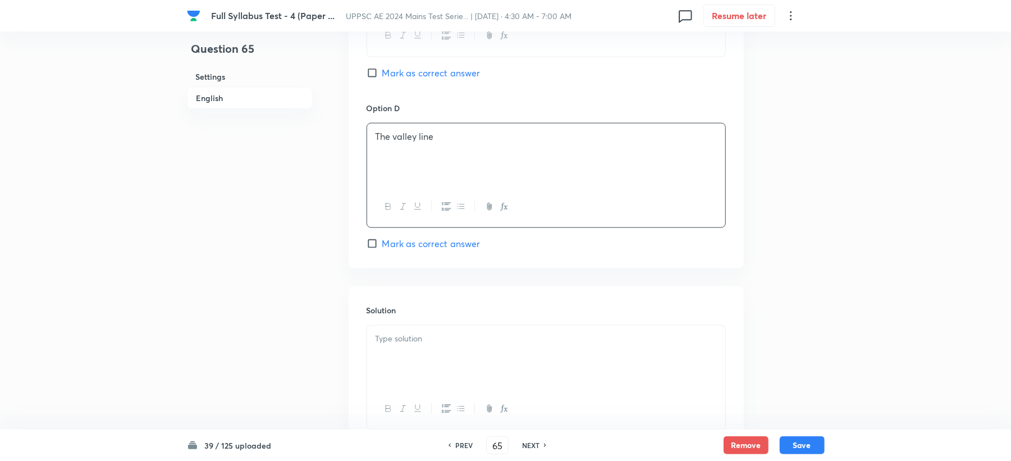
scroll to position [1062, 0]
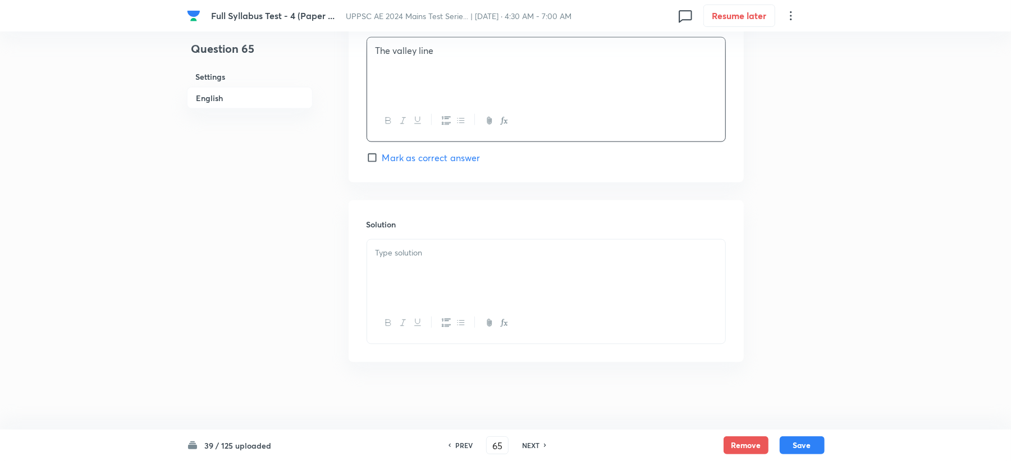
drag, startPoint x: 405, startPoint y: 239, endPoint x: 393, endPoint y: 250, distance: 16.3
click at [404, 241] on div at bounding box center [546, 271] width 358 height 63
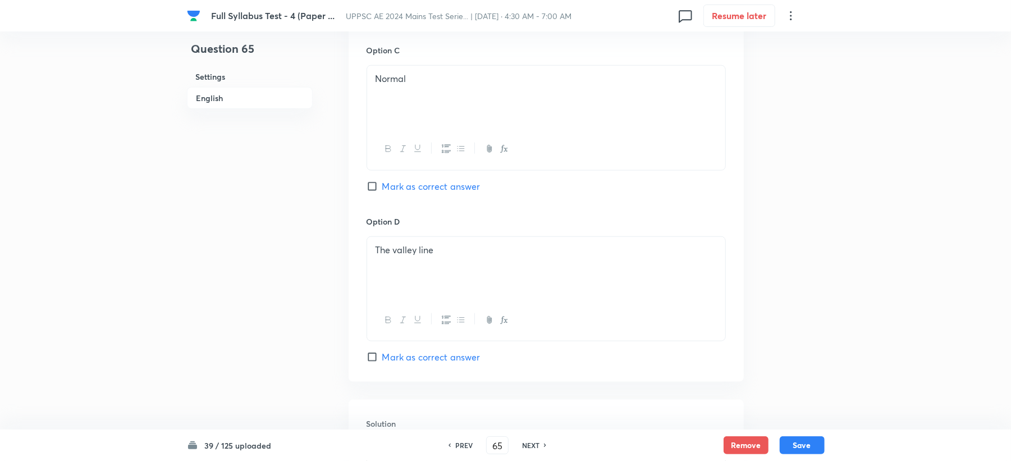
scroll to position [838, 0]
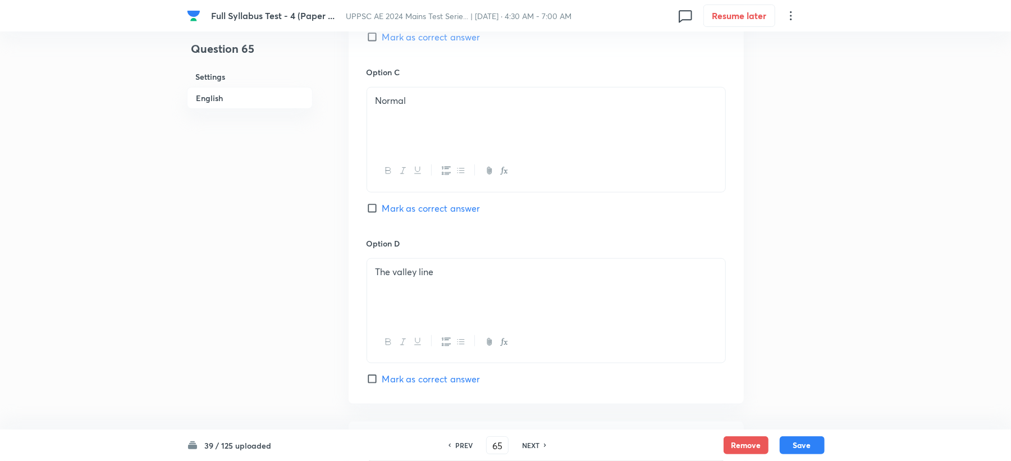
click at [443, 28] on div "Full Syllabus Test - 4 (Paper ... UPPSC AE 2024 Mains Test Serie... | [DATE] · …" at bounding box center [506, 15] width 638 height 31
click at [439, 34] on span "Mark as correct answer" at bounding box center [431, 36] width 98 height 13
click at [382, 34] on input "Mark as correct answer" at bounding box center [374, 36] width 16 height 11
click at [794, 449] on button "Save" at bounding box center [801, 444] width 45 height 18
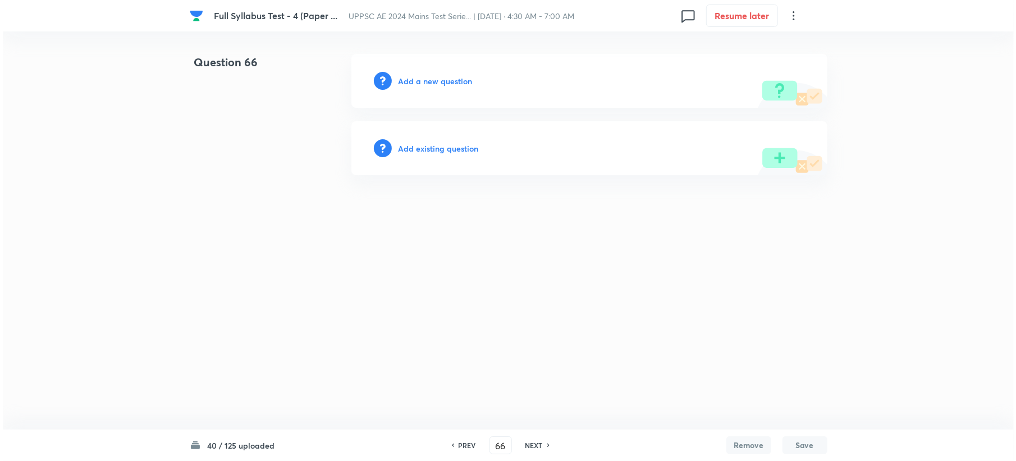
scroll to position [0, 0]
click at [431, 77] on h6 "Add a new question" at bounding box center [435, 81] width 74 height 12
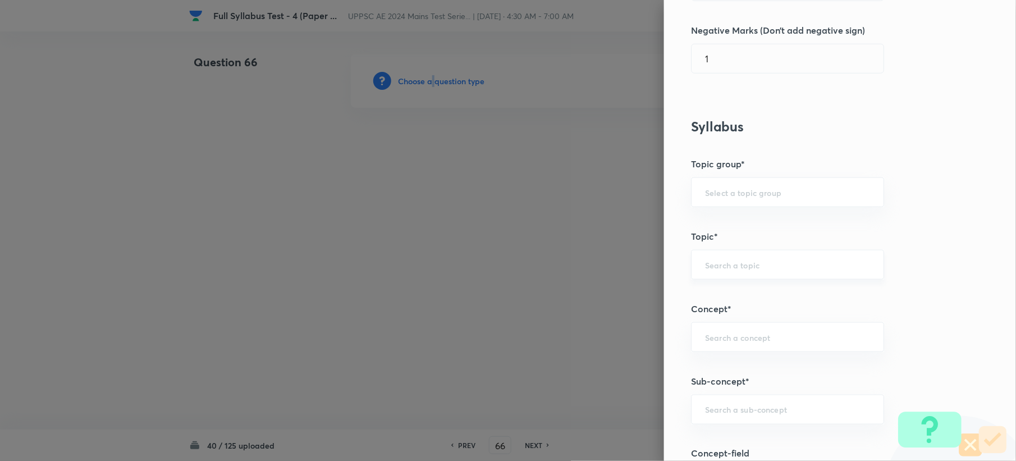
scroll to position [374, 0]
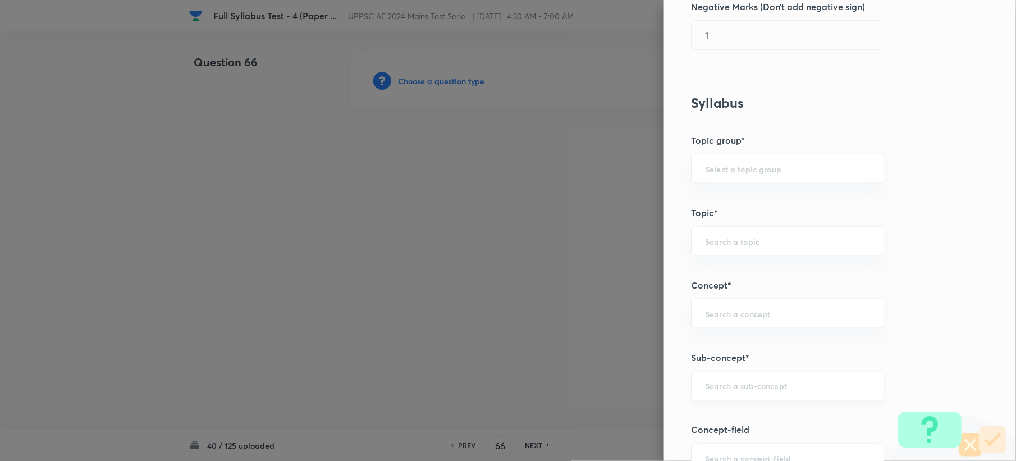
click at [732, 389] on input "text" at bounding box center [787, 385] width 165 height 11
paste input "Capacity Factor"
click at [726, 317] on input "text" at bounding box center [787, 313] width 165 height 11
click at [706, 317] on input "text" at bounding box center [787, 313] width 165 height 11
paste input "Soil Moisture & Water Requirement"
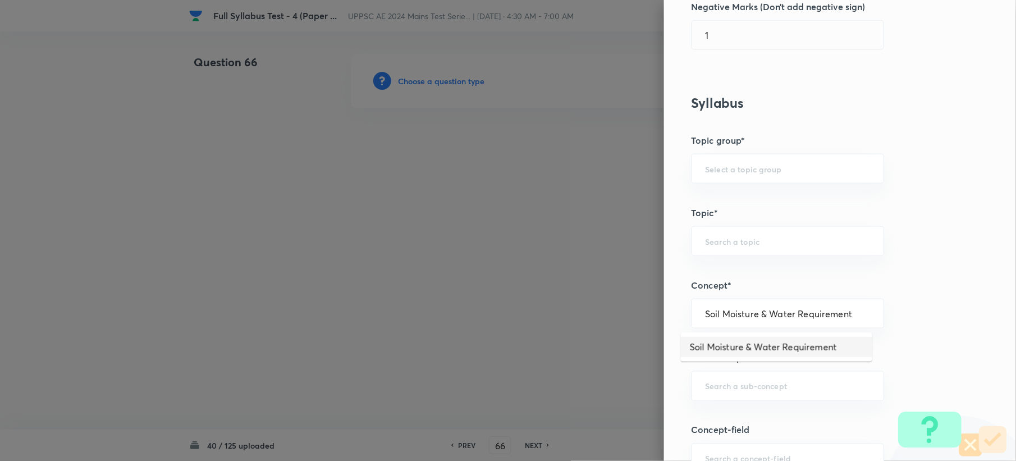
click at [710, 340] on li "Soil Moisture & Water Requirement" at bounding box center [776, 347] width 191 height 20
click at [712, 385] on input "text" at bounding box center [787, 385] width 165 height 11
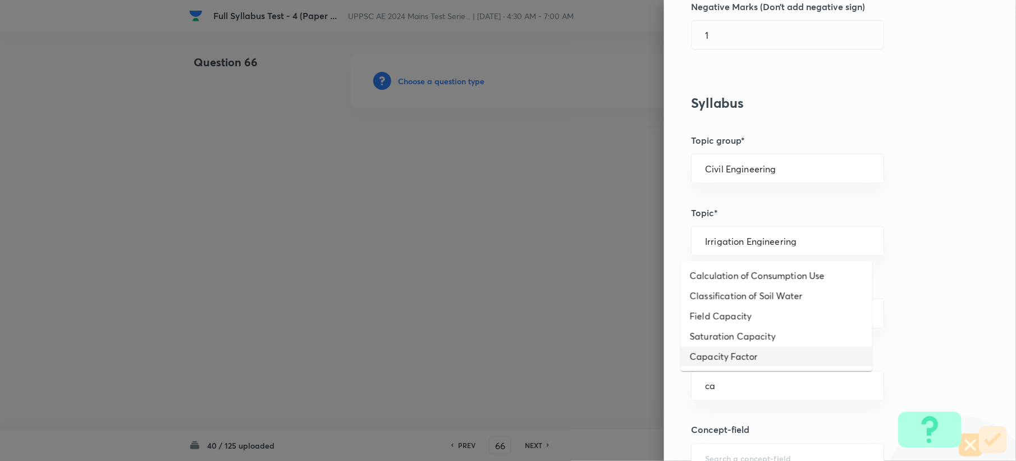
click at [722, 362] on li "Capacity Factor" at bounding box center [776, 356] width 191 height 20
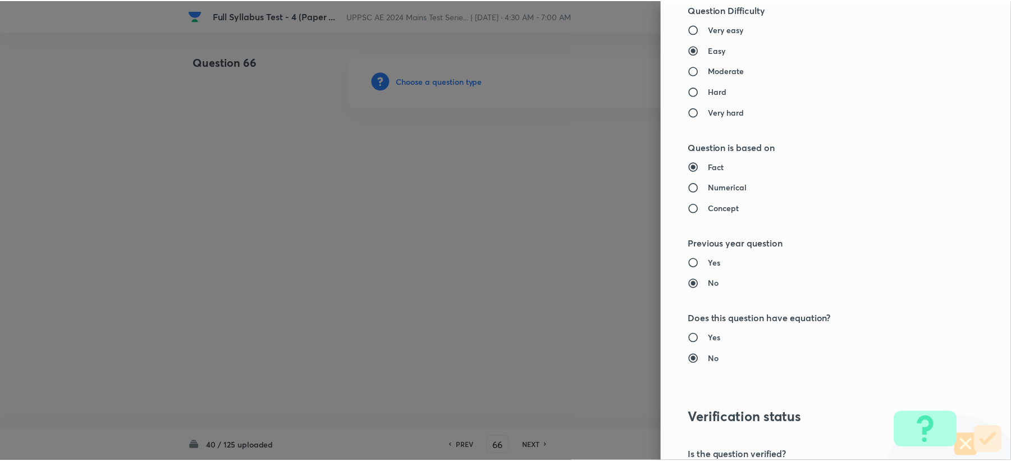
scroll to position [1071, 0]
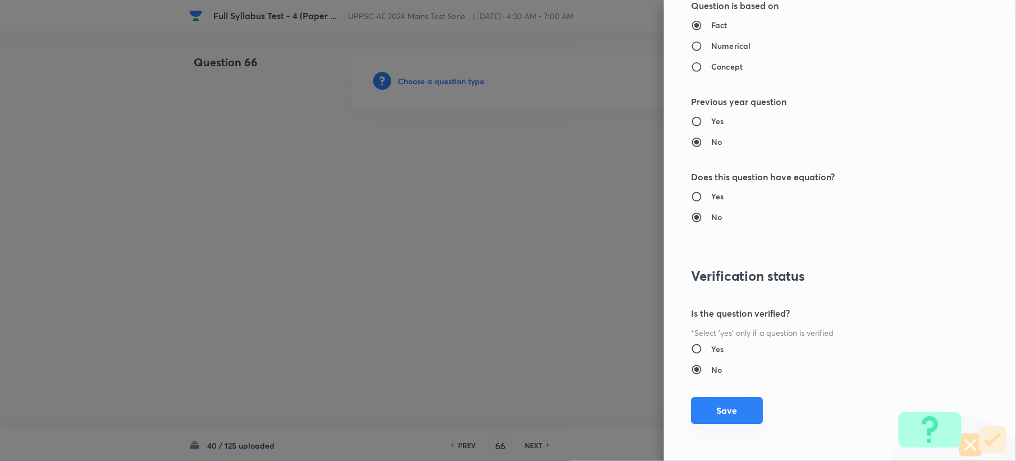
click at [714, 409] on button "Save" at bounding box center [727, 410] width 72 height 27
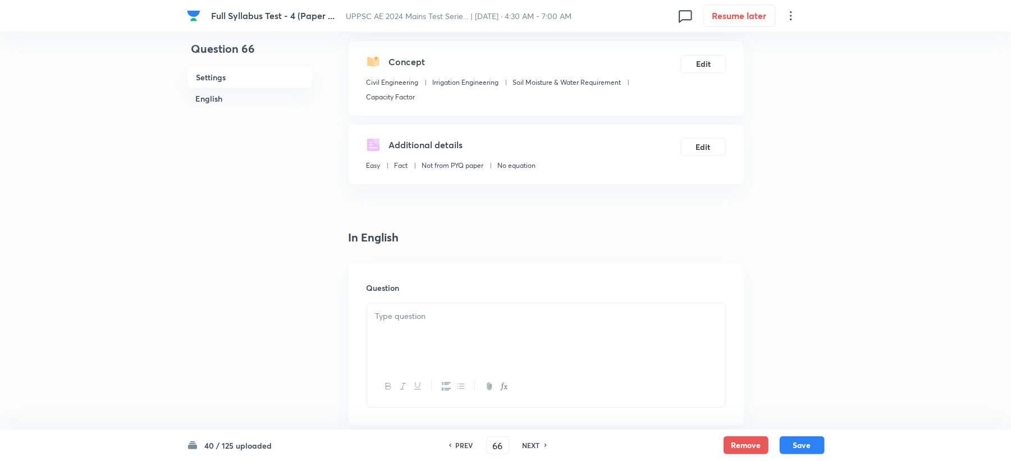
scroll to position [224, 0]
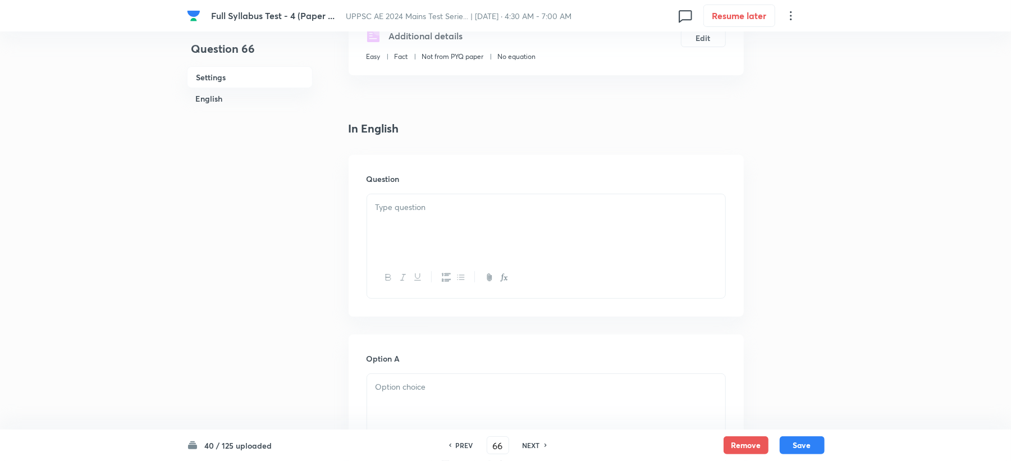
click at [411, 214] on div at bounding box center [546, 225] width 358 height 63
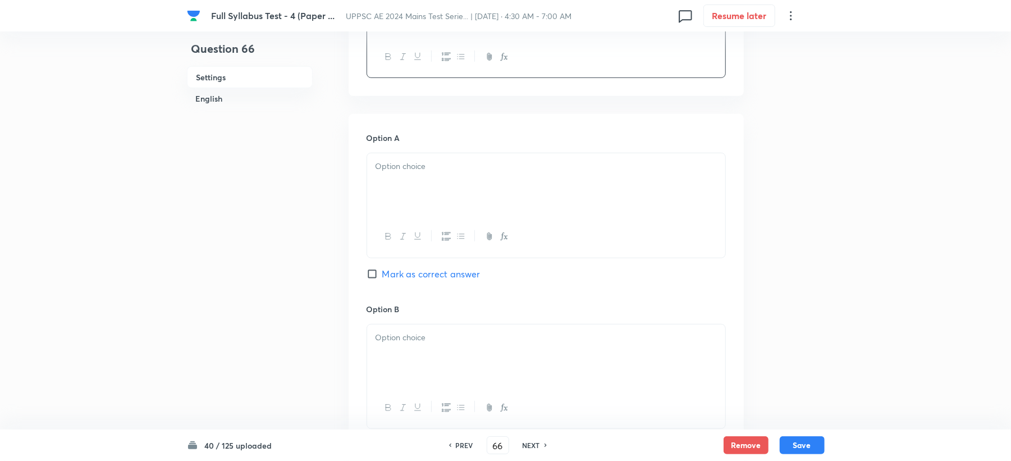
scroll to position [449, 0]
click at [389, 194] on div at bounding box center [546, 180] width 358 height 63
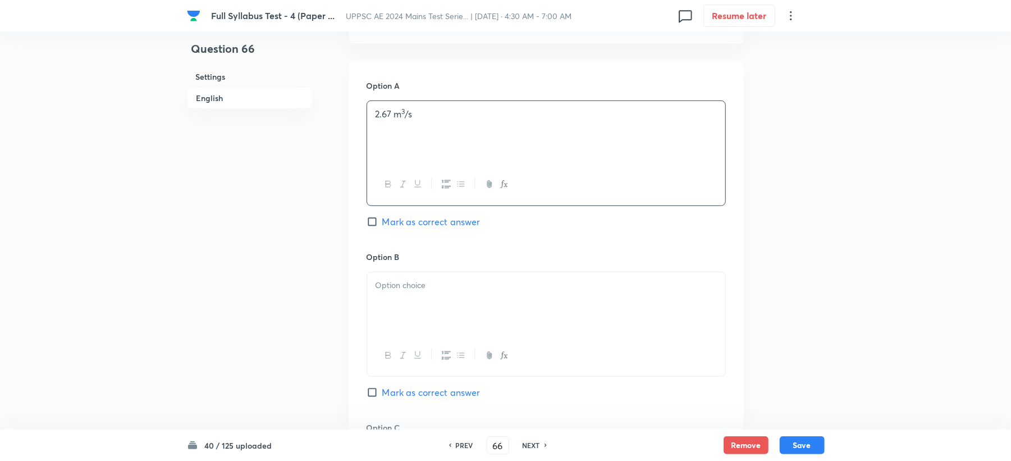
scroll to position [524, 0]
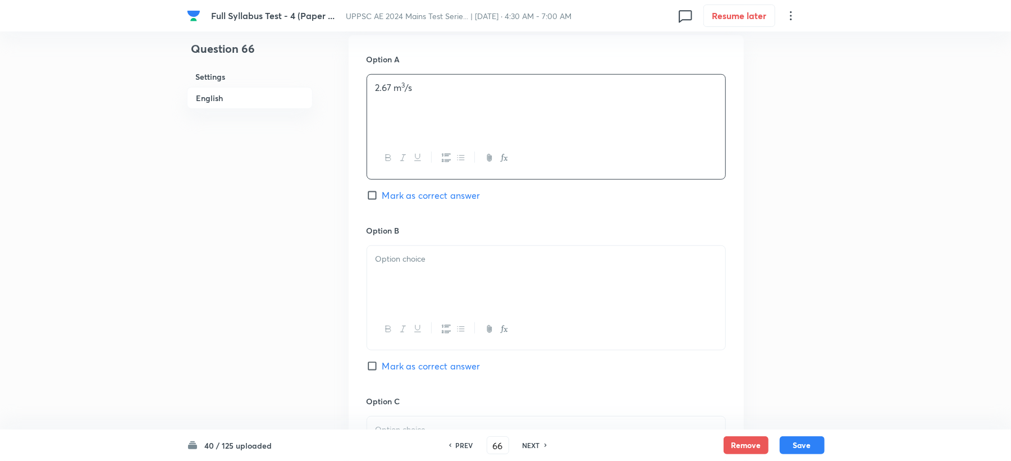
click at [393, 273] on div at bounding box center [546, 277] width 358 height 63
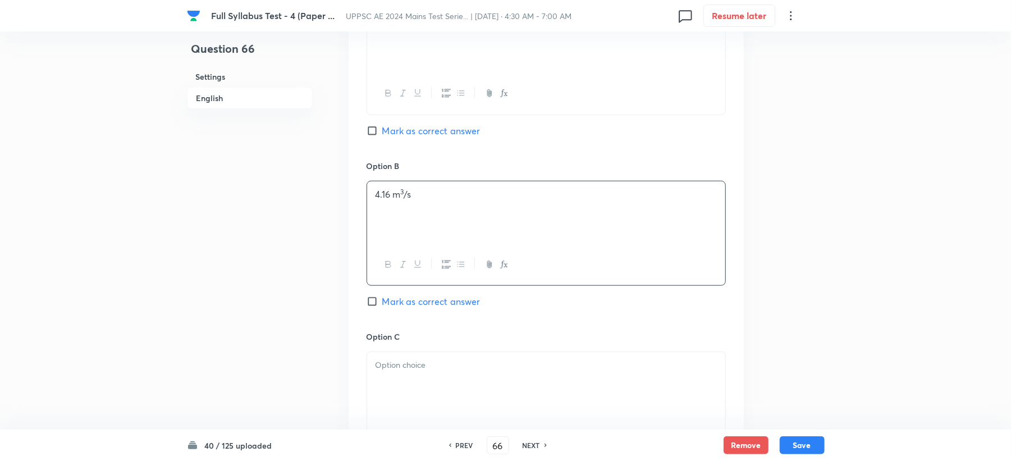
scroll to position [673, 0]
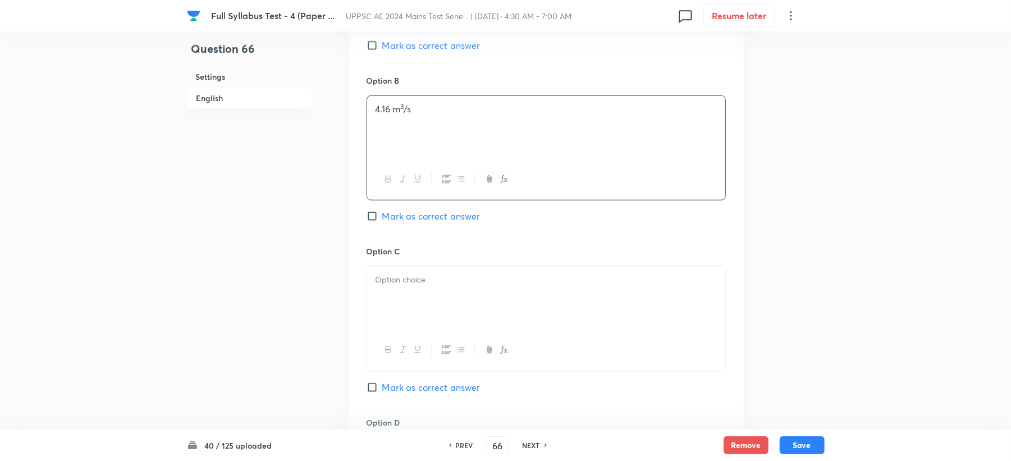
click at [396, 288] on div at bounding box center [546, 298] width 358 height 63
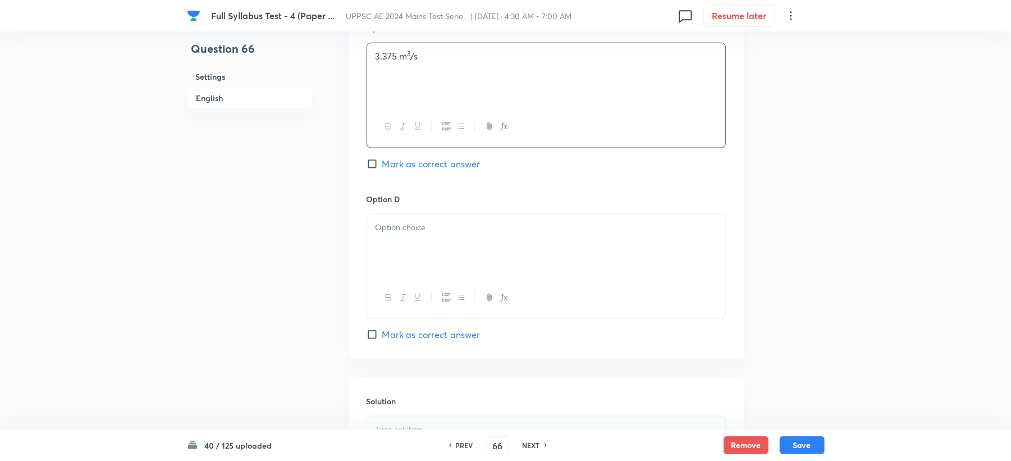
scroll to position [898, 0]
click at [409, 254] on div at bounding box center [546, 244] width 358 height 63
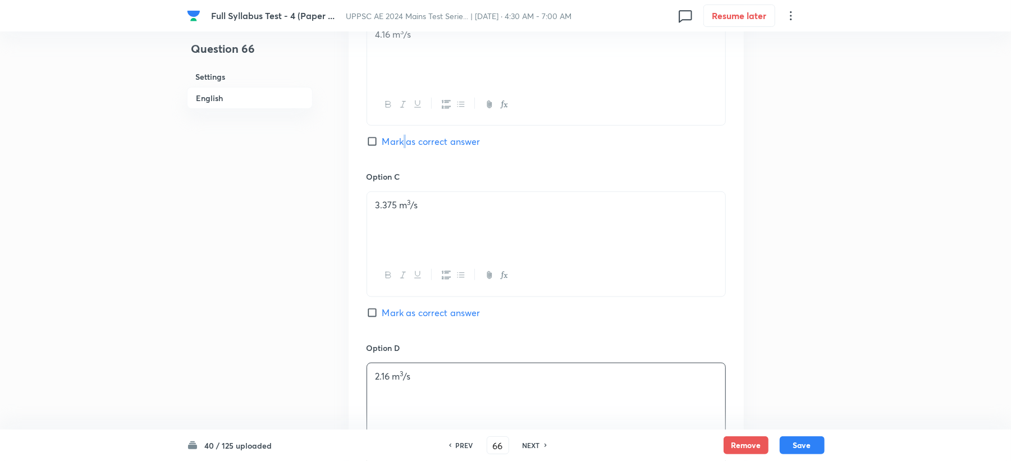
click at [407, 148] on span "Mark as correct answer" at bounding box center [431, 141] width 98 height 13
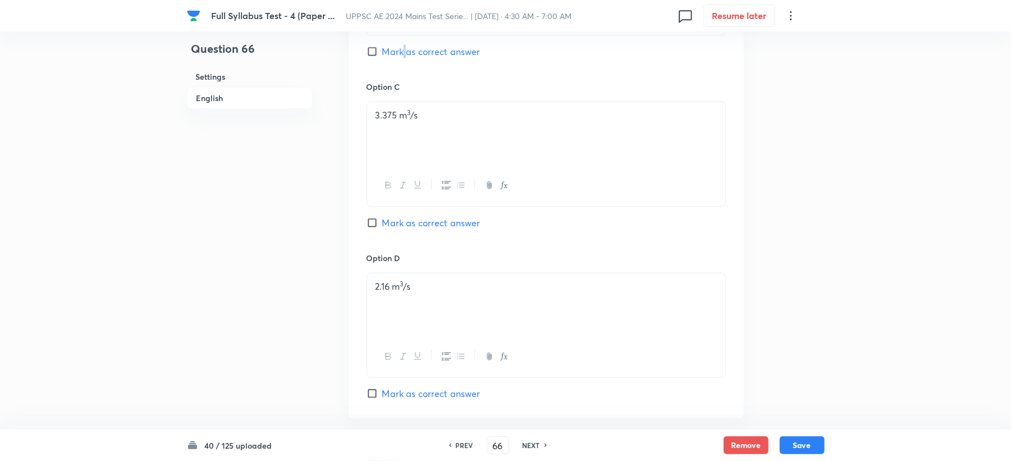
scroll to position [823, 0]
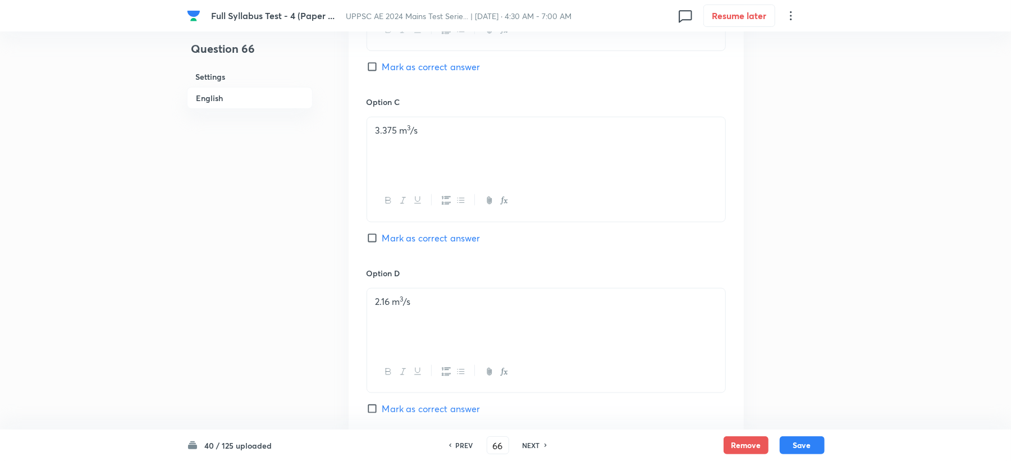
click at [410, 66] on span "Mark as correct answer" at bounding box center [431, 66] width 98 height 13
click at [382, 66] on input "Mark as correct answer" at bounding box center [374, 66] width 16 height 11
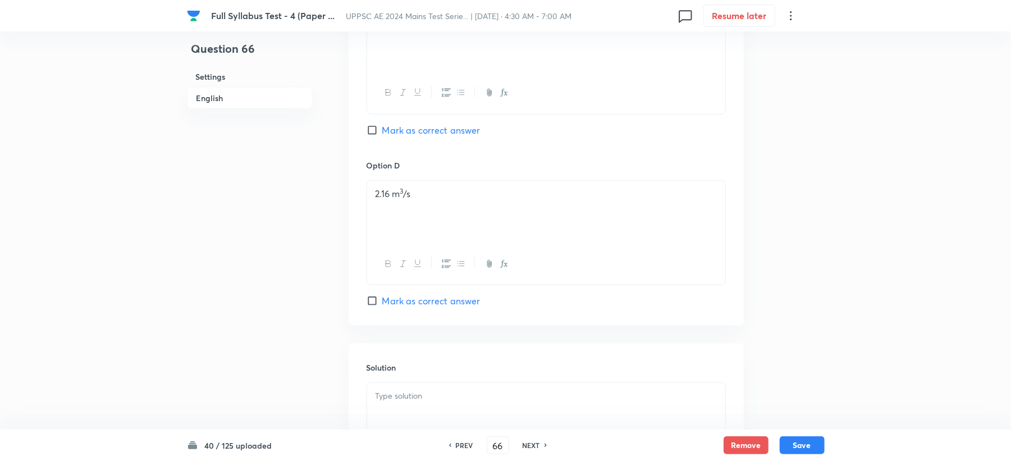
scroll to position [1047, 0]
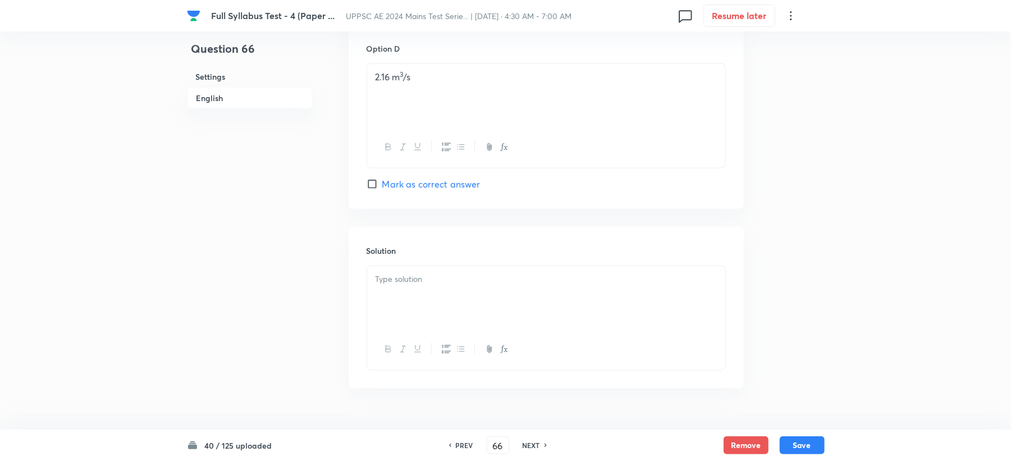
click at [403, 283] on p at bounding box center [545, 279] width 341 height 13
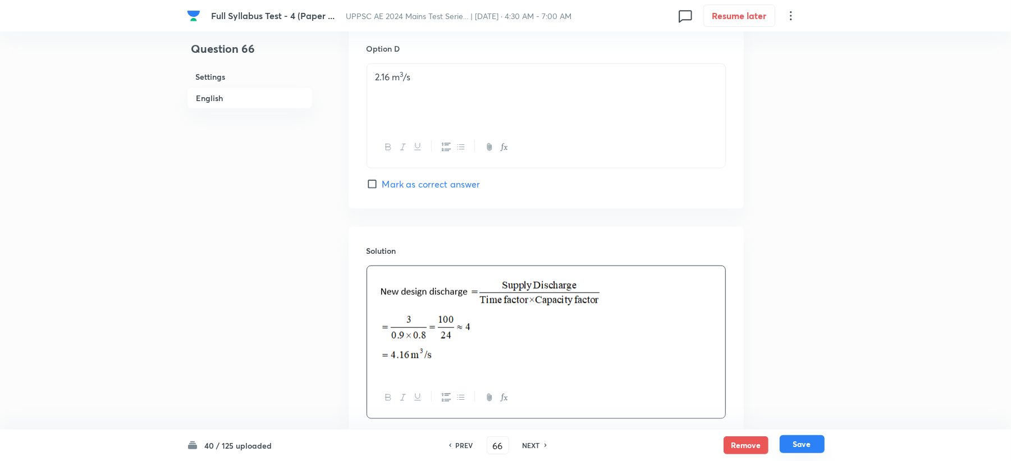
click at [800, 447] on button "Save" at bounding box center [801, 444] width 45 height 18
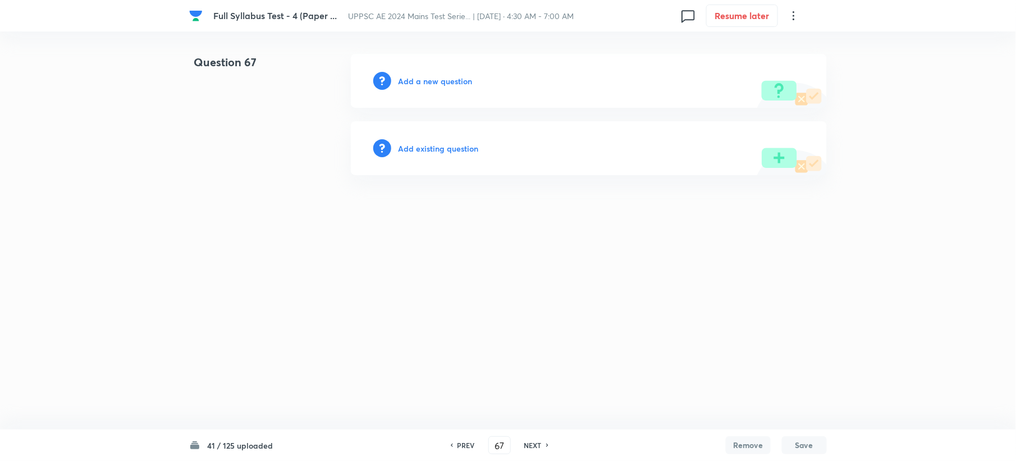
click at [409, 84] on h6 "Add a new question" at bounding box center [435, 81] width 74 height 12
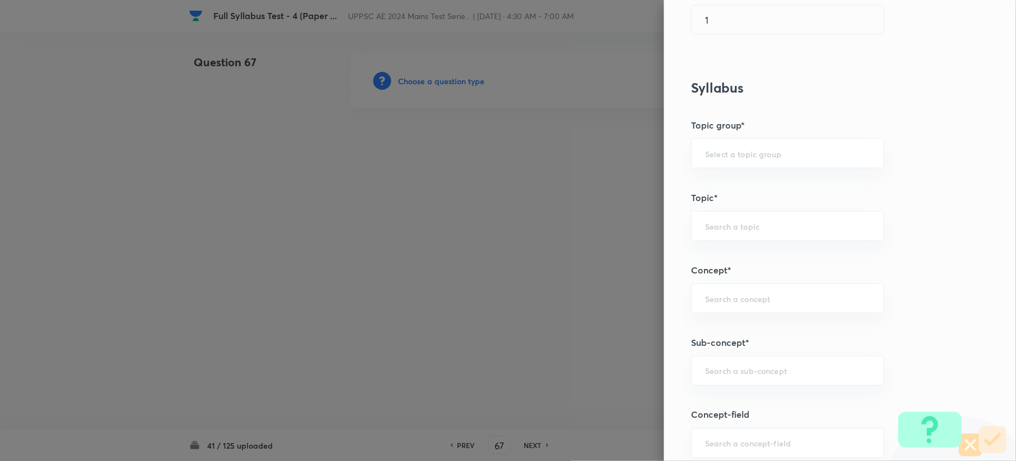
scroll to position [524, 0]
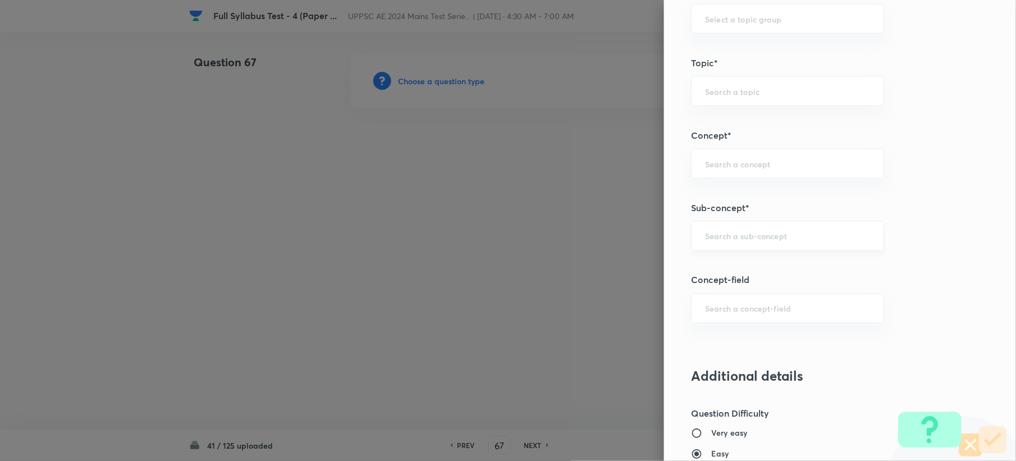
click at [722, 245] on div "​" at bounding box center [787, 236] width 193 height 30
paste input "Waterlogging Causes"
click at [750, 239] on input "Waterlogging Causes" at bounding box center [787, 236] width 165 height 11
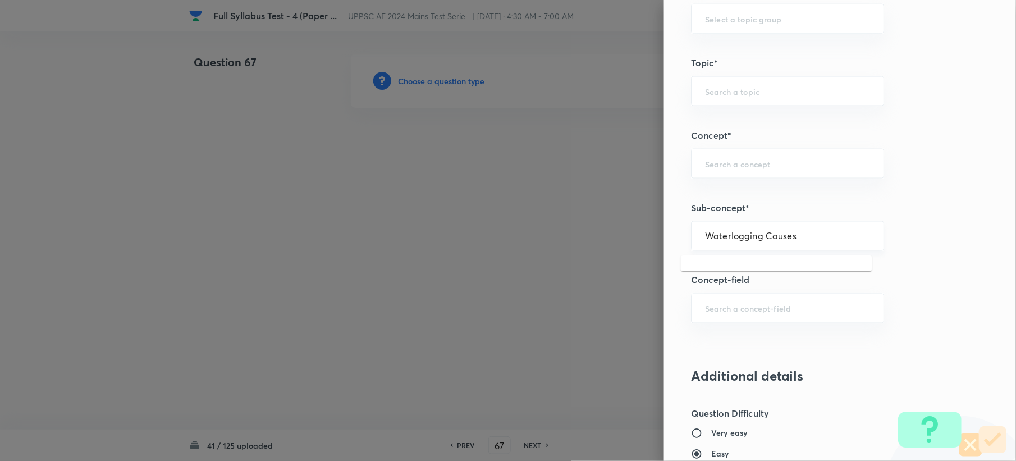
click at [752, 239] on input "Waterlogging Causes" at bounding box center [787, 236] width 165 height 11
drag, startPoint x: 750, startPoint y: 236, endPoint x: 912, endPoint y: 247, distance: 162.6
click at [912, 247] on div "Question settings Question type* Single choice correct Number of options* 2 3 4…" at bounding box center [840, 230] width 352 height 461
click at [829, 261] on li "Waterlogging" at bounding box center [776, 270] width 191 height 20
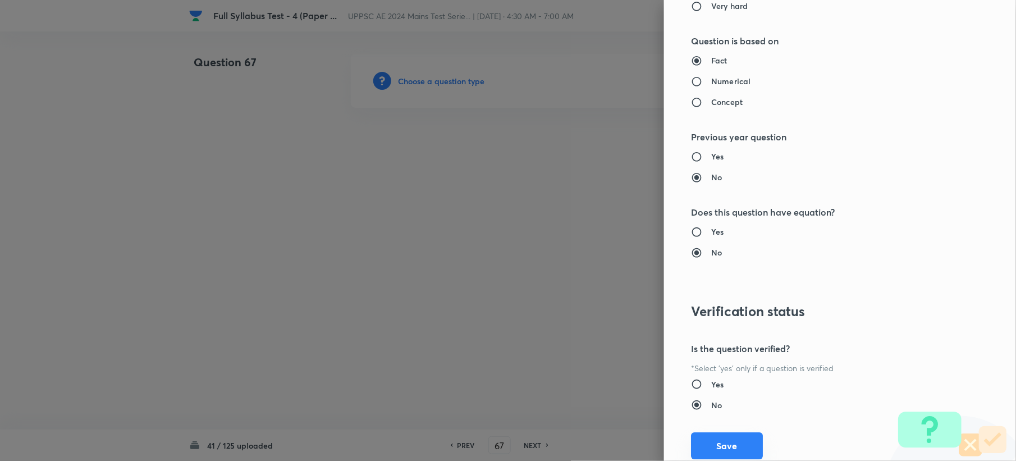
scroll to position [1071, 0]
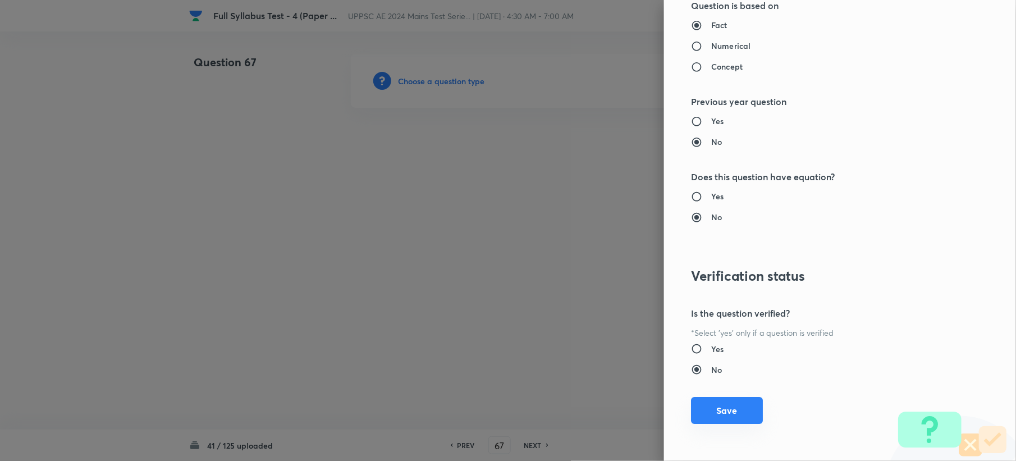
click at [714, 402] on button "Save" at bounding box center [727, 410] width 72 height 27
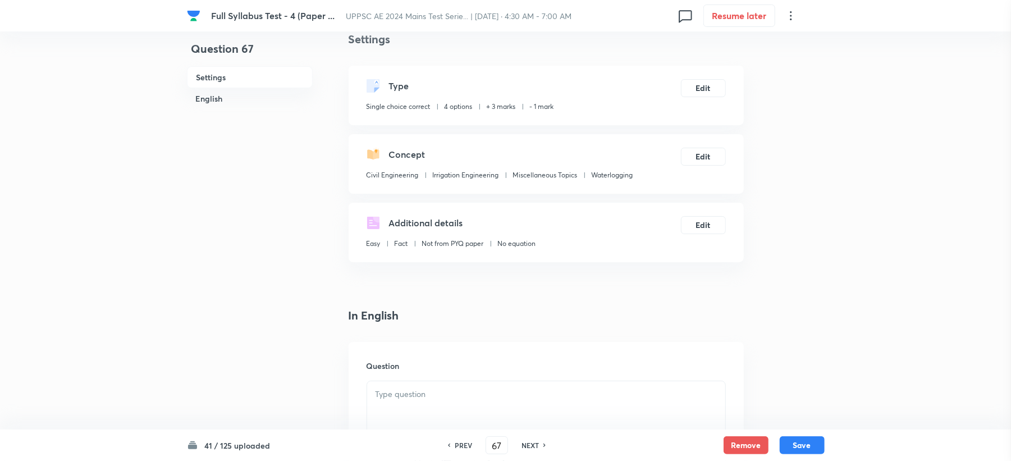
scroll to position [299, 0]
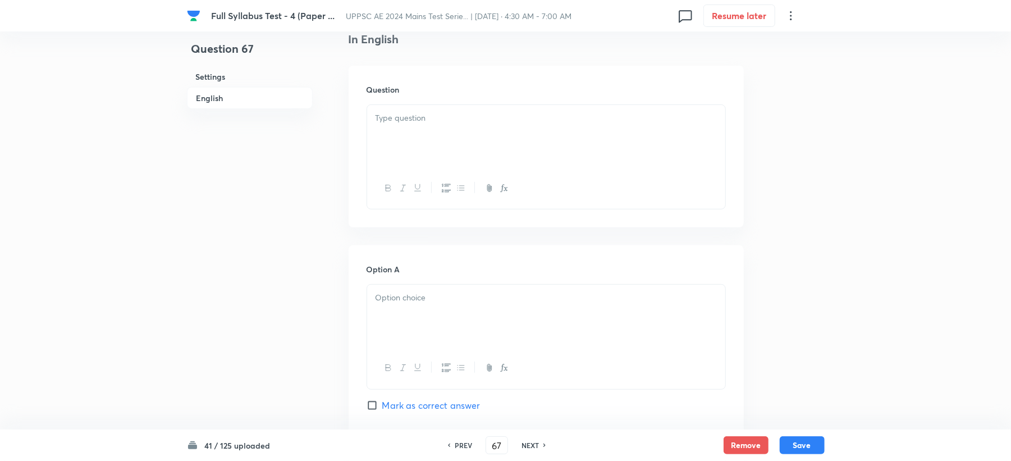
drag, startPoint x: 439, startPoint y: 128, endPoint x: 393, endPoint y: 191, distance: 78.4
click at [437, 133] on div at bounding box center [546, 136] width 358 height 63
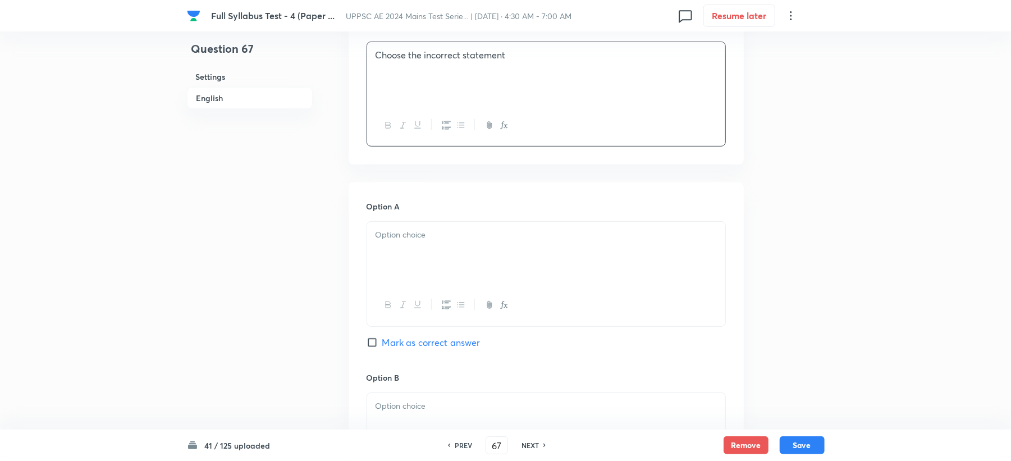
scroll to position [449, 0]
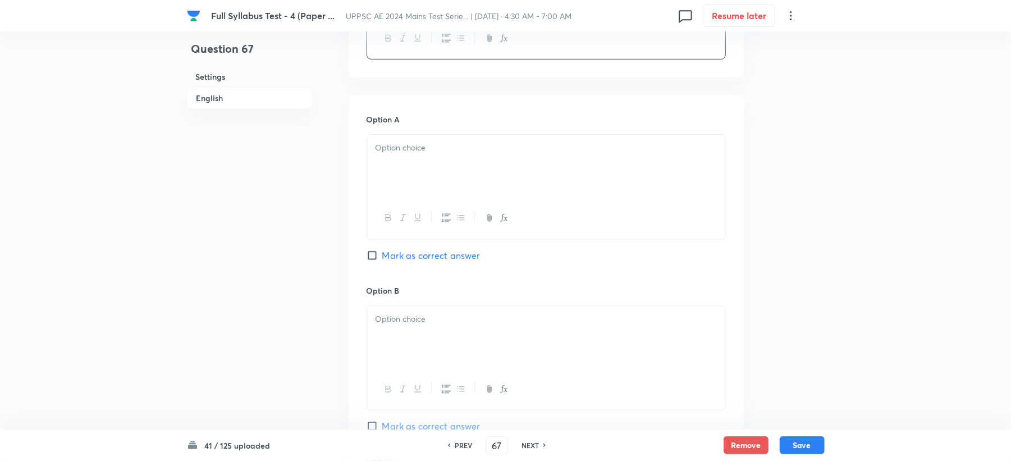
click at [393, 162] on div at bounding box center [546, 166] width 358 height 63
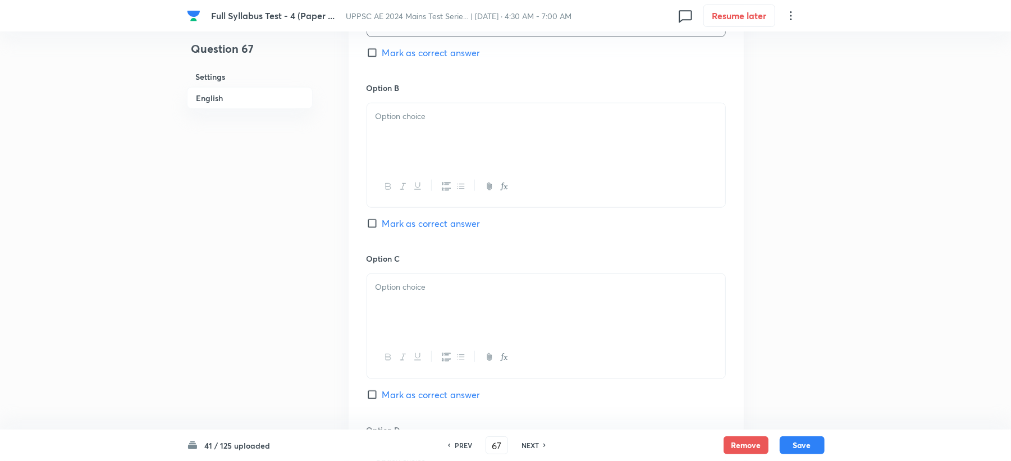
scroll to position [673, 0]
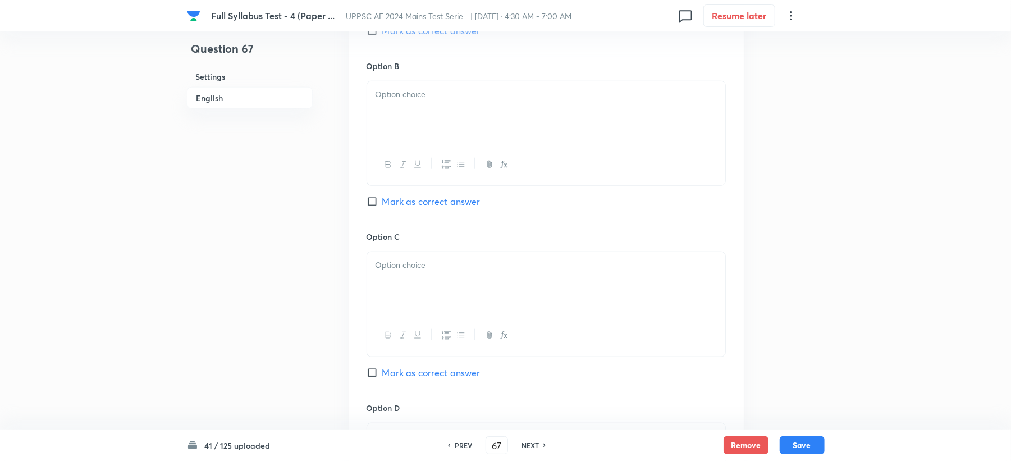
drag, startPoint x: 403, startPoint y: 122, endPoint x: 392, endPoint y: 131, distance: 14.4
click at [403, 122] on div at bounding box center [546, 112] width 358 height 63
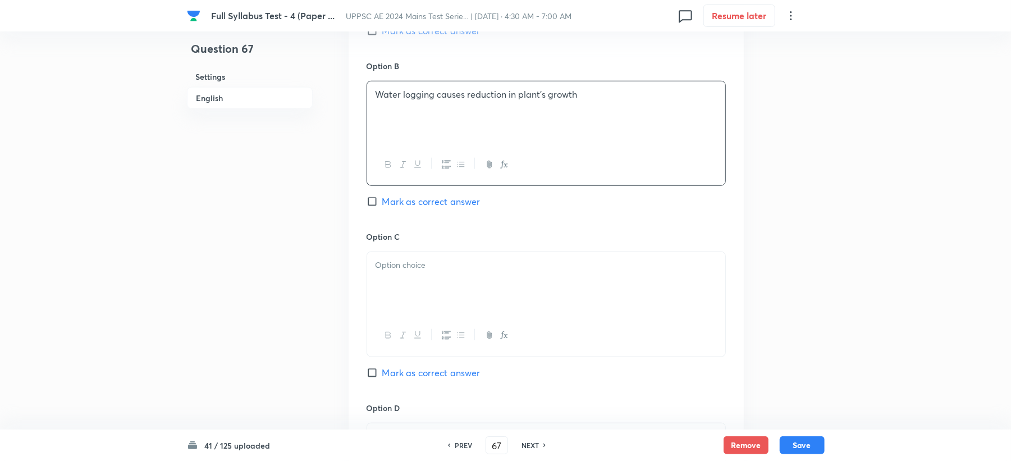
click at [391, 313] on div at bounding box center [546, 283] width 358 height 63
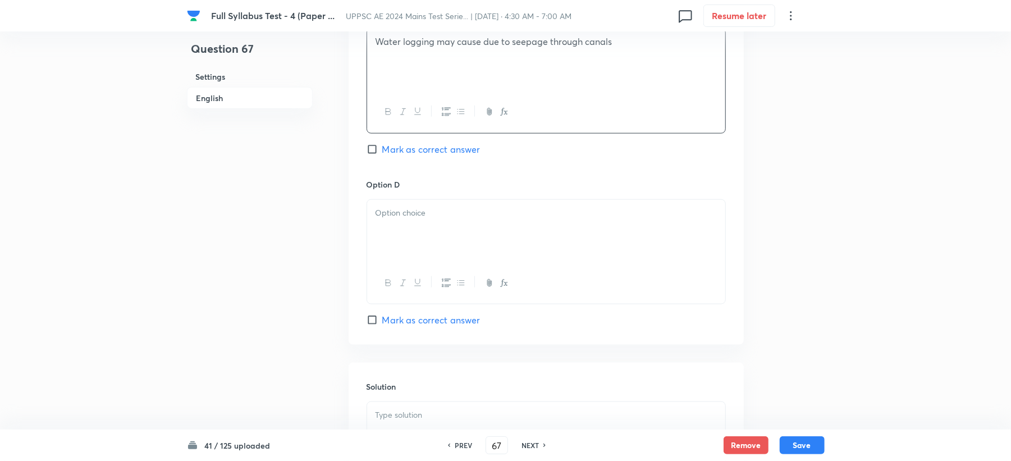
scroll to position [898, 0]
click at [414, 231] on div at bounding box center [546, 230] width 358 height 63
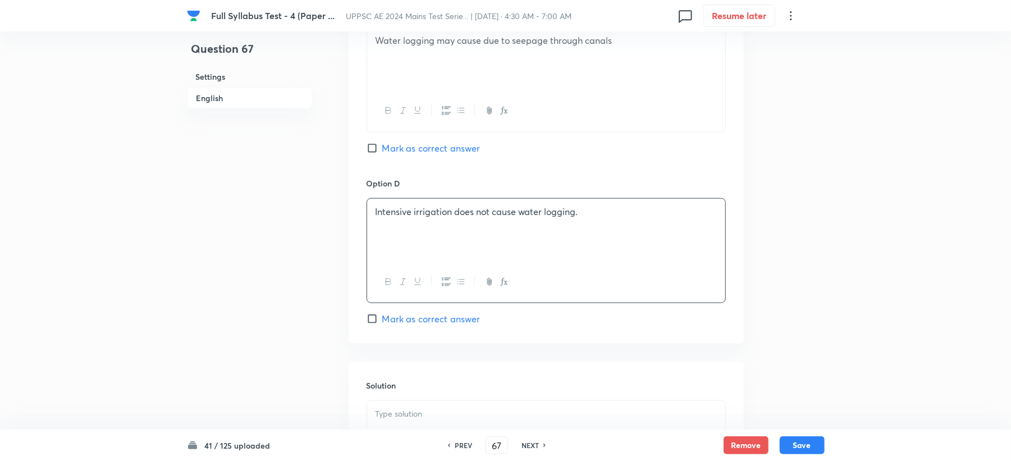
click at [402, 320] on span "Mark as correct answer" at bounding box center [431, 318] width 98 height 13
click at [382, 320] on input "Mark as correct answer" at bounding box center [374, 318] width 16 height 11
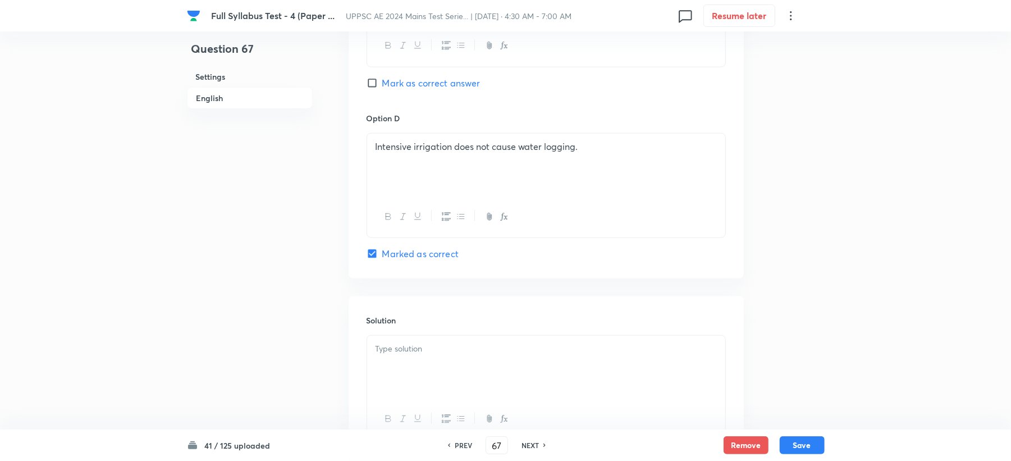
scroll to position [1047, 0]
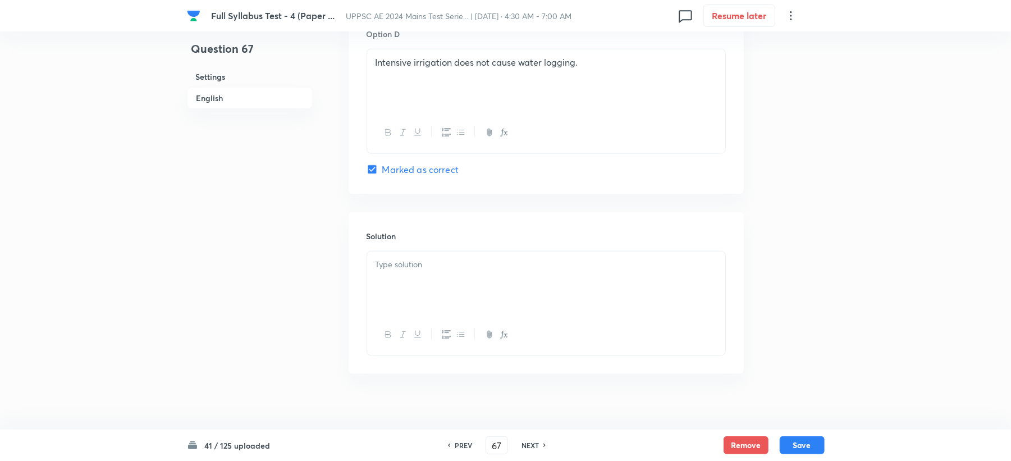
drag, startPoint x: 406, startPoint y: 276, endPoint x: 392, endPoint y: 276, distance: 14.6
click at [404, 276] on div at bounding box center [546, 282] width 358 height 63
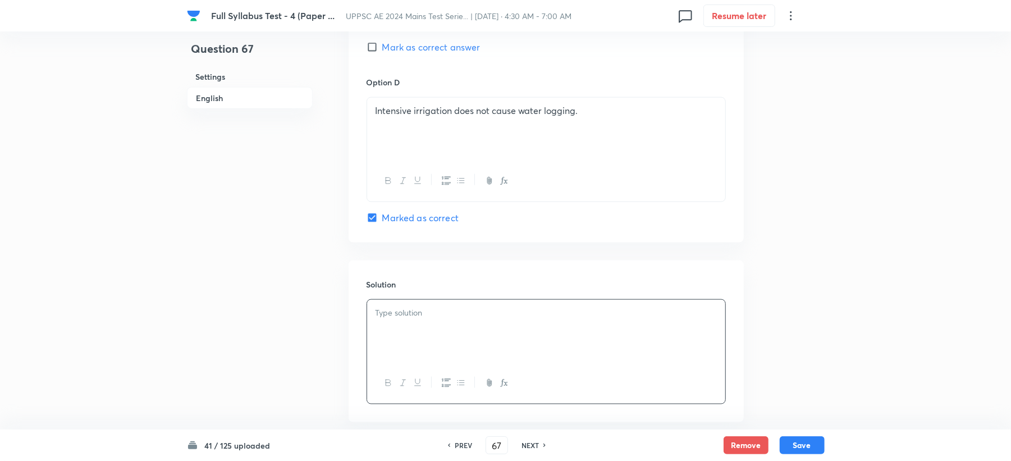
scroll to position [973, 0]
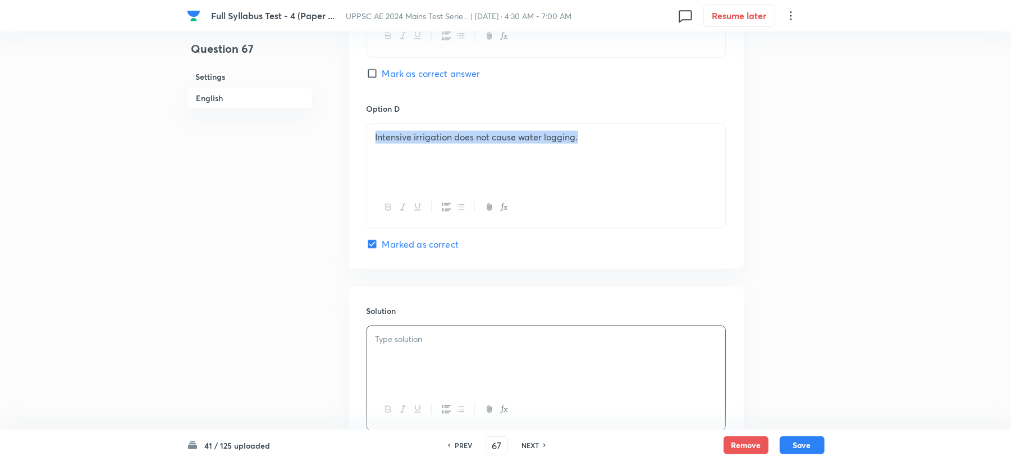
drag, startPoint x: 368, startPoint y: 131, endPoint x: 697, endPoint y: 140, distance: 329.0
click at [697, 140] on div "Intensive irrigation does not cause water logging." at bounding box center [546, 155] width 358 height 63
copy p "Intensive irrigation does not cause water logging."
drag, startPoint x: 402, startPoint y: 364, endPoint x: 421, endPoint y: 360, distance: 19.4
click at [405, 364] on div at bounding box center [546, 357] width 358 height 63
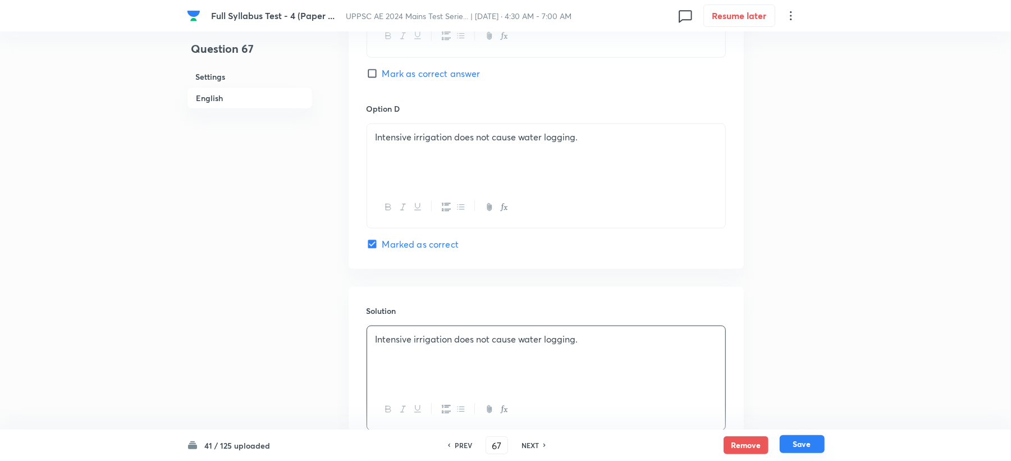
click at [813, 450] on button "Save" at bounding box center [801, 444] width 45 height 18
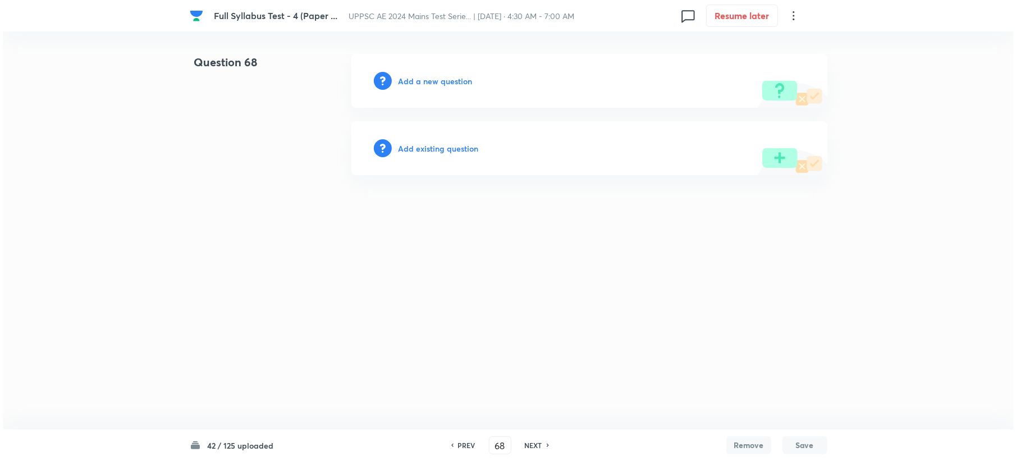
scroll to position [0, 0]
click at [429, 80] on h6 "Add a new question" at bounding box center [435, 81] width 74 height 12
click at [429, 80] on h6 "Choose a question type" at bounding box center [441, 81] width 86 height 12
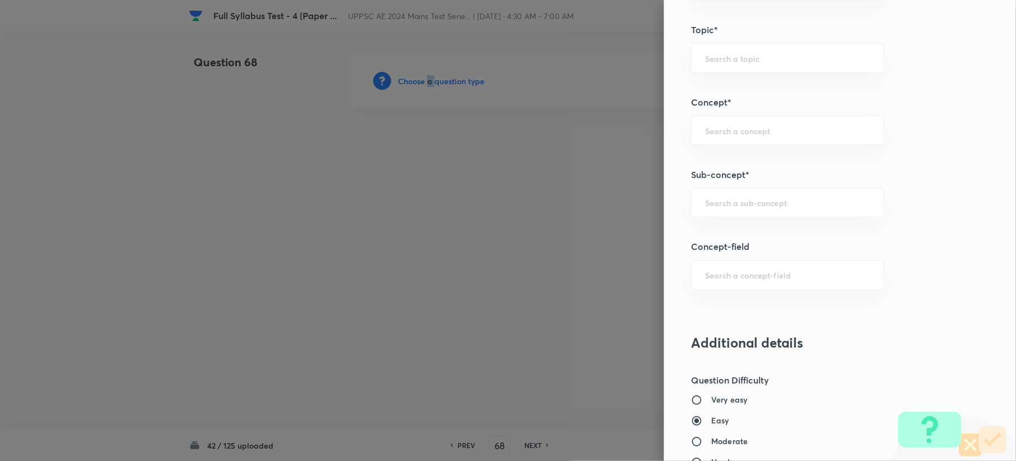
scroll to position [673, 0]
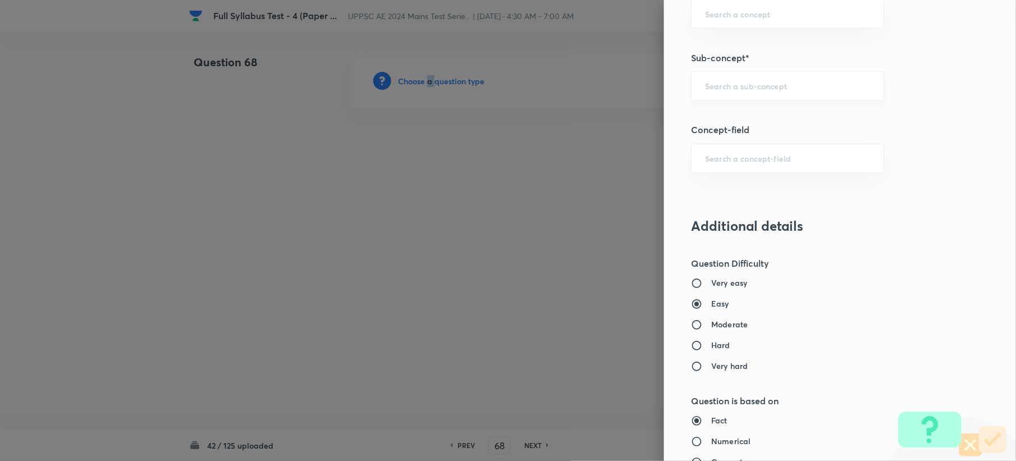
click at [703, 81] on div "​" at bounding box center [787, 86] width 193 height 30
paste input "Irrigation Water Quality"
click at [722, 120] on li "Irrigation Water Quality" at bounding box center [776, 121] width 191 height 20
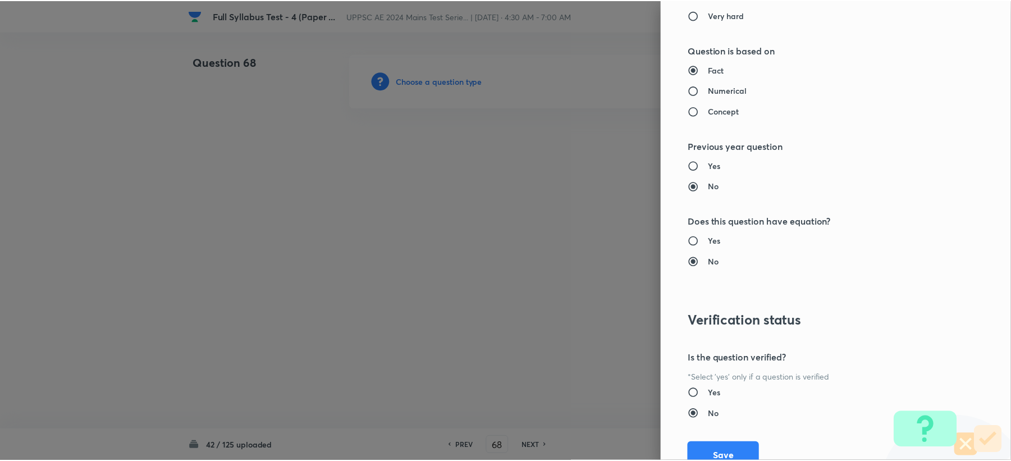
scroll to position [1071, 0]
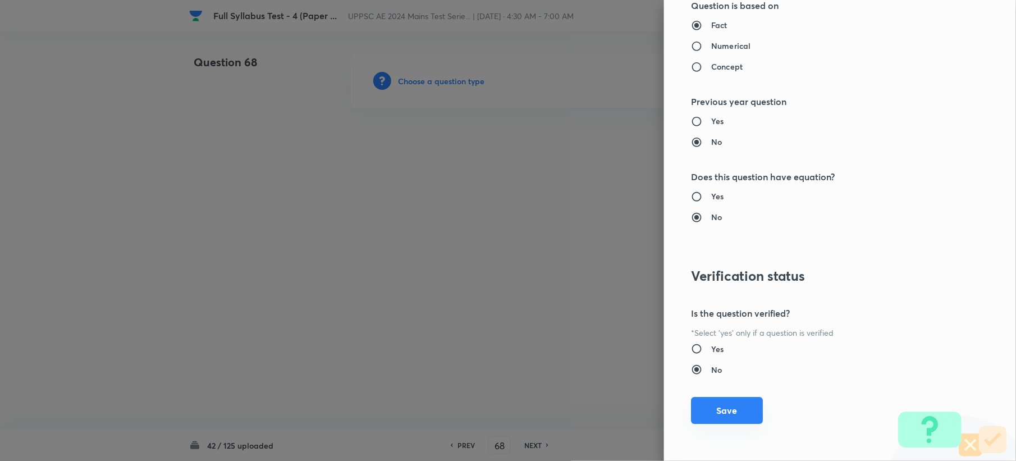
click at [728, 407] on button "Save" at bounding box center [727, 410] width 72 height 27
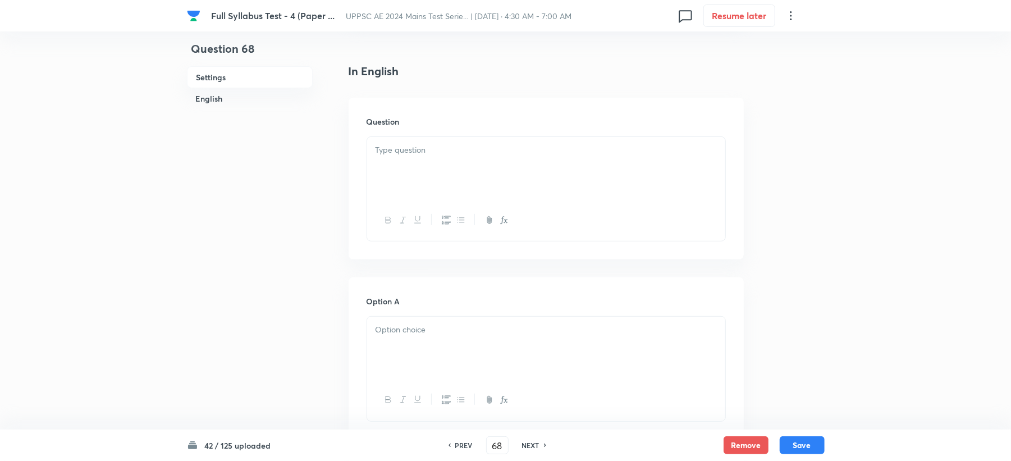
scroll to position [299, 0]
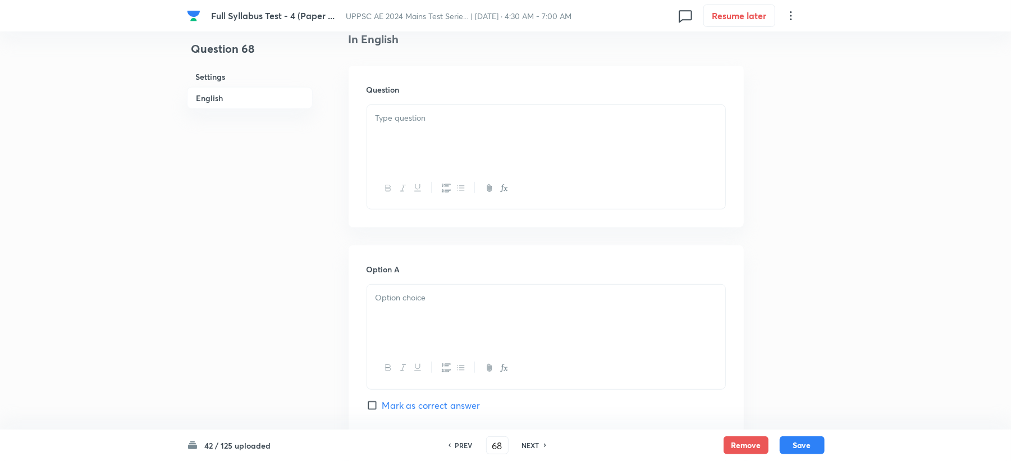
click at [397, 129] on div at bounding box center [546, 136] width 358 height 63
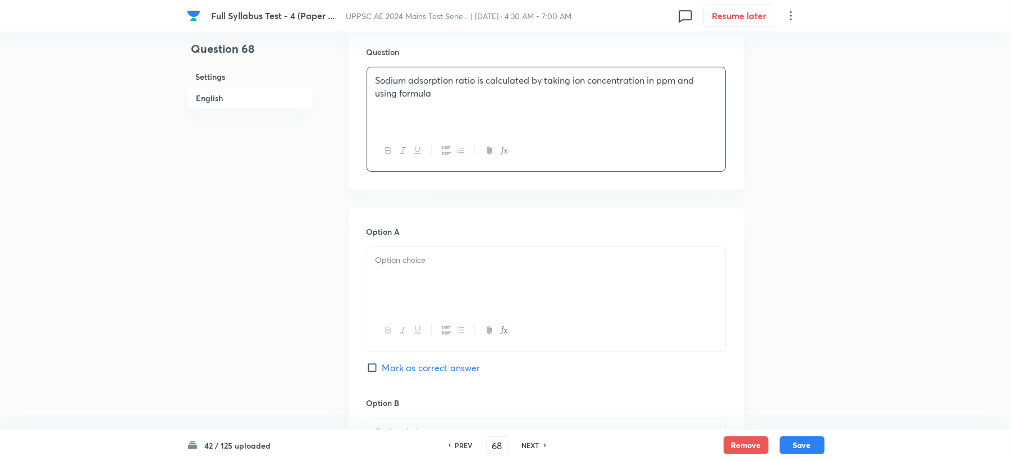
scroll to position [374, 0]
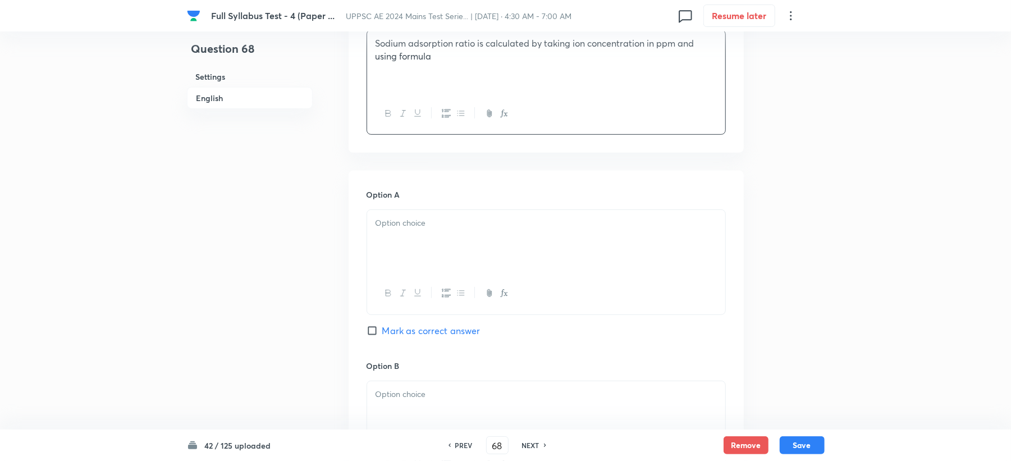
click at [384, 218] on div at bounding box center [546, 241] width 358 height 63
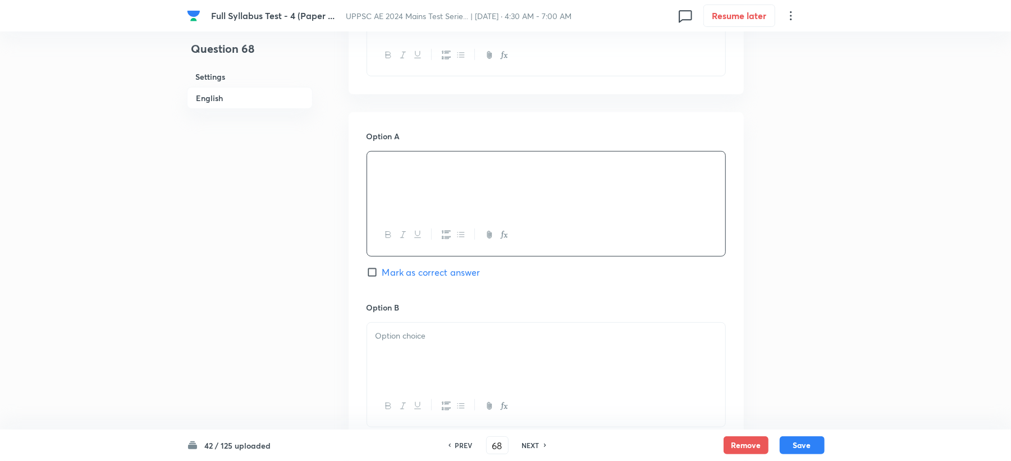
scroll to position [598, 0]
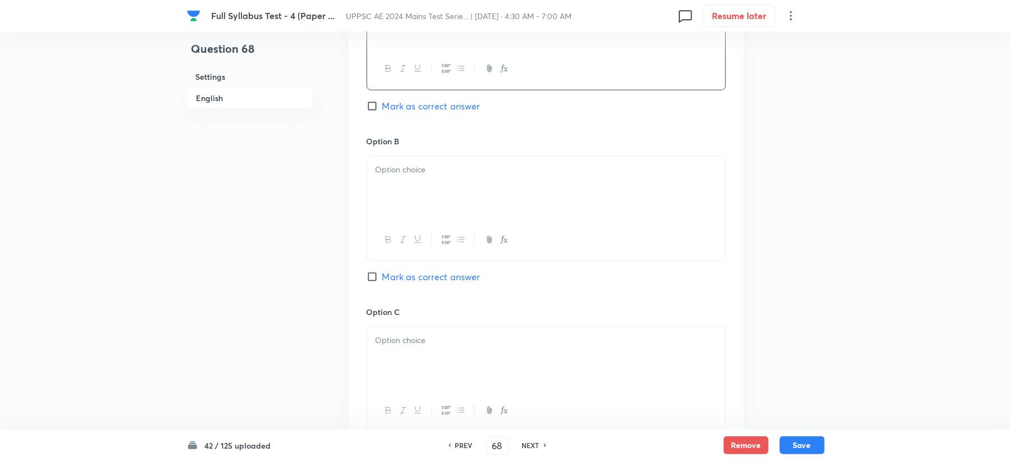
click at [411, 171] on p at bounding box center [545, 169] width 341 height 13
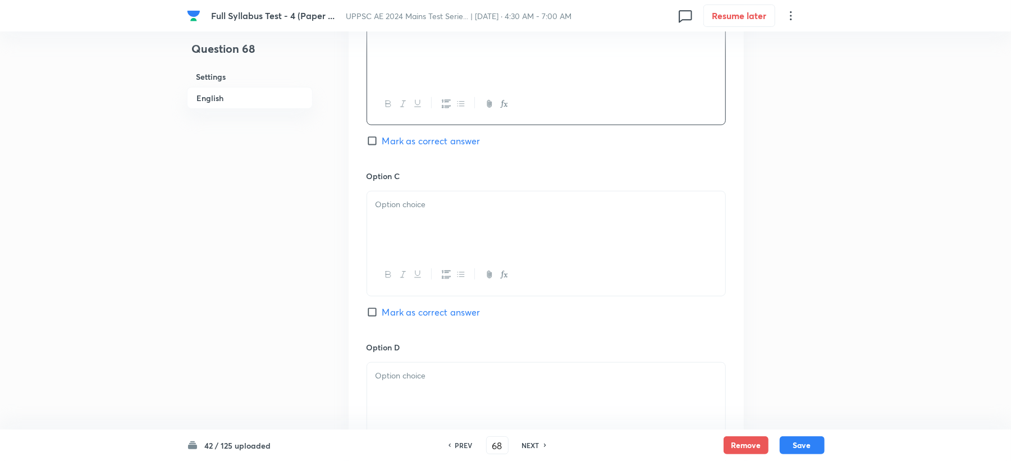
scroll to position [748, 0]
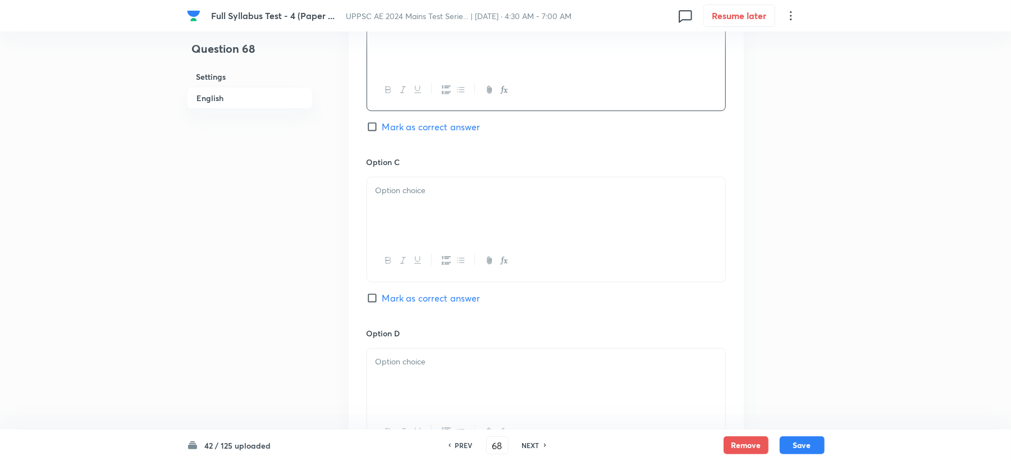
drag, startPoint x: 419, startPoint y: 171, endPoint x: 419, endPoint y: 191, distance: 20.8
click at [419, 191] on div "Option C Mark as correct answer" at bounding box center [545, 241] width 359 height 171
click at [422, 197] on p at bounding box center [545, 190] width 341 height 13
click at [464, 214] on div at bounding box center [546, 208] width 358 height 63
click at [430, 126] on span "Mark as correct answer" at bounding box center [431, 126] width 98 height 13
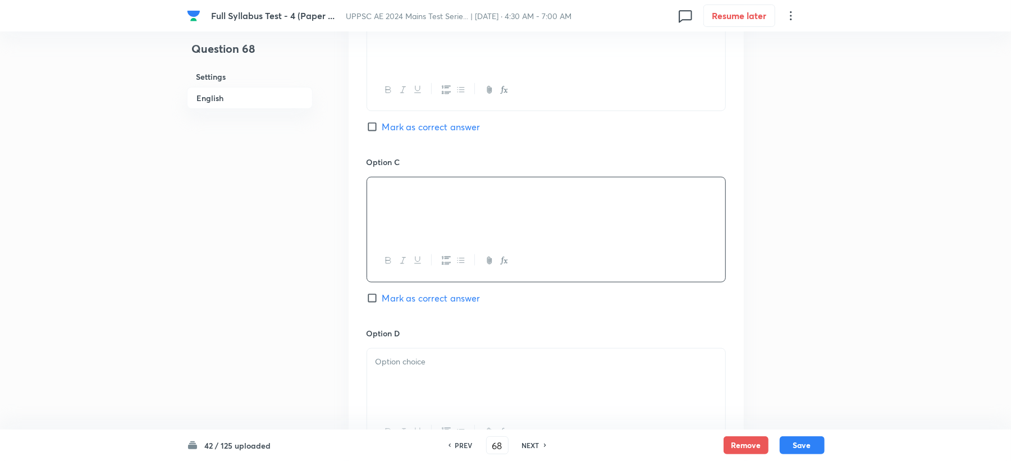
click at [382, 126] on input "Mark as correct answer" at bounding box center [374, 126] width 16 height 11
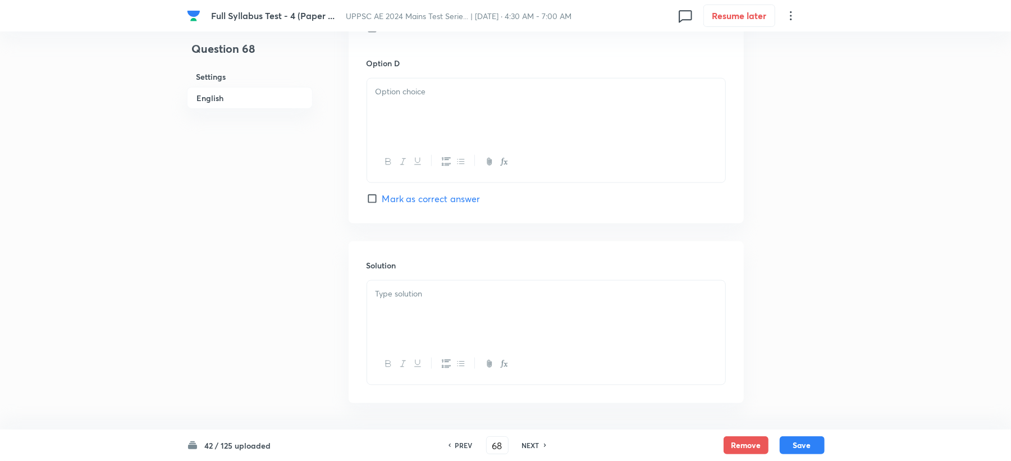
scroll to position [1047, 0]
click at [411, 108] on div at bounding box center [546, 80] width 358 height 63
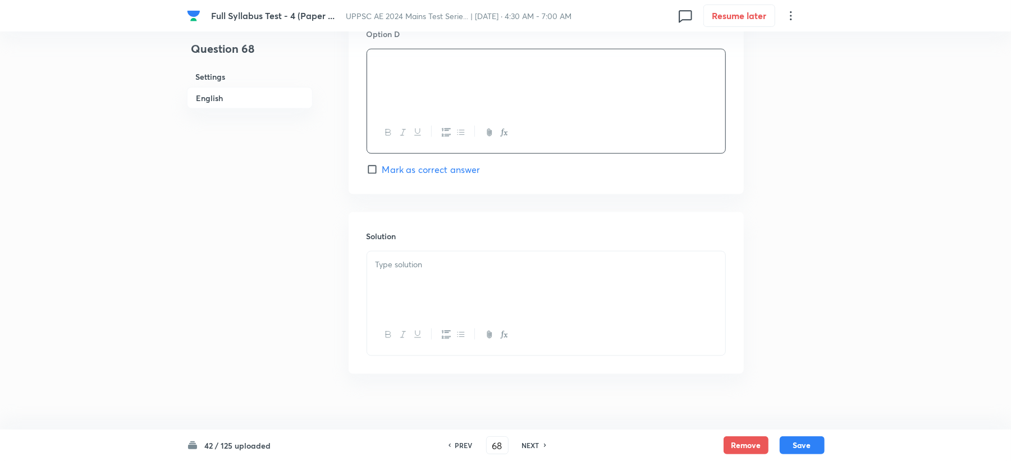
click at [438, 314] on div at bounding box center [546, 282] width 358 height 63
click at [406, 271] on p at bounding box center [545, 264] width 341 height 13
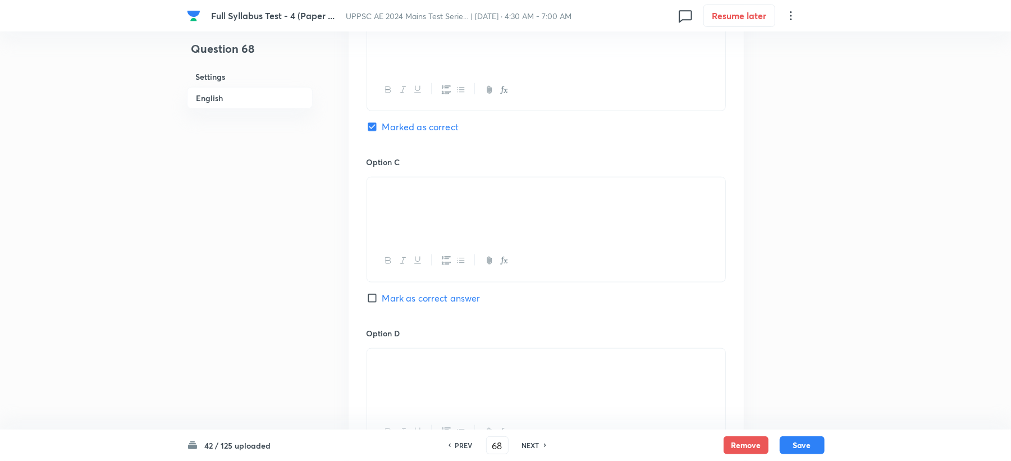
scroll to position [673, 0]
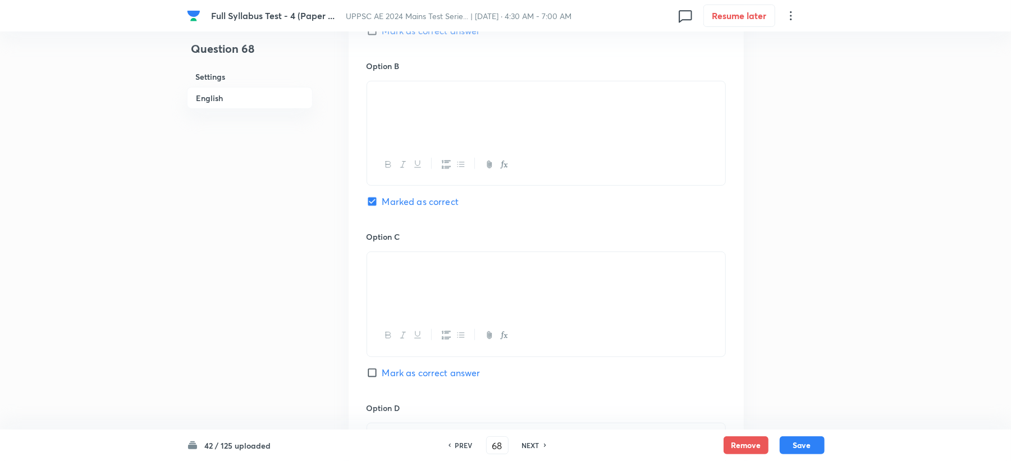
click at [476, 101] on p at bounding box center [545, 94] width 341 height 13
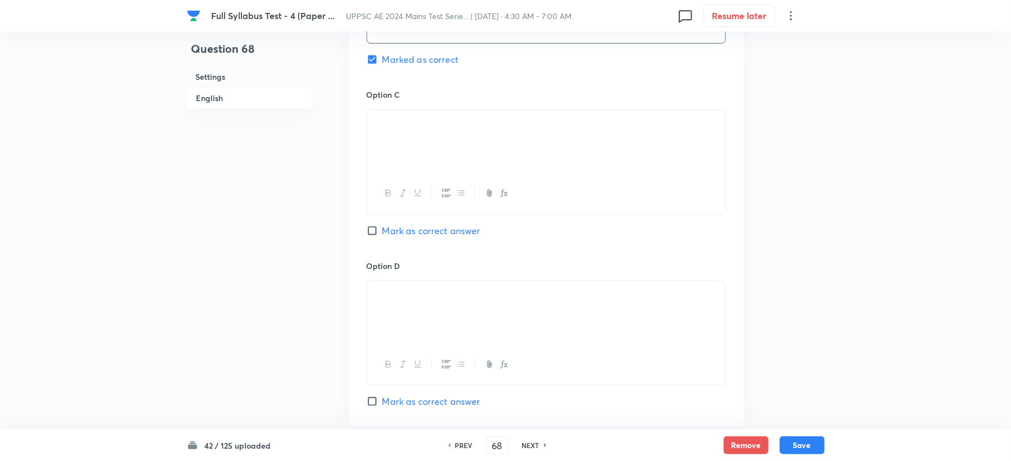
scroll to position [973, 0]
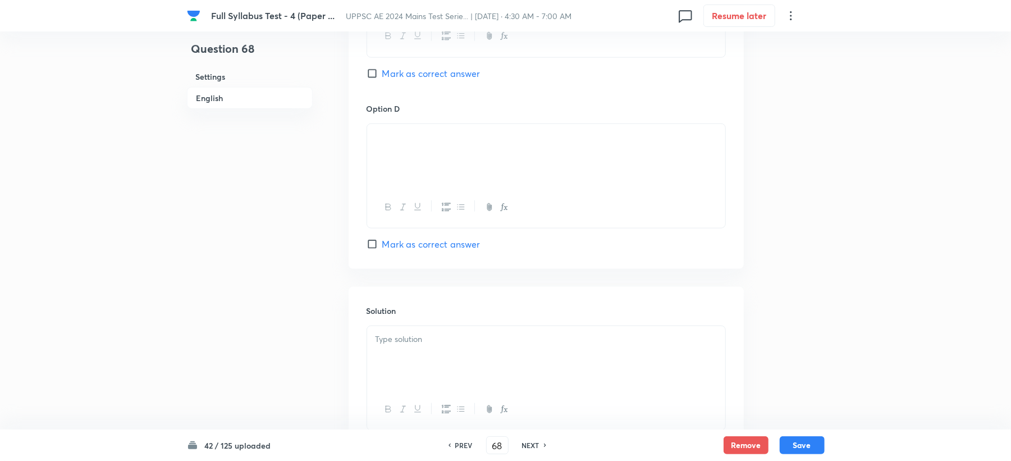
click at [423, 432] on div "42 / 125 uploaded PREV 68 ​ NEXT Remove Save" at bounding box center [506, 444] width 638 height 31
click at [434, 360] on div at bounding box center [546, 357] width 358 height 63
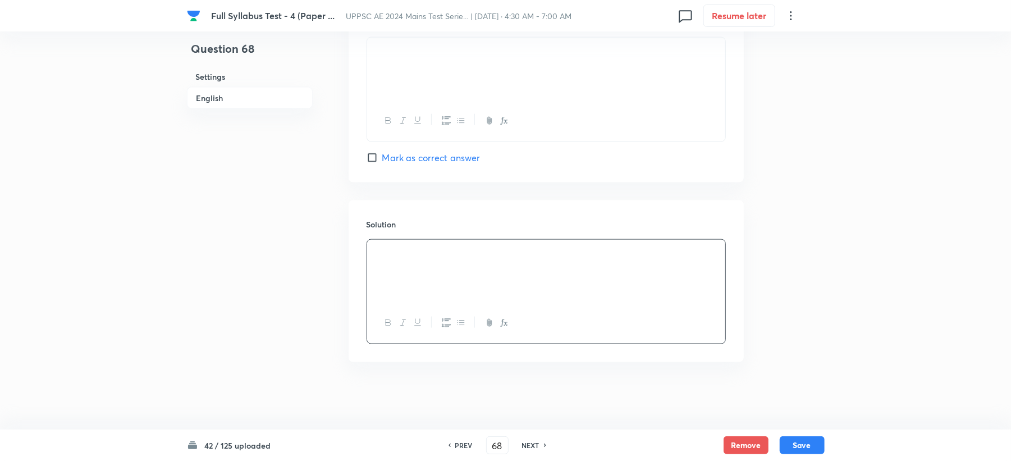
scroll to position [1072, 0]
click at [799, 450] on button "Save" at bounding box center [801, 444] width 45 height 18
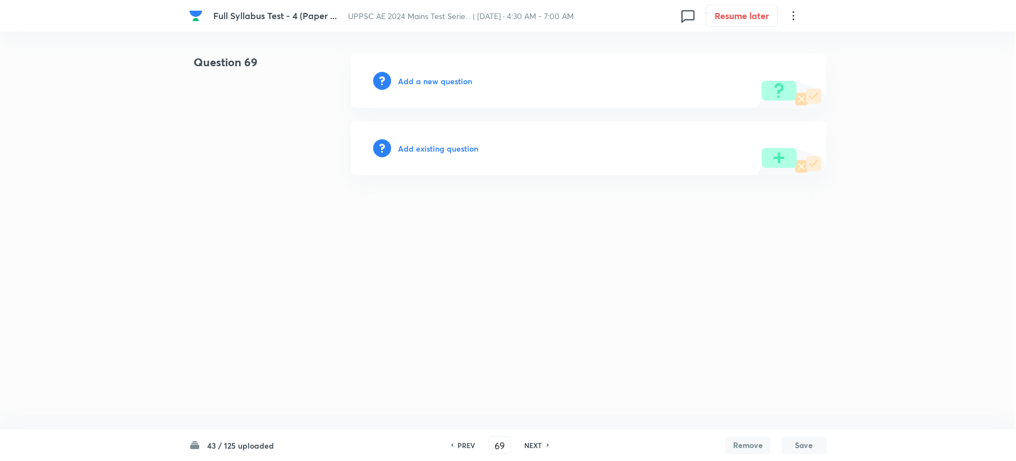
click at [430, 79] on h6 "Add a new question" at bounding box center [435, 81] width 74 height 12
click at [430, 79] on h6 "Choose a question type" at bounding box center [441, 81] width 86 height 12
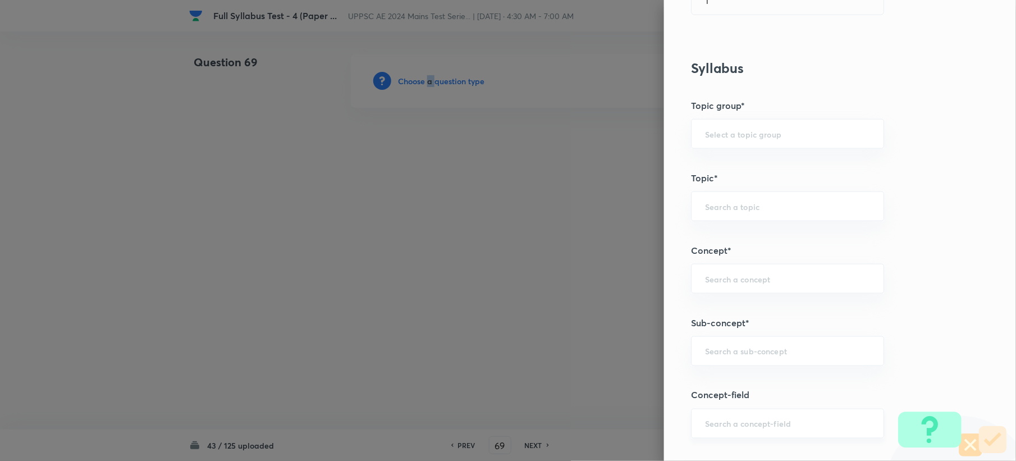
scroll to position [524, 0]
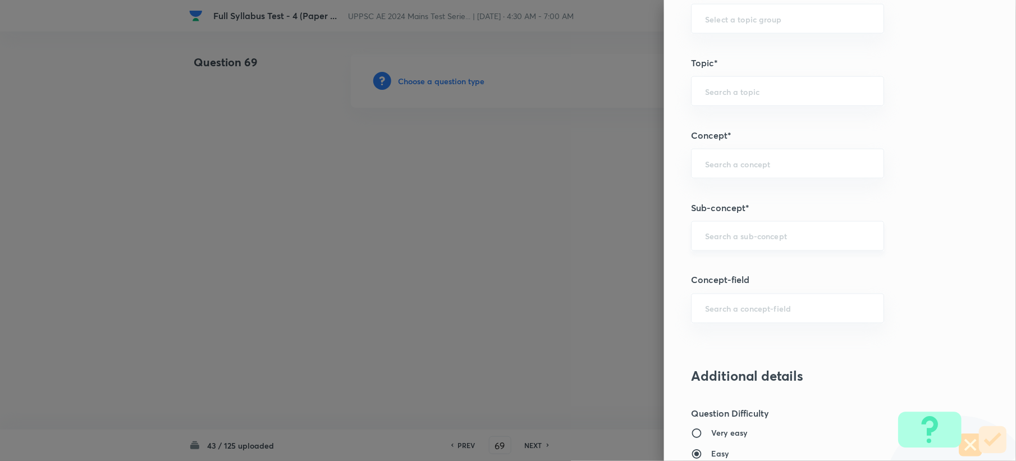
click at [755, 239] on input "text" at bounding box center [787, 236] width 165 height 11
paste input "Water Requirement of Crop"
click at [723, 272] on li "Water Requirement of Crop" at bounding box center [776, 270] width 191 height 20
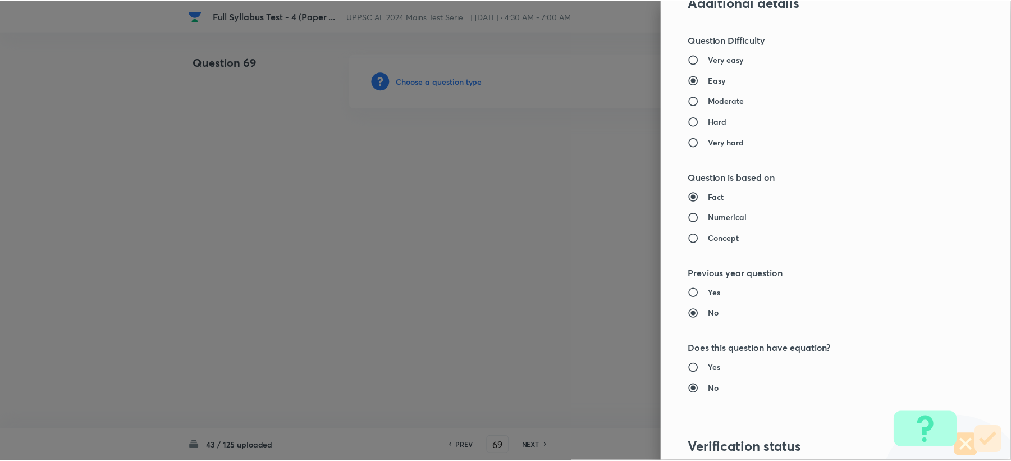
scroll to position [1071, 0]
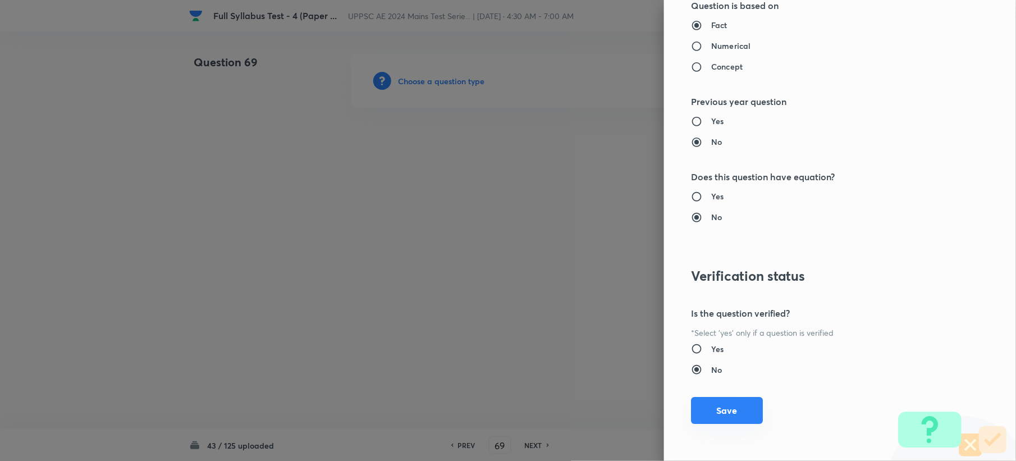
click at [714, 410] on button "Save" at bounding box center [727, 410] width 72 height 27
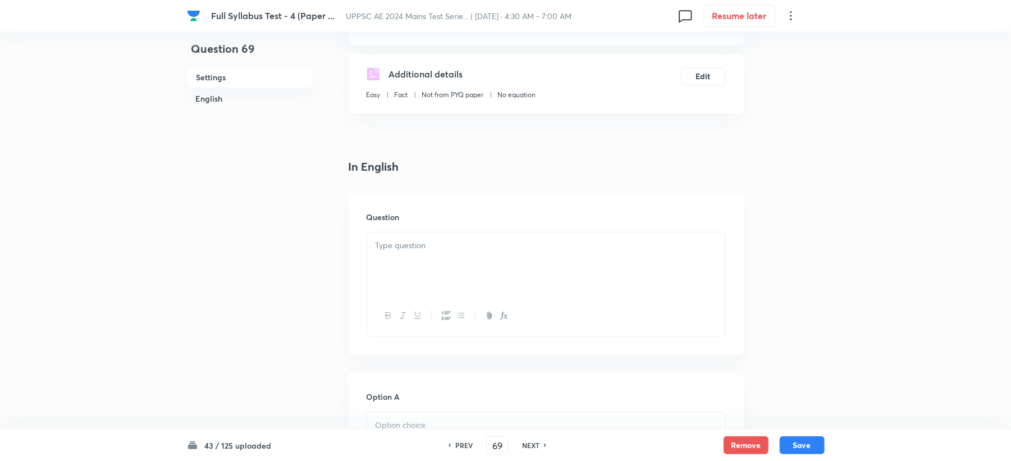
scroll to position [224, 0]
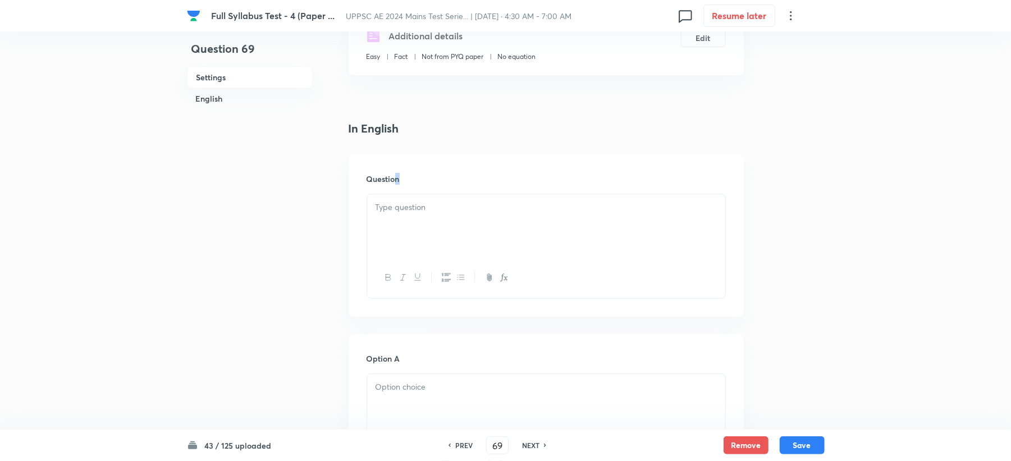
drag, startPoint x: 397, startPoint y: 184, endPoint x: 394, endPoint y: 224, distance: 40.5
click at [397, 214] on div "Question" at bounding box center [546, 236] width 395 height 162
click at [394, 224] on div at bounding box center [546, 225] width 358 height 63
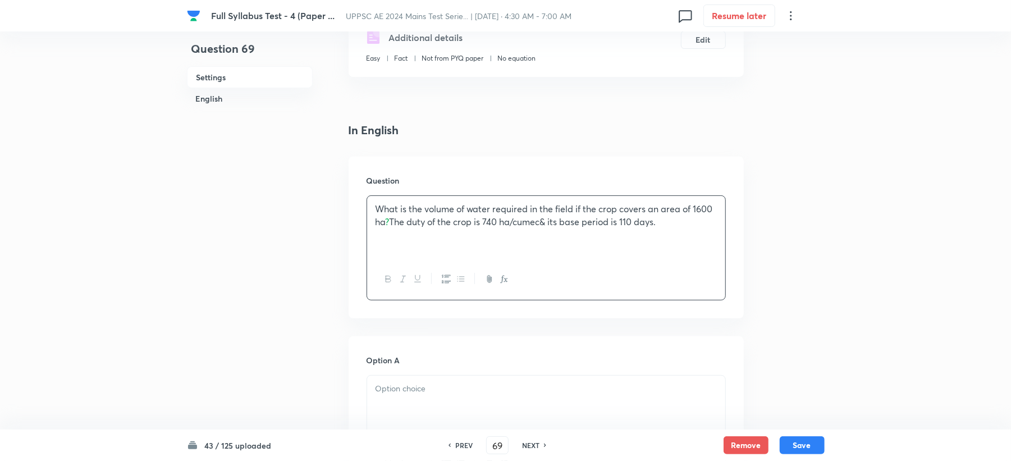
scroll to position [374, 0]
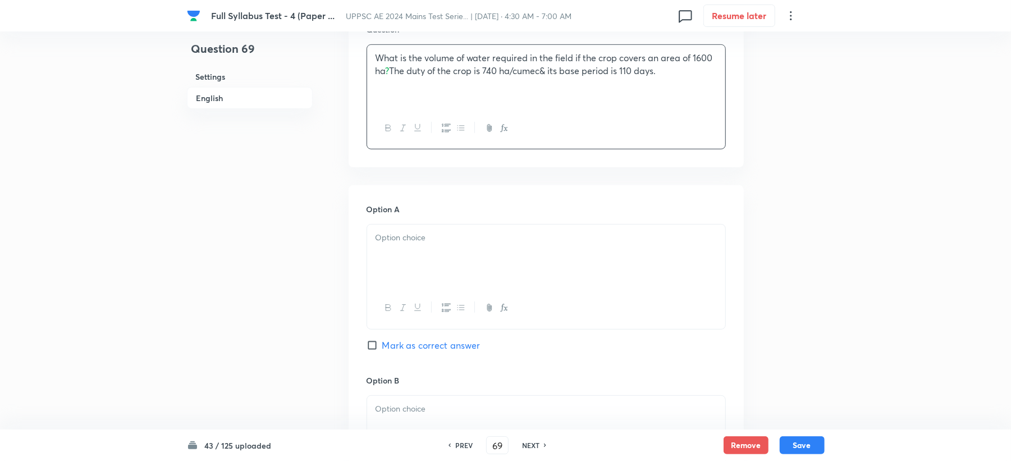
click at [384, 248] on div at bounding box center [546, 255] width 358 height 63
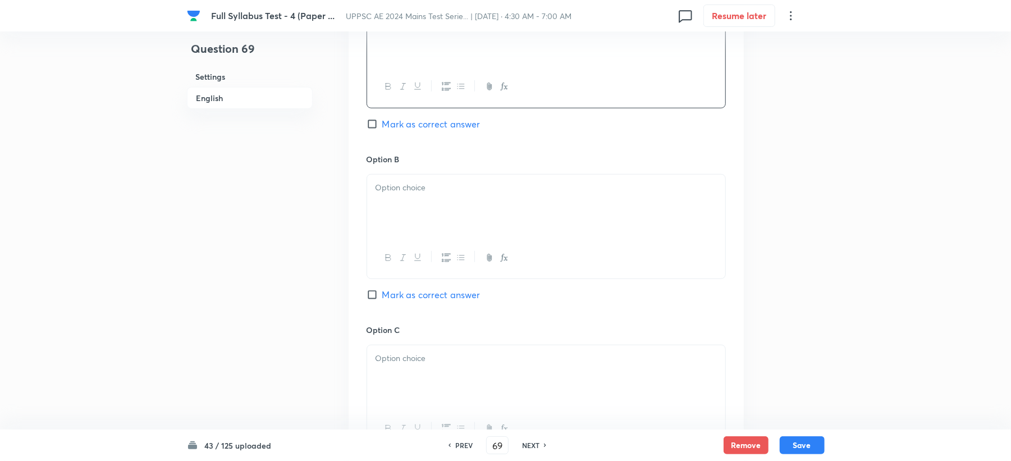
scroll to position [598, 0]
click at [401, 221] on div at bounding box center [546, 202] width 358 height 63
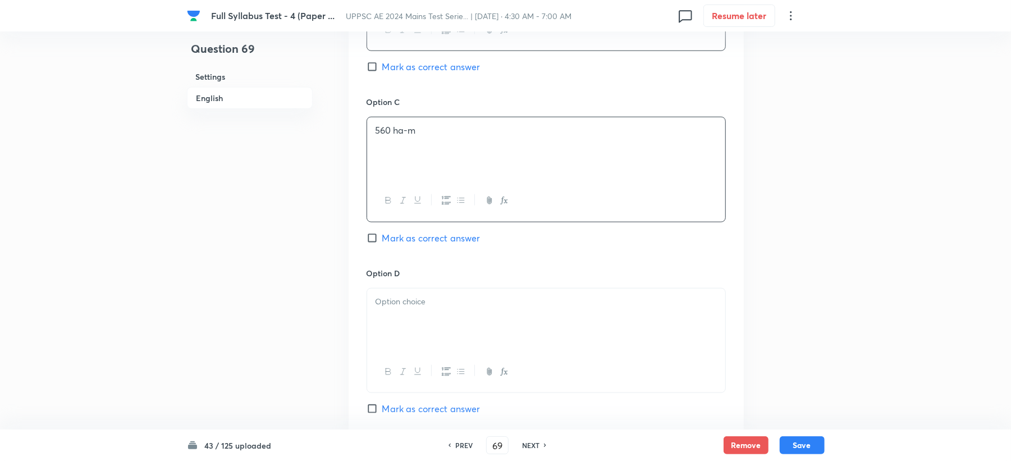
drag, startPoint x: 412, startPoint y: 320, endPoint x: 420, endPoint y: 313, distance: 10.7
click at [418, 319] on div at bounding box center [546, 319] width 358 height 63
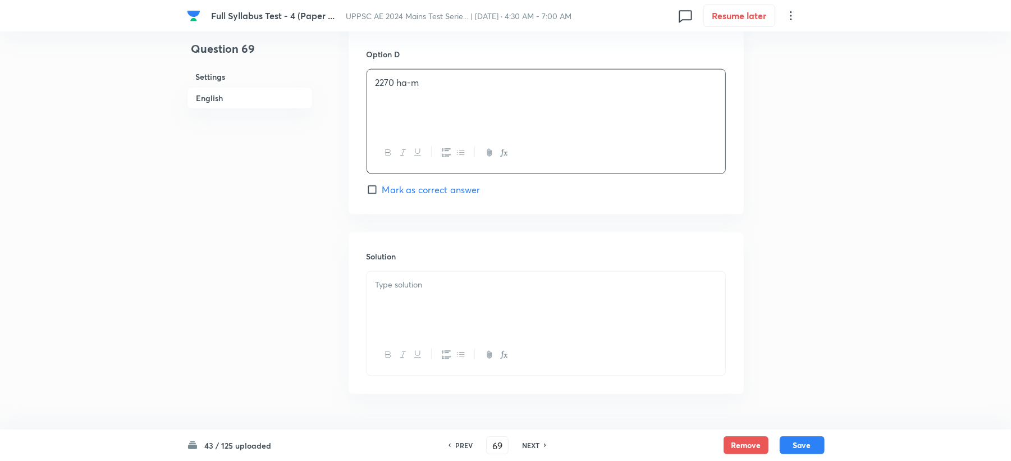
scroll to position [1047, 0]
click at [398, 290] on div at bounding box center [546, 297] width 358 height 63
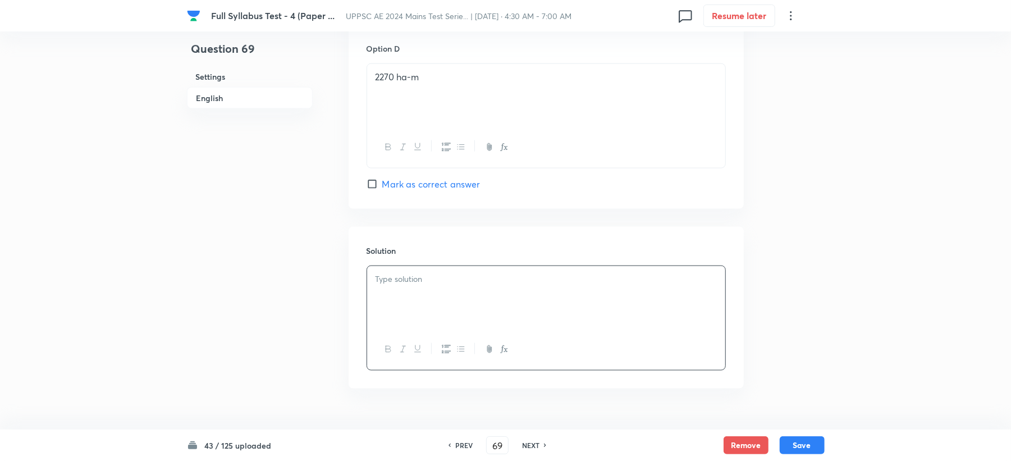
click at [391, 288] on div at bounding box center [546, 297] width 358 height 63
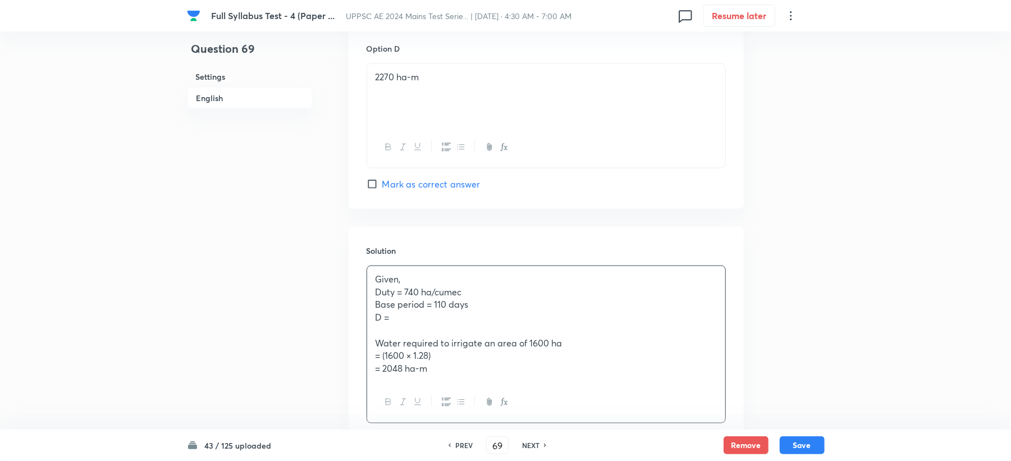
drag, startPoint x: 450, startPoint y: 292, endPoint x: 339, endPoint y: 297, distance: 110.7
drag, startPoint x: 452, startPoint y: 301, endPoint x: 349, endPoint y: 308, distance: 103.5
click at [349, 308] on div "Solution Given, Duty = 740 ha/cumec Base period = 110 days D = Water required t…" at bounding box center [546, 334] width 395 height 214
drag, startPoint x: 447, startPoint y: 318, endPoint x: 476, endPoint y: 318, distance: 28.6
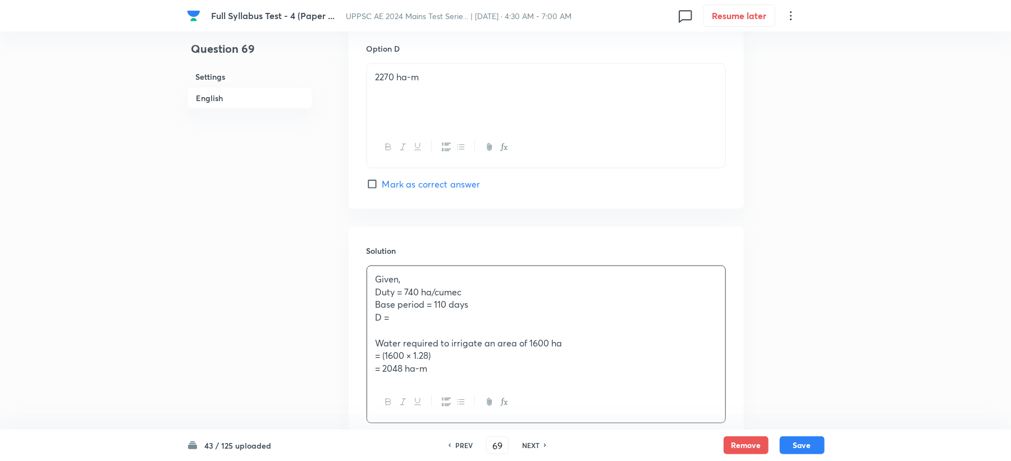
click at [476, 318] on p "D =" at bounding box center [545, 317] width 341 height 13
drag, startPoint x: 415, startPoint y: 342, endPoint x: 355, endPoint y: 342, distance: 60.0
click at [355, 342] on div "Solution Given, Duty = 740 ha/cumec Base period = 110 days Water required to ir…" at bounding box center [546, 334] width 395 height 214
drag, startPoint x: 456, startPoint y: 358, endPoint x: 369, endPoint y: 357, distance: 87.5
click at [369, 357] on div "Given, Duty = 740 ha/cumec Base period = 110 days Water required to irrigate an…" at bounding box center [546, 324] width 358 height 116
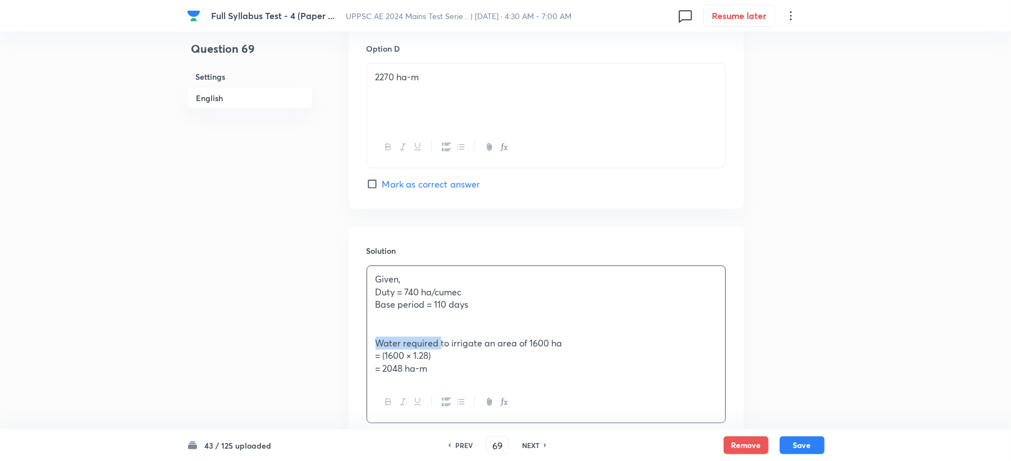
drag, startPoint x: 459, startPoint y: 374, endPoint x: 366, endPoint y: 380, distance: 92.8
click at [367, 380] on div "Given, Duty = 740 ha/cumec Base period = 110 days Water required to irrigate an…" at bounding box center [546, 324] width 358 height 116
drag, startPoint x: 387, startPoint y: 322, endPoint x: 394, endPoint y: 333, distance: 13.6
click at [387, 323] on p at bounding box center [545, 317] width 341 height 13
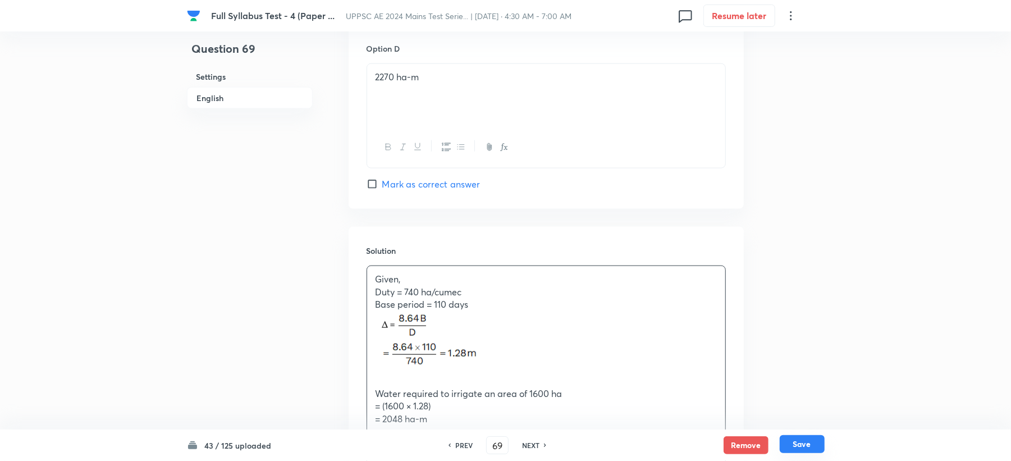
click at [813, 442] on button "Save" at bounding box center [801, 444] width 45 height 18
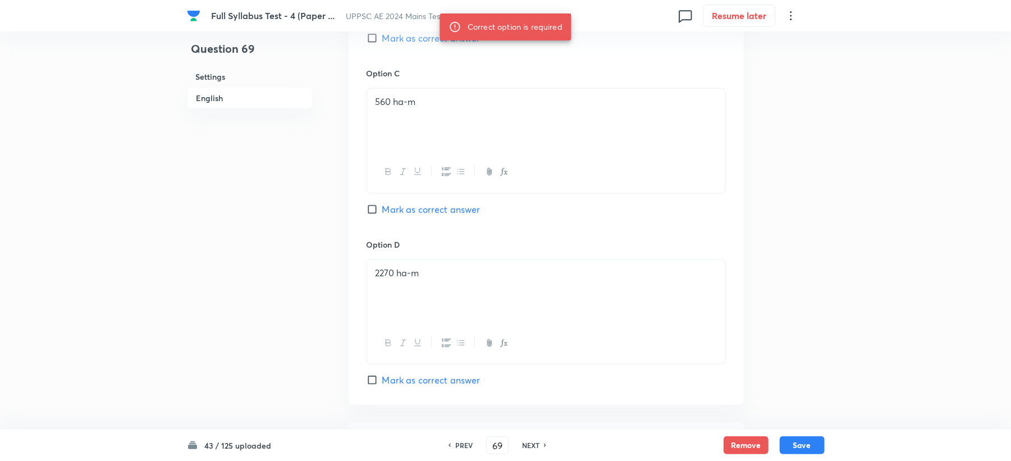
scroll to position [823, 0]
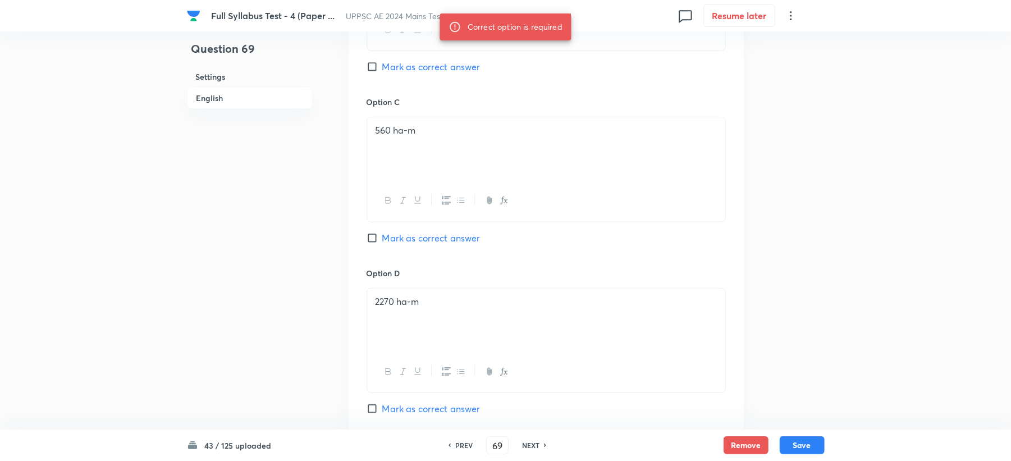
click at [418, 237] on span "Mark as correct answer" at bounding box center [431, 237] width 98 height 13
click at [382, 237] on input "Mark as correct answer" at bounding box center [374, 237] width 16 height 11
click at [815, 452] on button "Save" at bounding box center [801, 444] width 45 height 18
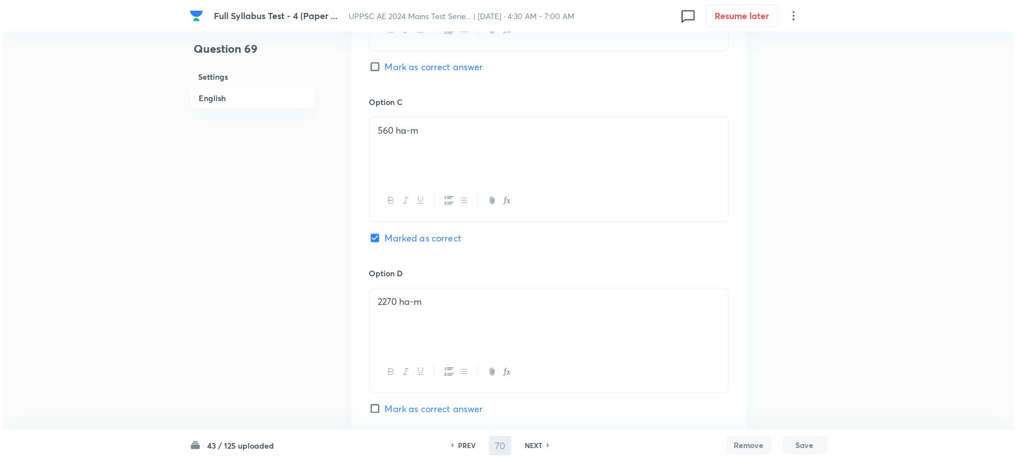
scroll to position [0, 0]
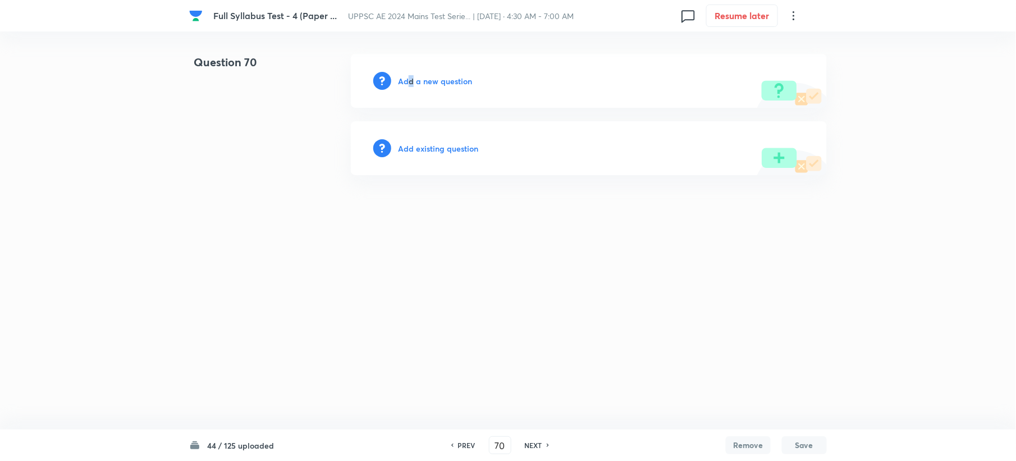
click at [411, 79] on h6 "Add a new question" at bounding box center [435, 81] width 74 height 12
click at [414, 79] on h6 "Choose a question type" at bounding box center [441, 81] width 86 height 12
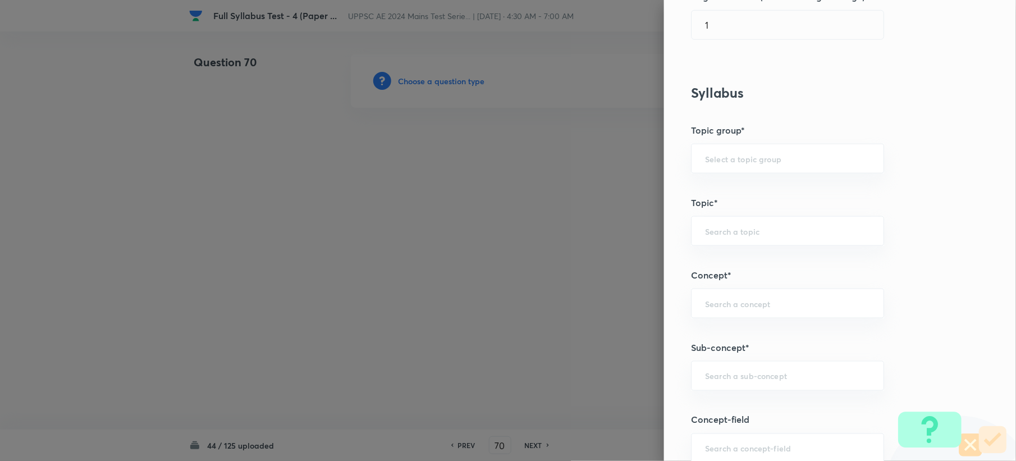
scroll to position [524, 0]
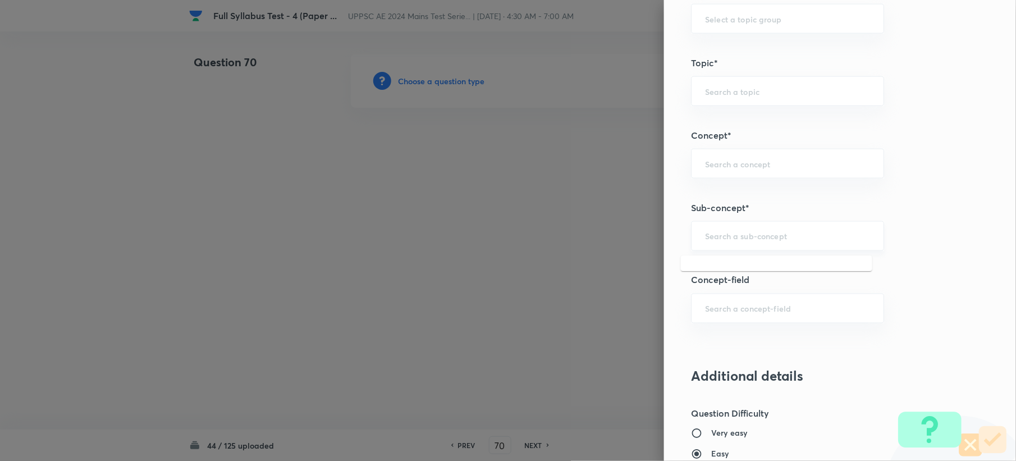
click at [722, 239] on input "text" at bounding box center [787, 236] width 165 height 11
paste input "Canal Regulation Work"
click at [706, 270] on li "Canal Regulation Works" at bounding box center [776, 270] width 191 height 20
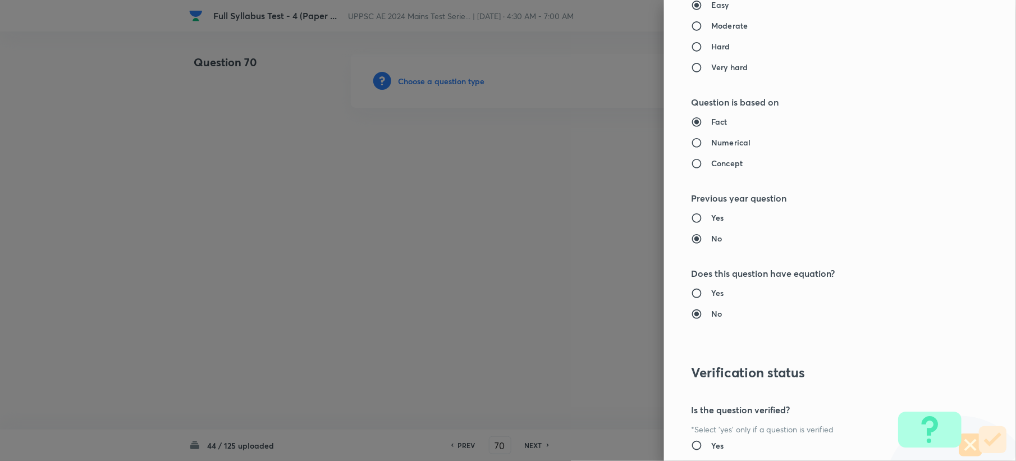
scroll to position [1071, 0]
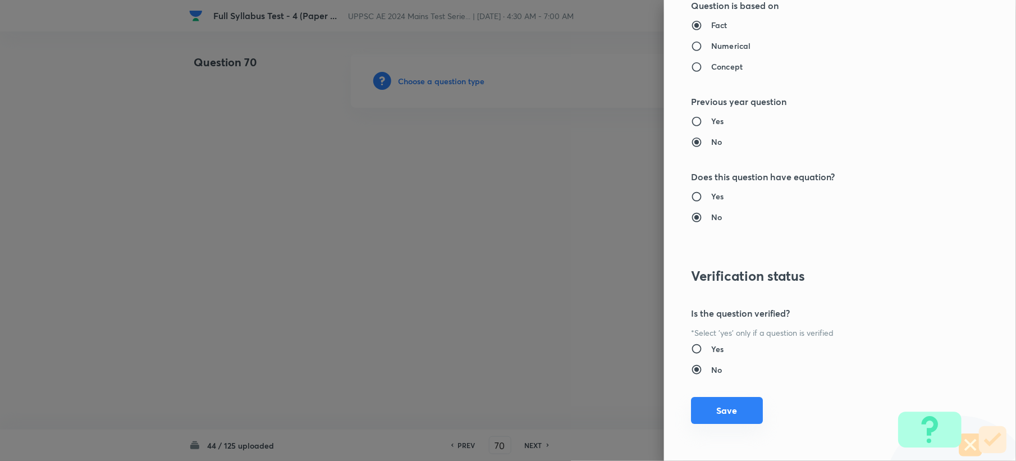
click at [699, 407] on button "Save" at bounding box center [727, 410] width 72 height 27
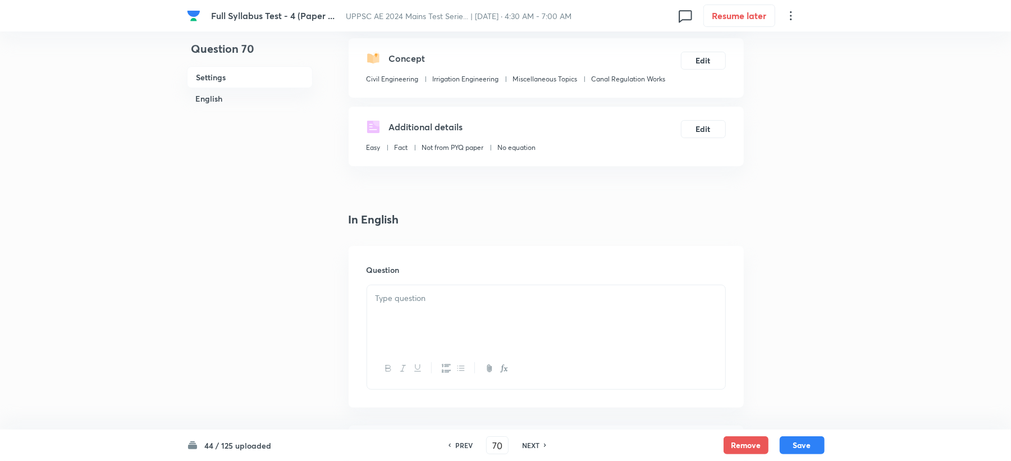
scroll to position [224, 0]
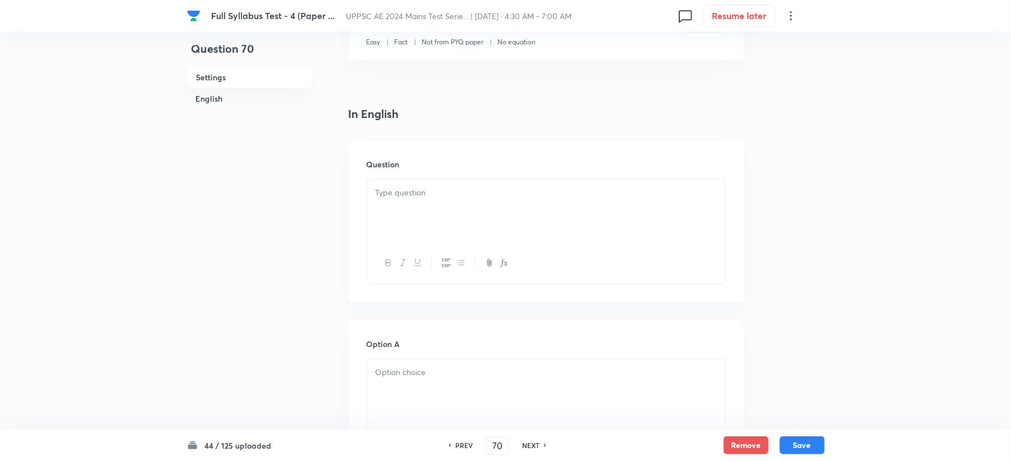
click at [387, 200] on div at bounding box center [546, 211] width 358 height 63
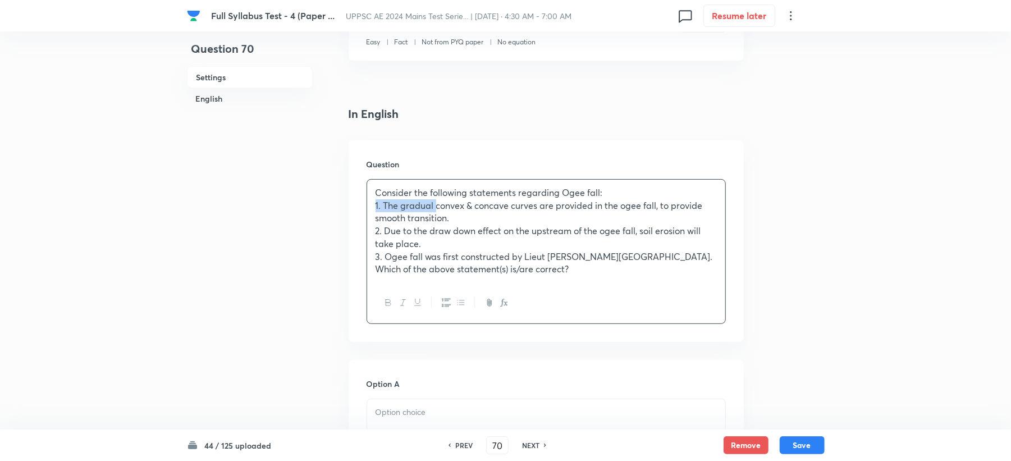
drag, startPoint x: 412, startPoint y: 203, endPoint x: 348, endPoint y: 207, distance: 64.1
click at [349, 207] on div "Question Consider the following statements regarding Ogee fall: 1. The gradual …" at bounding box center [546, 240] width 395 height 201
drag, startPoint x: 414, startPoint y: 233, endPoint x: 364, endPoint y: 233, distance: 49.9
click at [364, 233] on div "Question Consider the following statements regarding Ogee fall: 1. The gradual …" at bounding box center [546, 240] width 395 height 201
click at [407, 233] on p "2. Due to the draw down effect on the upstream of the ogee fall, soil erosion w…" at bounding box center [545, 236] width 341 height 25
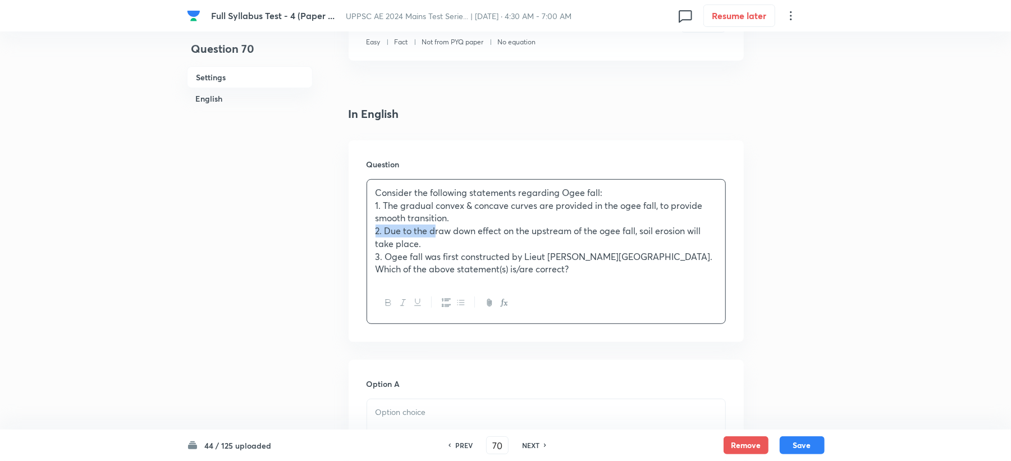
drag, startPoint x: 412, startPoint y: 234, endPoint x: 352, endPoint y: 234, distance: 59.5
click at [352, 234] on div "Question Consider the following statements regarding Ogee fall: 1. The gradual …" at bounding box center [546, 240] width 395 height 201
drag, startPoint x: 411, startPoint y: 252, endPoint x: 345, endPoint y: 259, distance: 67.2
drag, startPoint x: 411, startPoint y: 270, endPoint x: 349, endPoint y: 270, distance: 62.9
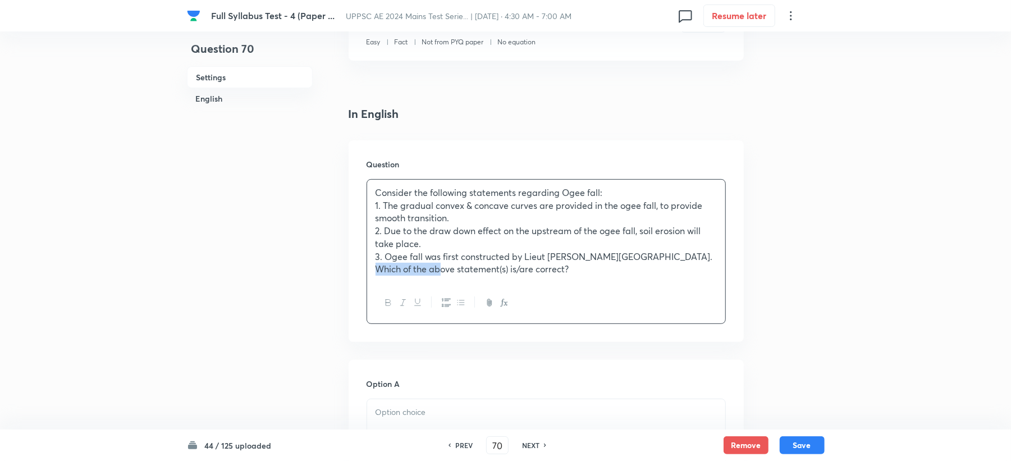
click at [349, 270] on div "Question Consider the following statements regarding Ogee fall: 1. The gradual …" at bounding box center [546, 240] width 395 height 201
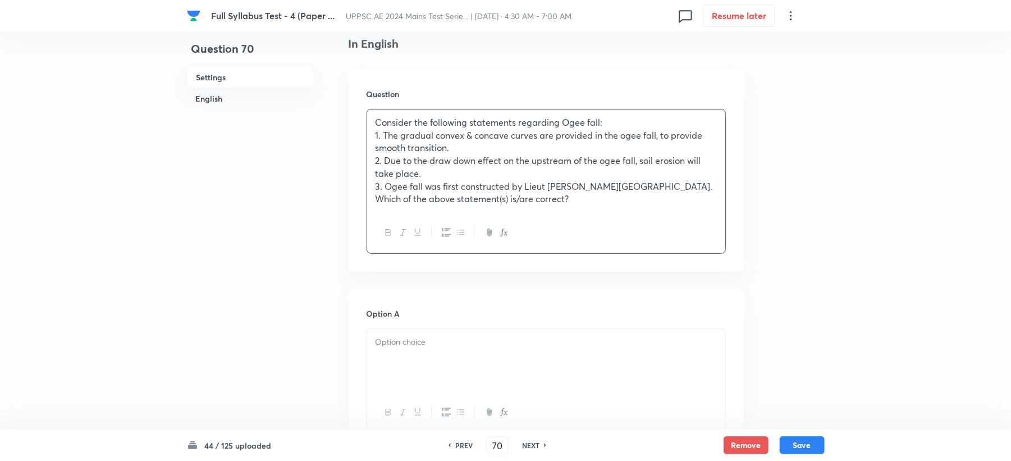
scroll to position [374, 0]
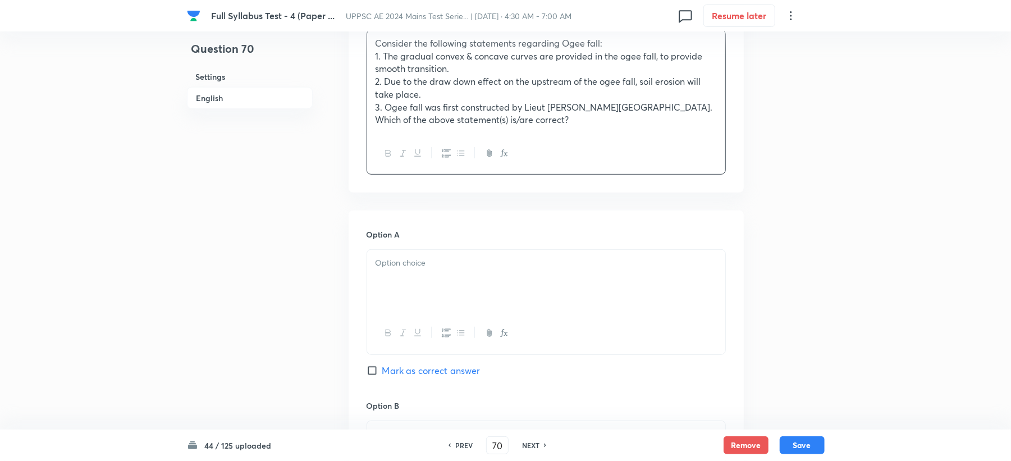
click at [394, 282] on div at bounding box center [546, 281] width 358 height 63
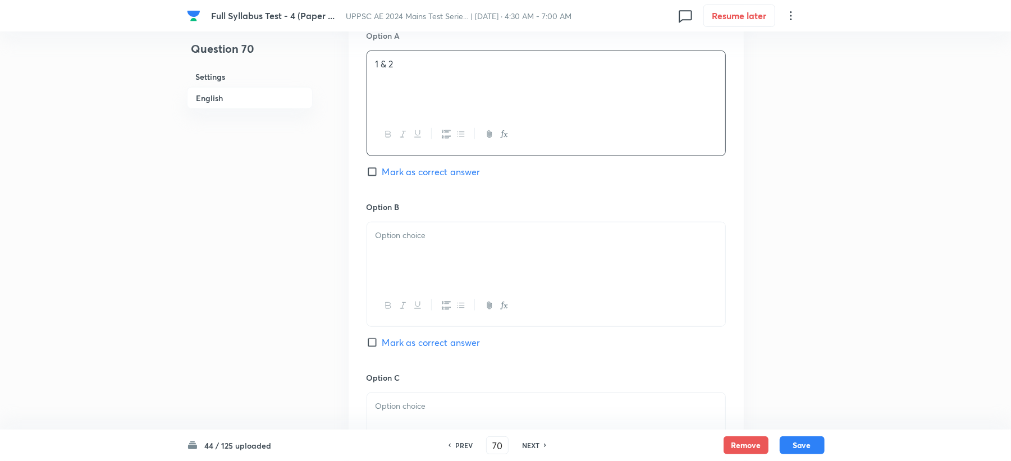
scroll to position [598, 0]
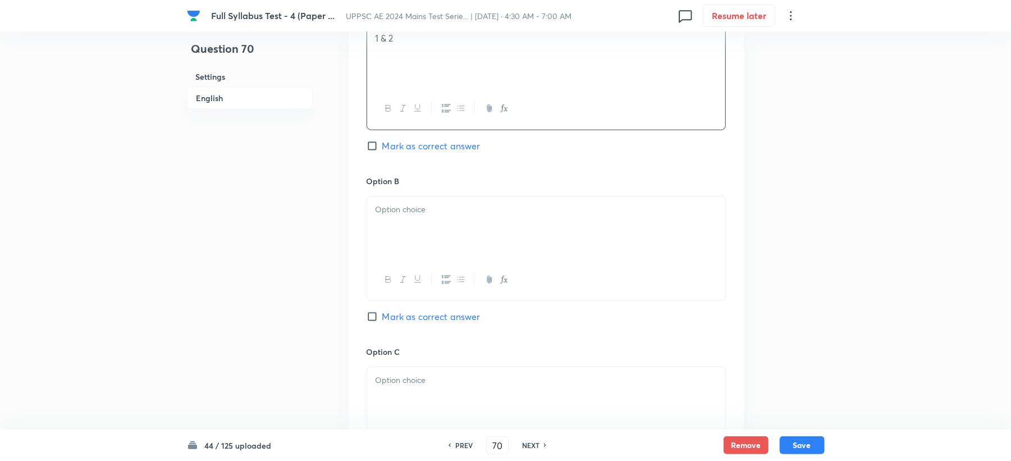
click at [420, 221] on div at bounding box center [546, 227] width 358 height 63
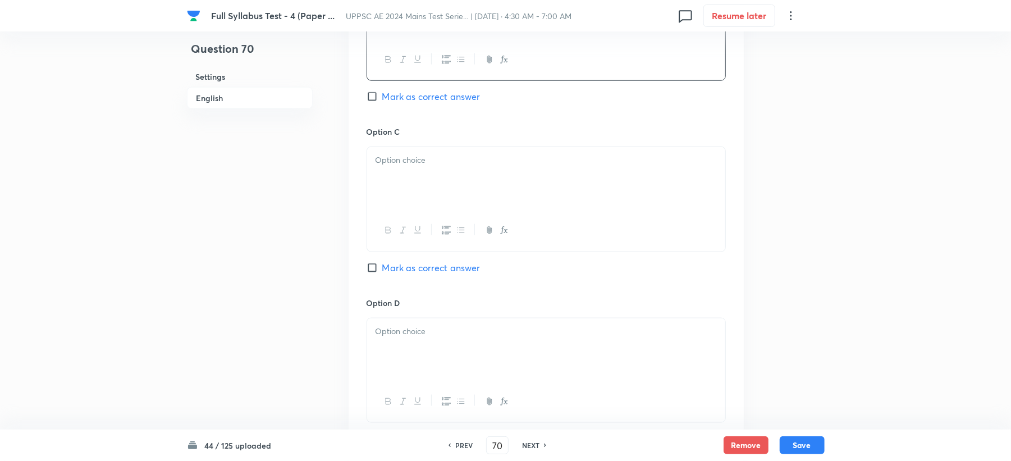
scroll to position [823, 0]
click at [411, 217] on div at bounding box center [546, 225] width 358 height 41
drag, startPoint x: 432, startPoint y: 149, endPoint x: 427, endPoint y: 156, distance: 8.4
click at [431, 150] on div at bounding box center [546, 174] width 358 height 63
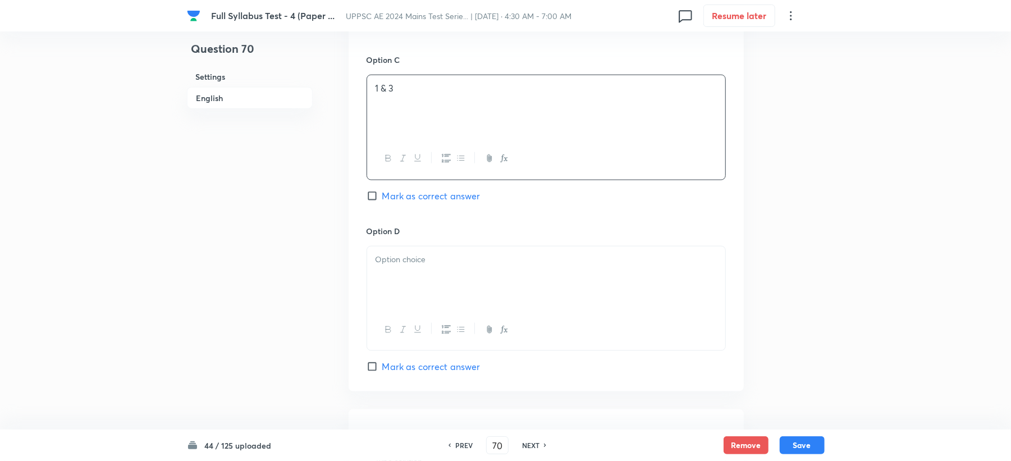
scroll to position [973, 0]
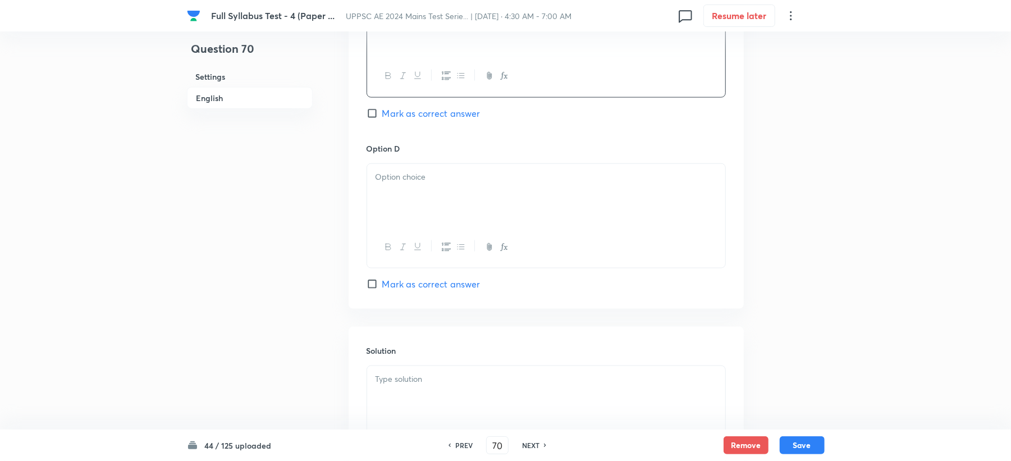
click at [410, 221] on div at bounding box center [546, 195] width 358 height 63
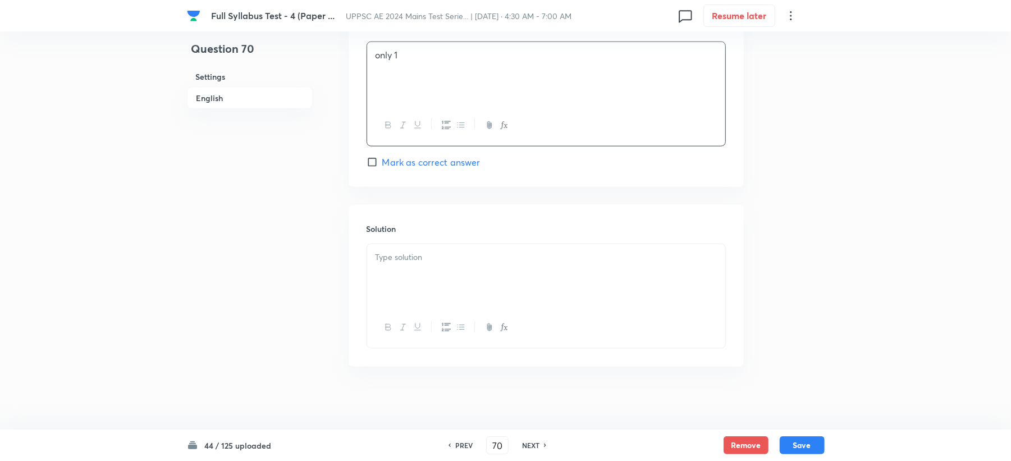
scroll to position [1102, 0]
click at [420, 266] on div at bounding box center [546, 271] width 358 height 63
drag, startPoint x: 414, startPoint y: 251, endPoint x: 407, endPoint y: 255, distance: 7.5
click at [409, 255] on p at bounding box center [545, 252] width 341 height 13
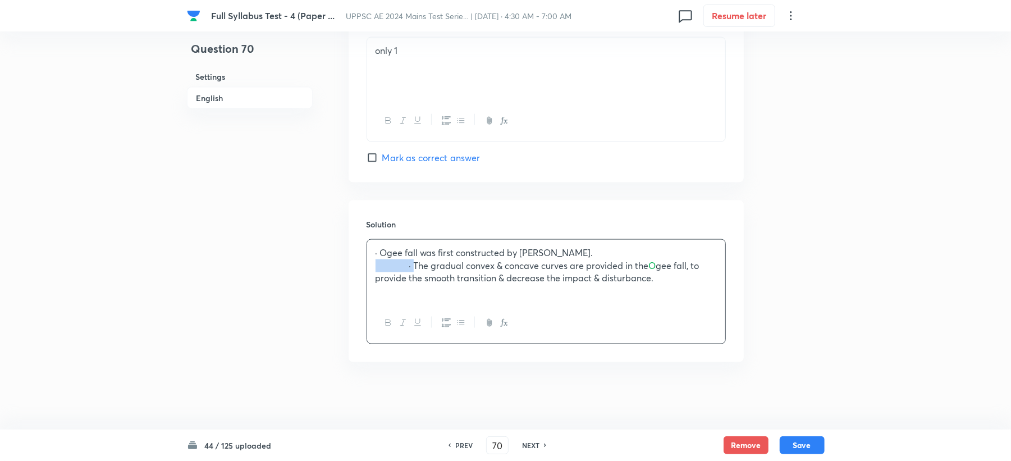
drag, startPoint x: 414, startPoint y: 266, endPoint x: 325, endPoint y: 266, distance: 88.7
drag, startPoint x: 382, startPoint y: 251, endPoint x: 346, endPoint y: 250, distance: 36.0
drag, startPoint x: 374, startPoint y: 248, endPoint x: 395, endPoint y: 265, distance: 27.2
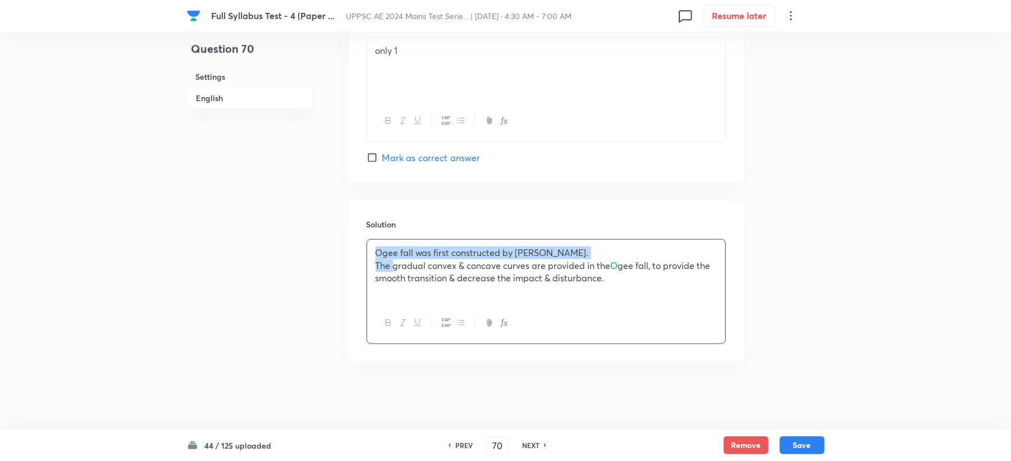
click at [395, 265] on div "Ogee fall was first constructed by [PERSON_NAME]. The gradual convex & concave …" at bounding box center [546, 271] width 358 height 63
drag, startPoint x: 396, startPoint y: 265, endPoint x: 464, endPoint y: 324, distance: 89.5
click at [464, 324] on icon "button" at bounding box center [460, 322] width 9 height 9
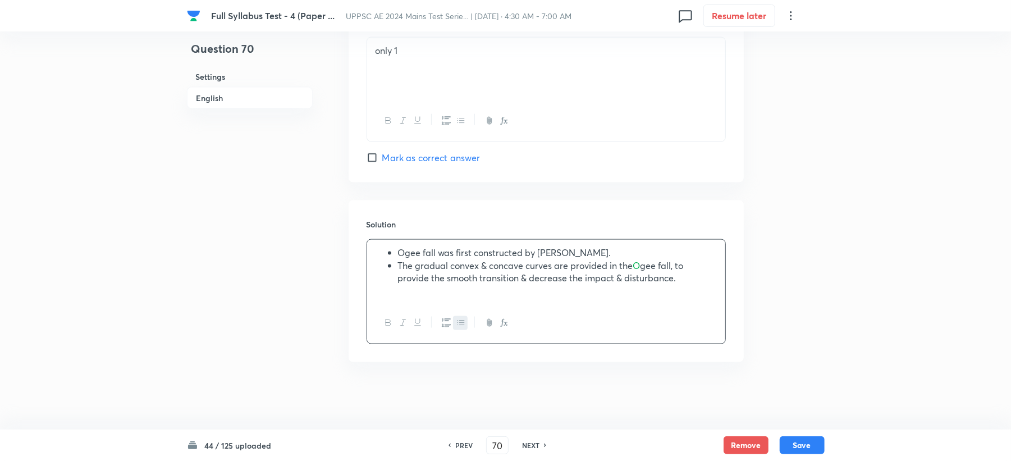
click at [706, 286] on div "Ogee fall was first constructed by [PERSON_NAME]. The gradual convex & concave …" at bounding box center [546, 271] width 358 height 63
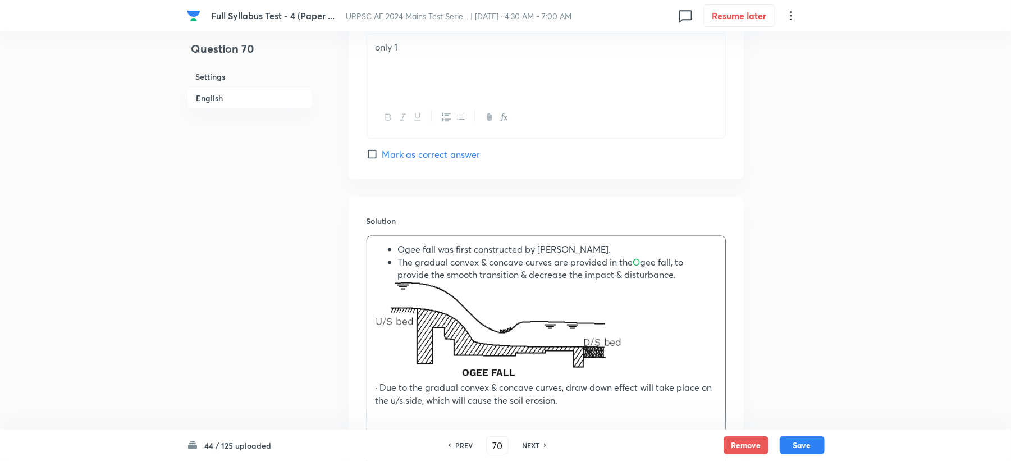
scroll to position [1228, 0]
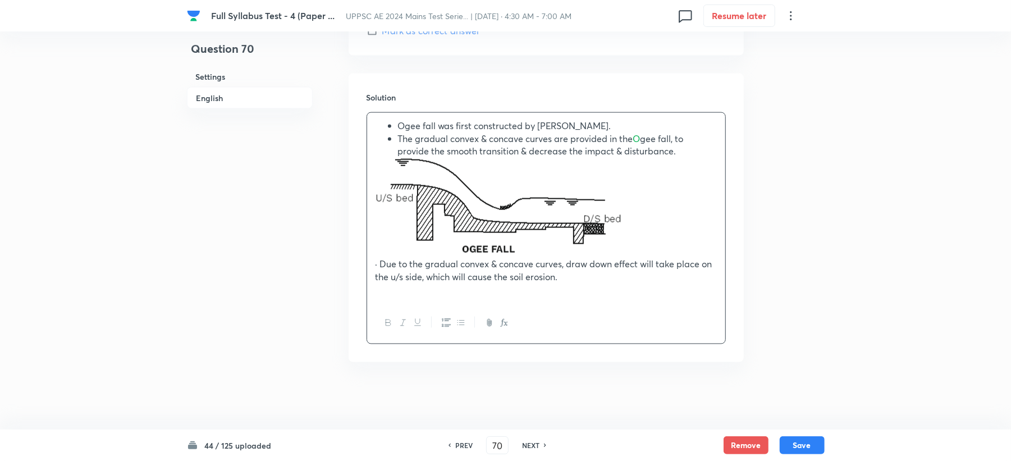
drag, startPoint x: 379, startPoint y: 256, endPoint x: 312, endPoint y: 255, distance: 67.4
drag, startPoint x: 379, startPoint y: 261, endPoint x: 341, endPoint y: 266, distance: 38.5
click at [462, 324] on icon "button" at bounding box center [460, 322] width 7 height 4
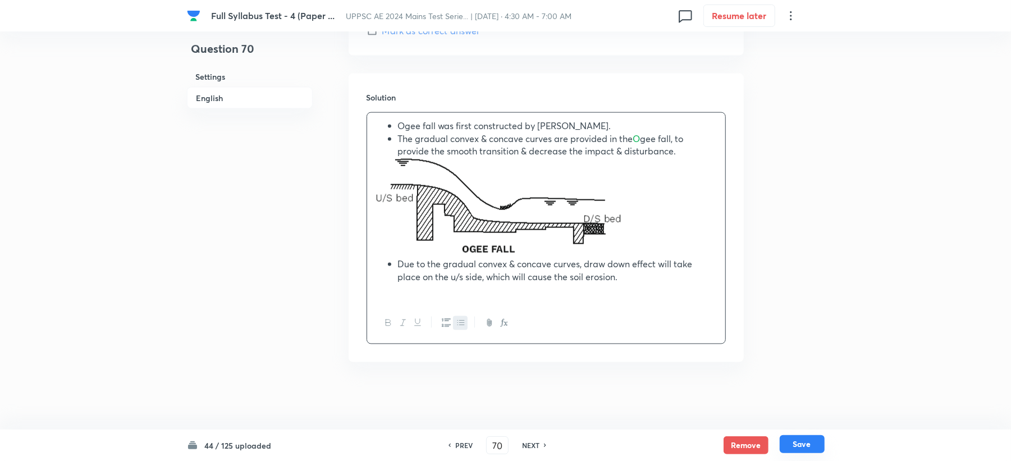
click at [809, 438] on button "Save" at bounding box center [801, 444] width 45 height 18
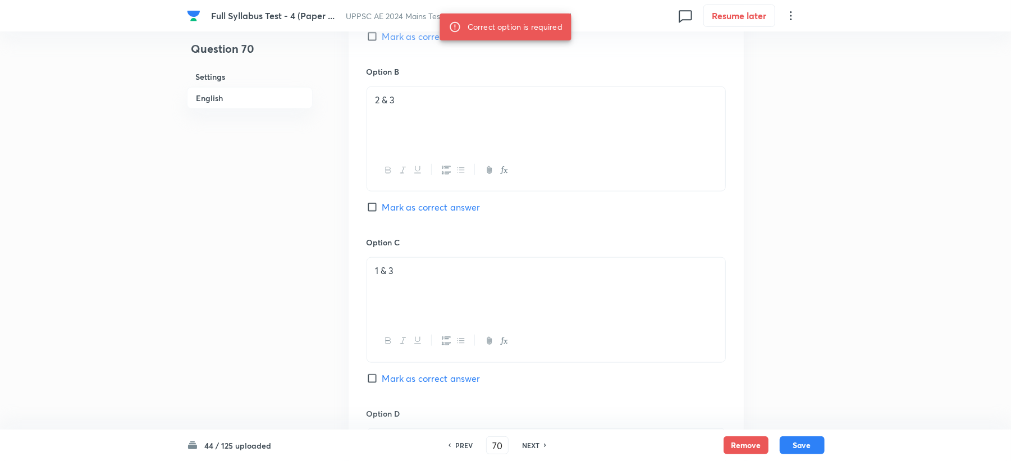
scroll to position [705, 0]
click at [422, 43] on span "Mark as correct answer" at bounding box center [431, 39] width 98 height 13
click at [382, 43] on input "Mark as correct answer" at bounding box center [374, 39] width 16 height 11
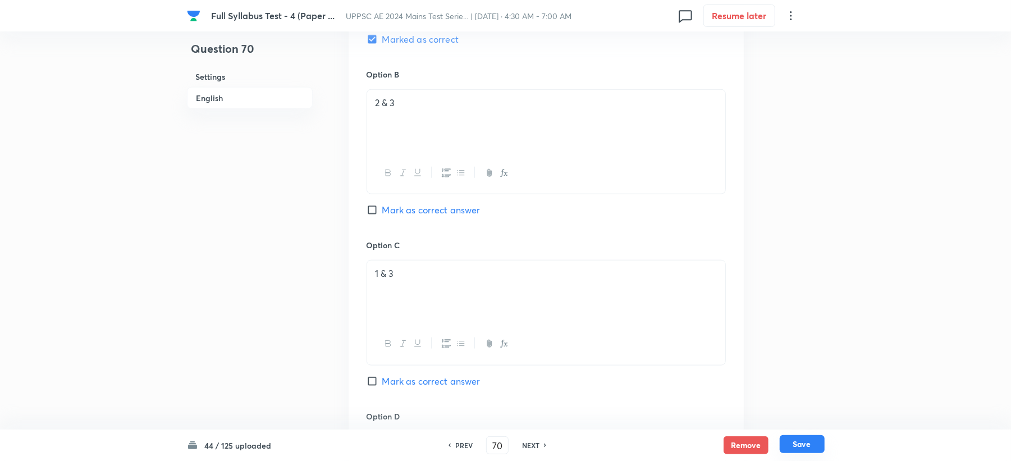
click at [793, 440] on button "Save" at bounding box center [801, 444] width 45 height 18
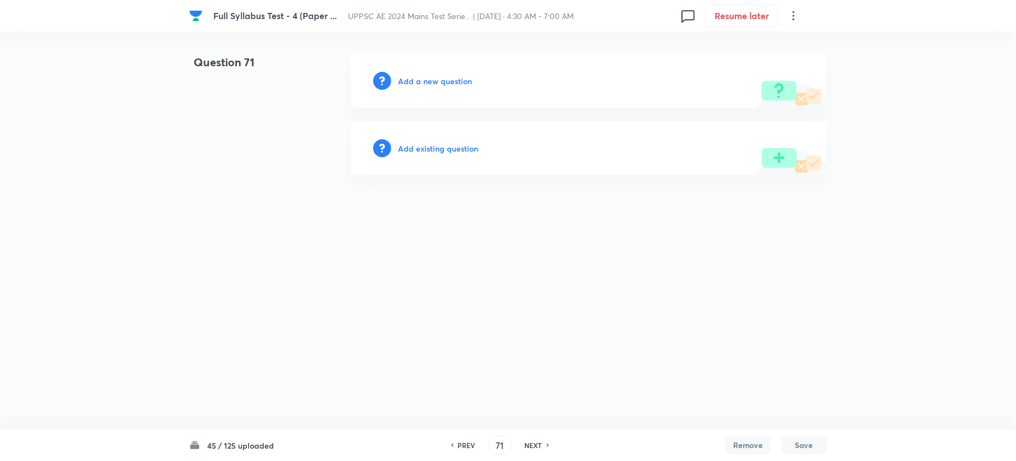
click at [421, 80] on h6 "Add a new question" at bounding box center [435, 81] width 74 height 12
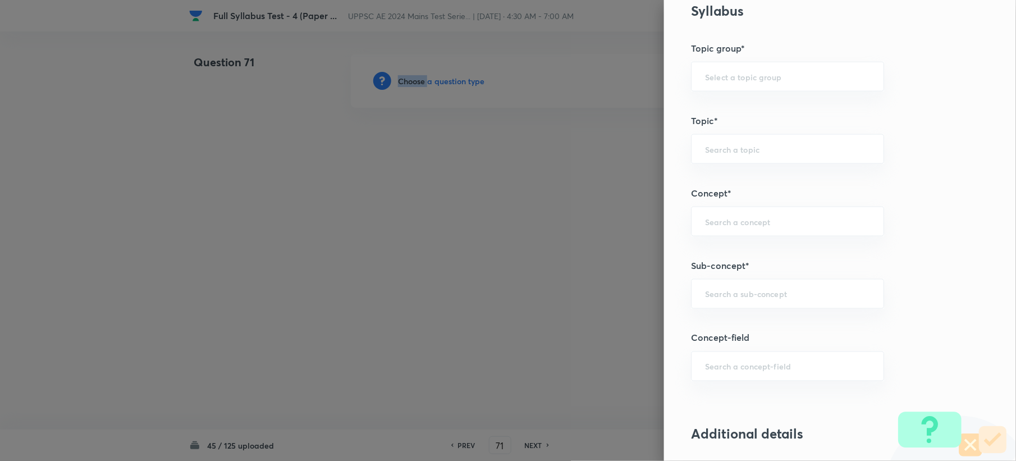
scroll to position [598, 0]
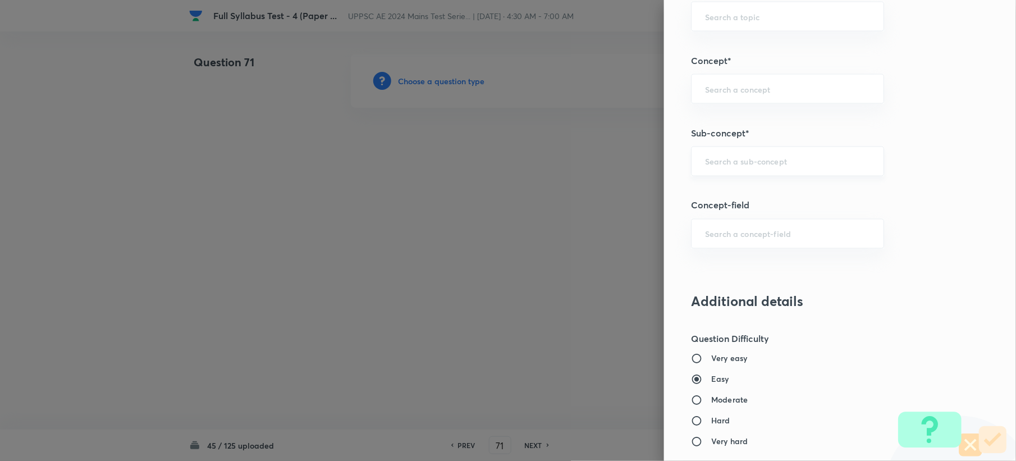
click at [705, 158] on input "text" at bounding box center [787, 161] width 165 height 11
paste input "Siphon Aqueduct"
click at [715, 193] on li "Siphon Aqueduct" at bounding box center [776, 195] width 191 height 20
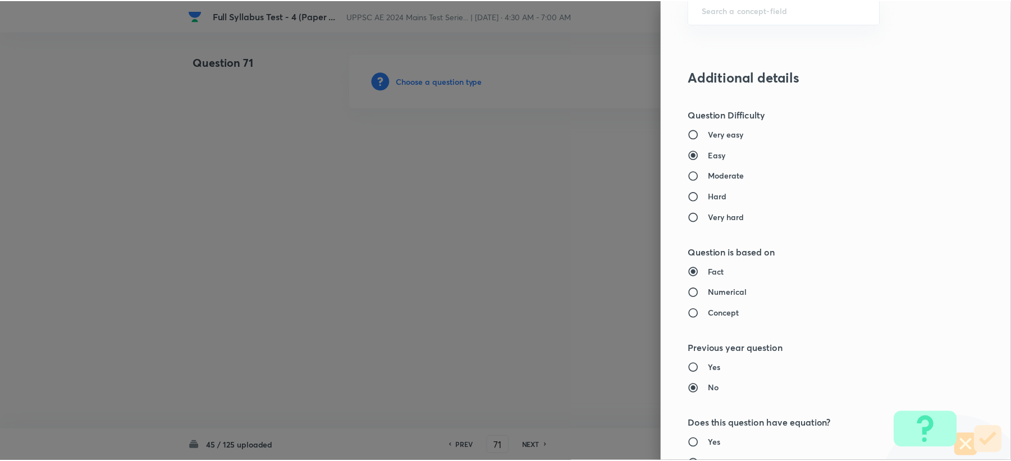
scroll to position [1071, 0]
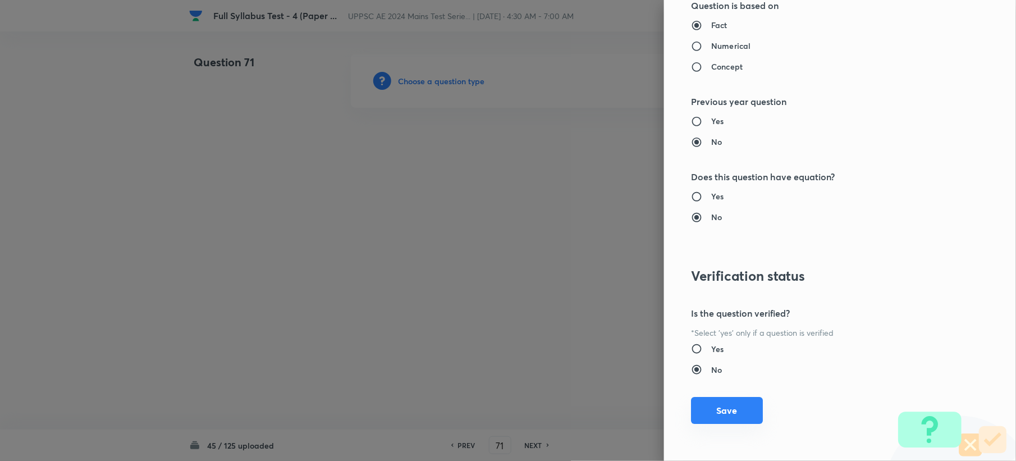
click at [705, 405] on button "Save" at bounding box center [727, 410] width 72 height 27
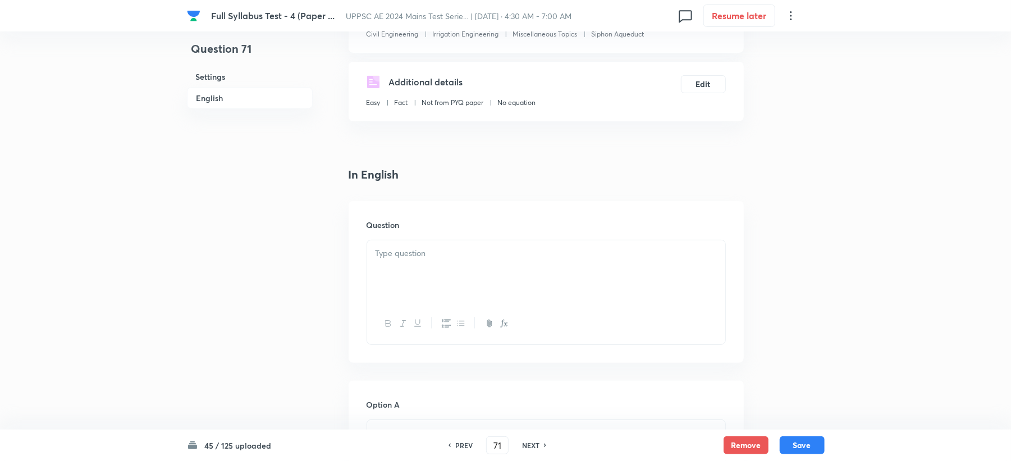
scroll to position [299, 0]
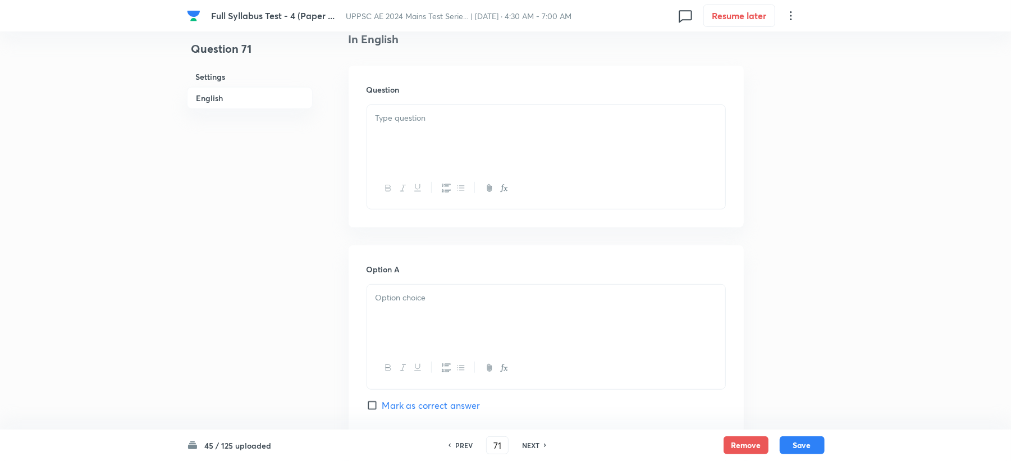
click at [386, 165] on div at bounding box center [546, 136] width 358 height 63
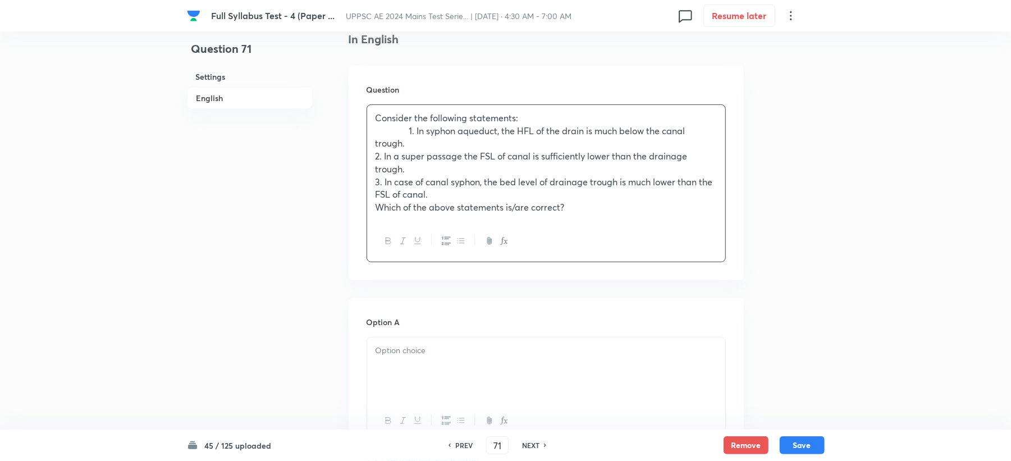
click at [414, 131] on p "1. In syphon aqueduct, the HFL of the drain is much below the canal trough." at bounding box center [545, 137] width 341 height 25
drag, startPoint x: 411, startPoint y: 129, endPoint x: 341, endPoint y: 128, distance: 69.6
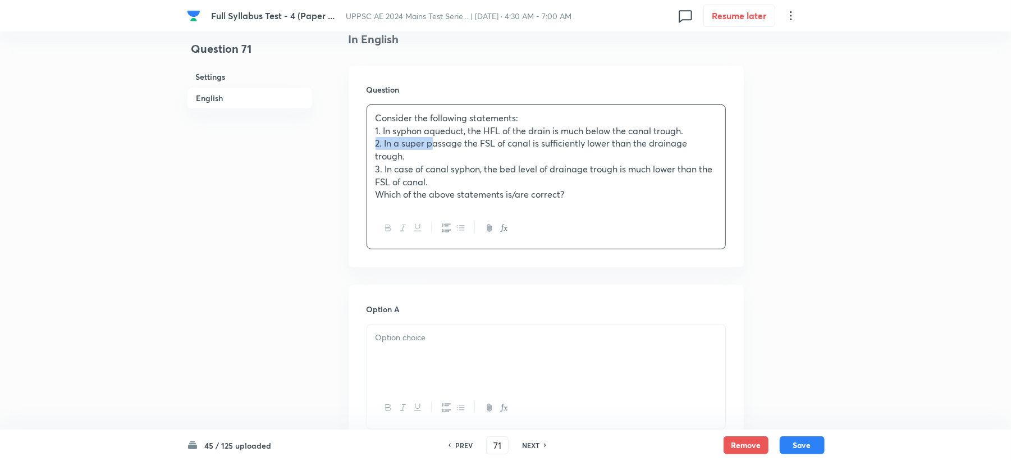
drag, startPoint x: 411, startPoint y: 144, endPoint x: 344, endPoint y: 142, distance: 67.4
drag, startPoint x: 414, startPoint y: 171, endPoint x: 341, endPoint y: 171, distance: 72.4
drag, startPoint x: 412, startPoint y: 191, endPoint x: 345, endPoint y: 198, distance: 67.6
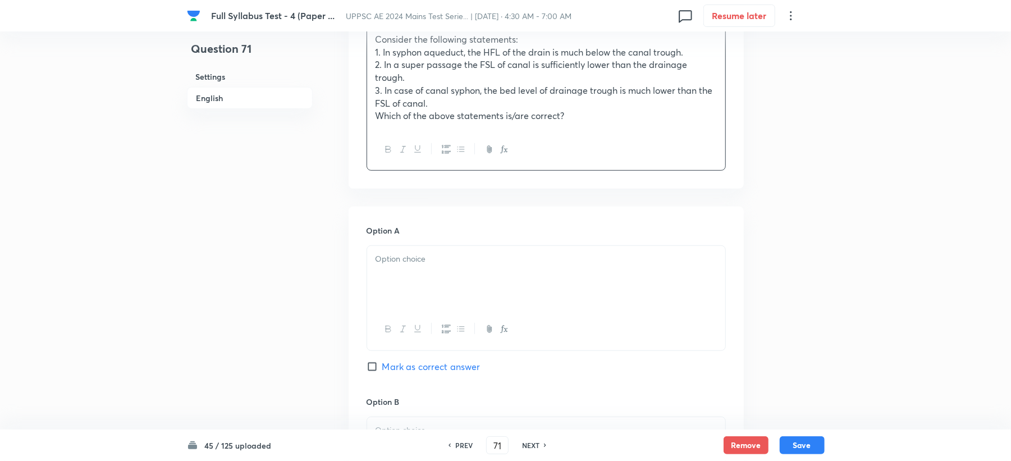
scroll to position [449, 0]
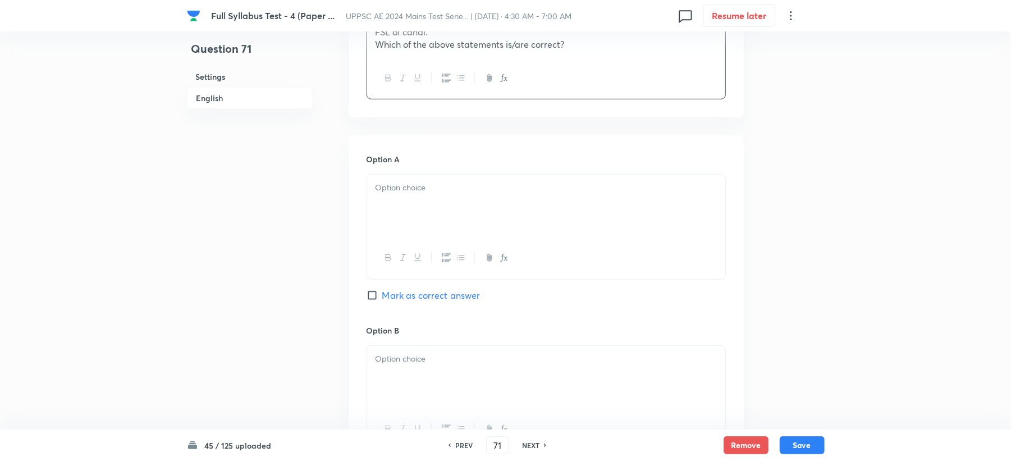
drag, startPoint x: 380, startPoint y: 176, endPoint x: 380, endPoint y: 193, distance: 17.4
click at [379, 192] on div at bounding box center [546, 206] width 358 height 63
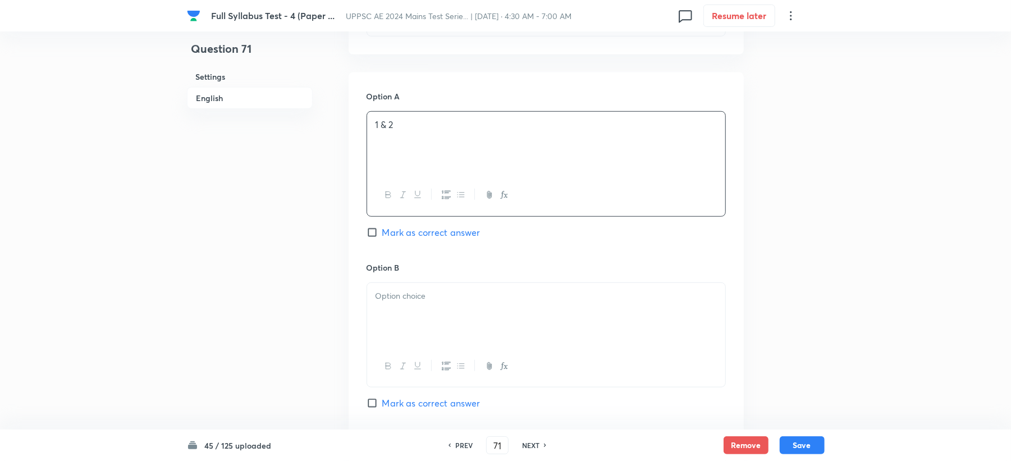
scroll to position [598, 0]
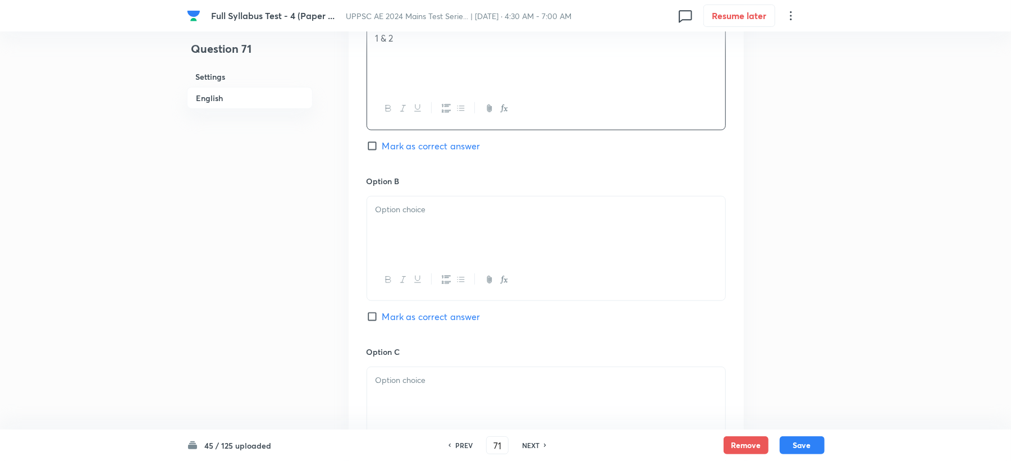
click at [396, 219] on div at bounding box center [546, 227] width 358 height 63
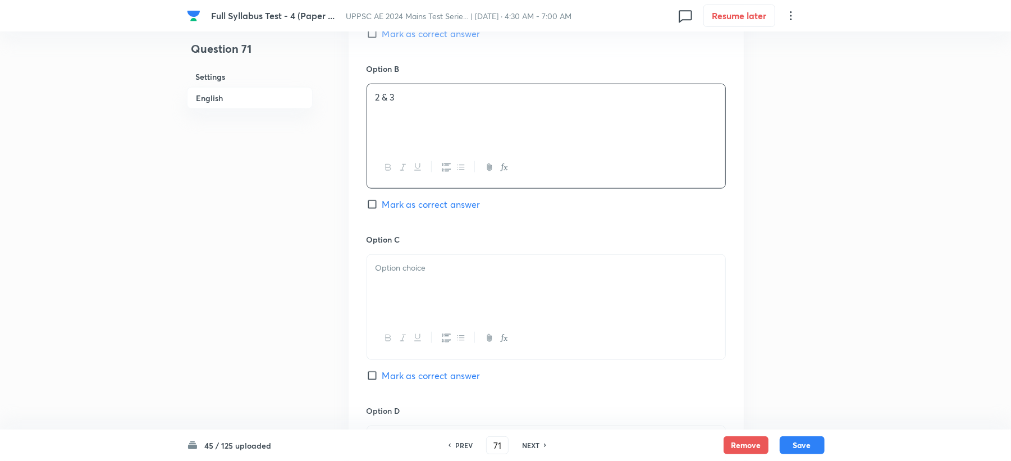
scroll to position [823, 0]
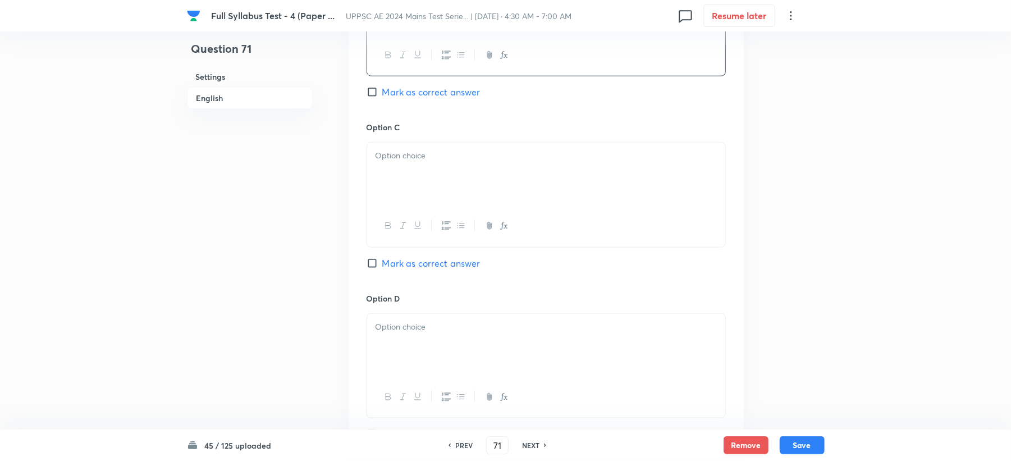
click at [407, 173] on div at bounding box center [546, 174] width 358 height 63
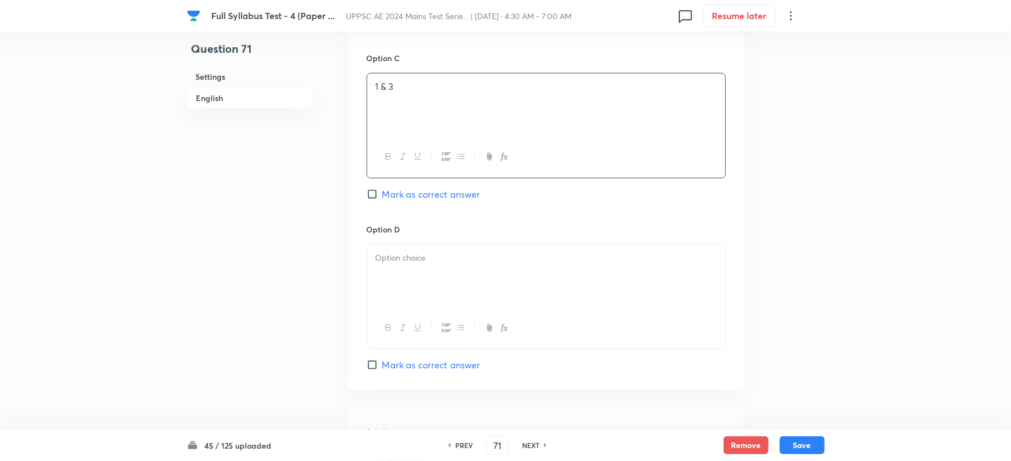
scroll to position [973, 0]
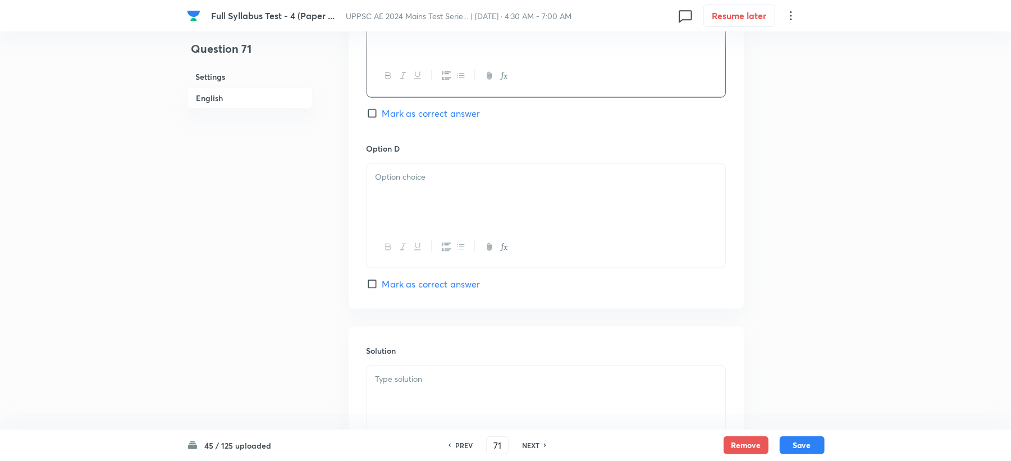
click at [402, 186] on div at bounding box center [546, 195] width 358 height 63
click at [393, 108] on span "Mark as correct answer" at bounding box center [431, 112] width 98 height 13
click at [382, 108] on input "Mark as correct answer" at bounding box center [374, 112] width 16 height 11
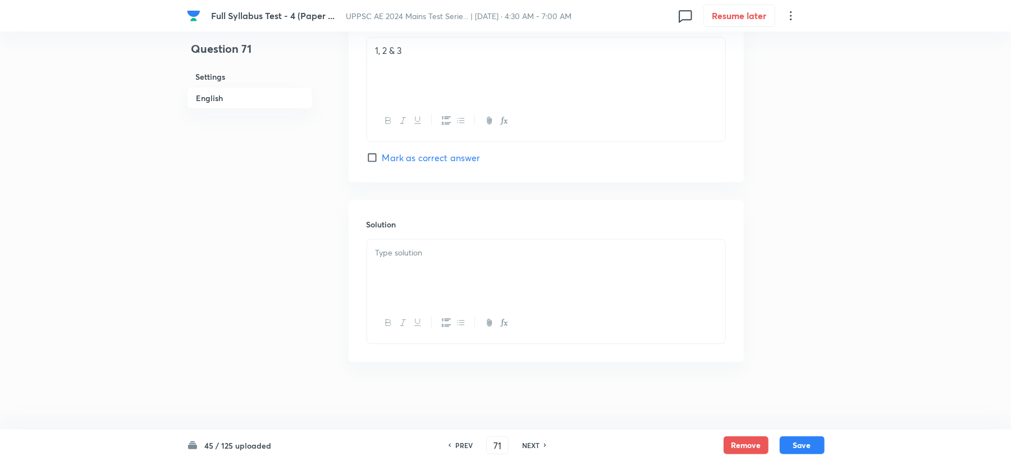
click at [393, 244] on div at bounding box center [546, 271] width 358 height 63
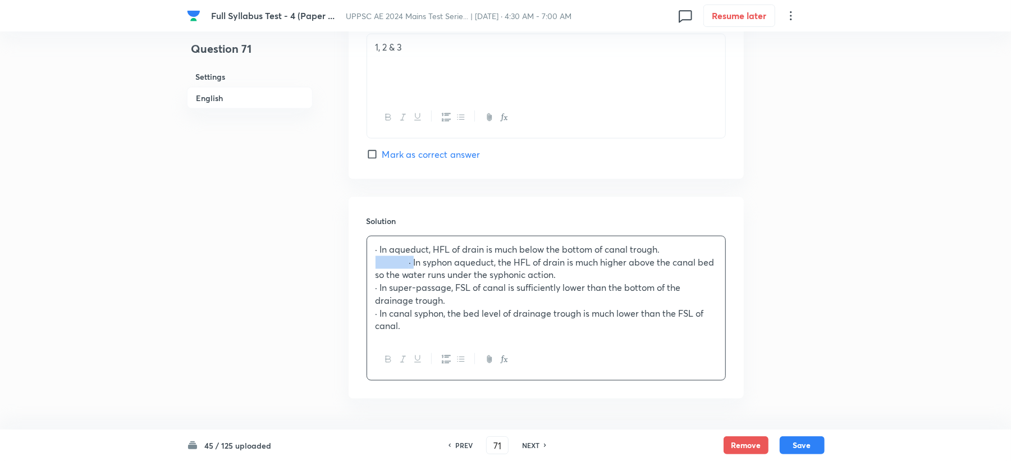
drag, startPoint x: 415, startPoint y: 265, endPoint x: 319, endPoint y: 265, distance: 96.5
drag, startPoint x: 379, startPoint y: 248, endPoint x: 333, endPoint y: 251, distance: 46.1
drag, startPoint x: 409, startPoint y: 292, endPoint x: 320, endPoint y: 299, distance: 88.9
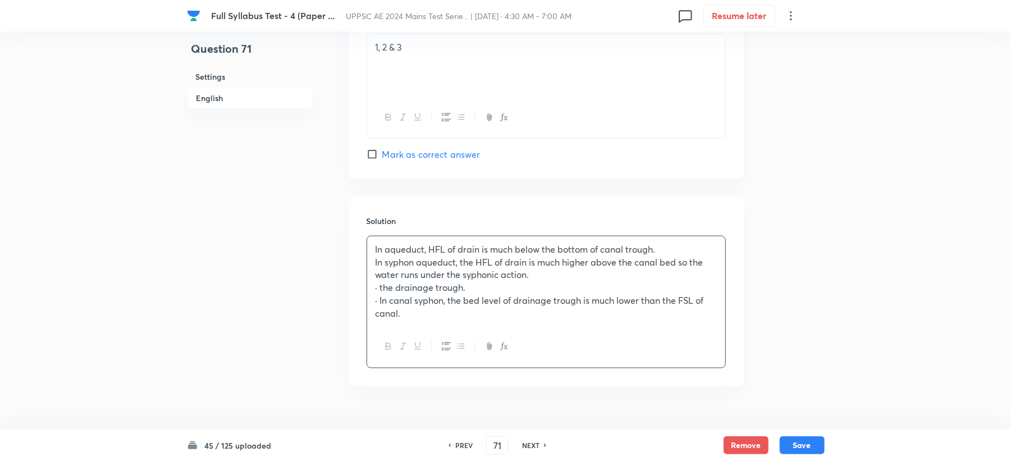
drag, startPoint x: 440, startPoint y: 301, endPoint x: 434, endPoint y: 313, distance: 12.5
click at [440, 303] on p "· In canal syphon, the bed level of drainage trough is much lower than the FSL …" at bounding box center [545, 306] width 341 height 25
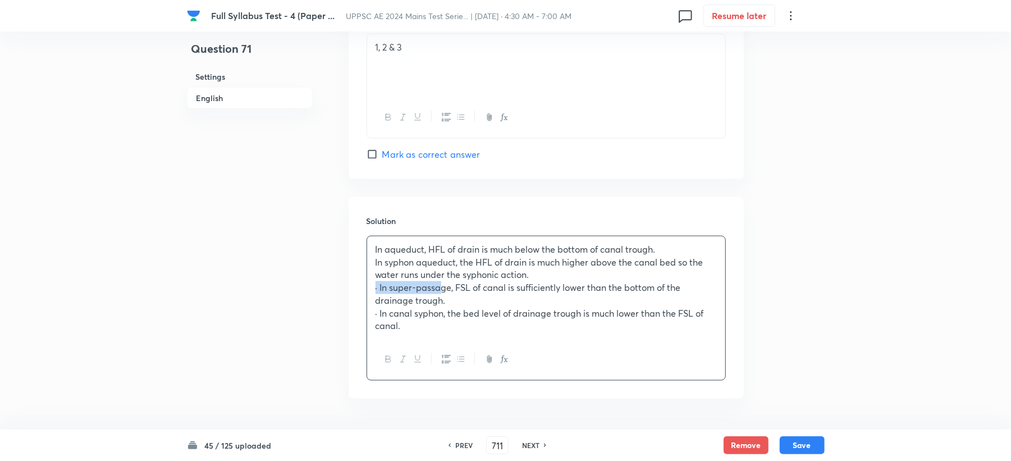
drag, startPoint x: 415, startPoint y: 290, endPoint x: 351, endPoint y: 290, distance: 64.0
click at [351, 290] on div "Solution In aqueduct, HFL of drain is much below the bottom of canal trough. In…" at bounding box center [546, 297] width 395 height 201
drag, startPoint x: 416, startPoint y: 314, endPoint x: 346, endPoint y: 314, distance: 70.1
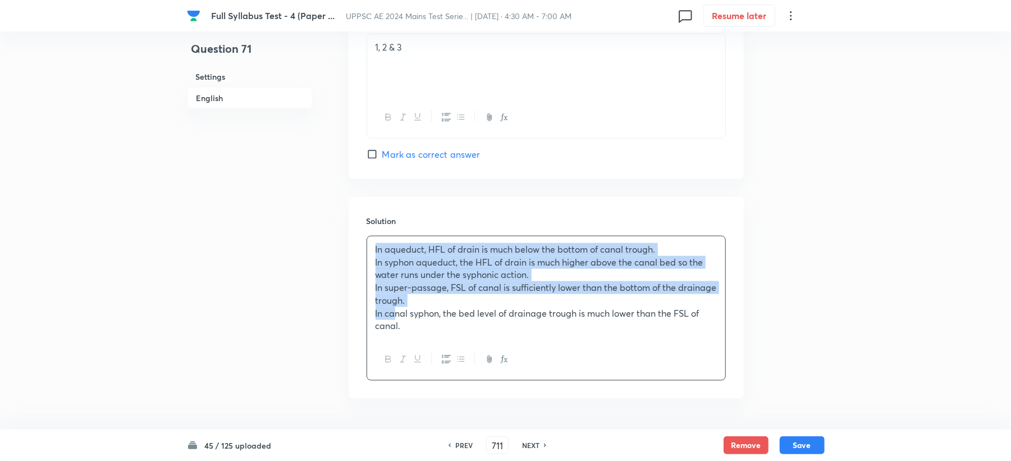
drag, startPoint x: 371, startPoint y: 256, endPoint x: 393, endPoint y: 319, distance: 66.7
click at [393, 319] on div "In aqueduct, HFL of drain is much below the bottom of canal trough. In syphon a…" at bounding box center [546, 287] width 358 height 103
drag, startPoint x: 393, startPoint y: 319, endPoint x: 458, endPoint y: 363, distance: 77.7
click at [458, 363] on icon "button" at bounding box center [460, 359] width 9 height 9
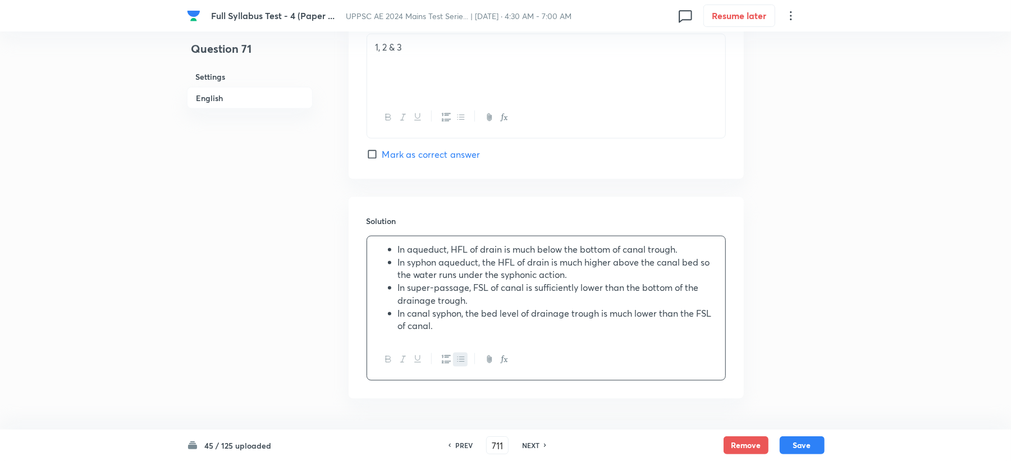
drag, startPoint x: 524, startPoint y: 281, endPoint x: 521, endPoint y: 319, distance: 38.3
click at [521, 319] on li "In canal syphon, the bed level of drainage trough is much lower than the FSL of…" at bounding box center [557, 319] width 319 height 25
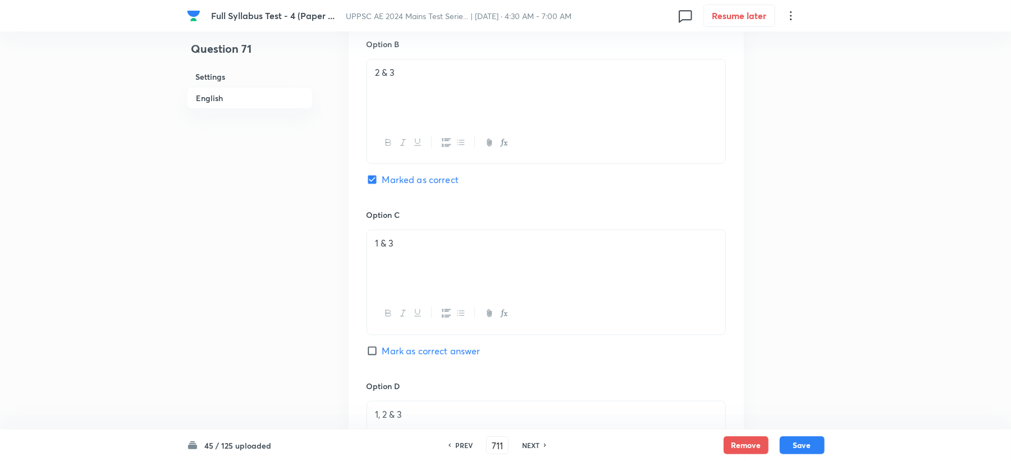
scroll to position [653, 0]
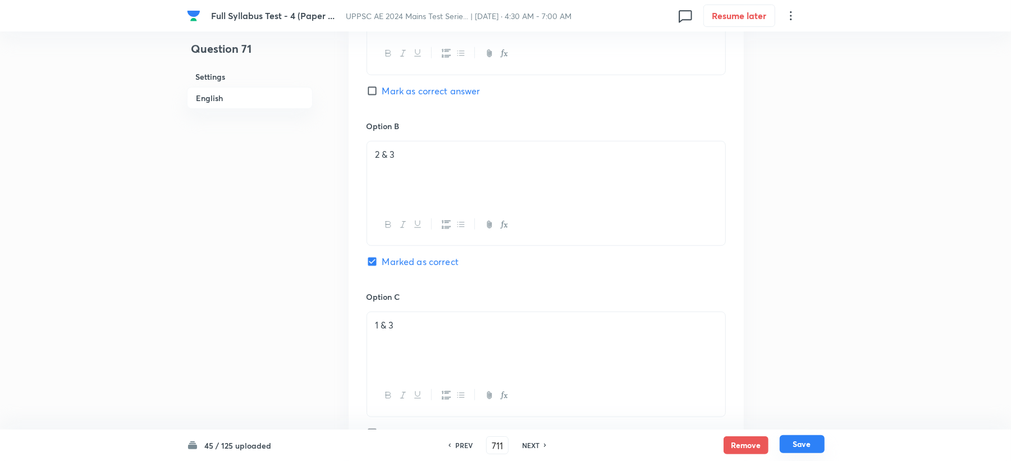
click at [803, 449] on button "Save" at bounding box center [801, 444] width 45 height 18
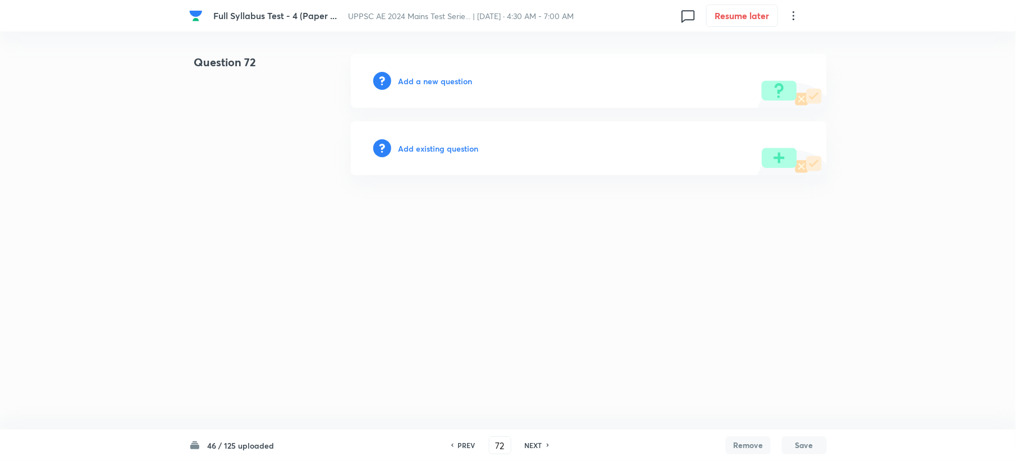
click at [434, 74] on div "Add a new question" at bounding box center [589, 81] width 476 height 54
click at [429, 89] on div "Add a new question" at bounding box center [589, 81] width 476 height 54
click at [425, 82] on h6 "Add a new question" at bounding box center [435, 81] width 74 height 12
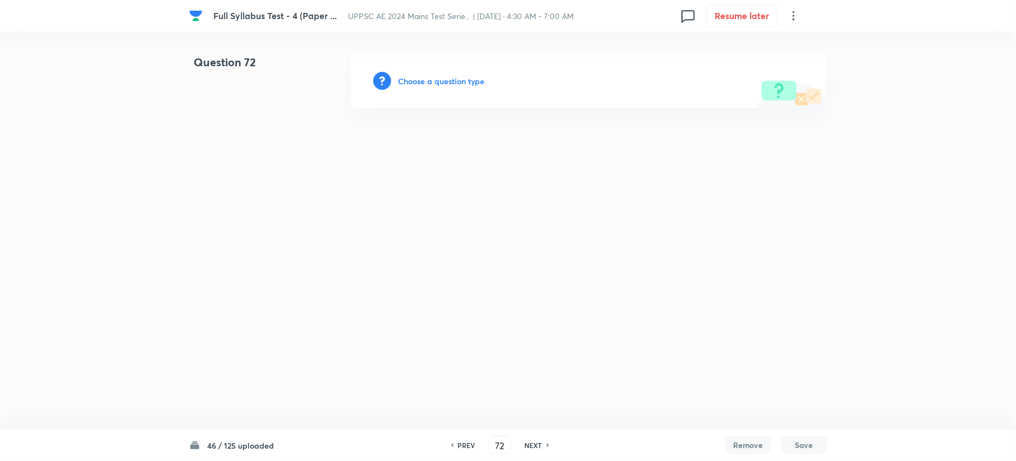
click at [425, 82] on h6 "Choose a question type" at bounding box center [441, 81] width 86 height 12
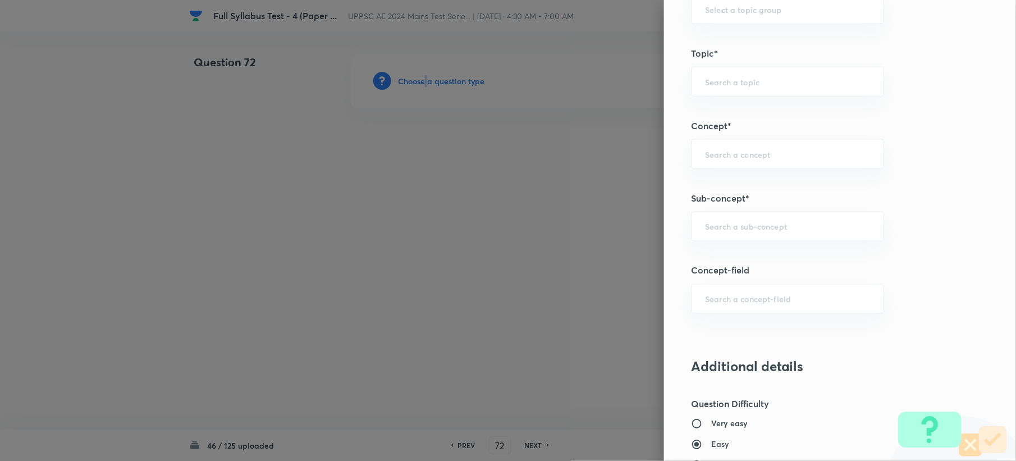
scroll to position [673, 0]
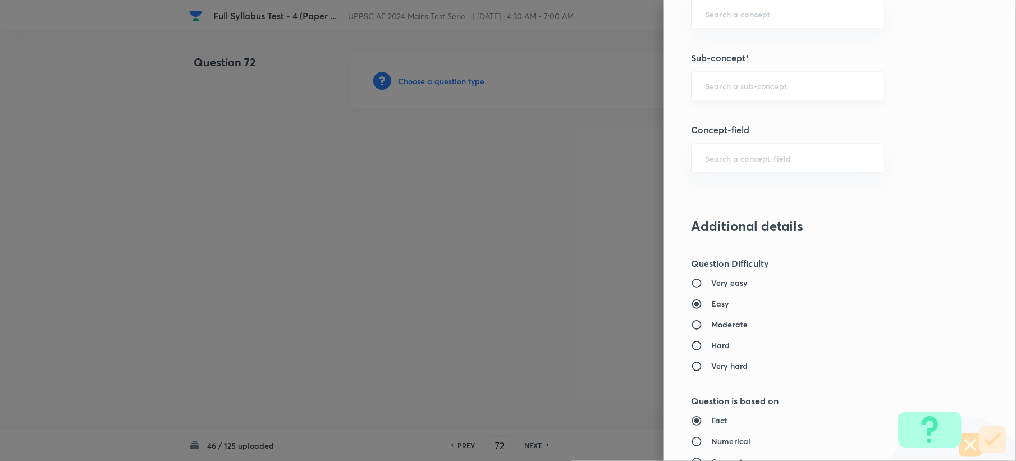
click at [707, 88] on input "text" at bounding box center [787, 86] width 165 height 11
paste input "River Training Works"
click at [713, 123] on li "River Training Works" at bounding box center [776, 121] width 191 height 20
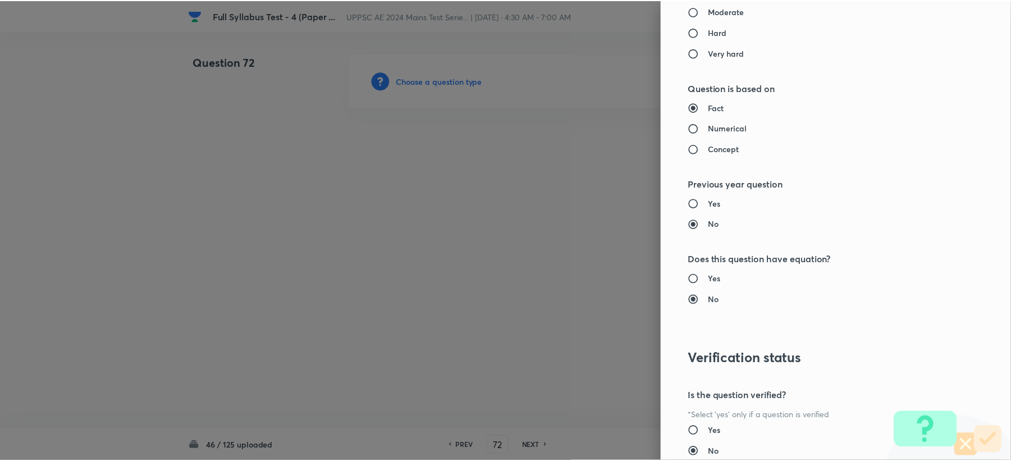
scroll to position [1071, 0]
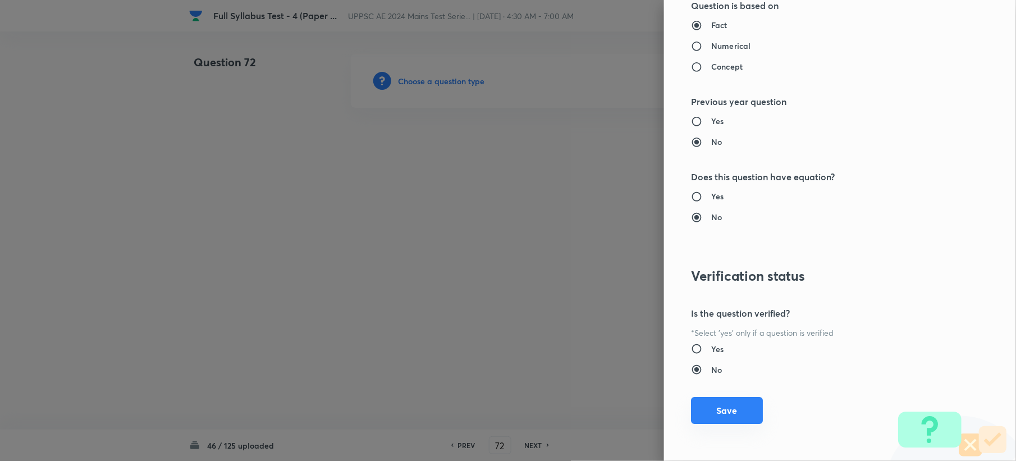
click at [698, 405] on button "Save" at bounding box center [727, 410] width 72 height 27
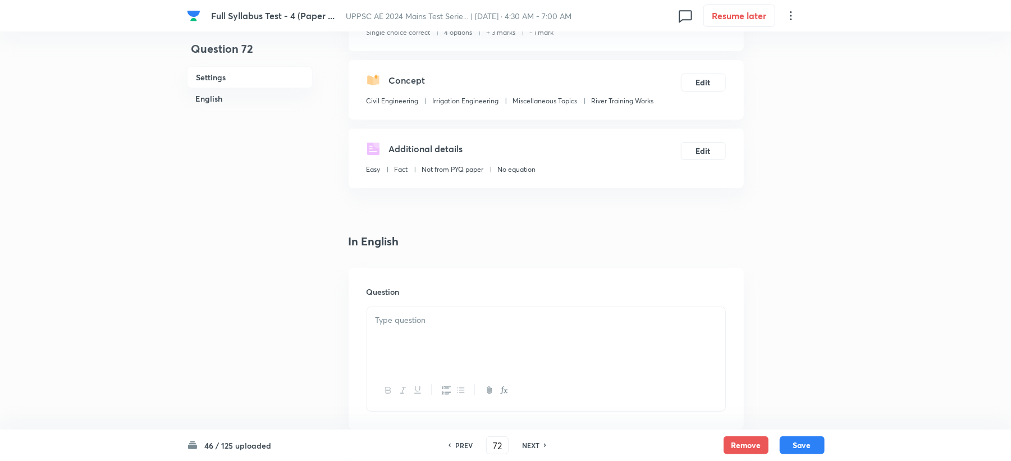
scroll to position [299, 0]
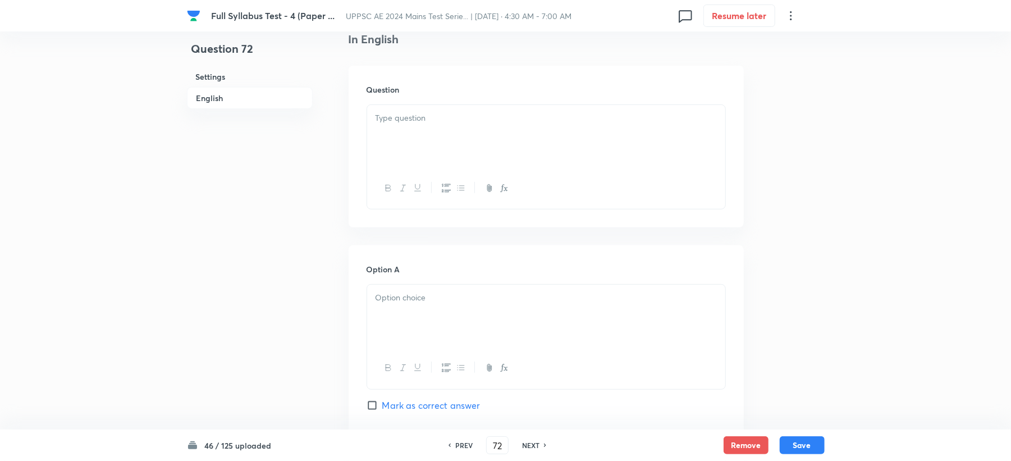
click at [378, 133] on div at bounding box center [546, 136] width 358 height 63
click at [387, 317] on div at bounding box center [546, 316] width 358 height 63
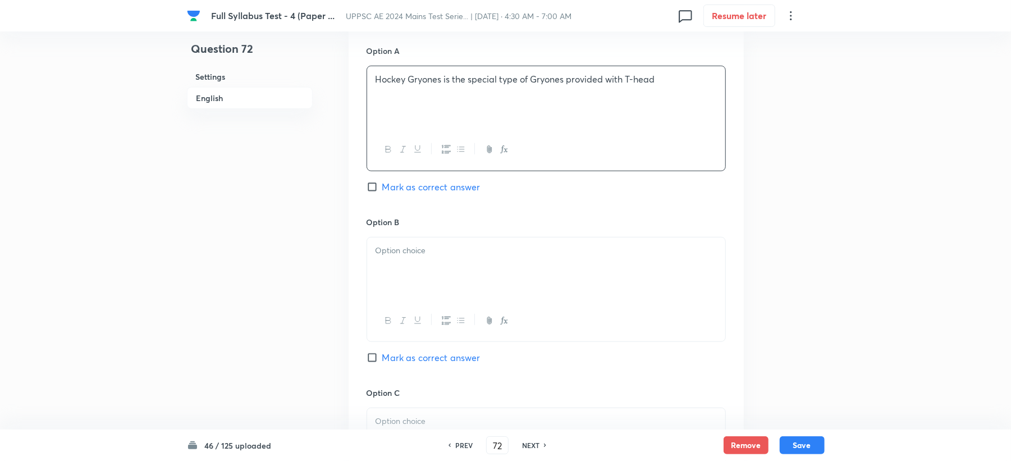
scroll to position [524, 0]
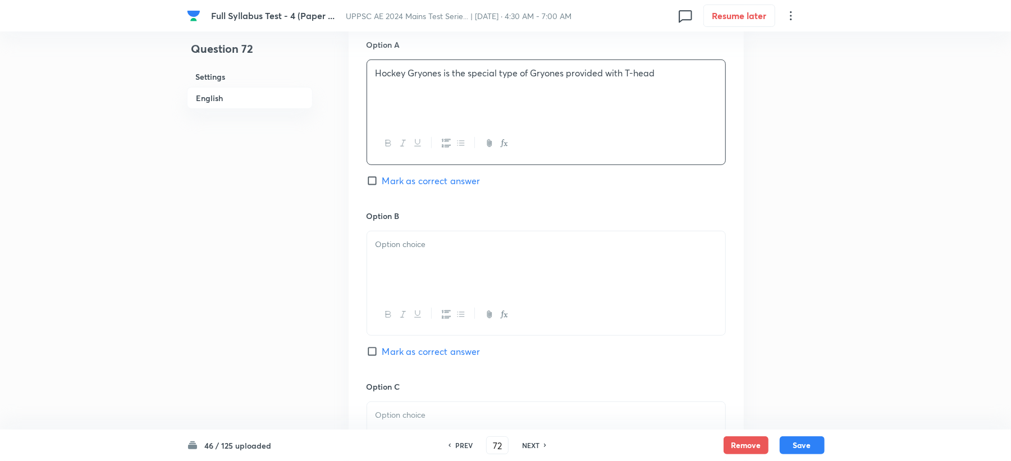
click at [398, 237] on div at bounding box center [546, 262] width 358 height 63
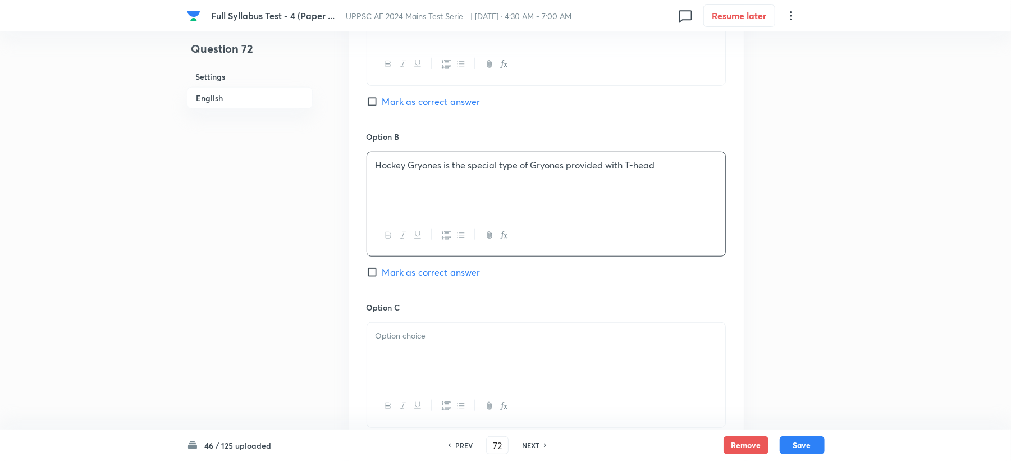
scroll to position [673, 0]
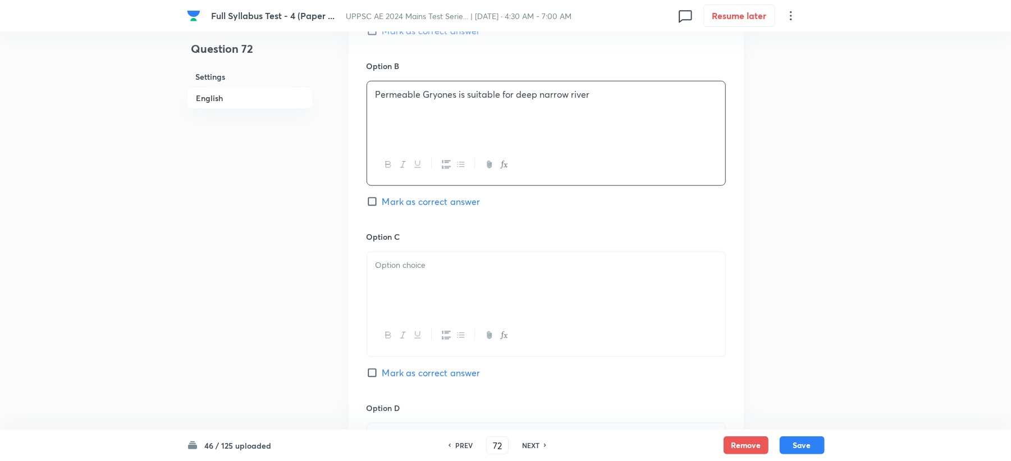
click at [410, 294] on div at bounding box center [546, 283] width 358 height 63
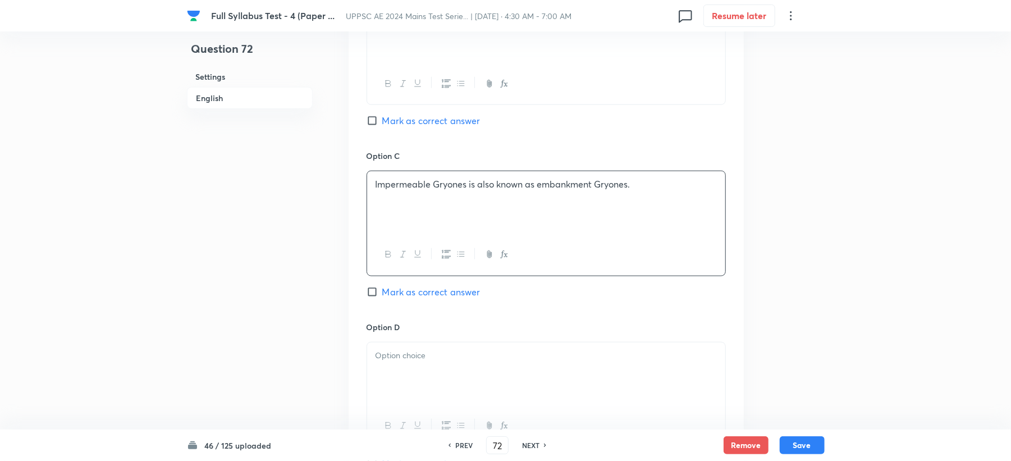
scroll to position [898, 0]
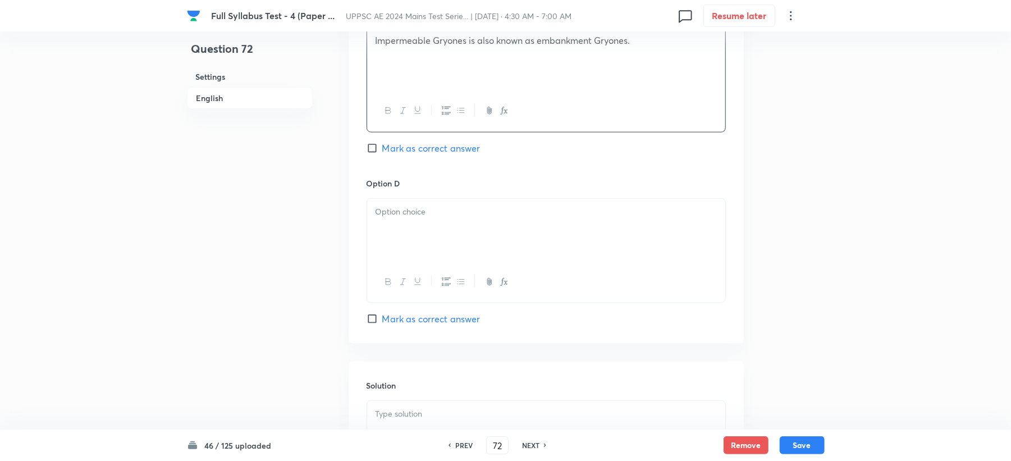
drag, startPoint x: 405, startPoint y: 223, endPoint x: 398, endPoint y: 225, distance: 6.4
click at [405, 223] on div at bounding box center [546, 230] width 358 height 63
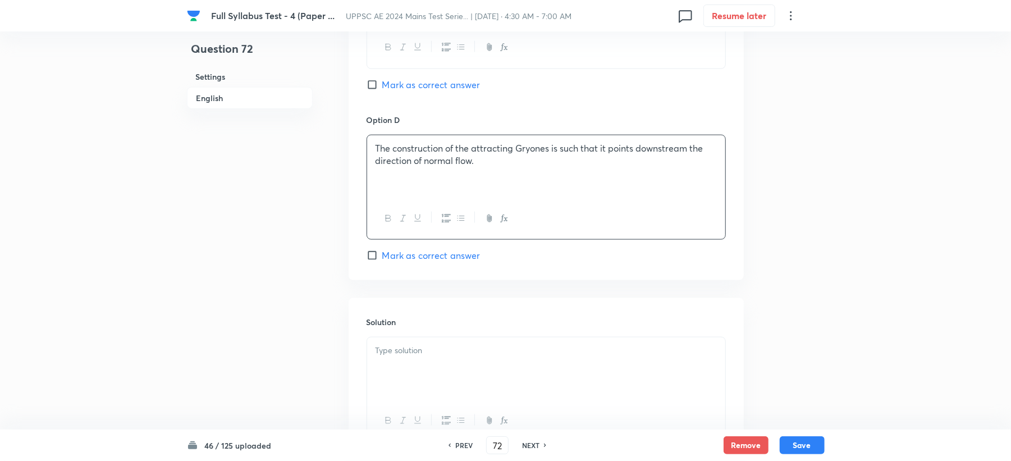
scroll to position [1047, 0]
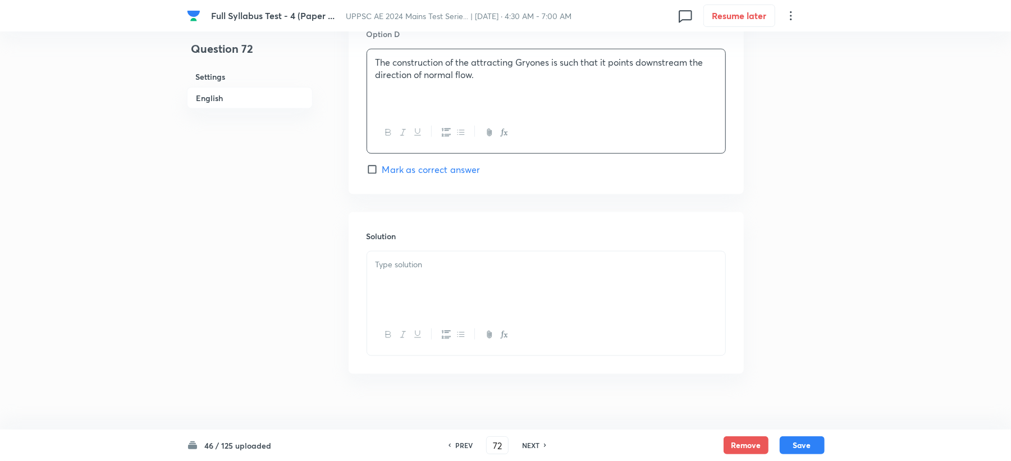
click at [393, 290] on div at bounding box center [546, 282] width 358 height 63
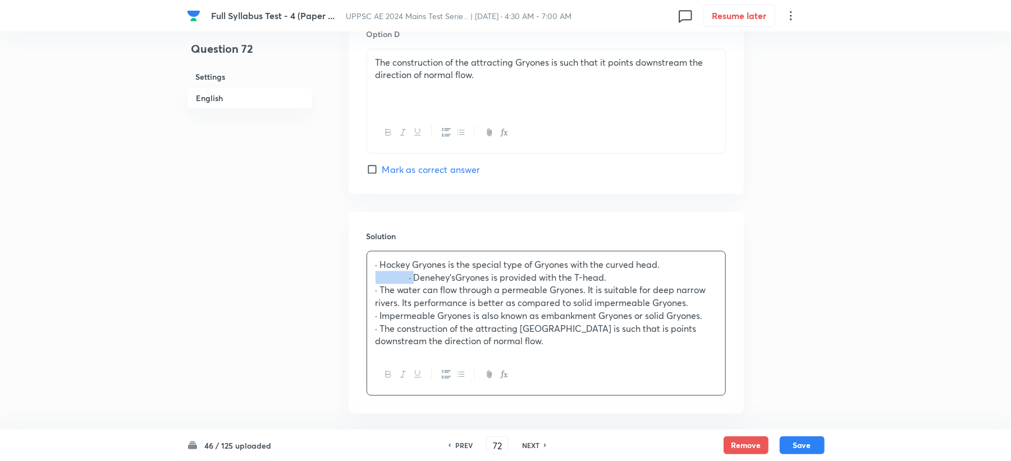
drag, startPoint x: 414, startPoint y: 281, endPoint x: 342, endPoint y: 284, distance: 71.9
drag, startPoint x: 382, startPoint y: 265, endPoint x: 312, endPoint y: 264, distance: 69.6
drag, startPoint x: 419, startPoint y: 297, endPoint x: 322, endPoint y: 297, distance: 97.1
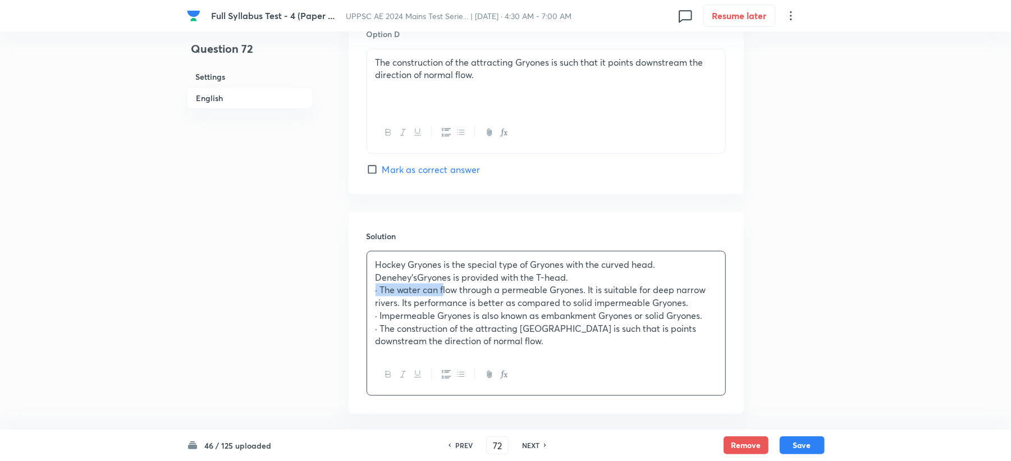
drag, startPoint x: 416, startPoint y: 318, endPoint x: 340, endPoint y: 318, distance: 76.3
drag, startPoint x: 418, startPoint y: 329, endPoint x: 346, endPoint y: 328, distance: 71.8
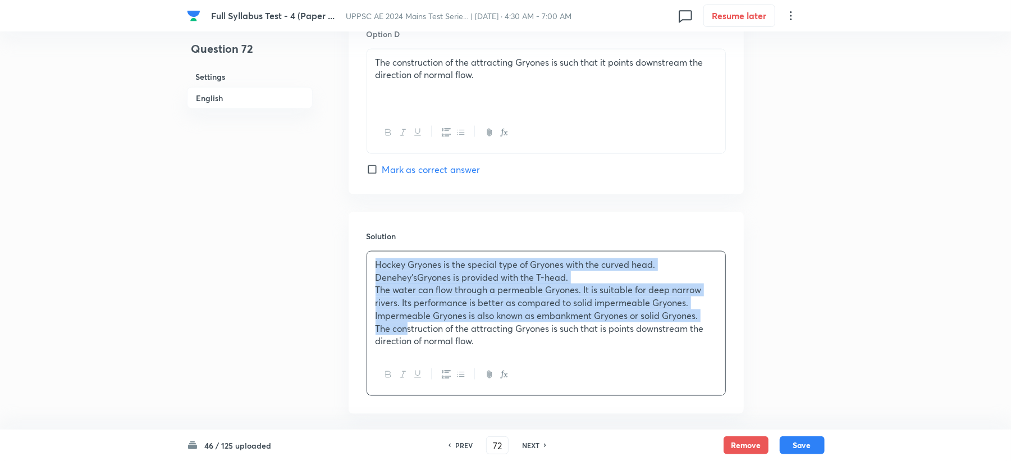
drag, startPoint x: 372, startPoint y: 262, endPoint x: 407, endPoint y: 328, distance: 75.6
click at [407, 328] on div "Hockey Gryones is the special type of Gryones with the curved head. Denehey’sGr…" at bounding box center [546, 302] width 358 height 103
drag, startPoint x: 407, startPoint y: 328, endPoint x: 470, endPoint y: 378, distance: 79.9
click at [463, 376] on icon "button" at bounding box center [460, 374] width 9 height 9
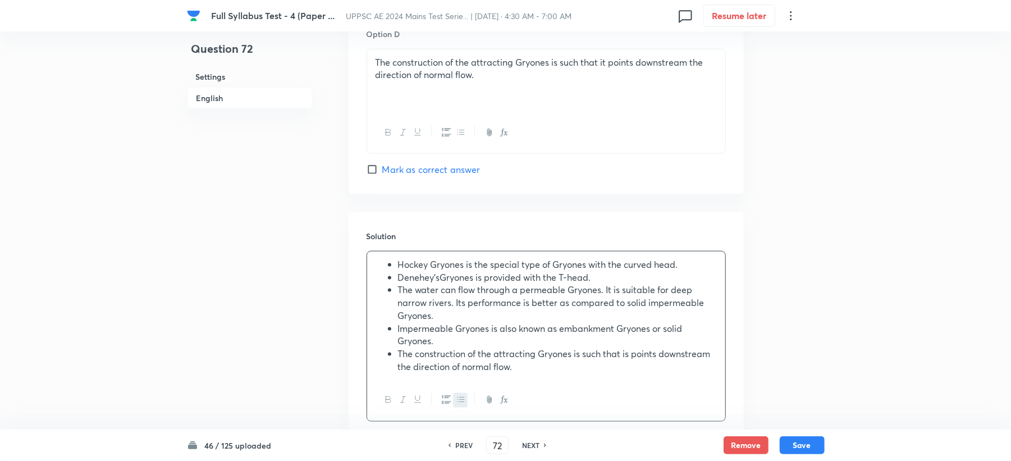
click at [533, 373] on li "The construction of the attracting Gryones is such that is points downstream th…" at bounding box center [557, 359] width 319 height 25
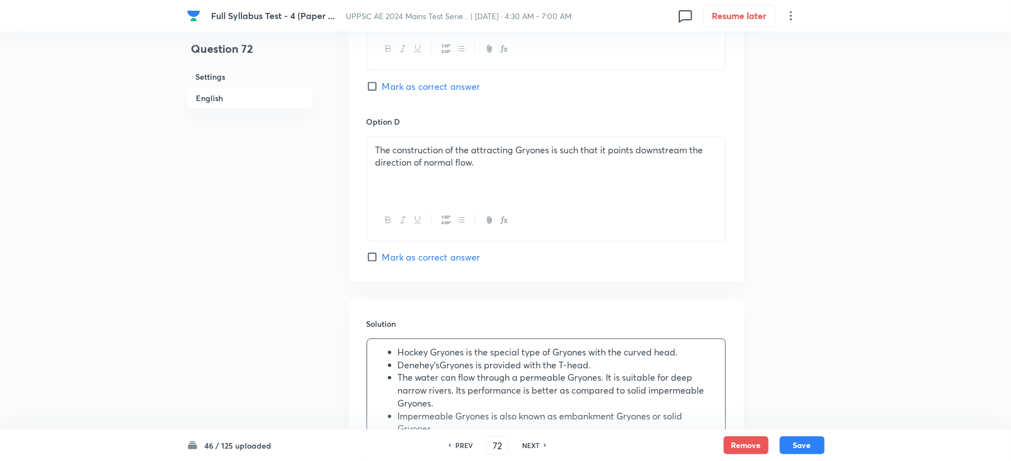
scroll to position [598, 0]
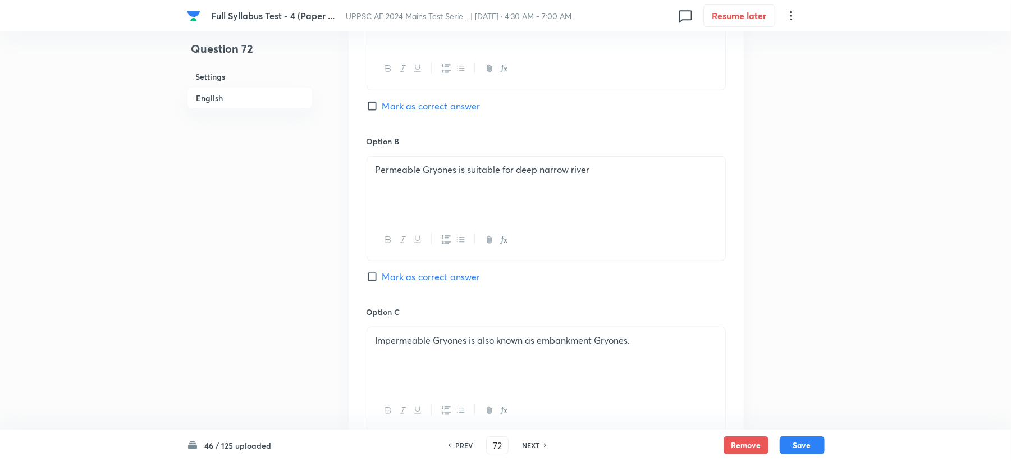
click at [384, 106] on span "Mark as correct answer" at bounding box center [431, 105] width 98 height 13
click at [382, 106] on input "Mark as correct answer" at bounding box center [374, 105] width 16 height 11
click at [805, 440] on button "Save" at bounding box center [801, 444] width 45 height 18
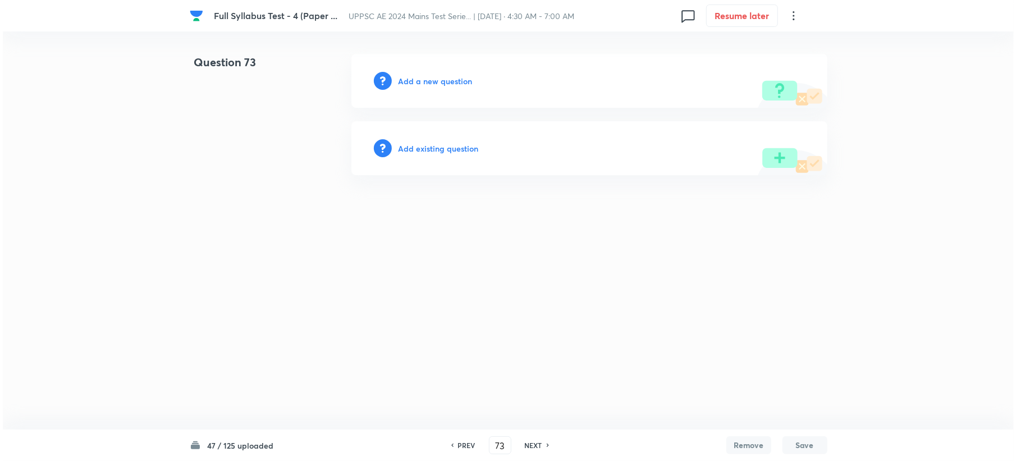
scroll to position [0, 0]
click at [423, 77] on h6 "Add a new question" at bounding box center [435, 81] width 74 height 12
click at [423, 77] on h6 "Choose a question type" at bounding box center [441, 81] width 86 height 12
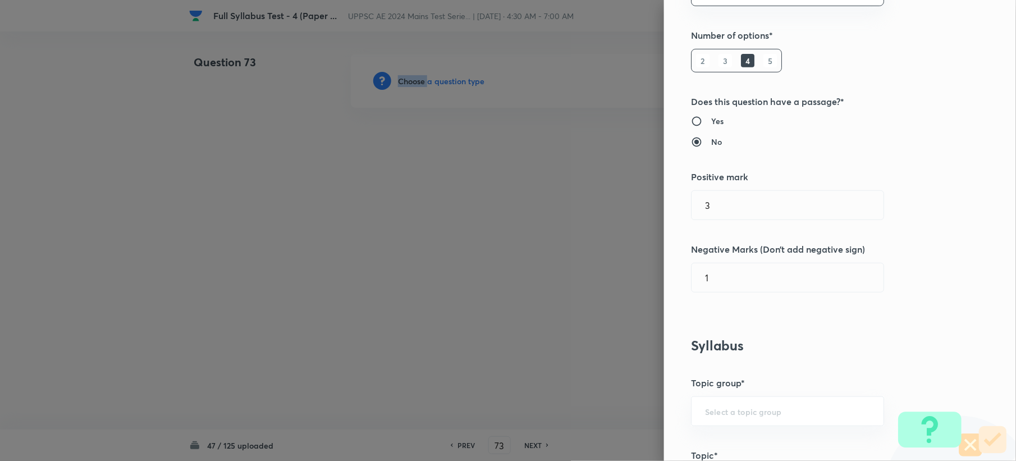
scroll to position [374, 0]
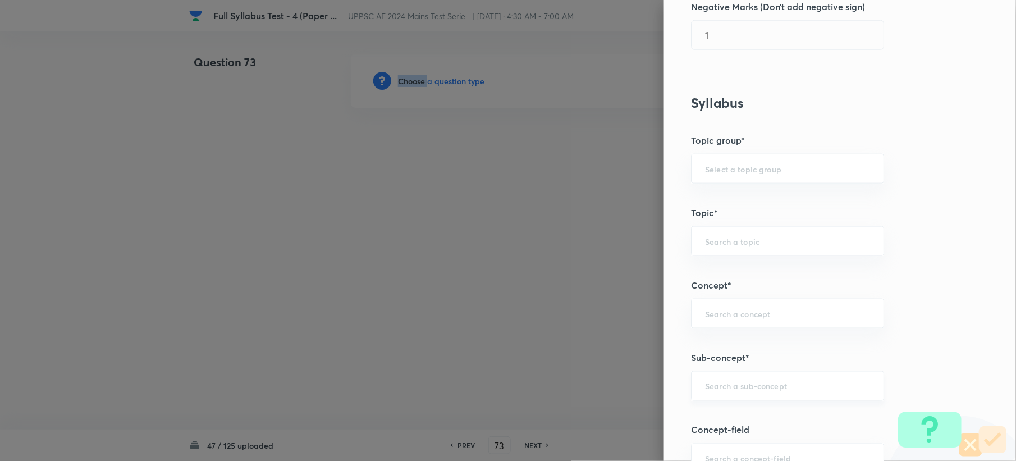
click at [723, 396] on div "​" at bounding box center [787, 386] width 193 height 30
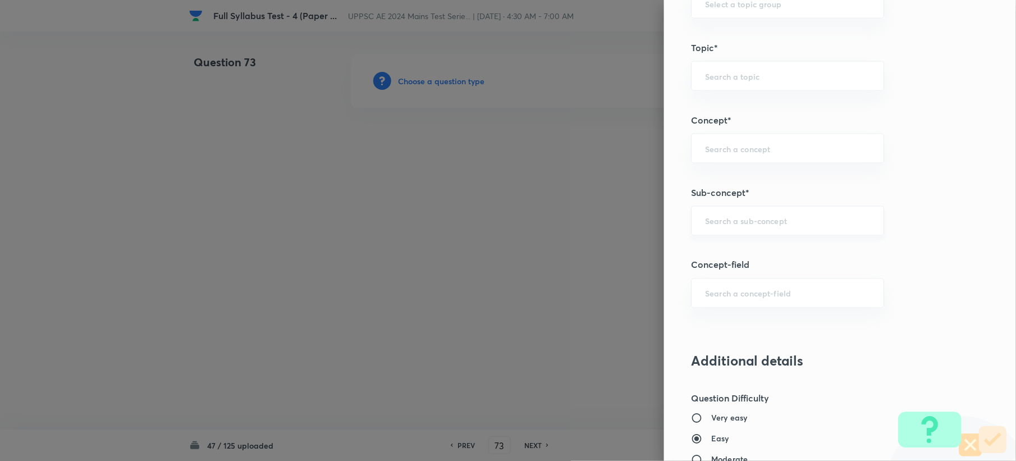
scroll to position [748, 0]
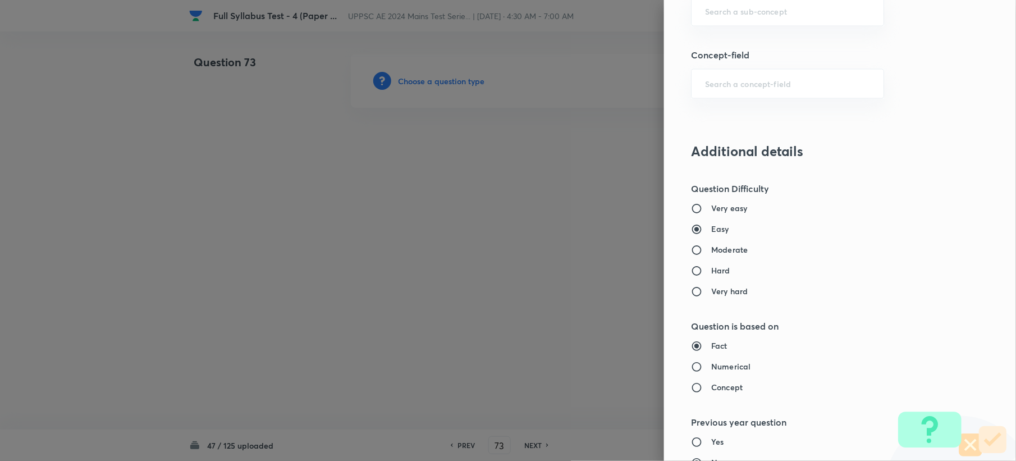
paste input "Depth of Available Water"
click at [723, 39] on li "Depth of Available Water" at bounding box center [776, 45] width 191 height 20
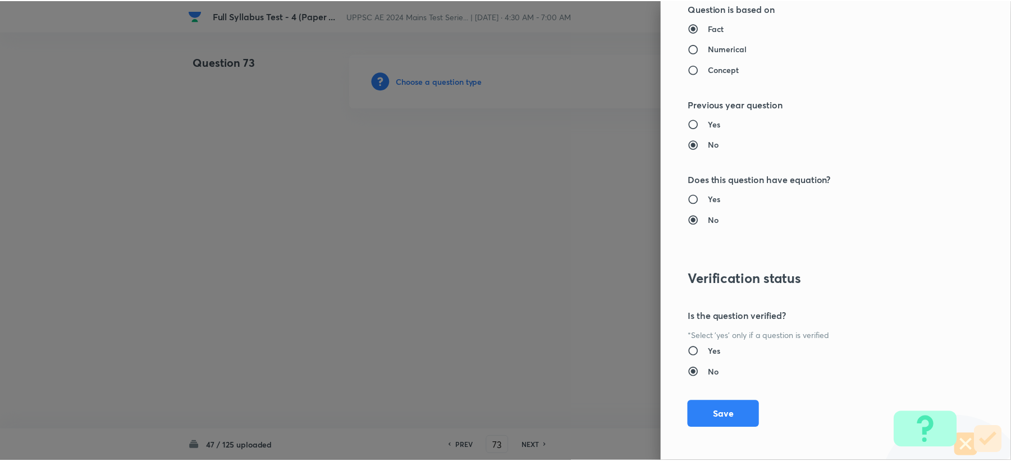
scroll to position [1071, 0]
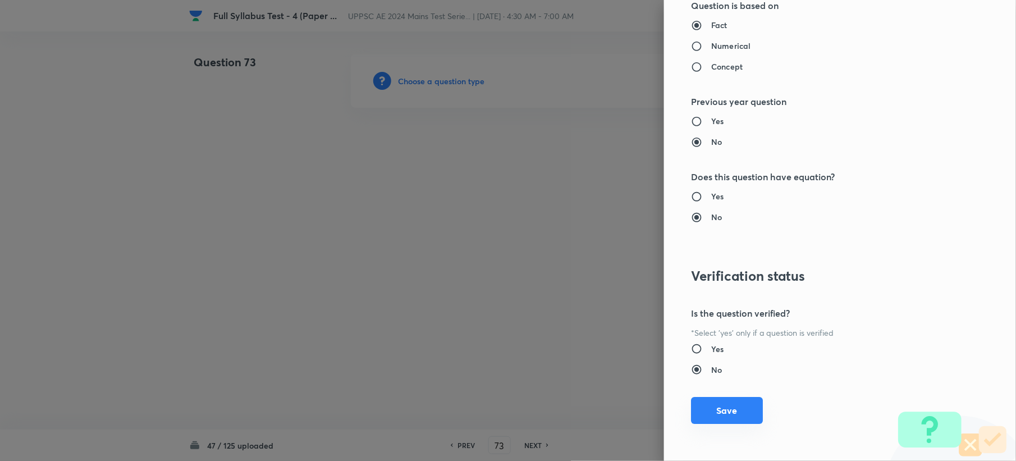
click at [718, 411] on button "Save" at bounding box center [727, 410] width 72 height 27
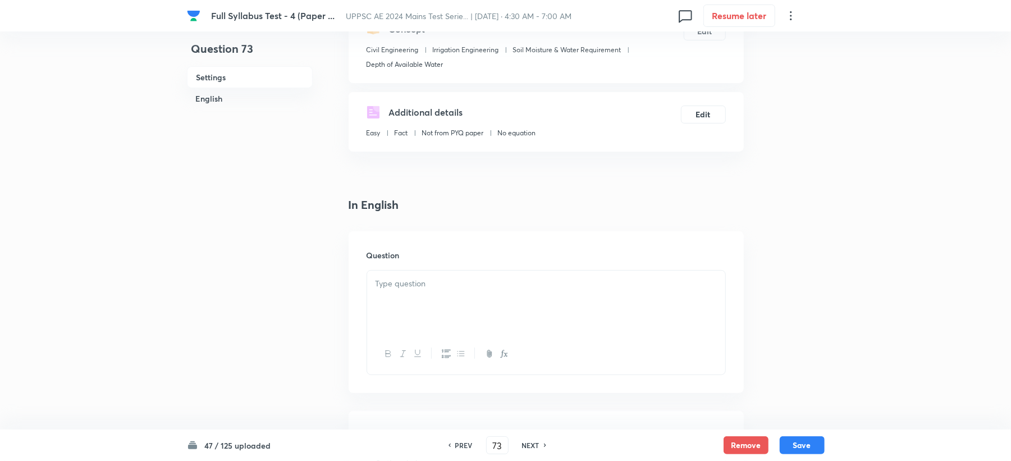
scroll to position [224, 0]
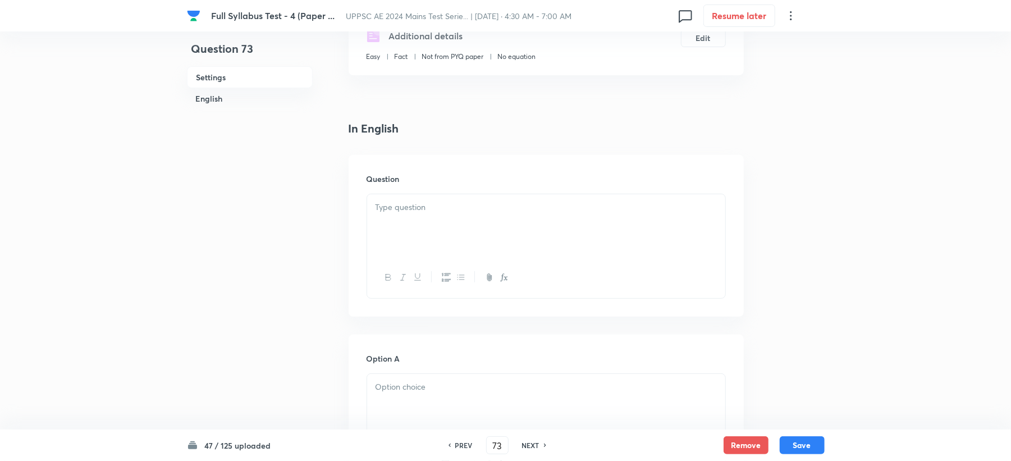
click at [396, 245] on div at bounding box center [546, 225] width 358 height 63
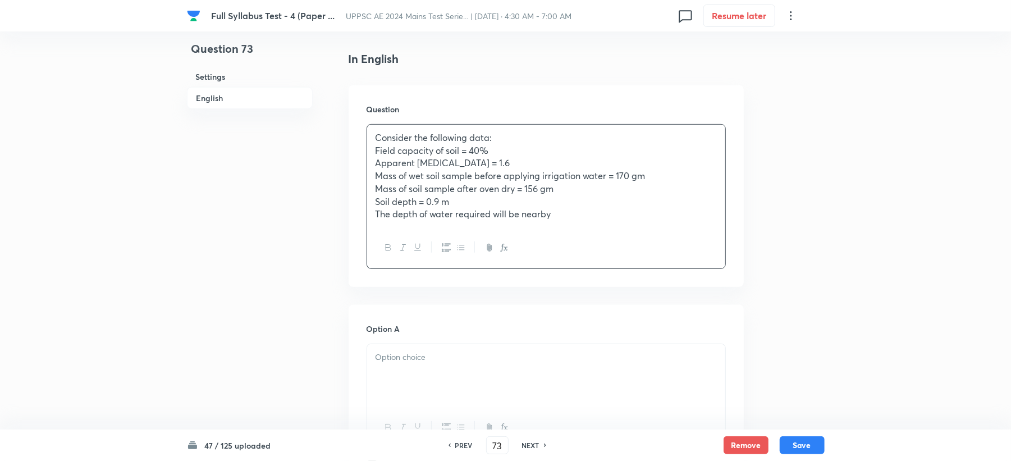
scroll to position [449, 0]
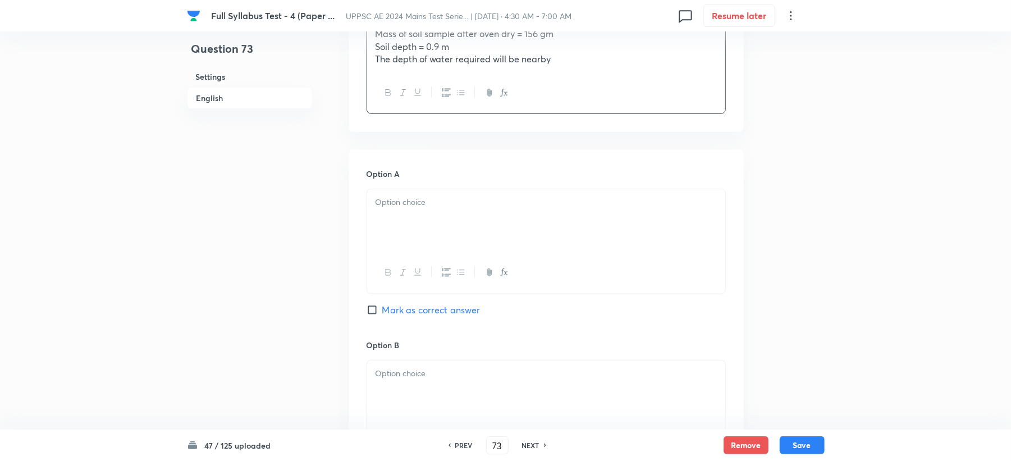
click at [400, 226] on div at bounding box center [546, 220] width 358 height 63
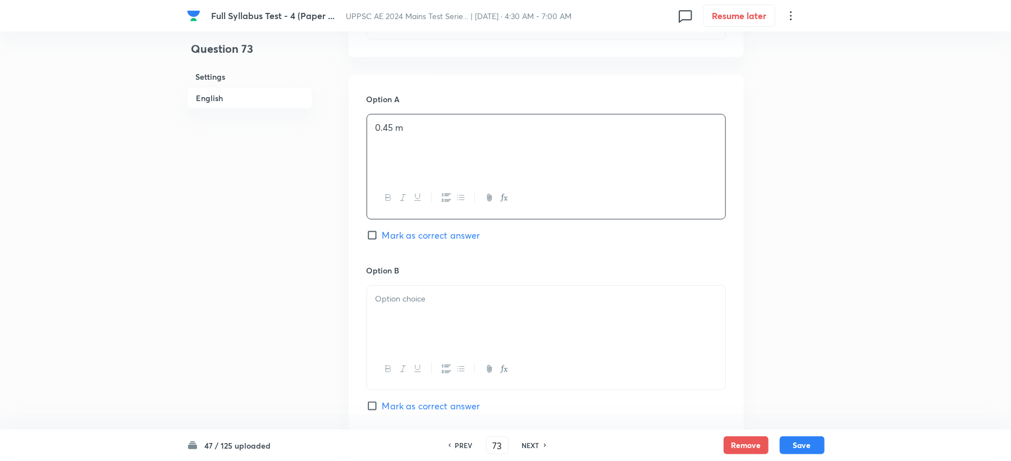
click at [398, 238] on span "Mark as correct answer" at bounding box center [431, 234] width 98 height 13
click at [382, 238] on input "Mark as correct answer" at bounding box center [374, 235] width 16 height 11
click at [403, 319] on div at bounding box center [546, 317] width 358 height 63
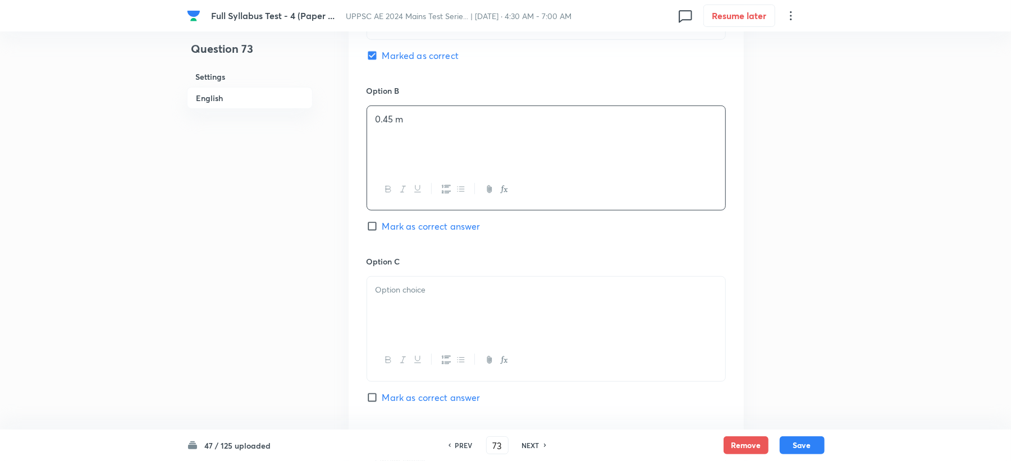
scroll to position [748, 0]
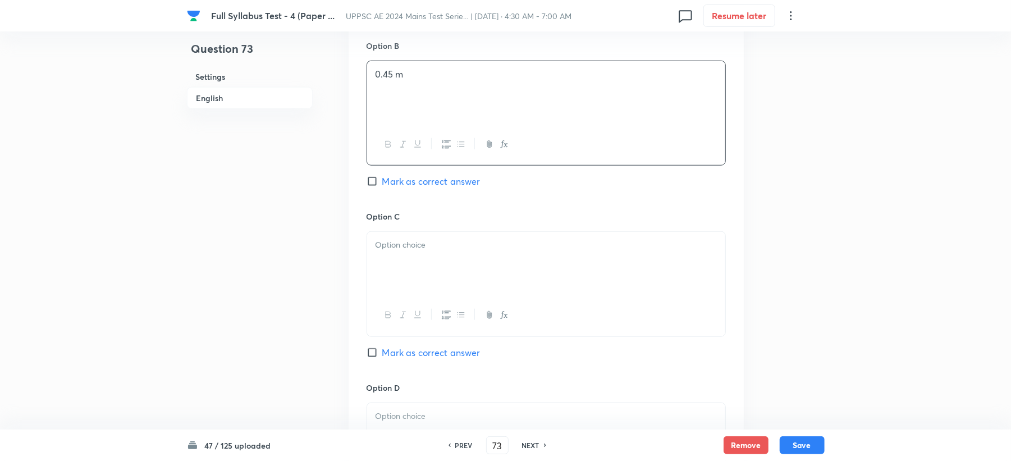
click at [407, 254] on div at bounding box center [546, 263] width 358 height 63
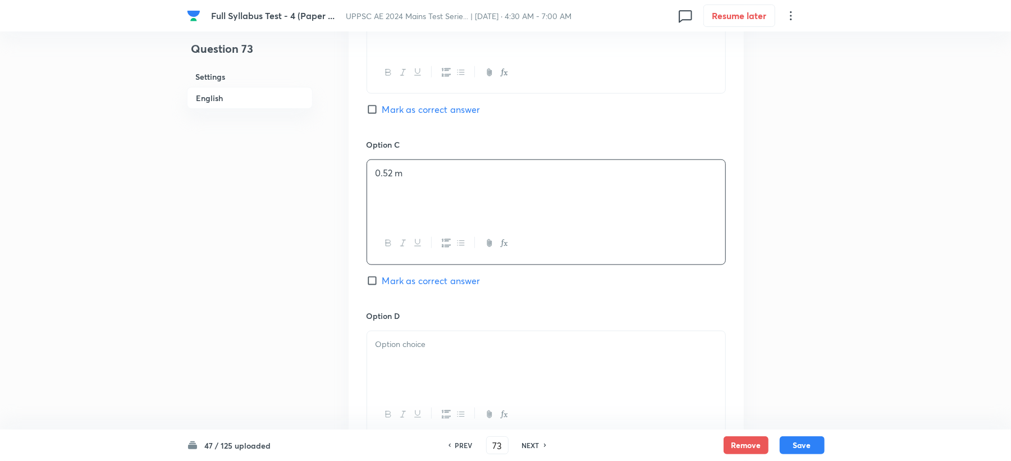
scroll to position [823, 0]
click at [412, 361] on div at bounding box center [546, 359] width 358 height 63
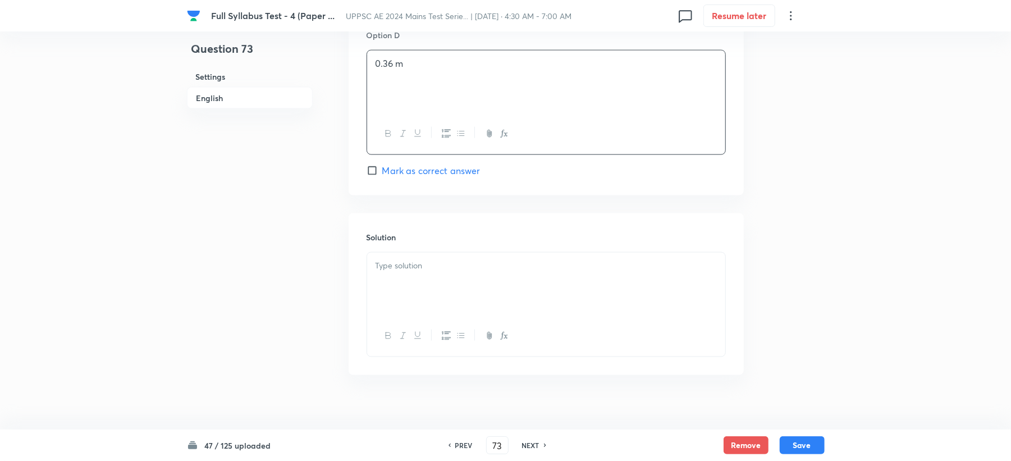
scroll to position [1117, 0]
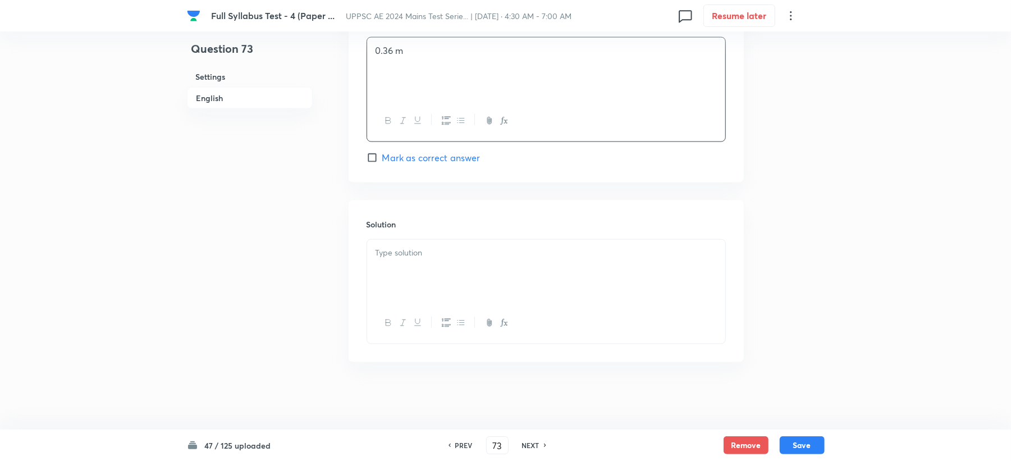
click at [389, 321] on icon "button" at bounding box center [388, 322] width 9 height 9
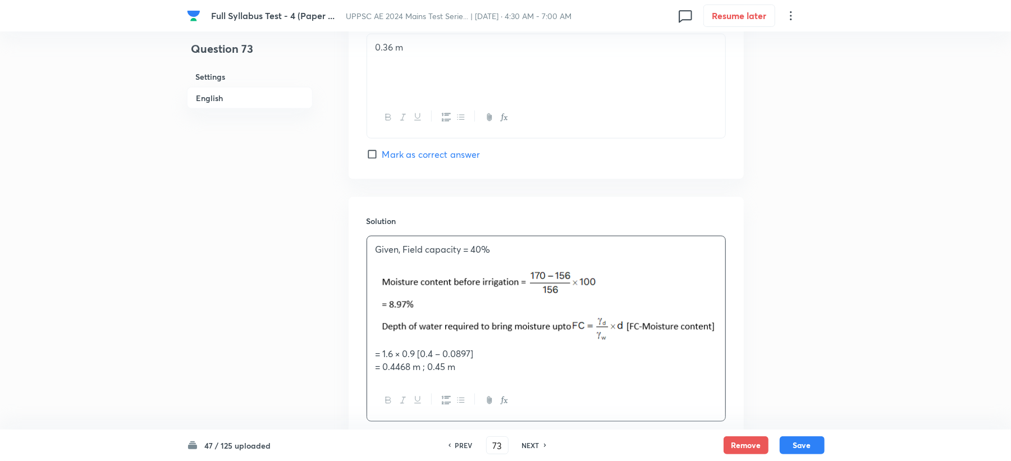
drag, startPoint x: 379, startPoint y: 361, endPoint x: 611, endPoint y: 393, distance: 234.0
click at [611, 393] on div "Given, Field capacity = 40% = 1.6 × 0.9 [0.4 – 0.0897] = 0.4468 m ; 0.45 m" at bounding box center [545, 329] width 359 height 186
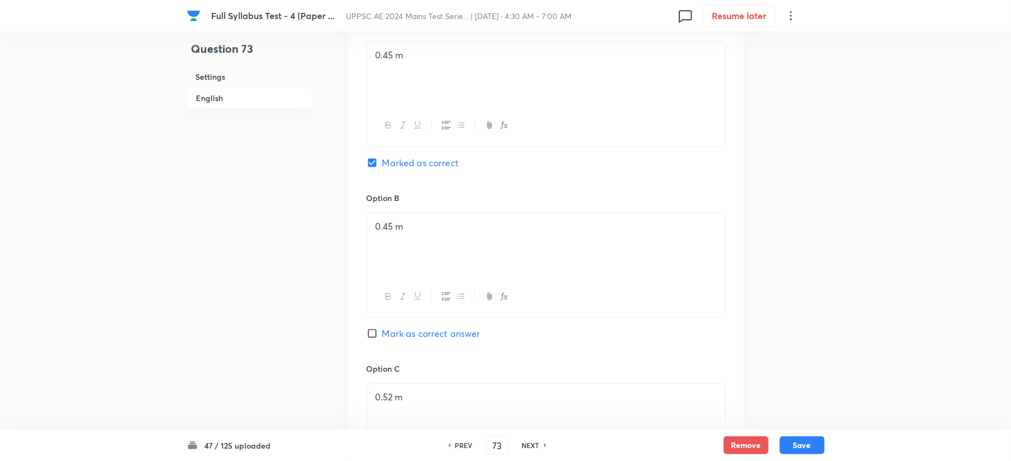
scroll to position [593, 0]
click at [818, 448] on button "Save" at bounding box center [801, 444] width 45 height 18
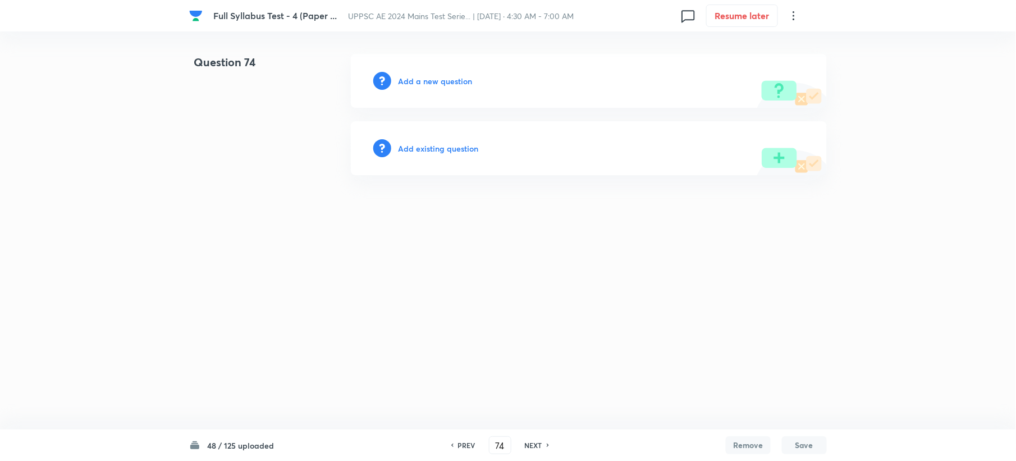
click at [411, 88] on div "Add a new question" at bounding box center [589, 81] width 476 height 54
click at [411, 84] on h6 "Add a new question" at bounding box center [435, 81] width 74 height 12
click at [411, 84] on h6 "Choose a question type" at bounding box center [441, 81] width 86 height 12
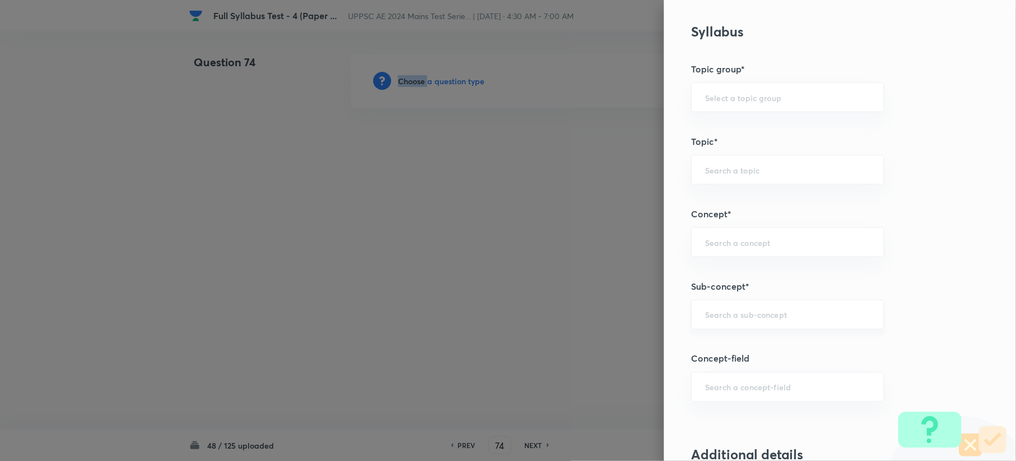
scroll to position [524, 0]
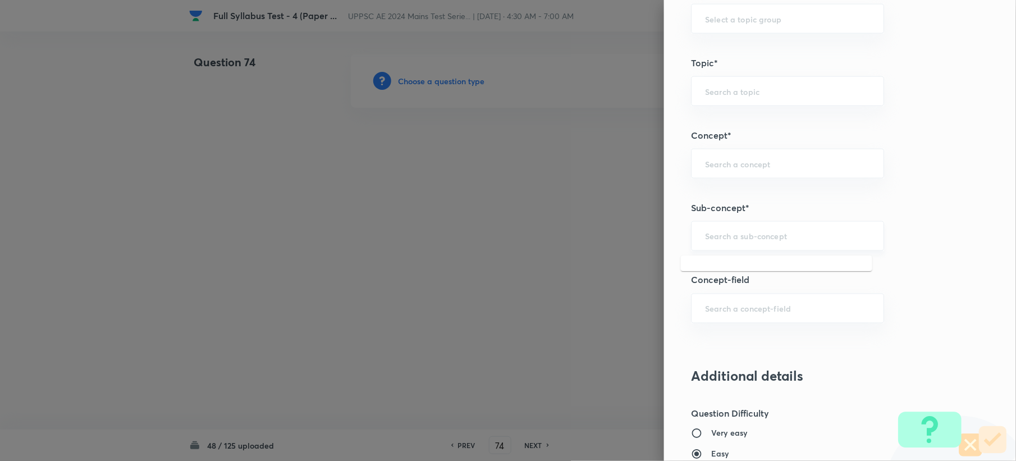
click at [739, 237] on input "text" at bounding box center [787, 236] width 165 height 11
paste input "Forces acting on dam"
click at [741, 265] on li "Forces Acting on Dam" at bounding box center [776, 270] width 191 height 20
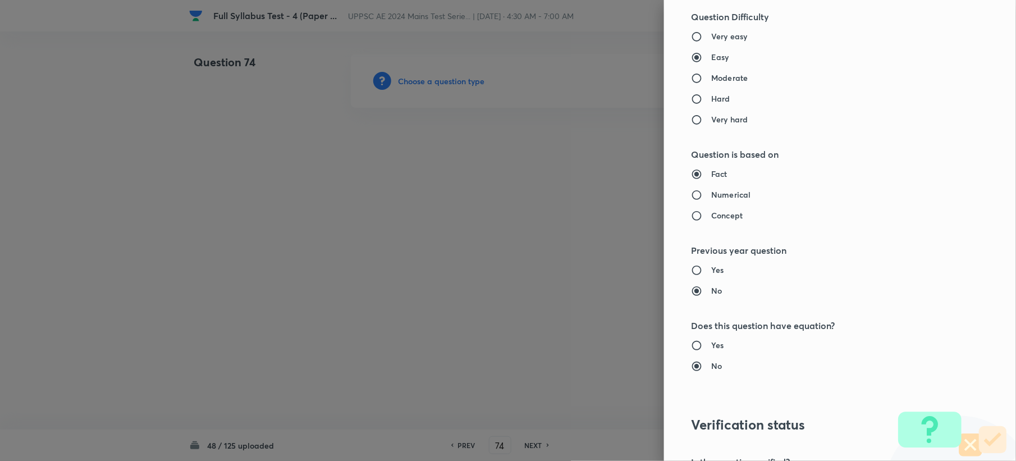
scroll to position [973, 0]
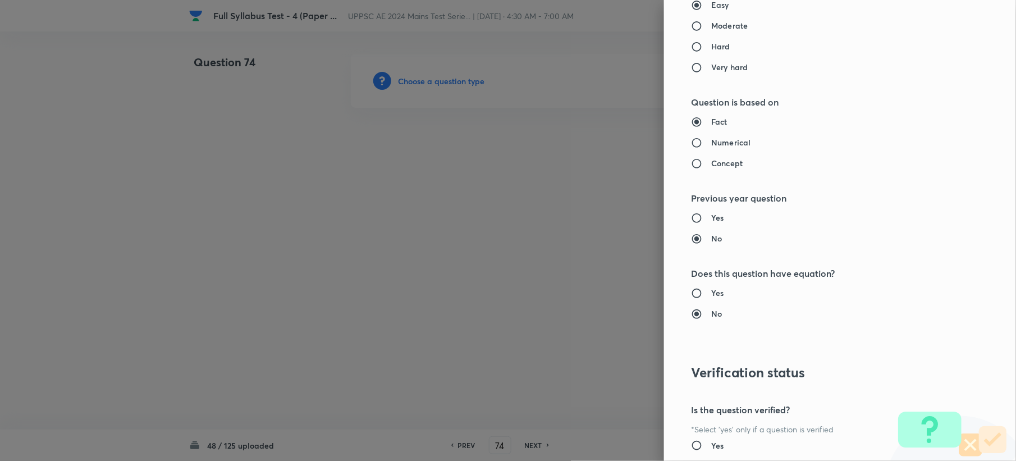
click at [695, 43] on label "Hard" at bounding box center [816, 46] width 251 height 12
click at [695, 43] on input "Hard" at bounding box center [701, 46] width 20 height 11
click at [695, 51] on input "Hard" at bounding box center [701, 46] width 20 height 11
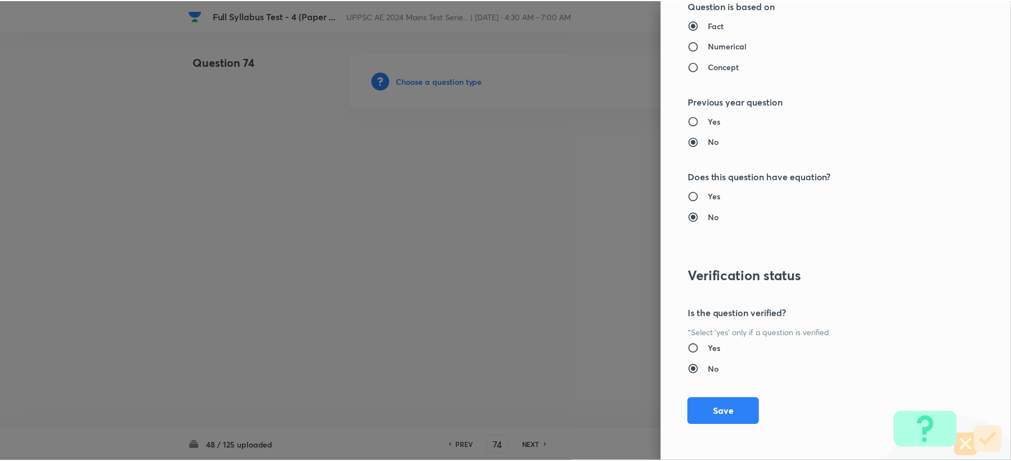
scroll to position [1071, 0]
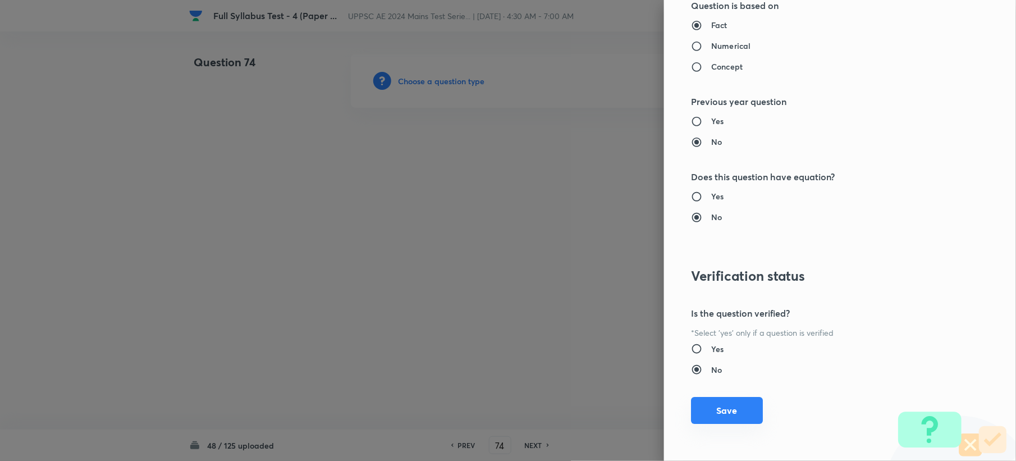
click at [723, 401] on button "Save" at bounding box center [727, 410] width 72 height 27
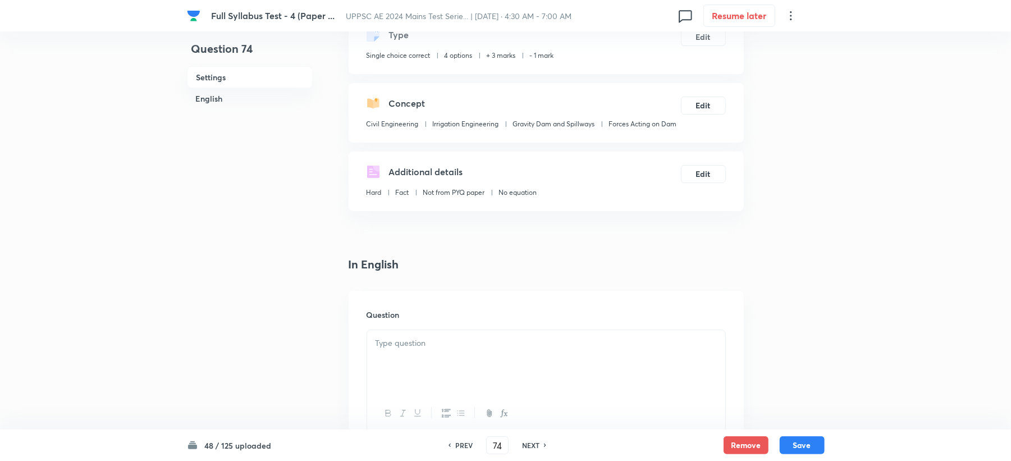
scroll to position [224, 0]
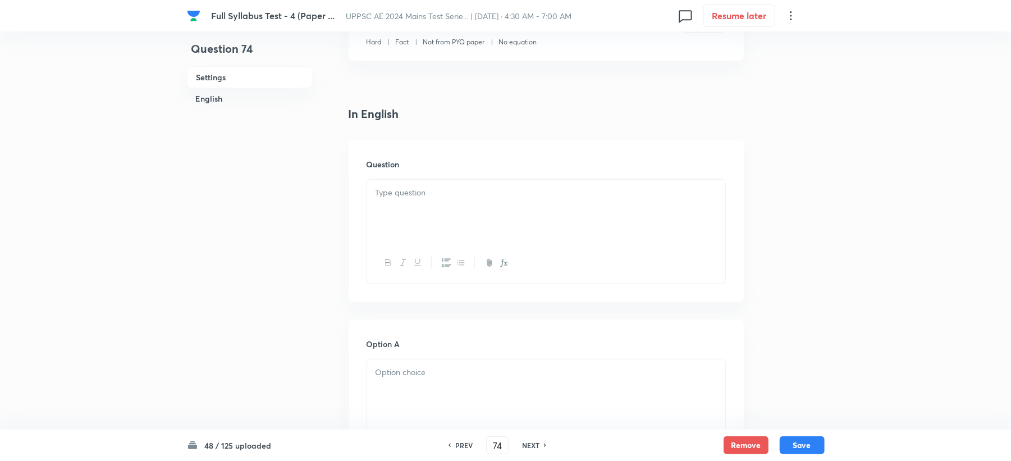
click at [388, 221] on div at bounding box center [546, 211] width 358 height 63
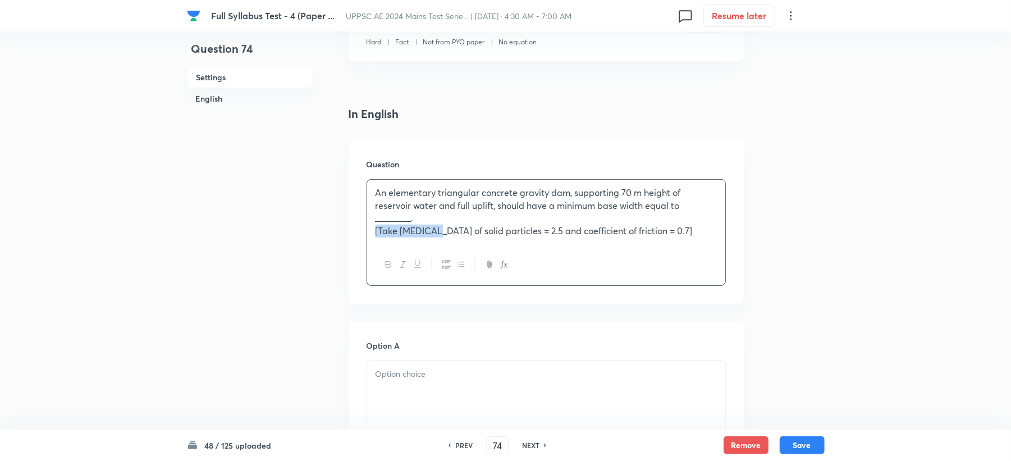
drag, startPoint x: 410, startPoint y: 235, endPoint x: 331, endPoint y: 236, distance: 79.1
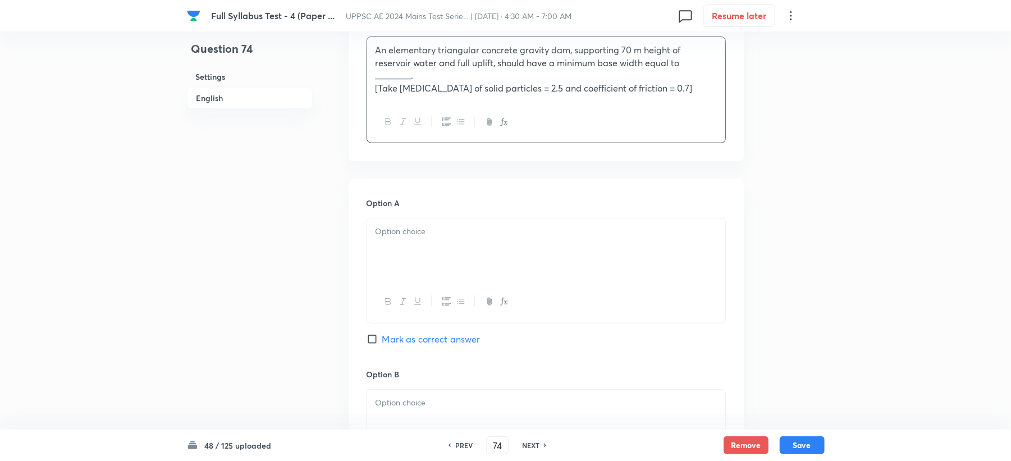
scroll to position [374, 0]
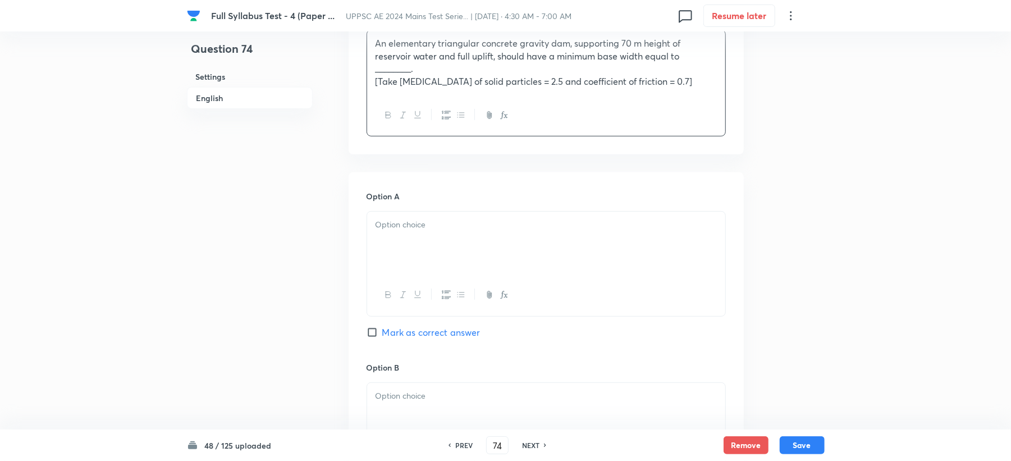
click at [406, 229] on p at bounding box center [545, 224] width 341 height 13
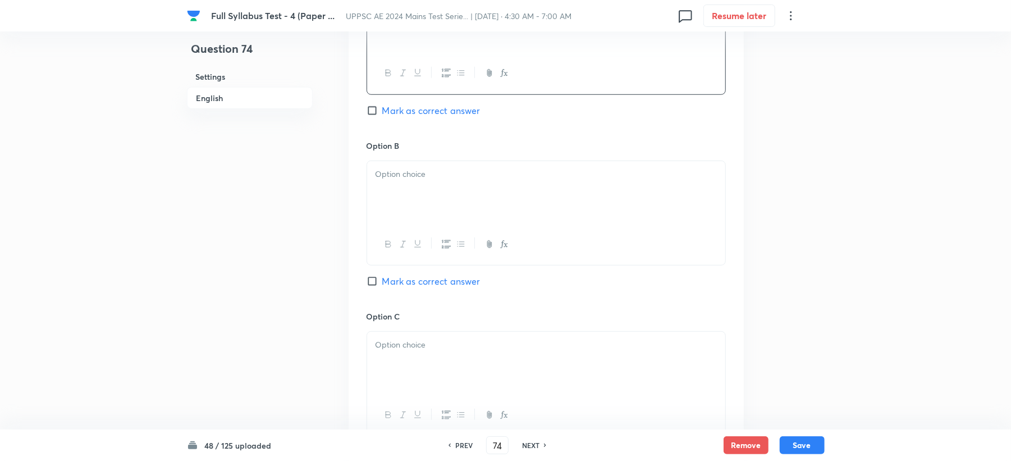
scroll to position [598, 0]
click at [407, 235] on button "button" at bounding box center [402, 242] width 15 height 14
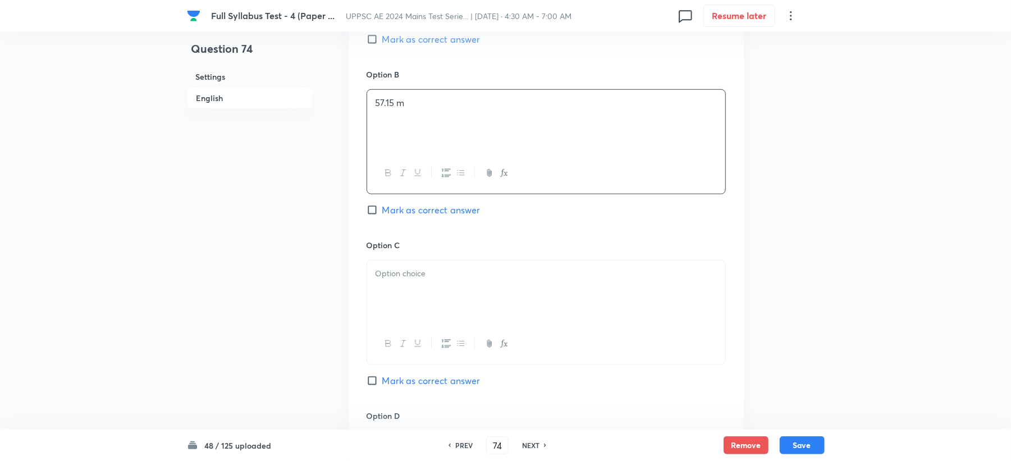
scroll to position [748, 0]
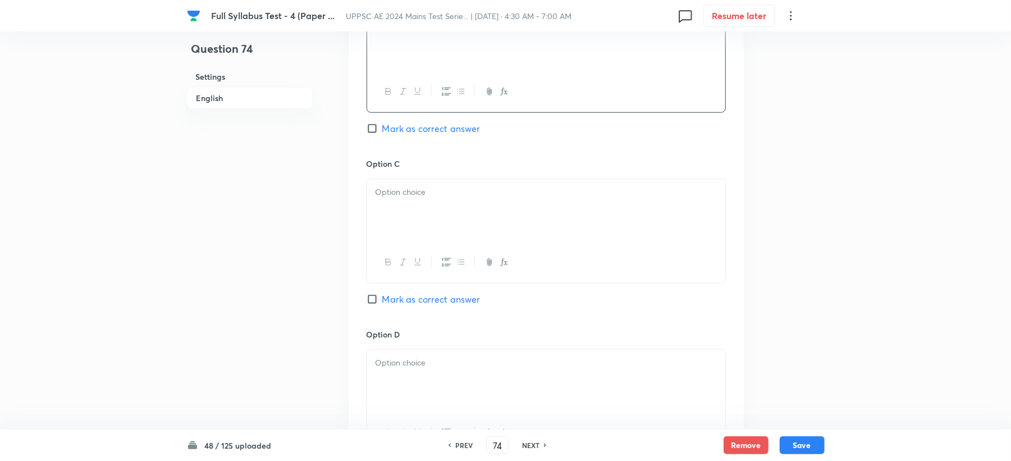
click at [422, 196] on p at bounding box center [545, 192] width 341 height 13
drag, startPoint x: 400, startPoint y: 205, endPoint x: 463, endPoint y: 201, distance: 63.0
click at [526, 198] on div "66.66 m (D) 65 m Ans. (C)" at bounding box center [546, 210] width 358 height 63
drag, startPoint x: 485, startPoint y: 192, endPoint x: 652, endPoint y: 196, distance: 167.3
click at [652, 196] on p "66.66 m (D) 65 m" at bounding box center [545, 192] width 341 height 13
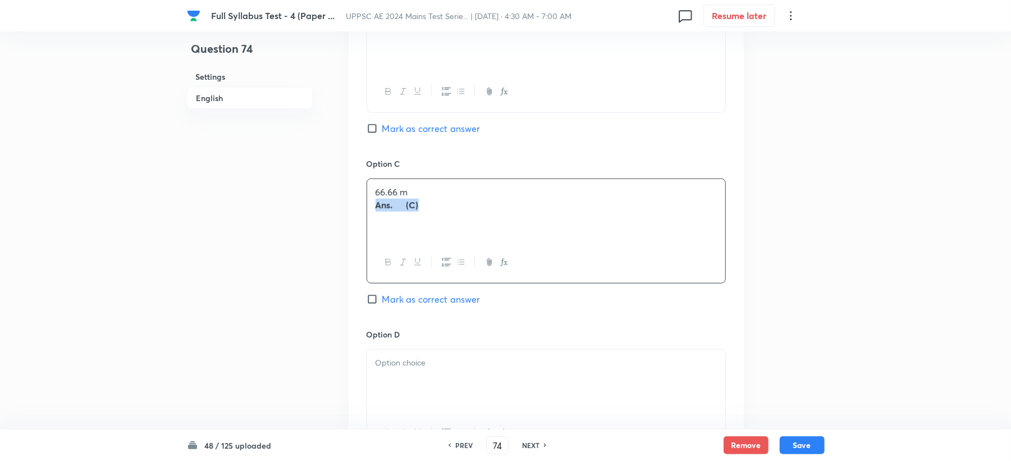
drag, startPoint x: 369, startPoint y: 213, endPoint x: 503, endPoint y: 213, distance: 134.1
click at [503, 213] on div "66.66 m Ans. (C)" at bounding box center [546, 210] width 358 height 63
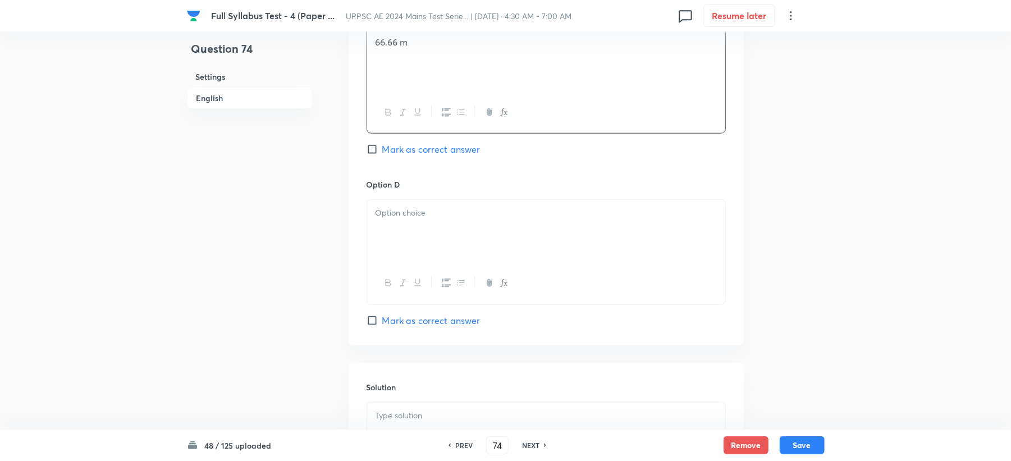
click at [413, 208] on div at bounding box center [546, 231] width 358 height 63
click at [422, 153] on span "Mark as correct answer" at bounding box center [431, 149] width 98 height 13
click at [382, 153] on input "Mark as correct answer" at bounding box center [374, 149] width 16 height 11
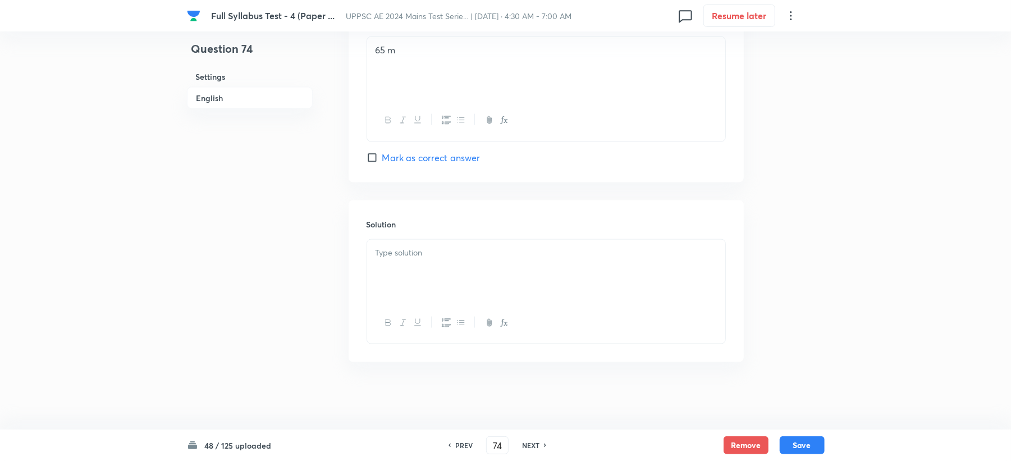
scroll to position [1064, 0]
drag, startPoint x: 403, startPoint y: 286, endPoint x: 406, endPoint y: 268, distance: 18.3
click at [406, 281] on div at bounding box center [546, 271] width 358 height 63
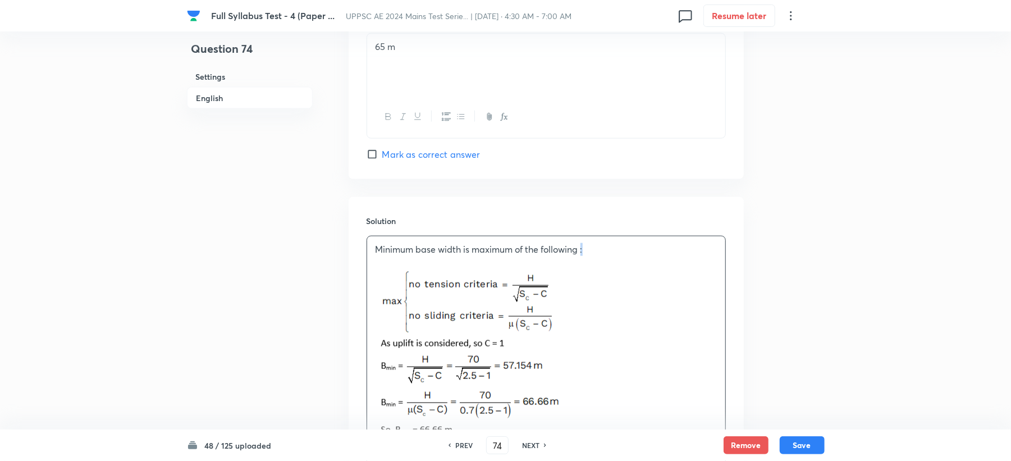
click at [584, 253] on p "Minimum base width is maximum of the following :" at bounding box center [545, 249] width 341 height 13
click at [799, 445] on button "Save" at bounding box center [801, 444] width 45 height 18
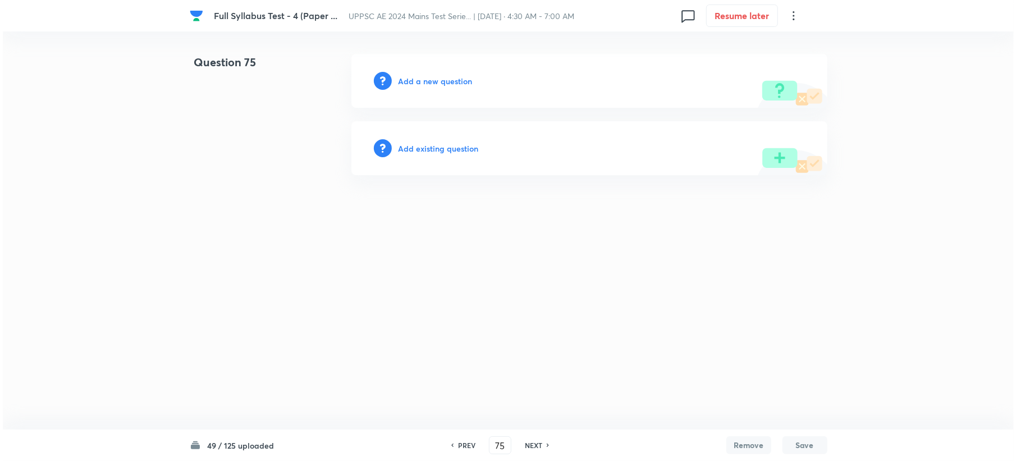
scroll to position [0, 0]
click at [450, 77] on h6 "Add a new question" at bounding box center [435, 81] width 74 height 12
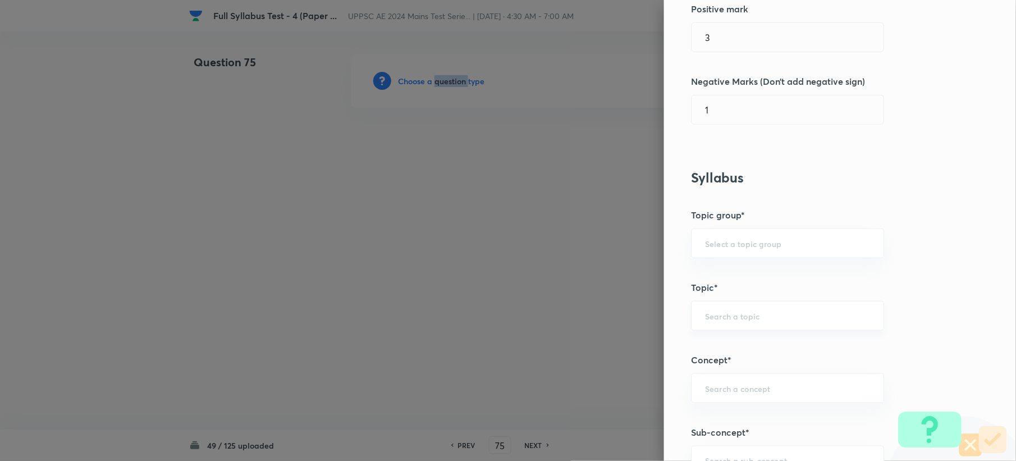
scroll to position [524, 0]
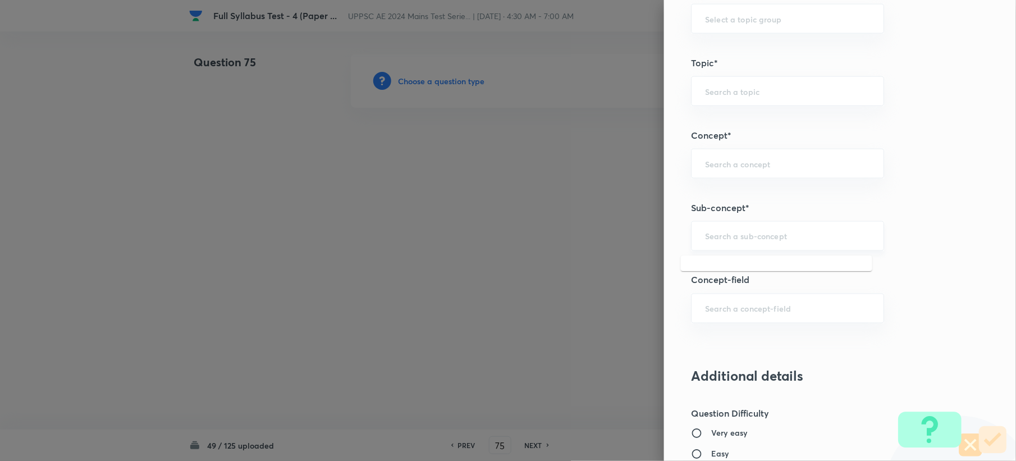
click at [705, 235] on input "text" at bounding box center [787, 236] width 165 height 11
paste input "Subsurface Water Distribution"
click at [707, 266] on li "Subsurface Water Distribution" at bounding box center [776, 270] width 191 height 20
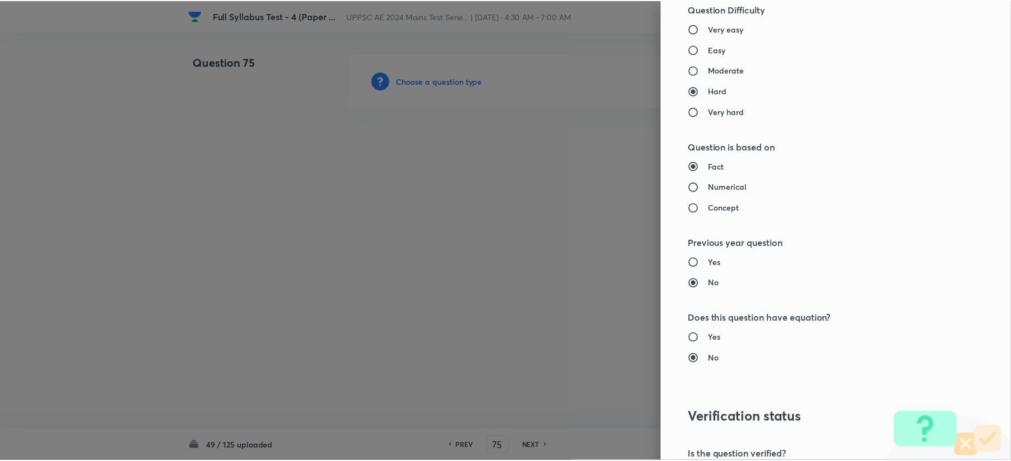
scroll to position [1071, 0]
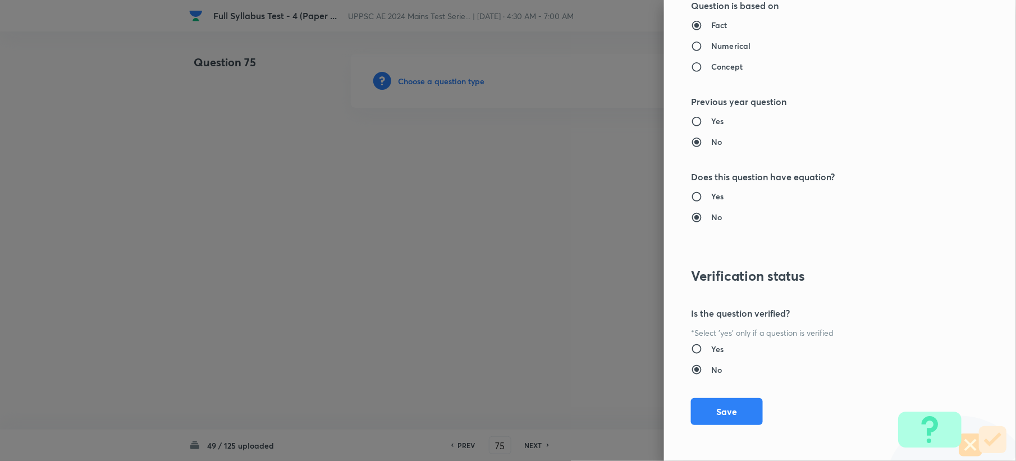
click at [705, 425] on div "Question settings Question type* Single choice correct Number of options* 2 3 4…" at bounding box center [840, 230] width 352 height 461
click at [705, 416] on button "Save" at bounding box center [727, 410] width 72 height 27
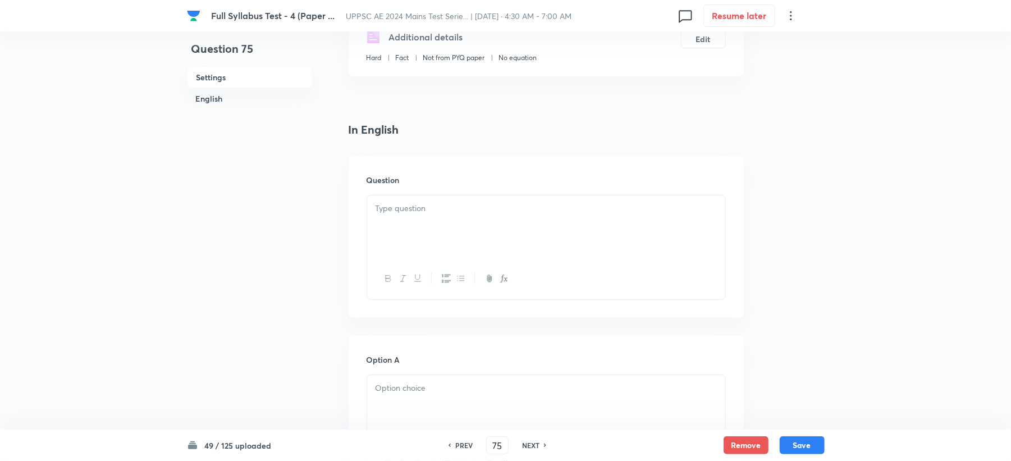
scroll to position [224, 0]
click at [400, 225] on div at bounding box center [546, 225] width 358 height 63
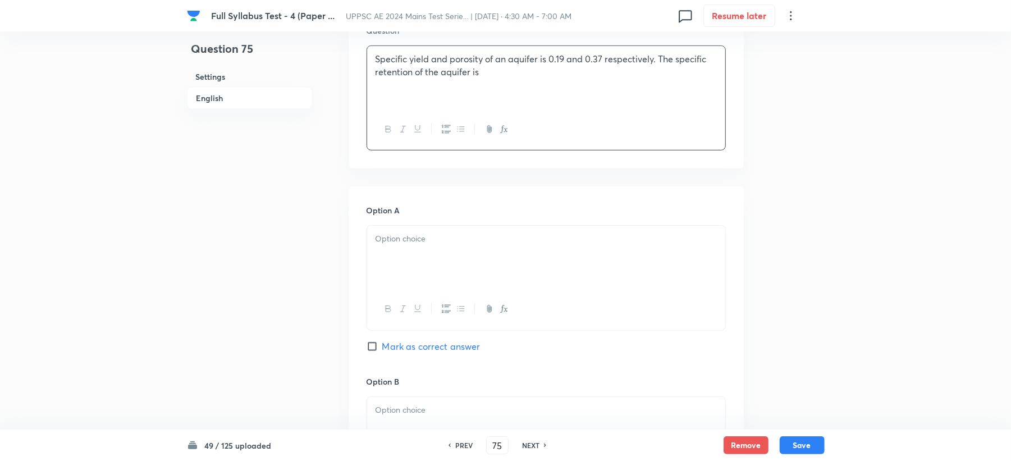
scroll to position [374, 0]
click at [396, 227] on div at bounding box center [546, 255] width 358 height 63
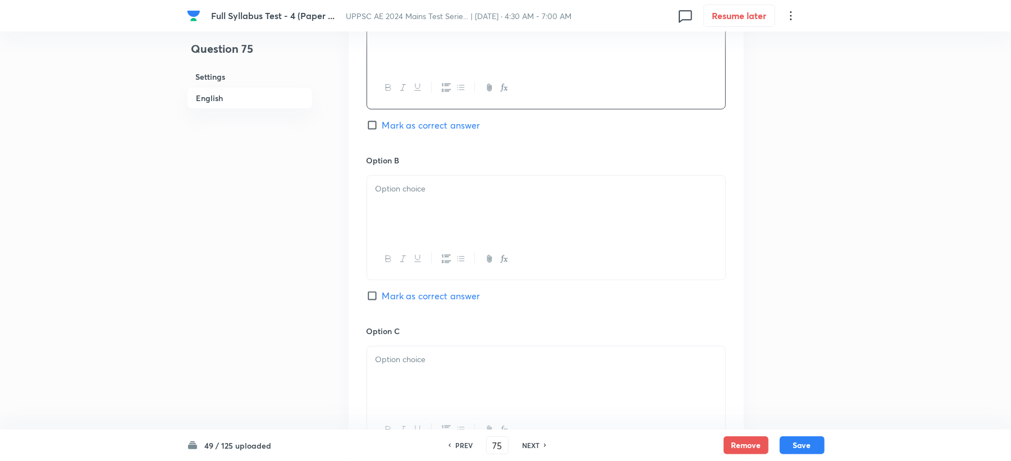
scroll to position [598, 0]
click at [392, 237] on div at bounding box center [546, 254] width 358 height 41
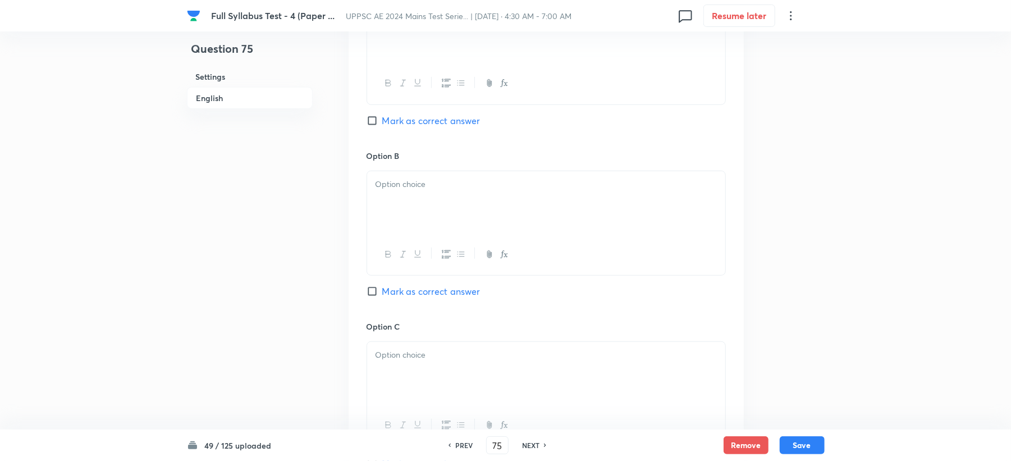
click at [378, 203] on div at bounding box center [546, 202] width 358 height 63
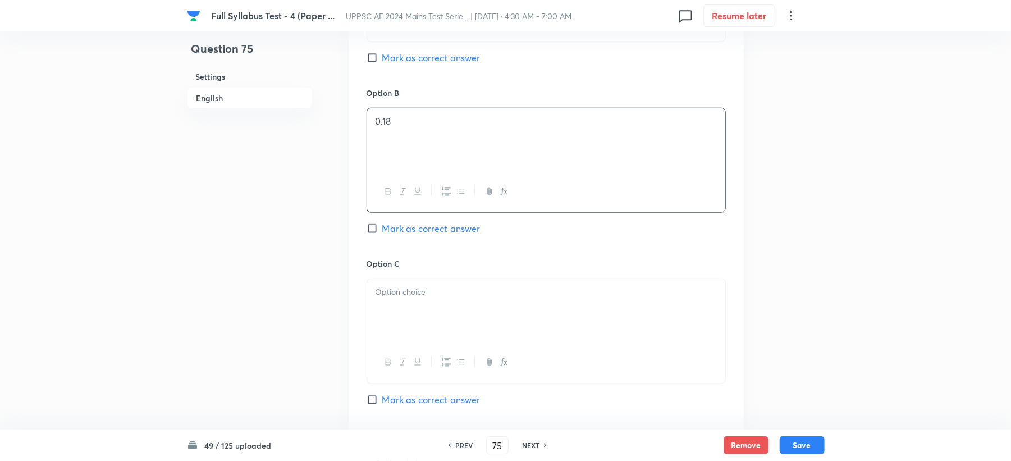
scroll to position [748, 0]
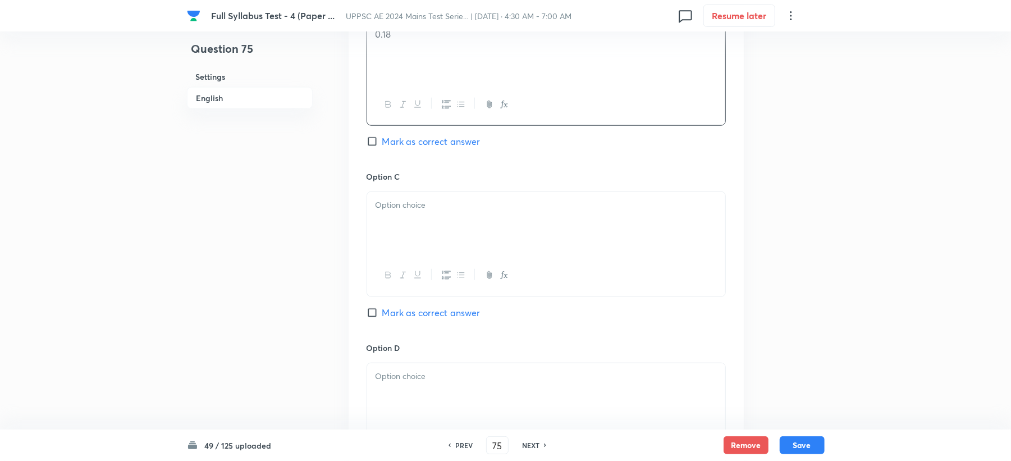
click at [380, 198] on div at bounding box center [546, 223] width 358 height 63
click at [424, 140] on span "Mark as correct answer" at bounding box center [431, 141] width 98 height 13
click at [382, 140] on input "Mark as correct answer" at bounding box center [374, 141] width 16 height 11
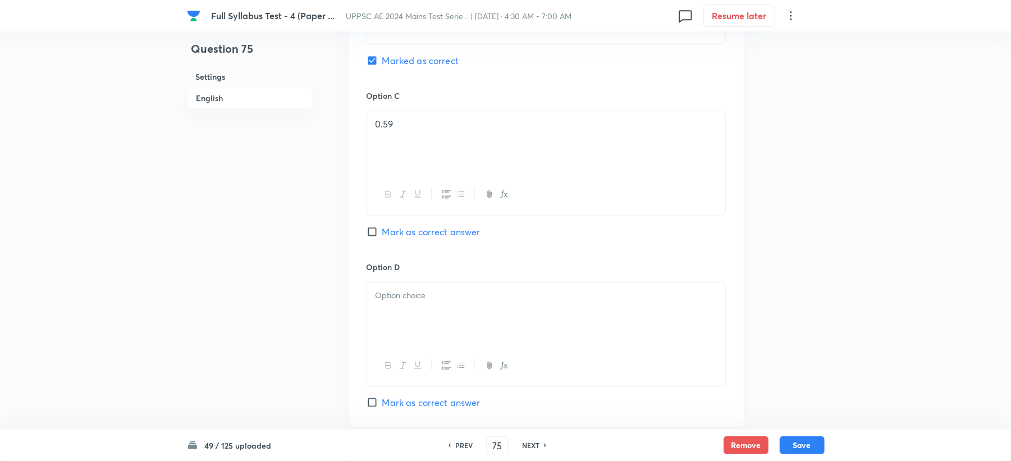
scroll to position [973, 0]
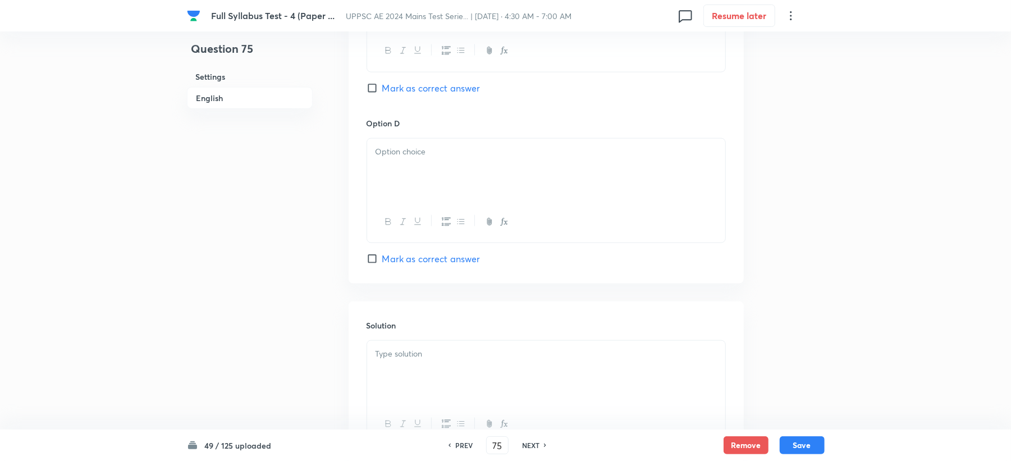
click at [407, 180] on div at bounding box center [546, 170] width 358 height 63
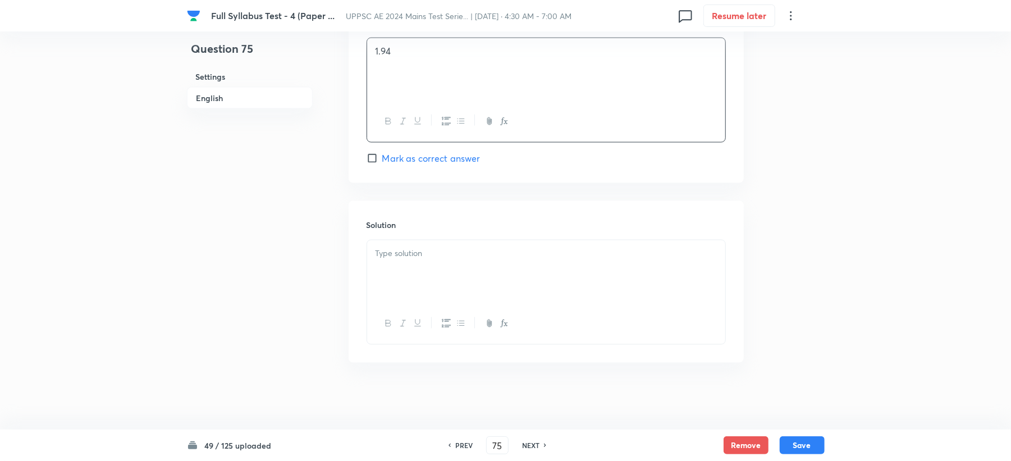
scroll to position [1076, 0]
click at [389, 252] on p at bounding box center [545, 252] width 341 height 13
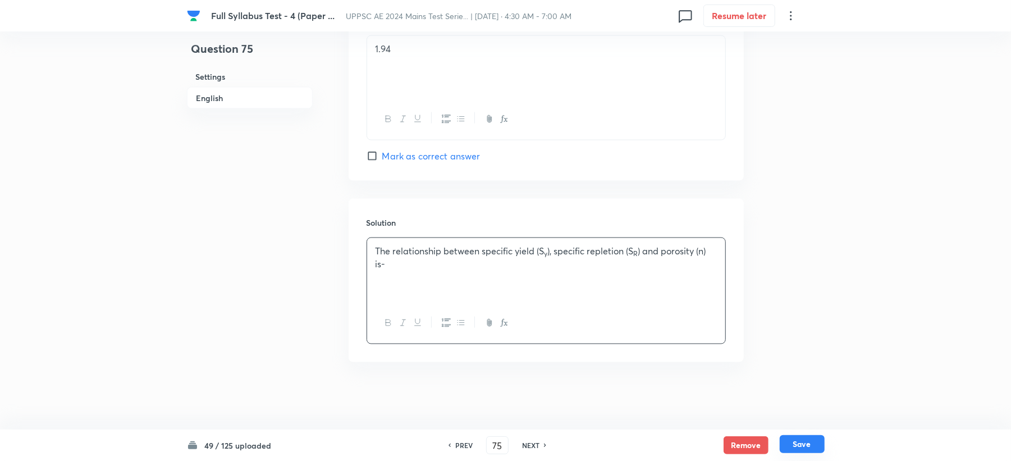
click at [794, 448] on button "Save" at bounding box center [801, 444] width 45 height 18
